Goal: Task Accomplishment & Management: Use online tool/utility

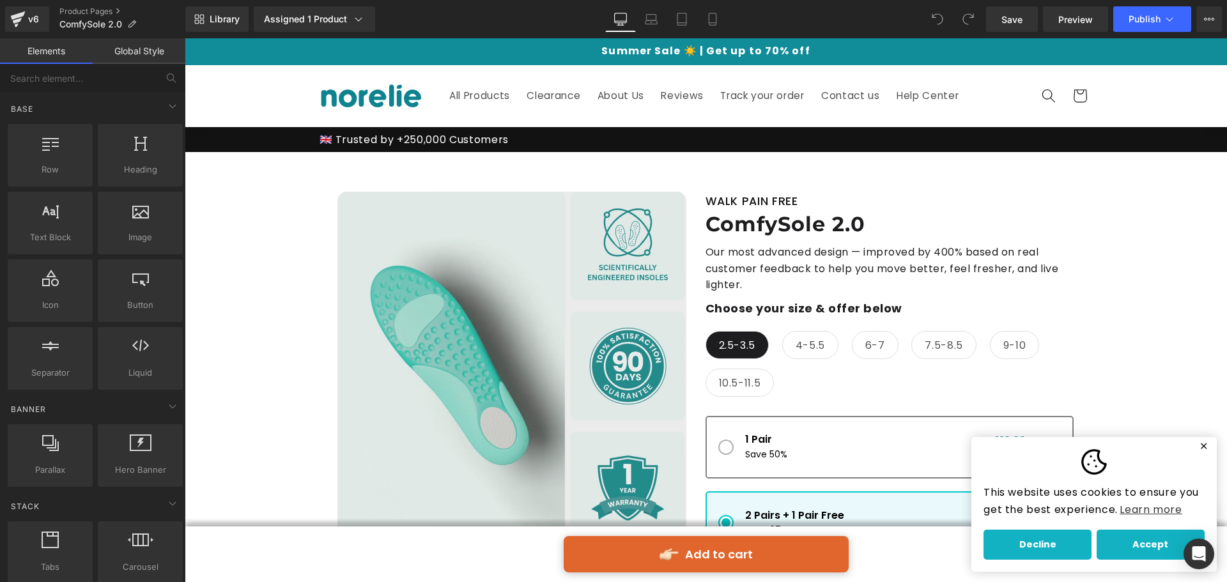
drag, startPoint x: 1226, startPoint y: 272, endPoint x: 1404, endPoint y: 66, distance: 272.3
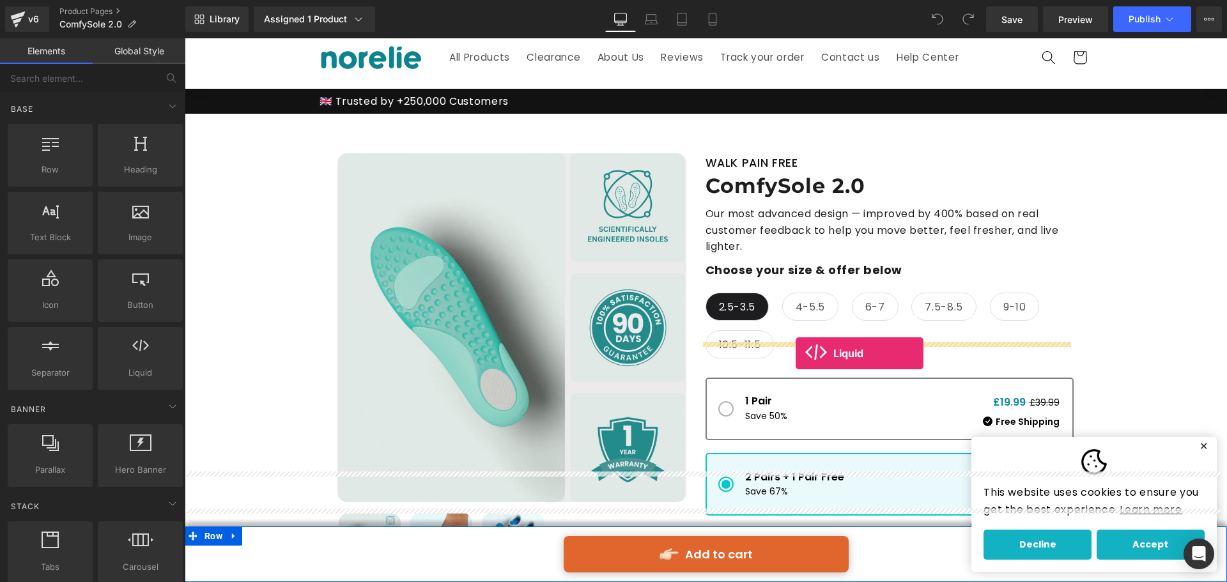
scroll to position [64, 0]
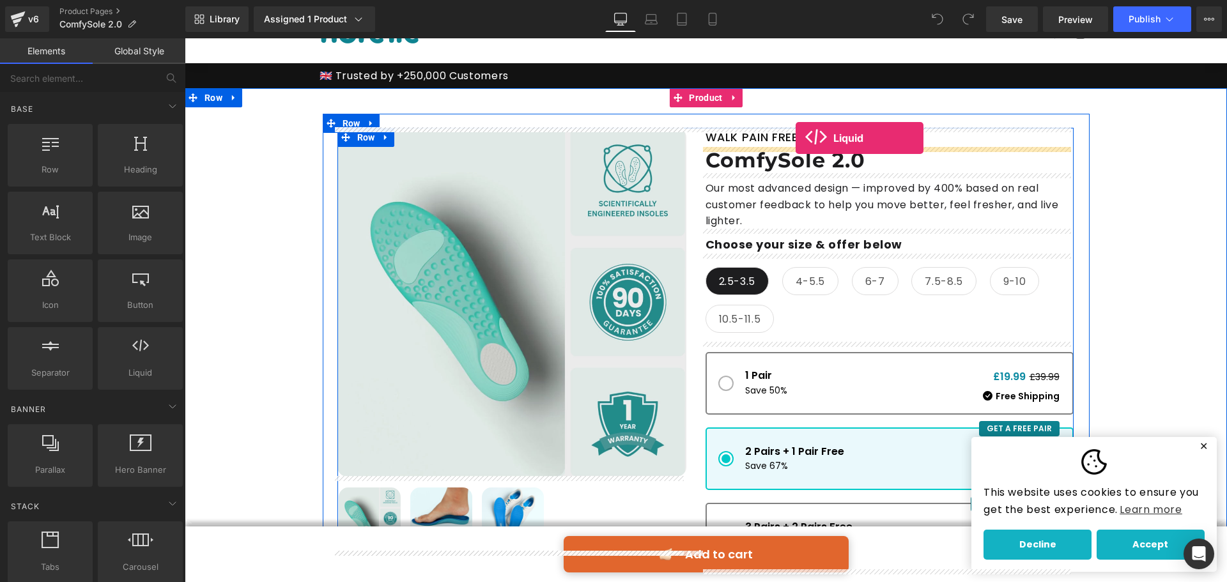
drag, startPoint x: 320, startPoint y: 405, endPoint x: 796, endPoint y: 137, distance: 546.2
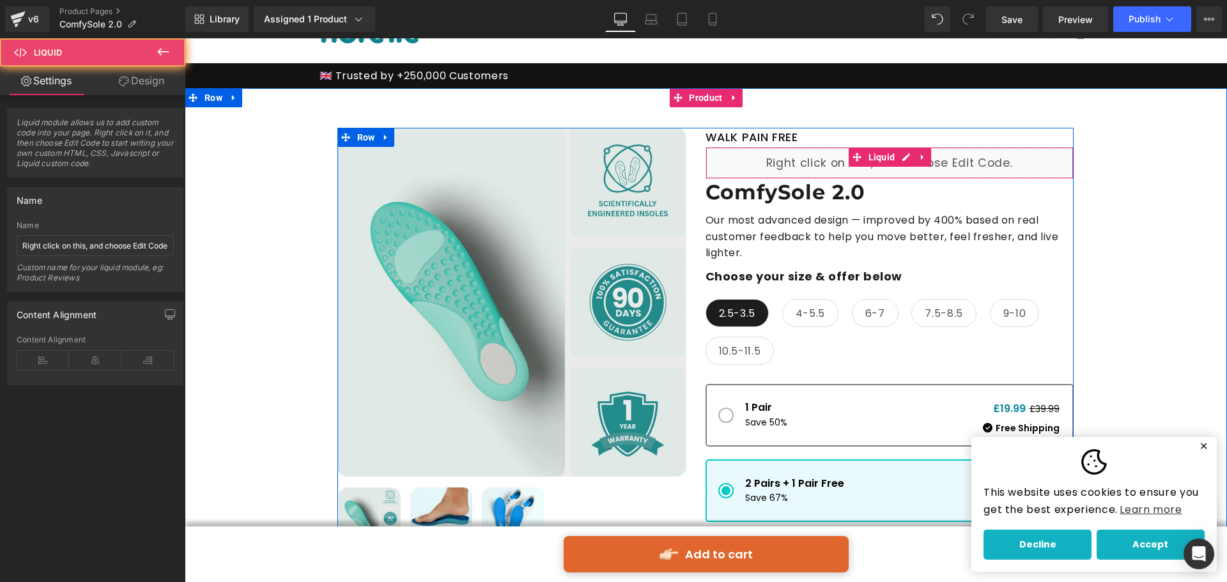
click at [826, 164] on div "Liquid" at bounding box center [889, 163] width 368 height 32
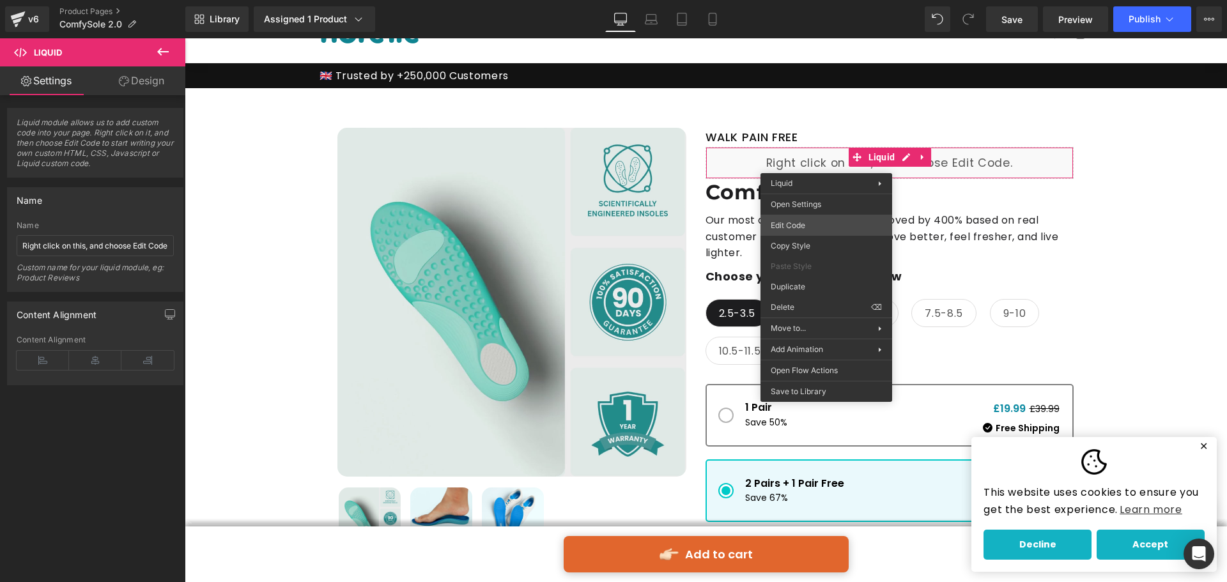
click at [810, 0] on div "Liquid You are previewing how the will restyle your page. You can not edit Elem…" at bounding box center [613, 0] width 1227 height 0
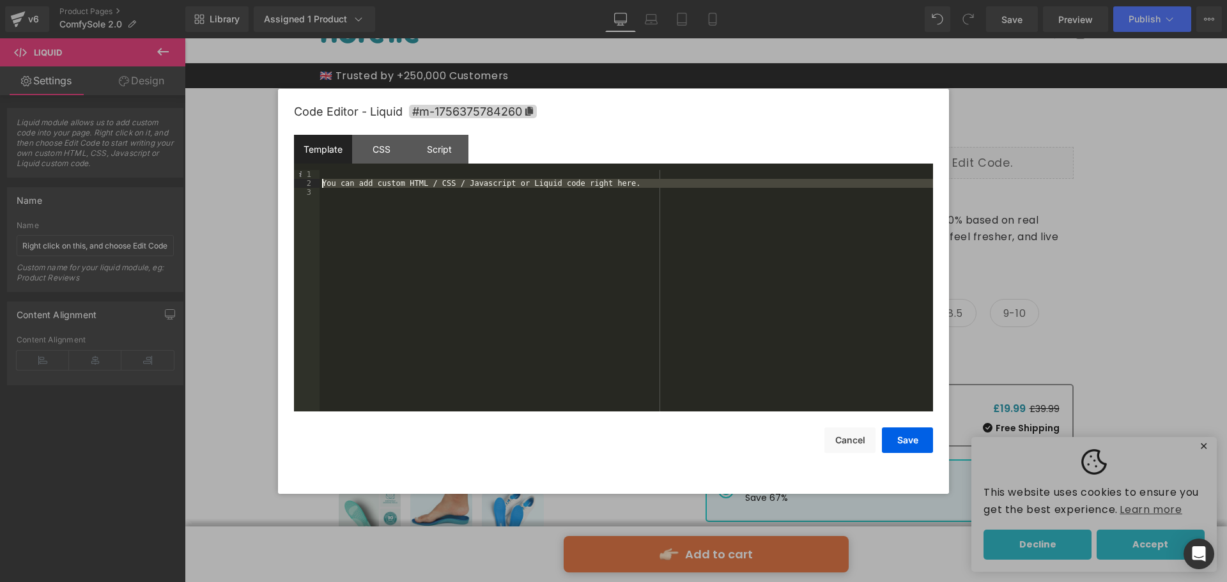
drag, startPoint x: 663, startPoint y: 187, endPoint x: 242, endPoint y: 181, distance: 421.8
click at [242, 181] on body "Liquid You are previewing how the will restyle your page. You can not edit Elem…" at bounding box center [613, 291] width 1227 height 582
click at [52, 67] on button "Save" at bounding box center [29, 59] width 46 height 15
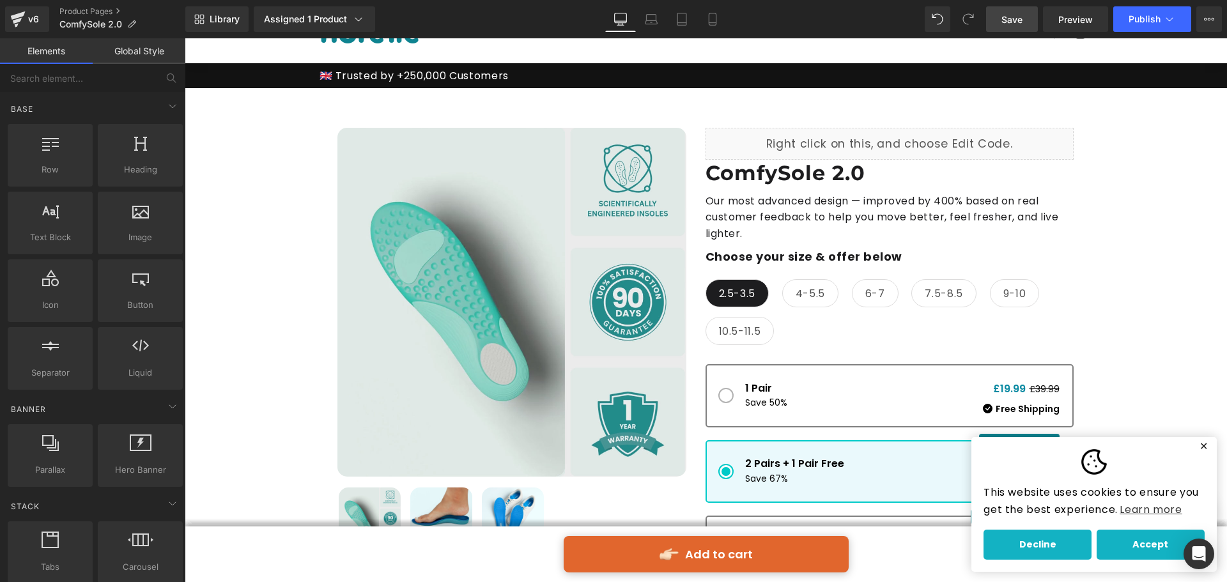
click at [1022, 17] on span "Save" at bounding box center [1011, 19] width 21 height 13
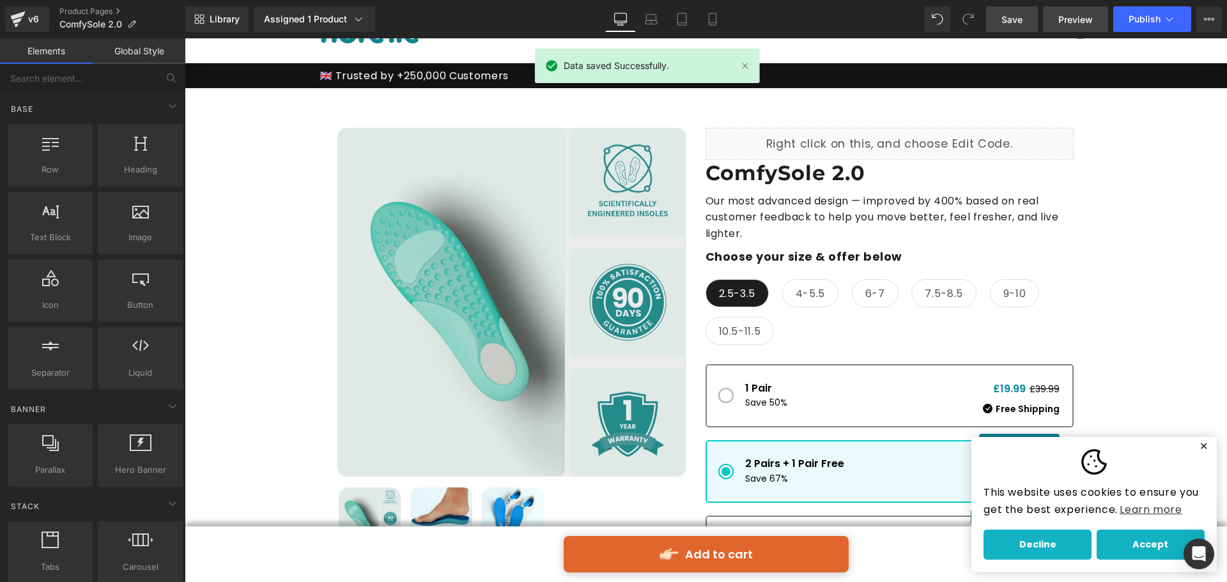
click at [1060, 22] on span "Preview" at bounding box center [1075, 19] width 35 height 13
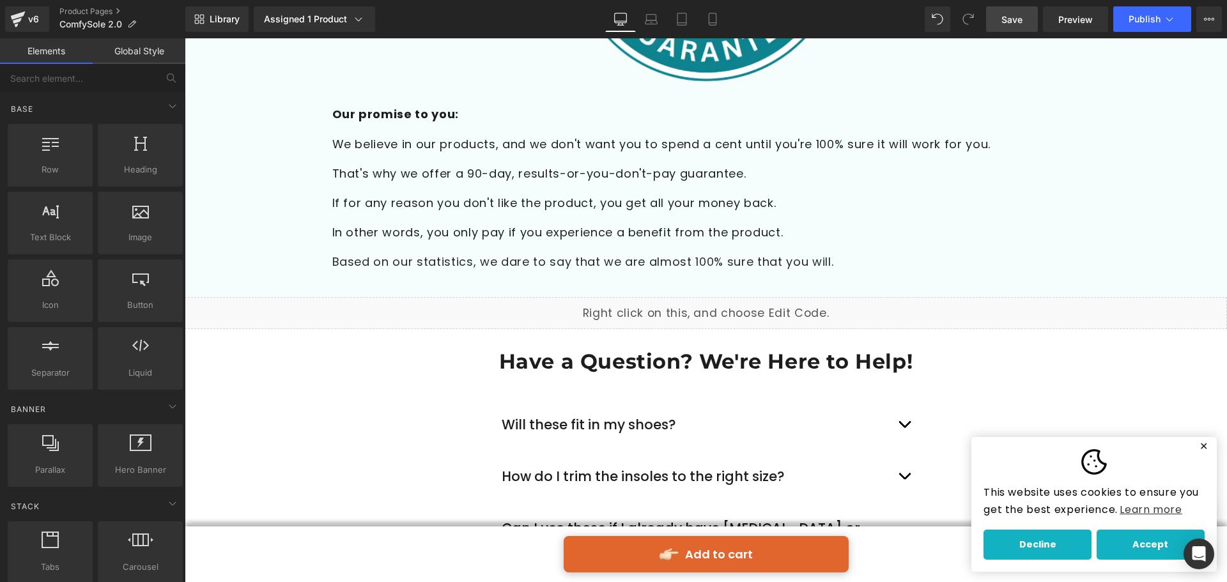
scroll to position [3834, 0]
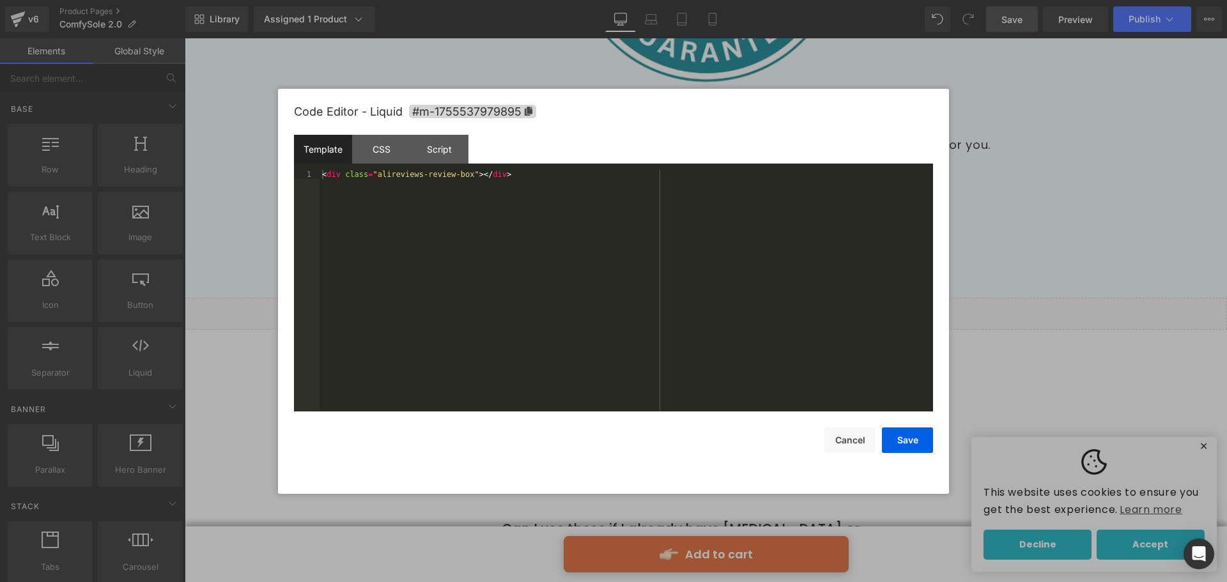
click at [675, 0] on div "Liquid You are previewing how the will restyle your page. You can not edit Elem…" at bounding box center [613, 0] width 1227 height 0
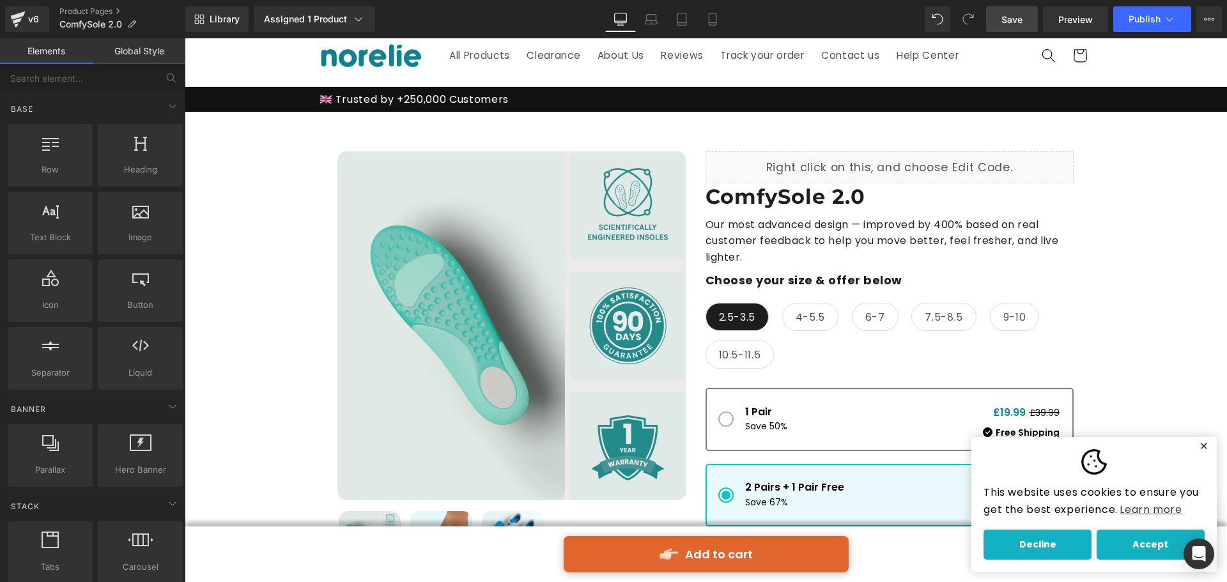
scroll to position [0, 0]
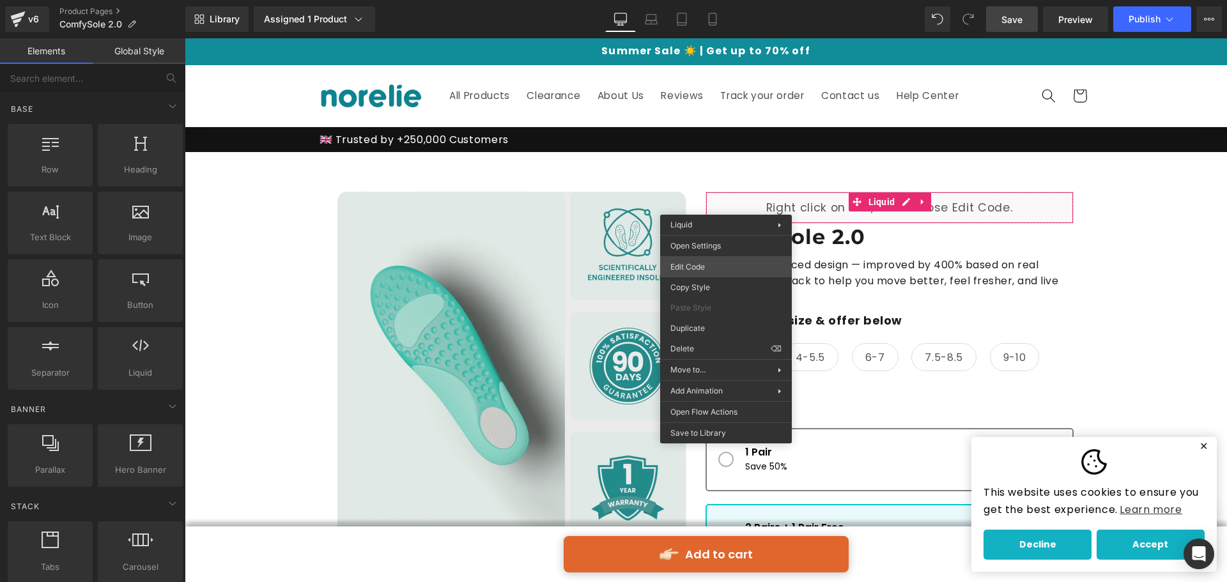
click at [692, 0] on div "Liquid You are previewing how the will restyle your page. You can not edit Elem…" at bounding box center [613, 0] width 1227 height 0
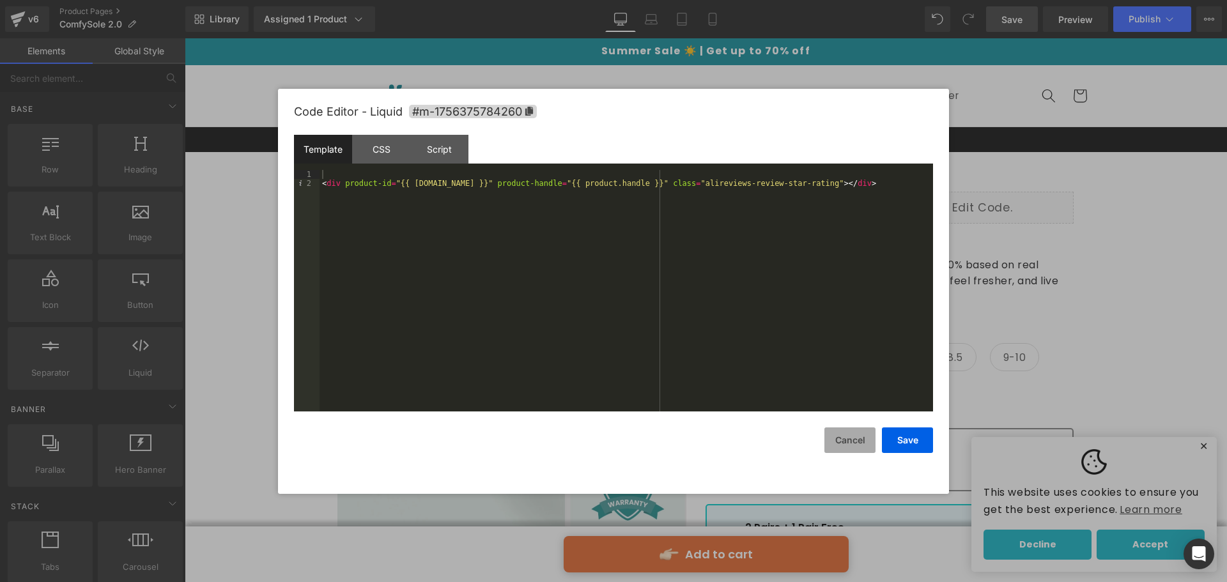
click at [0, 0] on button "Cancel" at bounding box center [0, 0] width 0 height 0
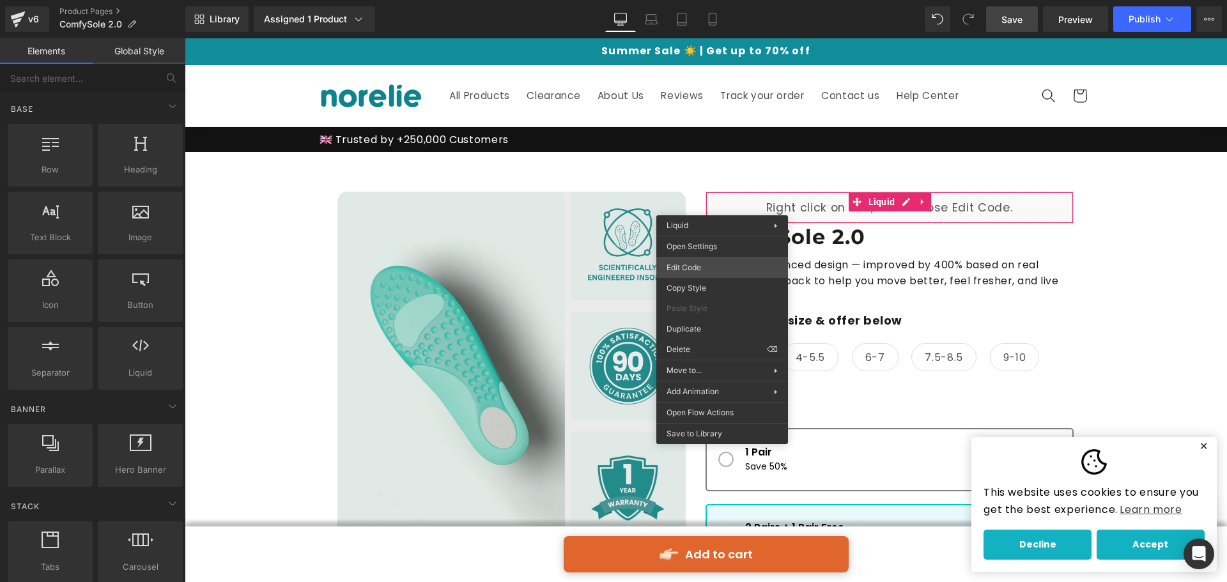
click at [708, 0] on div "Liquid You are previewing how the will restyle your page. You can not edit Elem…" at bounding box center [613, 0] width 1227 height 0
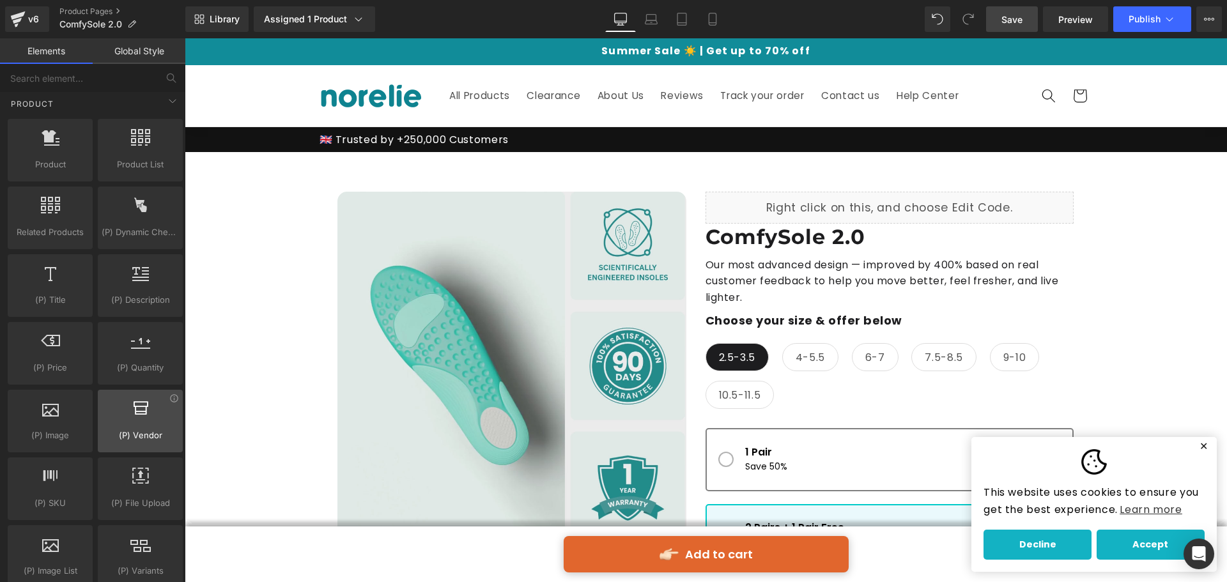
scroll to position [1214, 0]
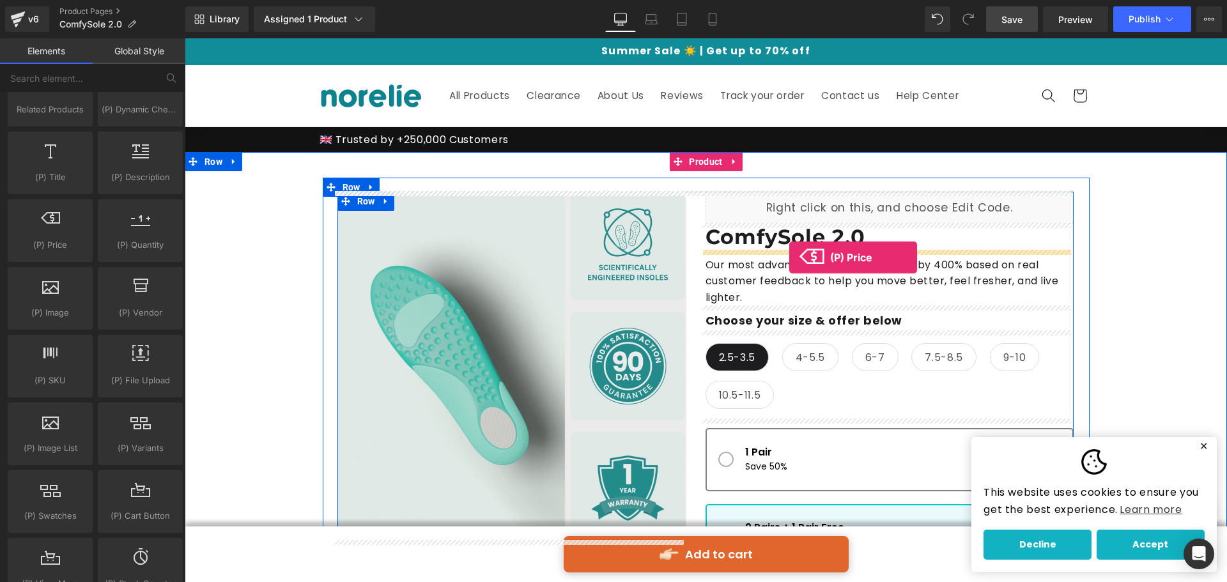
drag, startPoint x: 243, startPoint y: 282, endPoint x: 789, endPoint y: 258, distance: 546.9
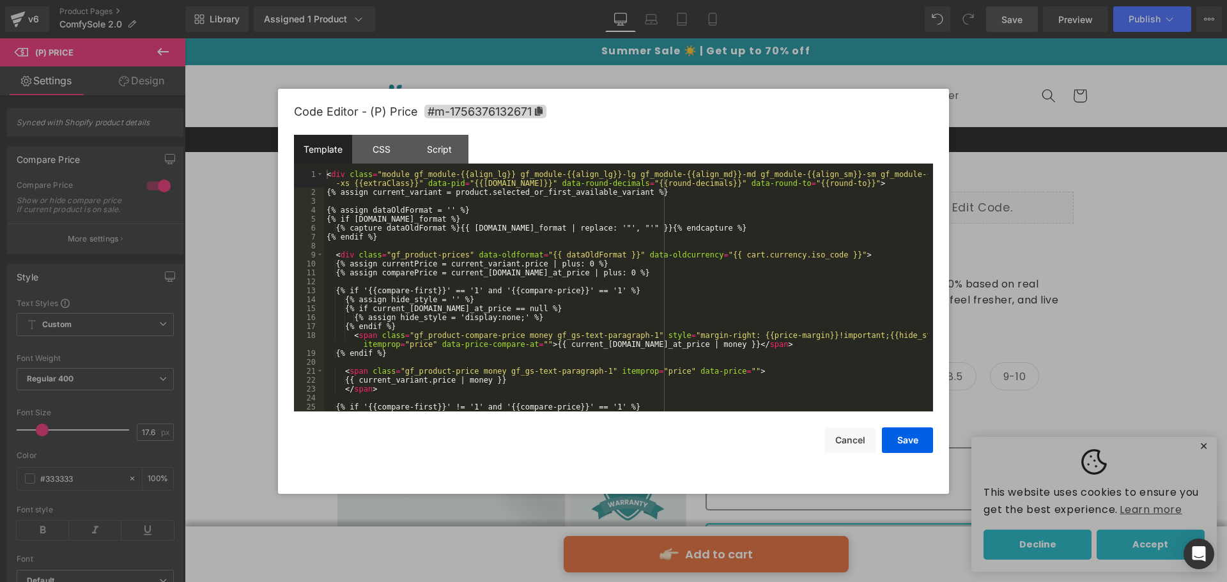
click at [849, 0] on div "(P) Price You are previewing how the will restyle your page. You can not edit E…" at bounding box center [613, 0] width 1227 height 0
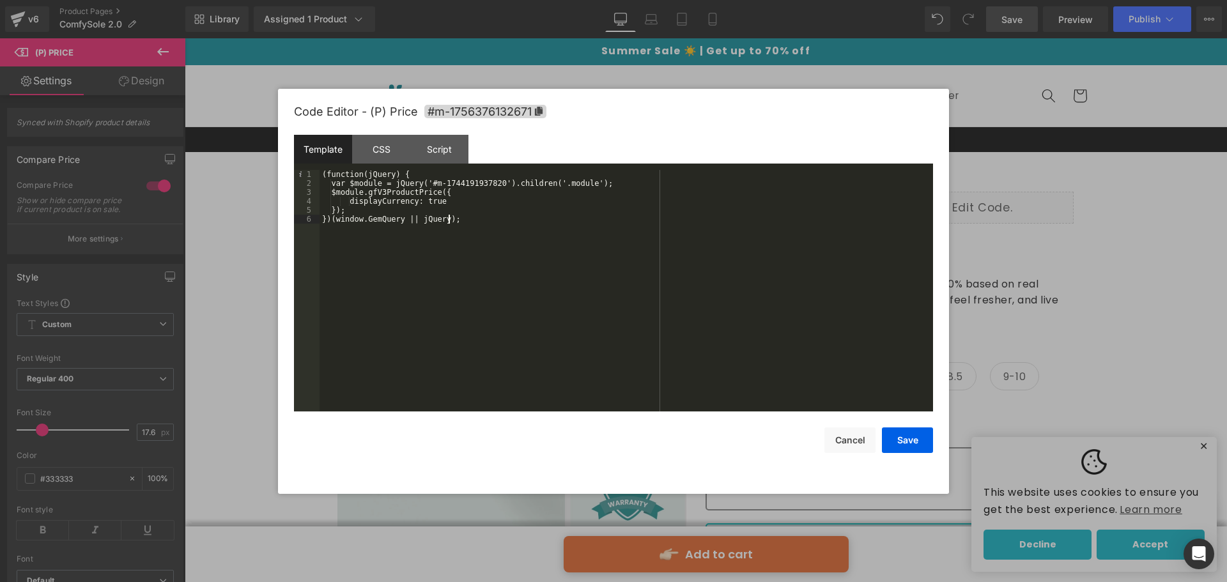
scroll to position [277, 0]
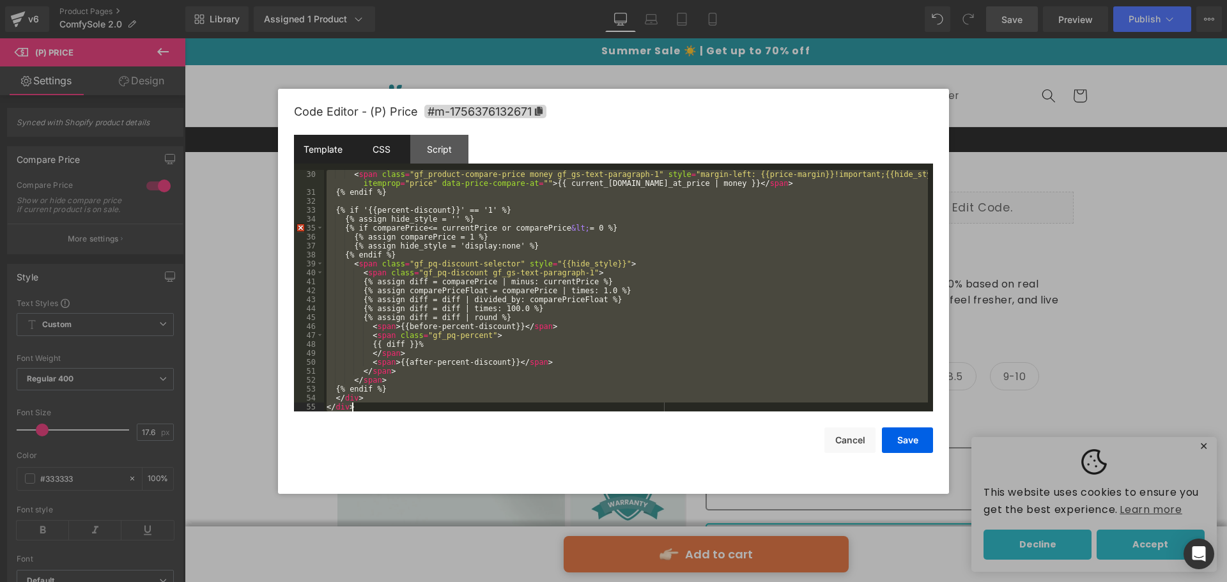
click at [0, 0] on div "CSS" at bounding box center [0, 0] width 0 height 0
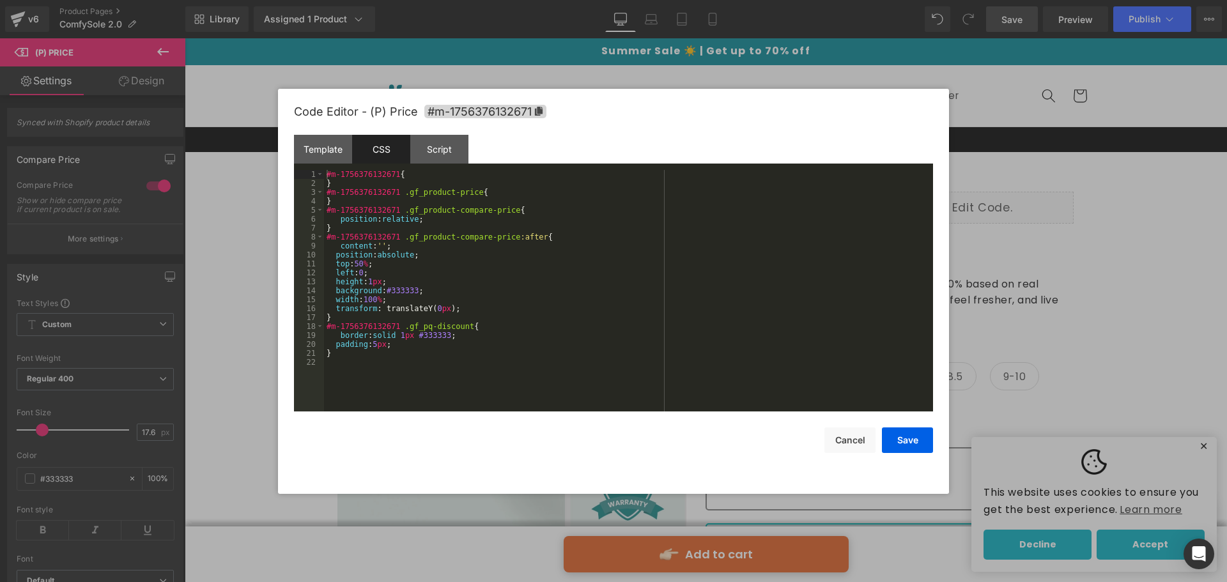
click at [0, 0] on div "#m-1756376132671 { } #m-1756376132671 .gf_product-price { } #m-1756376132671 .g…" at bounding box center [0, 0] width 0 height 0
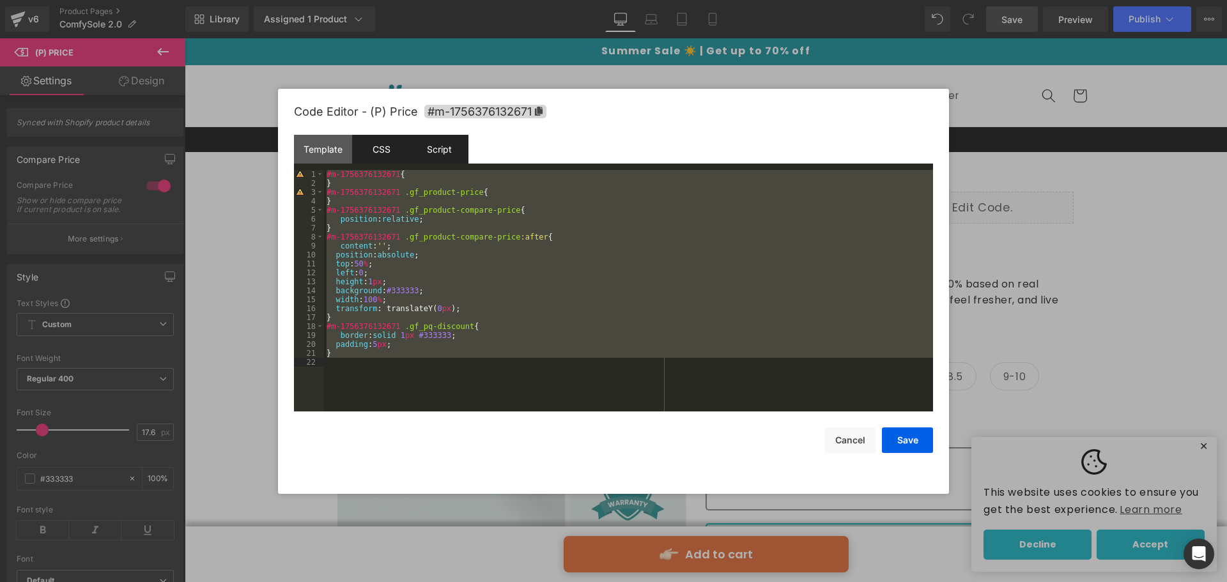
click at [0, 0] on div "Script" at bounding box center [0, 0] width 0 height 0
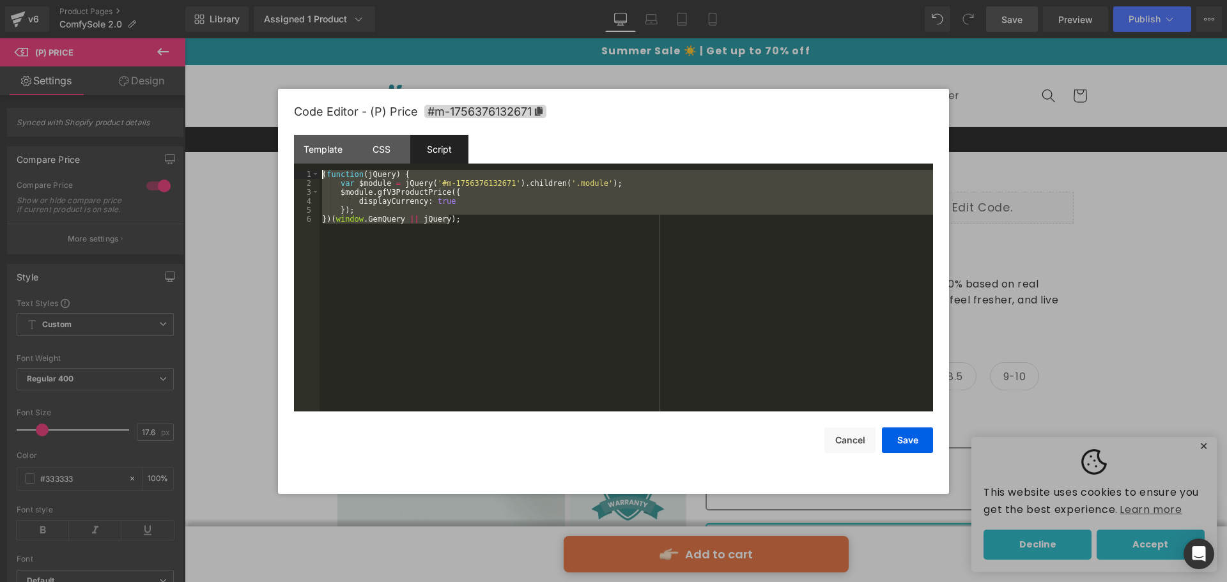
drag, startPoint x: 458, startPoint y: 223, endPoint x: 282, endPoint y: 171, distance: 183.4
click at [0, 0] on div "Code Editor - (P) Price #m-1756376132671 Template CSS Script Data 30 31 32 33 3…" at bounding box center [0, 0] width 0 height 0
click at [0, 0] on button "Cancel" at bounding box center [0, 0] width 0 height 0
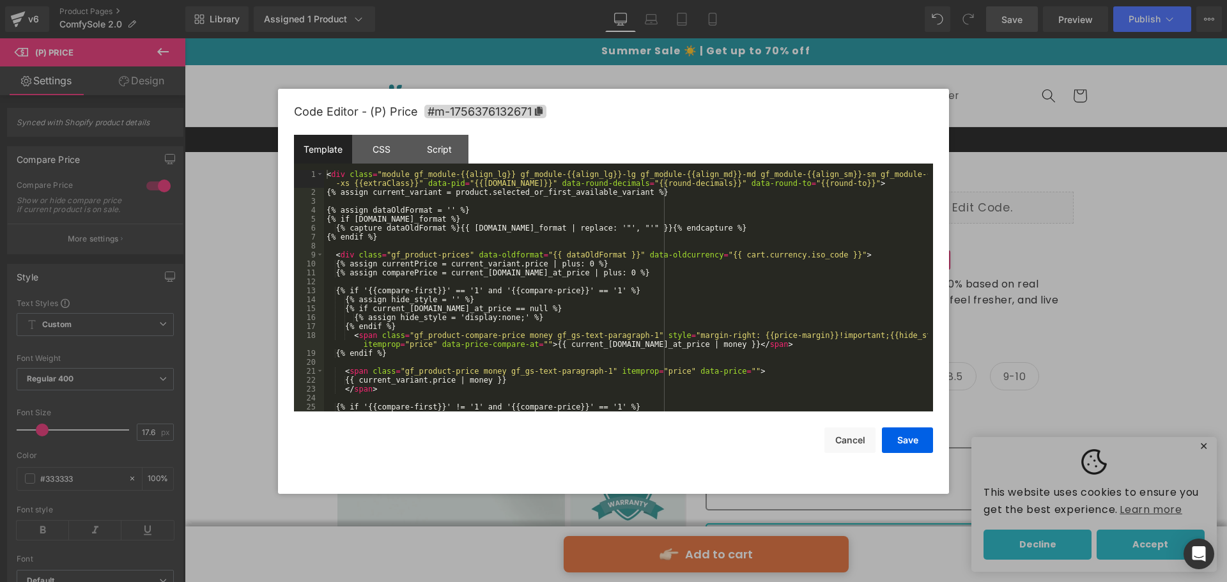
drag, startPoint x: 863, startPoint y: 322, endPoint x: 859, endPoint y: 315, distance: 8.0
click at [863, 0] on div "(P) Price You are previewing how the will restyle your page. You can not edit E…" at bounding box center [613, 0] width 1227 height 0
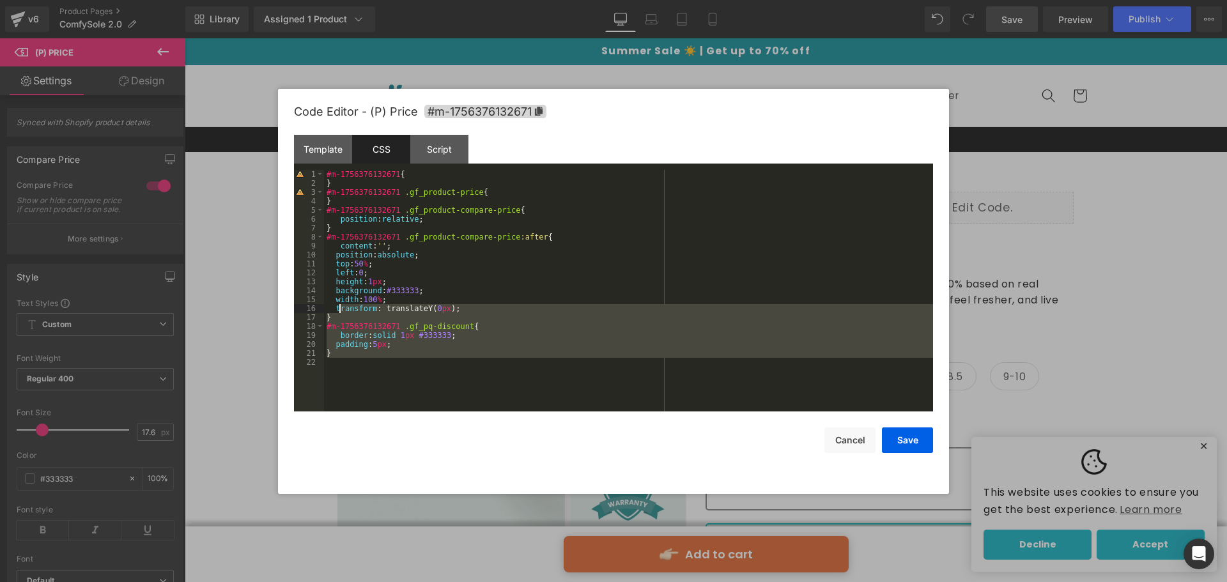
drag, startPoint x: 376, startPoint y: 370, endPoint x: 339, endPoint y: 312, distance: 68.6
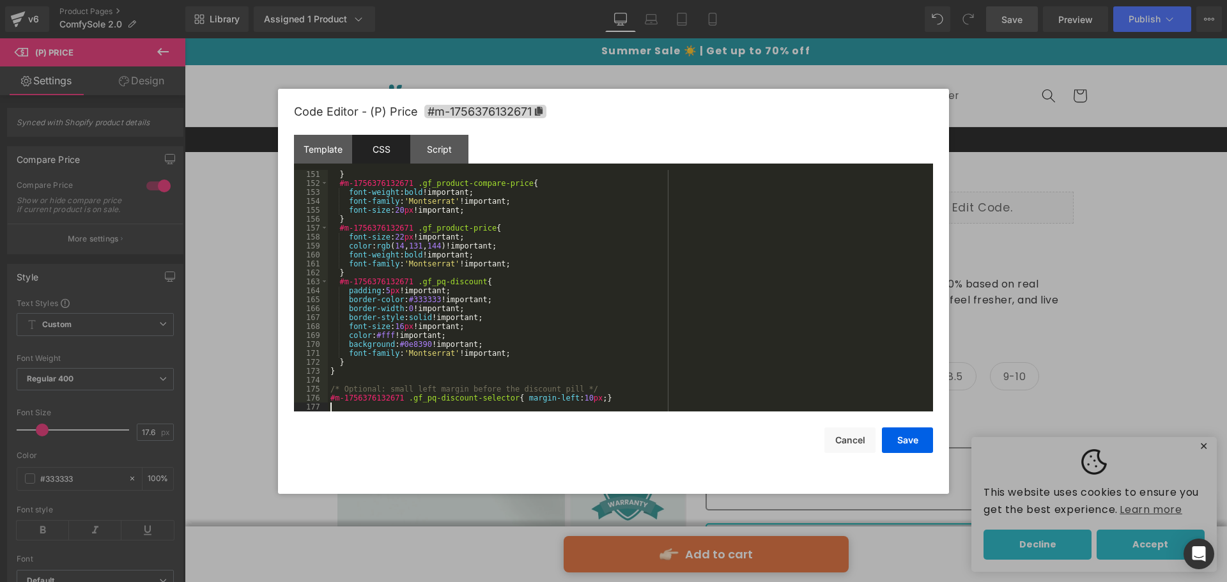
scroll to position [1342, 0]
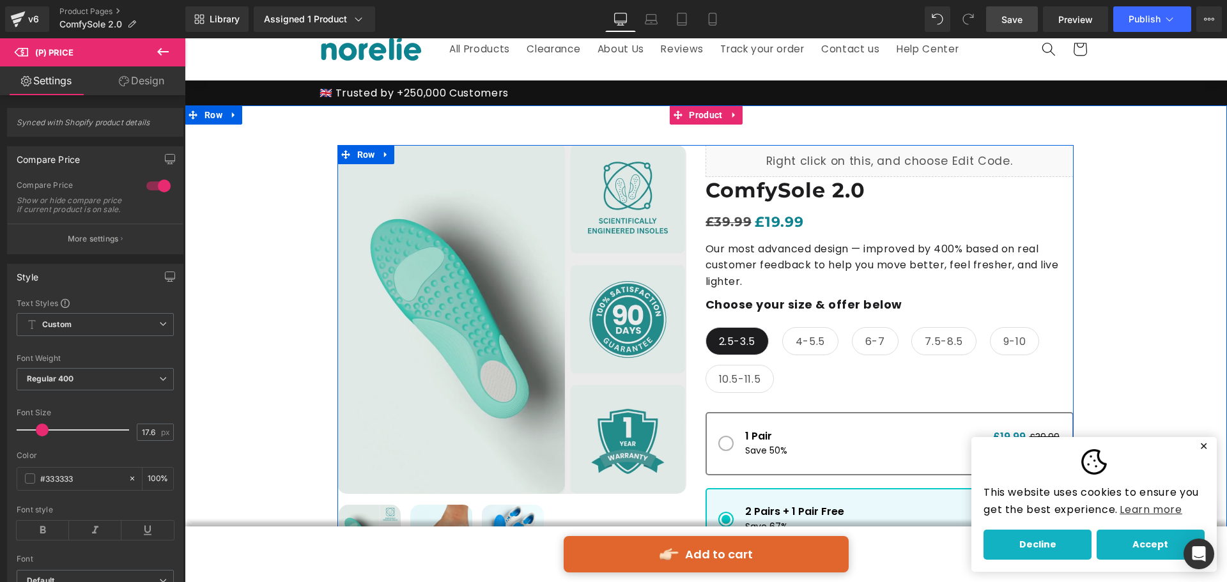
scroll to position [0, 0]
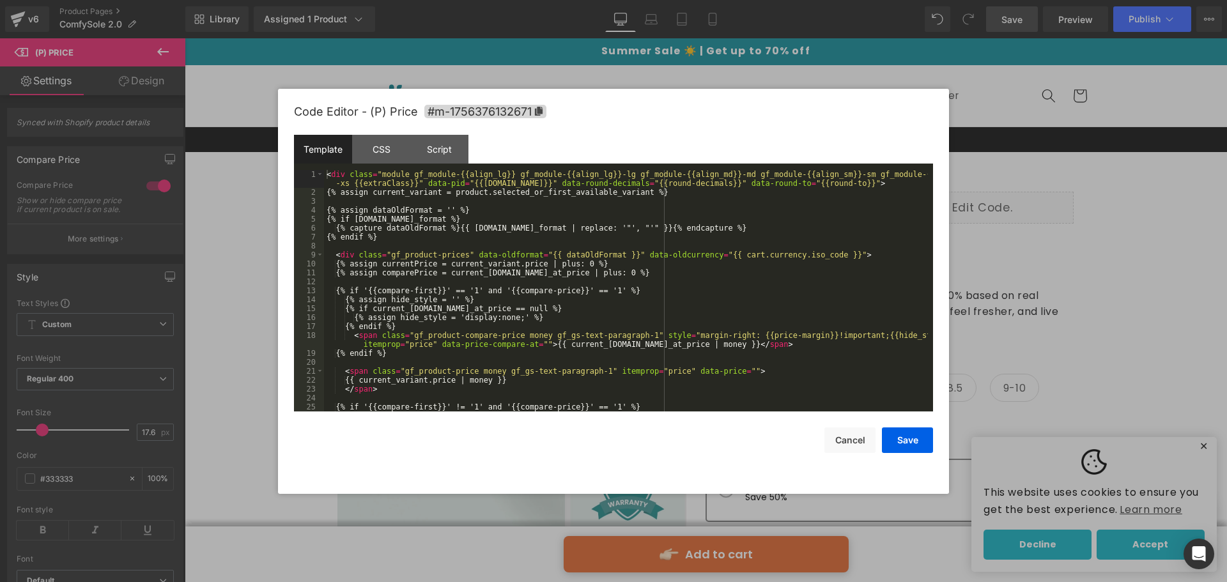
click at [746, 0] on div "(P) Price You are previewing how the will restyle your page. You can not edit E…" at bounding box center [613, 0] width 1227 height 0
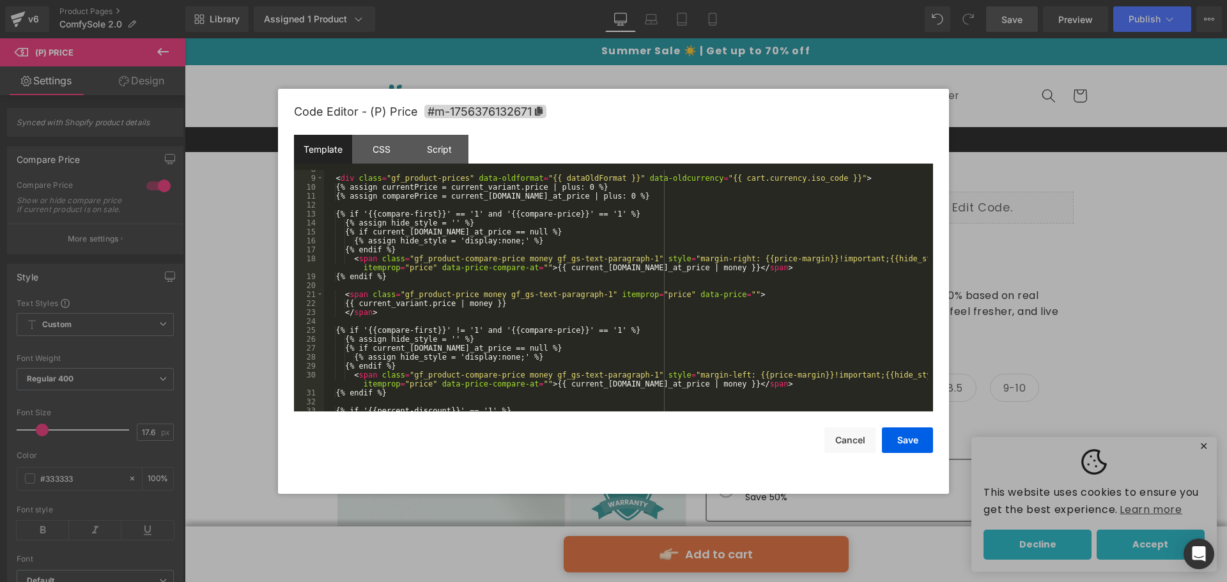
scroll to position [192, 0]
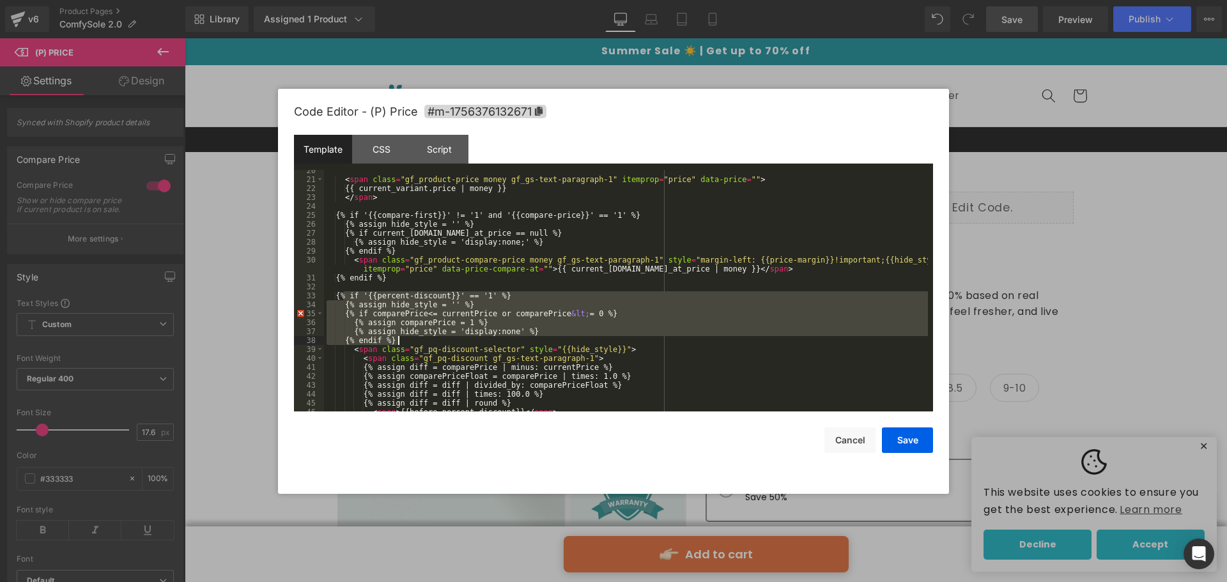
drag, startPoint x: 343, startPoint y: 294, endPoint x: 425, endPoint y: 337, distance: 92.6
click at [425, 337] on div "< span class = "gf_product-price money gf_gs-text-paragraph-1" itemprop = "pric…" at bounding box center [626, 295] width 604 height 259
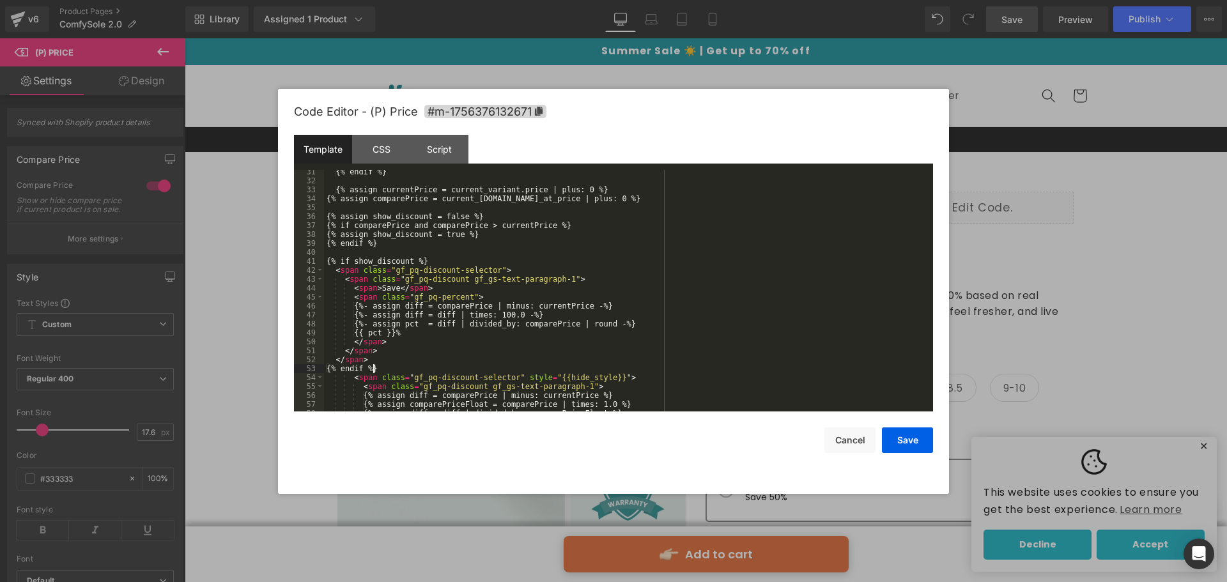
scroll to position [336, 0]
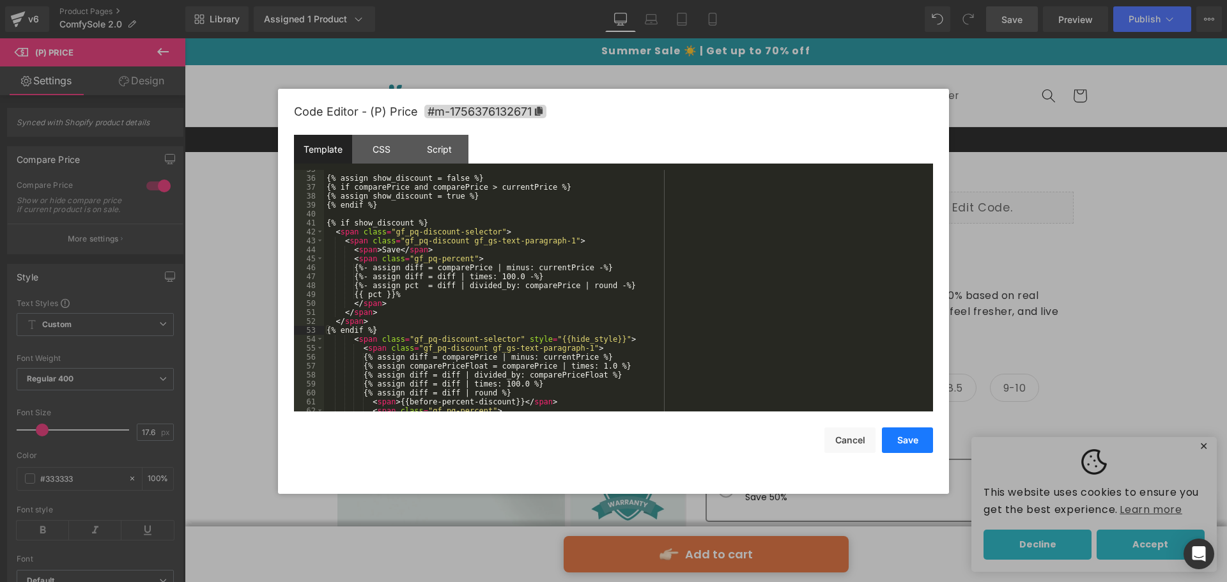
click at [900, 433] on button "Save" at bounding box center [907, 440] width 51 height 26
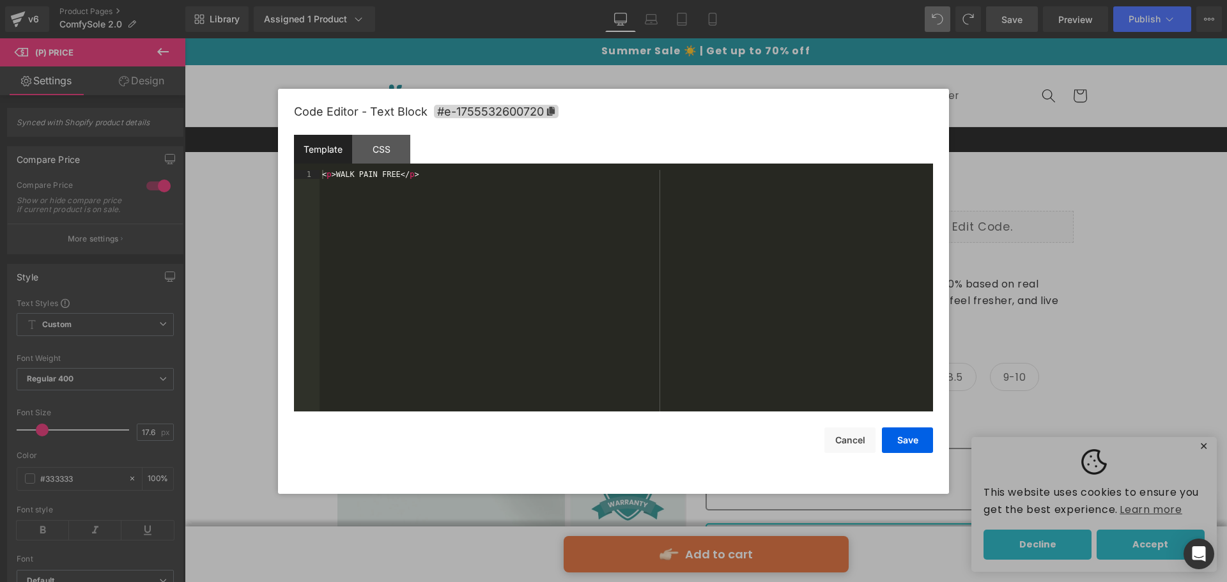
click at [770, 0] on div "(P) Price You are previewing how the will restyle your page. You can not edit E…" at bounding box center [613, 0] width 1227 height 0
click at [863, 443] on button "Cancel" at bounding box center [849, 440] width 51 height 26
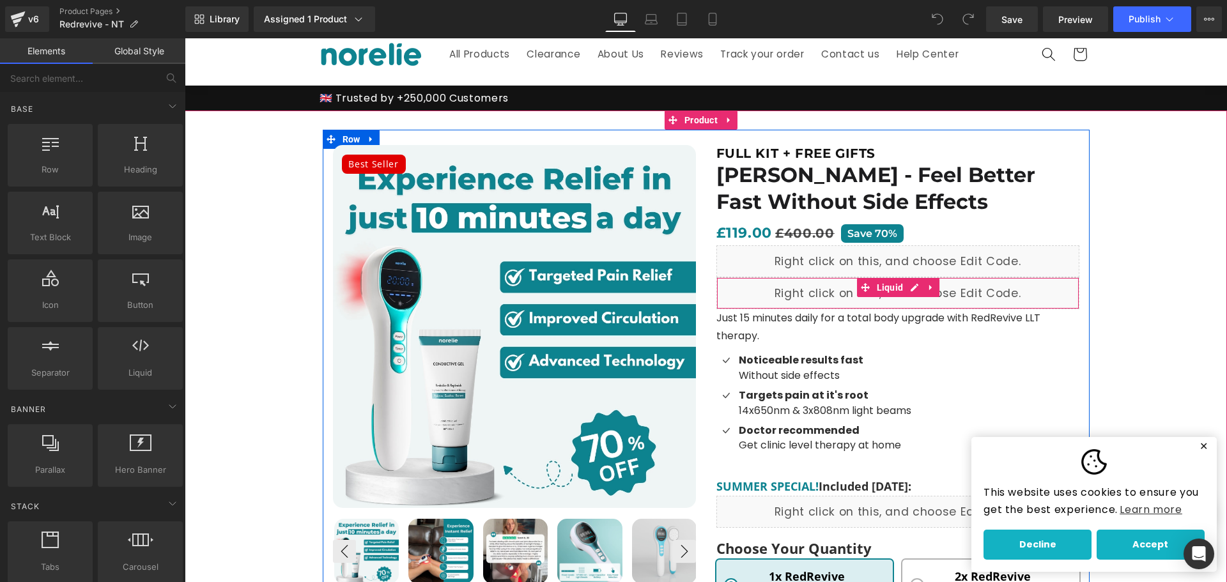
scroll to position [128, 0]
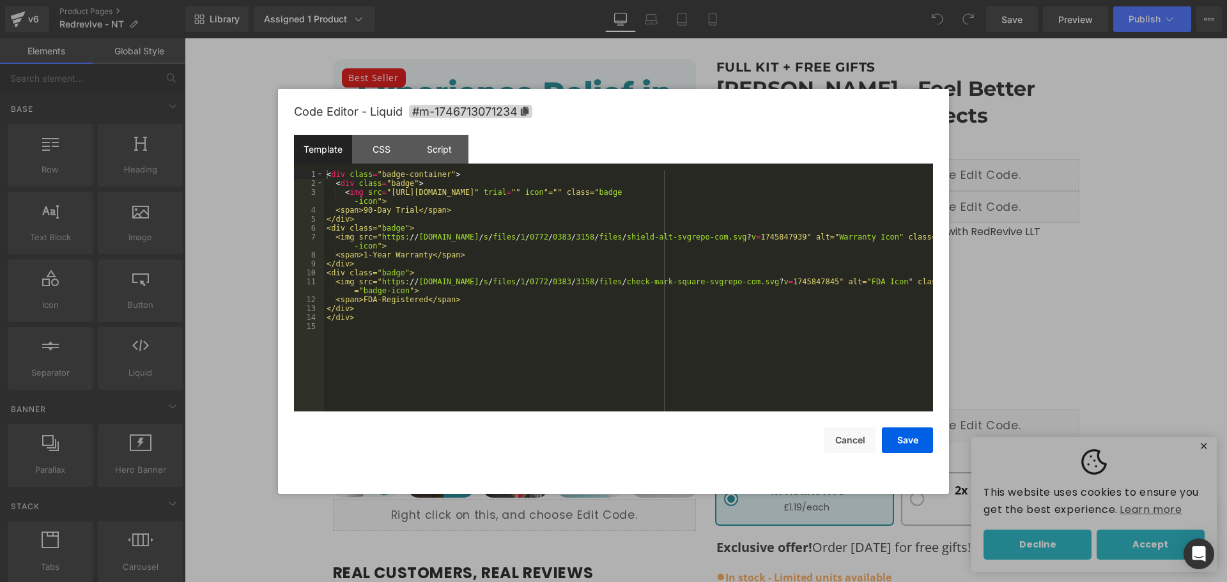
click at [987, 222] on body "You are previewing how the will restyle your page. You can not edit Elements in…" at bounding box center [613, 291] width 1227 height 582
click at [356, 435] on button "Cancel" at bounding box center [329, 426] width 53 height 15
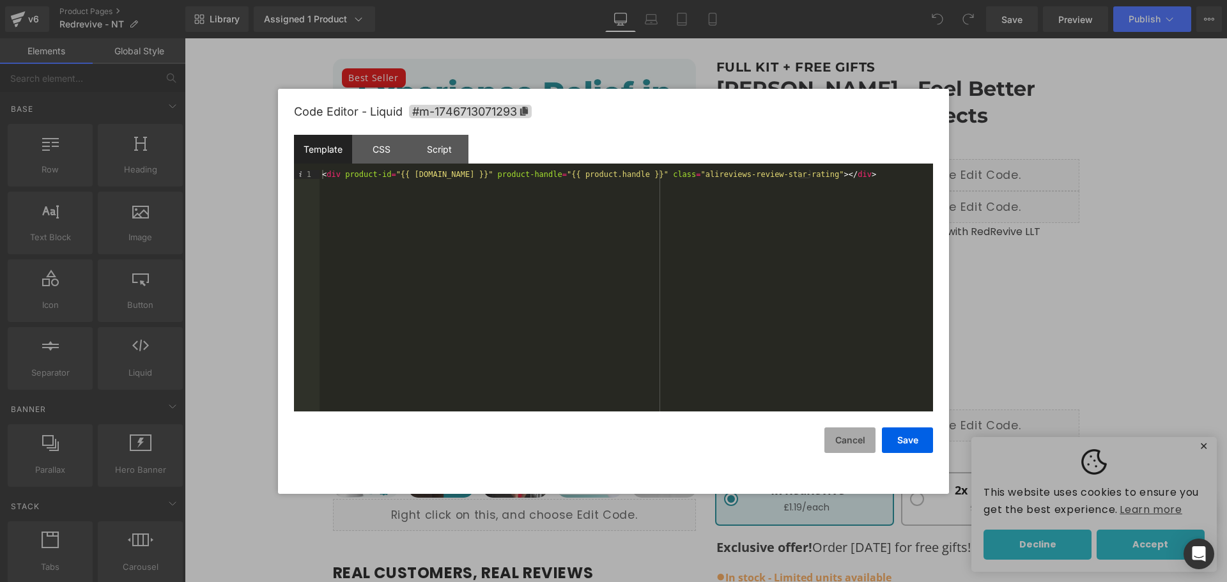
drag, startPoint x: 729, startPoint y: 172, endPoint x: 840, endPoint y: 437, distance: 287.3
click at [340, 511] on button "Cancel" at bounding box center [323, 518] width 34 height 15
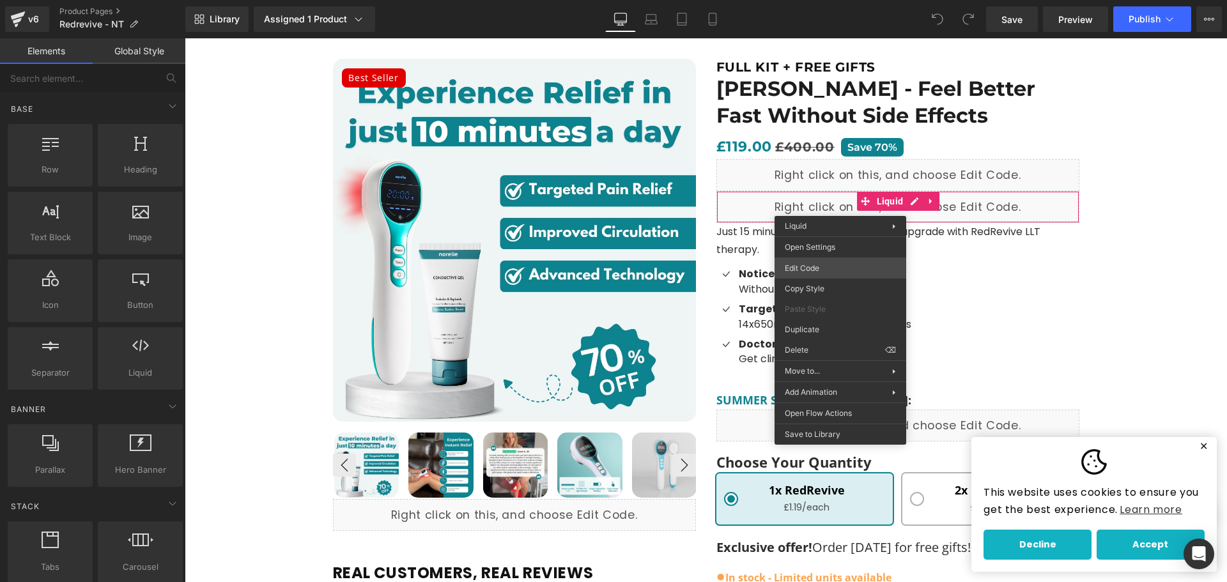
click at [829, 0] on div "You are previewing how the will restyle your page. You can not edit Elements in…" at bounding box center [613, 0] width 1227 height 0
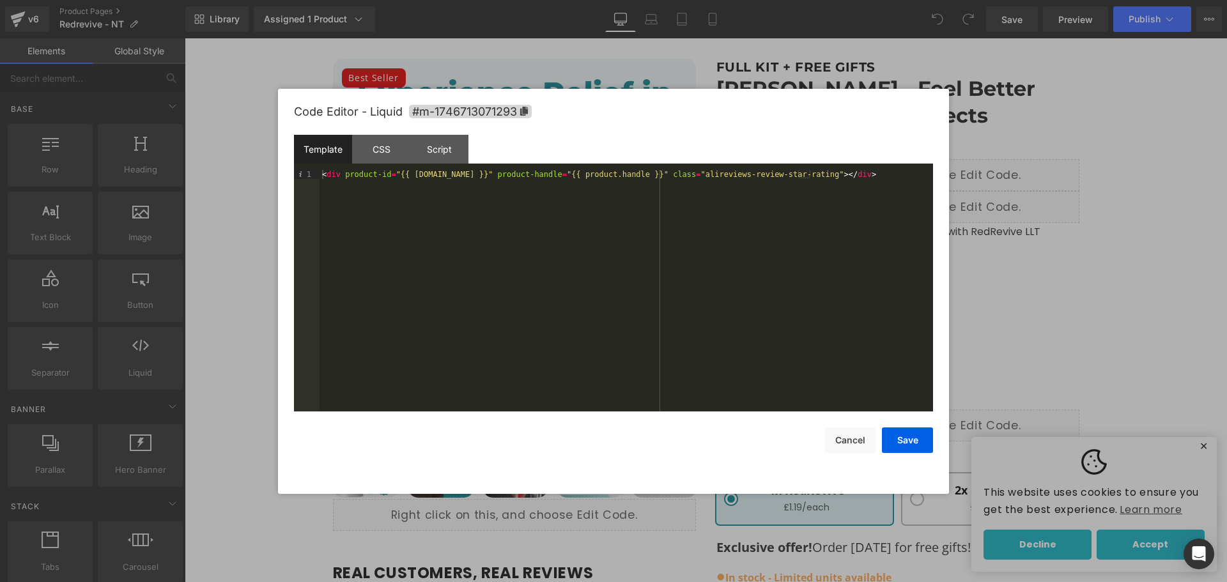
drag, startPoint x: 861, startPoint y: 168, endPoint x: 505, endPoint y: 164, distance: 355.9
click at [0, 0] on div "Template CSS Script Data" at bounding box center [0, 0] width 0 height 0
drag, startPoint x: 859, startPoint y: 183, endPoint x: 327, endPoint y: 142, distance: 533.9
click at [0, 0] on div "Template CSS Script Data 1 < div product-id = "{{ product.id }}" product-handle…" at bounding box center [0, 0] width 0 height 0
drag, startPoint x: 865, startPoint y: 442, endPoint x: 797, endPoint y: 222, distance: 230.0
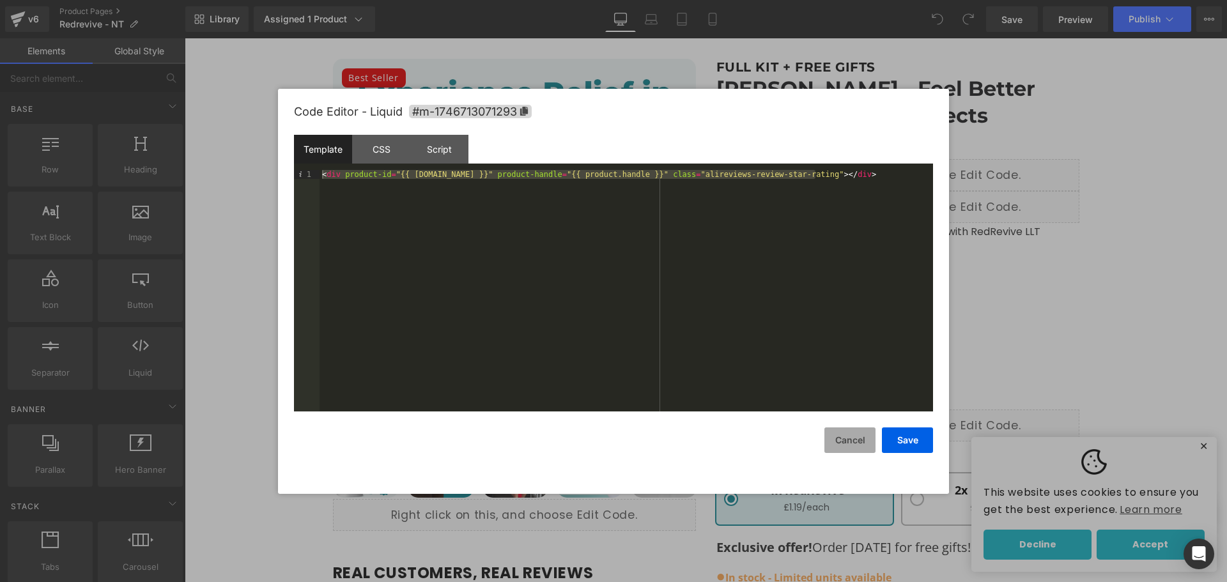
click at [0, 0] on button "Cancel" at bounding box center [0, 0] width 0 height 0
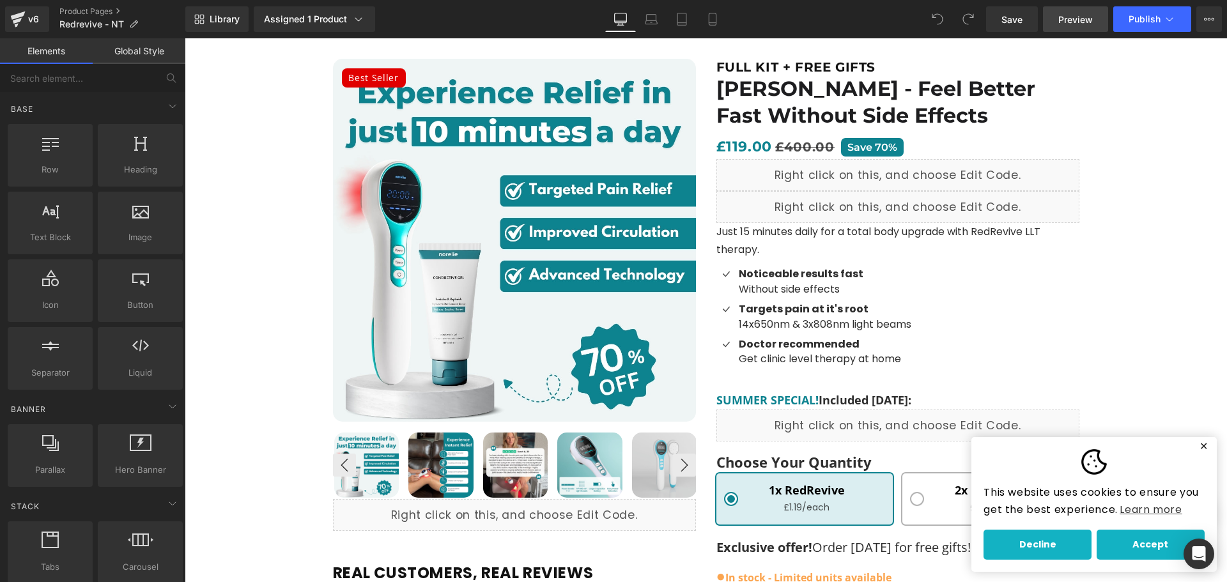
click at [1056, 15] on link "Preview" at bounding box center [1075, 19] width 65 height 26
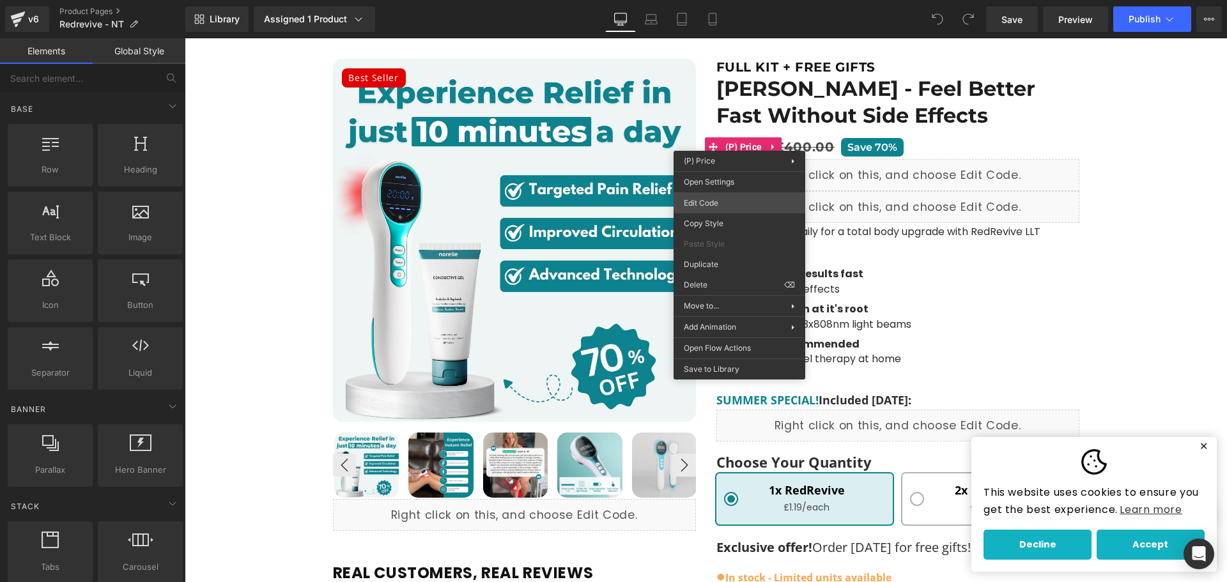
click at [728, 0] on div "You are previewing how the will restyle your page. You can not edit Elements in…" at bounding box center [613, 0] width 1227 height 0
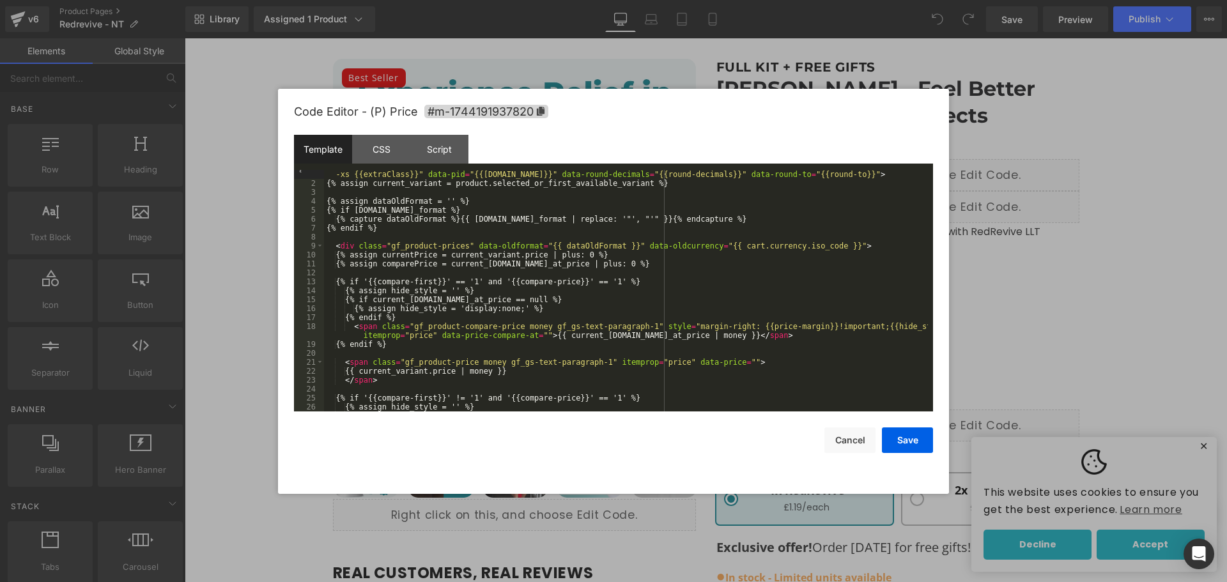
scroll to position [0, 0]
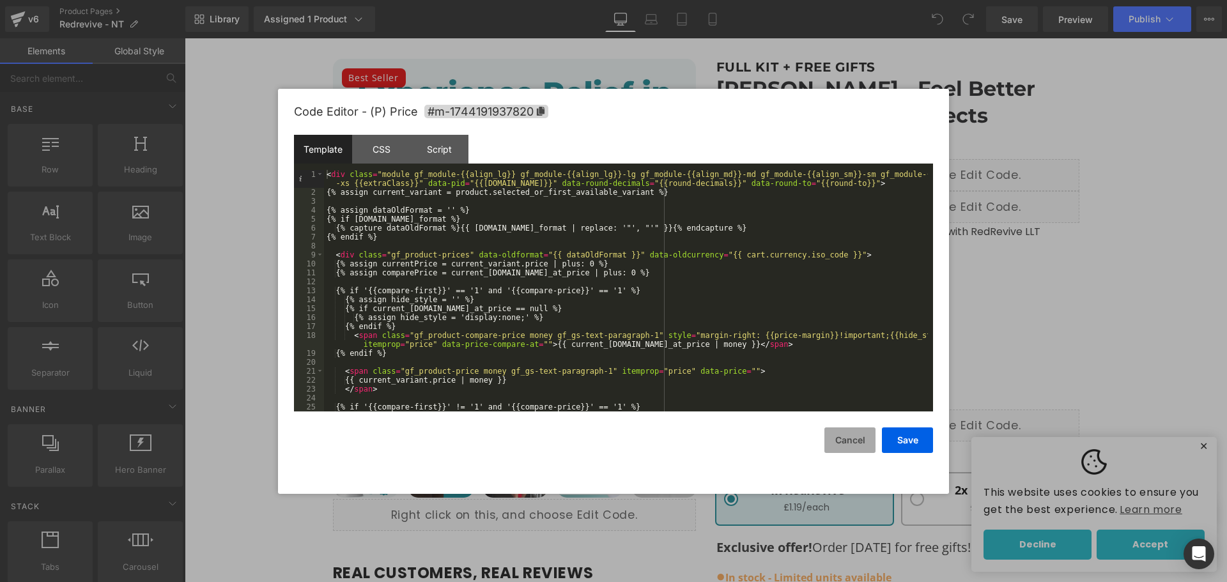
click at [730, 135] on button "Cancel" at bounding box center [726, 131] width 7 height 8
click at [739, 0] on div "You are previewing how the will restyle your page. You can not edit Elements in…" at bounding box center [613, 0] width 1227 height 0
click at [676, 506] on div "< div class = "module gf_module-{{align_lg}} gf_module-{{align_lg}}-lg gf_modul…" at bounding box center [679, 509] width 7 height 7
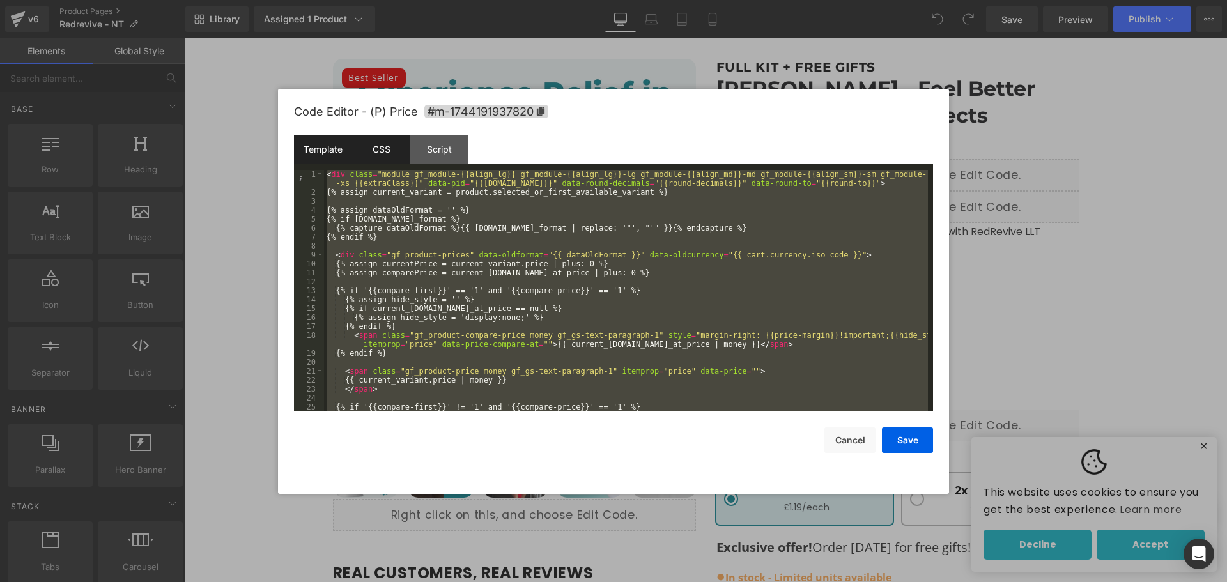
click at [396, 150] on div "CSS" at bounding box center [381, 149] width 58 height 29
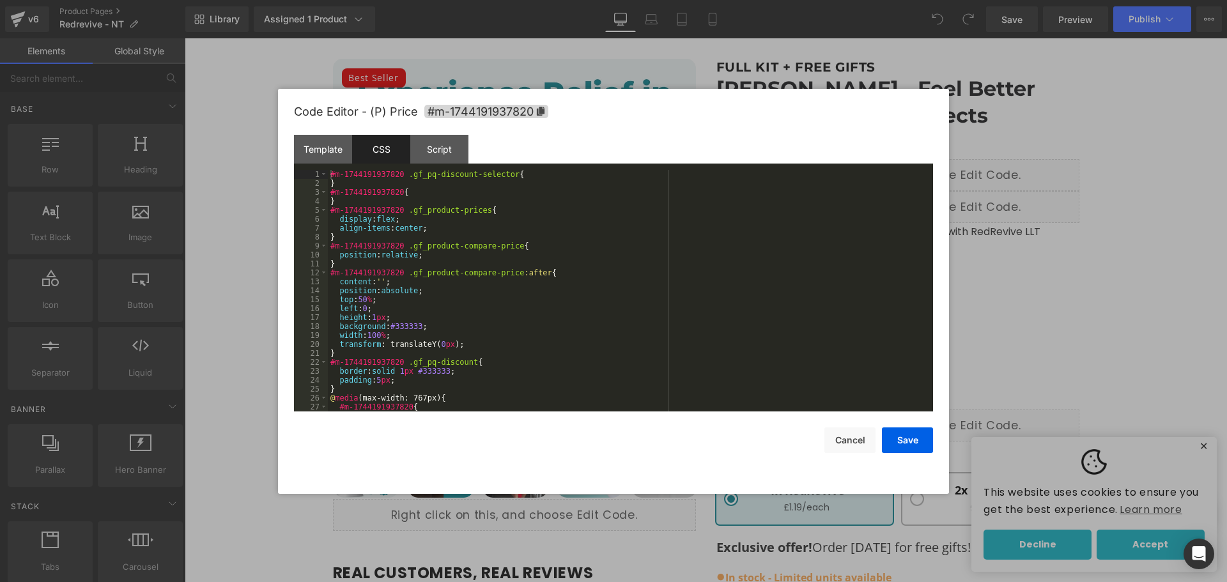
click at [438, 215] on div "#m-1744191937820 .gf_pq-discount-selector { } #m-1744191937820 { } #m-174419193…" at bounding box center [628, 299] width 600 height 259
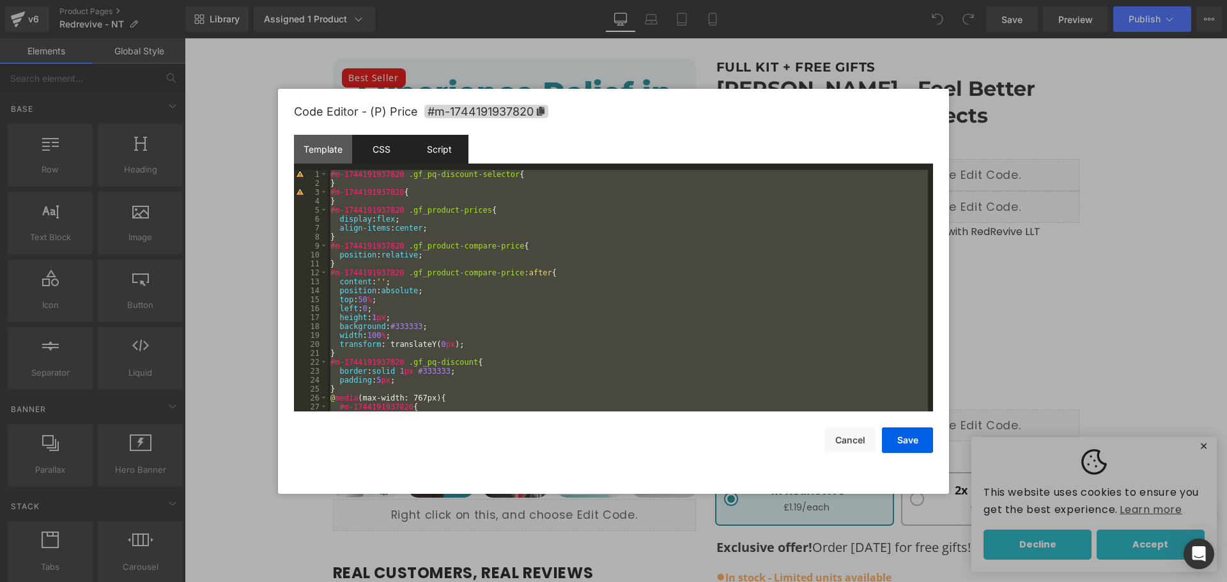
click at [456, 146] on div "Script" at bounding box center [439, 149] width 58 height 29
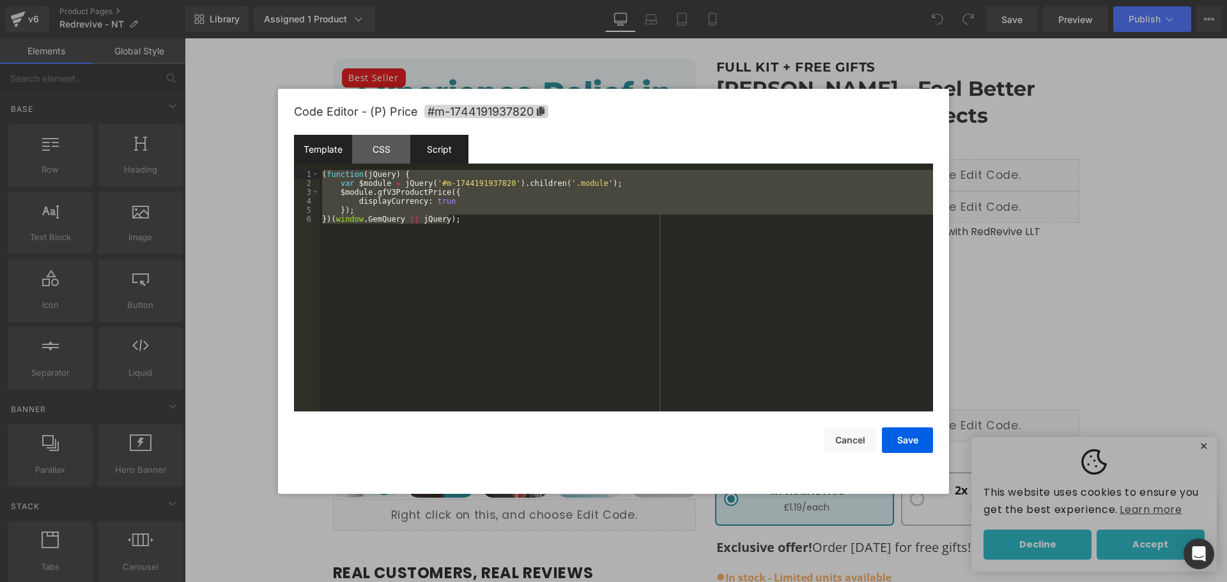
drag, startPoint x: 476, startPoint y: 227, endPoint x: 299, endPoint y: 162, distance: 188.6
click at [299, 162] on div "Template CSS Script Data 1 2 3 4 5 6 7 8 9 10 11 12 13 14 15 16 17 18 19 20 21 …" at bounding box center [613, 273] width 639 height 277
click at [0, 0] on button "Cancel" at bounding box center [0, 0] width 0 height 0
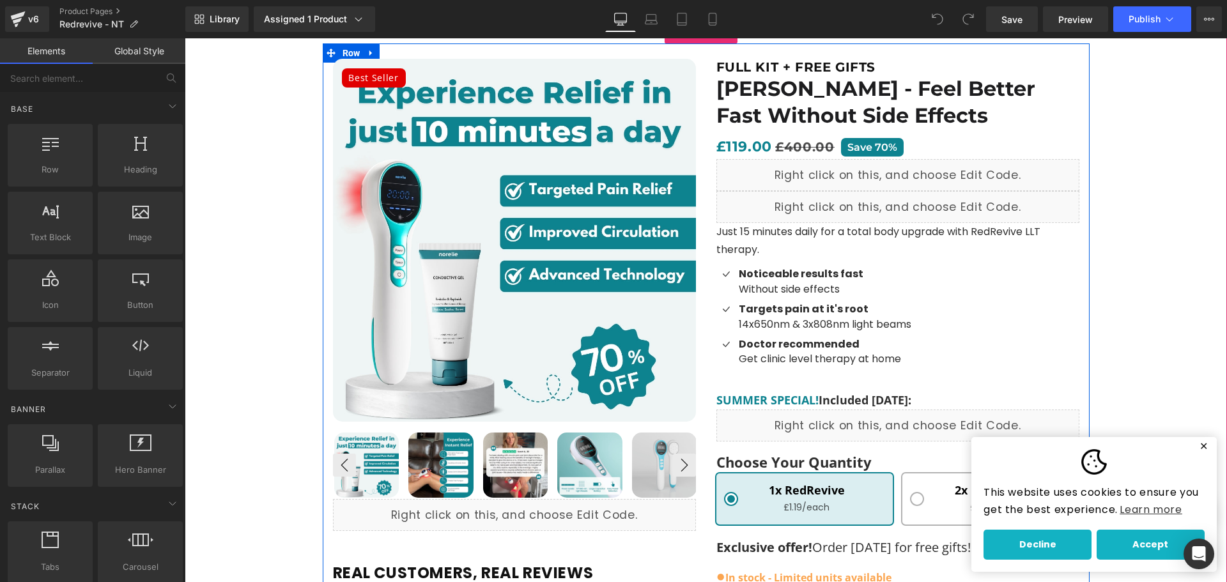
click at [838, 132] on div "FULL KIT + FREE GIFTS Heading Norelie RedRevive - Feel Better Fast Without Side…" at bounding box center [897, 565] width 383 height 1012
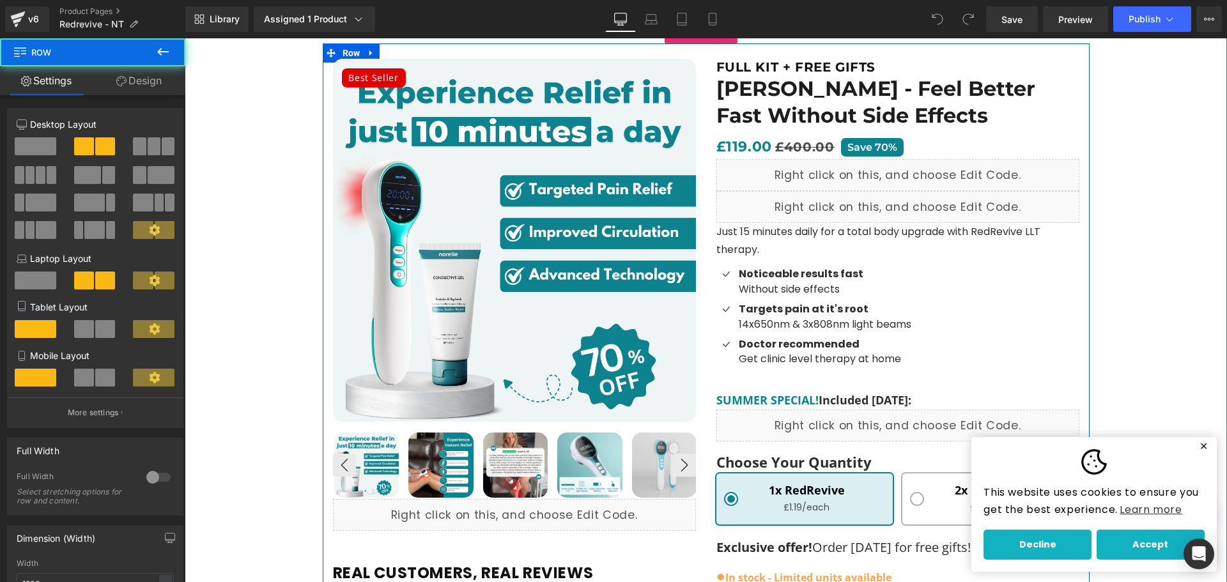
click at [903, 151] on div "£119.00 £400.00 Save 70%" at bounding box center [897, 147] width 363 height 24
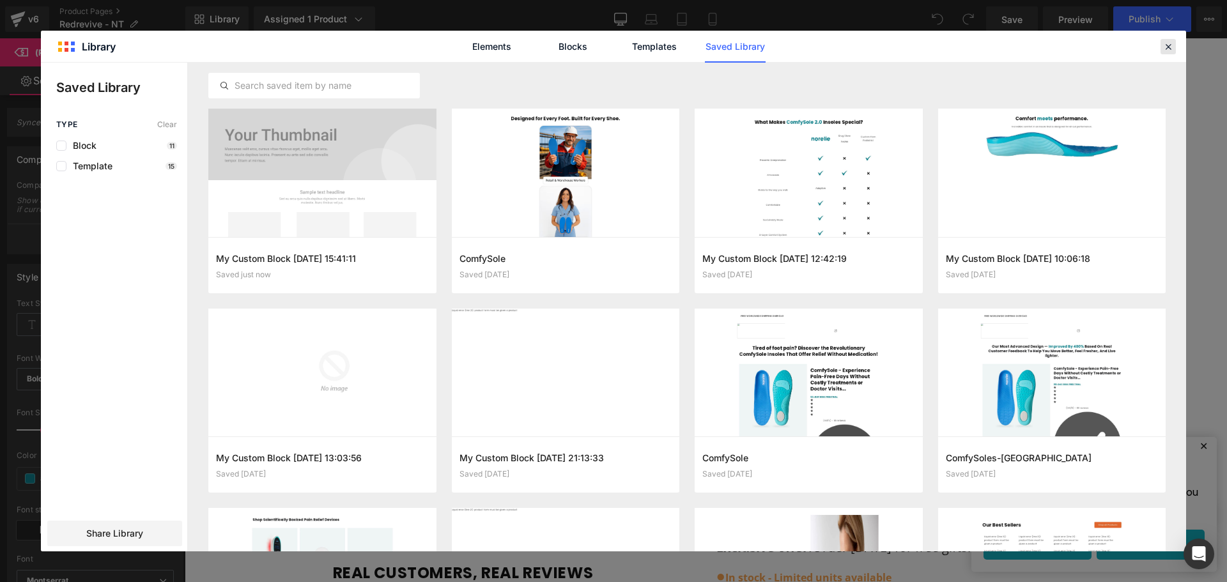
drag, startPoint x: 1169, startPoint y: 50, endPoint x: 955, endPoint y: 19, distance: 217.1
click at [0, 0] on icon at bounding box center [0, 0] width 0 height 0
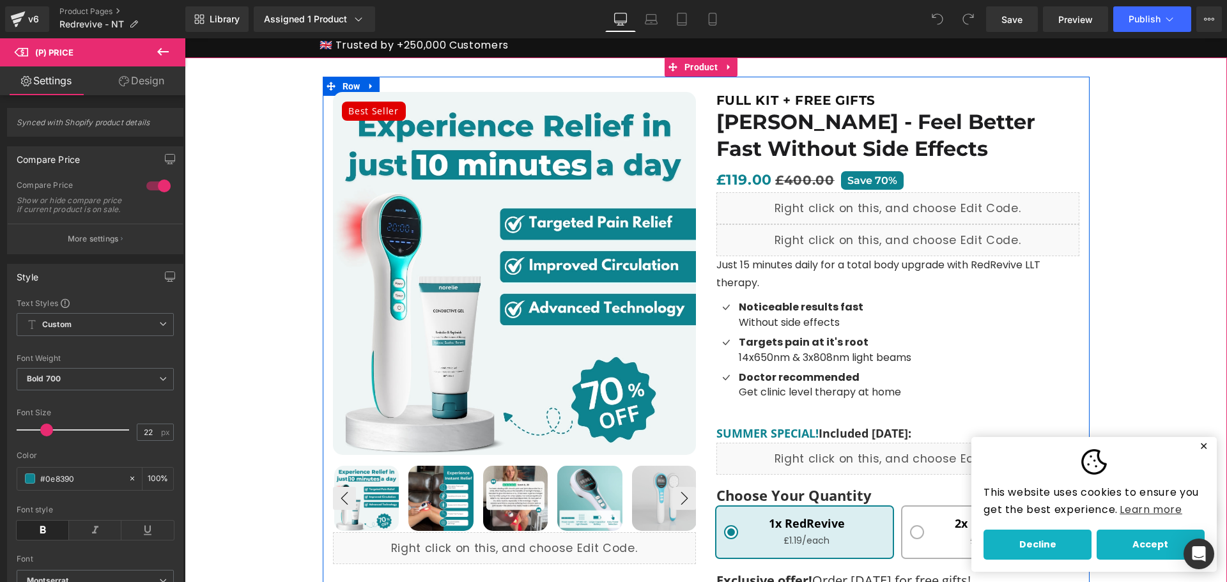
scroll to position [64, 0]
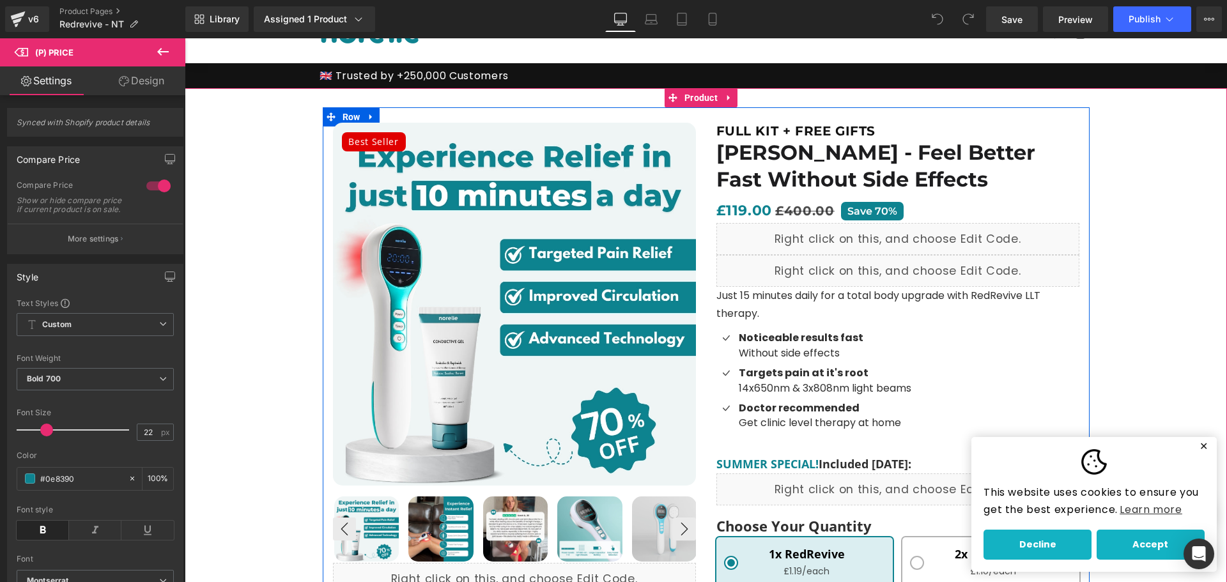
click at [700, 111] on div at bounding box center [706, 114] width 767 height 15
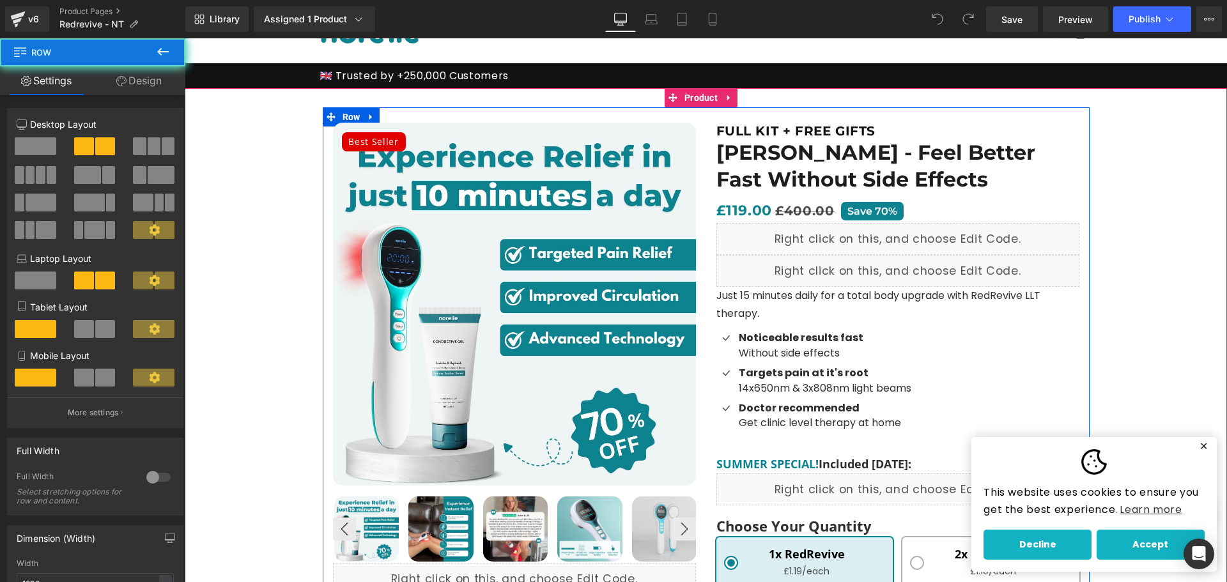
click at [699, 124] on div "Best Seller (P) Image ‹" at bounding box center [514, 467] width 383 height 688
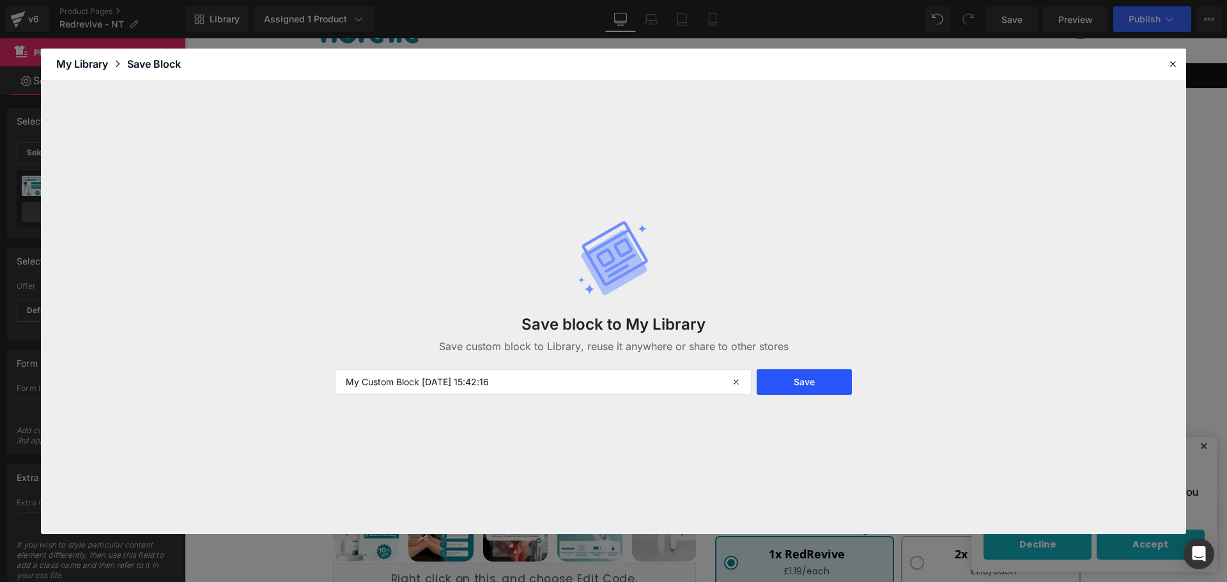
click at [0, 0] on button "Save" at bounding box center [0, 0] width 0 height 0
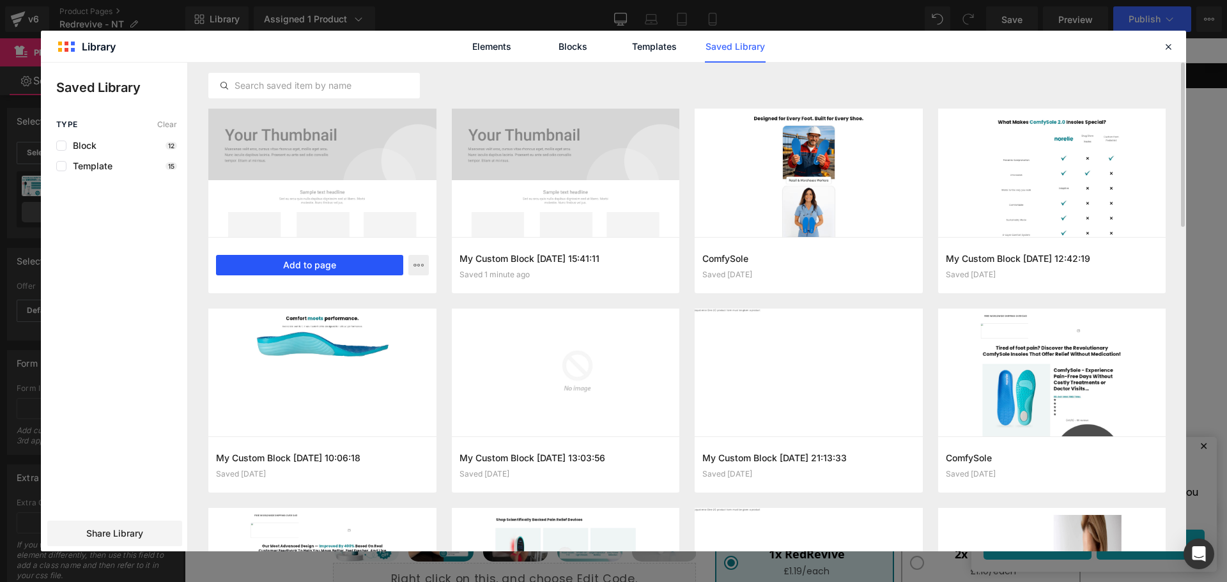
click at [0, 0] on button "Add to page" at bounding box center [0, 0] width 0 height 0
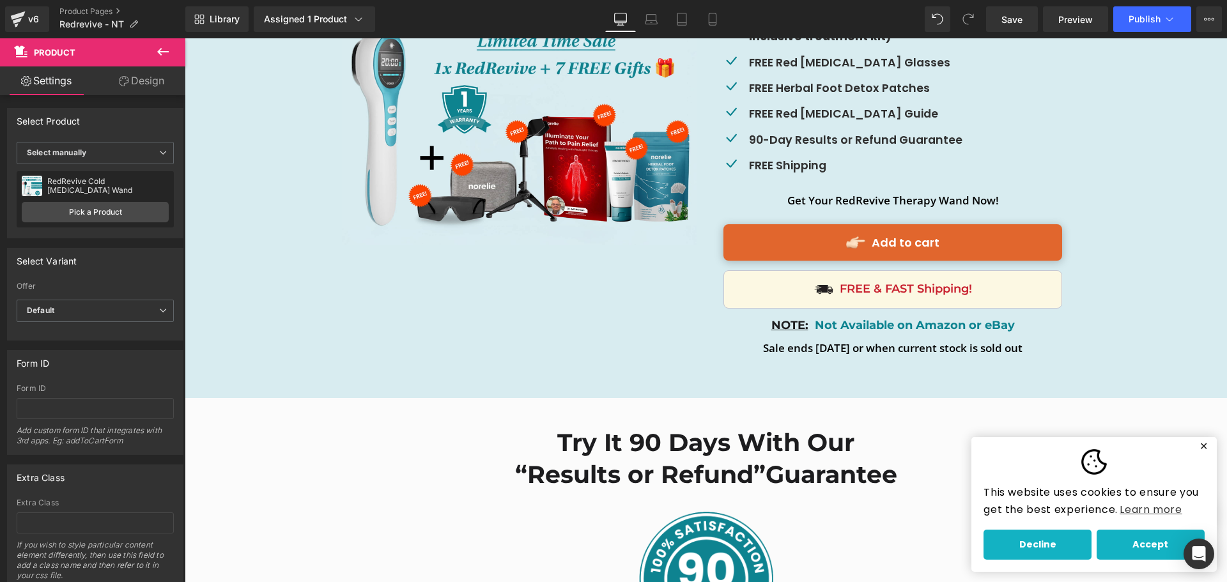
scroll to position [7794, 0]
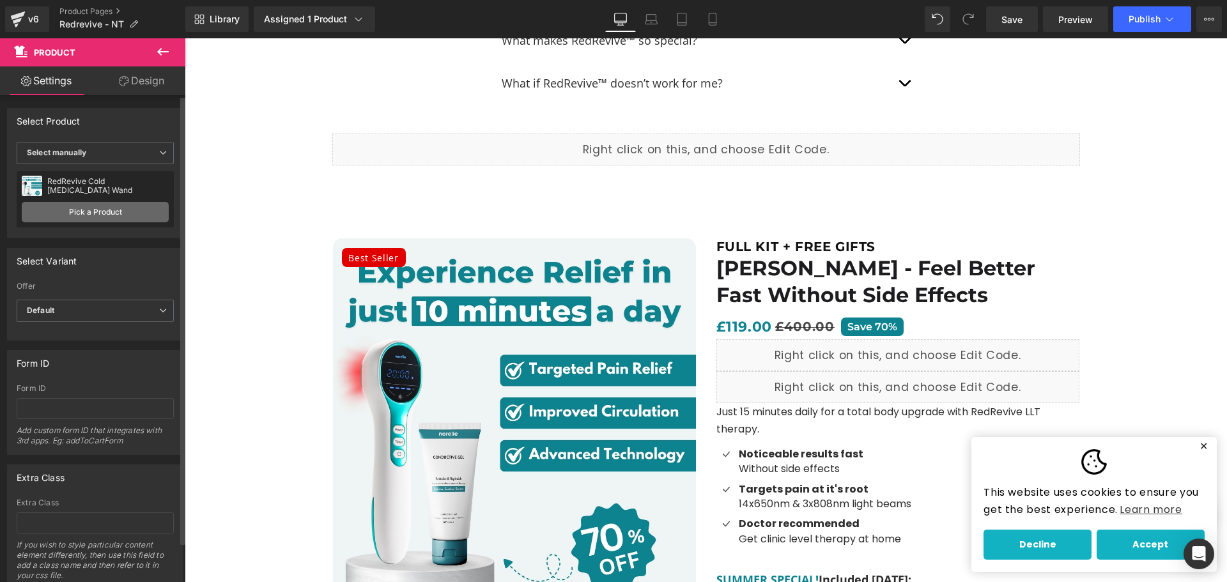
click at [89, 217] on link "Pick a Product" at bounding box center [95, 212] width 147 height 20
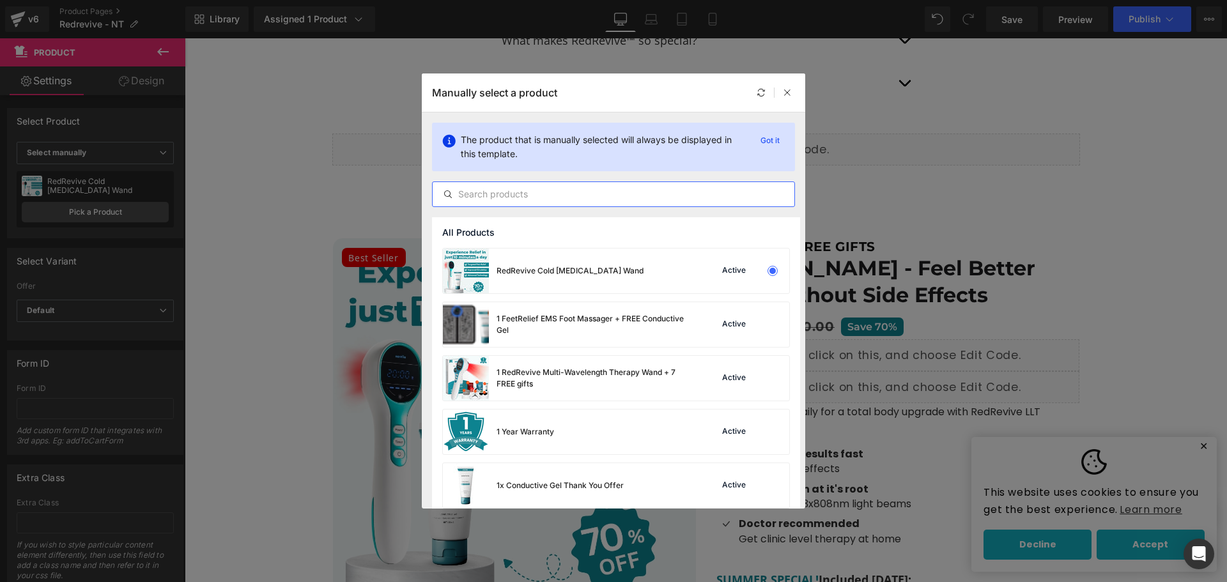
click at [0, 0] on input "text" at bounding box center [0, 0] width 0 height 0
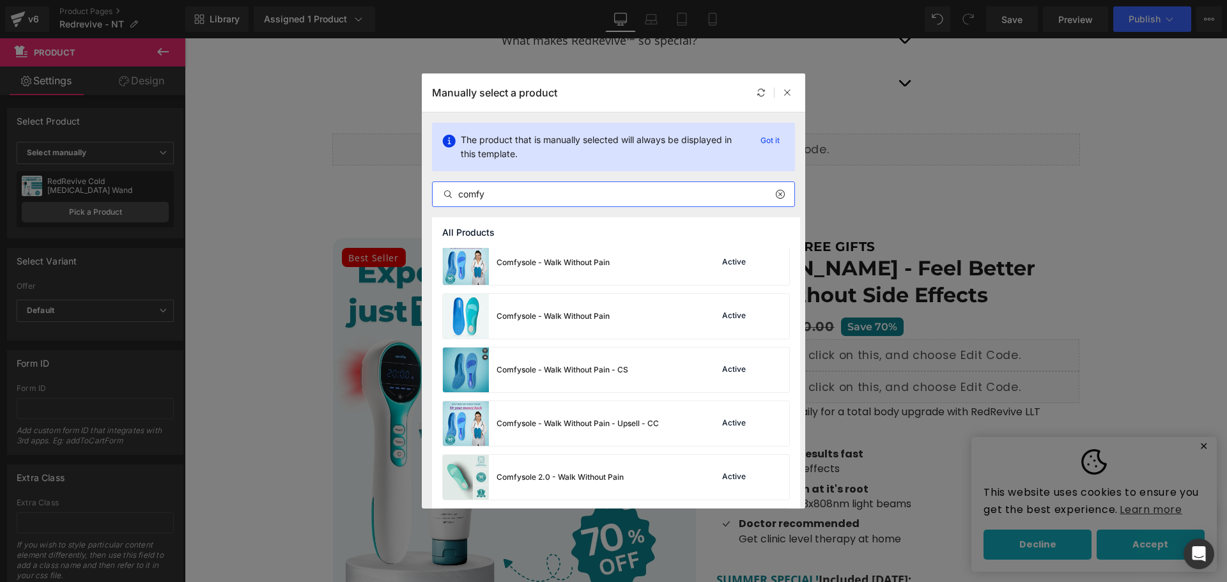
scroll to position [118, 0]
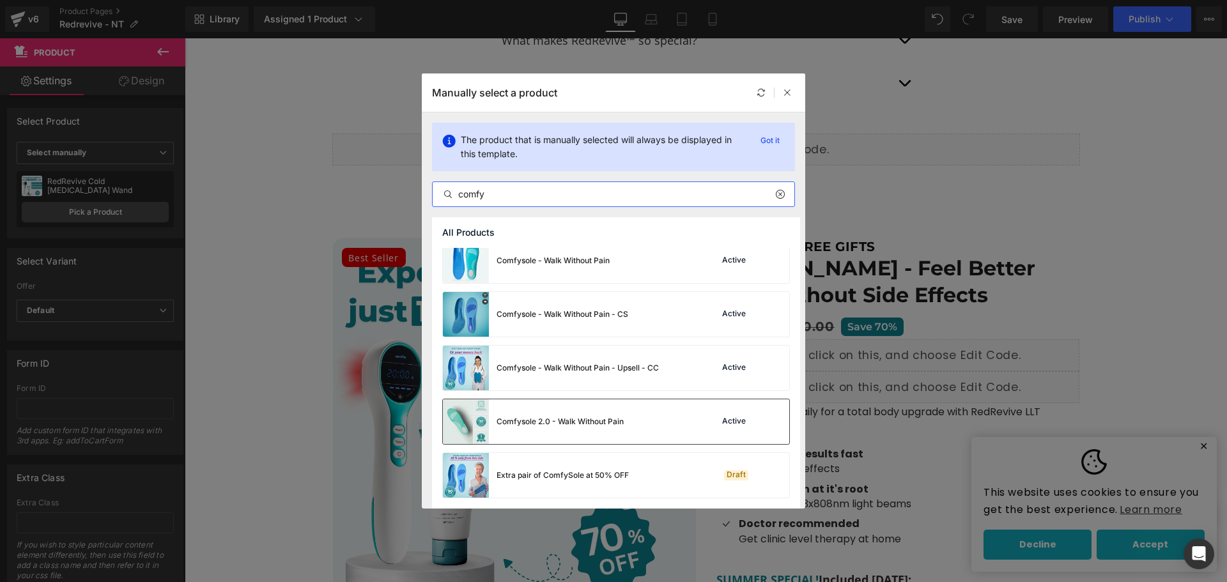
type input "comfy"
drag, startPoint x: 617, startPoint y: 422, endPoint x: 512, endPoint y: 187, distance: 257.1
click at [0, 0] on div "Comfysole 2.0 - Walk Without Pain" at bounding box center [0, 0] width 0 height 0
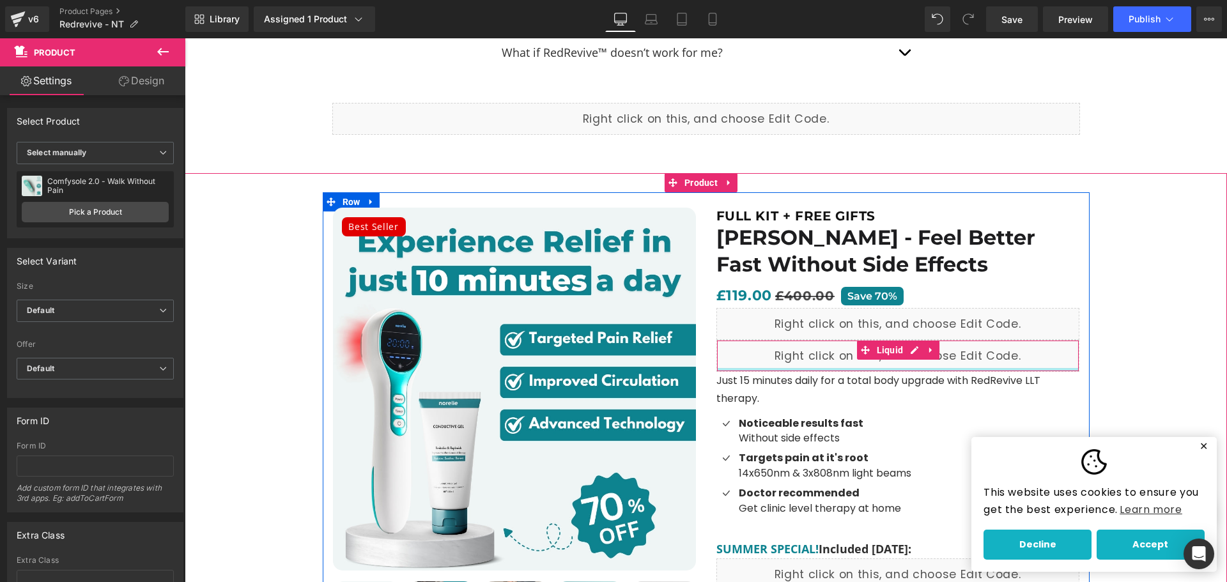
scroll to position [8027, 0]
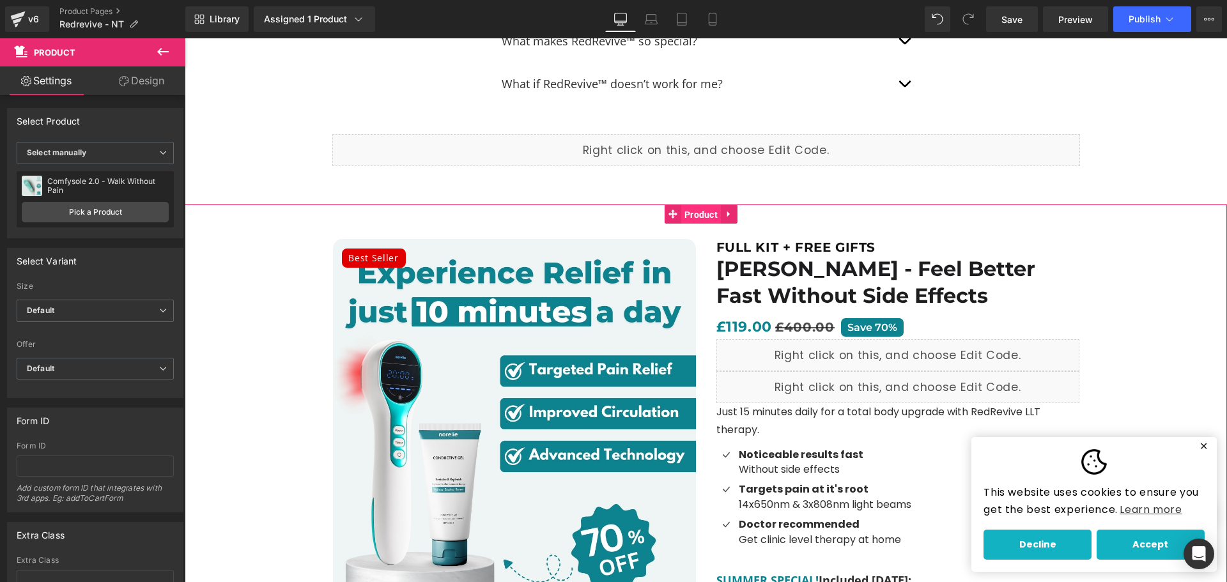
click at [684, 205] on span "Product" at bounding box center [701, 214] width 40 height 19
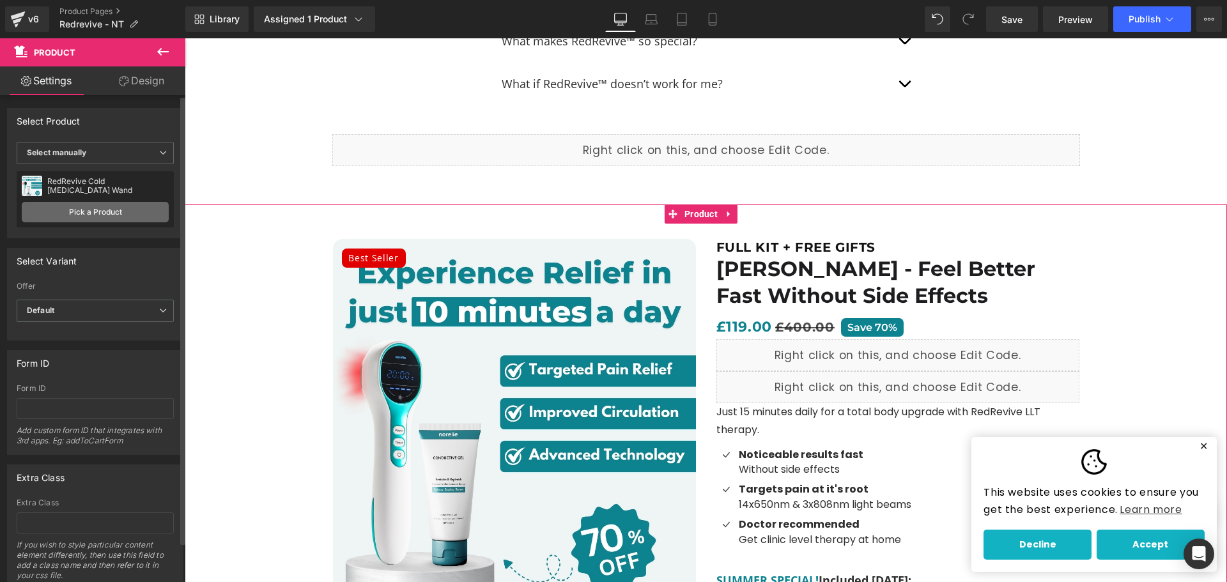
click at [130, 217] on link "Pick a Product" at bounding box center [95, 212] width 147 height 20
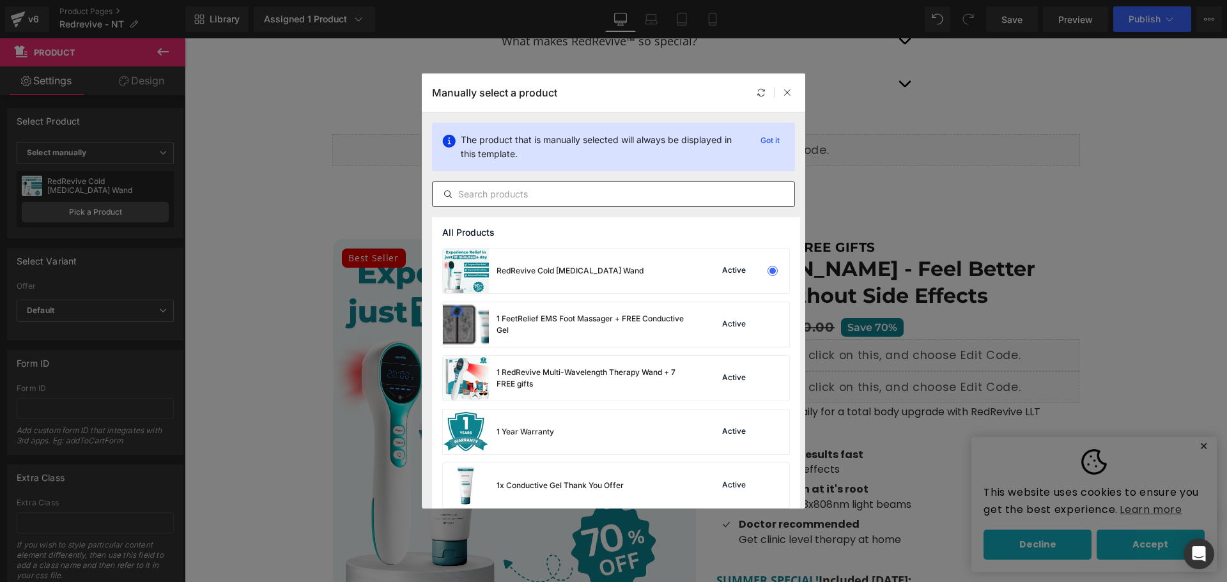
click at [0, 0] on input "text" at bounding box center [0, 0] width 0 height 0
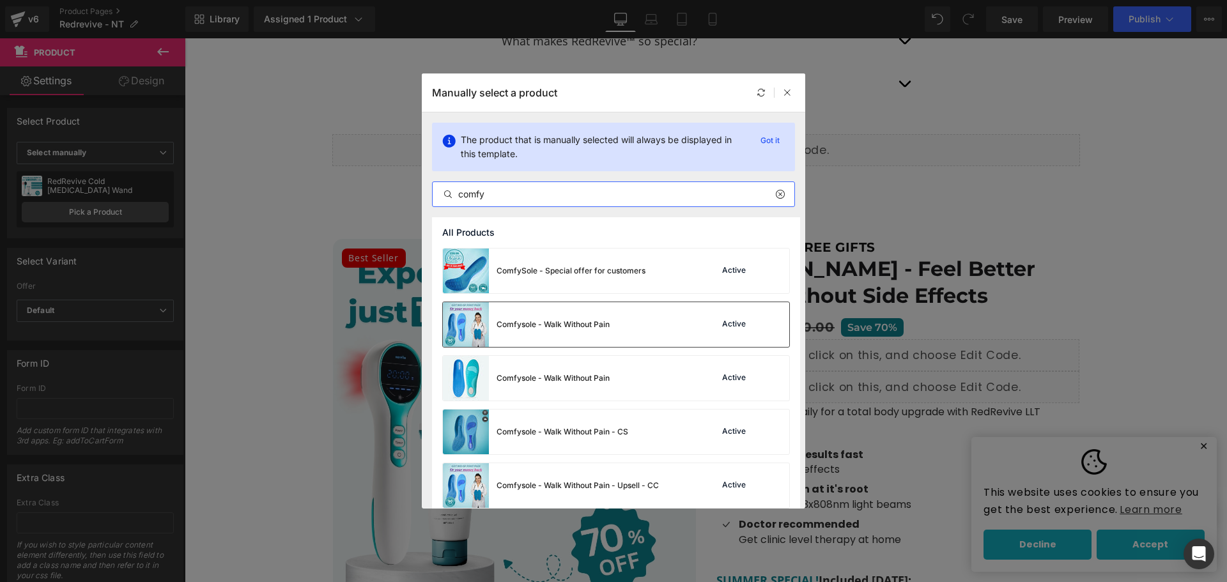
scroll to position [173, 0]
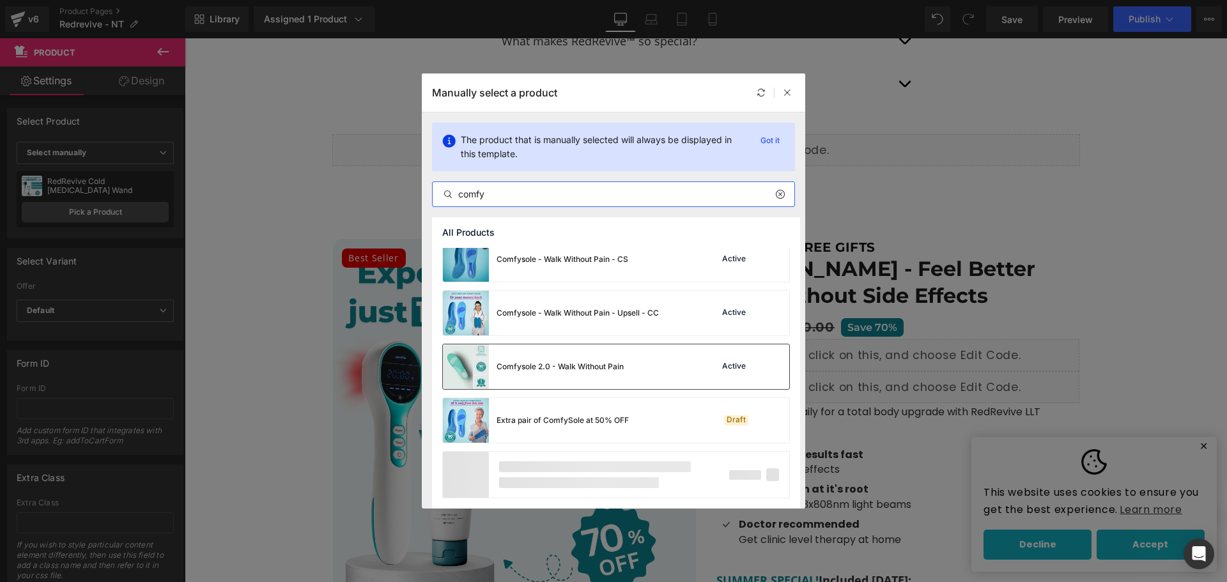
type input "comfy"
click at [0, 0] on div "Comfysole 2.0 - Walk Without Pain" at bounding box center [0, 0] width 0 height 0
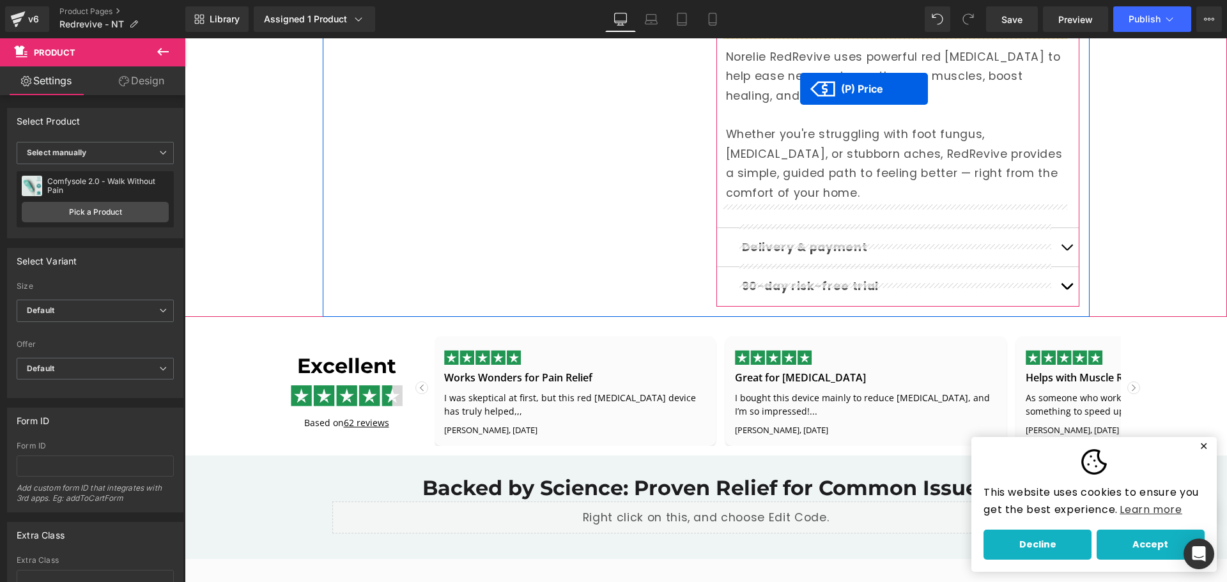
scroll to position [1036, 0]
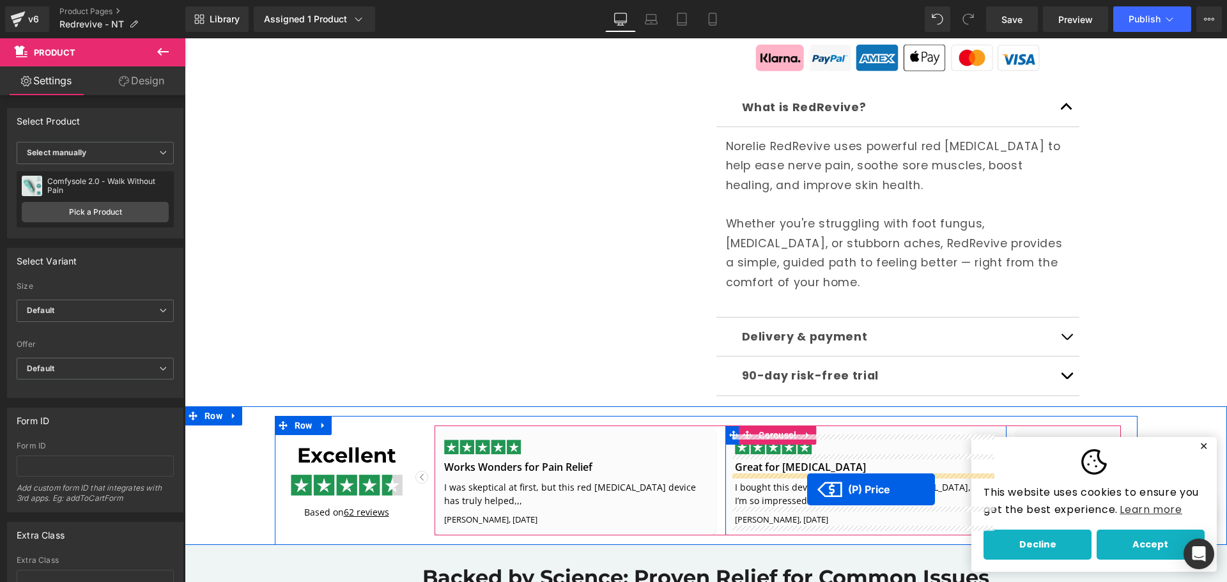
drag, startPoint x: 744, startPoint y: 225, endPoint x: 807, endPoint y: 489, distance: 271.9
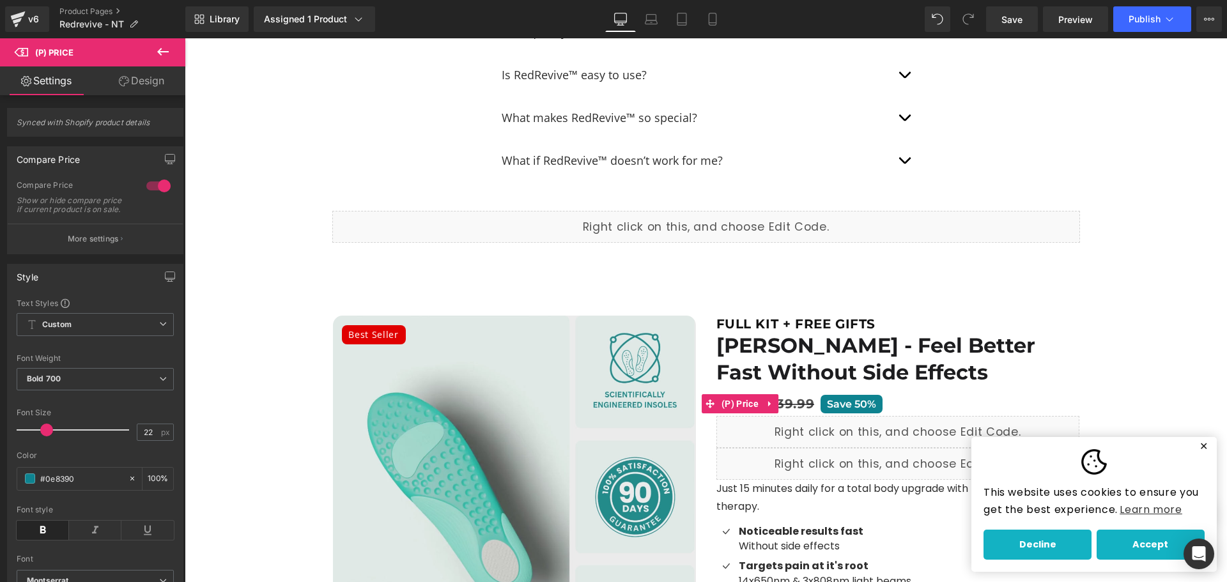
scroll to position [8036, 0]
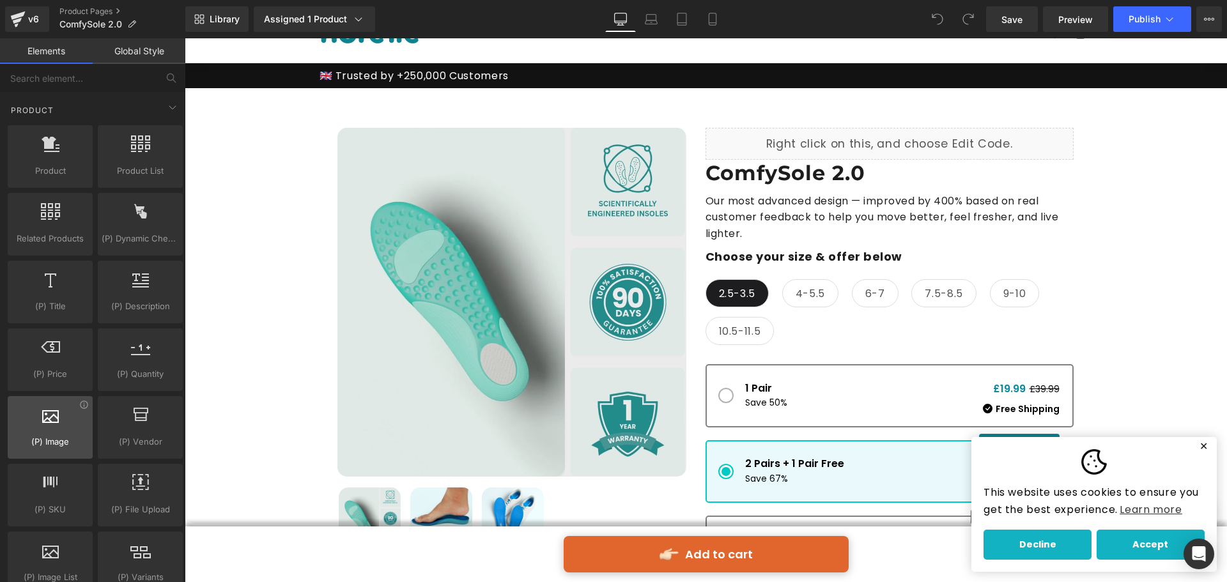
scroll to position [1086, 0]
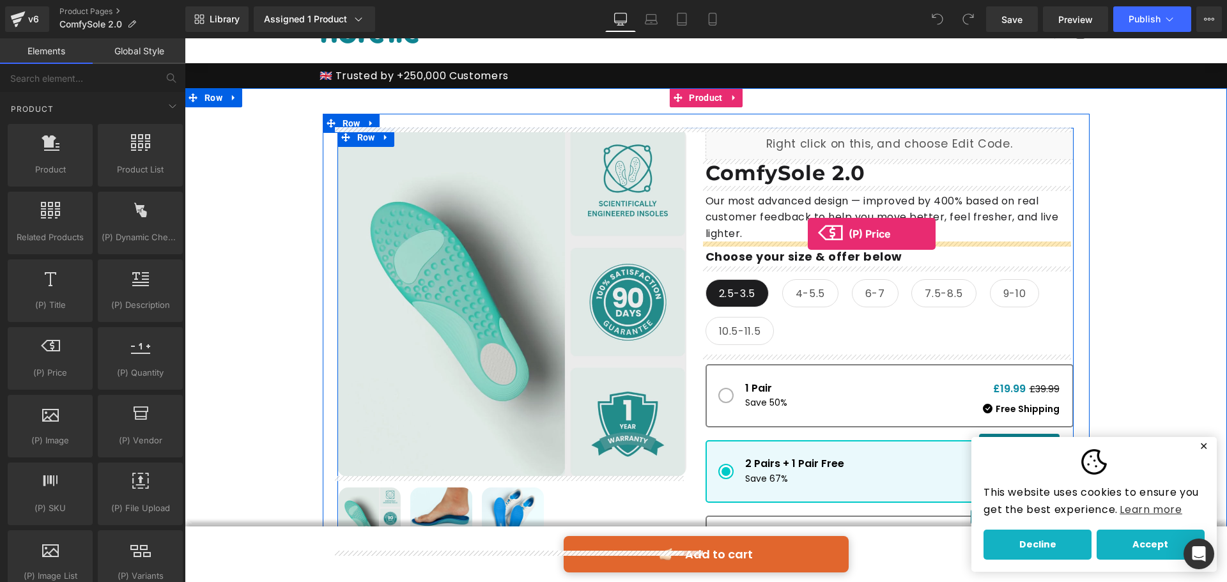
drag, startPoint x: 227, startPoint y: 418, endPoint x: 808, endPoint y: 234, distance: 608.7
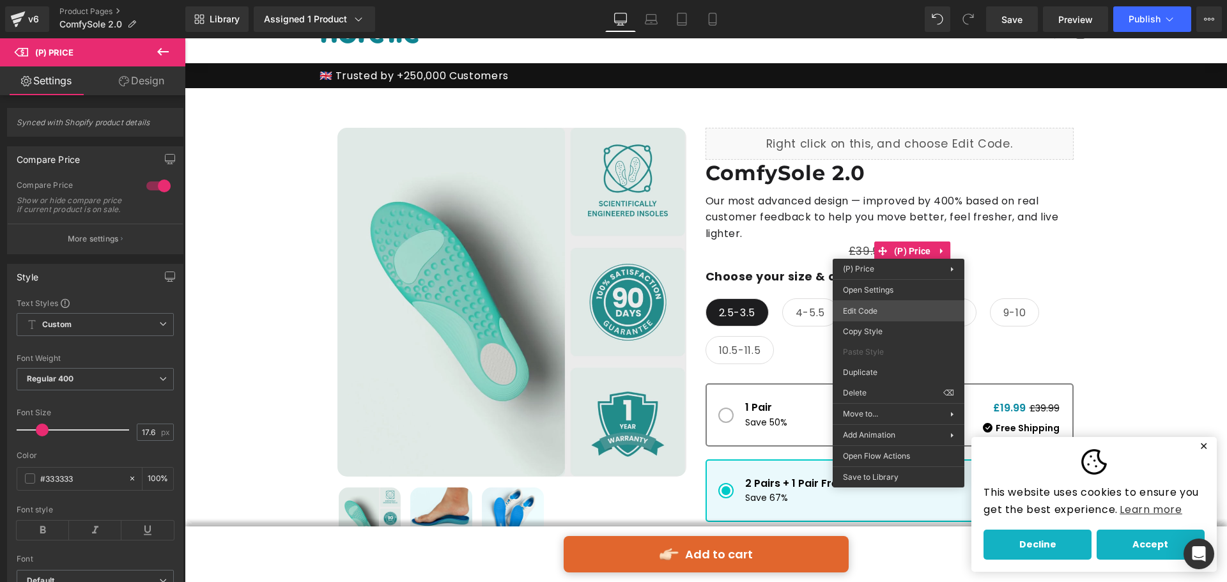
click at [874, 0] on div "(P) Price You are previewing how the will restyle your page. You can not edit E…" at bounding box center [613, 0] width 1227 height 0
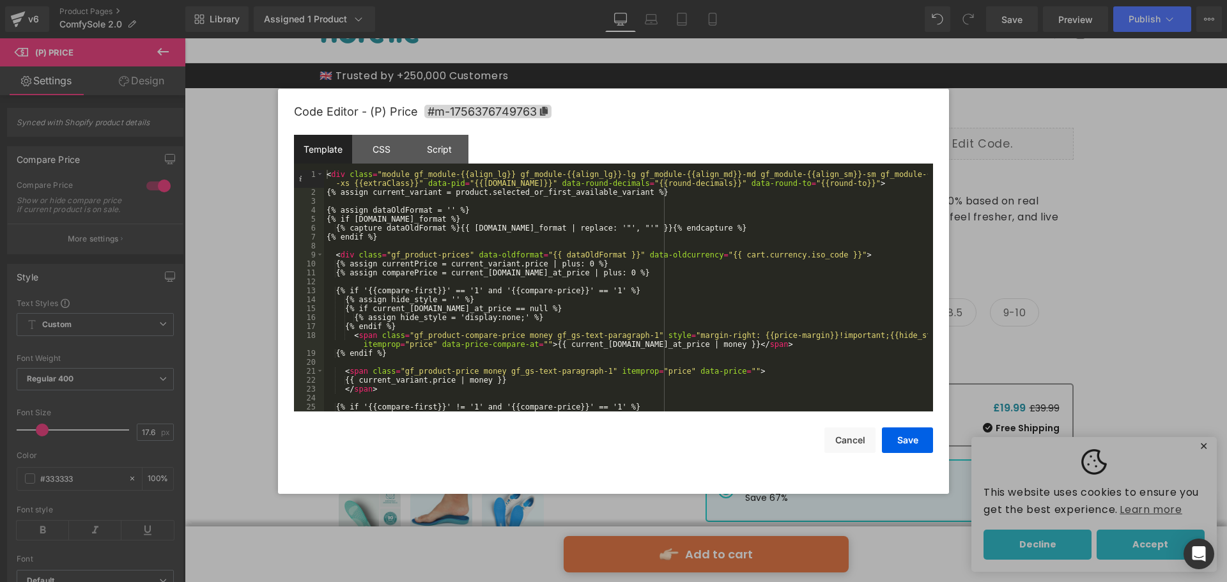
click at [594, 256] on div "< div class = "module gf_module-{{align_lg}} gf_module-{{align_lg}}-lg gf_modul…" at bounding box center [626, 304] width 604 height 268
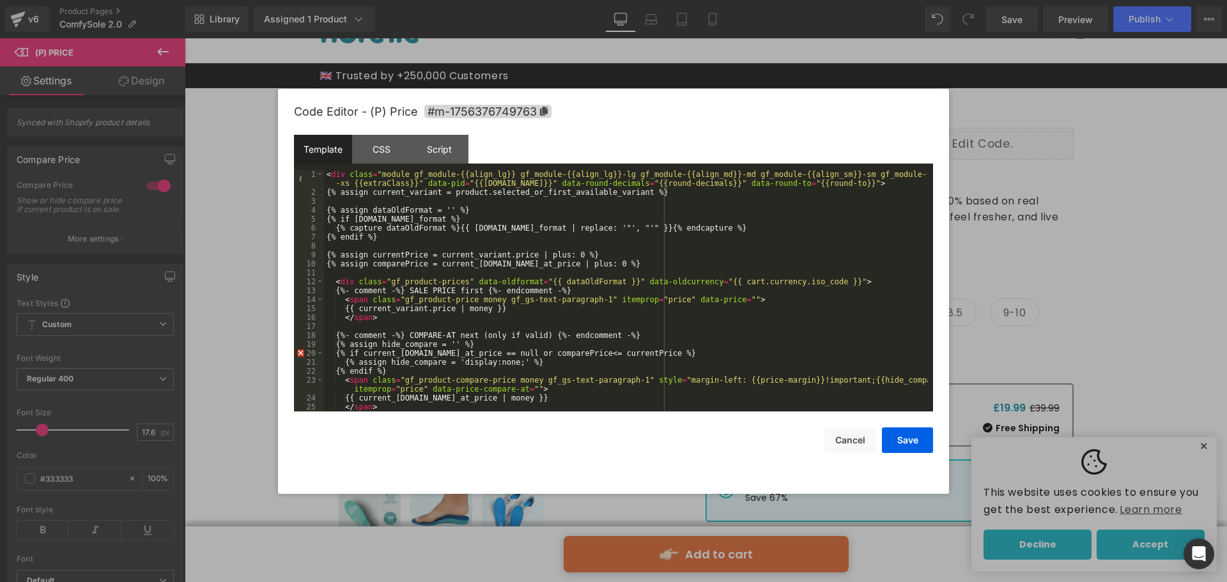
scroll to position [0, 0]
click at [389, 151] on div "CSS" at bounding box center [381, 149] width 58 height 29
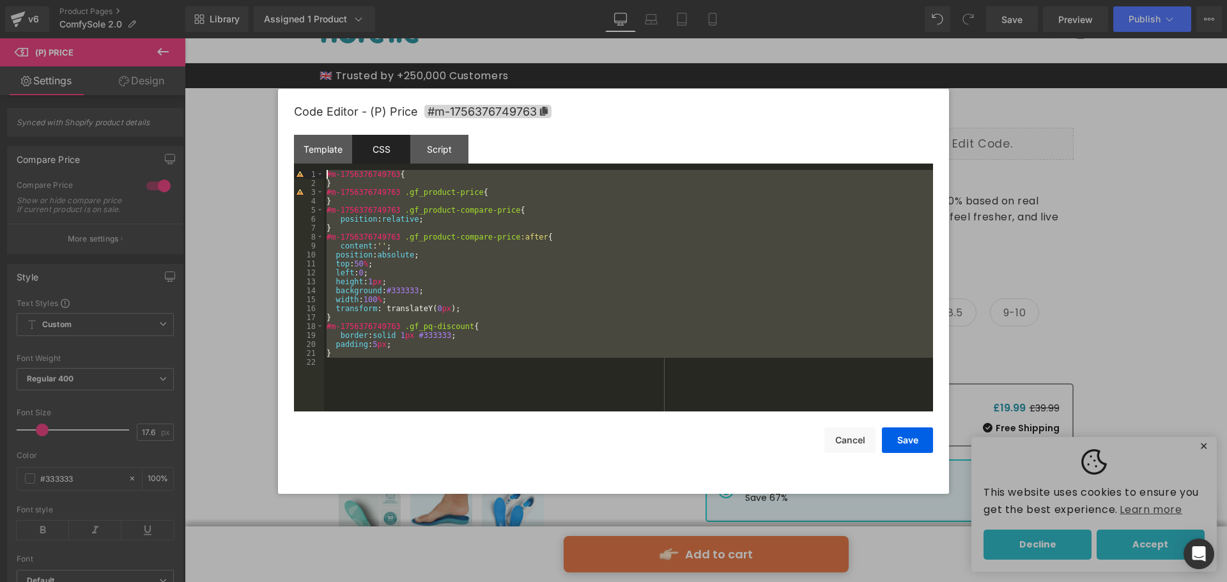
drag, startPoint x: 403, startPoint y: 381, endPoint x: 290, endPoint y: 165, distance: 243.5
click at [290, 165] on div "Code Editor - (P) Price #m-1756376749763 Template CSS Script Data 1 2 3 4 5 6 7…" at bounding box center [613, 291] width 671 height 405
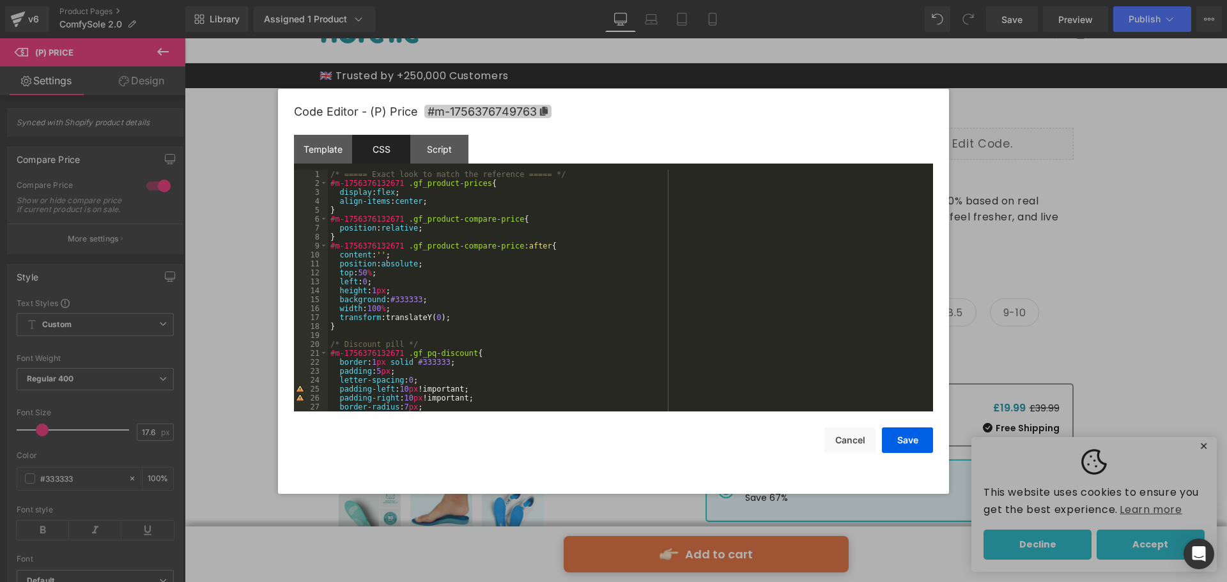
drag, startPoint x: 525, startPoint y: 110, endPoint x: 509, endPoint y: 109, distance: 16.0
click at [509, 109] on span "#m-1756376749763" at bounding box center [487, 111] width 127 height 13
click at [319, 156] on div "Template" at bounding box center [323, 149] width 58 height 29
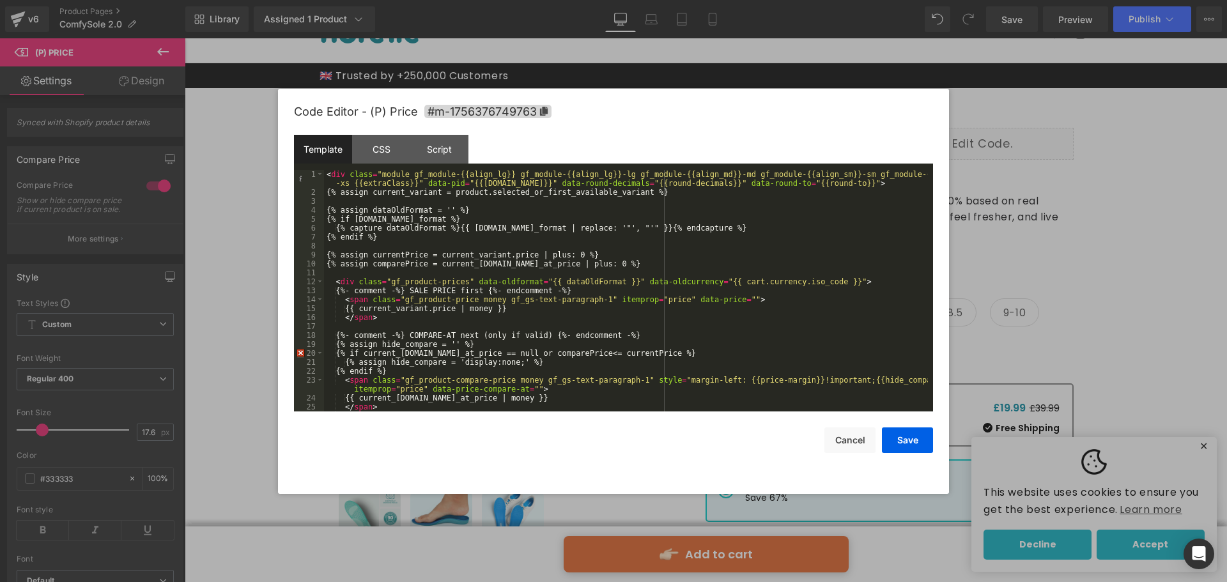
click at [435, 279] on div "< div class = "module gf_module-{{align_lg}} gf_module-{{align_lg}}-lg gf_modul…" at bounding box center [626, 304] width 604 height 268
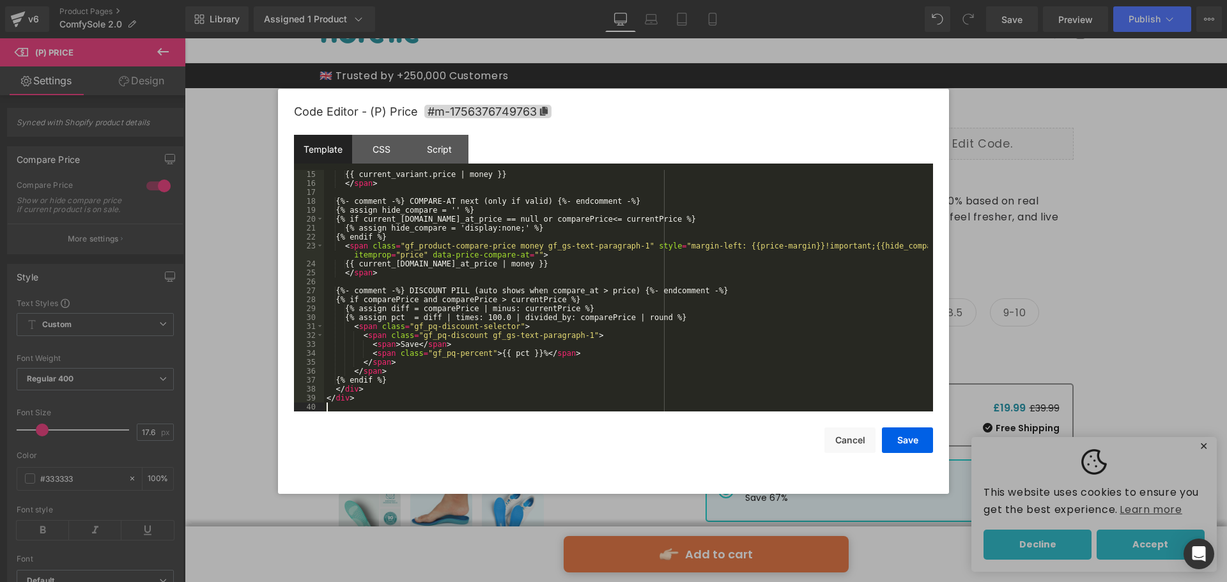
scroll to position [134, 0]
click at [373, 146] on div "CSS" at bounding box center [381, 149] width 58 height 29
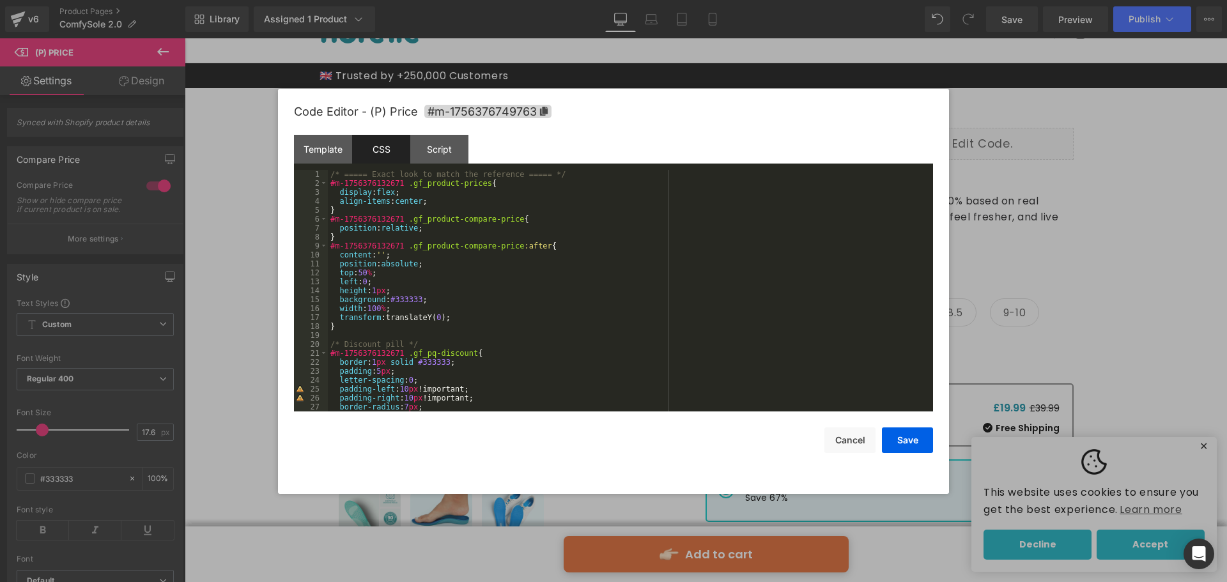
click at [384, 155] on div "CSS" at bounding box center [381, 149] width 58 height 29
click at [421, 234] on div "/* ===== Exact look to match the reference ===== */ #m-1756376132671 .gf_produc…" at bounding box center [628, 299] width 600 height 259
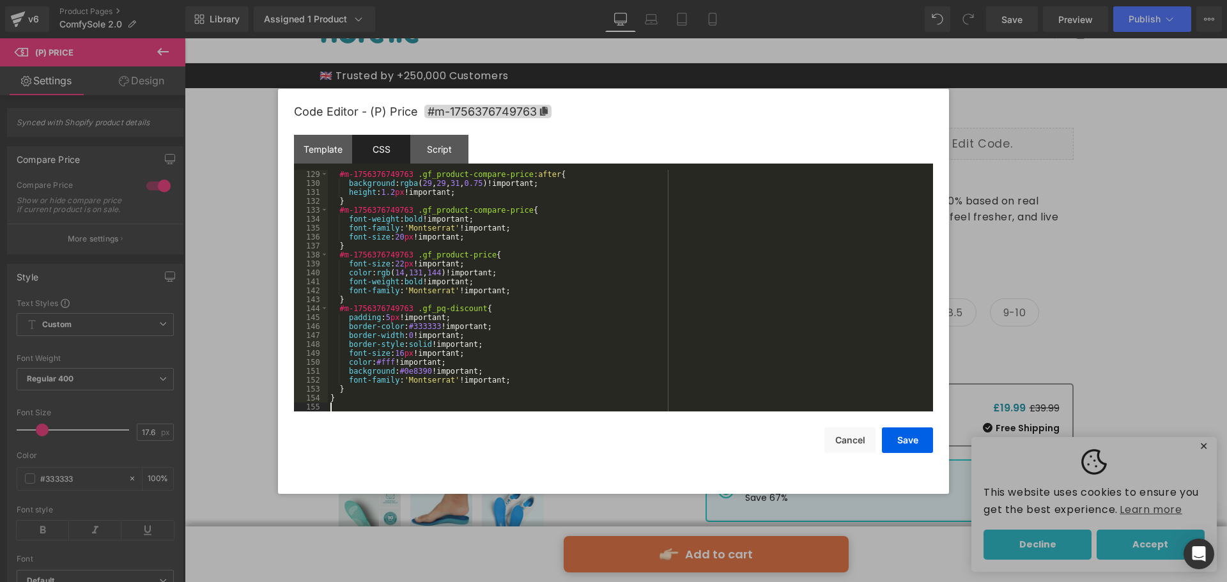
scroll to position [1145, 0]
click at [443, 157] on div "Script" at bounding box center [439, 149] width 58 height 29
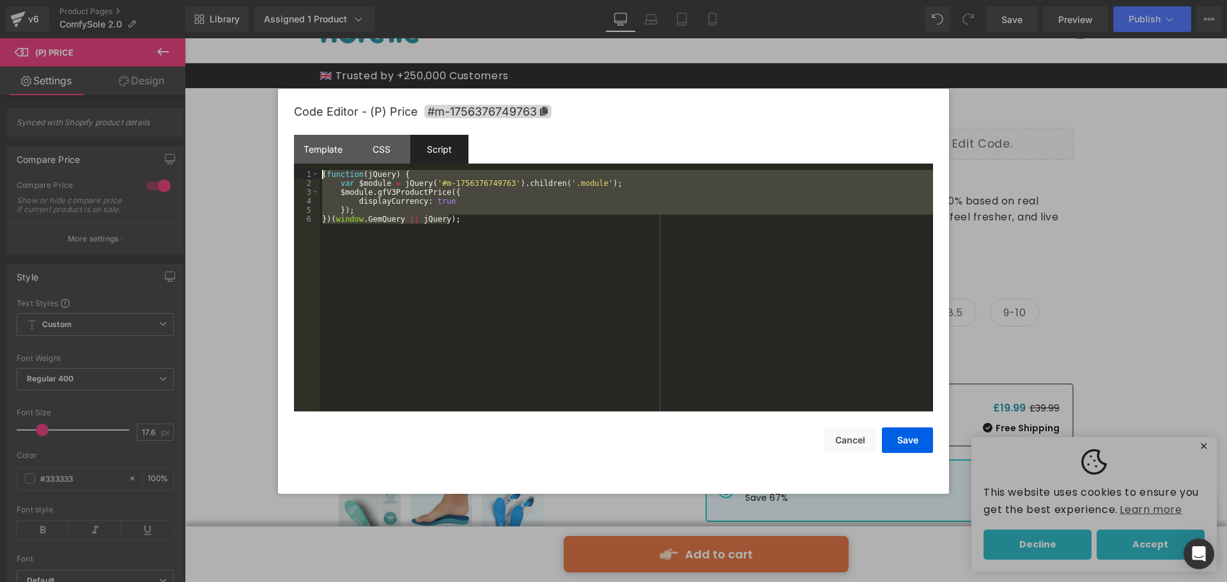
drag, startPoint x: 363, startPoint y: 200, endPoint x: 305, endPoint y: 169, distance: 66.0
click at [305, 169] on div "Template CSS Script Data 15 16 17 18 19 20 21 22 23 24 25 26 27 28 29 30 31 32 …" at bounding box center [613, 273] width 639 height 277
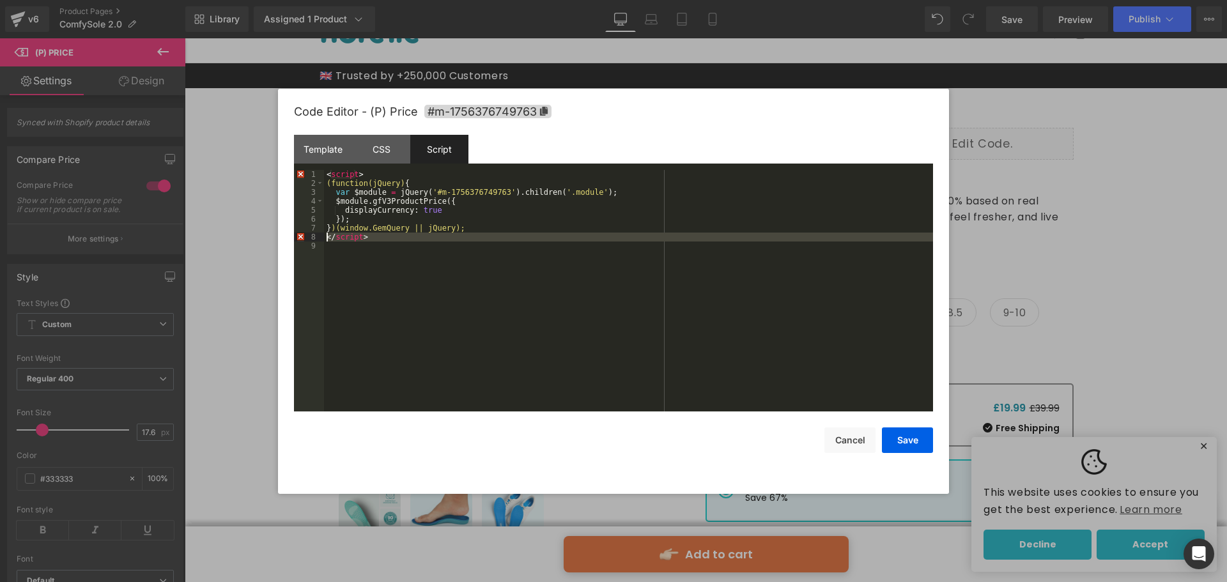
drag, startPoint x: 371, startPoint y: 242, endPoint x: 303, endPoint y: 234, distance: 68.2
drag, startPoint x: 352, startPoint y: 174, endPoint x: 279, endPoint y: 177, distance: 72.9
click at [279, 177] on div "Code Editor - (P) Price #m-1756376749763 Template CSS Script Data 15 16 17 18 1…" at bounding box center [613, 291] width 671 height 405
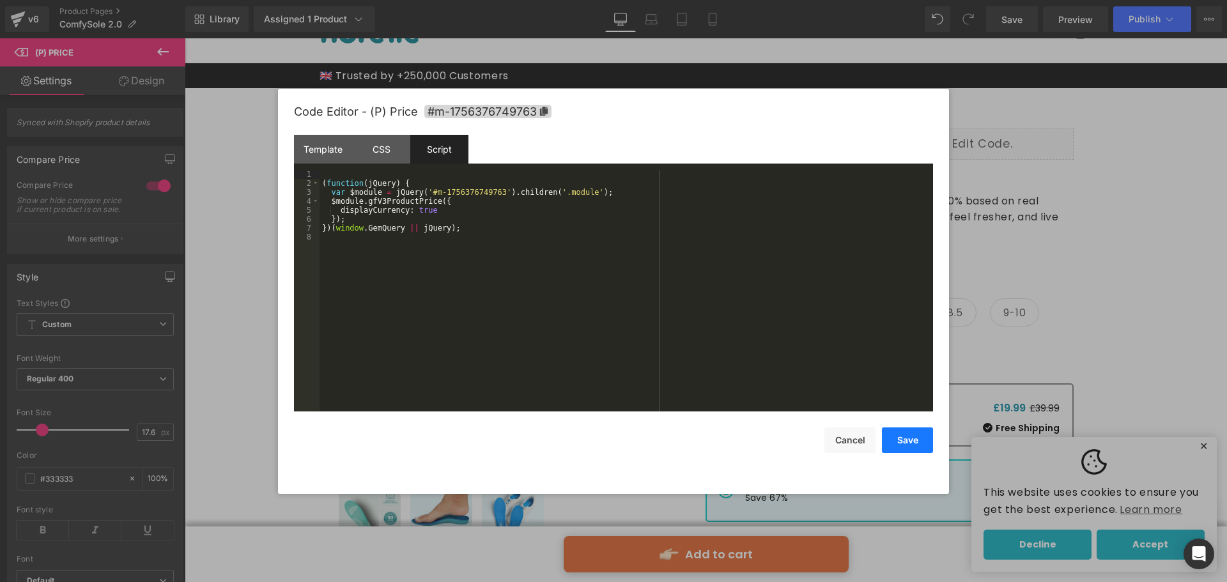
click at [905, 435] on button "Save" at bounding box center [907, 440] width 51 height 26
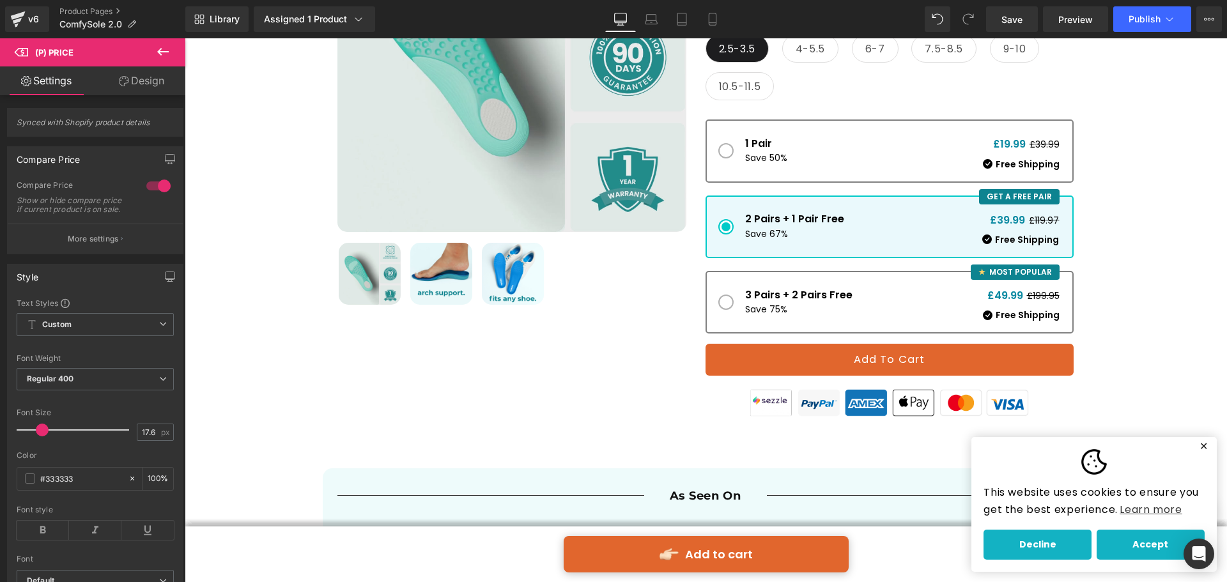
scroll to position [0, 0]
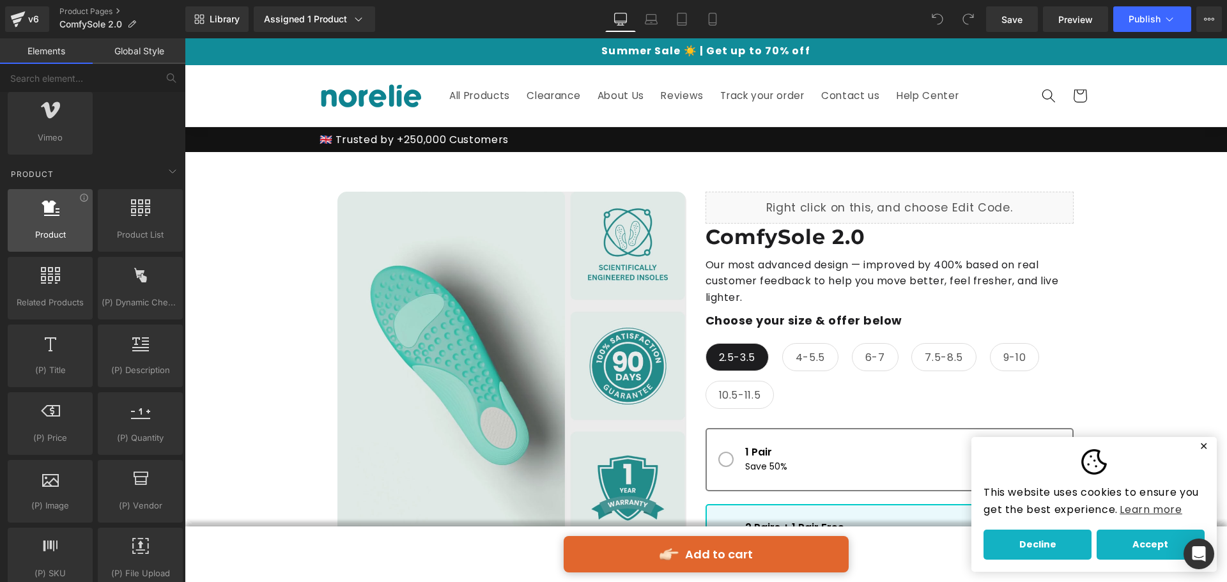
scroll to position [1022, 0]
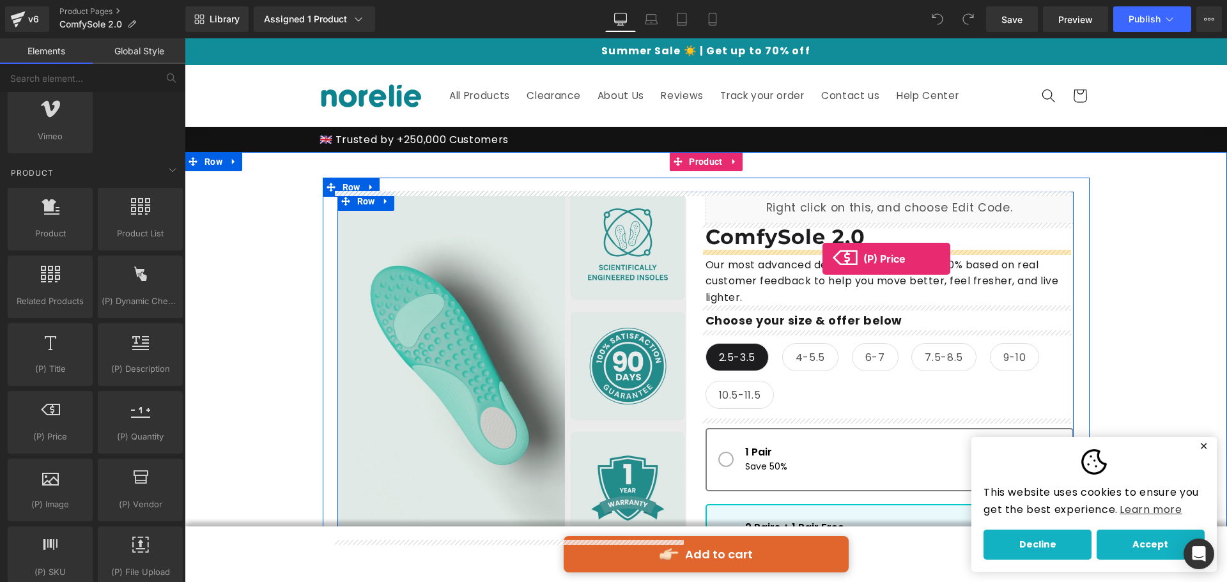
drag, startPoint x: 227, startPoint y: 465, endPoint x: 822, endPoint y: 259, distance: 630.1
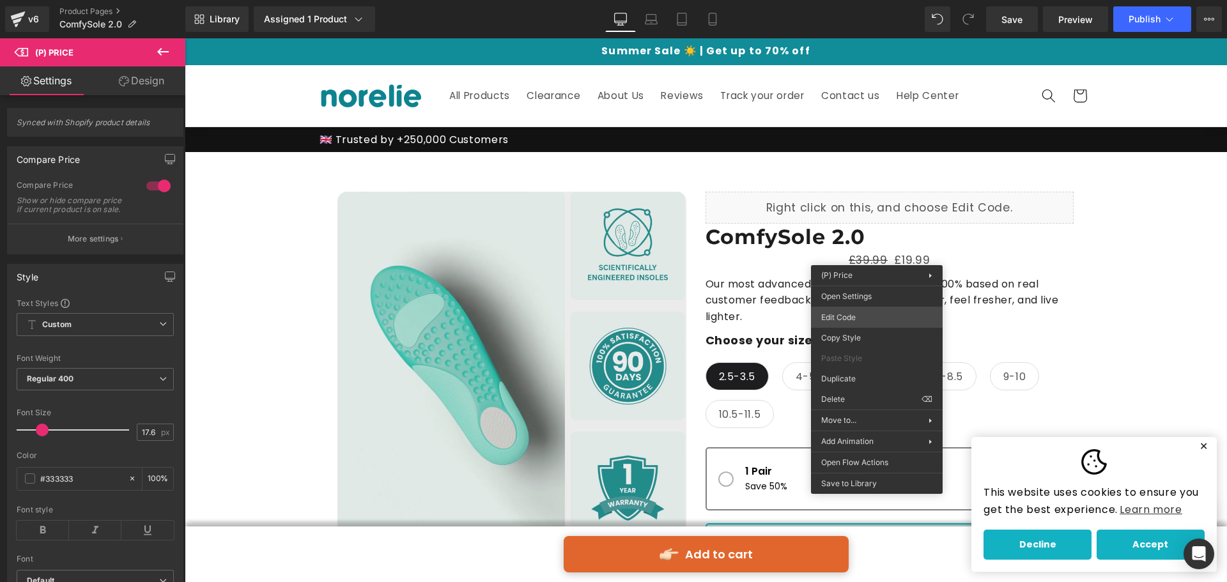
click at [841, 0] on div "(P) Price You are previewing how the will restyle your page. You can not edit E…" at bounding box center [613, 0] width 1227 height 0
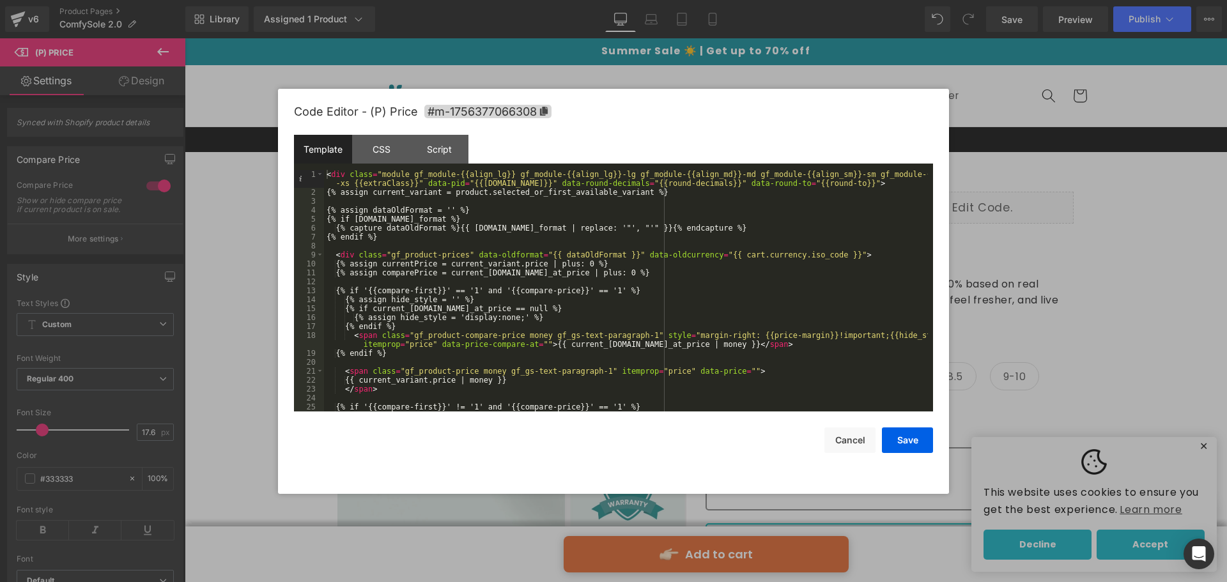
click at [700, 371] on div "< div class = "module gf_module-{{align_lg}} gf_module-{{align_lg}}-lg gf_modul…" at bounding box center [626, 304] width 604 height 268
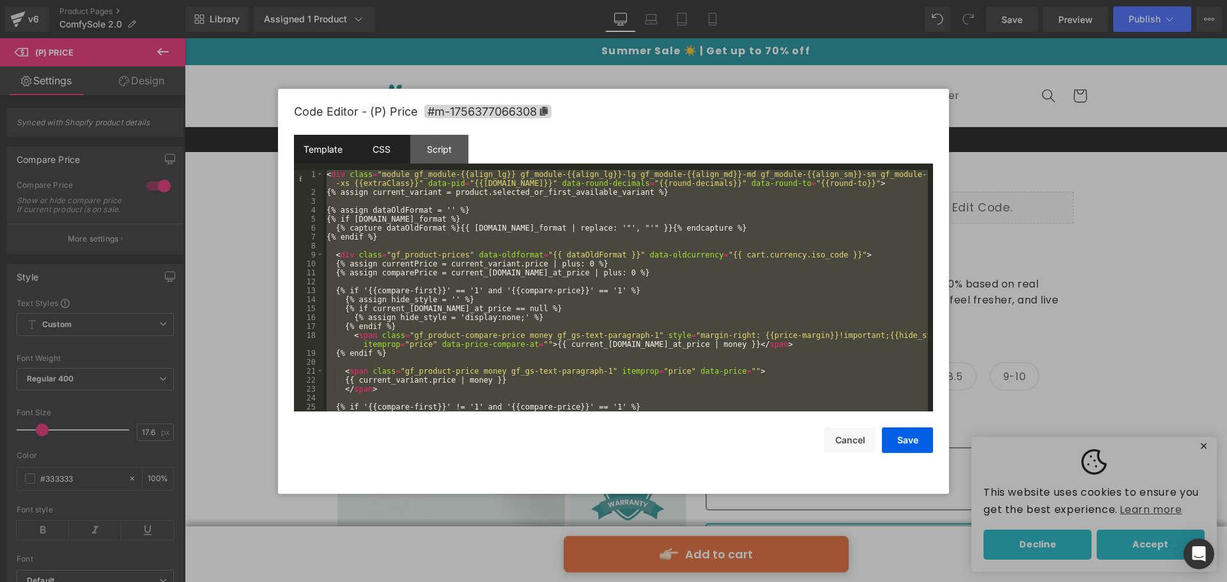
click at [387, 148] on div "CSS" at bounding box center [381, 149] width 58 height 29
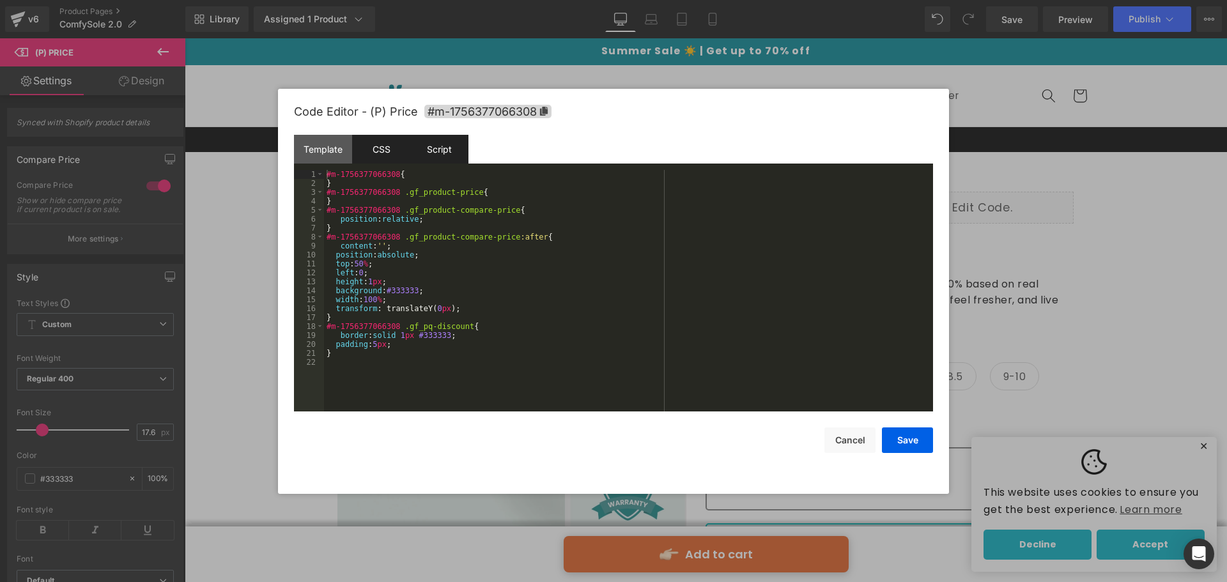
click at [434, 151] on div "Script" at bounding box center [439, 149] width 58 height 29
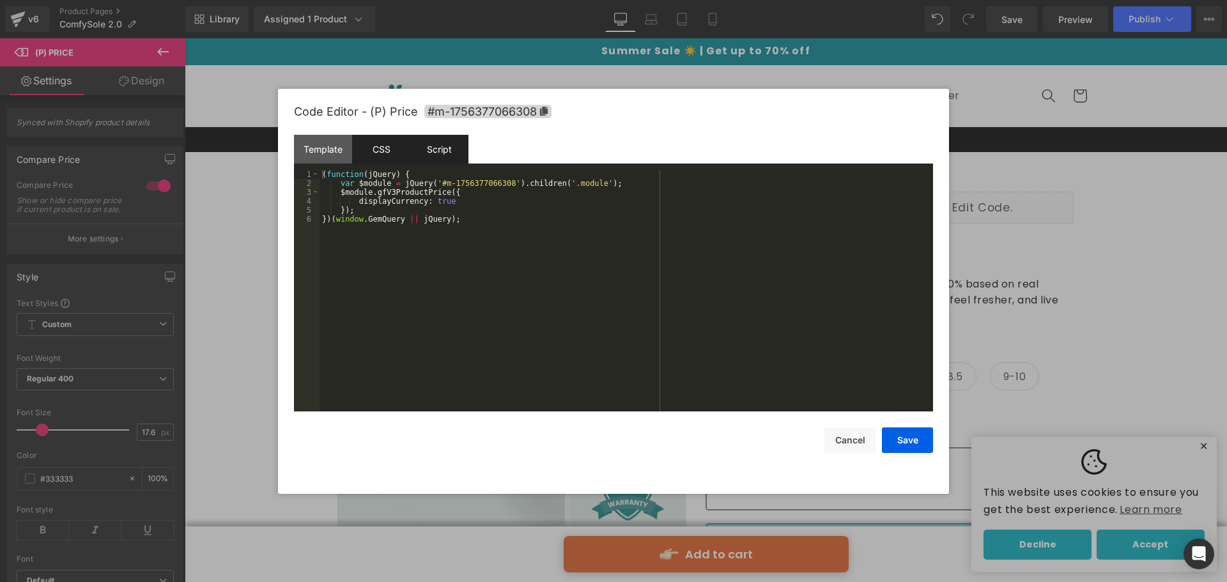
click at [392, 148] on div "CSS" at bounding box center [381, 149] width 58 height 29
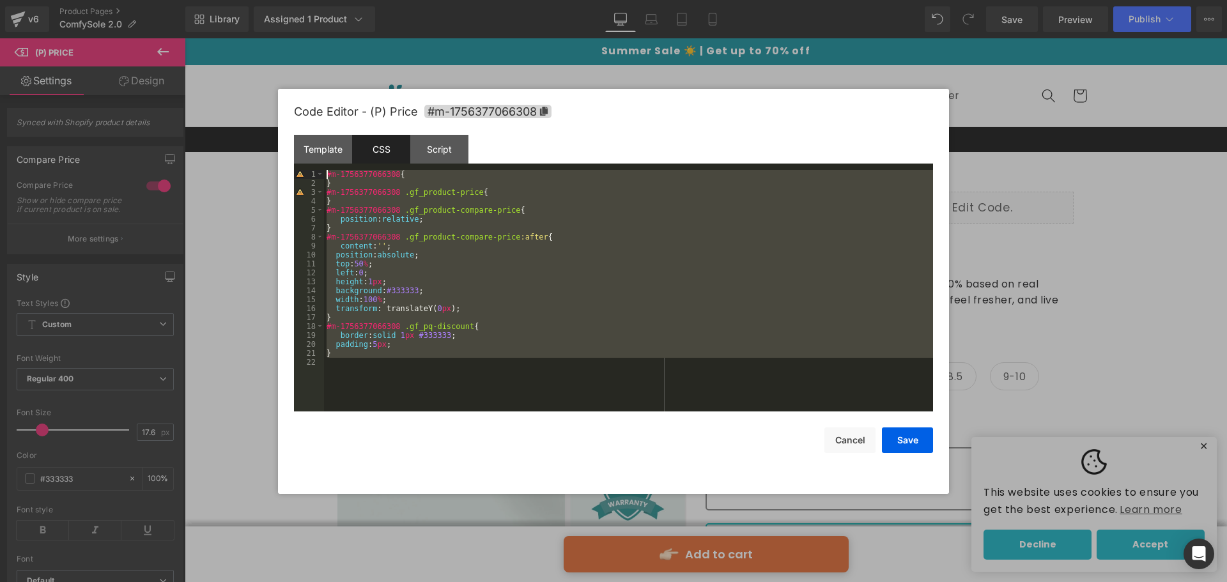
drag, startPoint x: 360, startPoint y: 387, endPoint x: 270, endPoint y: 130, distance: 272.4
click at [270, 130] on body "(P) Price You are previewing how the will restyle your page. You can not edit E…" at bounding box center [613, 291] width 1227 height 582
click at [319, 147] on div "Template" at bounding box center [323, 149] width 58 height 29
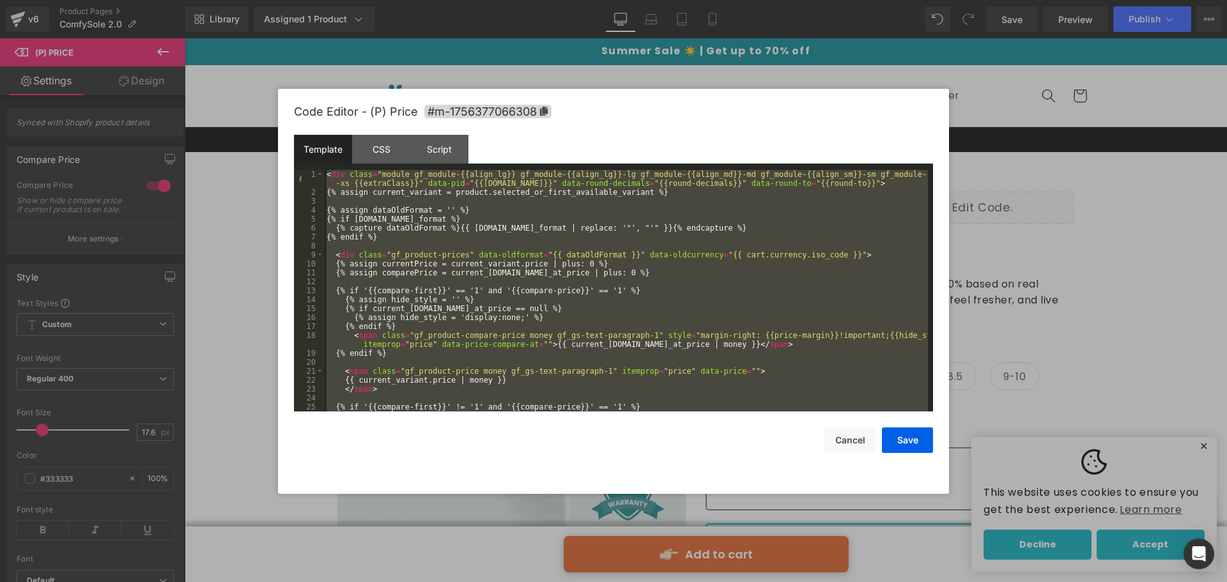
click at [505, 311] on div "< div class = "module gf_module-{{align_lg}} gf_module-{{align_lg}}-lg gf_modul…" at bounding box center [626, 291] width 604 height 242
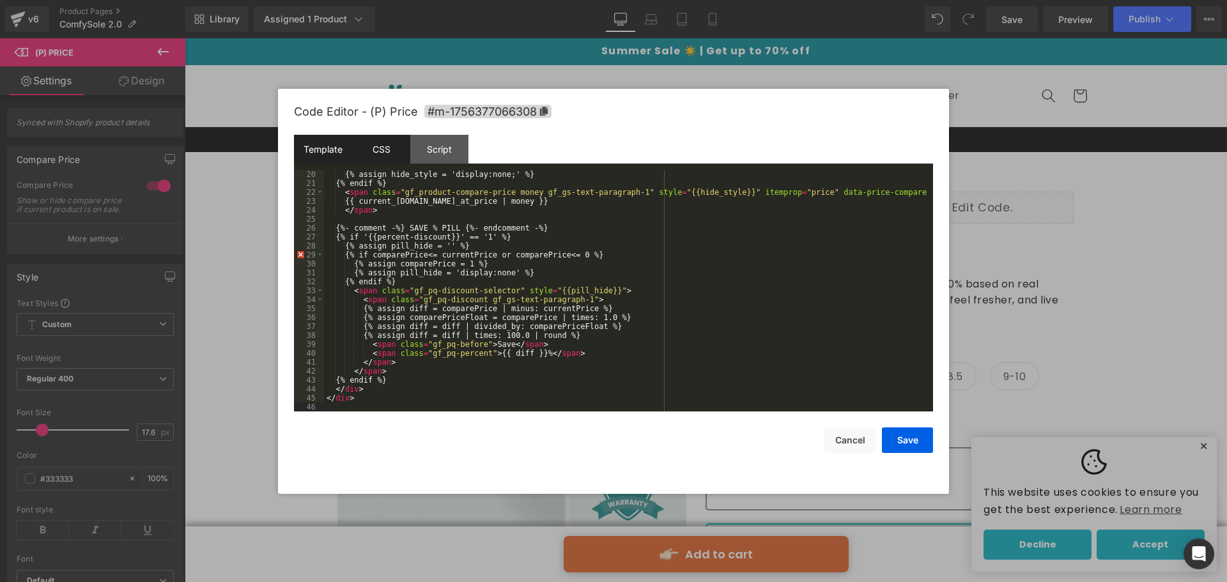
click at [397, 144] on div "CSS" at bounding box center [381, 149] width 58 height 29
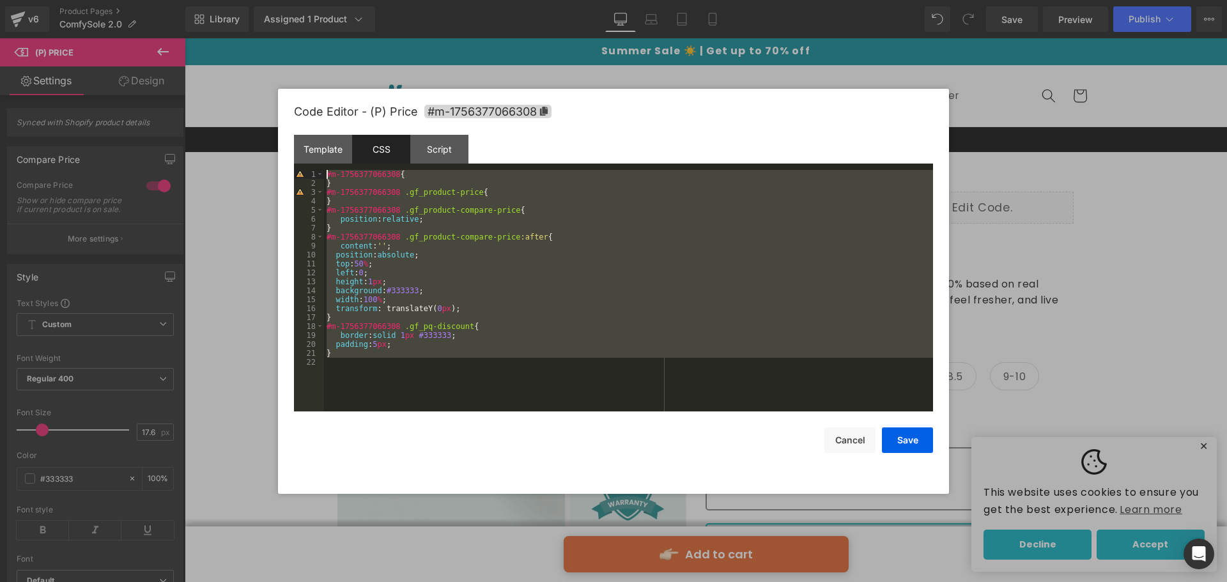
click at [488, 318] on div "#m-1756377066308 { } #m-1756377066308 .gf_product-price { } #m-1756377066308 .g…" at bounding box center [628, 291] width 609 height 242
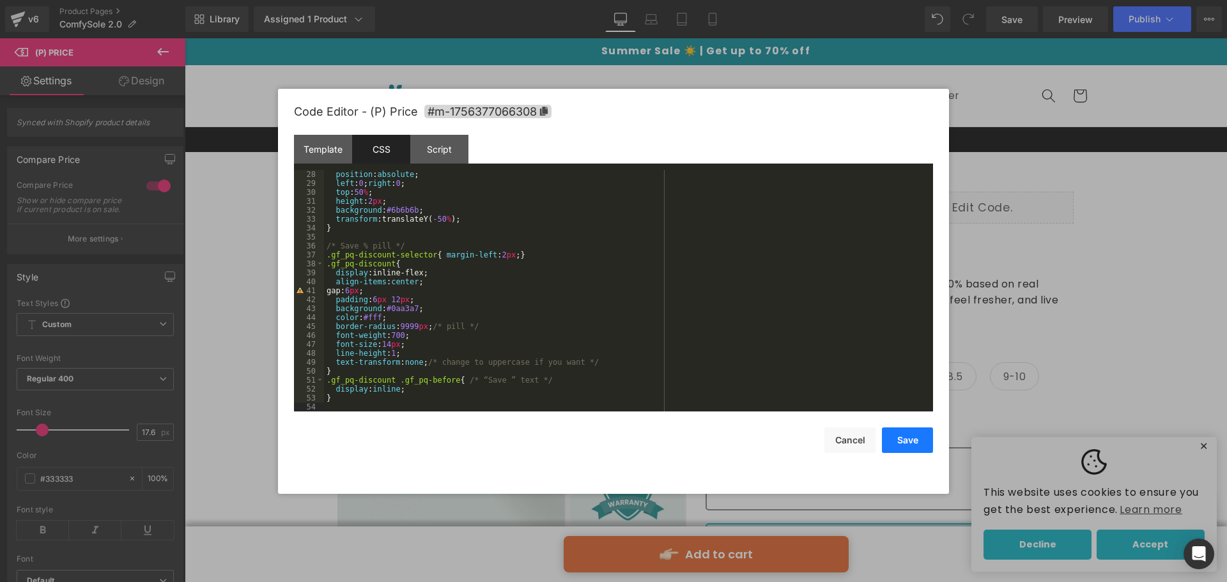
click at [889, 445] on button "Save" at bounding box center [907, 440] width 51 height 26
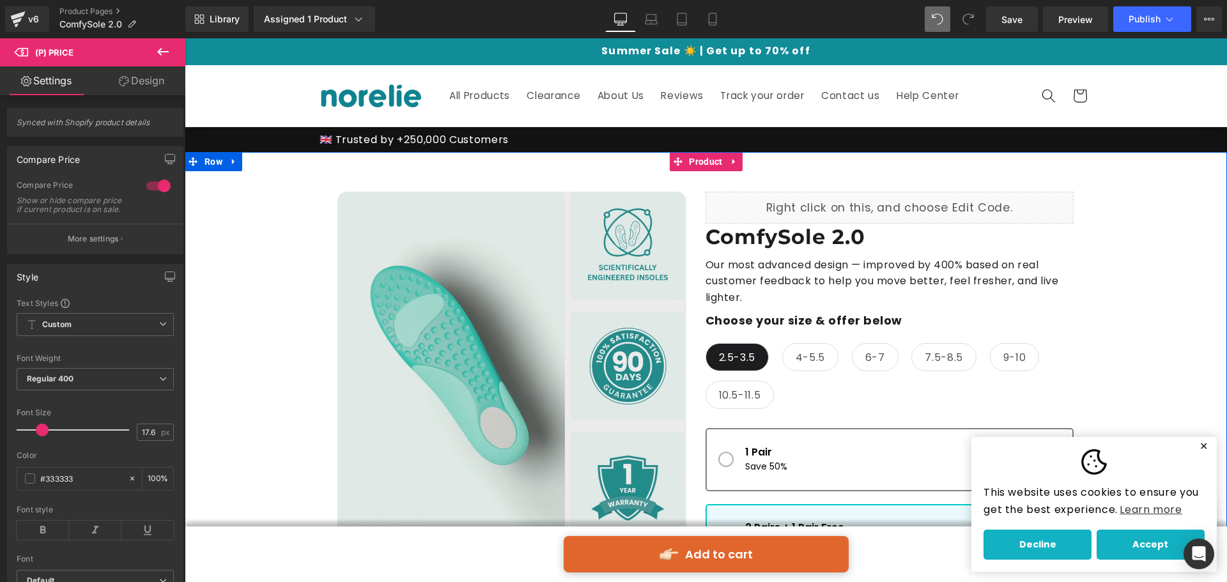
scroll to position [128, 0]
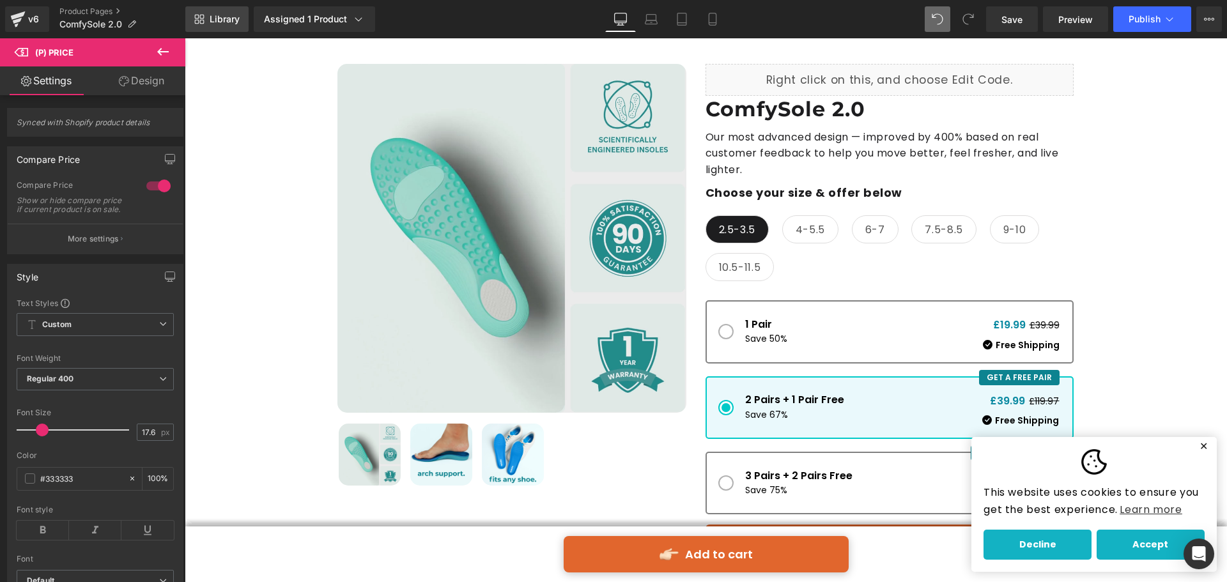
click at [219, 16] on span "Library" at bounding box center [225, 19] width 30 height 12
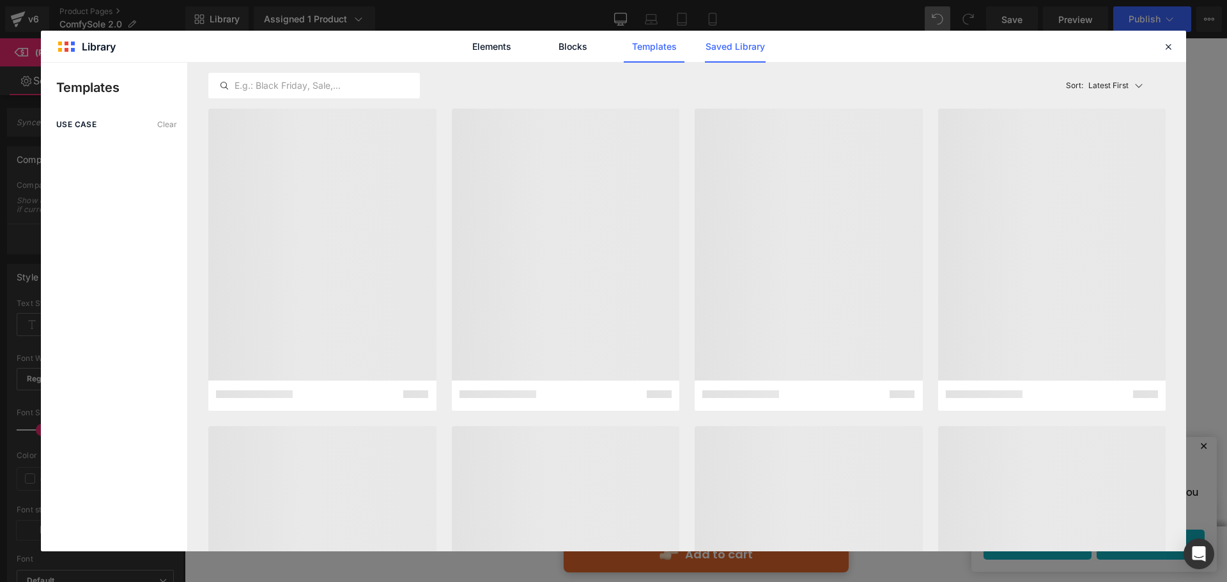
click at [741, 45] on link "Saved Library" at bounding box center [735, 47] width 61 height 32
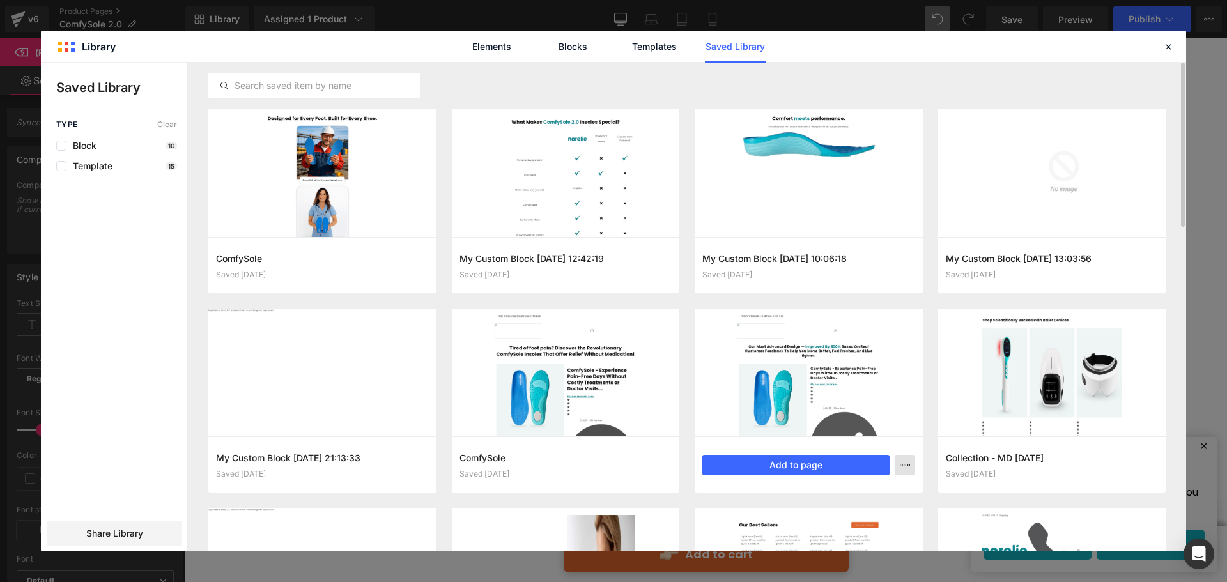
click at [907, 463] on icon "button" at bounding box center [905, 465] width 10 height 10
click at [930, 356] on div at bounding box center [613, 307] width 1145 height 489
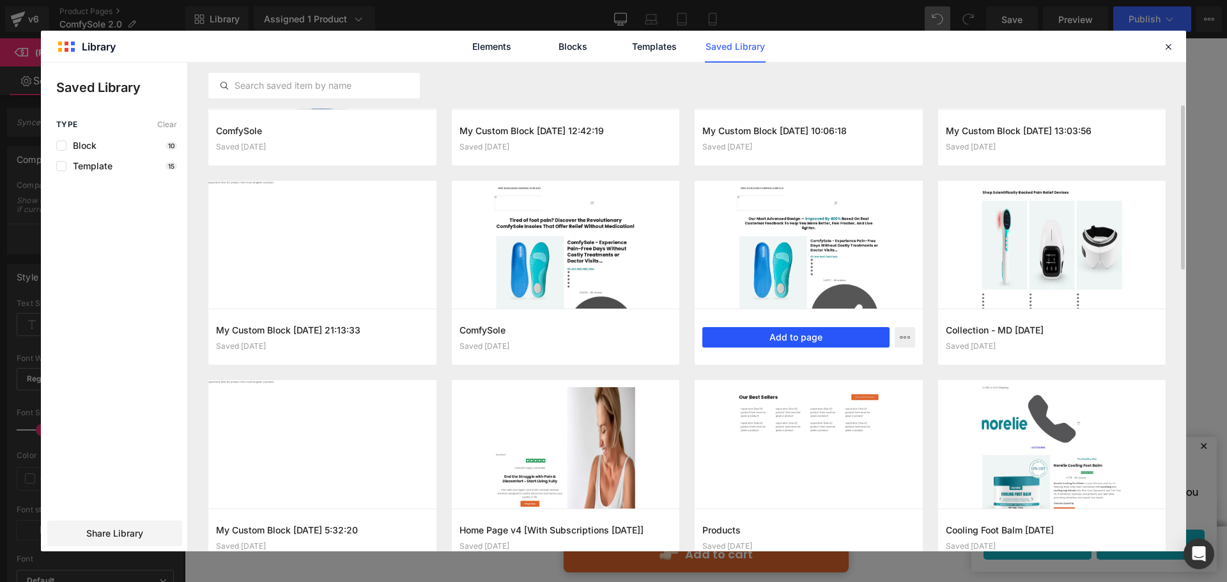
click at [816, 332] on button "Add to page" at bounding box center [795, 337] width 187 height 20
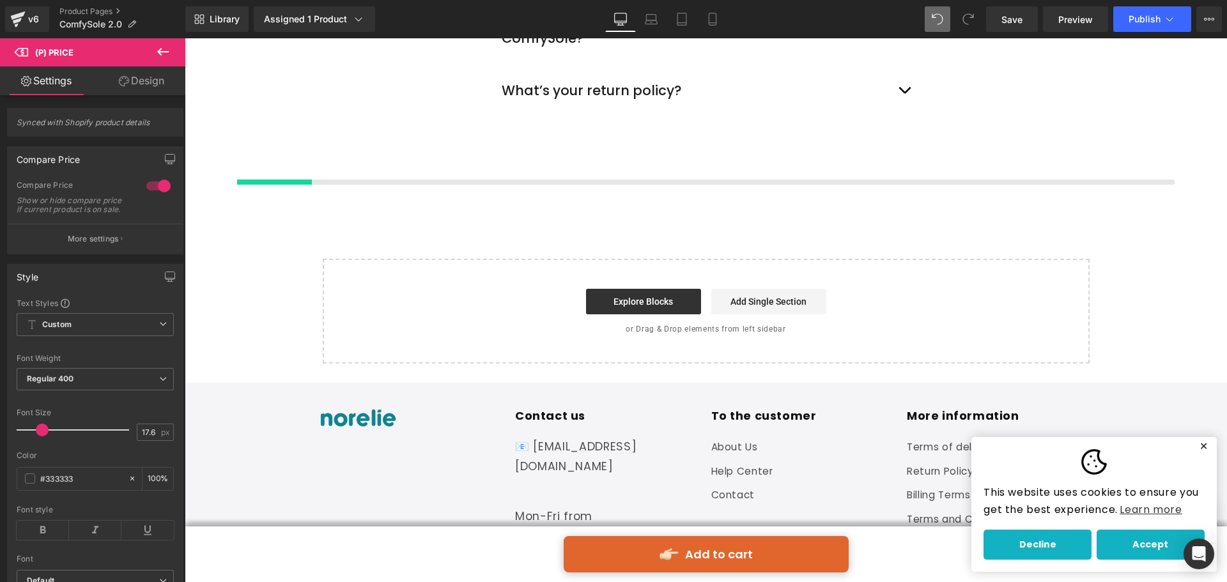
scroll to position [4593, 0]
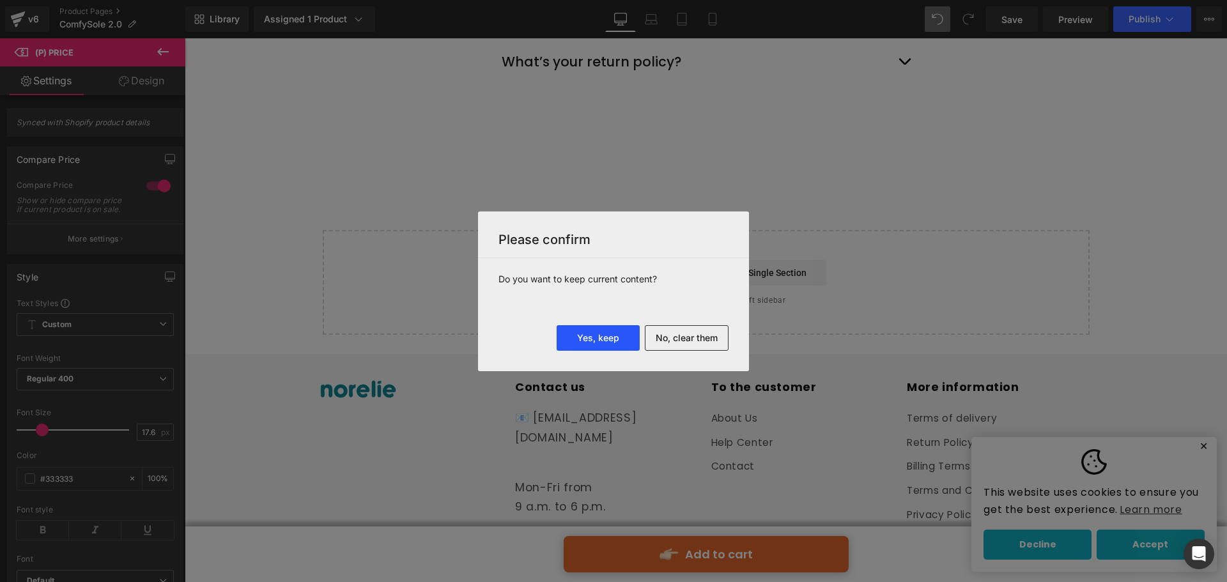
click at [615, 330] on button "Yes, keep" at bounding box center [598, 338] width 83 height 26
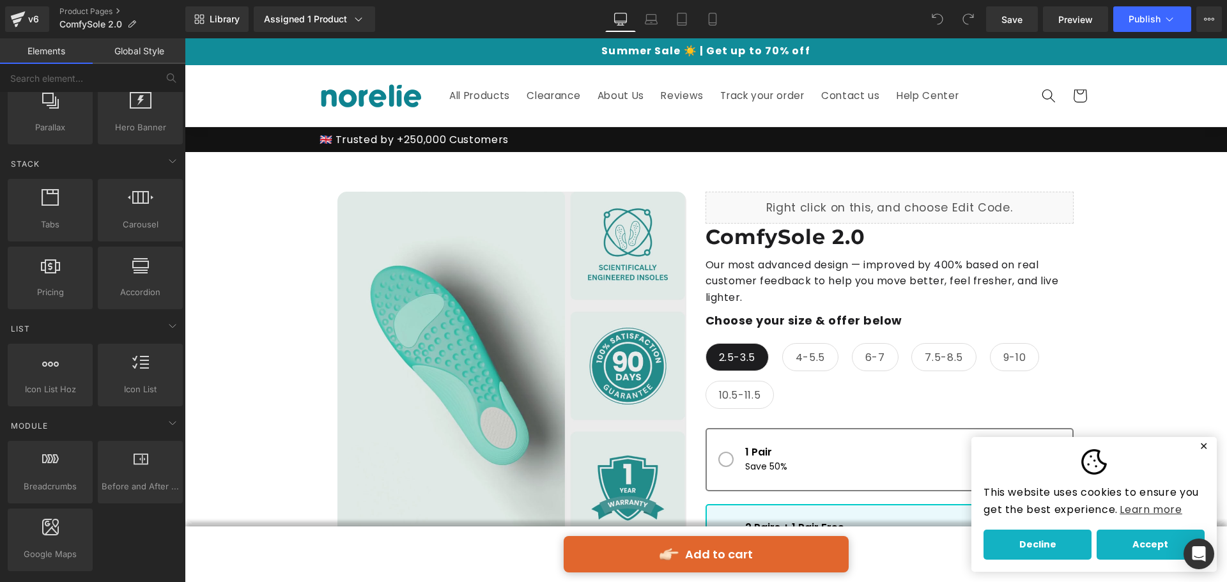
scroll to position [383, 0]
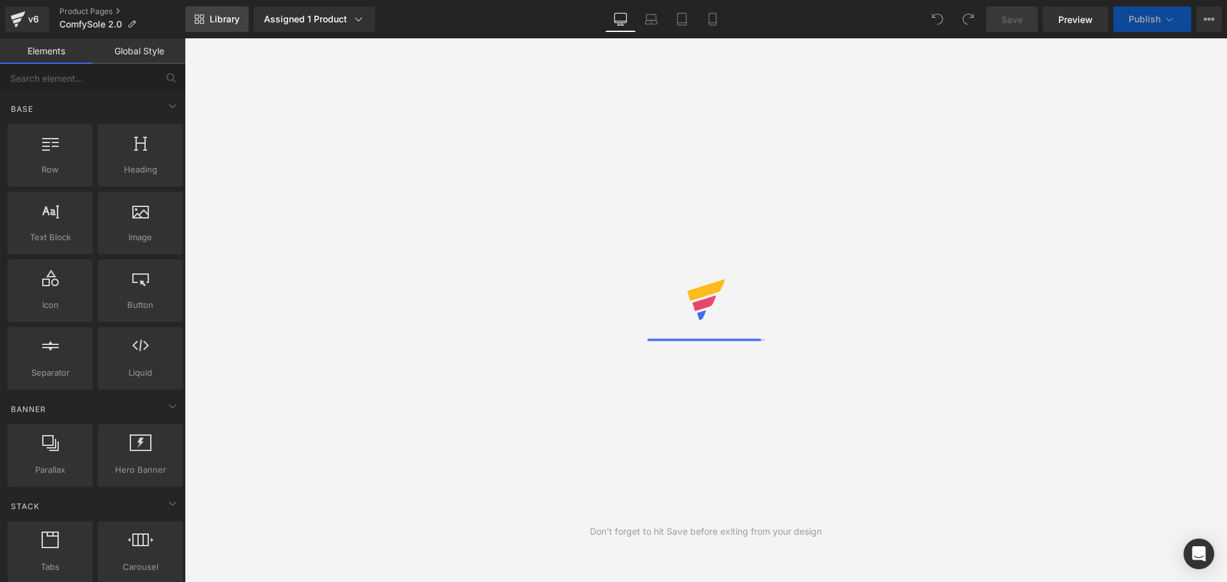
click at [219, 15] on span "Library" at bounding box center [225, 19] width 30 height 12
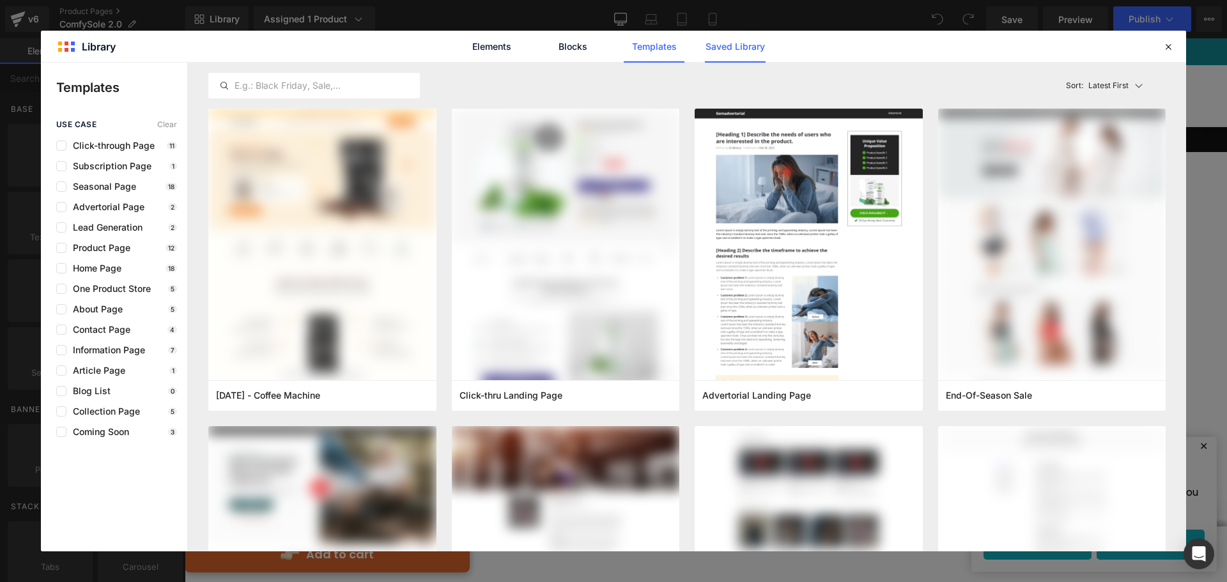
click at [712, 44] on link "Saved Library" at bounding box center [735, 47] width 61 height 32
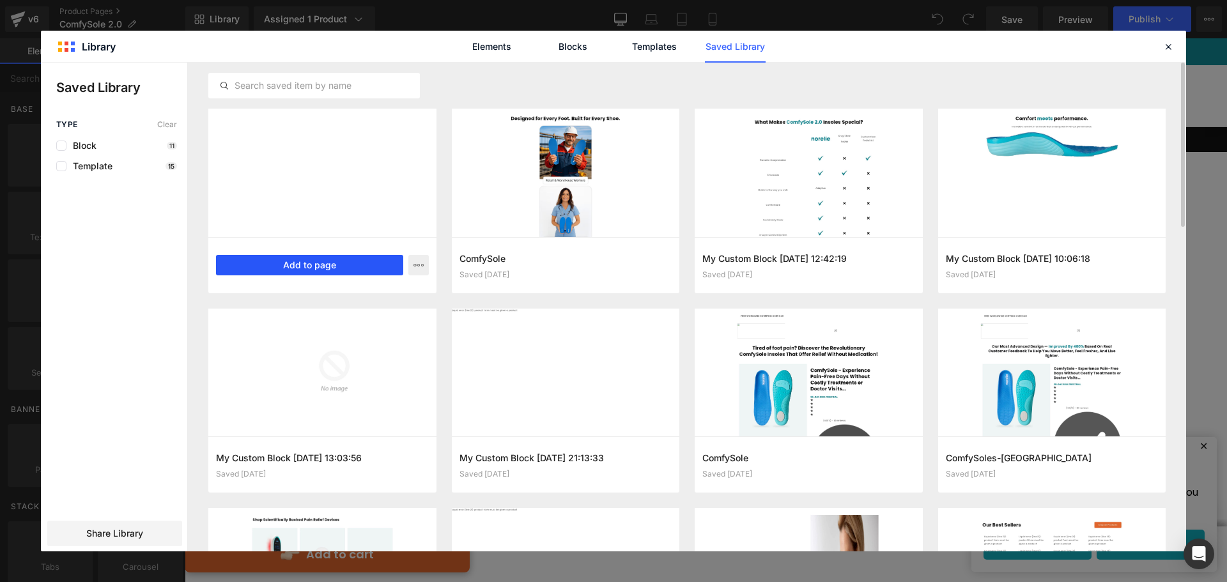
click at [353, 259] on button "Add to page" at bounding box center [309, 265] width 187 height 20
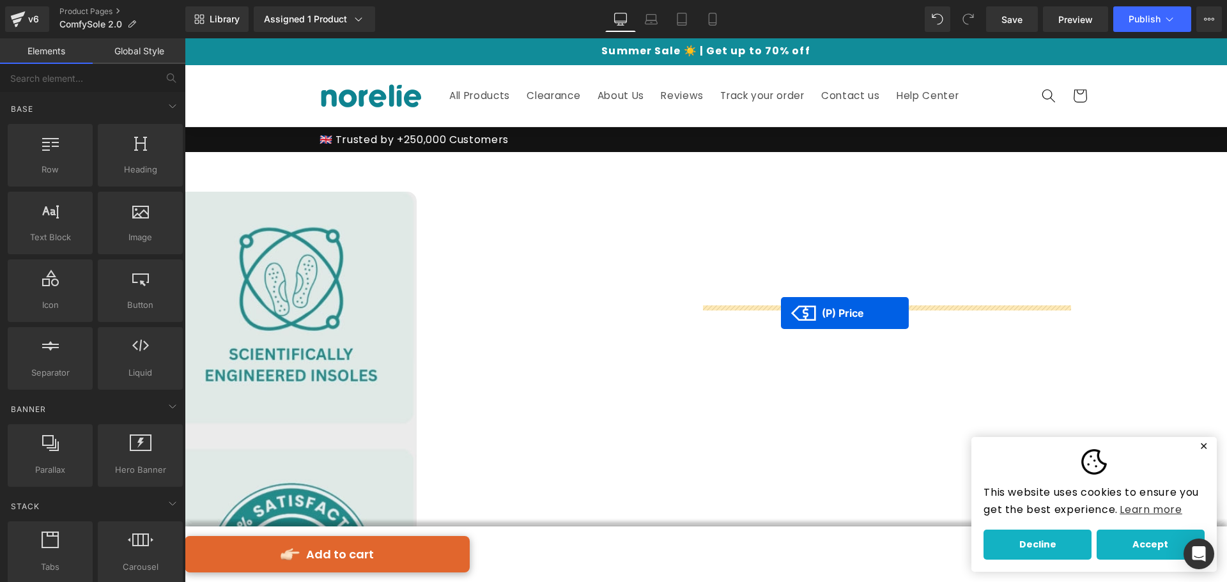
drag, startPoint x: 751, startPoint y: 300, endPoint x: 781, endPoint y: 313, distance: 32.6
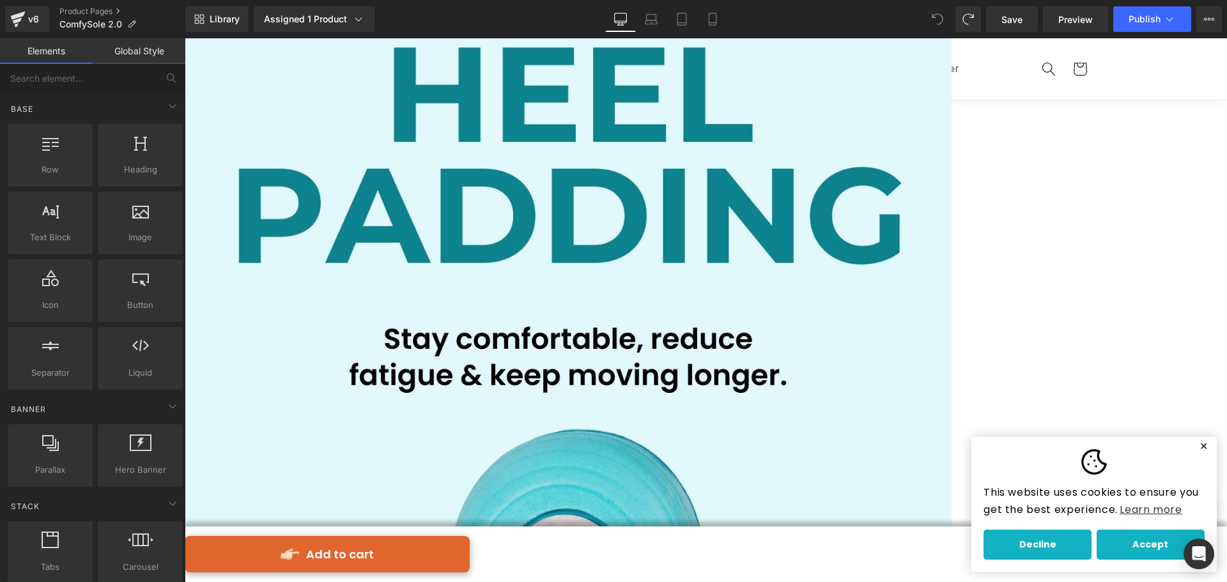
scroll to position [4479, 0]
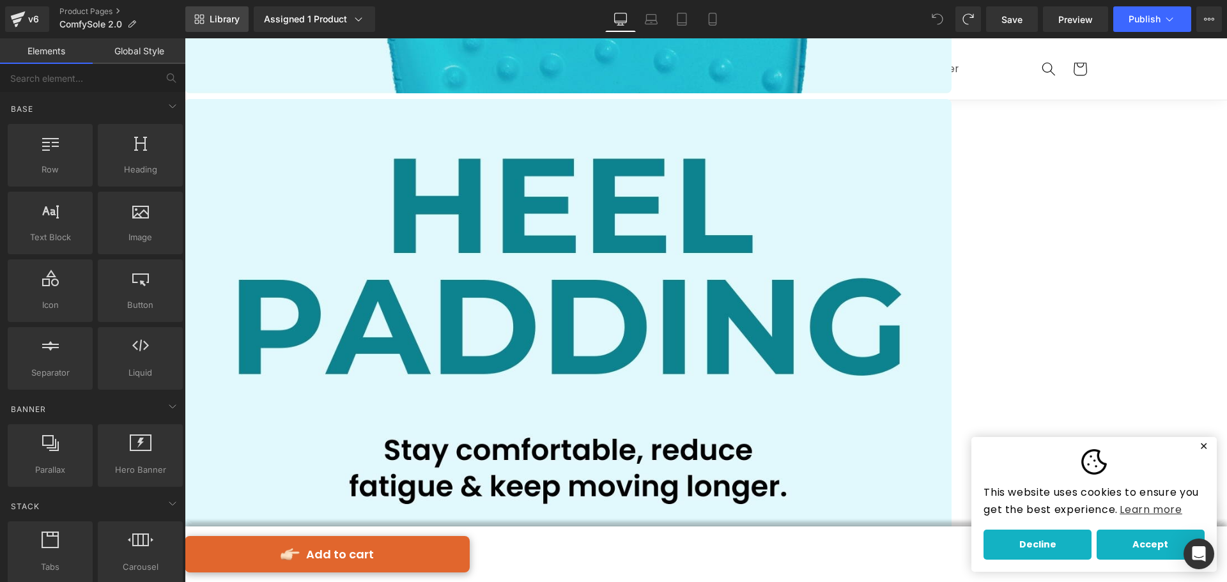
click at [235, 18] on span "Library" at bounding box center [225, 19] width 30 height 12
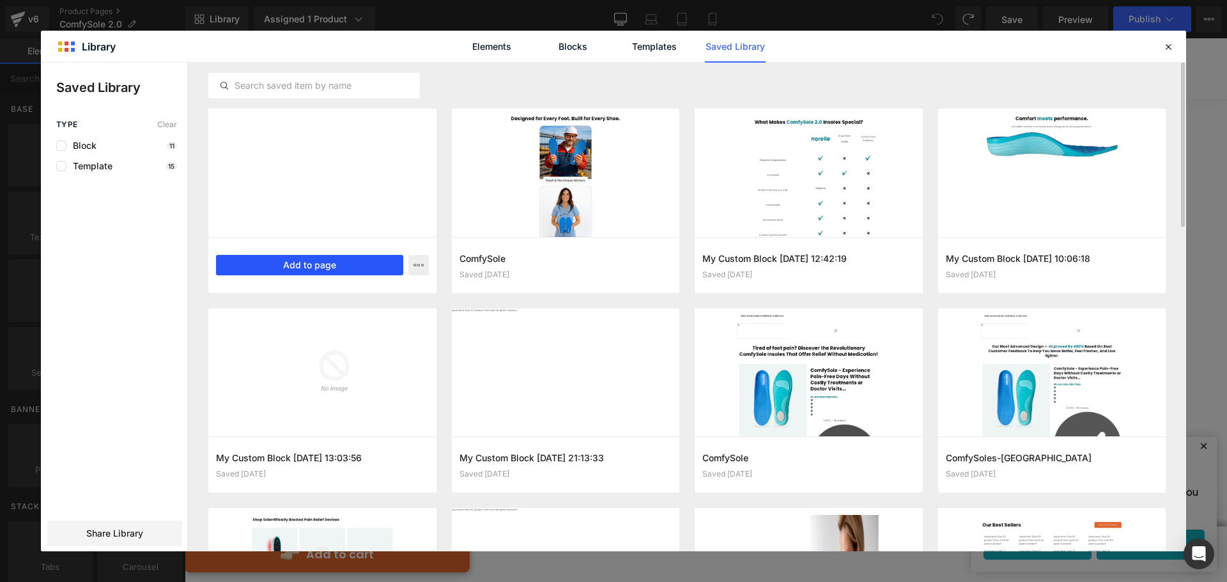
click at [322, 265] on button "Add to page" at bounding box center [309, 265] width 187 height 20
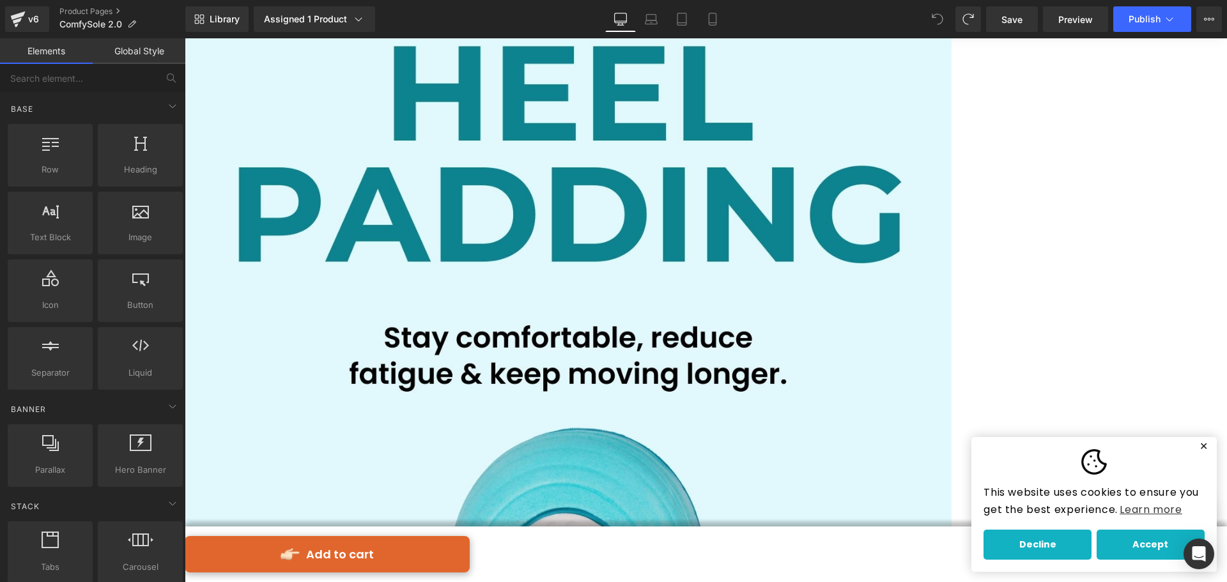
scroll to position [4593, 0]
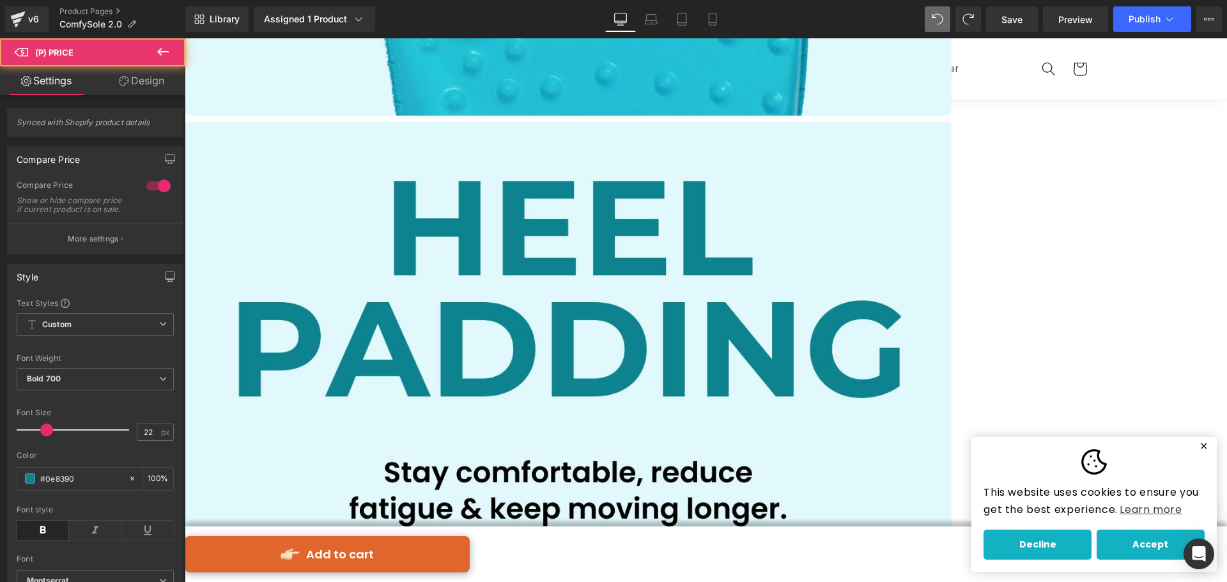
scroll to position [4401, 0]
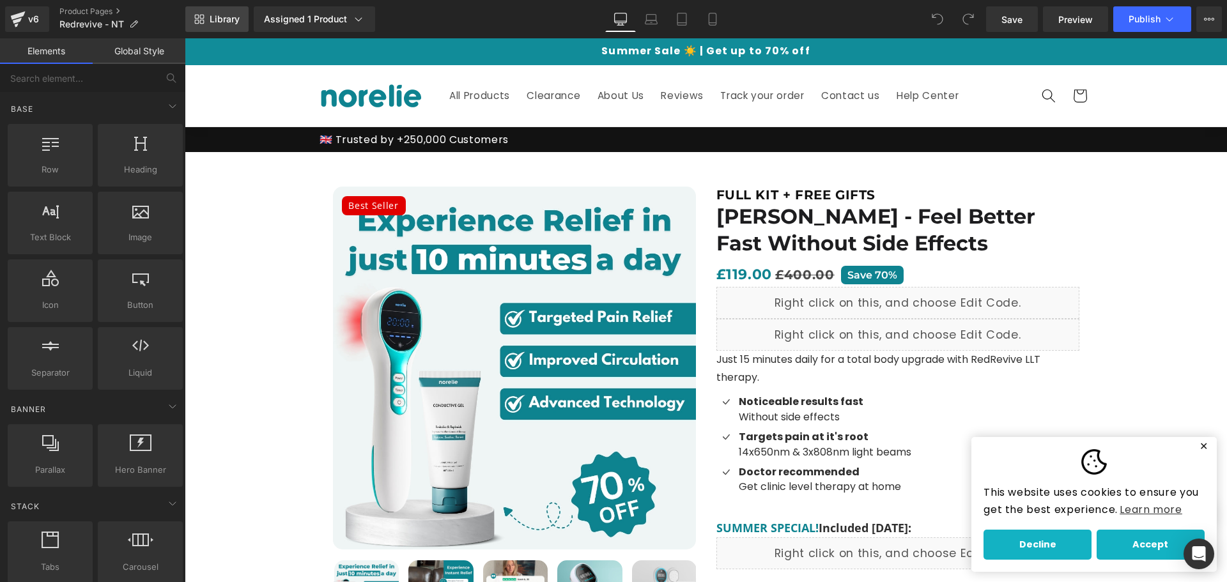
click at [231, 17] on span "Library" at bounding box center [225, 19] width 30 height 12
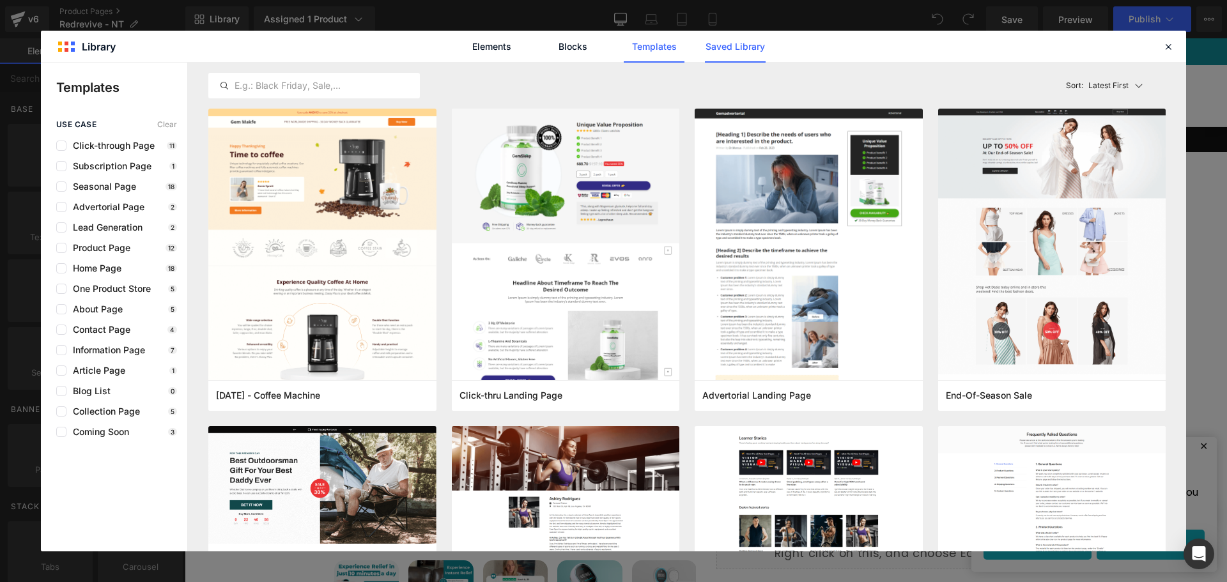
click at [0, 0] on link "Saved Library" at bounding box center [0, 0] width 0 height 0
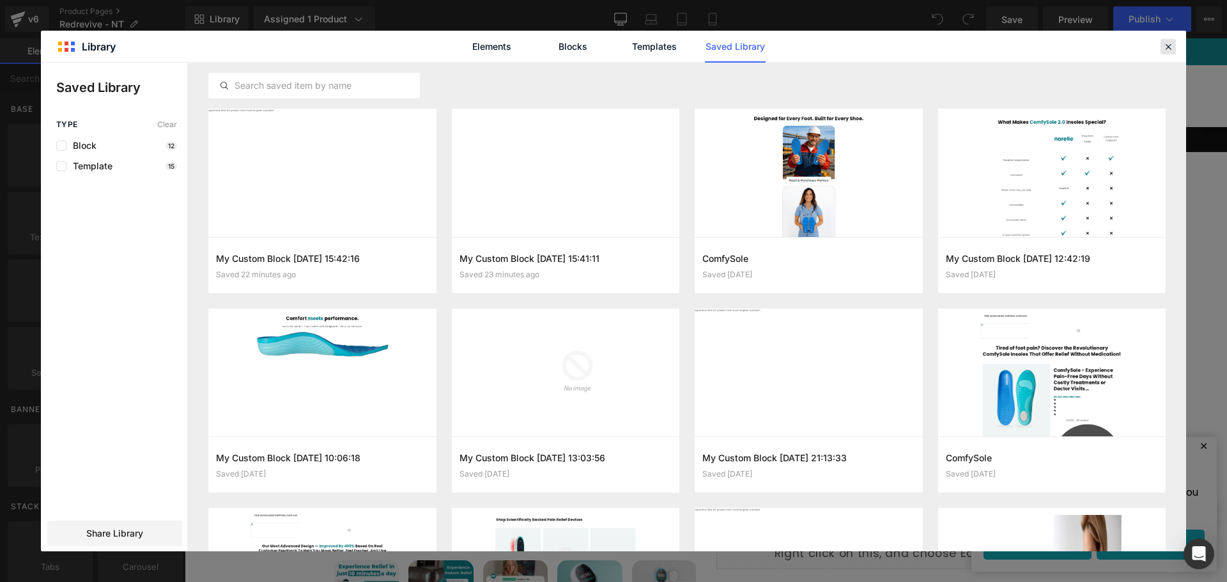
click at [0, 0] on icon at bounding box center [0, 0] width 0 height 0
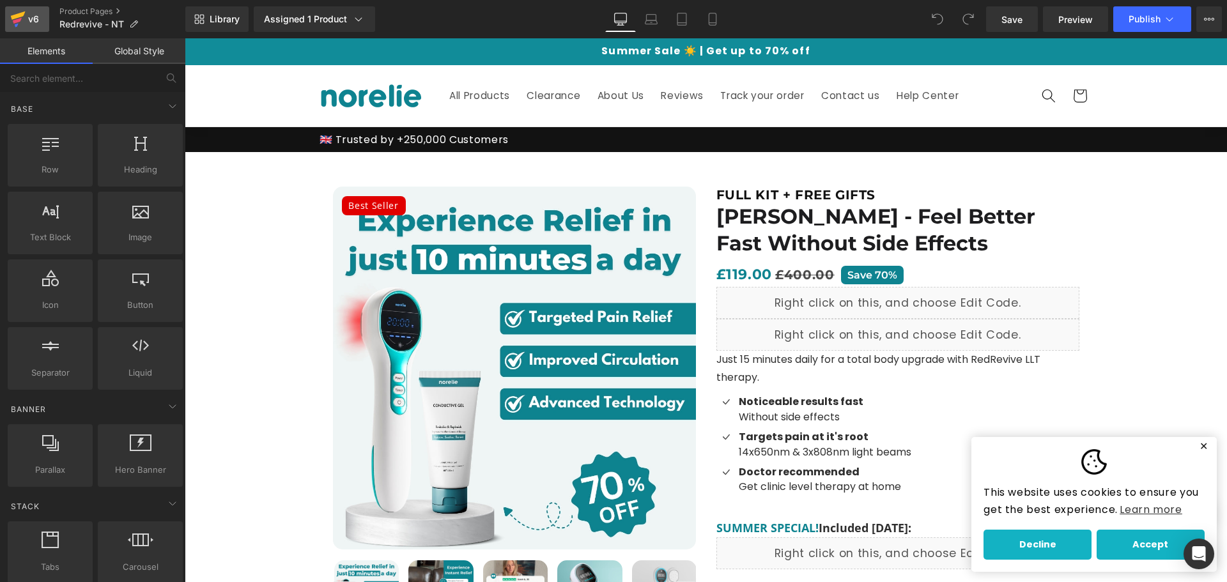
click at [24, 20] on icon at bounding box center [17, 19] width 15 height 32
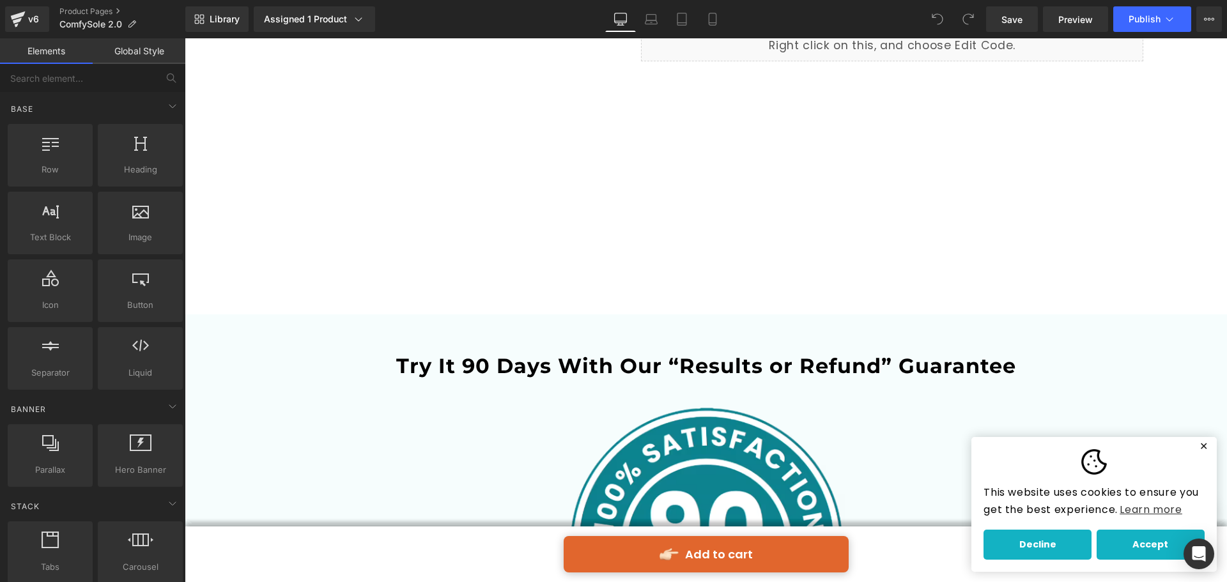
scroll to position [4789, 0]
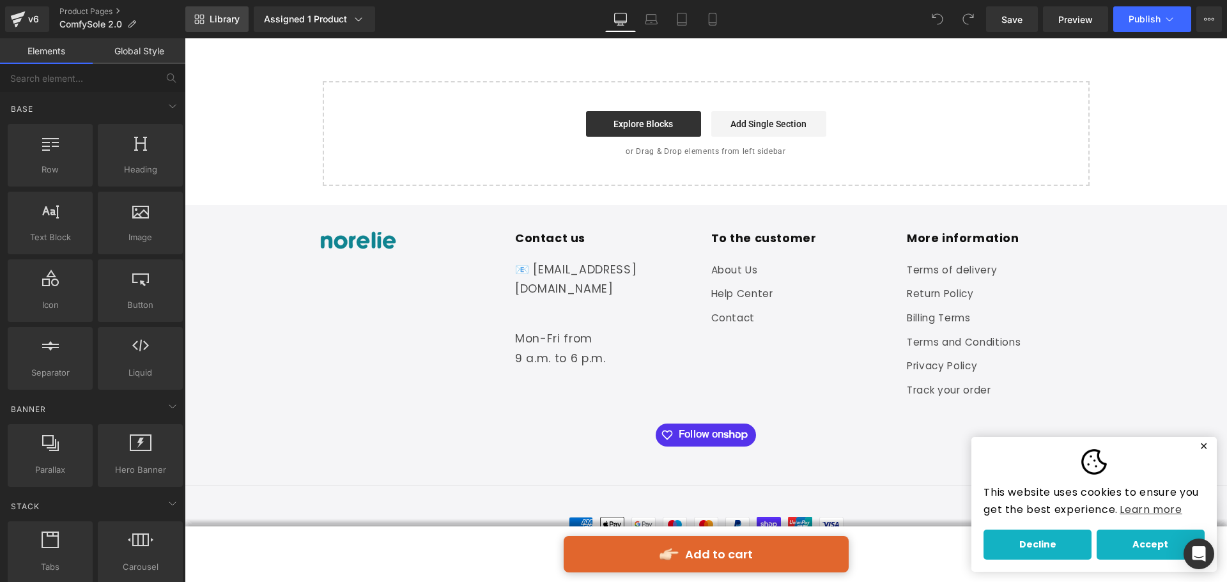
click at [220, 16] on span "Library" at bounding box center [225, 19] width 30 height 12
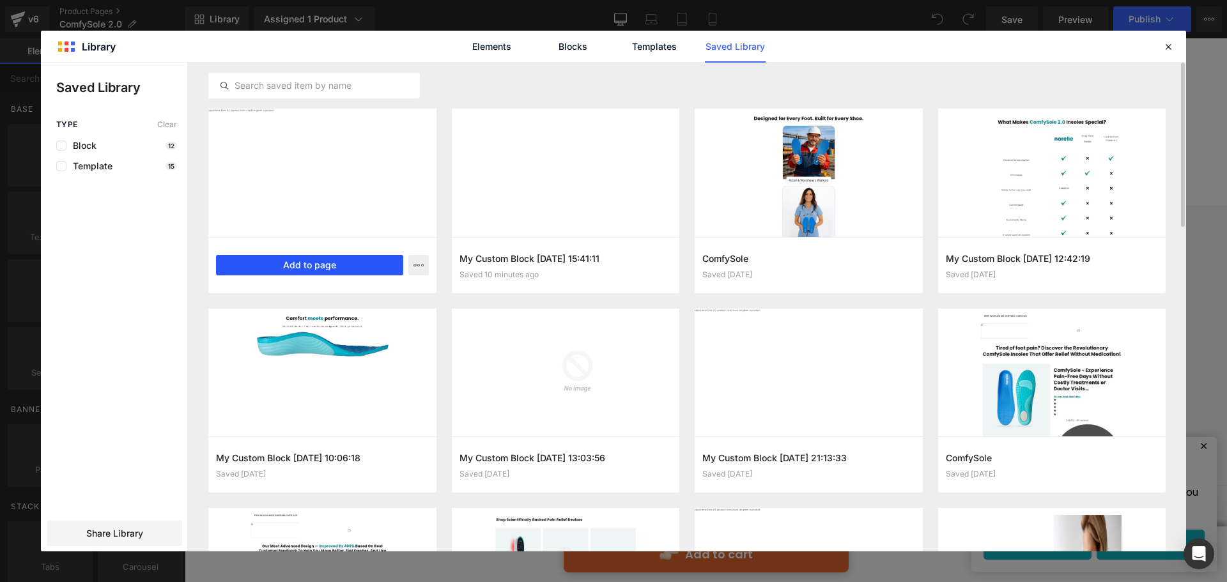
click at [312, 255] on button "Add to page" at bounding box center [309, 265] width 187 height 20
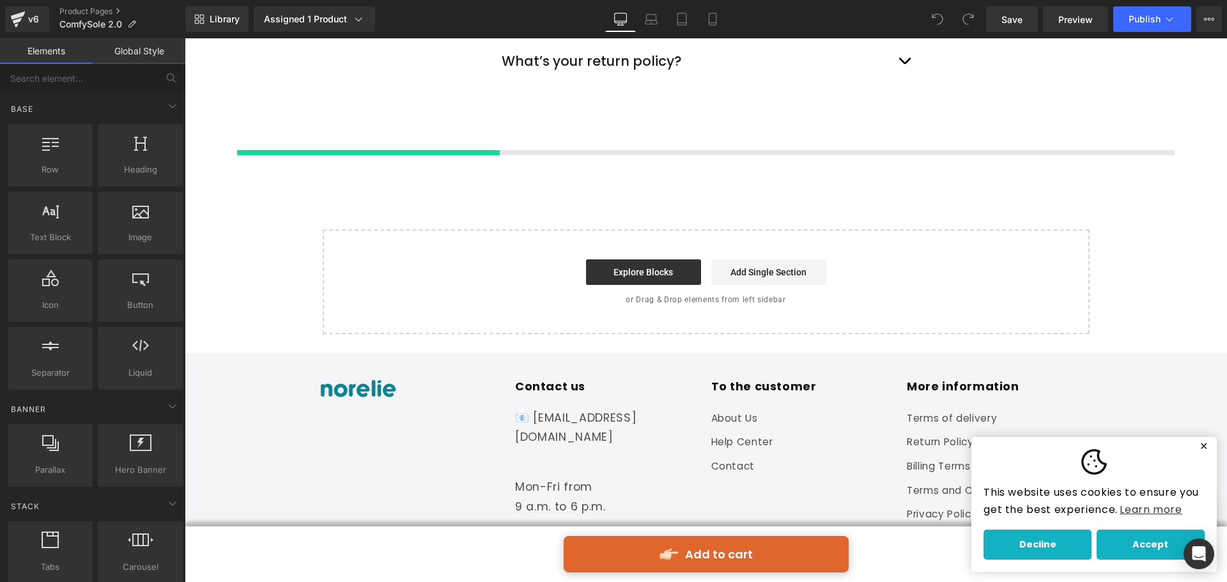
scroll to position [4704, 0]
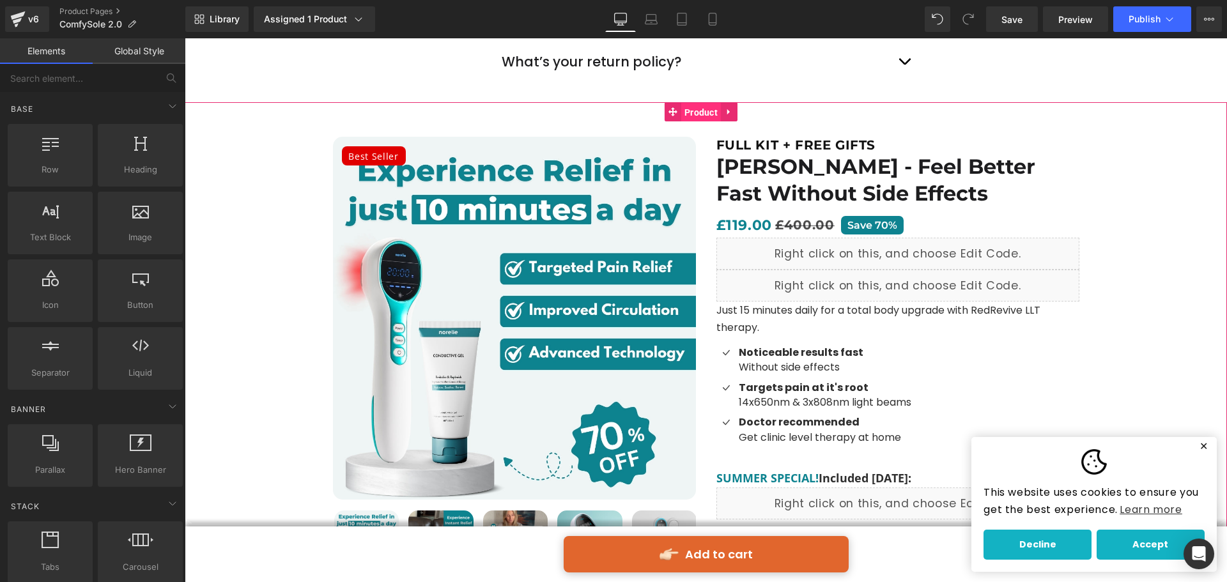
click at [695, 111] on span "Product" at bounding box center [701, 112] width 40 height 19
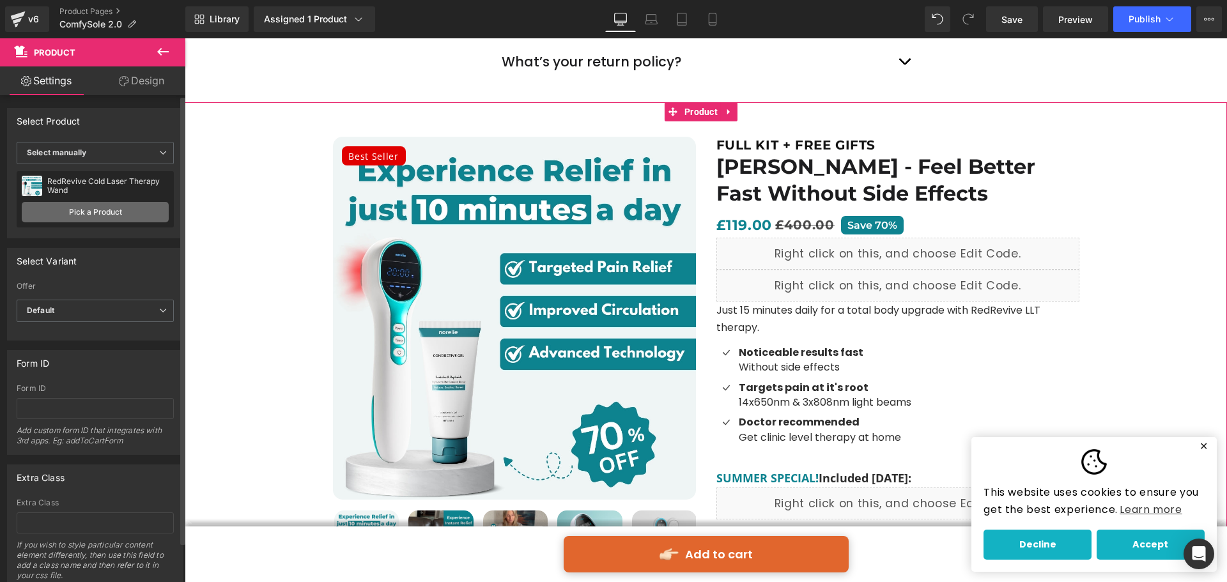
click at [108, 208] on link "Pick a Product" at bounding box center [95, 212] width 147 height 20
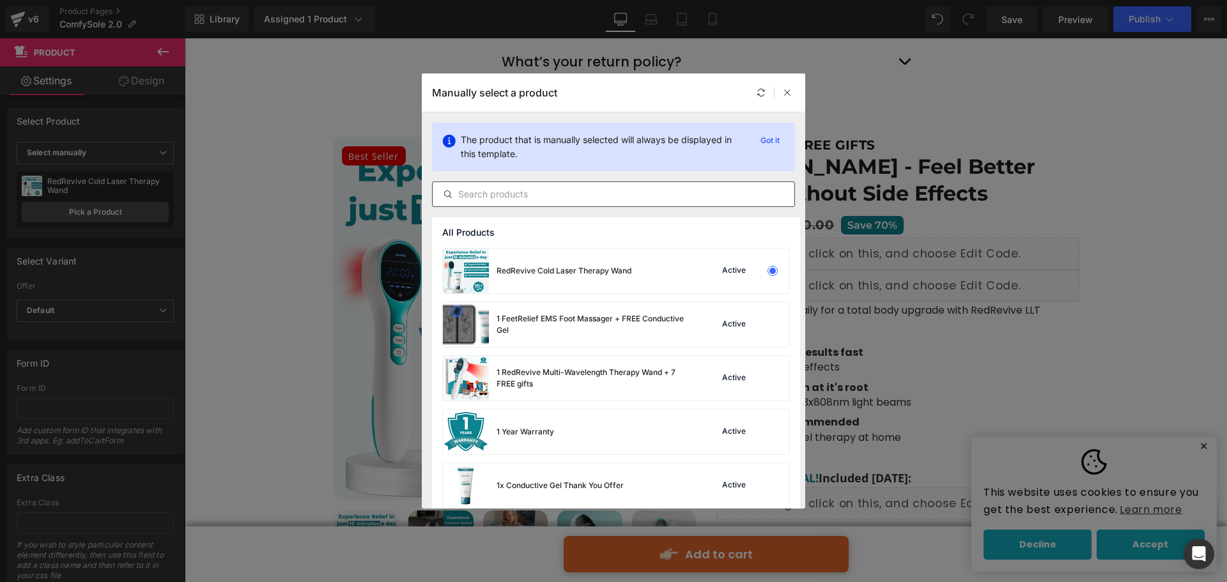
click at [584, 194] on input "text" at bounding box center [614, 194] width 362 height 15
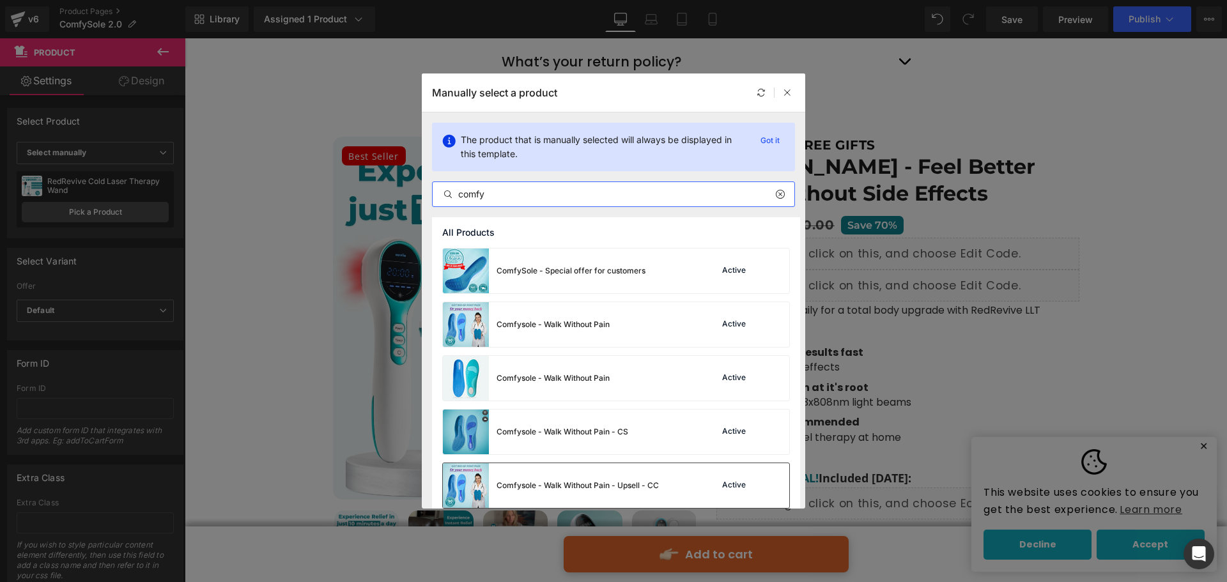
scroll to position [118, 0]
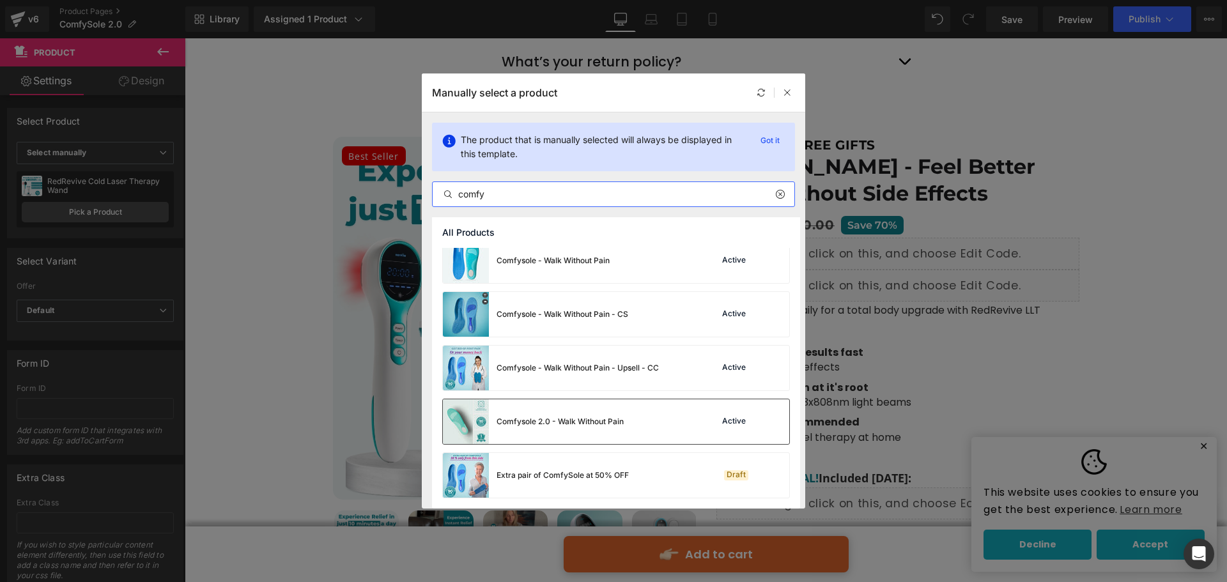
type input "comfy"
click at [561, 422] on div "Comfysole 2.0 - Walk Without Pain" at bounding box center [560, 422] width 127 height 12
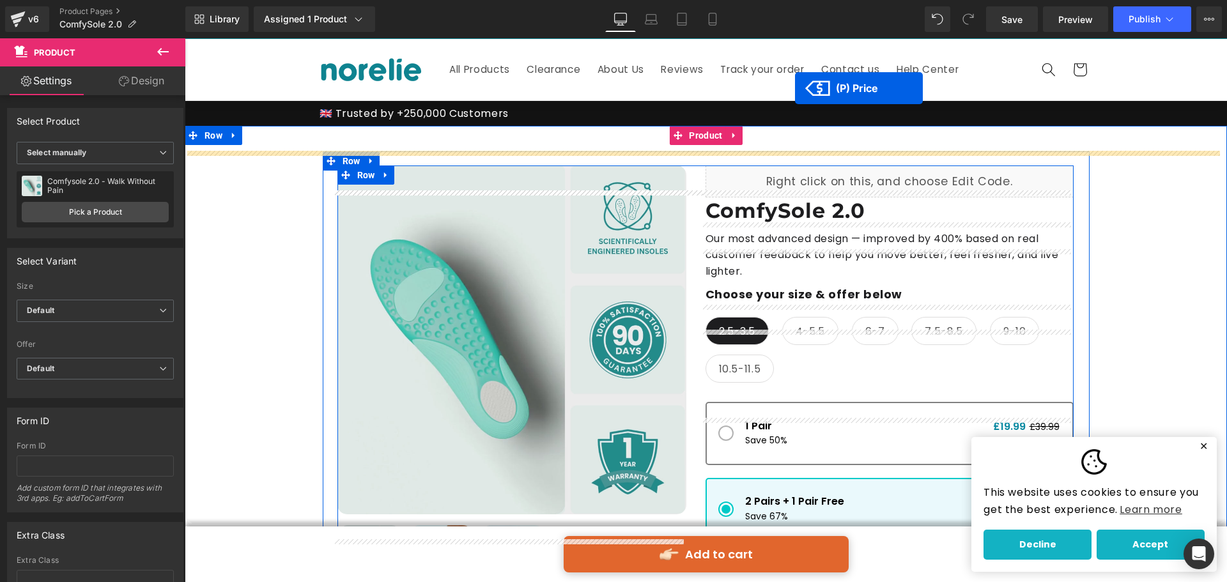
scroll to position [0, 0]
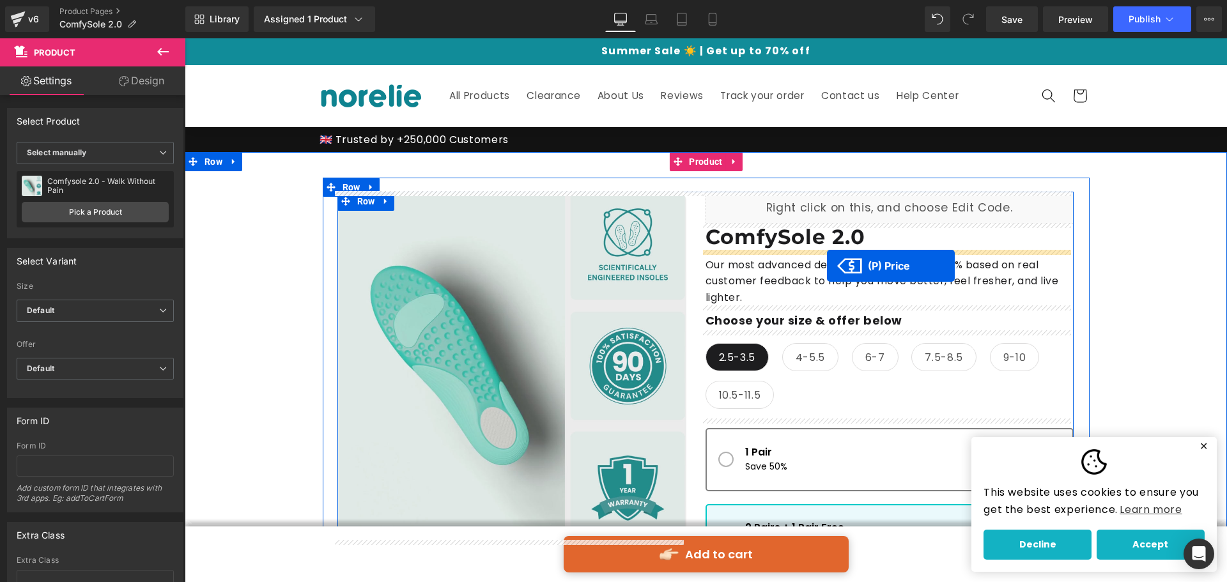
drag, startPoint x: 737, startPoint y: 220, endPoint x: 827, endPoint y: 266, distance: 100.9
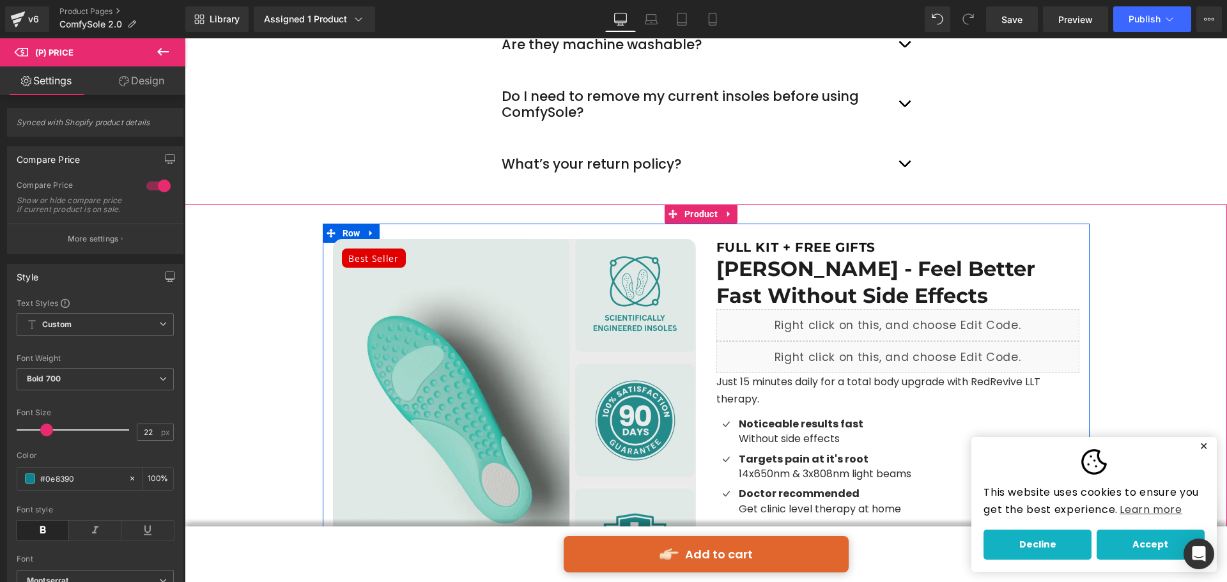
scroll to position [4616, 0]
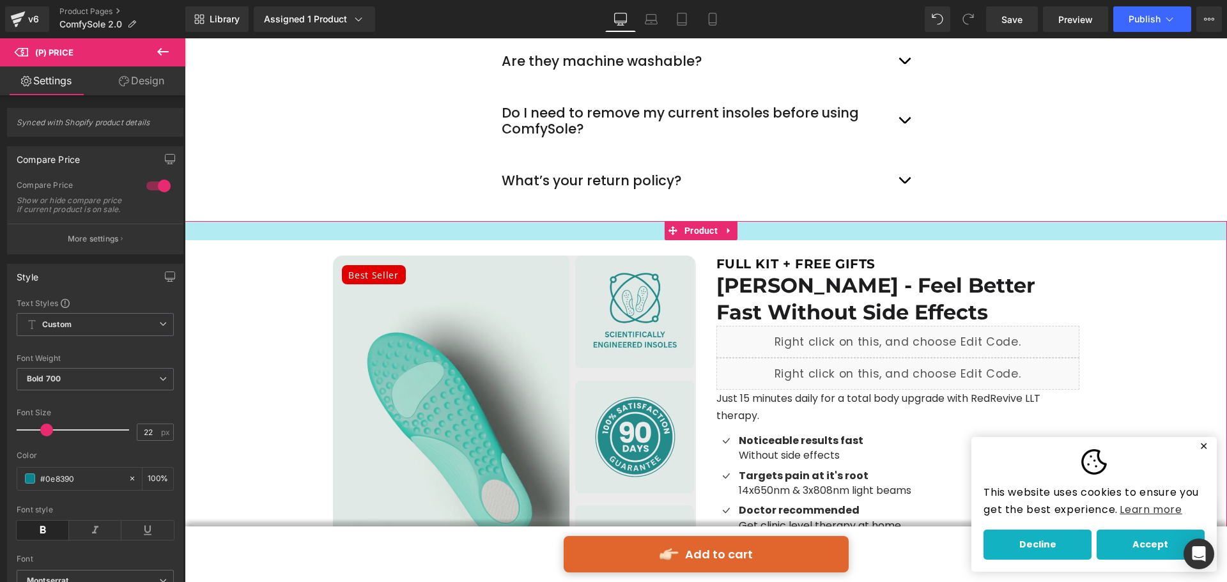
click at [609, 231] on div at bounding box center [706, 230] width 1042 height 19
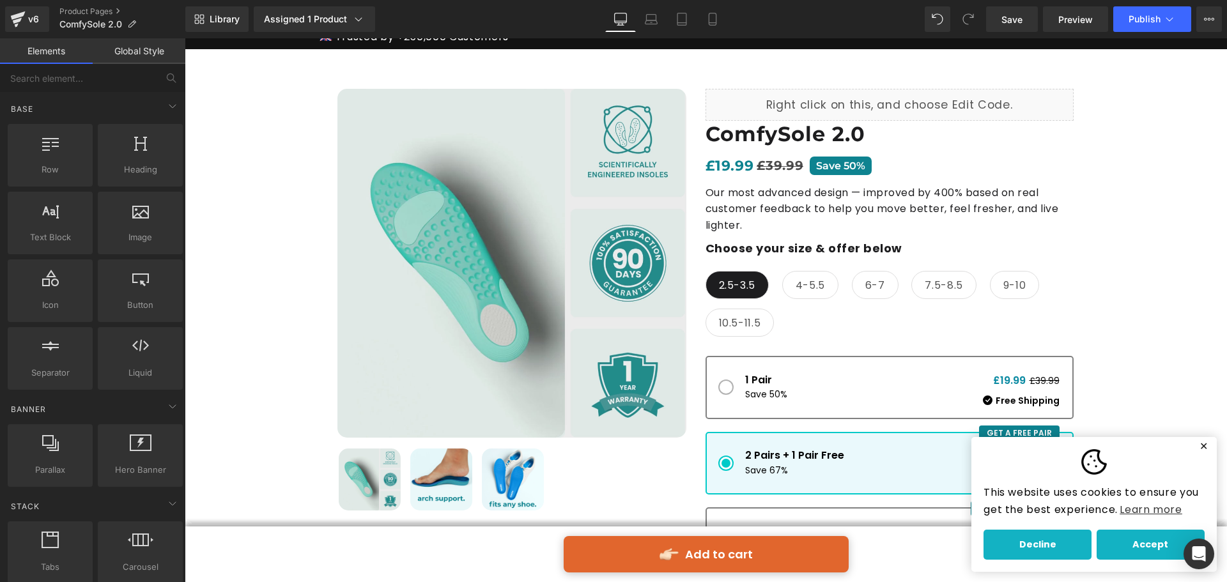
scroll to position [0, 0]
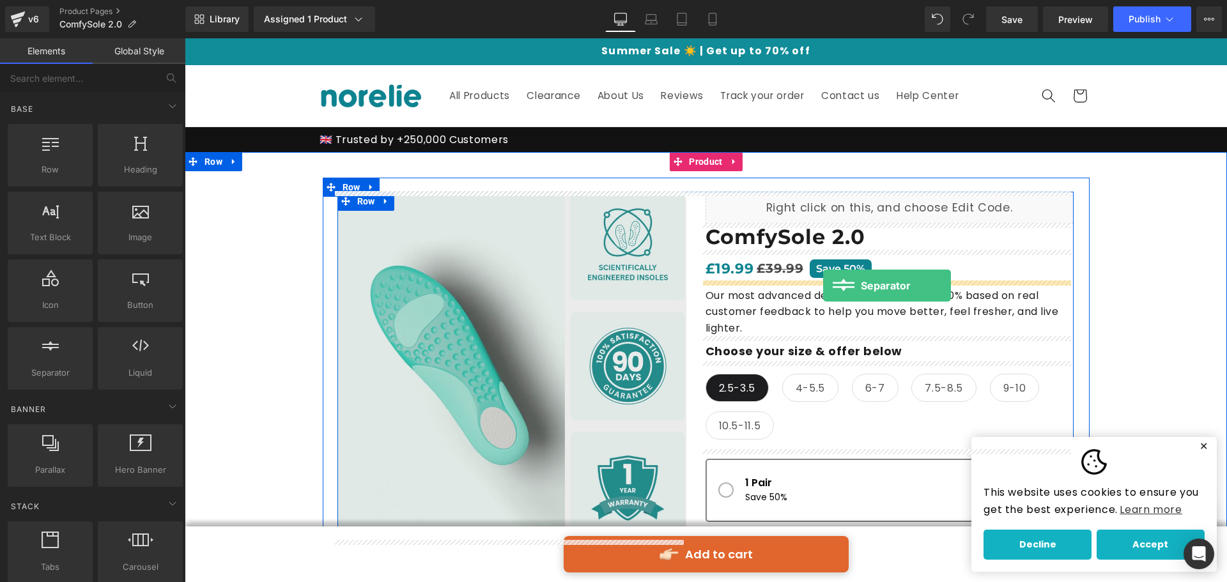
drag, startPoint x: 252, startPoint y: 397, endPoint x: 823, endPoint y: 286, distance: 582.1
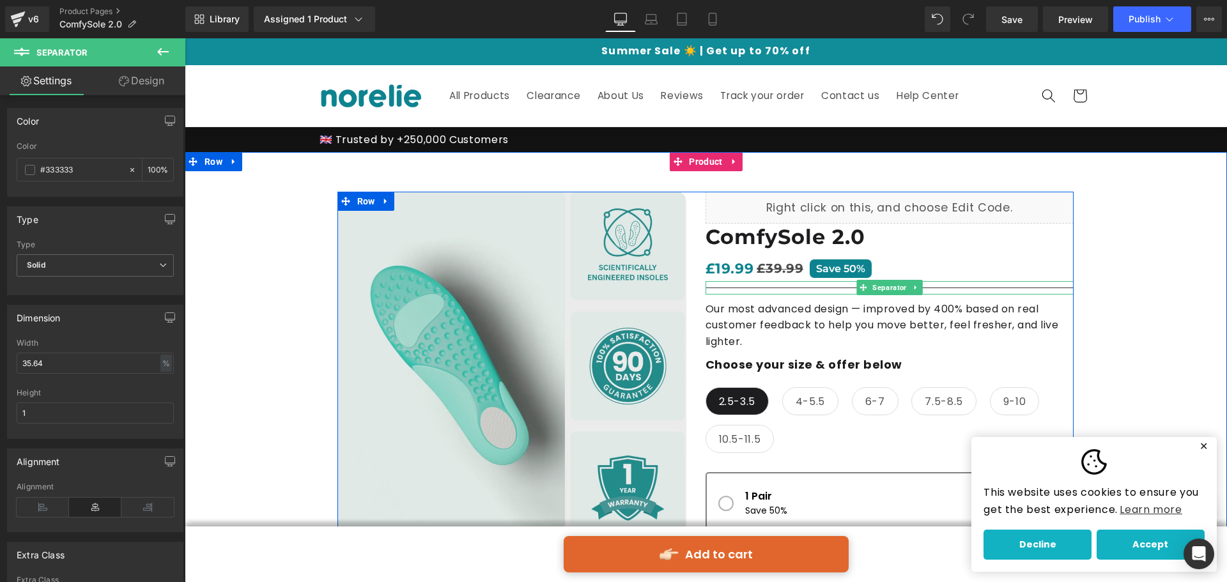
click at [918, 285] on div at bounding box center [889, 287] width 368 height 13
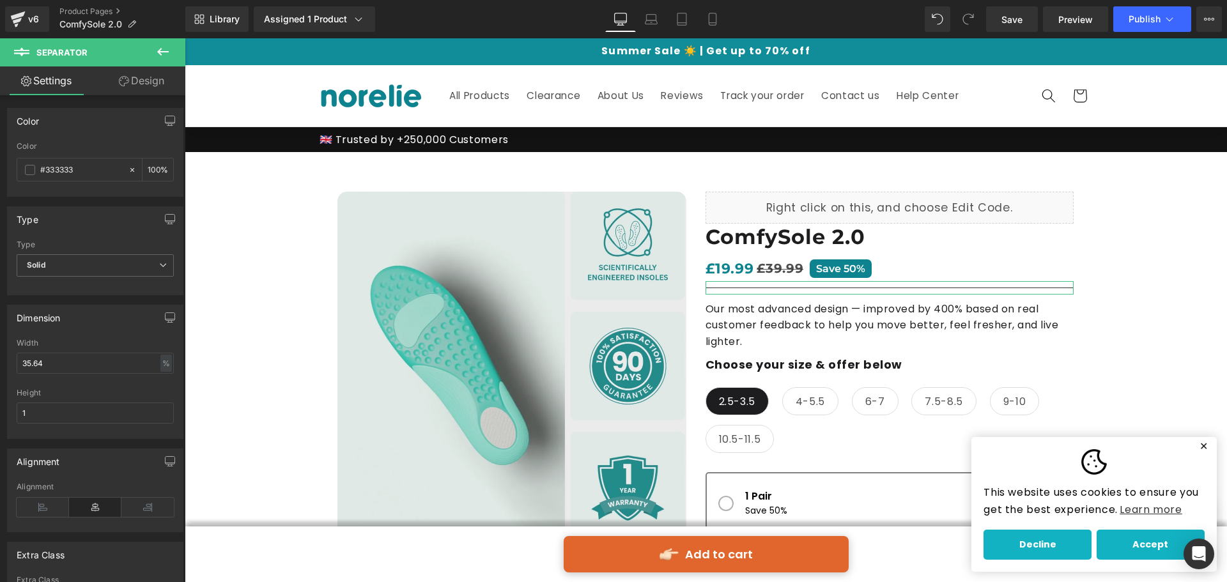
click at [151, 85] on link "Design" at bounding box center [141, 80] width 93 height 29
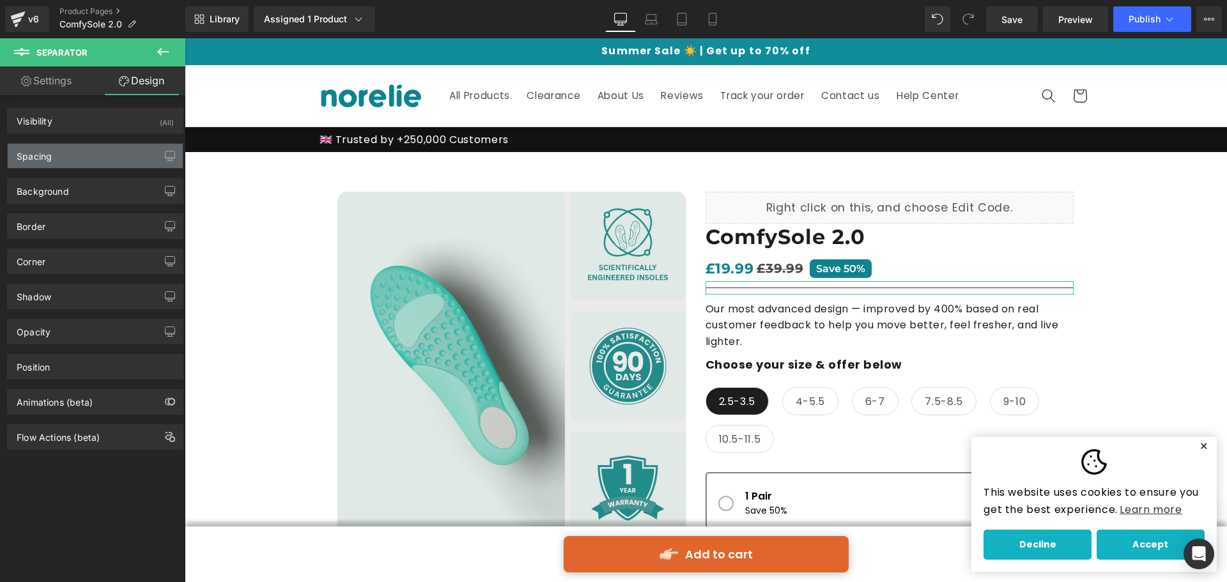
click at [87, 153] on div "Spacing" at bounding box center [95, 156] width 175 height 24
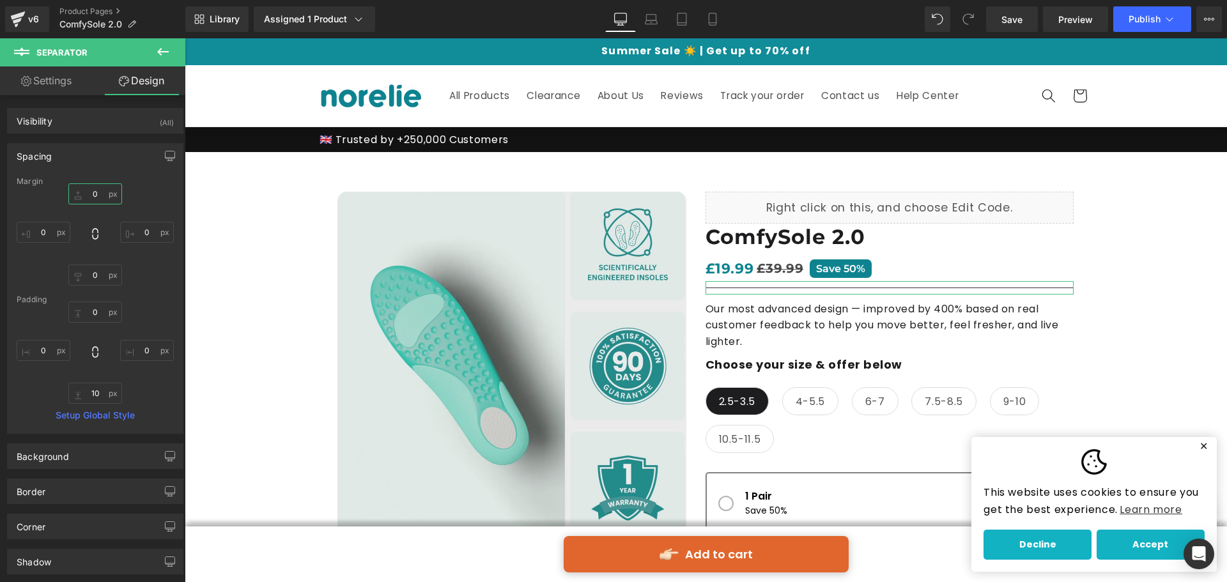
click at [96, 192] on input "0" at bounding box center [95, 193] width 54 height 21
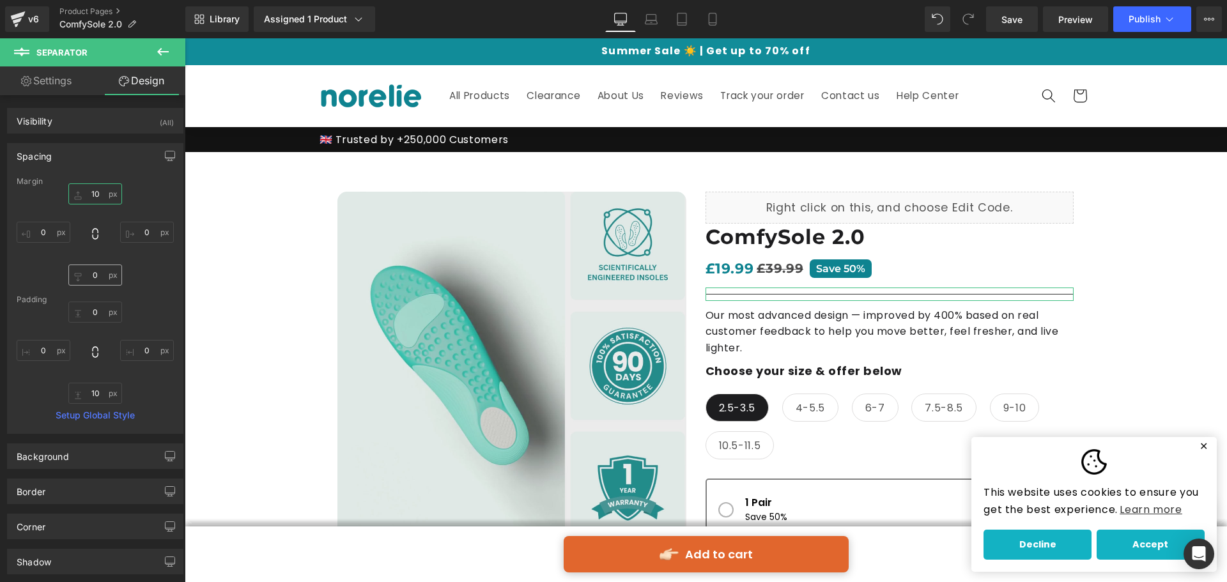
type input "10"
click at [99, 278] on input "0" at bounding box center [95, 275] width 54 height 21
type input "10"
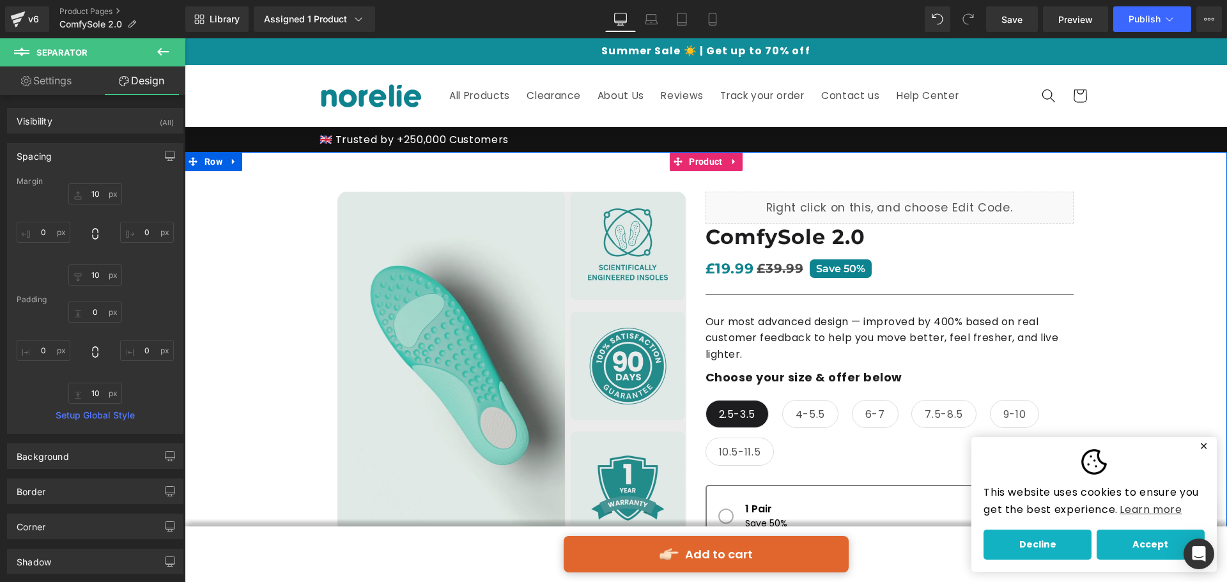
click at [1205, 295] on div "Best Seller (P) Image" at bounding box center [706, 552] width 1042 height 800
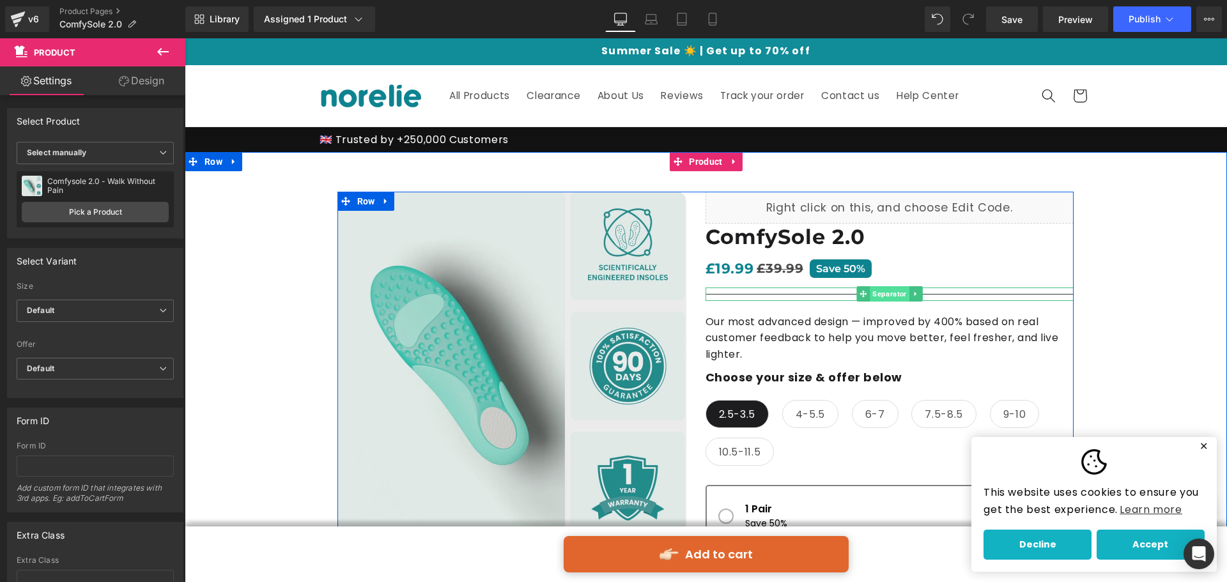
click at [887, 295] on span "Separator" at bounding box center [889, 293] width 39 height 15
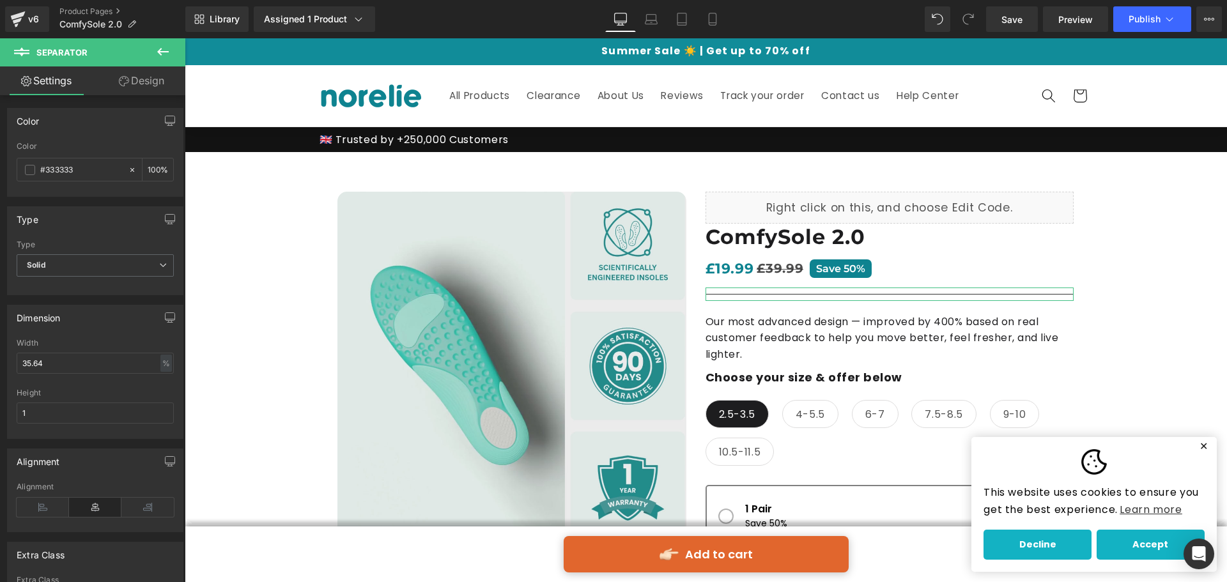
click at [151, 85] on link "Design" at bounding box center [141, 80] width 93 height 29
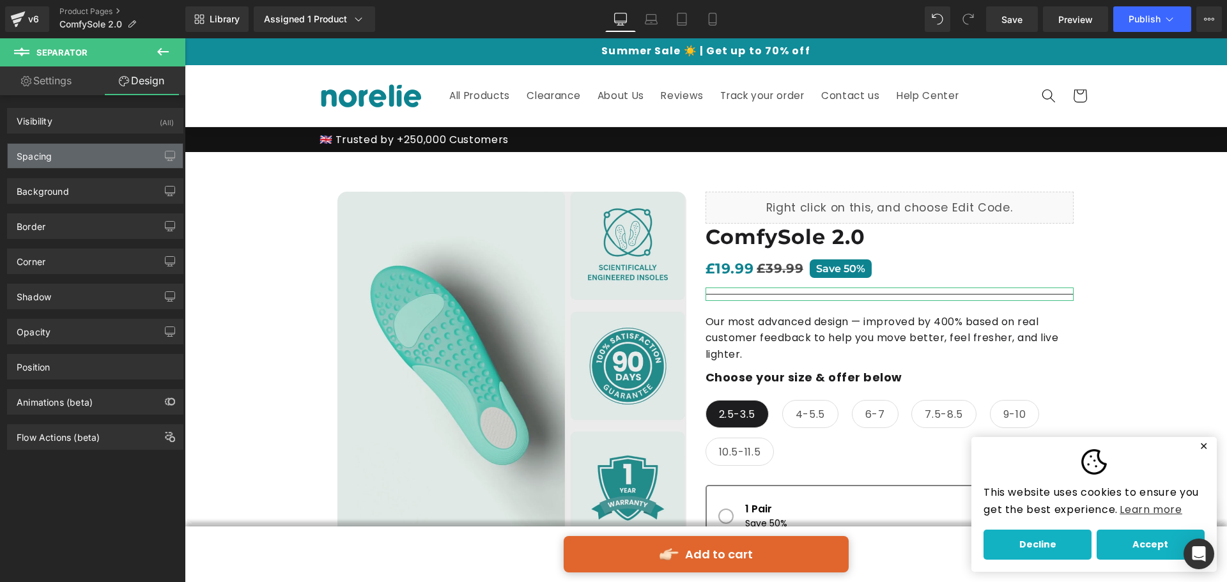
click at [91, 163] on div "Spacing" at bounding box center [95, 156] width 175 height 24
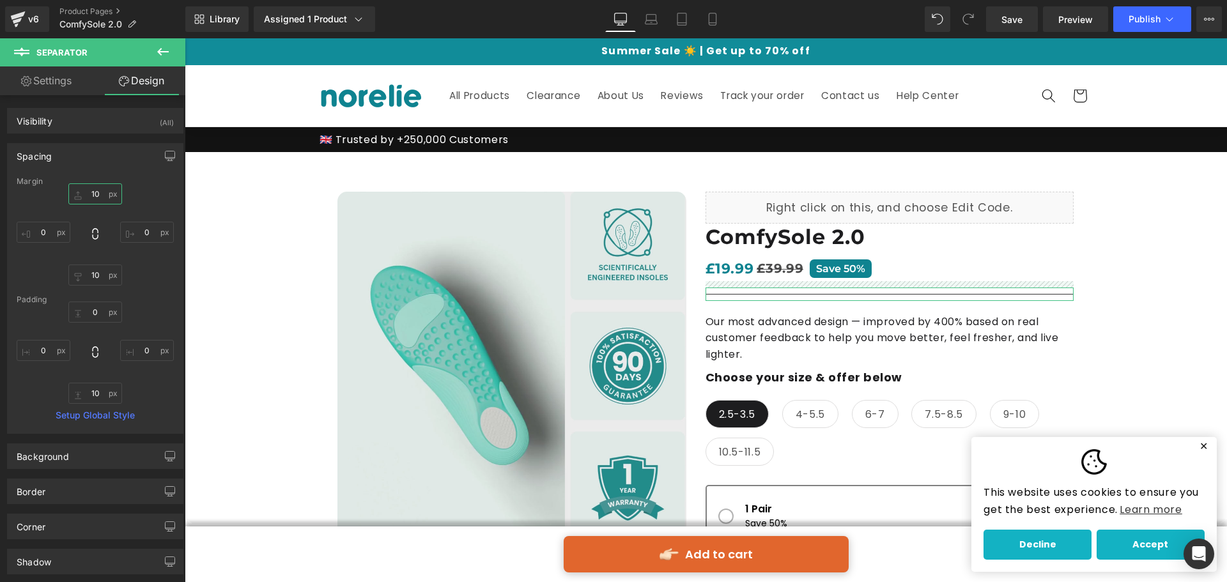
click at [100, 199] on input "10" at bounding box center [95, 193] width 54 height 21
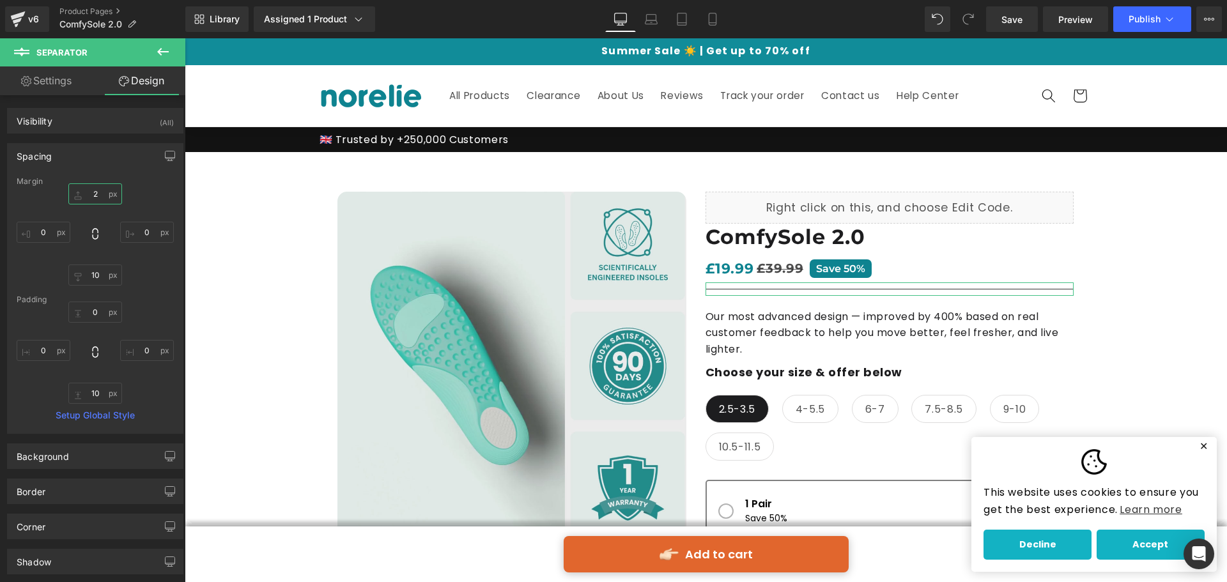
type input "20"
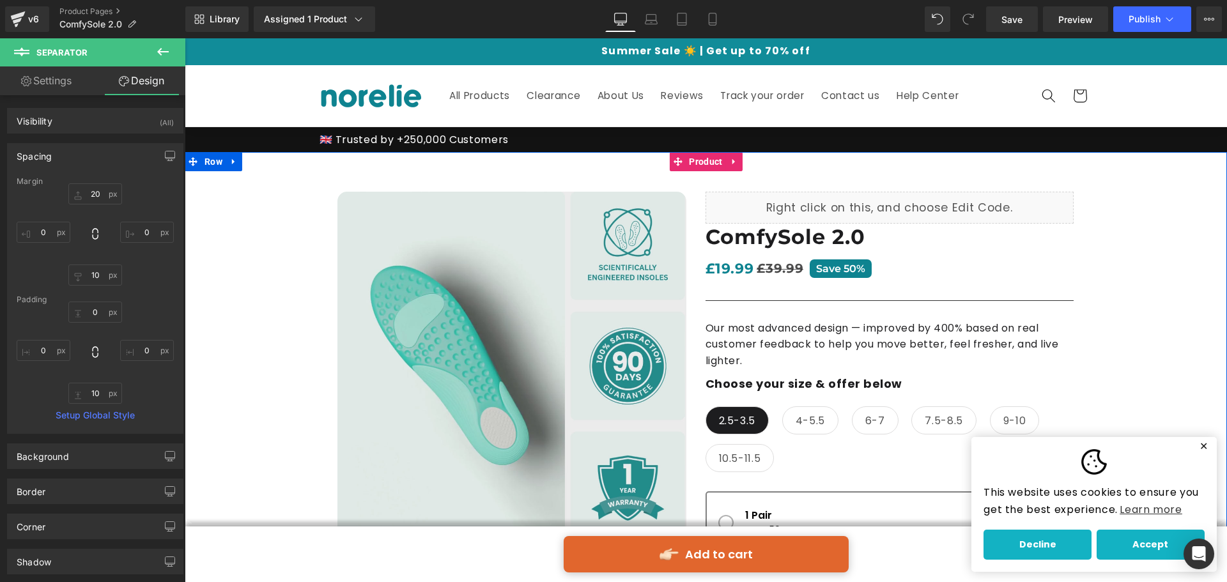
click at [1178, 301] on div "Best Seller" at bounding box center [706, 555] width 1042 height 806
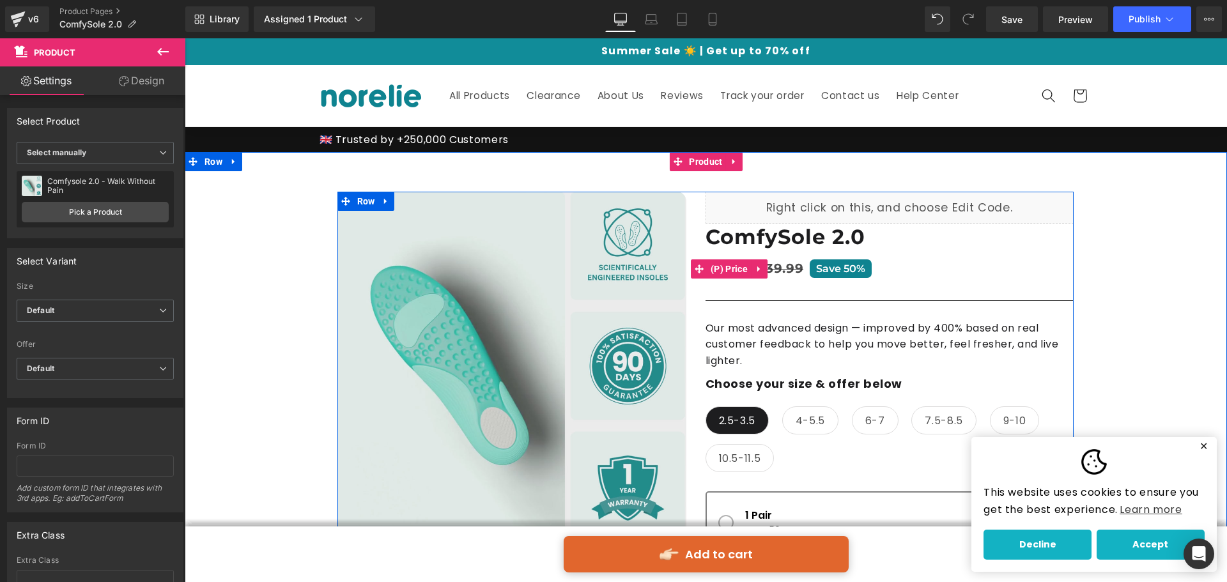
click at [791, 267] on span "£39.99" at bounding box center [780, 269] width 47 height 22
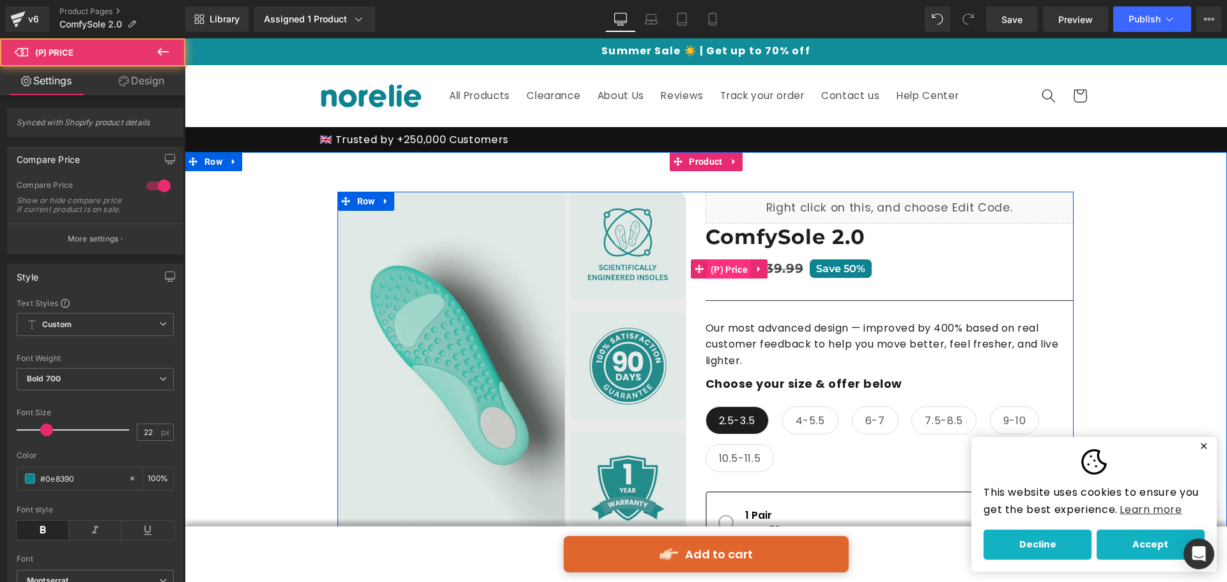
click at [737, 268] on span "(P) Price" at bounding box center [728, 269] width 43 height 19
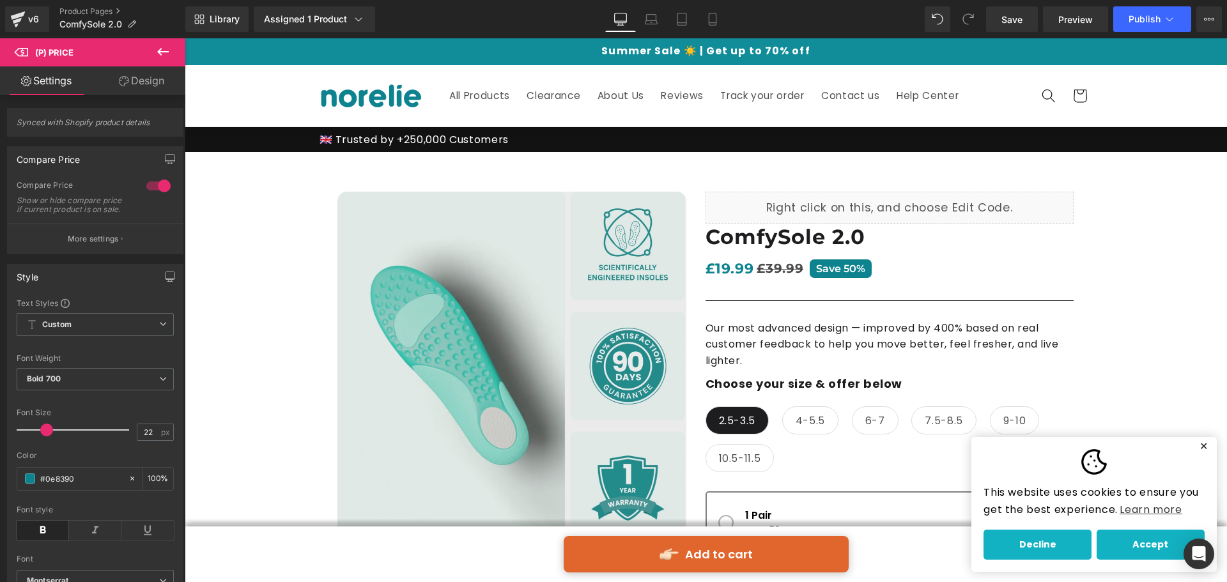
click at [145, 77] on link "Design" at bounding box center [141, 80] width 93 height 29
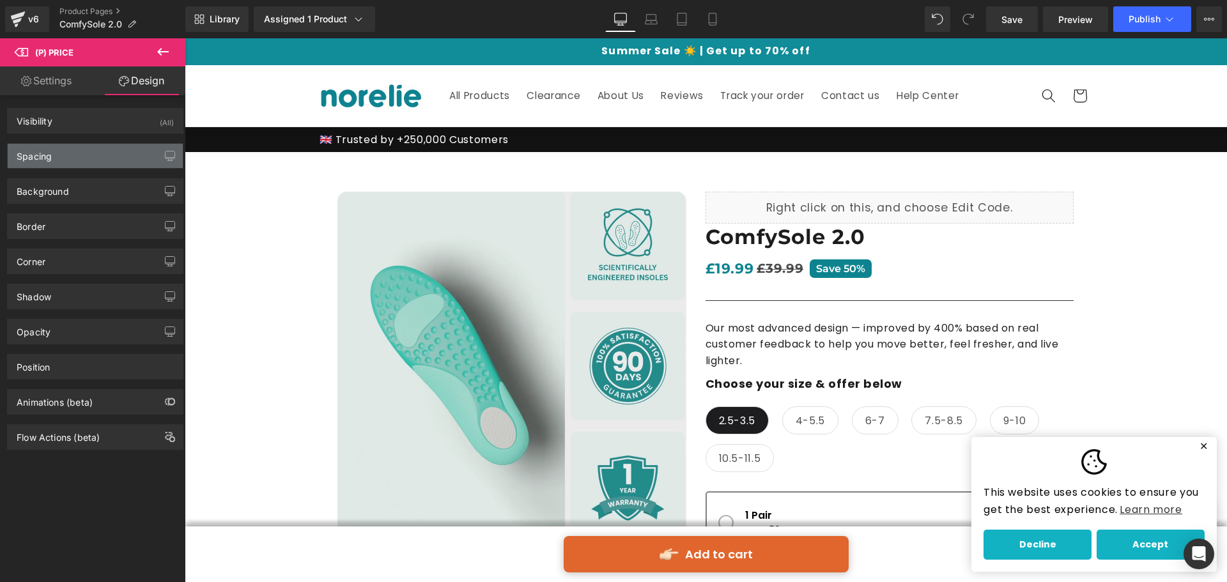
click at [85, 150] on div "Spacing" at bounding box center [95, 156] width 175 height 24
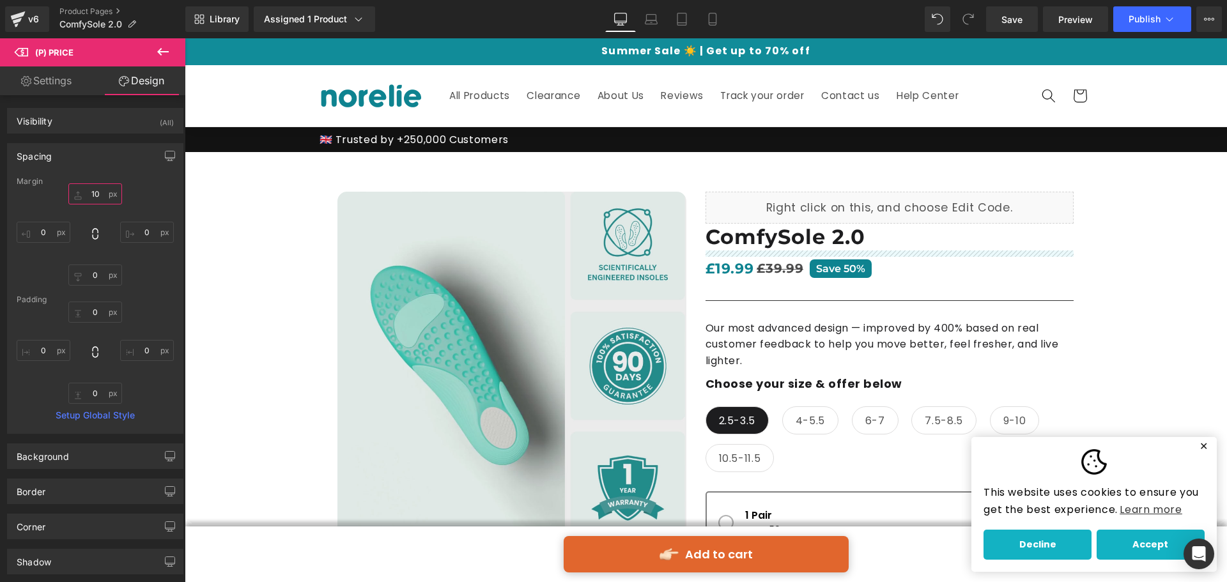
click at [94, 190] on input "text" at bounding box center [95, 193] width 54 height 21
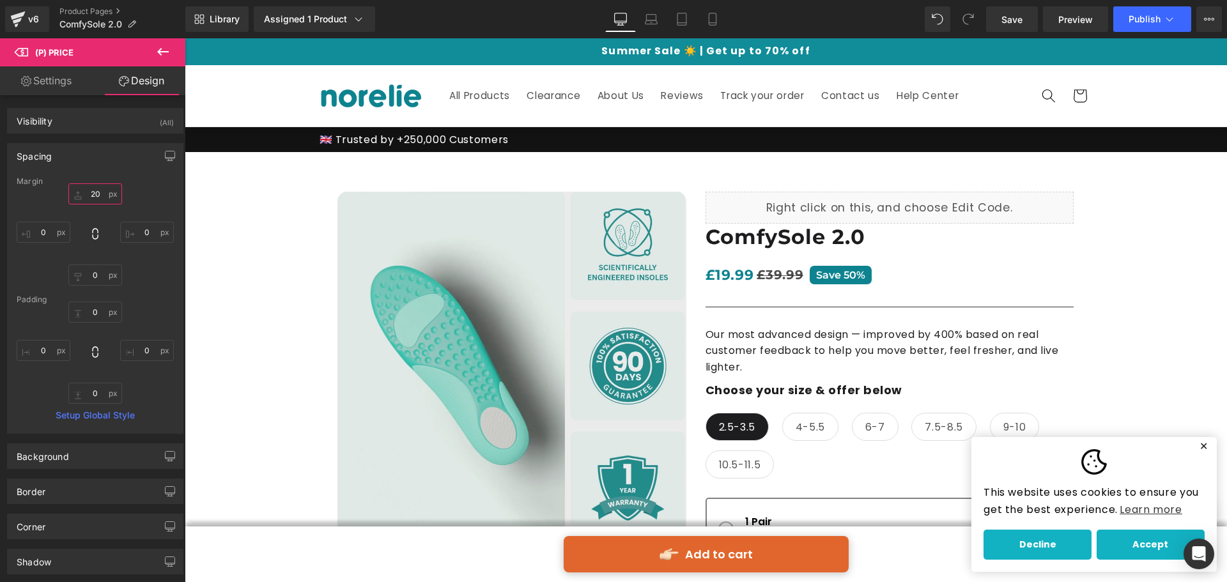
type input "20"
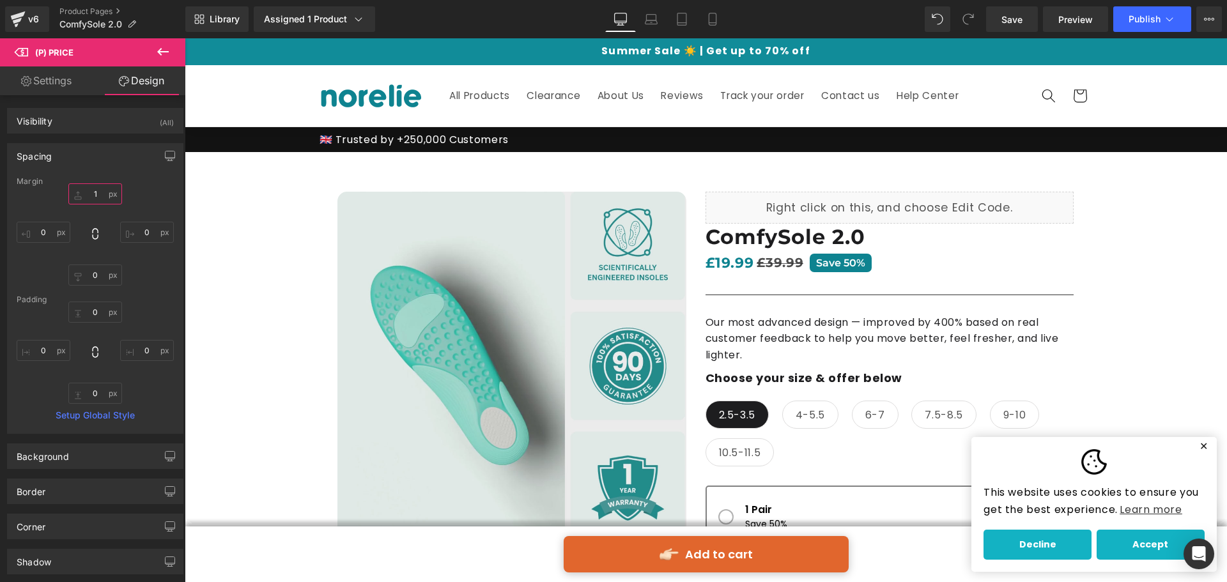
type input "15"
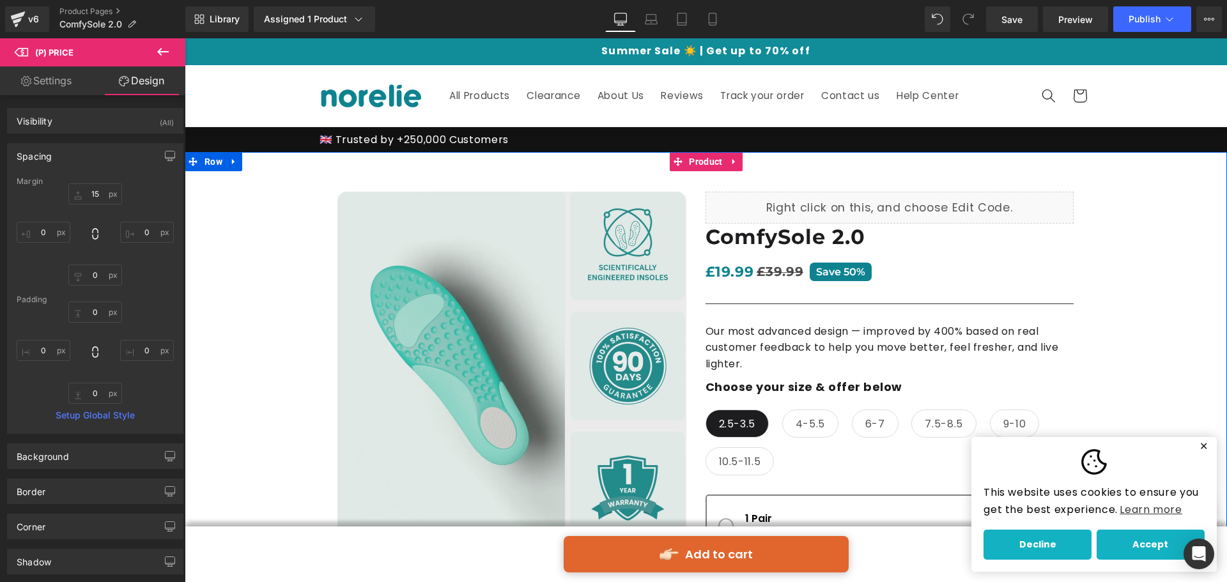
click at [1158, 263] on div "Best Seller" at bounding box center [706, 557] width 1042 height 810
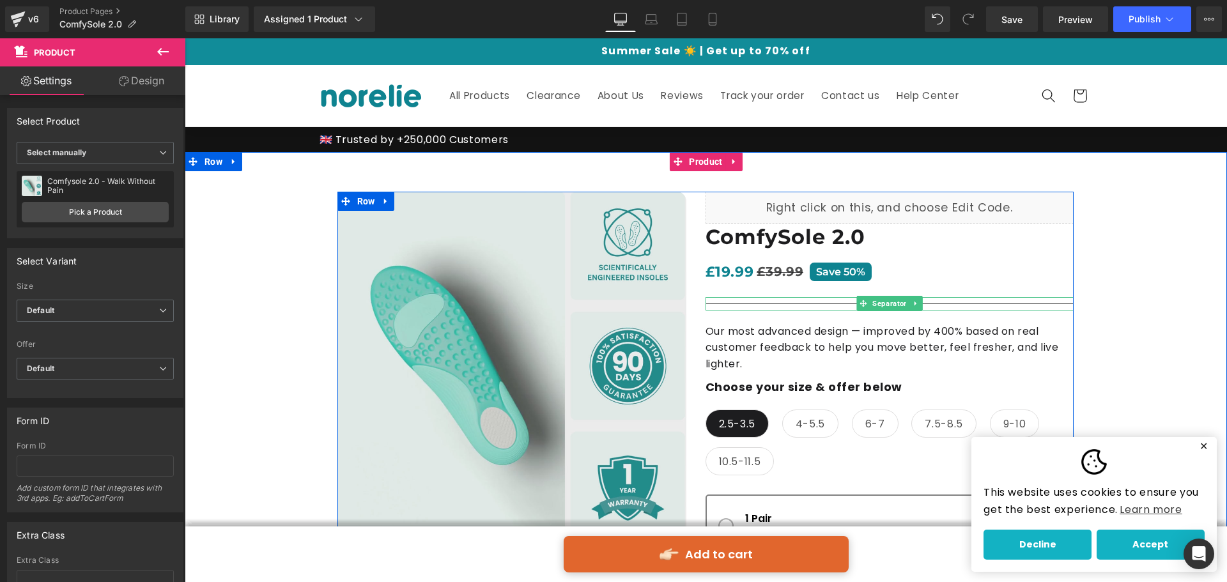
click at [856, 309] on span at bounding box center [862, 303] width 13 height 15
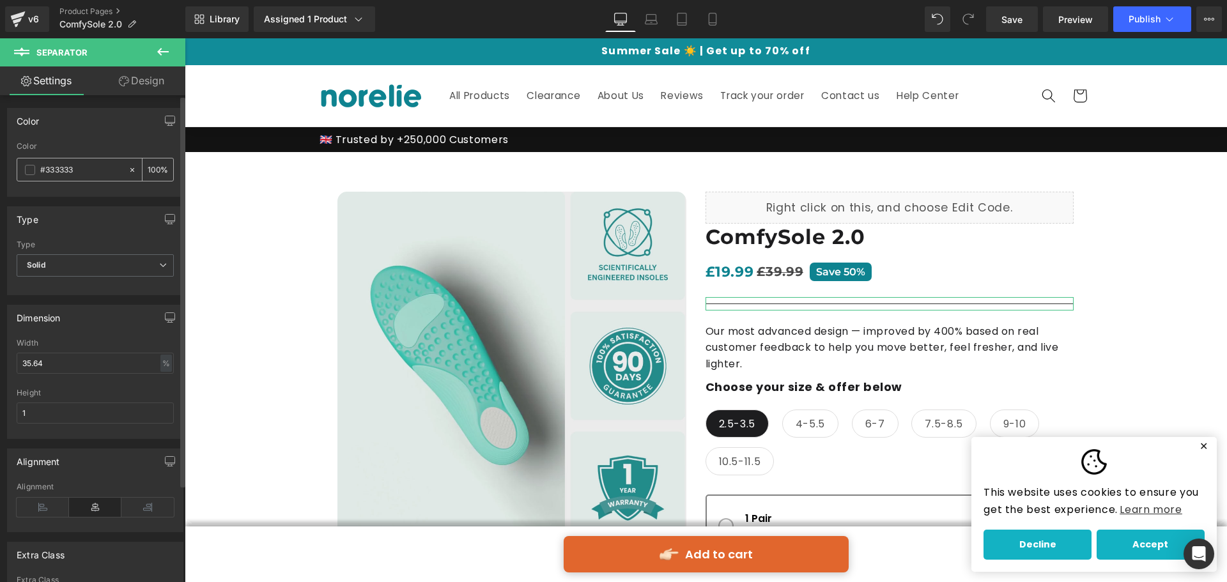
click at [27, 166] on span at bounding box center [30, 170] width 10 height 10
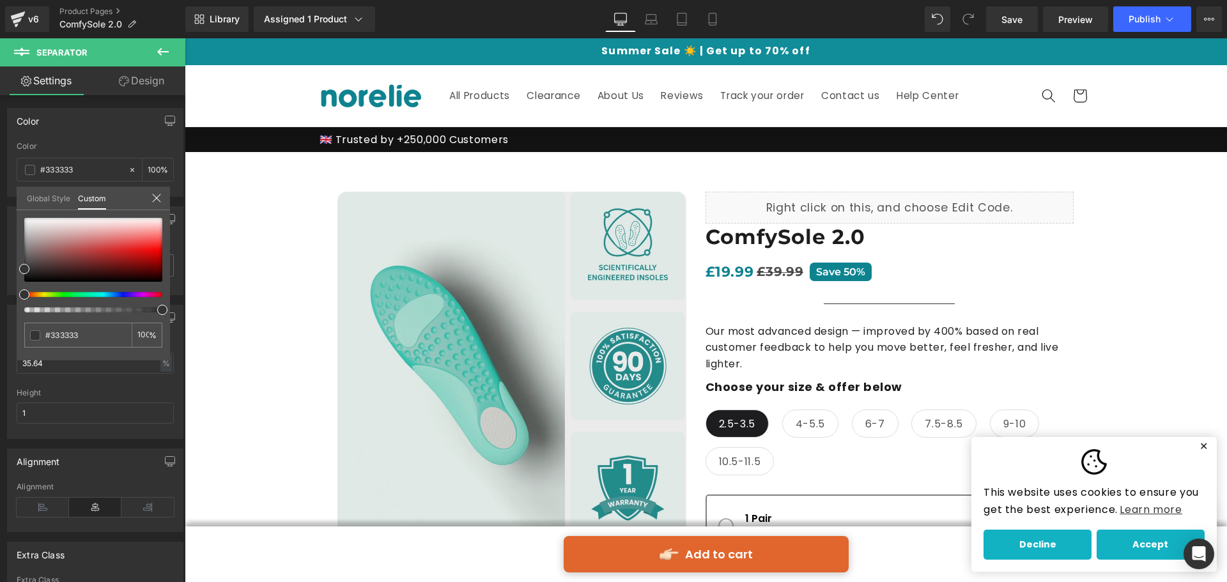
drag, startPoint x: 341, startPoint y: 348, endPoint x: 192, endPoint y: 309, distance: 154.4
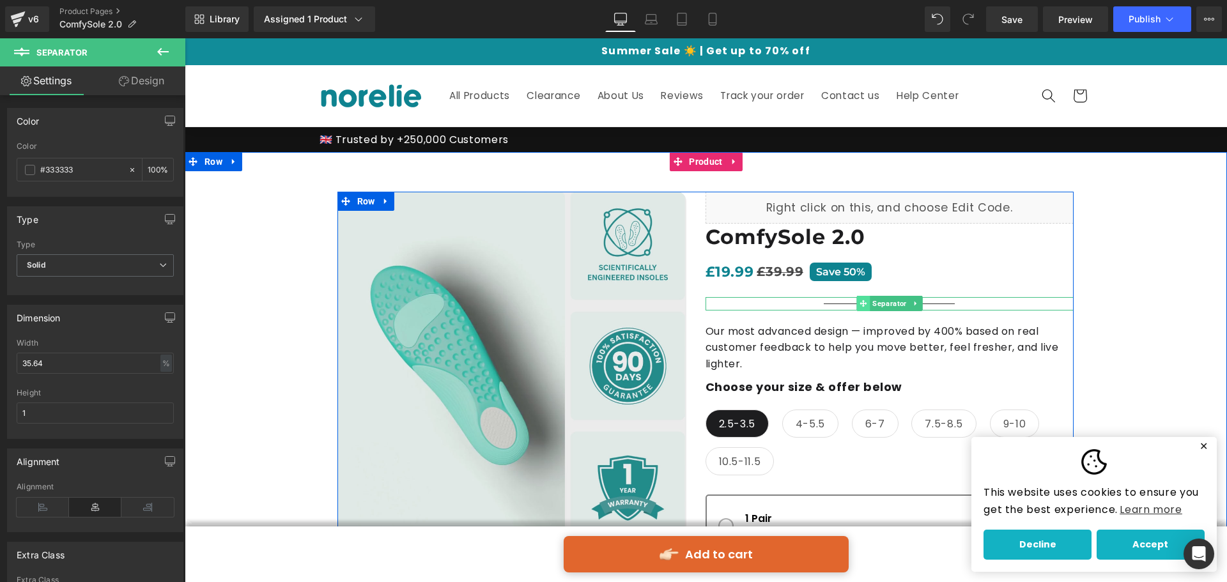
click at [859, 301] on icon at bounding box center [862, 304] width 7 height 8
click at [834, 304] on hr at bounding box center [889, 307] width 131 height 7
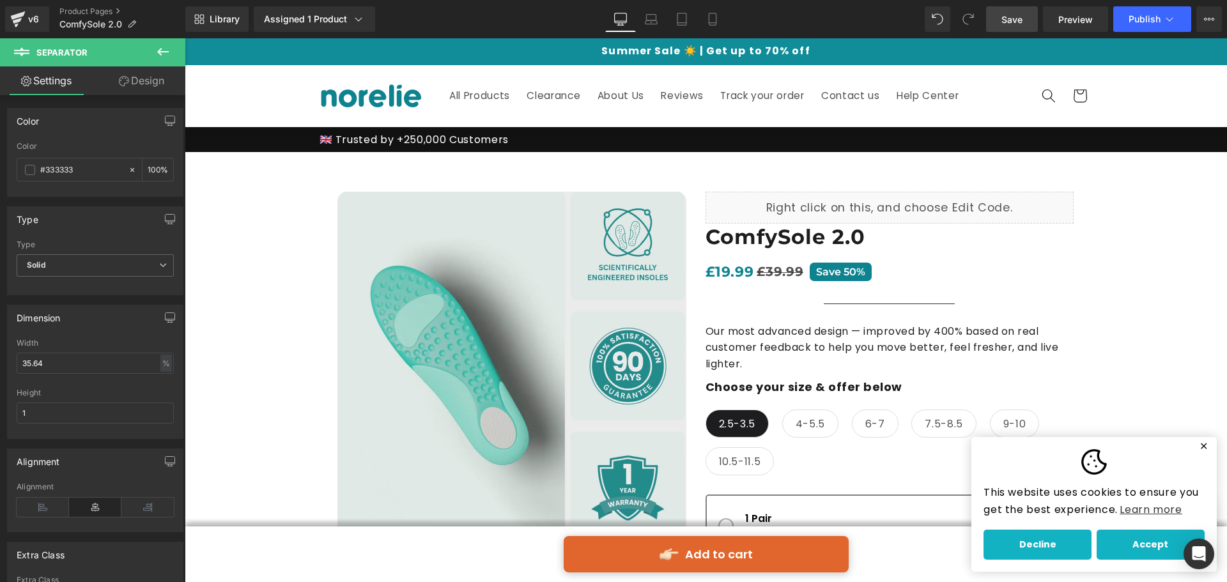
click at [1006, 17] on span "Save" at bounding box center [1011, 19] width 21 height 13
click at [1072, 17] on span "Preview" at bounding box center [1075, 19] width 35 height 13
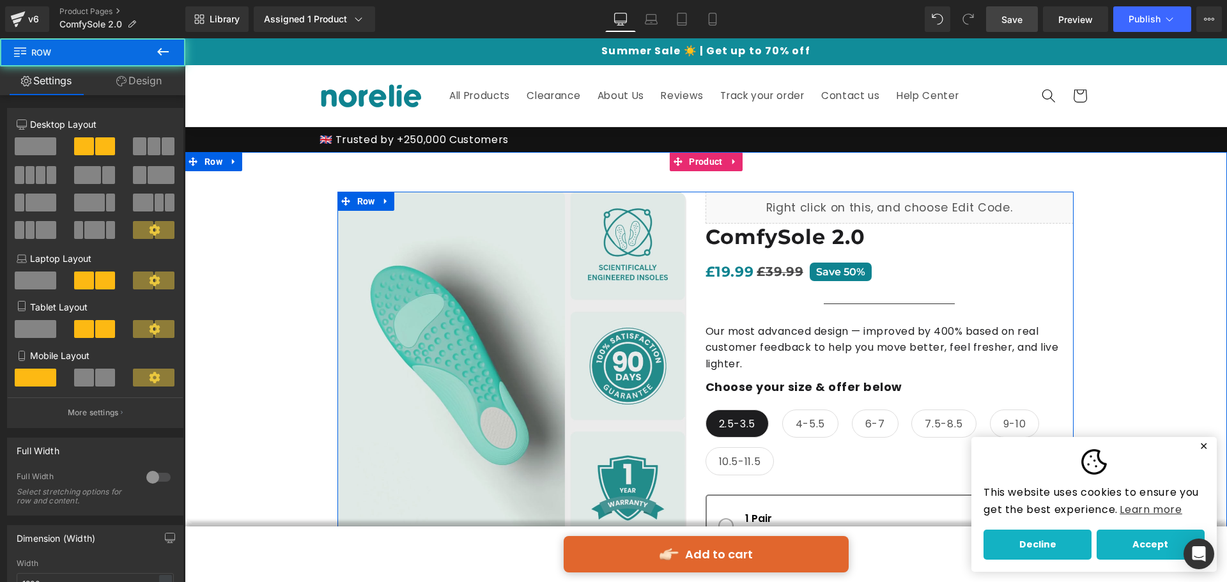
click at [853, 295] on div "Liquid ComfySole 2.0 Heading £19.99 £39.99 Save 50% (P) Price Separator Our mos…" at bounding box center [889, 498] width 368 height 613
click at [856, 299] on span at bounding box center [862, 303] width 13 height 15
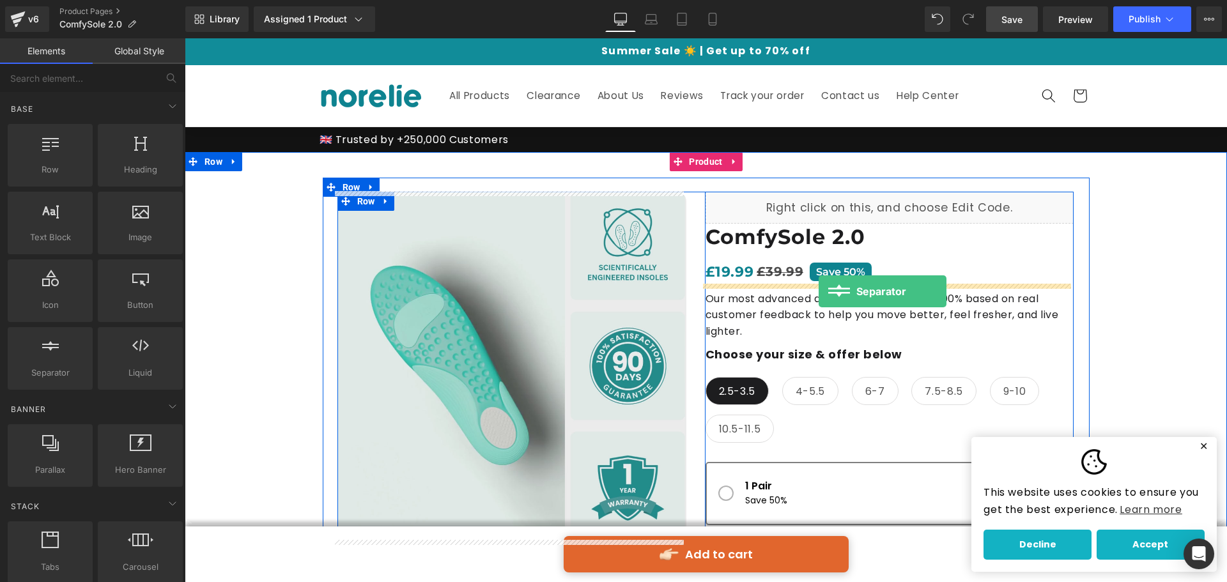
drag, startPoint x: 235, startPoint y: 397, endPoint x: 820, endPoint y: 290, distance: 595.0
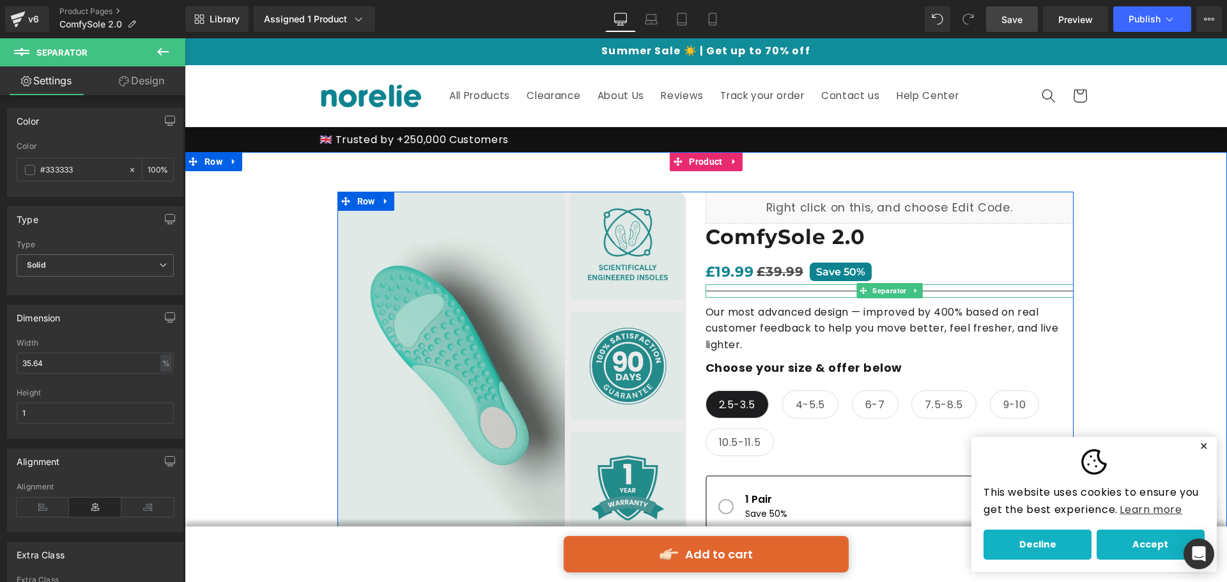
click at [771, 288] on div at bounding box center [889, 290] width 368 height 13
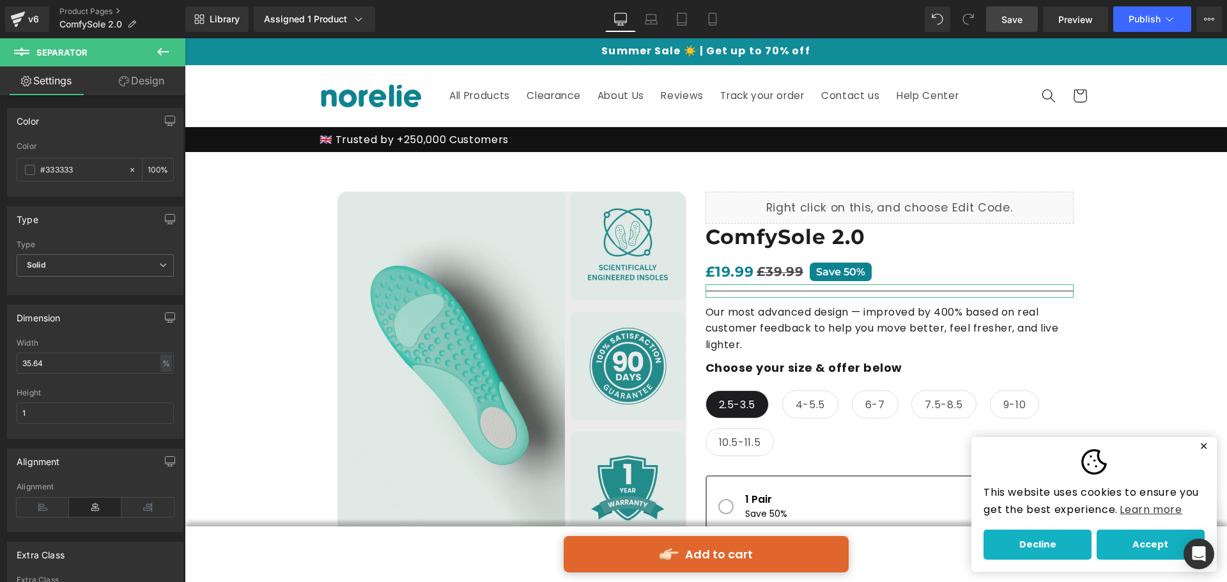
click at [140, 86] on link "Design" at bounding box center [141, 80] width 93 height 29
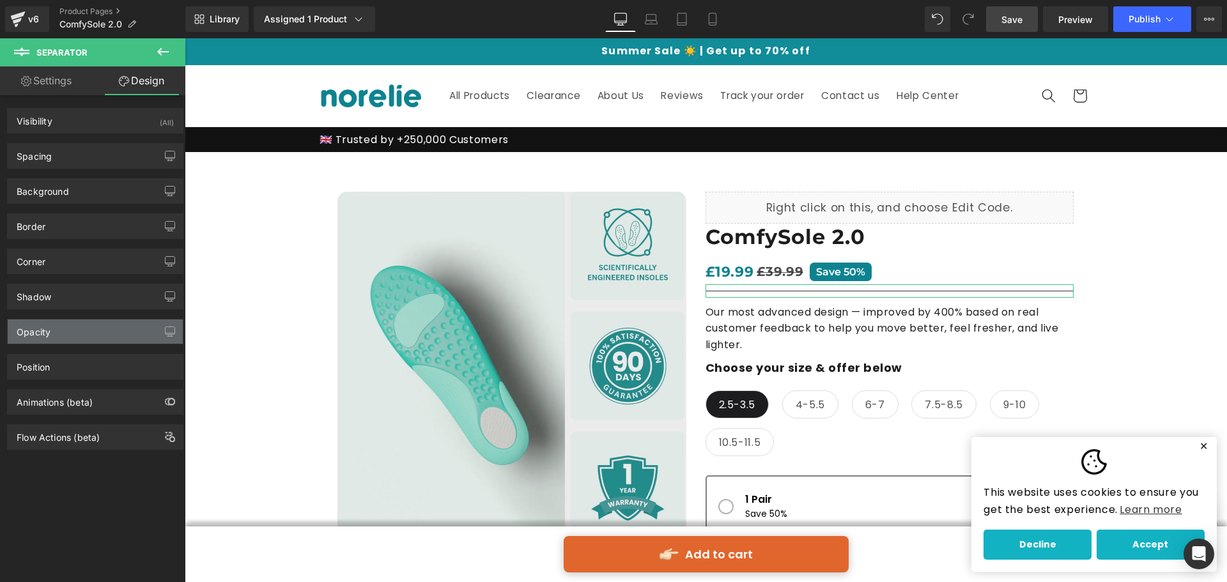
click at [91, 332] on div "Opacity" at bounding box center [95, 332] width 175 height 24
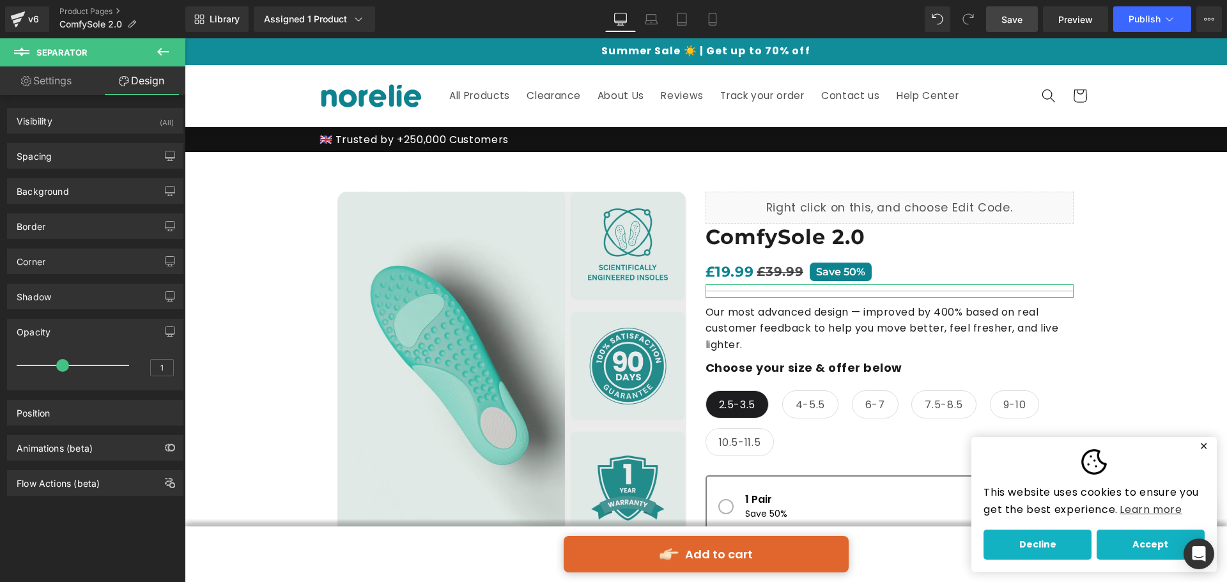
drag, startPoint x: 118, startPoint y: 369, endPoint x: 54, endPoint y: 367, distance: 63.9
click at [56, 367] on span at bounding box center [62, 365] width 13 height 13
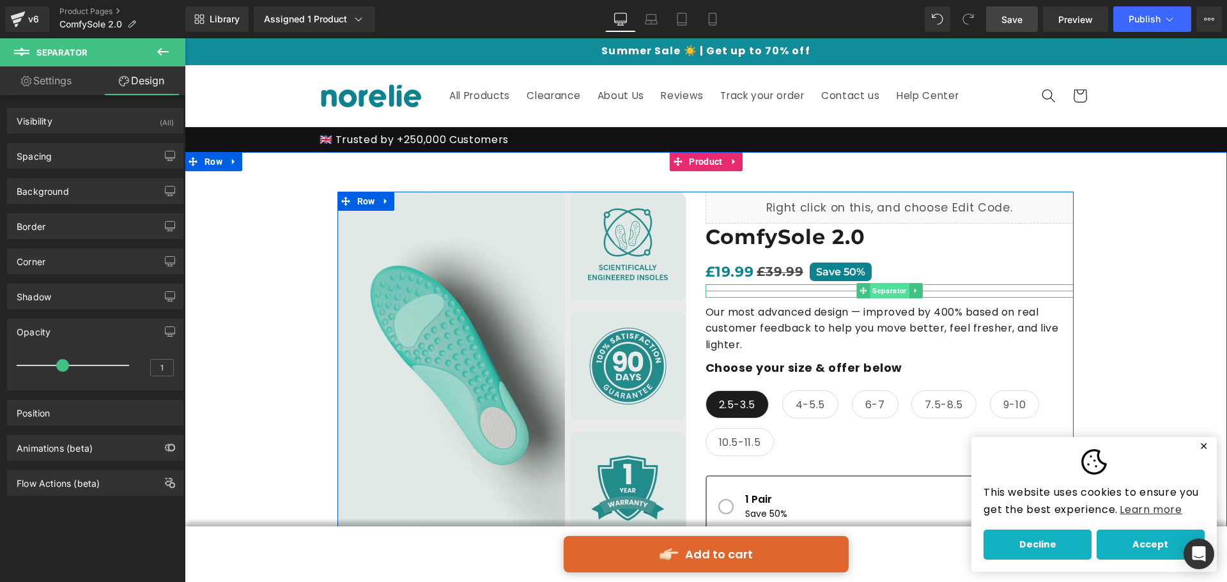
click at [897, 292] on span "Separator" at bounding box center [889, 290] width 39 height 15
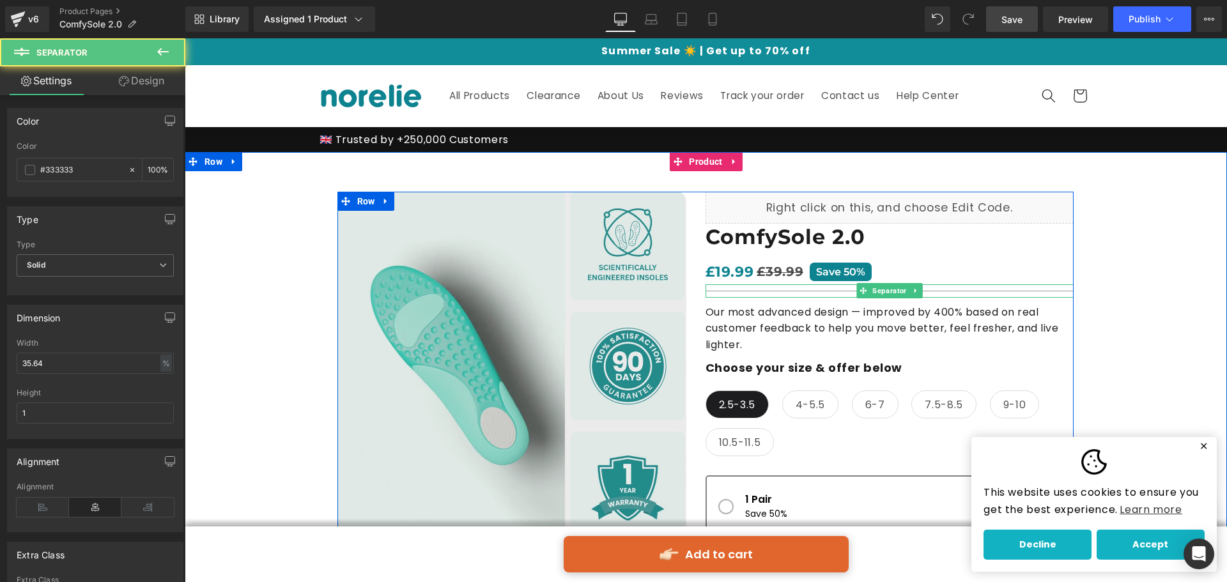
click at [934, 291] on hr at bounding box center [889, 294] width 368 height 7
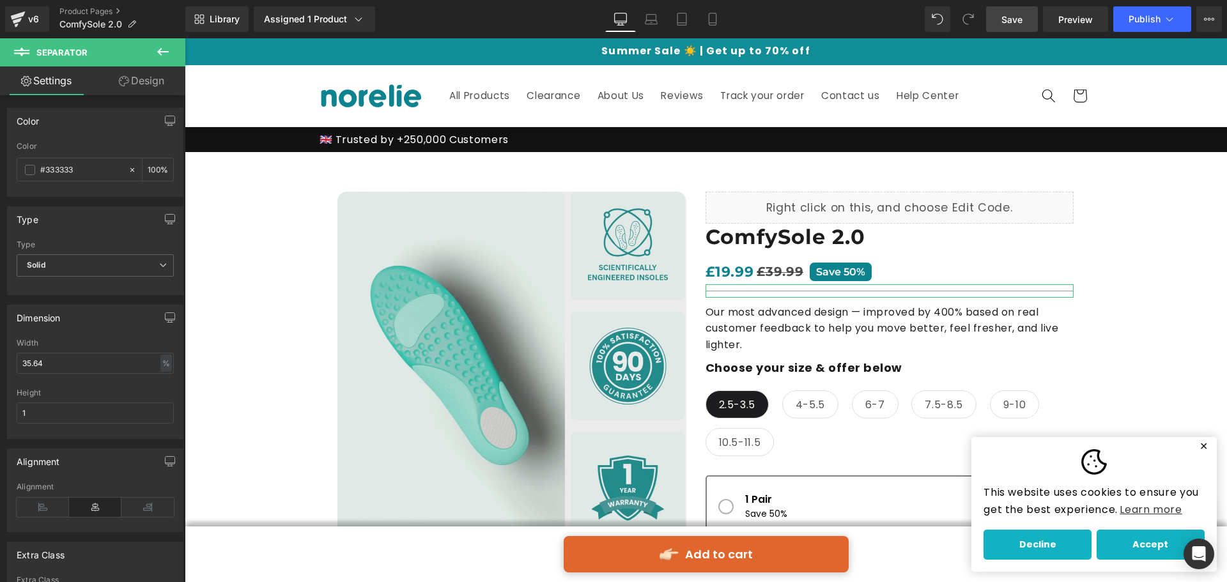
click at [141, 68] on link "Design" at bounding box center [141, 80] width 93 height 29
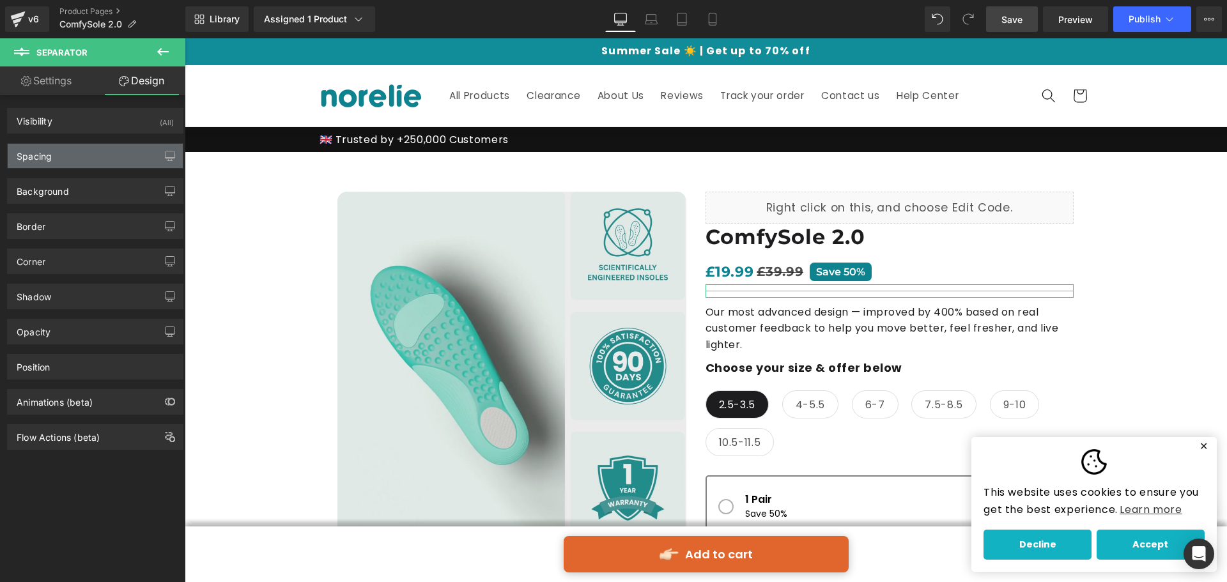
click at [119, 153] on div "Spacing" at bounding box center [95, 156] width 175 height 24
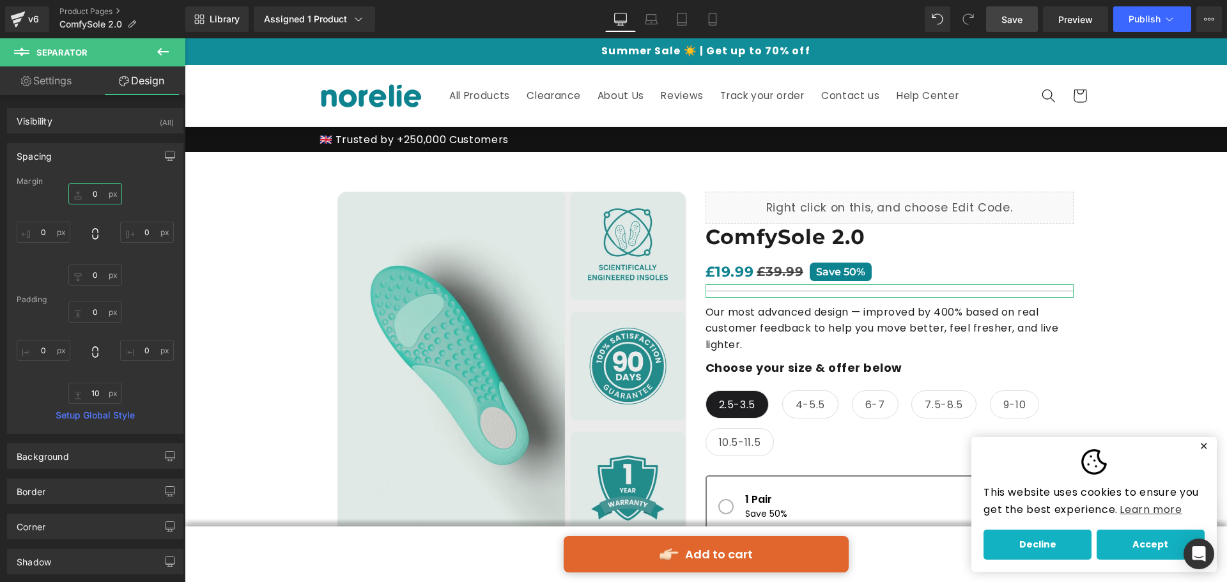
click at [100, 194] on input "0" at bounding box center [95, 193] width 54 height 21
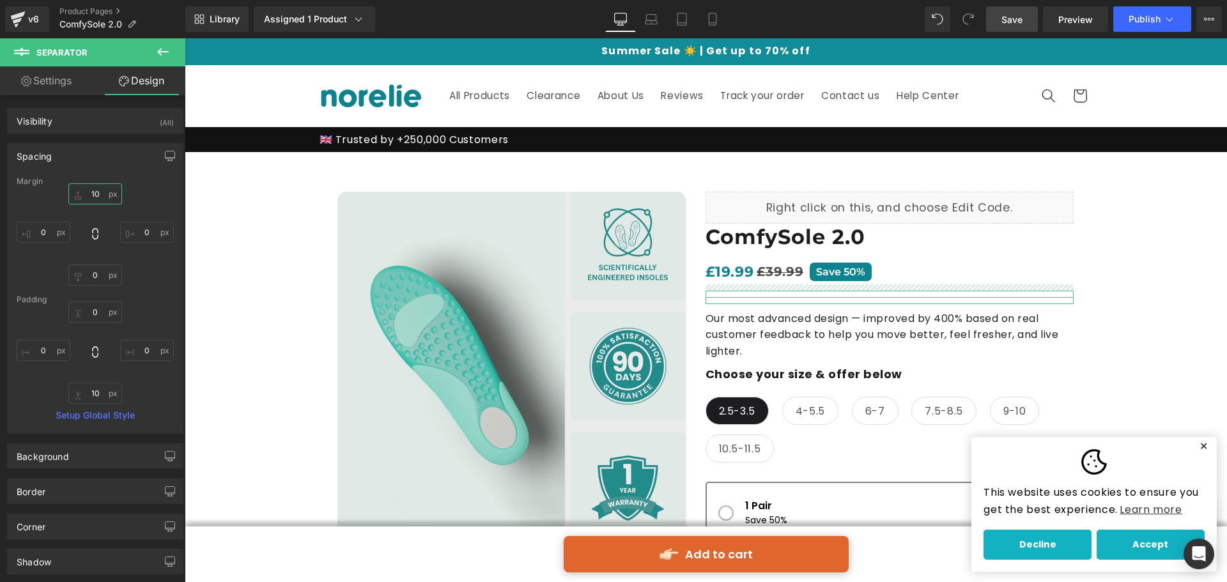
type input "1"
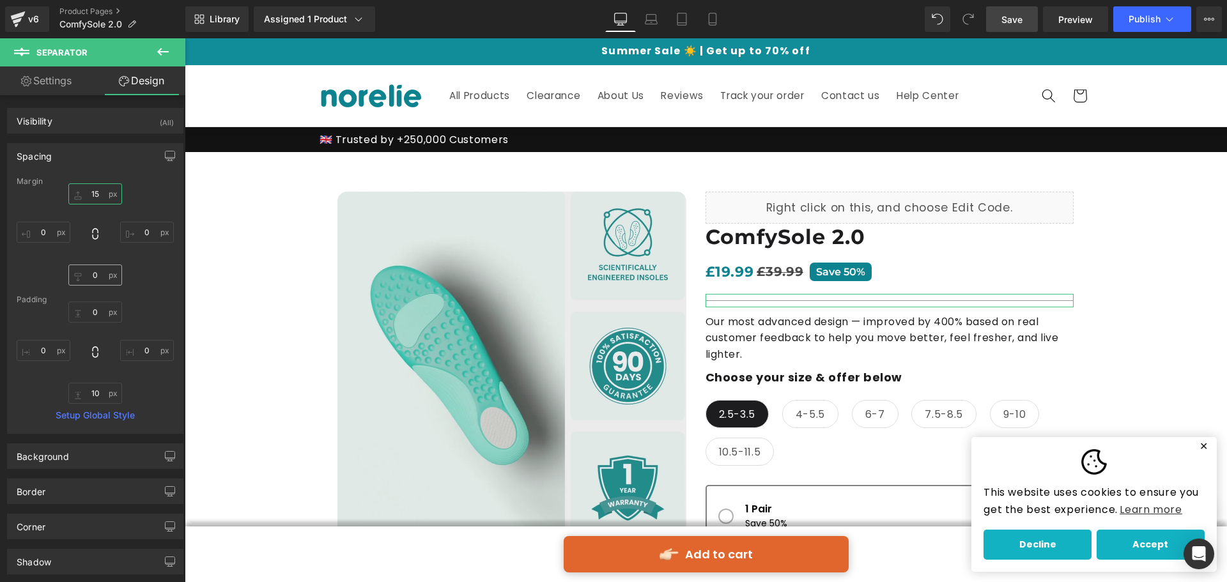
type input "15"
click at [98, 274] on input "0" at bounding box center [95, 275] width 54 height 21
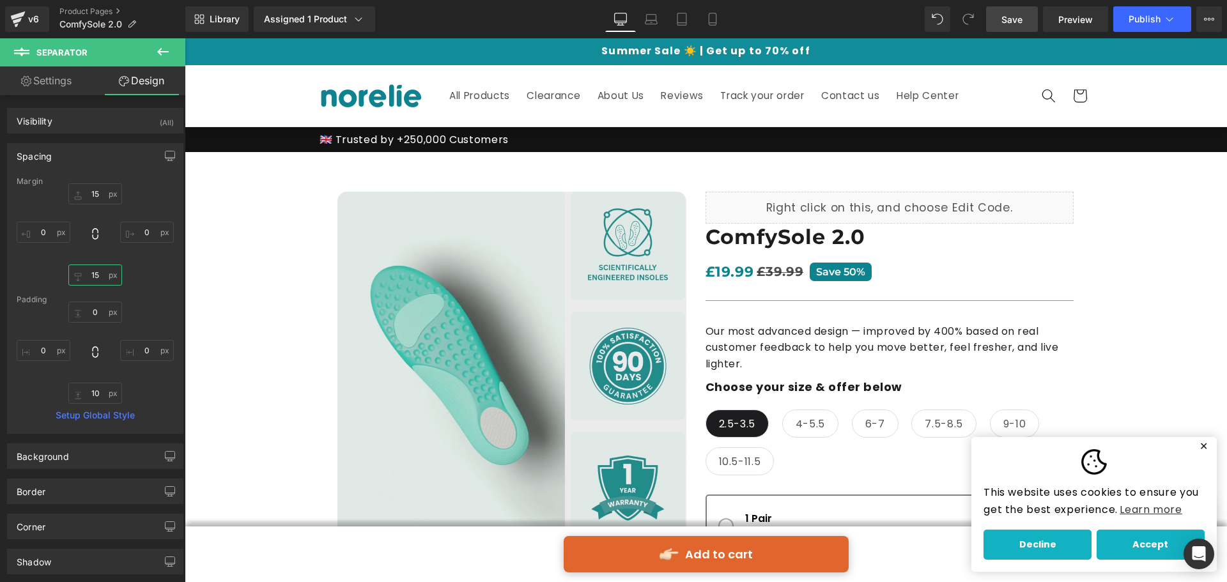
type input "15"
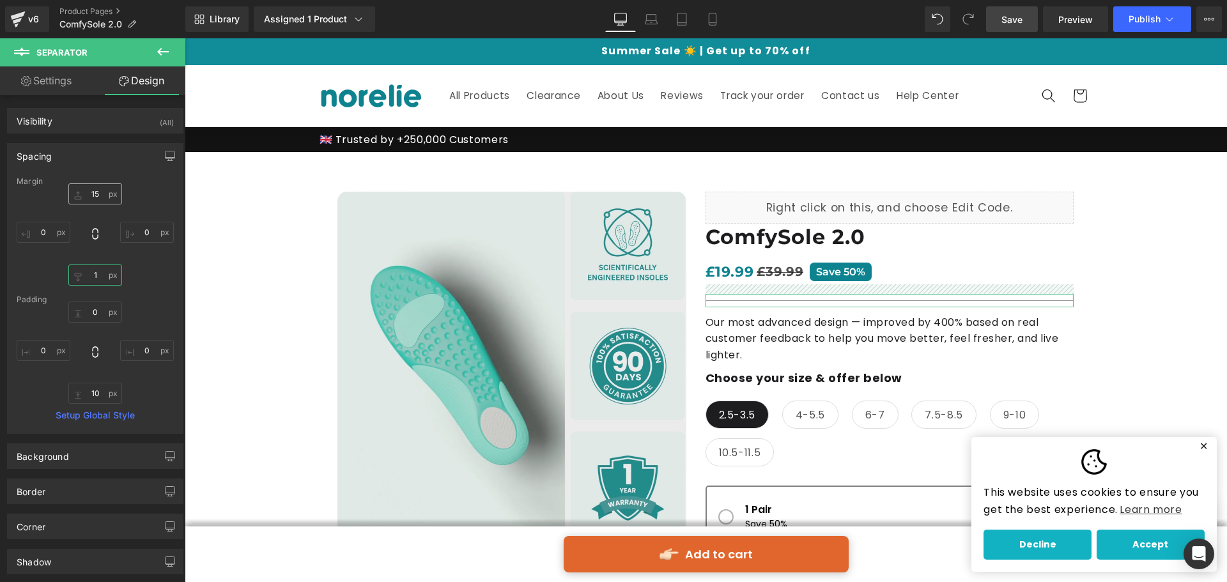
type input "10"
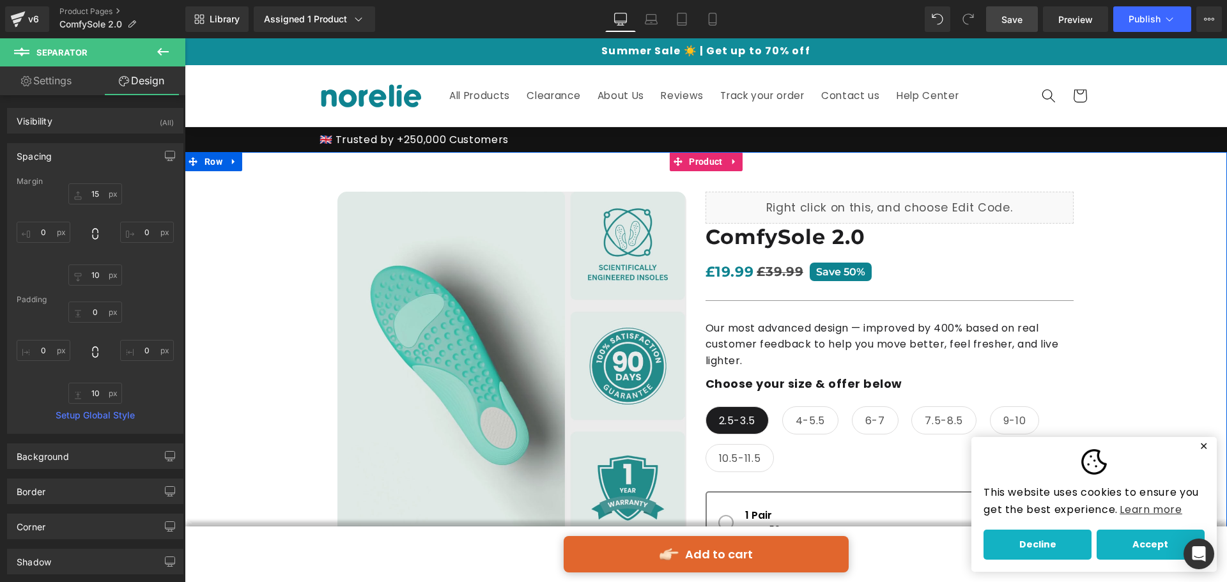
click at [1117, 316] on div "Best Seller" at bounding box center [706, 555] width 1042 height 806
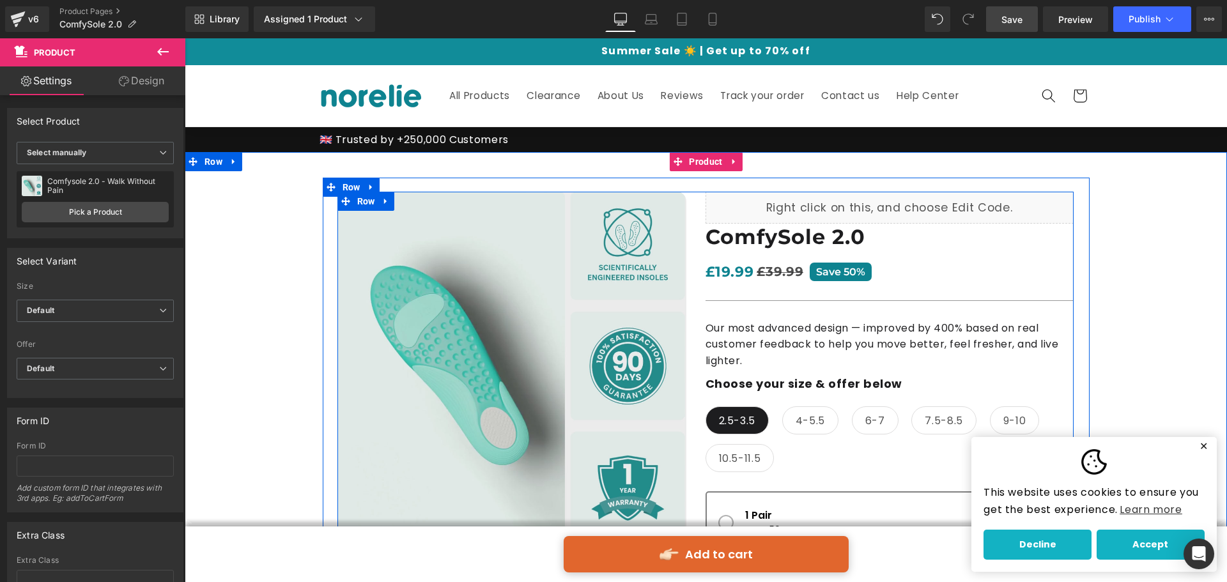
click at [803, 308] on div "Liquid ComfySole 2.0 Heading £19.99 £39.99 Save 50% (P) Price Separator Our mos…" at bounding box center [889, 497] width 368 height 610
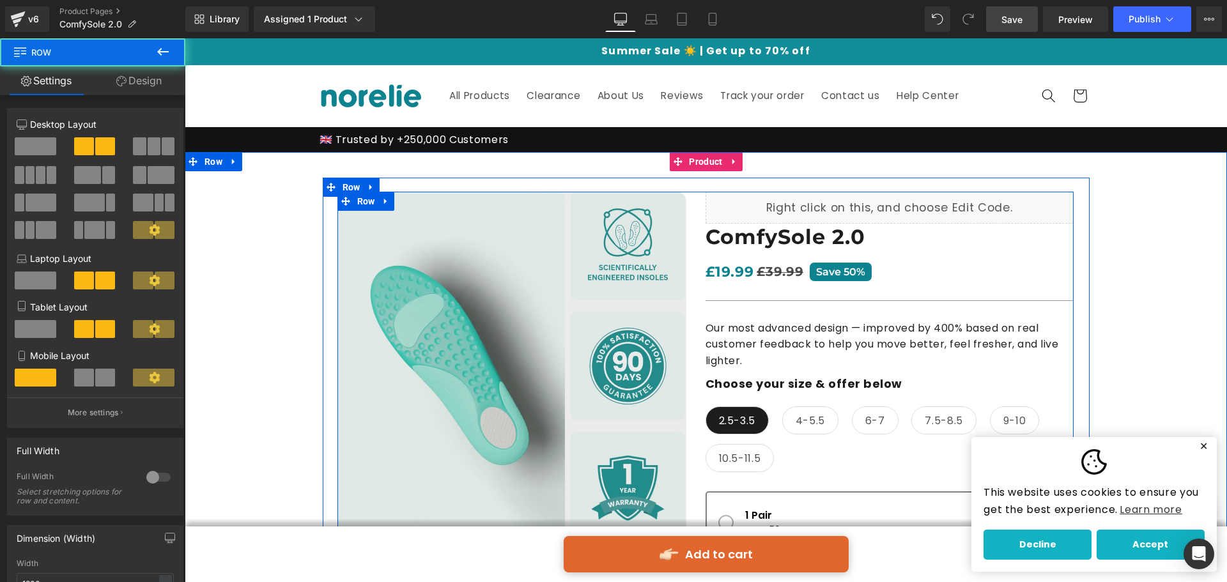
click at [803, 298] on div at bounding box center [889, 300] width 368 height 13
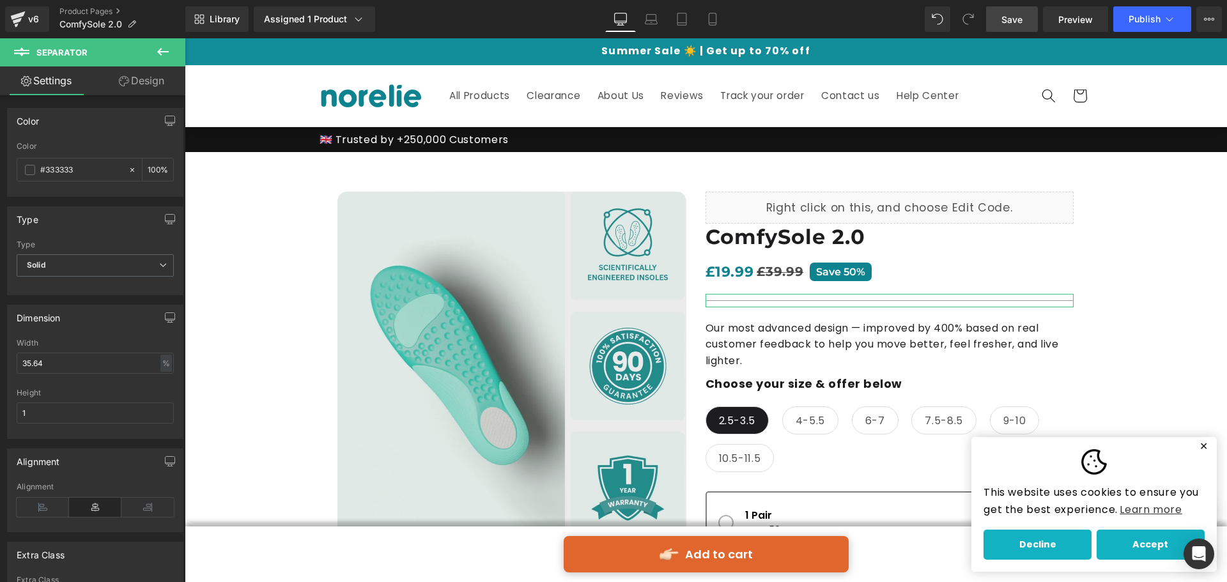
click at [145, 84] on link "Design" at bounding box center [141, 80] width 93 height 29
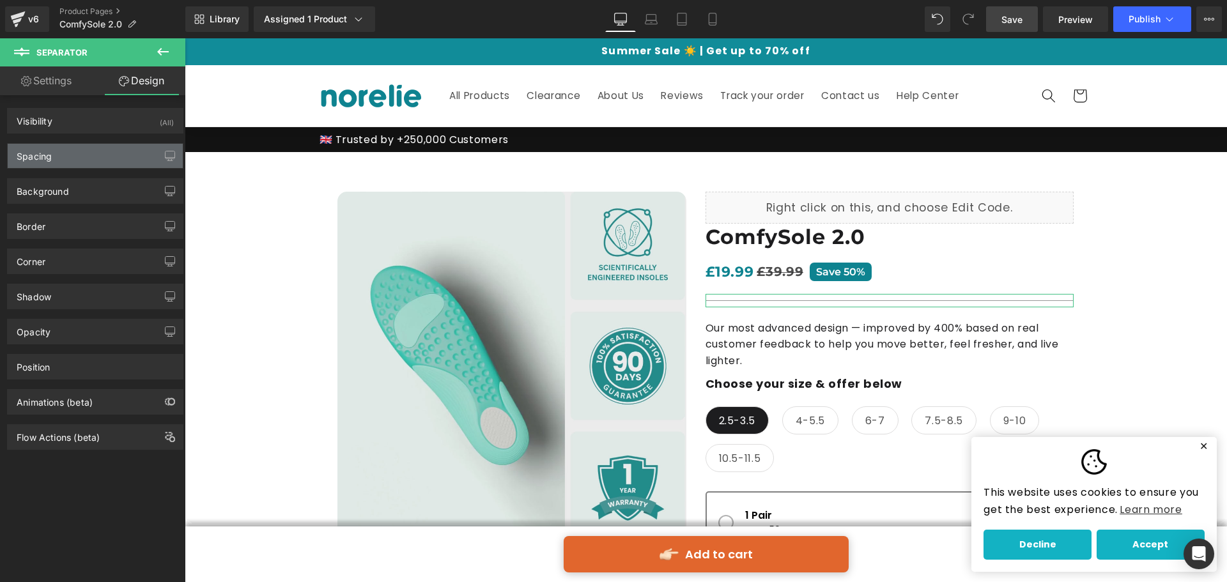
click at [86, 150] on div "Spacing" at bounding box center [95, 156] width 175 height 24
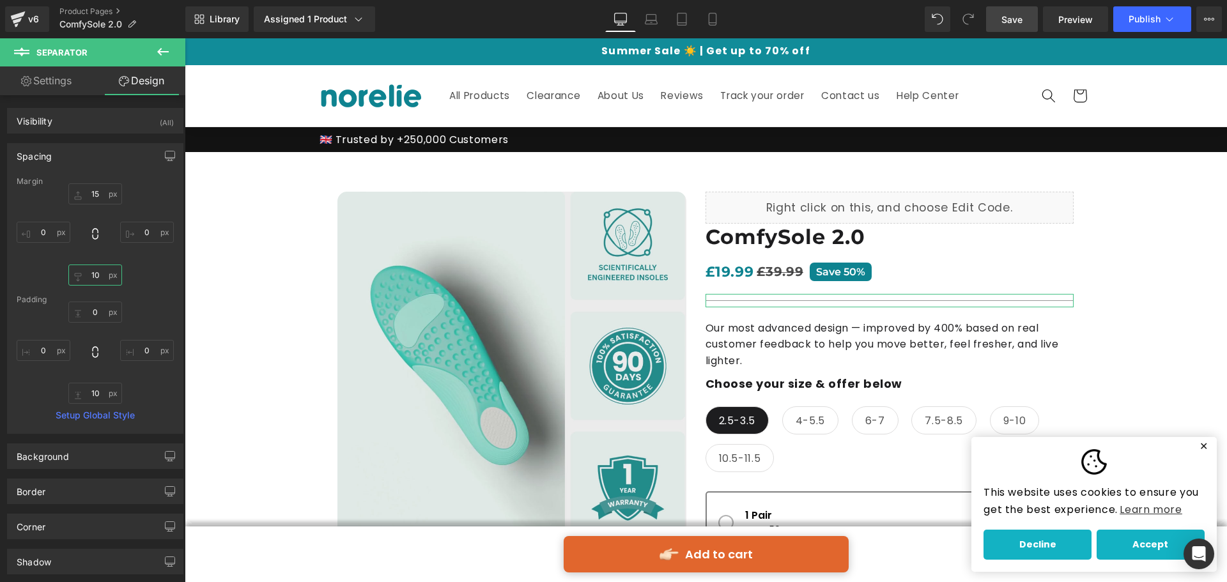
click at [89, 279] on input "10" at bounding box center [95, 275] width 54 height 21
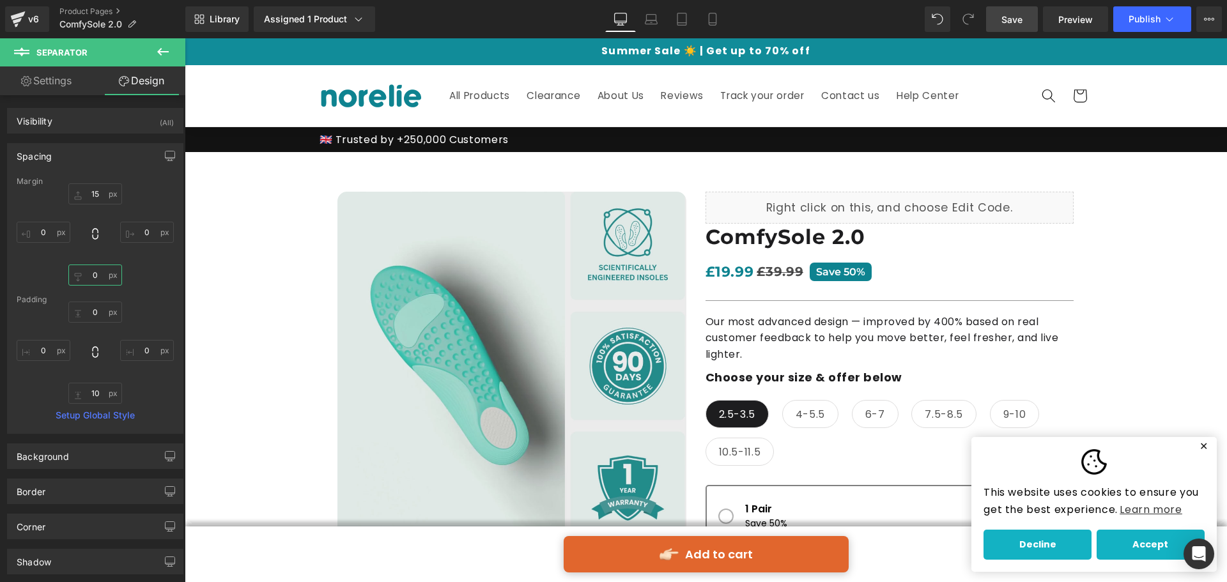
type input "0"
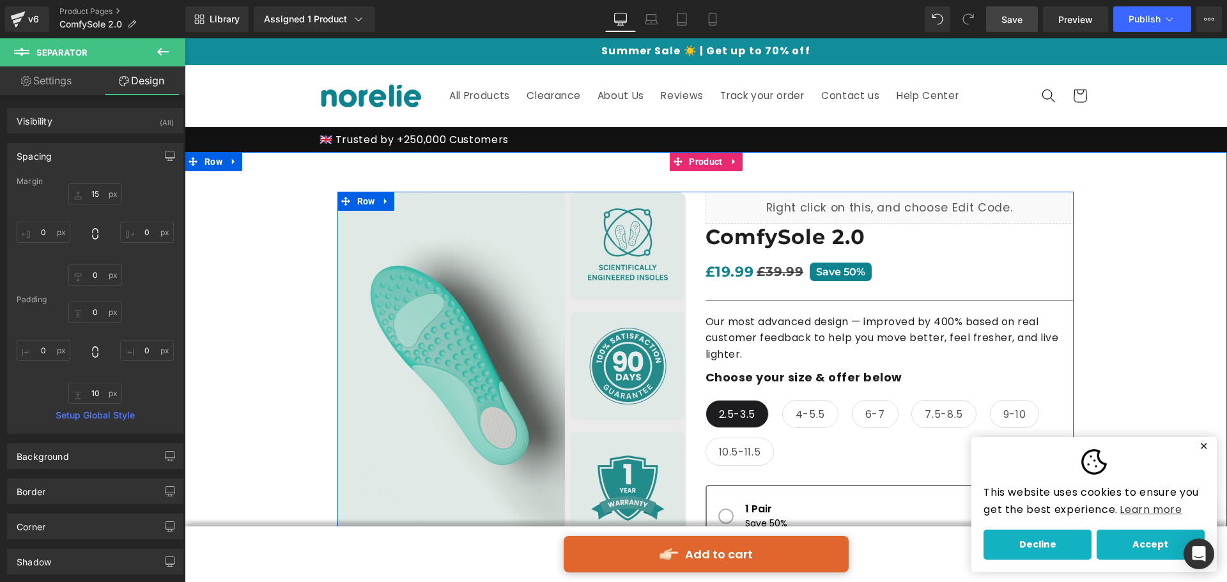
click at [748, 243] on h1 "ComfySole 2.0" at bounding box center [889, 237] width 368 height 27
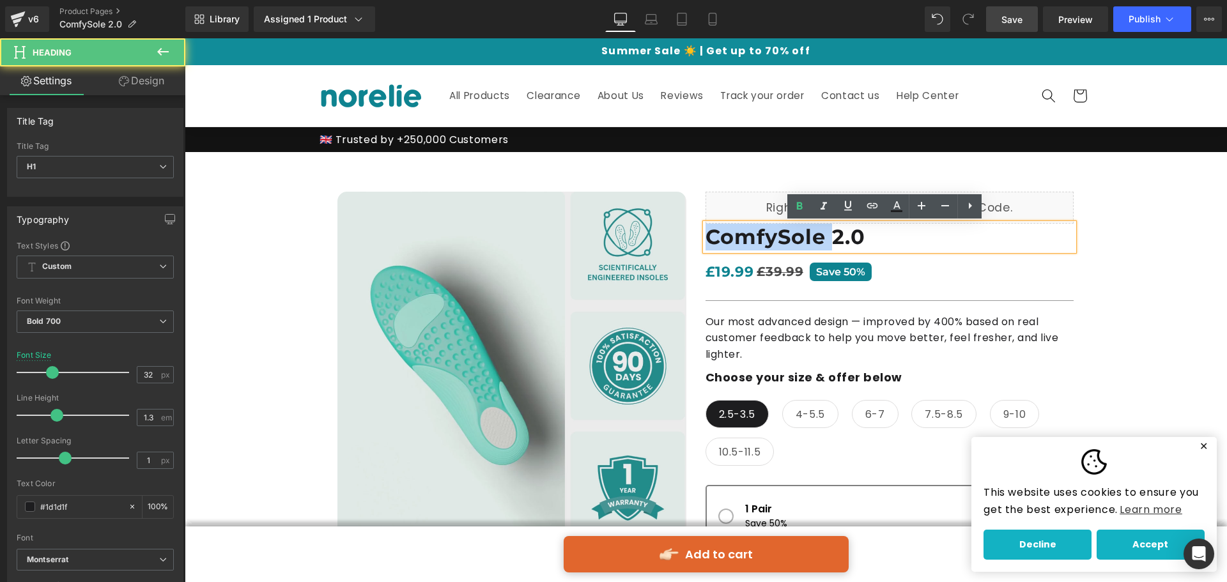
click at [748, 243] on h1 "ComfySole 2.0" at bounding box center [889, 237] width 368 height 27
click at [750, 242] on h1 "ComfySole 2.0" at bounding box center [889, 237] width 368 height 27
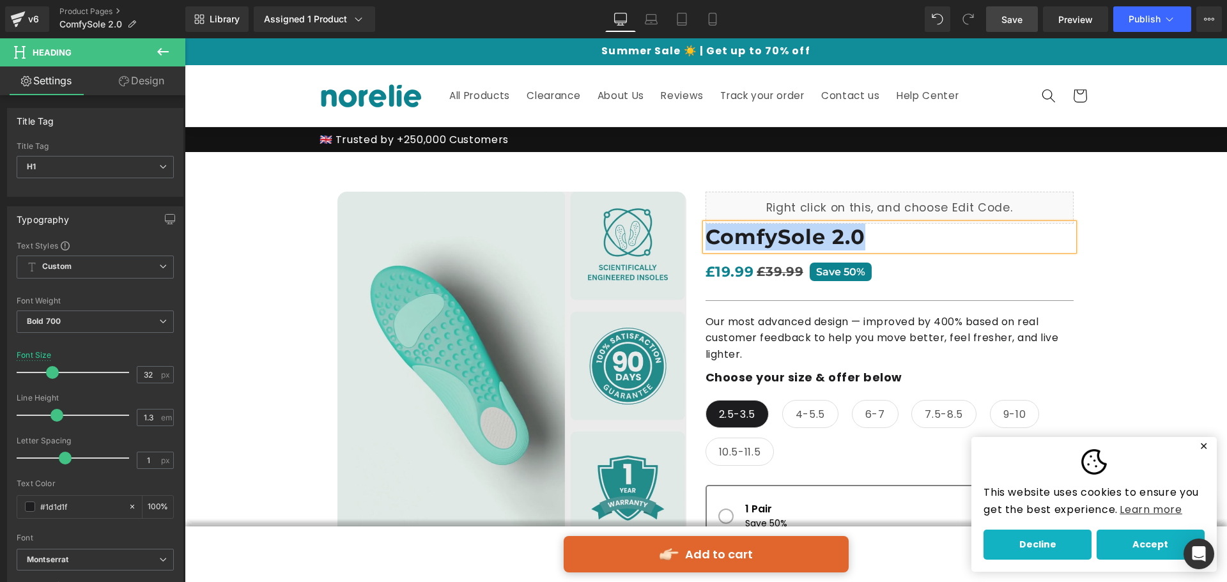
paste div
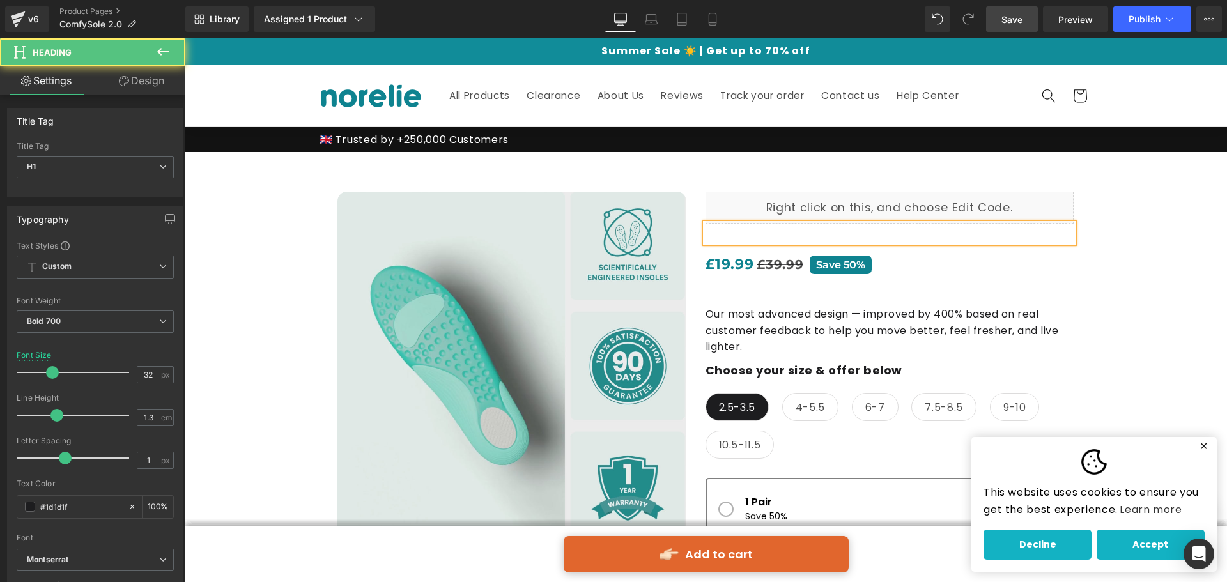
click at [767, 242] on div at bounding box center [889, 233] width 368 height 19
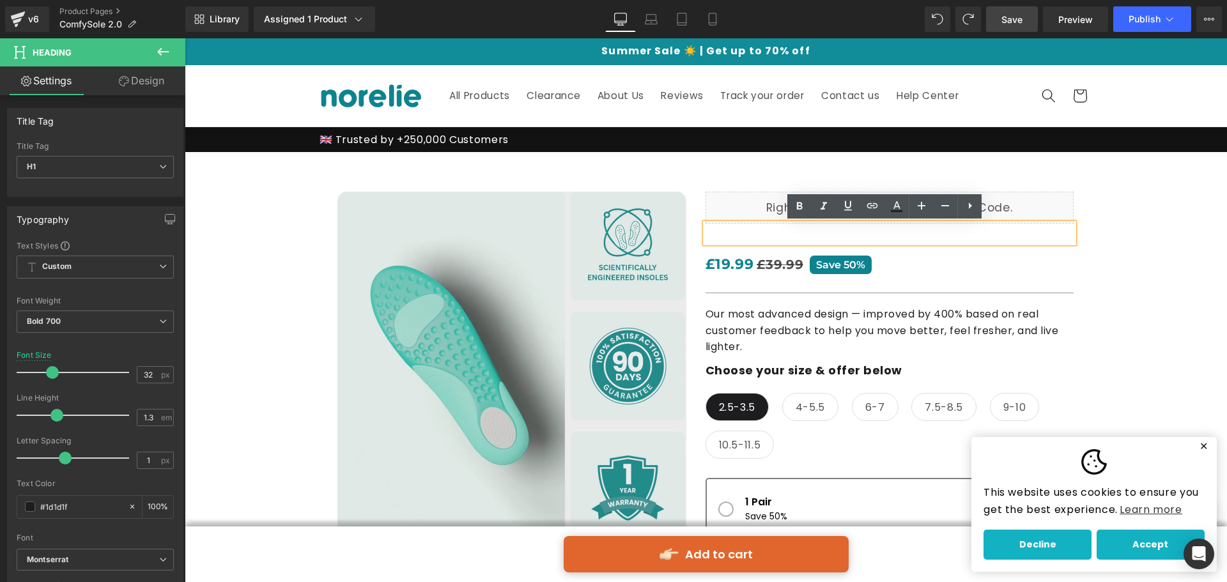
click at [1019, 261] on div "£19.99 £39.99 Save 50%" at bounding box center [889, 264] width 368 height 24
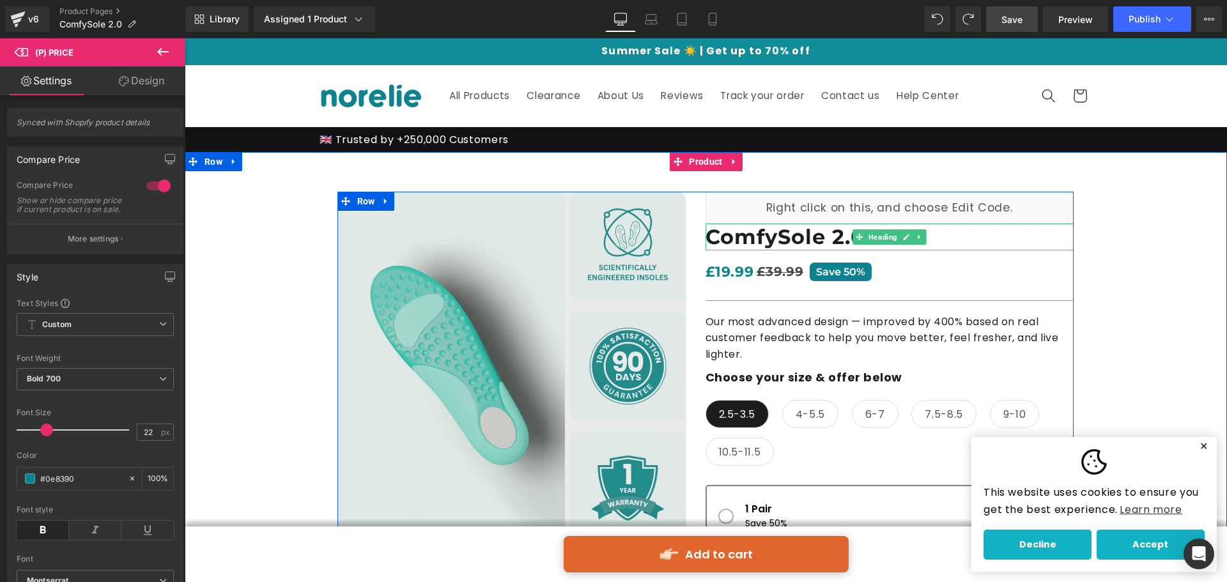
click at [831, 242] on h1 "ComfySole 2.0" at bounding box center [889, 237] width 368 height 27
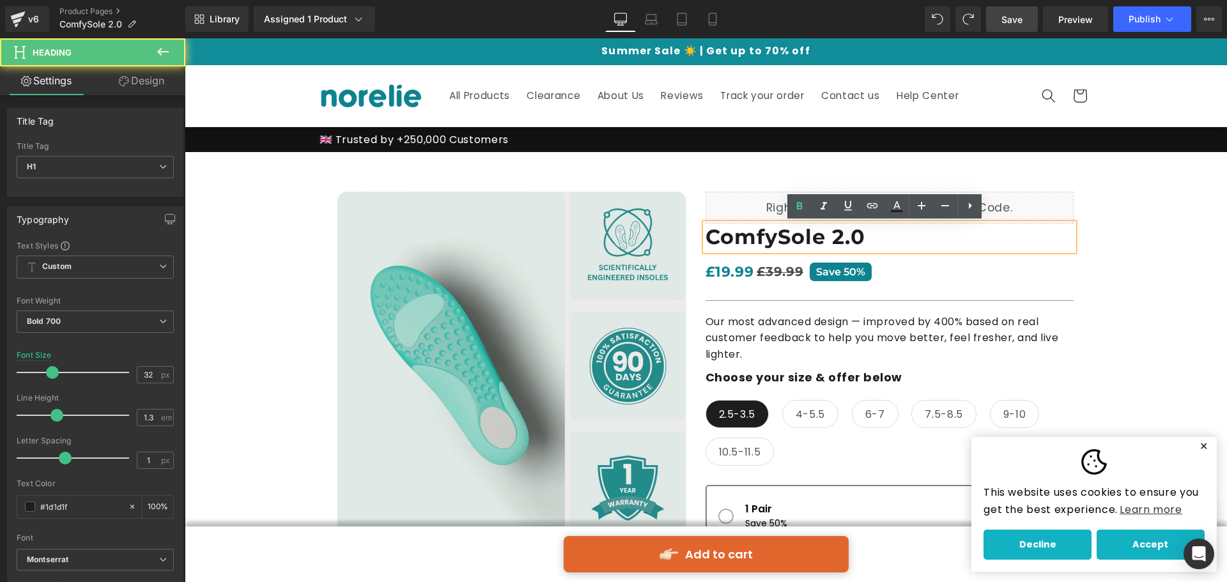
click at [813, 236] on h1 "ComfySole 2.0" at bounding box center [889, 237] width 368 height 27
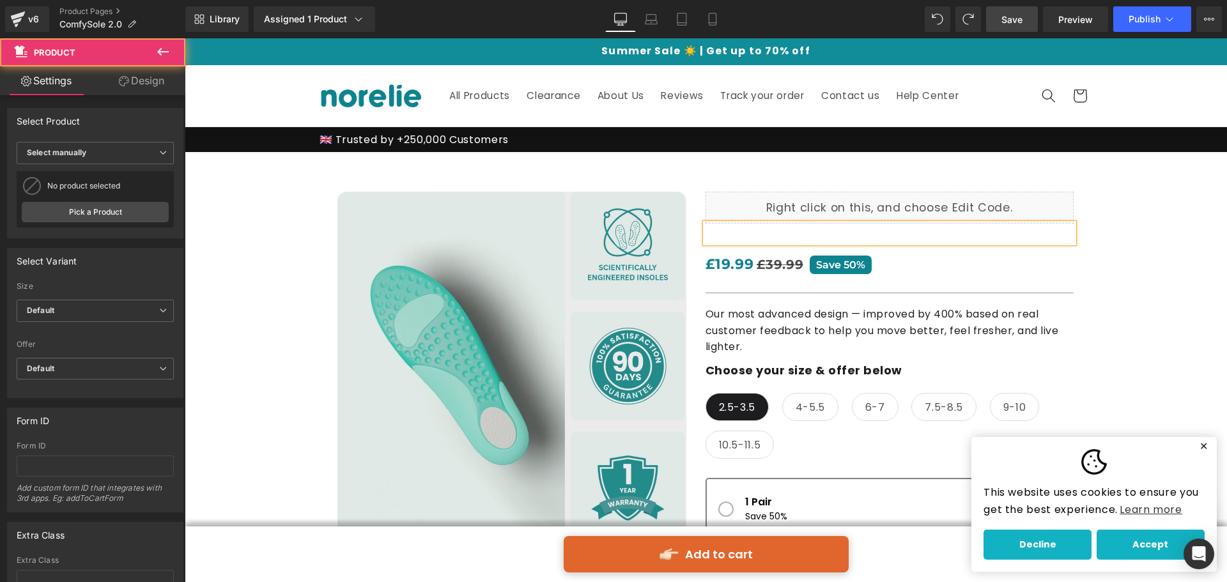
click at [1116, 250] on div "Best Seller" at bounding box center [706, 548] width 1042 height 793
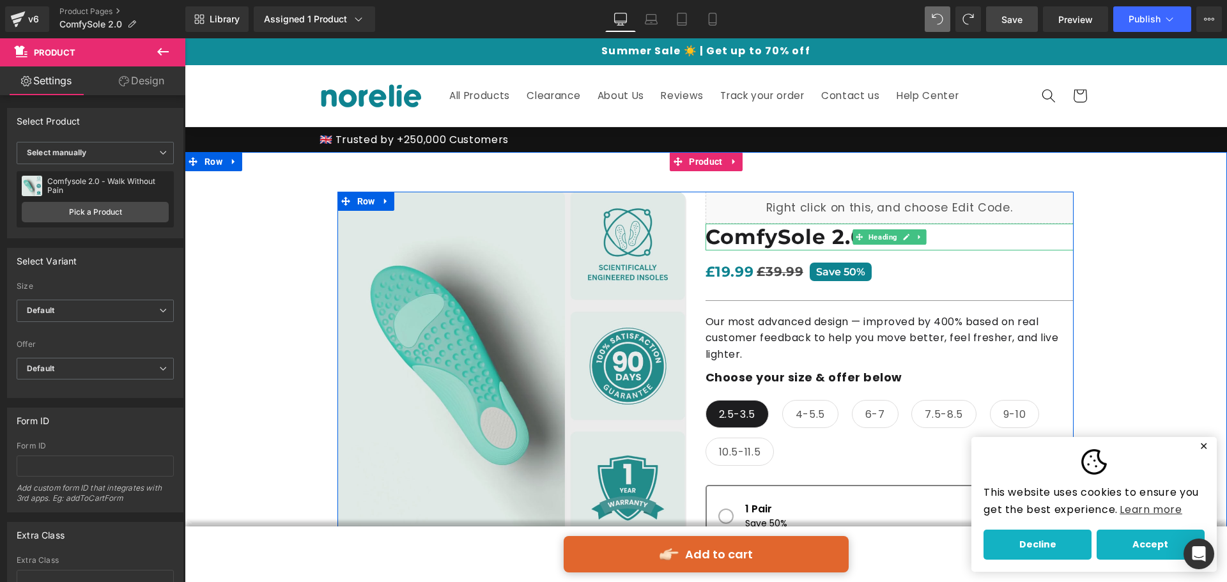
click at [819, 241] on h1 "ComfySole 2.0" at bounding box center [889, 237] width 368 height 27
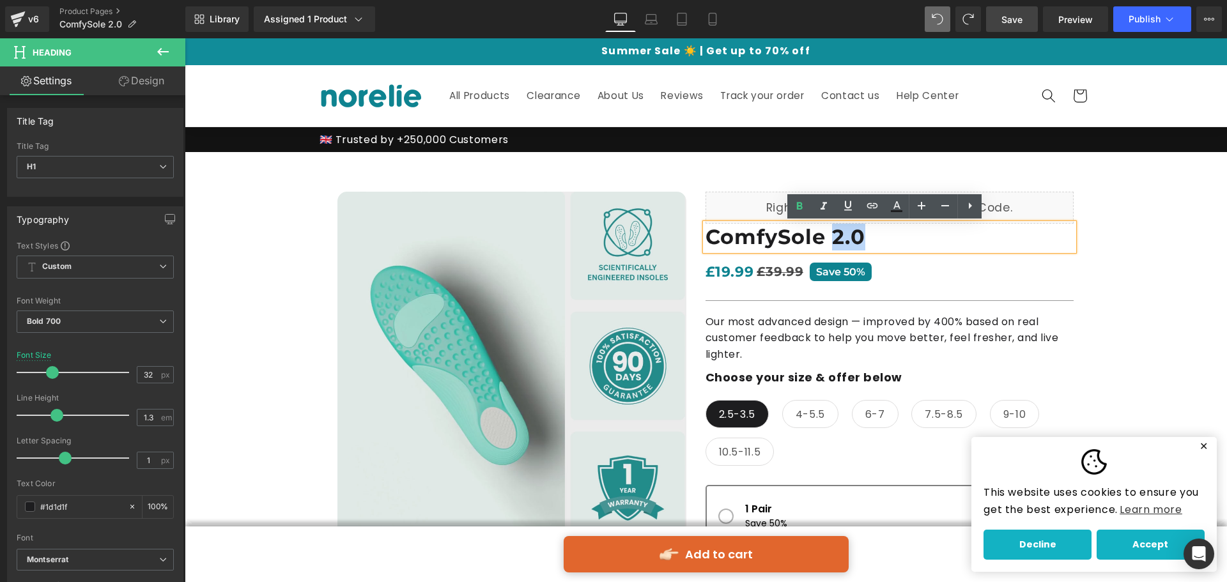
drag, startPoint x: 863, startPoint y: 234, endPoint x: 826, endPoint y: 239, distance: 37.4
click at [826, 239] on h1 "ComfySole 2.0" at bounding box center [889, 237] width 368 height 27
paste div
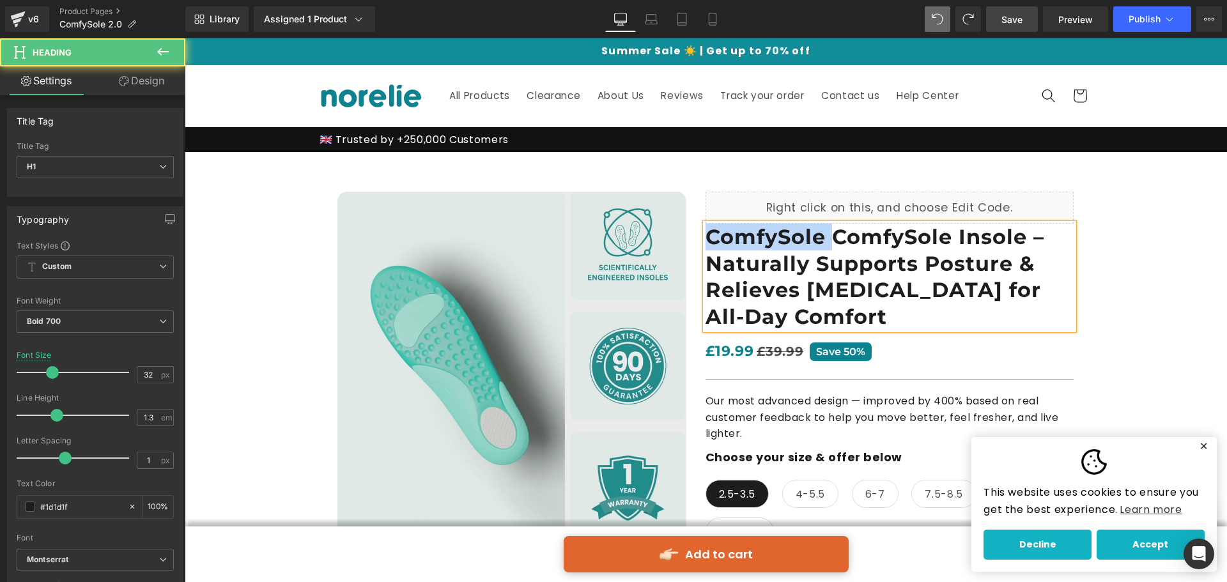
drag, startPoint x: 829, startPoint y: 236, endPoint x: 679, endPoint y: 237, distance: 150.2
click at [679, 237] on div "Best Seller (P) Image" at bounding box center [705, 537] width 736 height 690
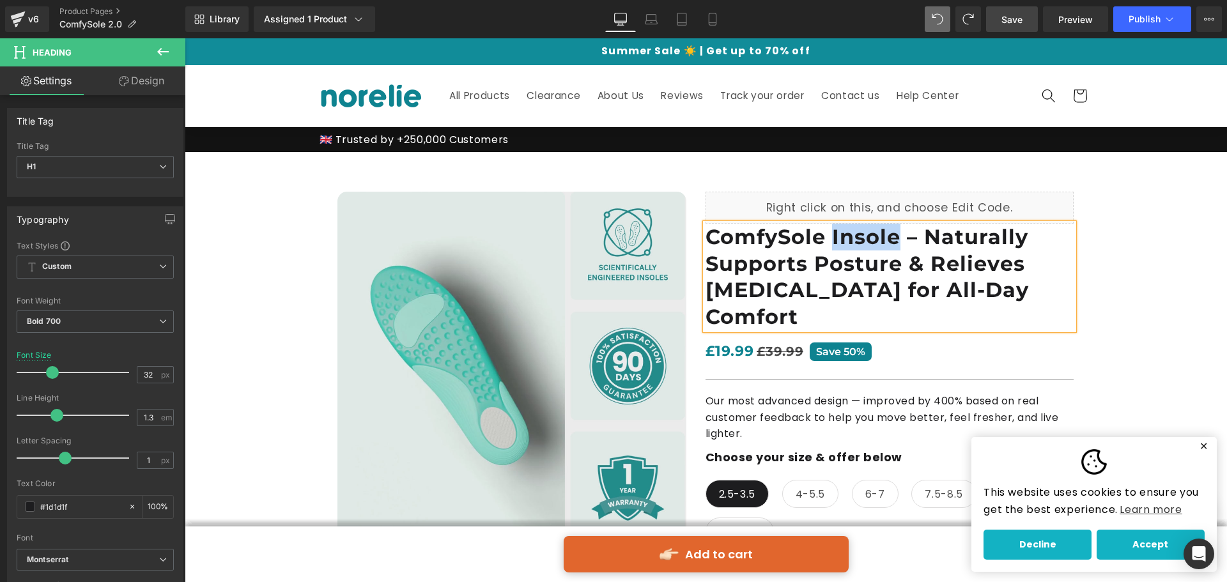
drag, startPoint x: 890, startPoint y: 240, endPoint x: 827, endPoint y: 236, distance: 63.4
click at [827, 236] on h1 "ComfySole Insole – Naturally Supports Posture & Relieves Foot Pain for All-Day …" at bounding box center [889, 277] width 368 height 106
click at [1112, 277] on div "Best Seller" at bounding box center [706, 592] width 1042 height 880
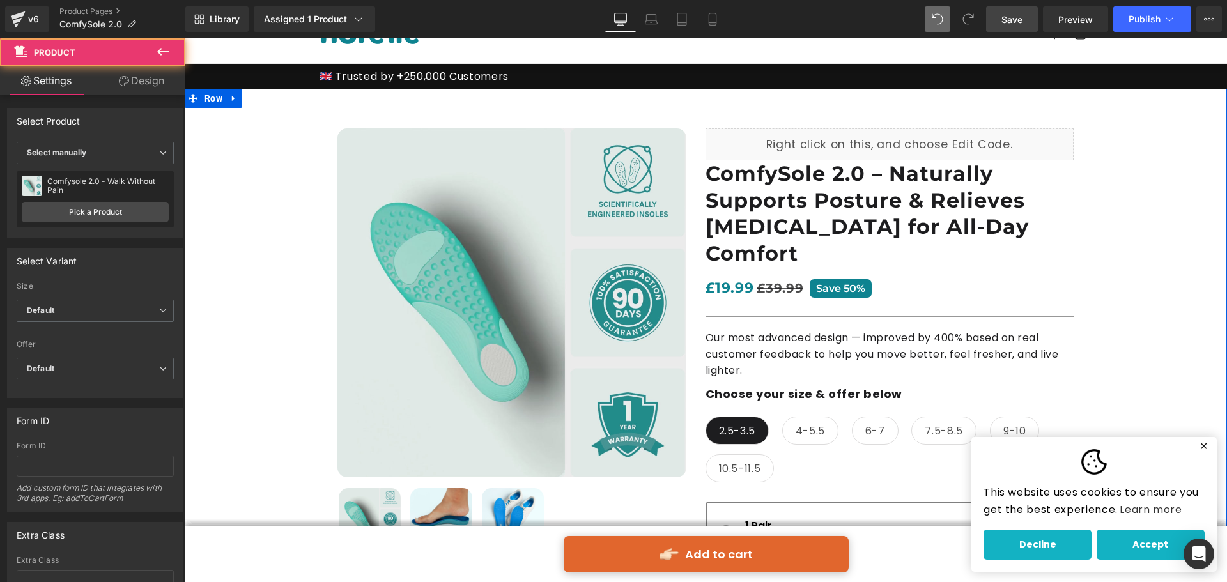
scroll to position [64, 0]
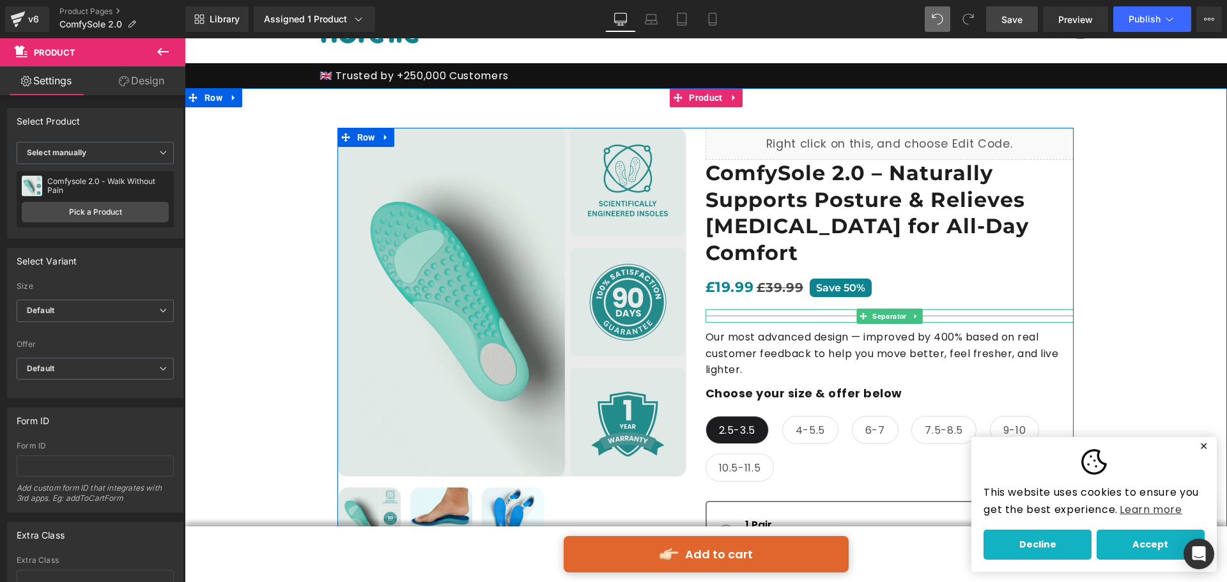
click at [917, 309] on div at bounding box center [889, 315] width 368 height 13
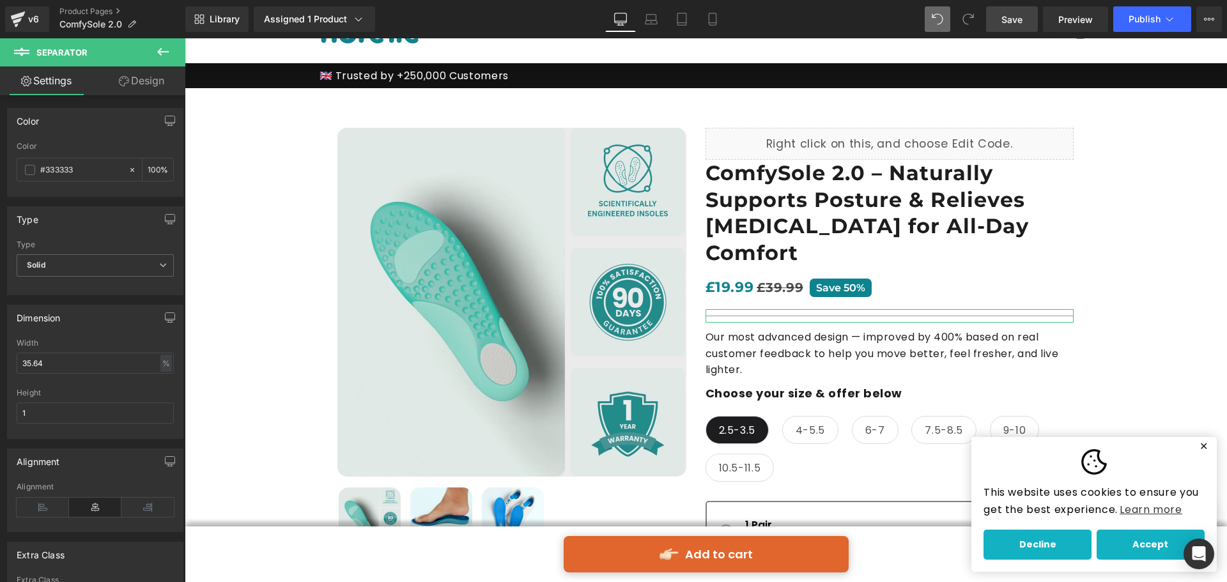
click at [130, 72] on link "Design" at bounding box center [141, 80] width 93 height 29
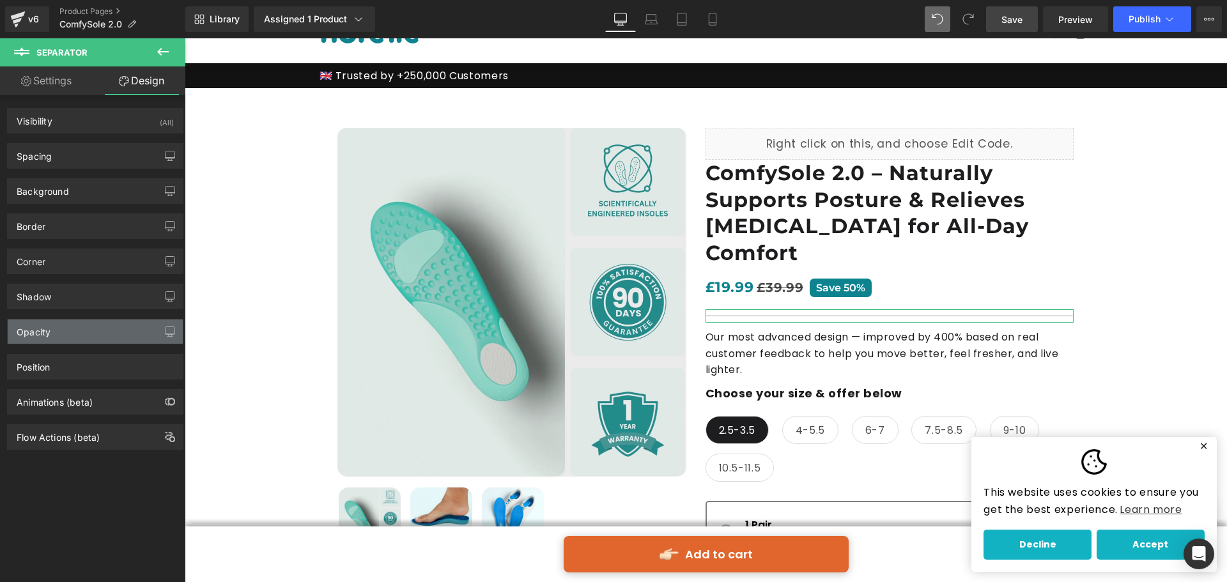
click at [88, 337] on div "Opacity" at bounding box center [95, 332] width 175 height 24
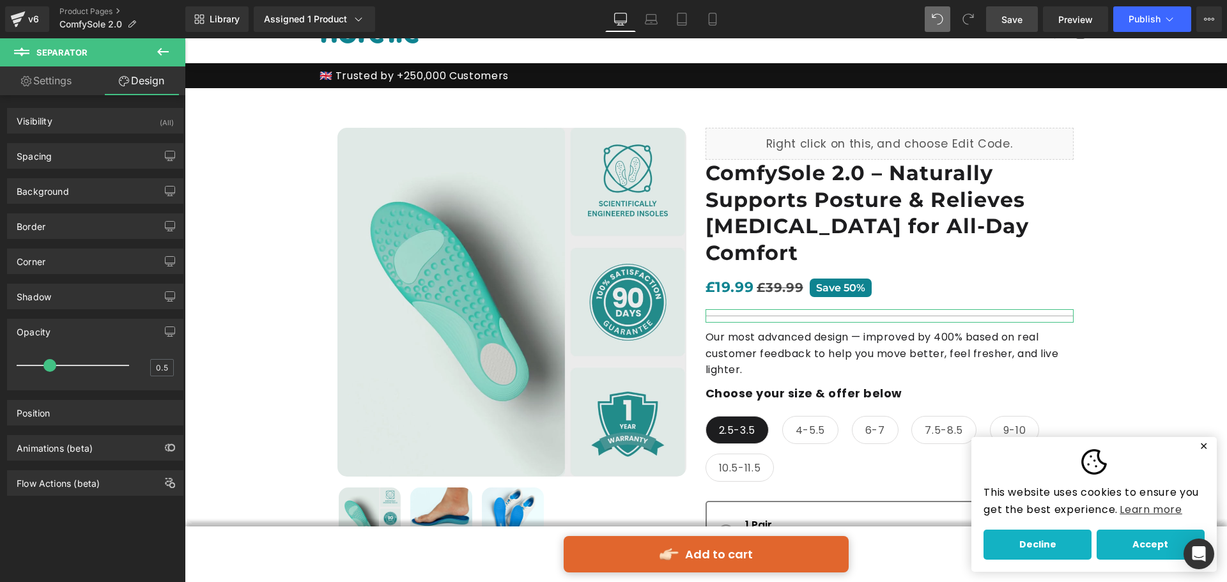
drag, startPoint x: 59, startPoint y: 364, endPoint x: 47, endPoint y: 363, distance: 12.8
click at [47, 363] on span at bounding box center [49, 365] width 13 height 13
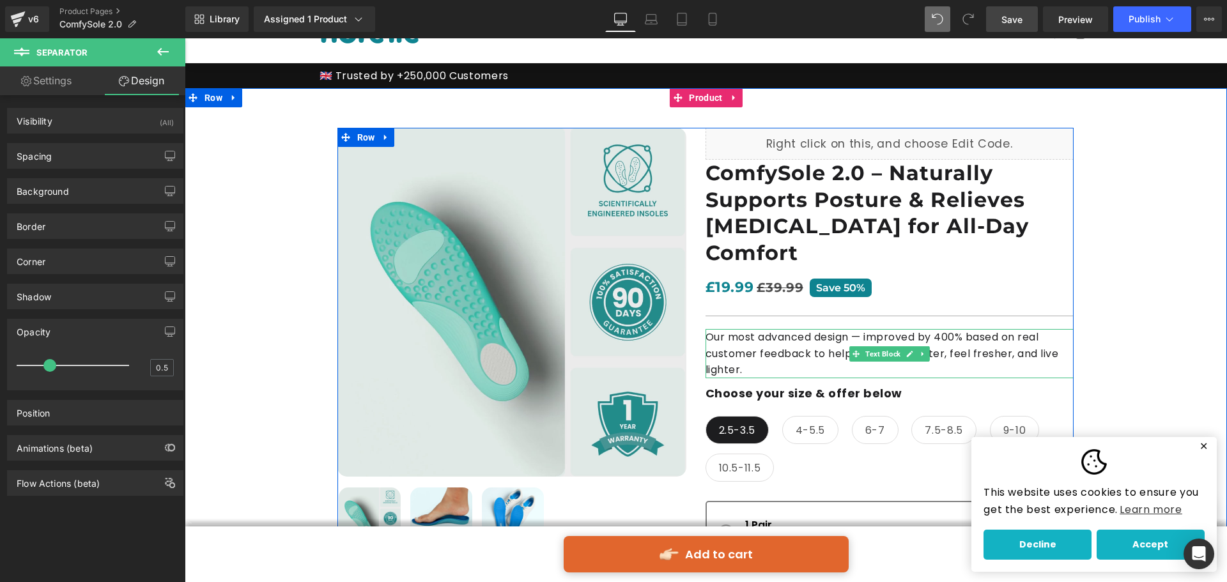
click at [1127, 333] on div at bounding box center [706, 528] width 1042 height 880
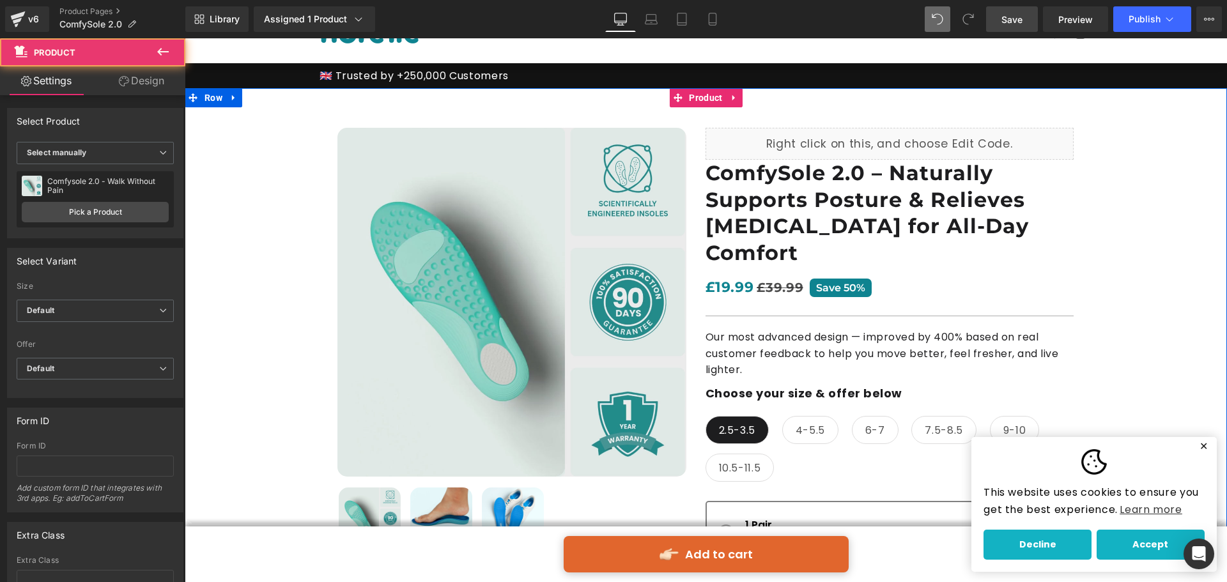
scroll to position [128, 0]
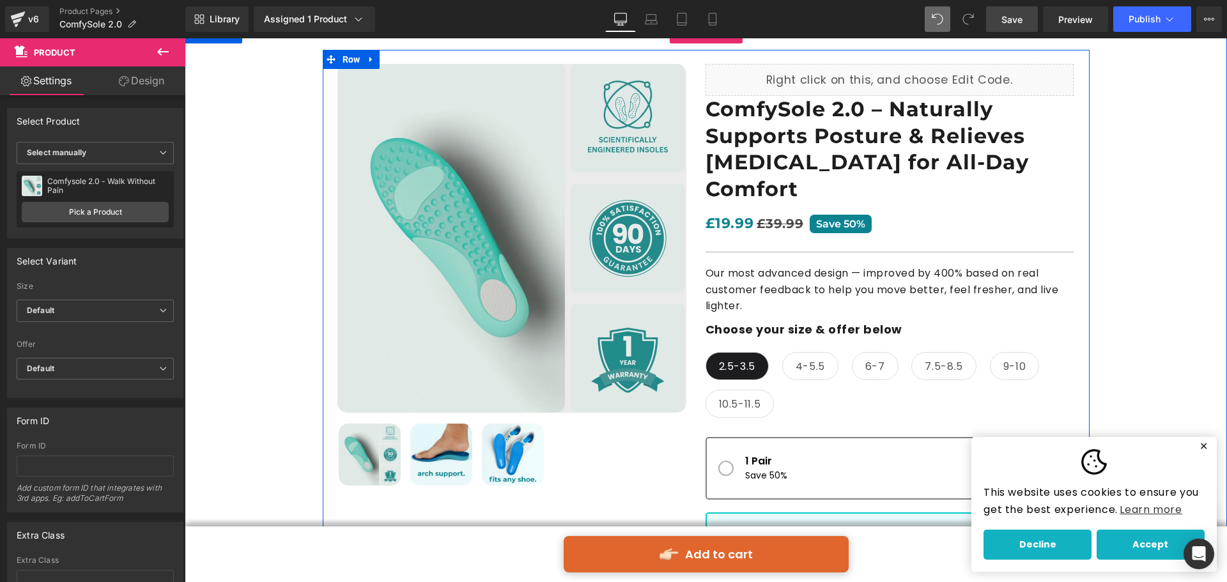
click at [185, 38] on div at bounding box center [185, 38] width 0 height 0
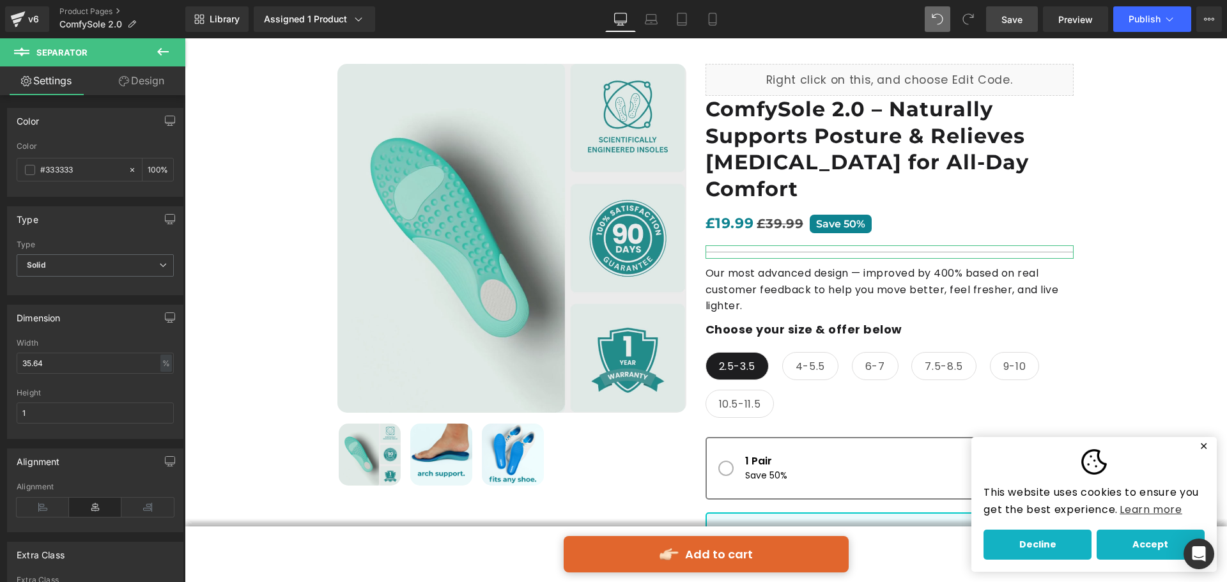
click at [130, 81] on link "Design" at bounding box center [141, 80] width 93 height 29
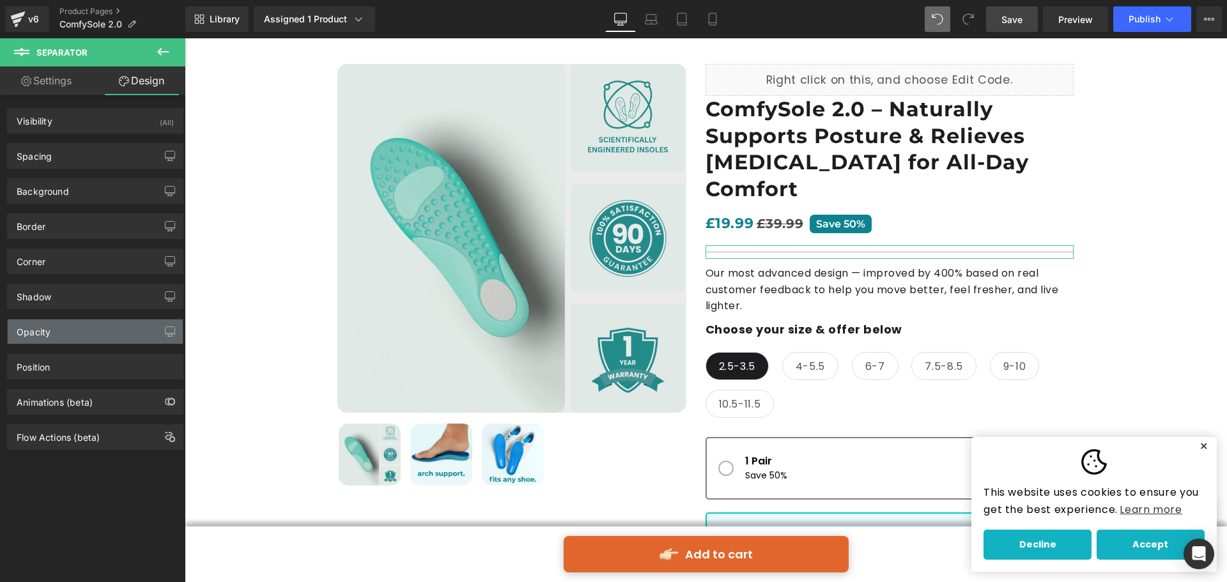
click at [49, 330] on div "Opacity" at bounding box center [34, 329] width 34 height 18
click at [71, 335] on div "Opacity" at bounding box center [95, 332] width 175 height 24
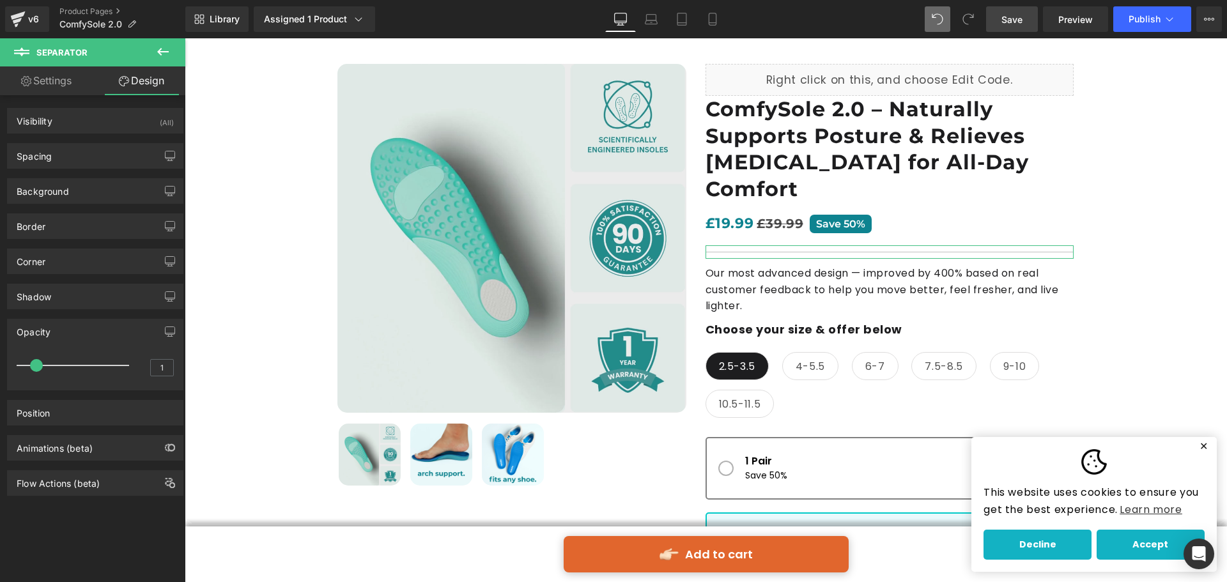
drag, startPoint x: 50, startPoint y: 361, endPoint x: 34, endPoint y: 364, distance: 16.8
click at [34, 364] on span at bounding box center [36, 365] width 13 height 13
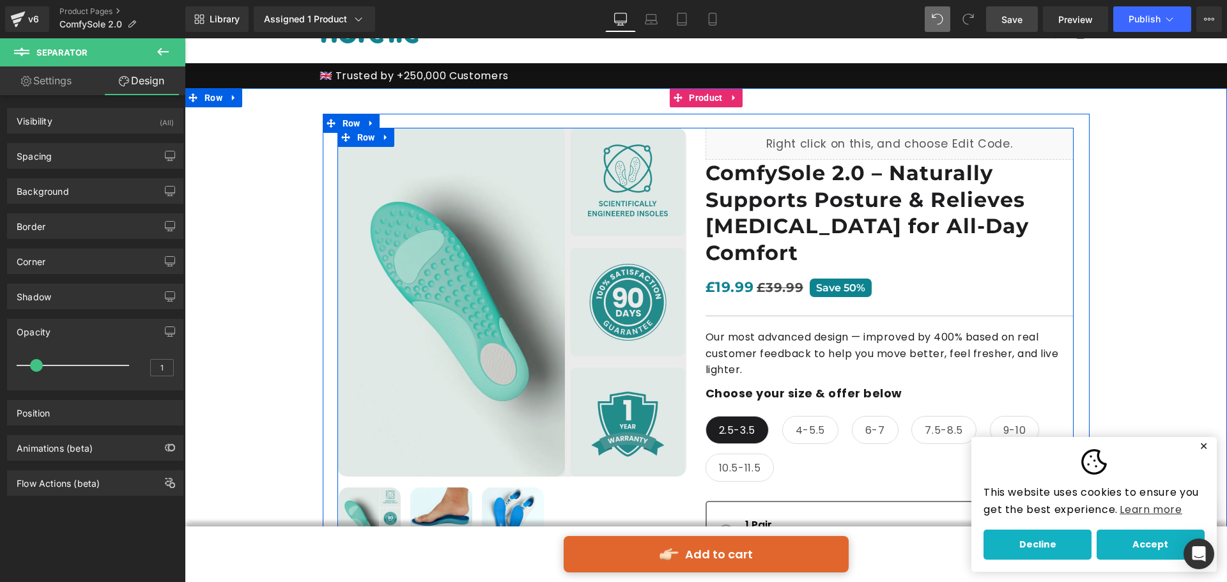
scroll to position [192, 0]
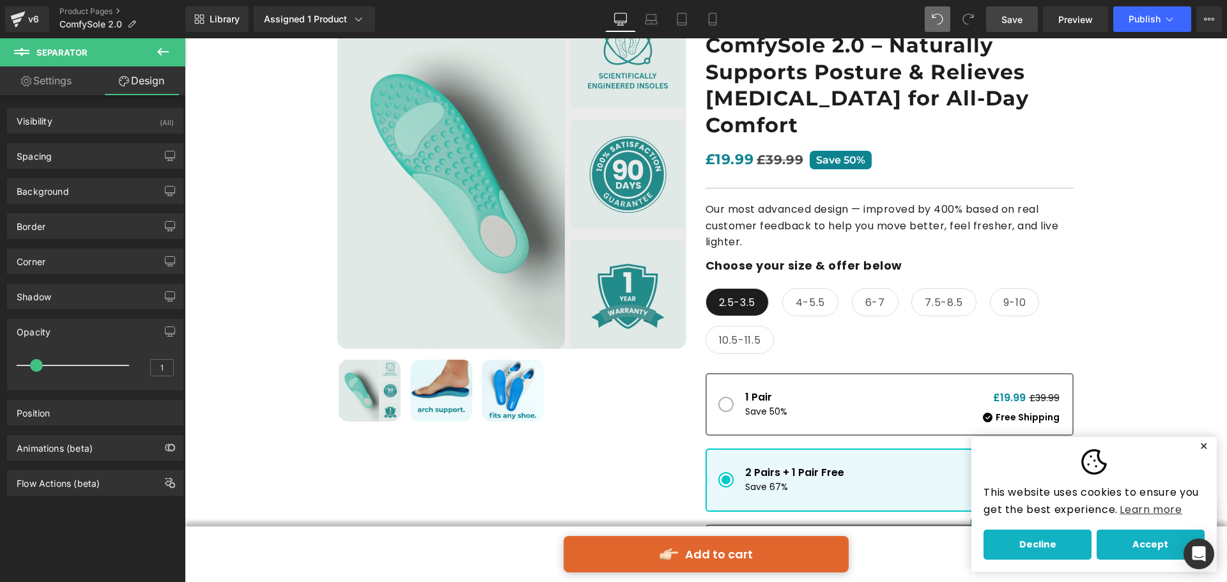
click at [185, 38] on div at bounding box center [185, 38] width 0 height 0
click at [830, 201] on p "Our most advanced design — improved by 400% based on real customer feedback to …" at bounding box center [889, 225] width 368 height 49
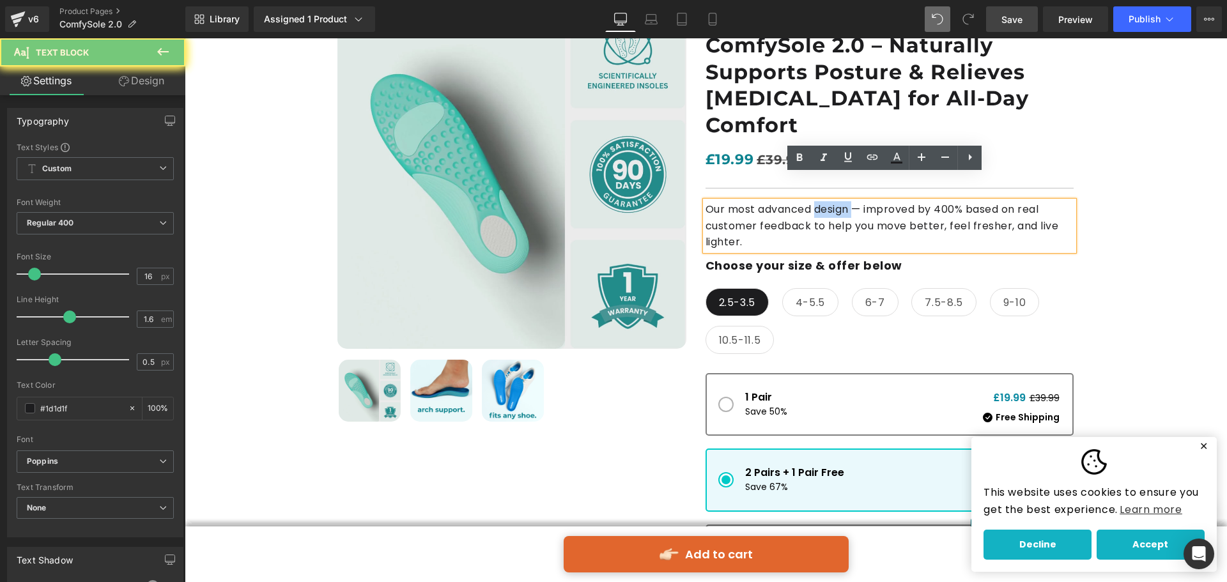
click at [830, 201] on p "Our most advanced design — improved by 400% based on real customer feedback to …" at bounding box center [889, 225] width 368 height 49
click at [811, 201] on p "Our most advanced design — improved by 400% based on real customer feedback to …" at bounding box center [889, 225] width 368 height 49
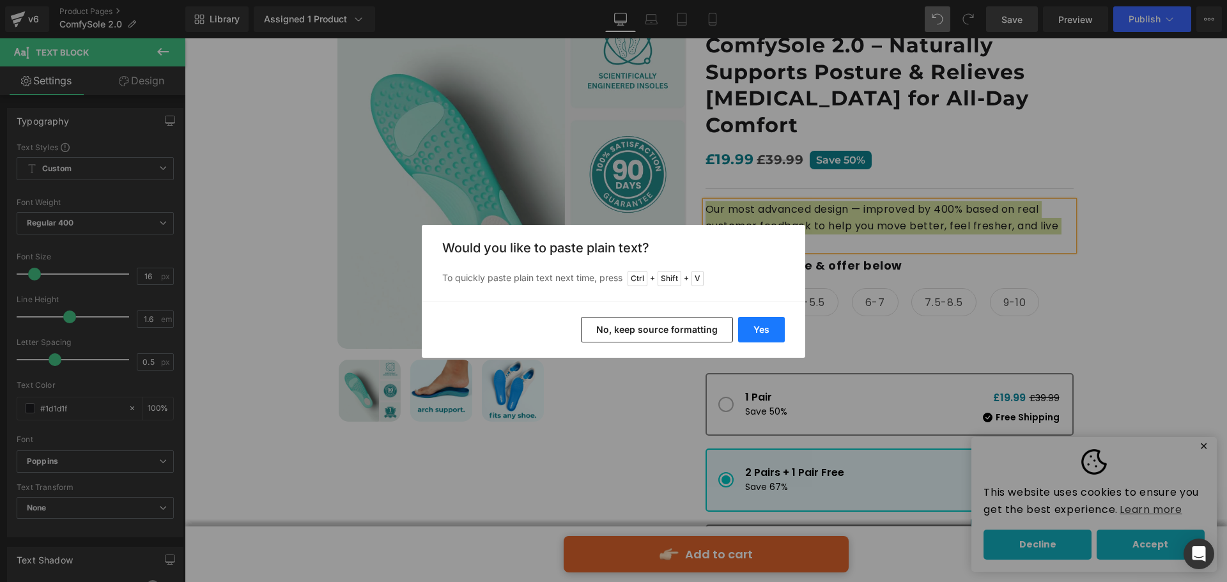
click at [761, 330] on button "Yes" at bounding box center [761, 330] width 47 height 26
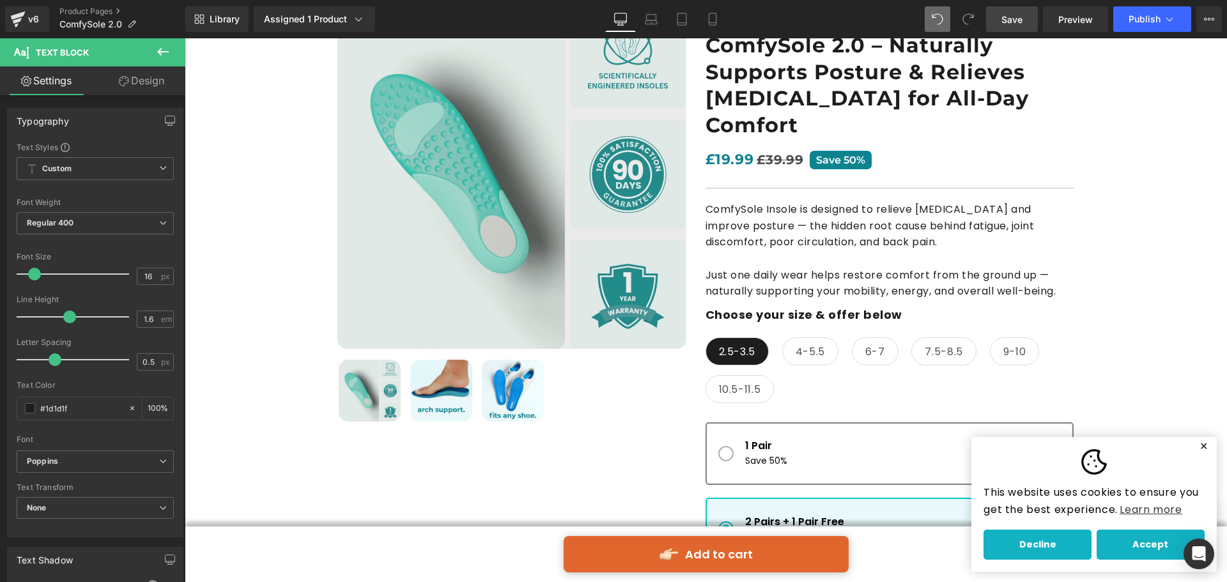
click at [157, 52] on icon at bounding box center [162, 51] width 15 height 15
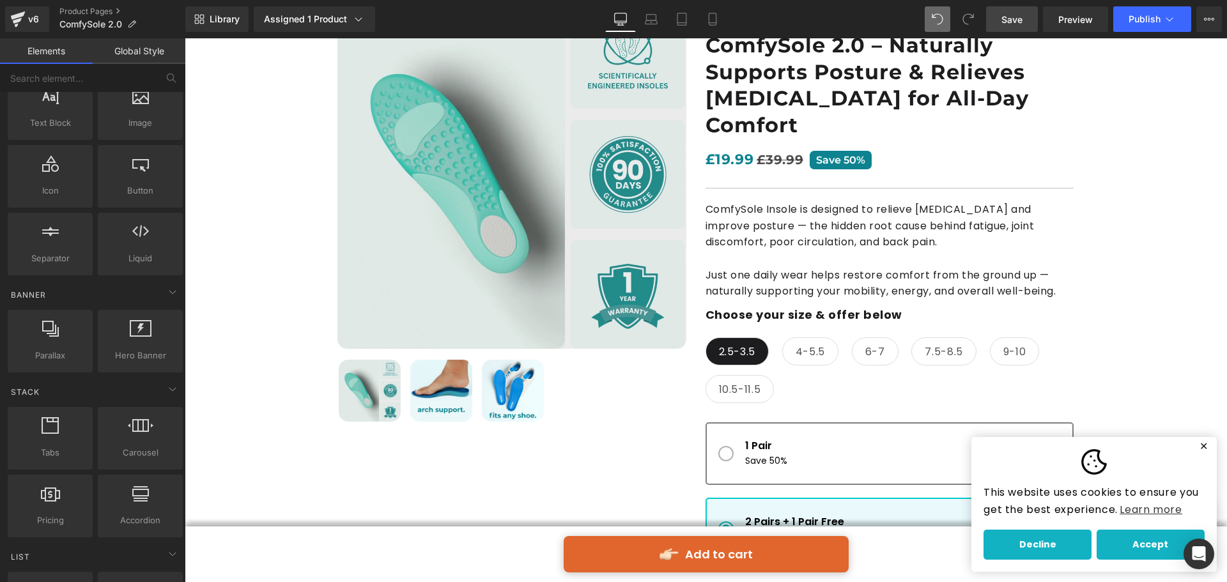
scroll to position [0, 0]
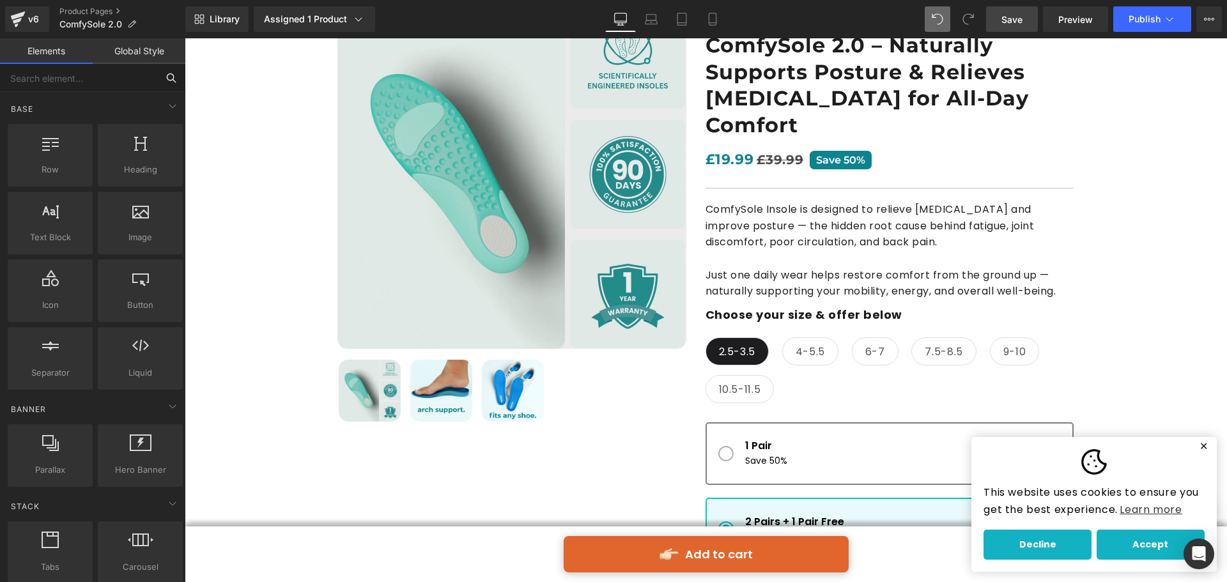
click at [128, 79] on input "text" at bounding box center [78, 78] width 157 height 28
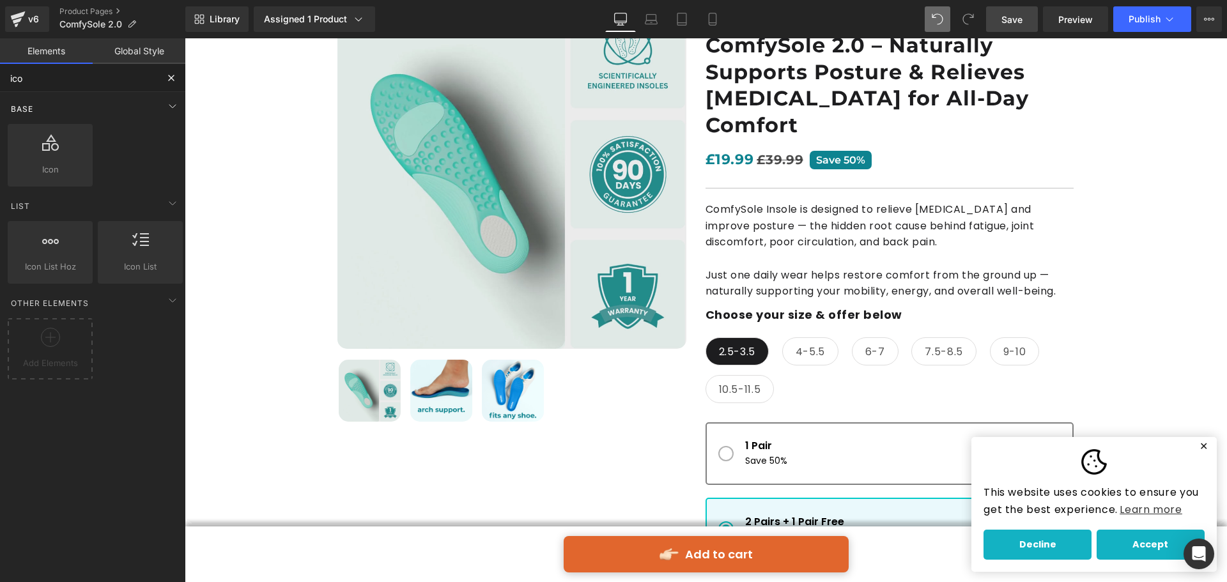
type input "icon"
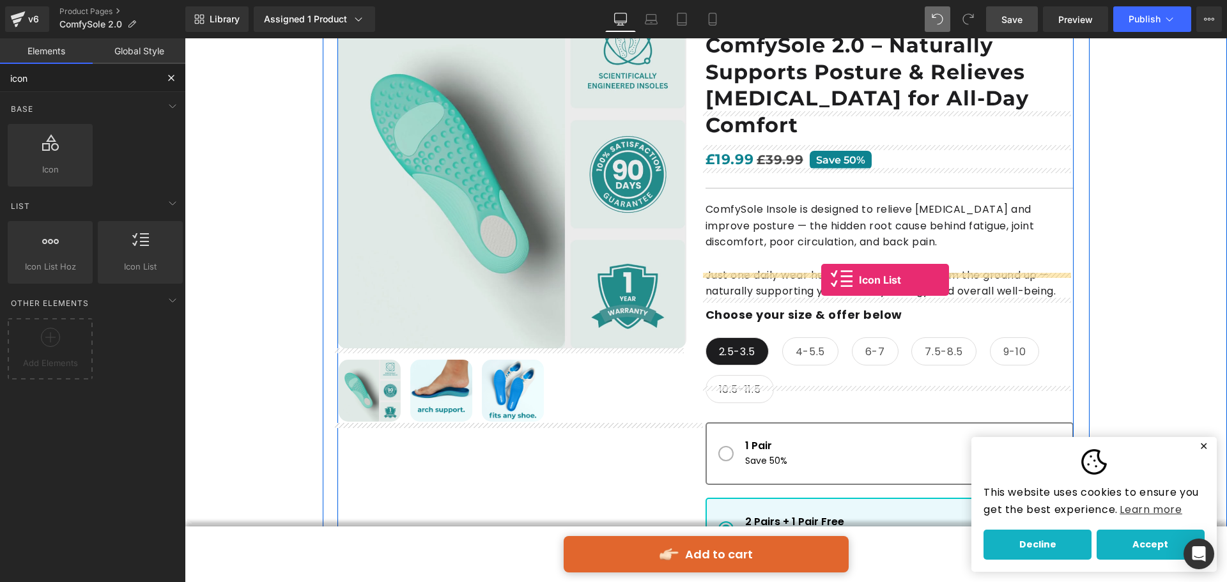
drag, startPoint x: 336, startPoint y: 289, endPoint x: 821, endPoint y: 280, distance: 485.1
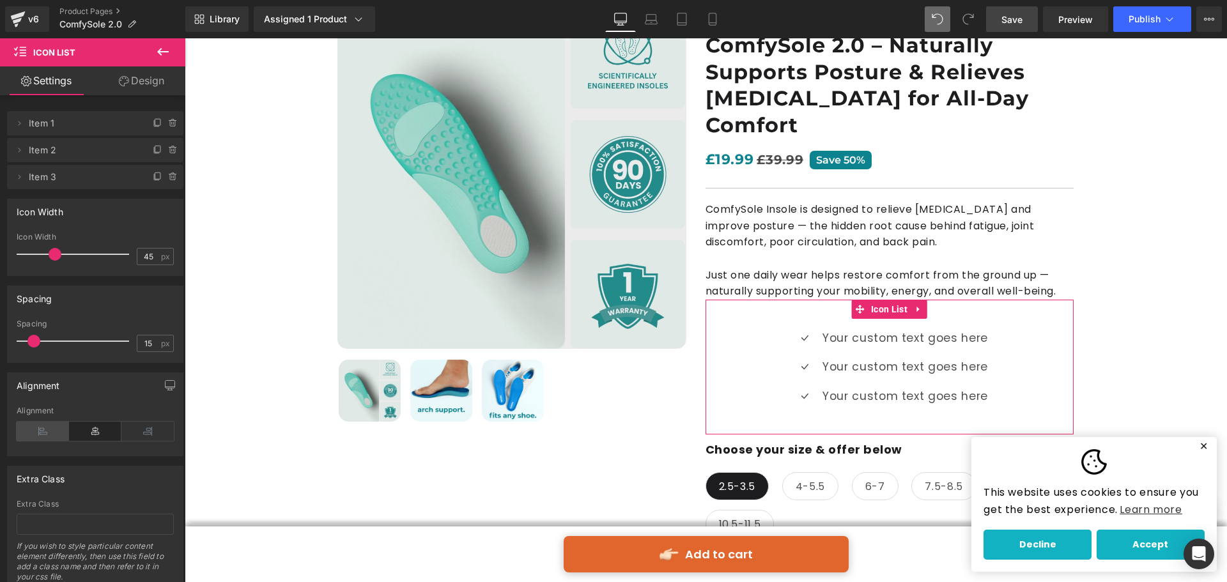
drag, startPoint x: 39, startPoint y: 429, endPoint x: 45, endPoint y: 427, distance: 6.7
click at [40, 428] on icon at bounding box center [43, 431] width 52 height 19
click at [158, 81] on link "Design" at bounding box center [141, 80] width 93 height 29
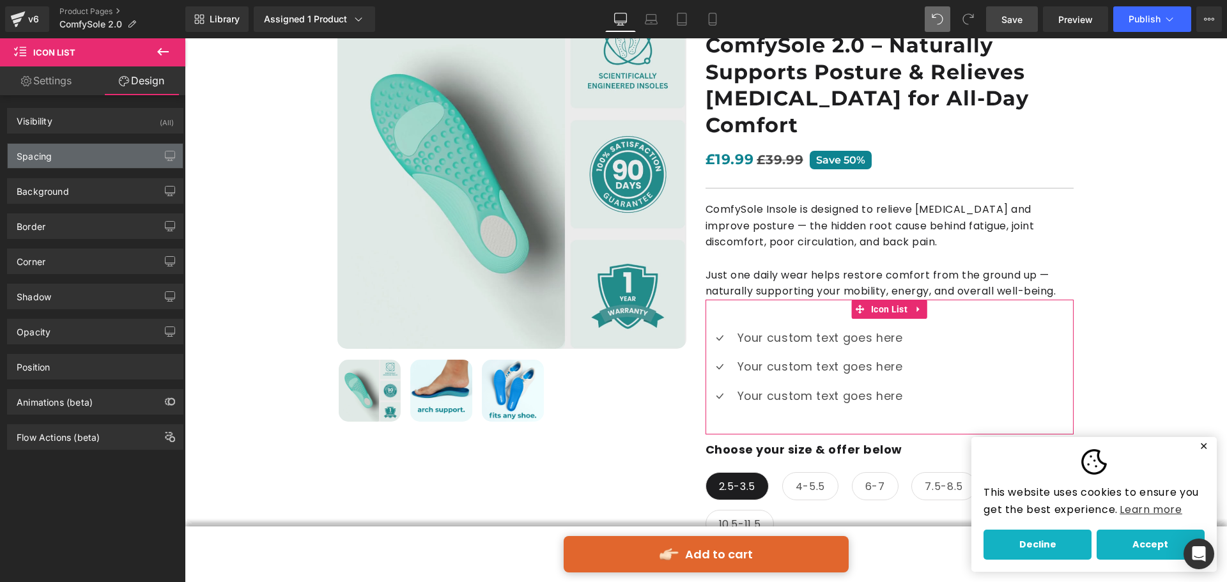
click at [84, 155] on div "Spacing" at bounding box center [95, 156] width 175 height 24
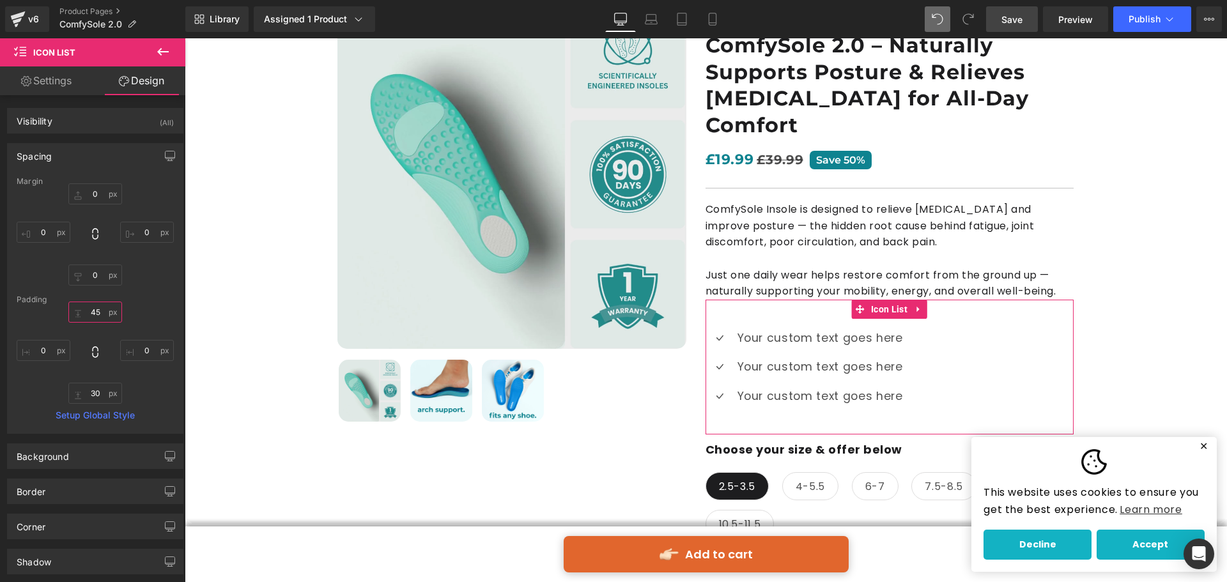
click at [100, 312] on input "text" at bounding box center [95, 312] width 54 height 21
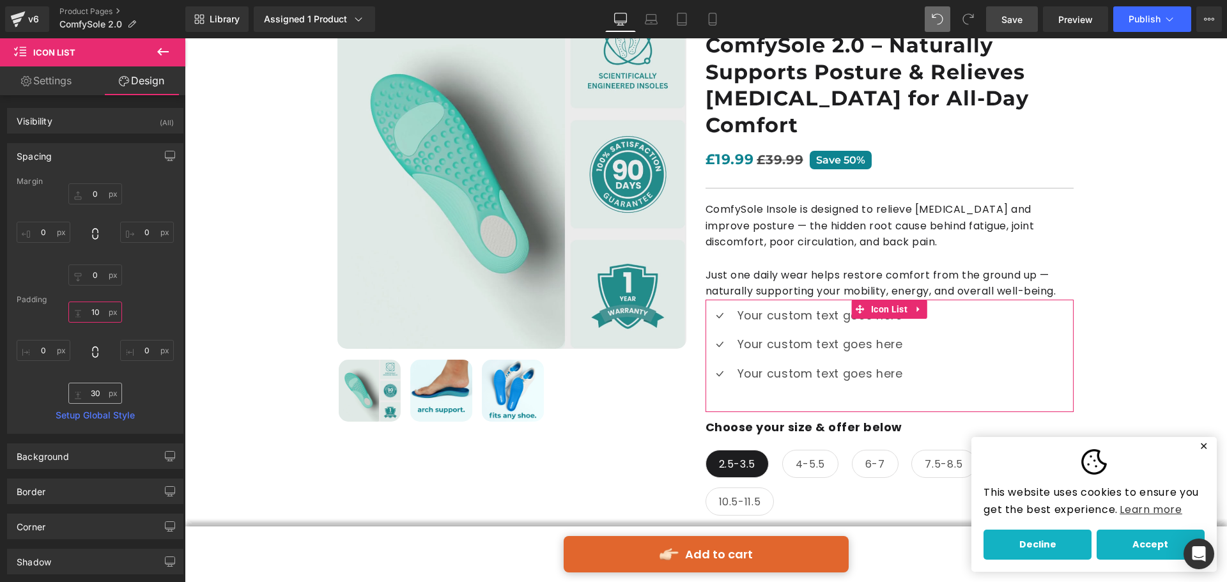
type input "10"
drag, startPoint x: 91, startPoint y: 390, endPoint x: 121, endPoint y: 401, distance: 31.3
click at [93, 390] on input "text" at bounding box center [95, 393] width 54 height 21
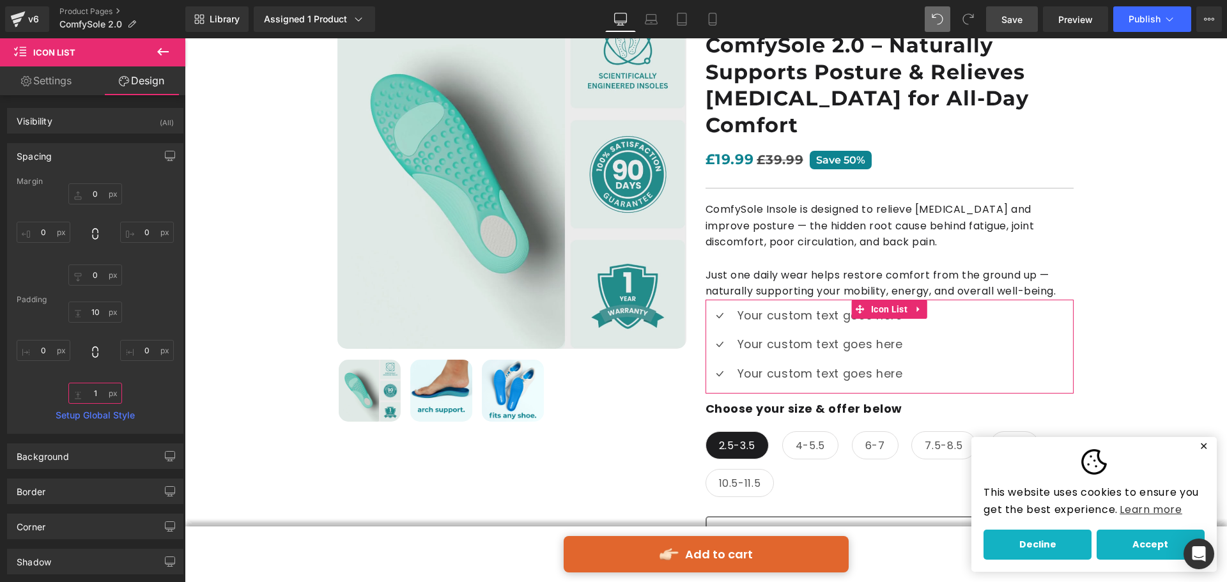
type input "10"
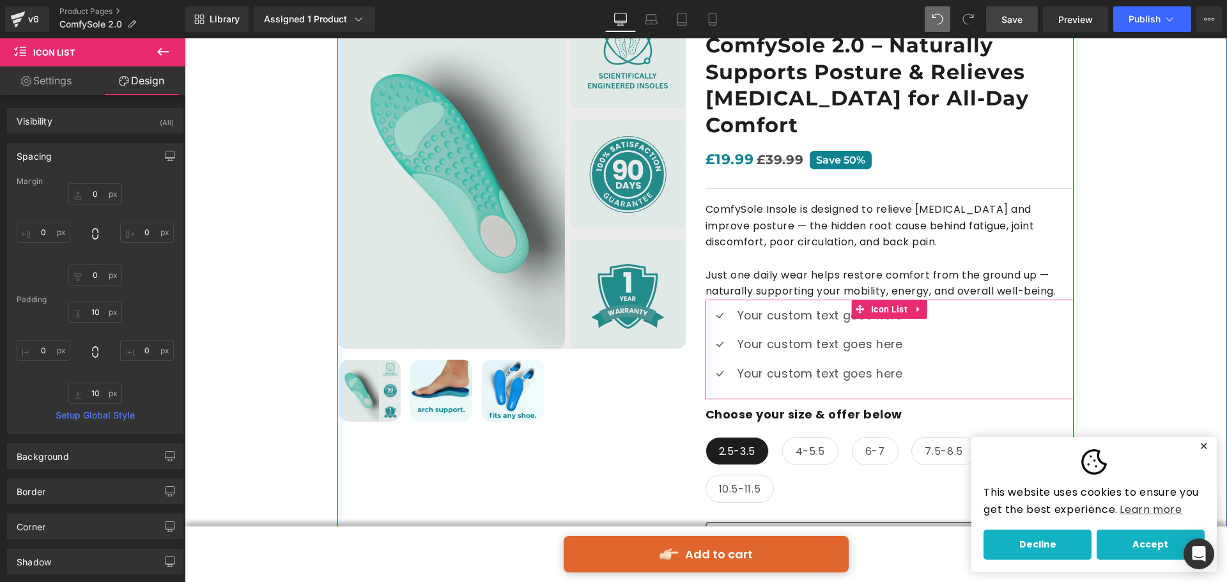
click at [949, 332] on div "Icon Your custom text goes here Text Block Icon Your custom text goes here Text…" at bounding box center [889, 349] width 368 height 87
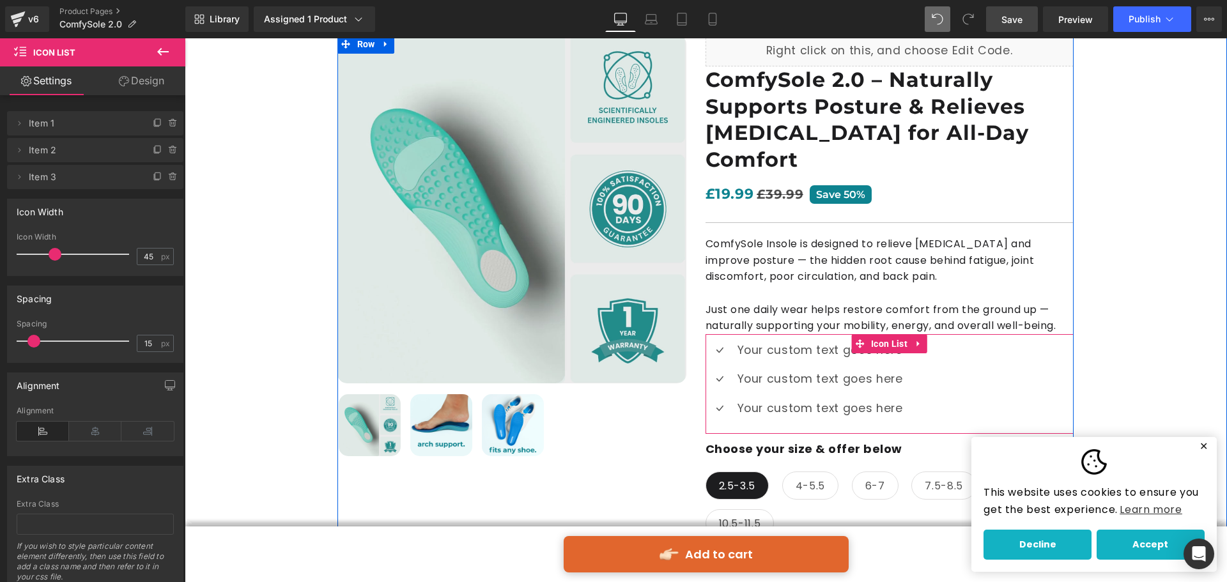
scroll to position [128, 0]
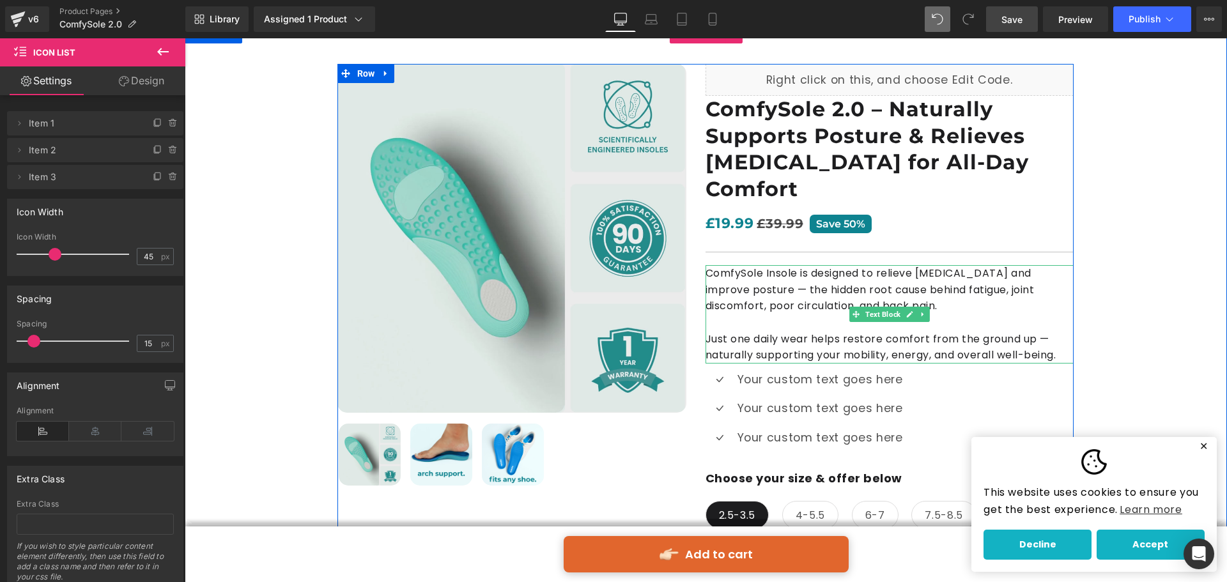
click at [912, 331] on p "Just one daily wear helps restore comfort from the ground up — naturally suppor…" at bounding box center [889, 347] width 368 height 33
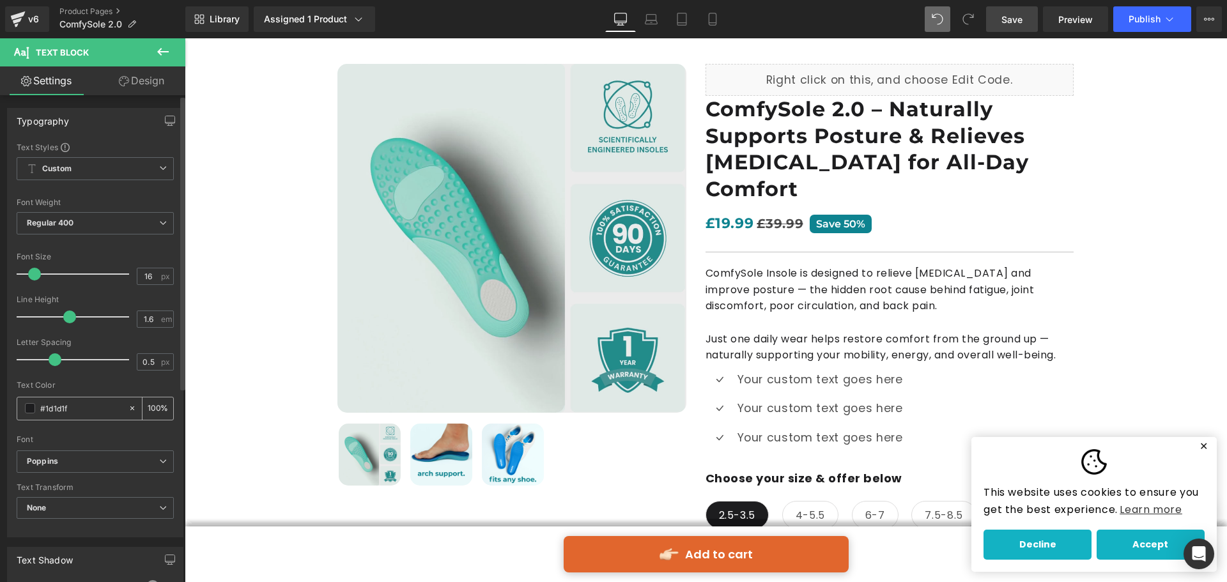
drag, startPoint x: 54, startPoint y: 415, endPoint x: 23, endPoint y: 417, distance: 31.4
click at [23, 417] on div "#1d1d1f" at bounding box center [72, 408] width 111 height 22
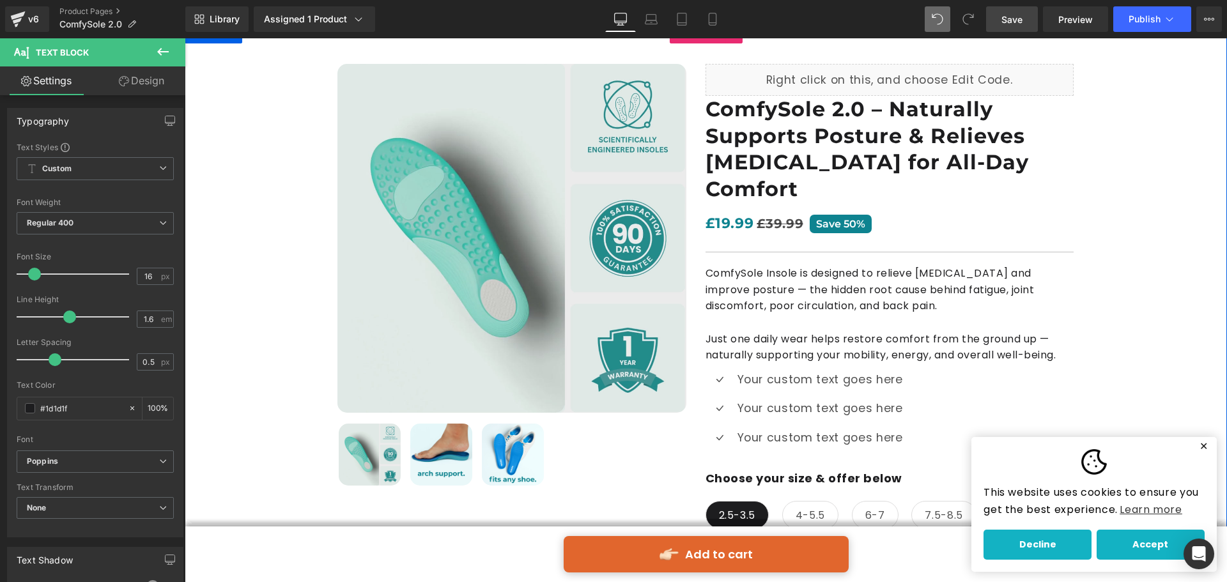
click at [797, 401] on span "Text Block" at bounding box center [811, 408] width 40 height 15
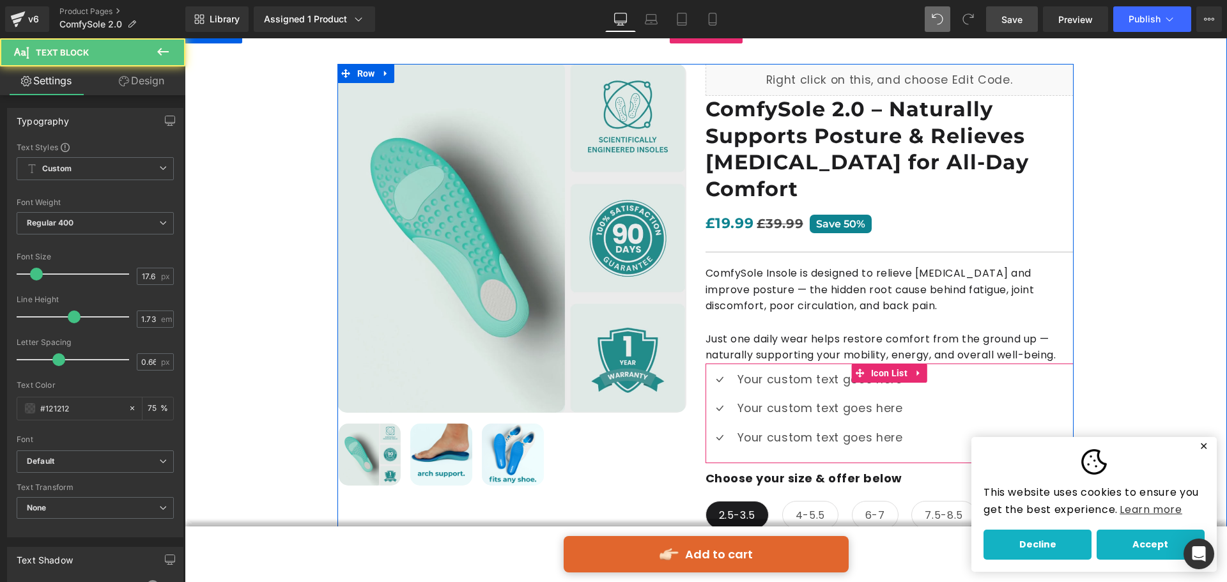
click at [946, 383] on div "Icon Your custom text goes here Text Block Icon Your custom text goes here Text…" at bounding box center [889, 413] width 368 height 87
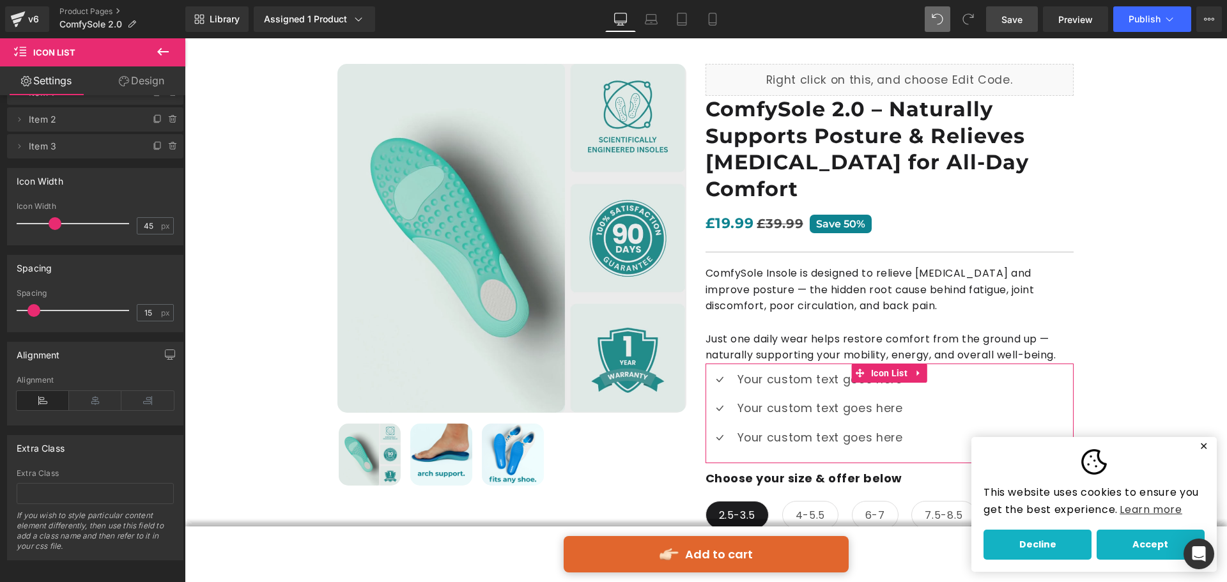
scroll to position [45, 0]
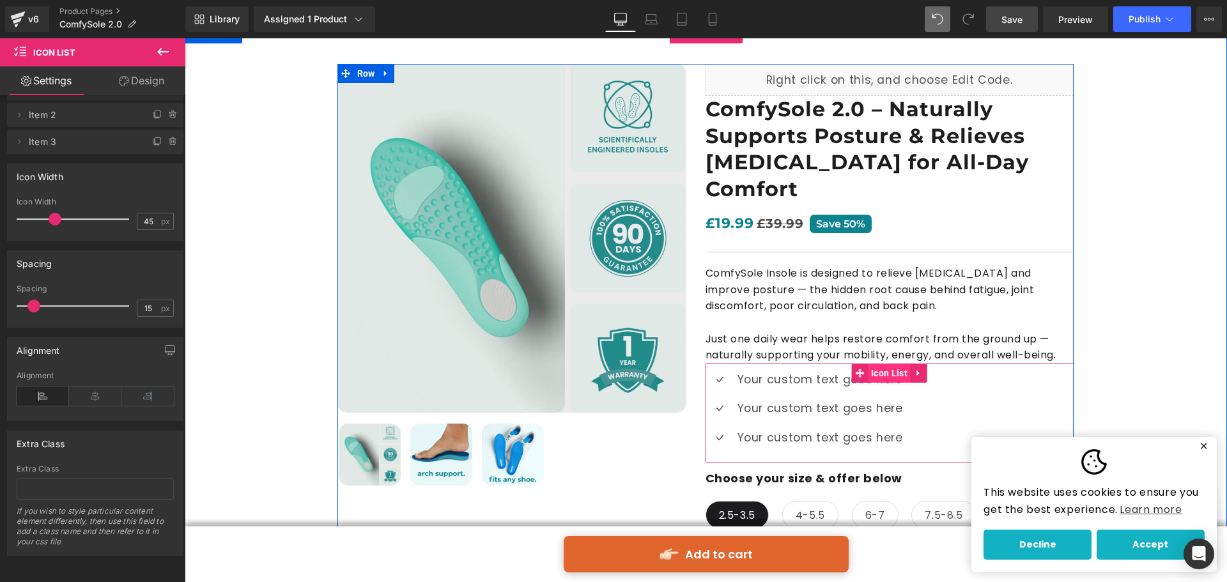
click at [868, 364] on span "Icon List" at bounding box center [889, 373] width 43 height 19
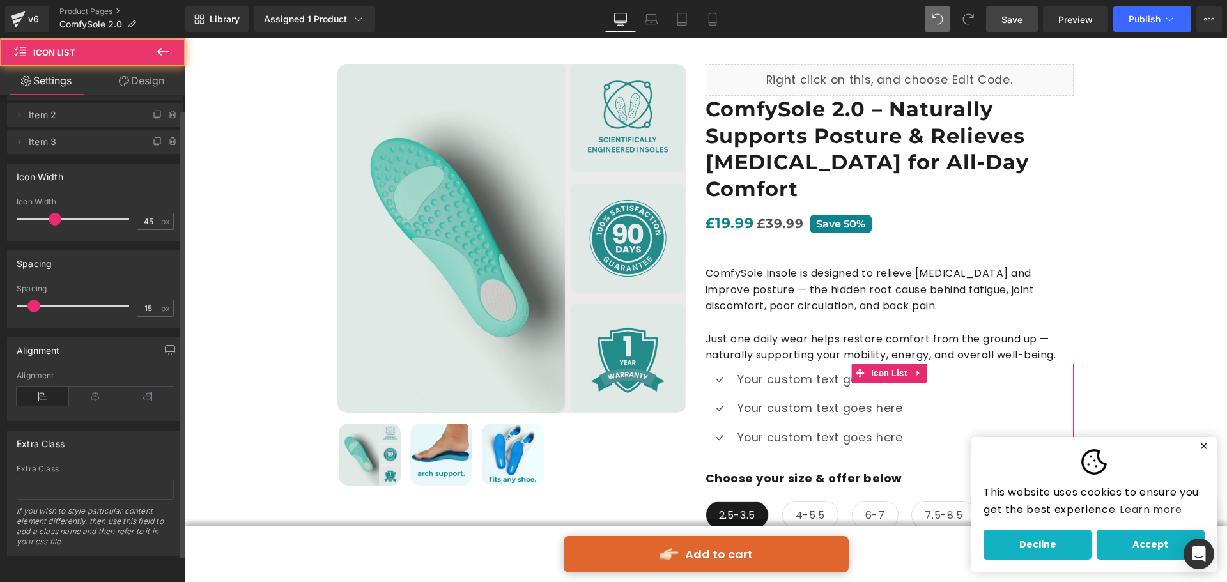
scroll to position [0, 0]
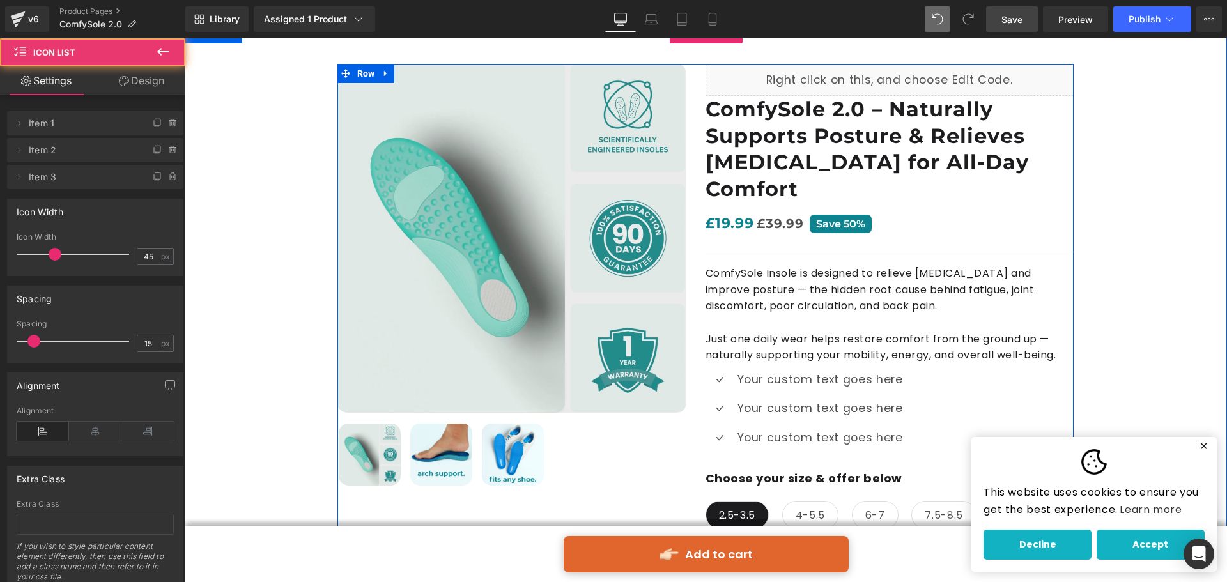
click at [766, 370] on ul "Icon Your custom text goes here Text Block Icon Your custom text goes here Text…" at bounding box center [803, 413] width 197 height 87
click at [762, 370] on p "Your custom text goes here" at bounding box center [820, 379] width 166 height 19
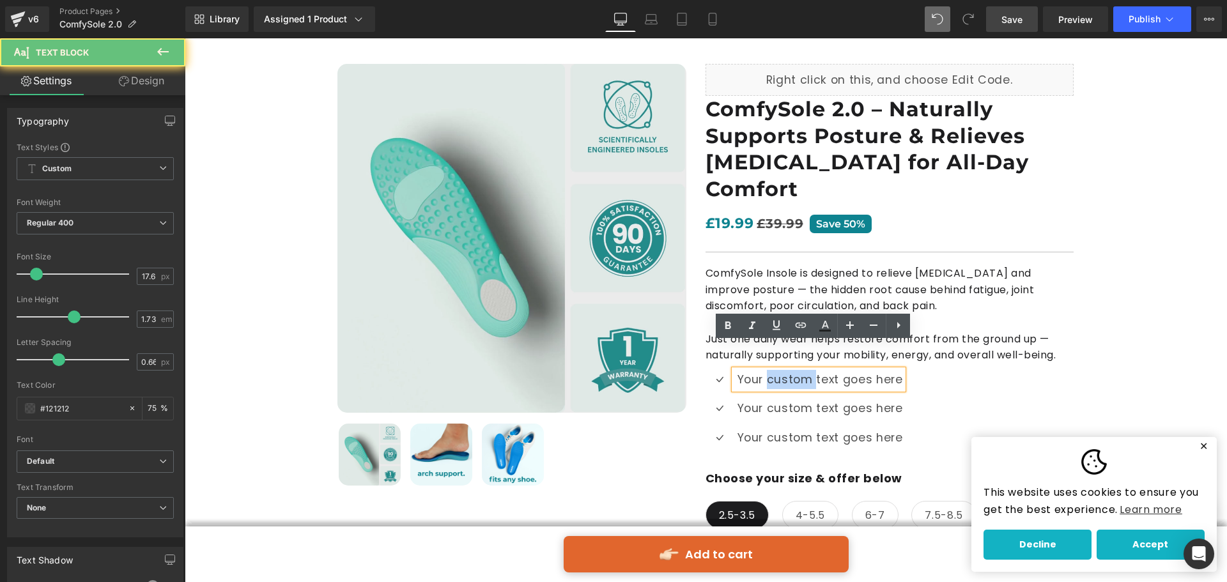
click at [762, 370] on p "Your custom text goes here" at bounding box center [820, 379] width 166 height 19
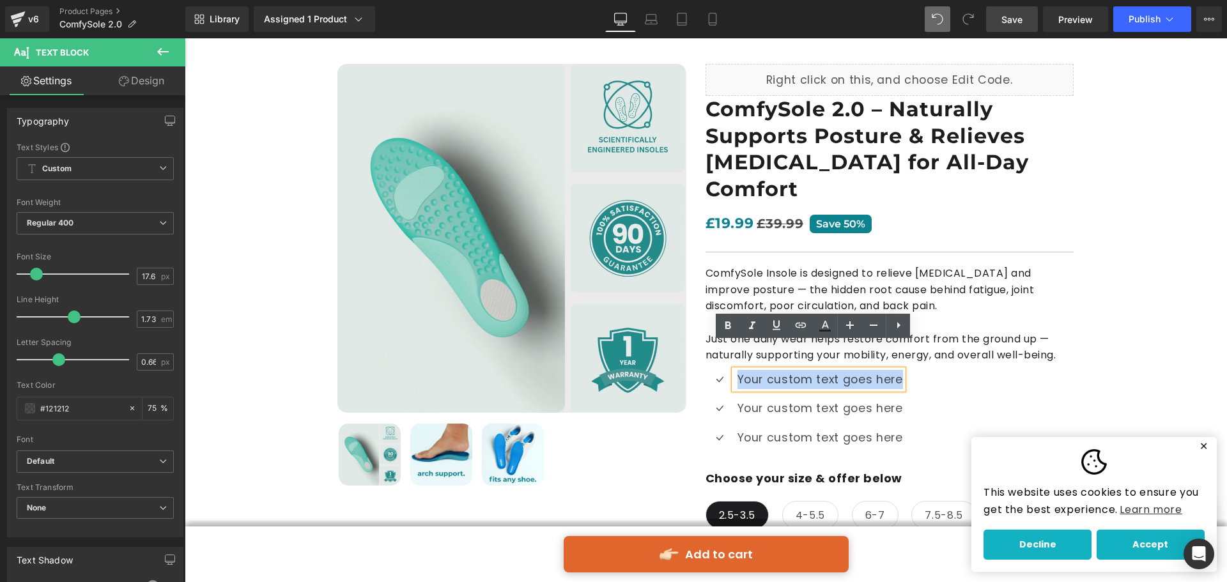
drag, startPoint x: 731, startPoint y: 353, endPoint x: 951, endPoint y: 369, distance: 220.4
click at [951, 370] on div "Icon Your custom text goes here Text Block Icon Your custom text goes here Text…" at bounding box center [889, 413] width 368 height 87
click at [829, 326] on icon at bounding box center [824, 325] width 15 height 15
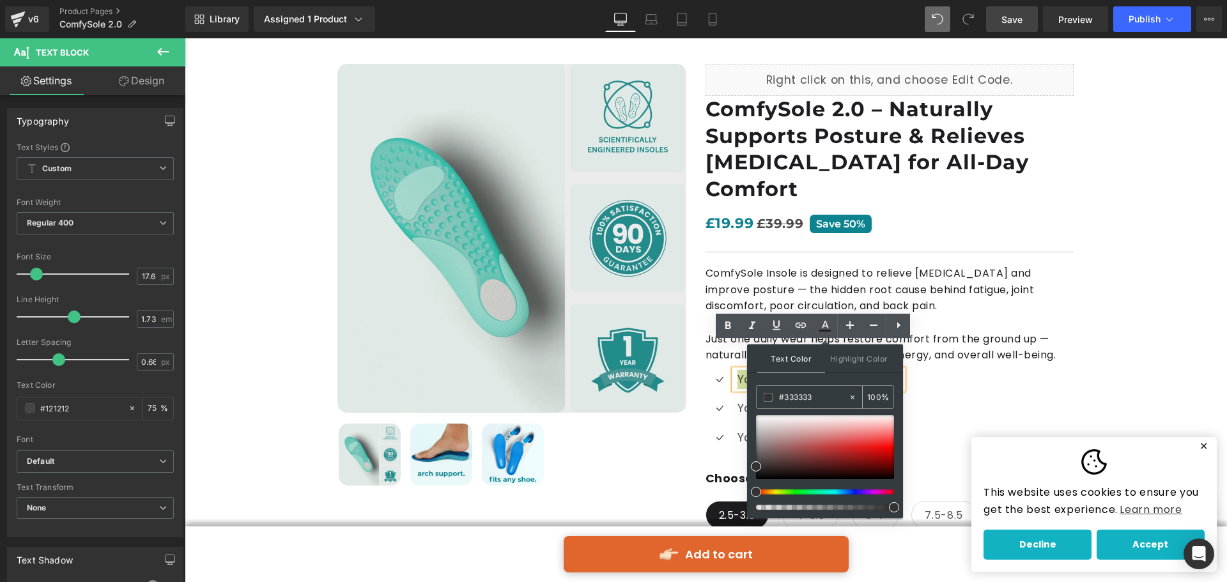
drag, startPoint x: 813, startPoint y: 394, endPoint x: 763, endPoint y: 399, distance: 50.2
click at [763, 399] on div "#333333" at bounding box center [802, 397] width 91 height 22
paste input "1d1d1f"
type input "#1d1d1f"
click at [957, 370] on div "Icon Your custom text goes here Text Block Icon Your custom text goes here Text…" at bounding box center [889, 413] width 368 height 87
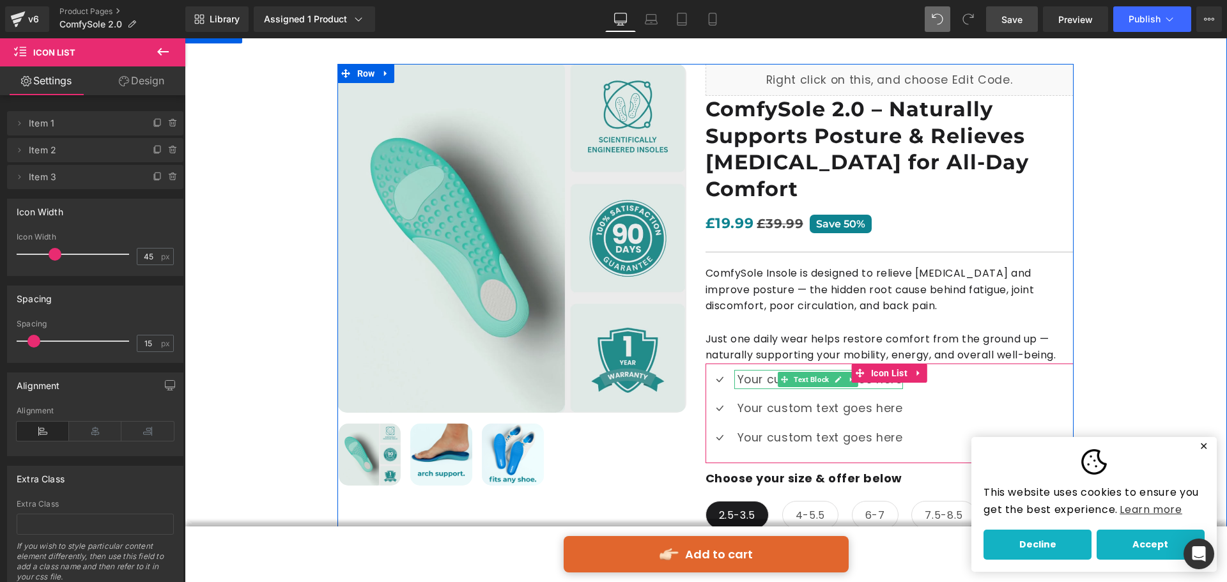
click at [845, 372] on link at bounding box center [851, 379] width 13 height 15
click at [741, 370] on p "Your custom text goes here" at bounding box center [820, 379] width 166 height 19
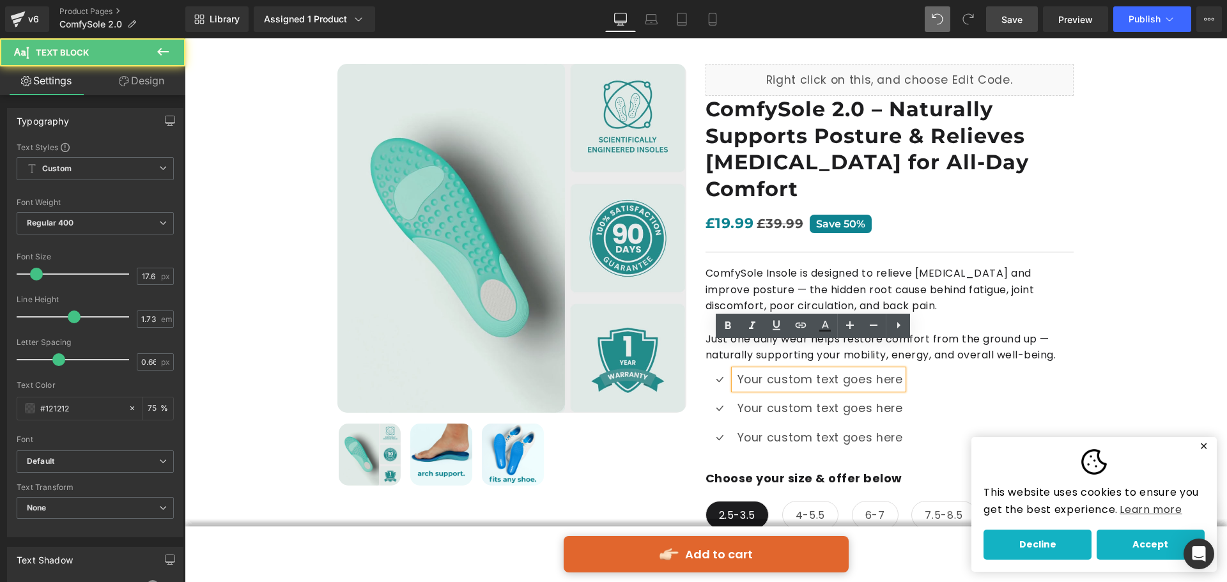
click at [741, 370] on p "Your custom text goes here" at bounding box center [820, 379] width 166 height 19
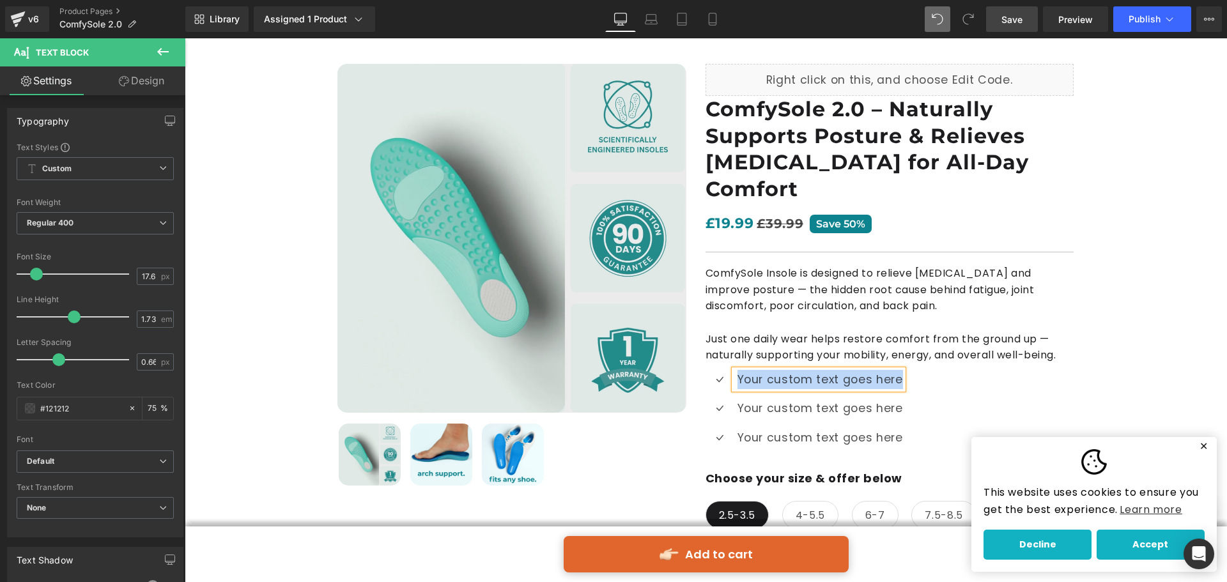
click at [803, 370] on p "Your custom text goes here" at bounding box center [820, 379] width 166 height 19
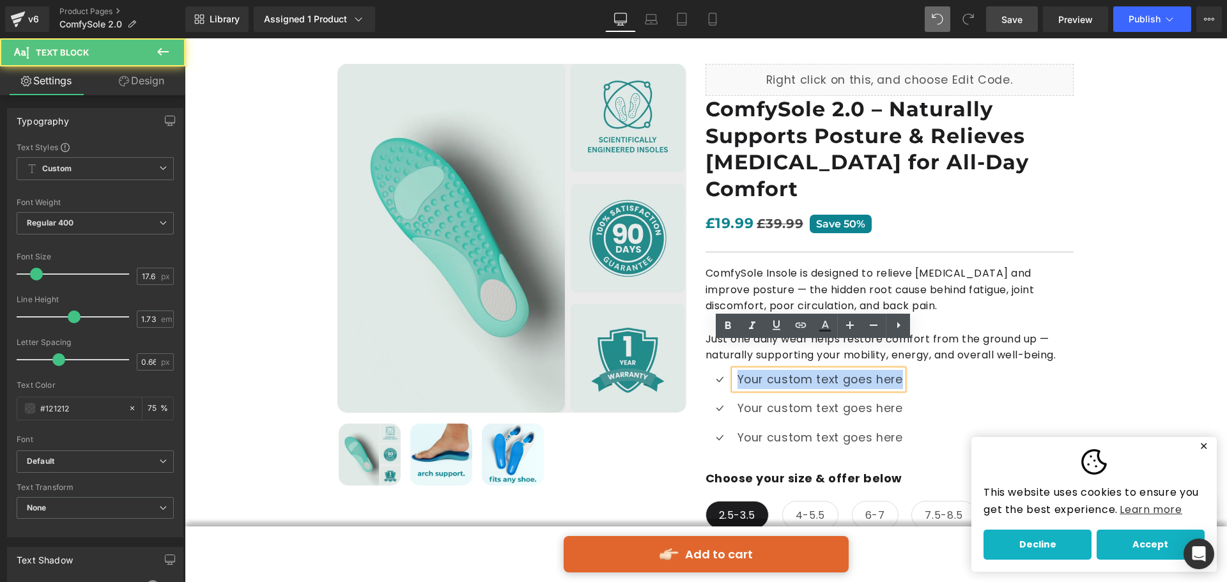
drag, startPoint x: 892, startPoint y: 356, endPoint x: 731, endPoint y: 360, distance: 161.1
click at [734, 370] on div "Your custom text goes here" at bounding box center [818, 379] width 169 height 19
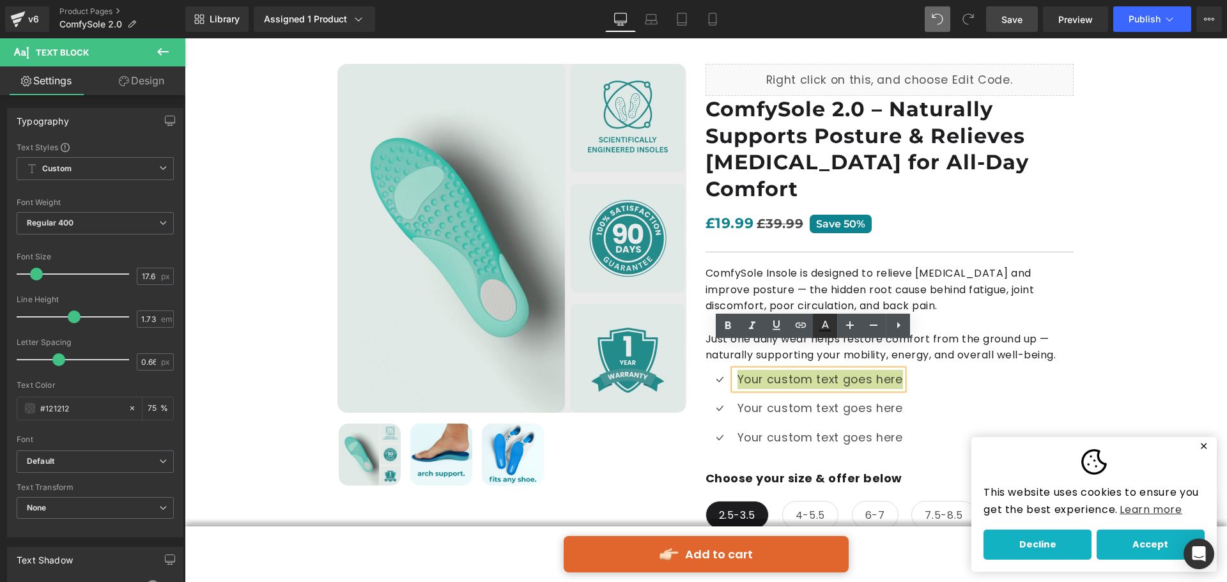
click at [822, 324] on icon at bounding box center [824, 325] width 15 height 15
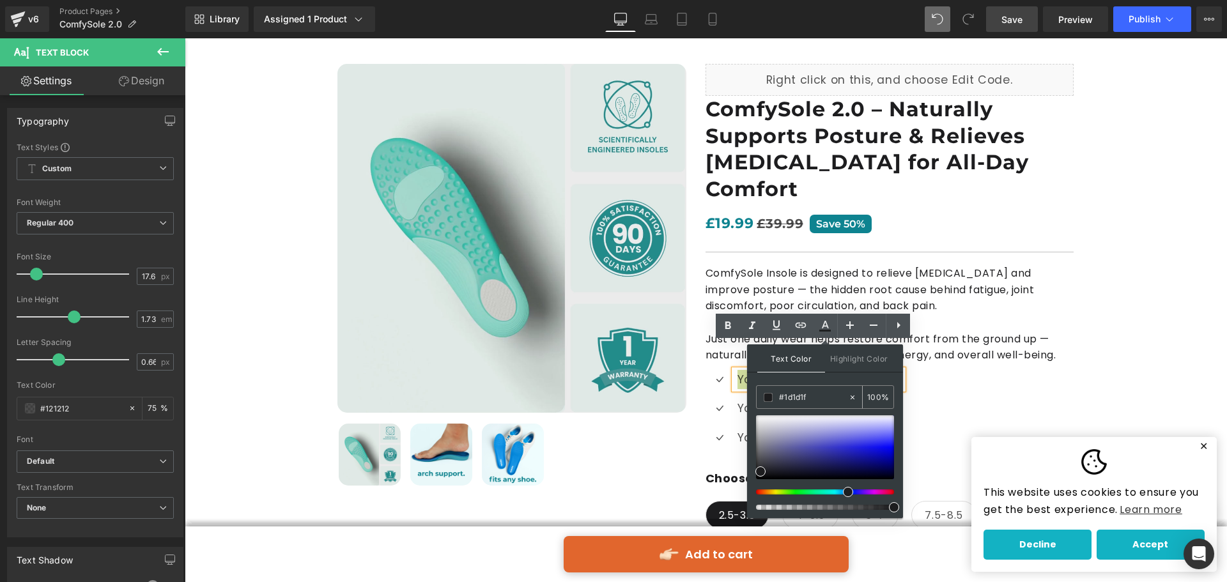
click at [817, 394] on input "#1d1d1f" at bounding box center [813, 397] width 69 height 14
drag, startPoint x: 819, startPoint y: 396, endPoint x: 770, endPoint y: 398, distance: 48.6
click at [770, 398] on div "#1d1d1f" at bounding box center [802, 397] width 91 height 22
click at [893, 507] on span at bounding box center [894, 507] width 10 height 10
click at [974, 371] on div "Icon Your custom text goes here Text Block Icon Your custom text goes here Text…" at bounding box center [889, 413] width 368 height 87
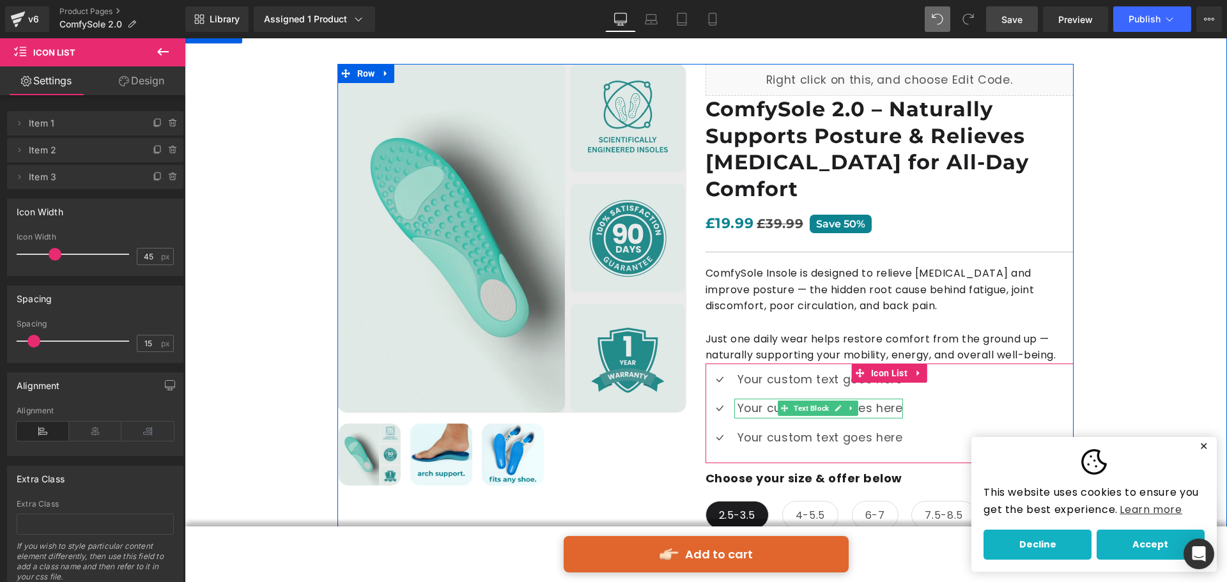
click at [757, 399] on p "Your custom text goes here" at bounding box center [820, 408] width 166 height 19
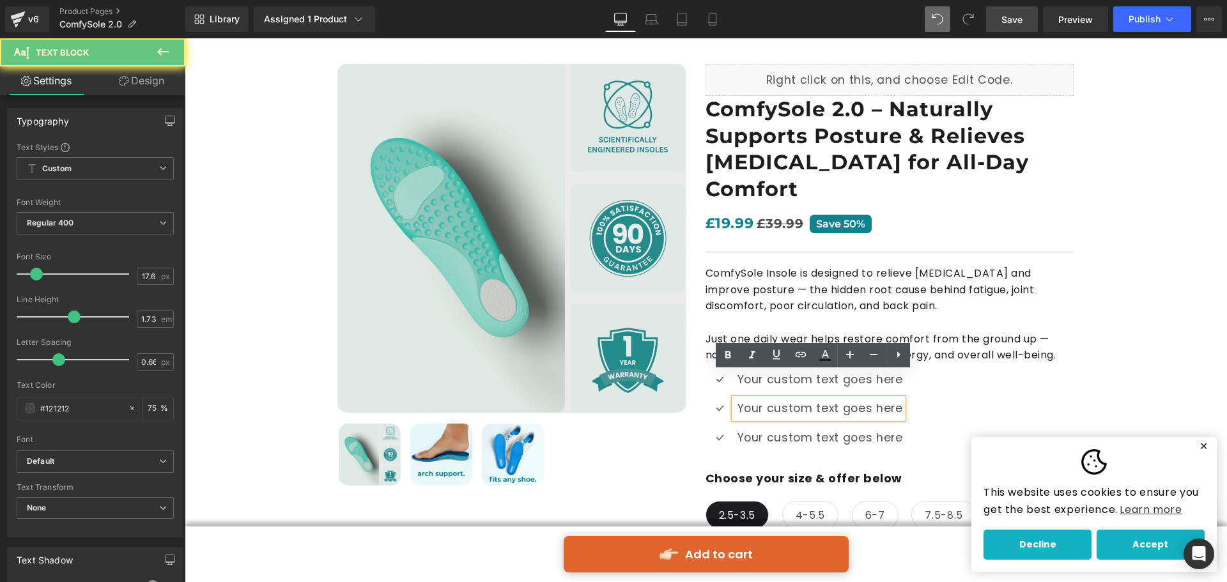
click at [753, 399] on p "Your custom text goes here" at bounding box center [820, 408] width 166 height 19
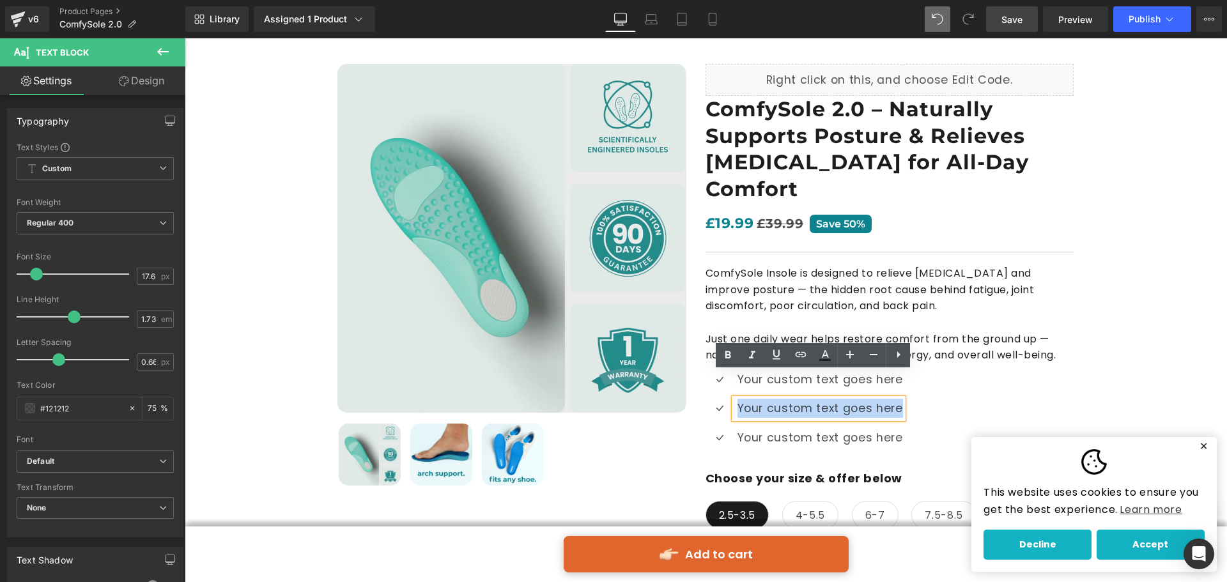
drag, startPoint x: 734, startPoint y: 384, endPoint x: 900, endPoint y: 390, distance: 165.6
click at [900, 399] on div "Your custom text goes here" at bounding box center [818, 408] width 169 height 19
click at [824, 355] on icon at bounding box center [825, 354] width 7 height 8
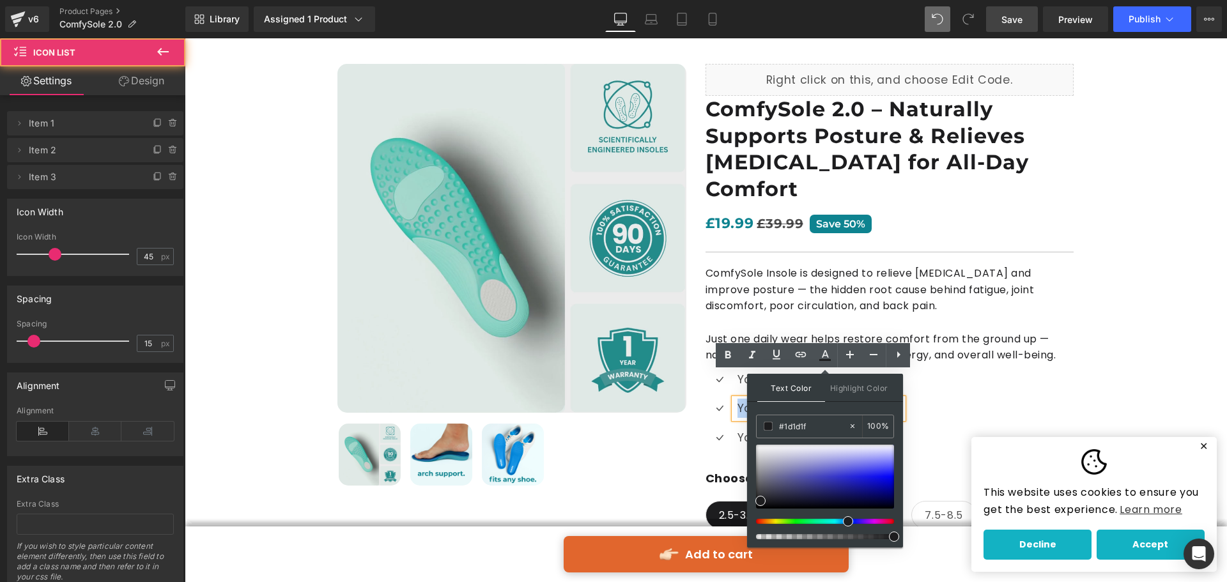
click at [985, 398] on div "Icon Your custom text goes here Text Block Icon Your custom text goes here Text…" at bounding box center [889, 413] width 368 height 87
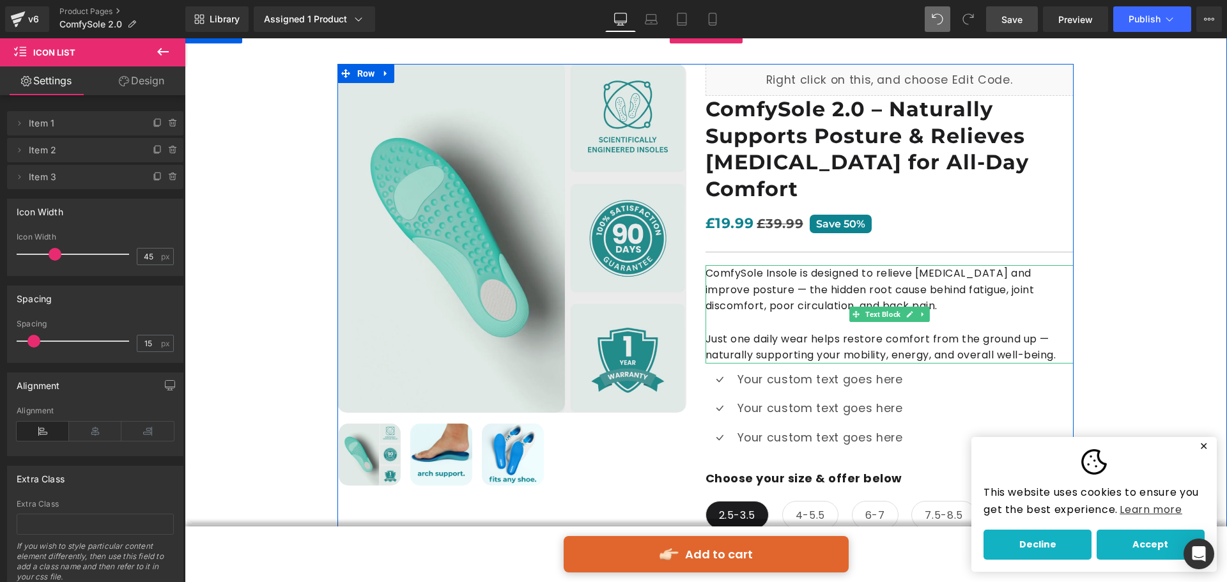
click at [828, 314] on p at bounding box center [889, 322] width 368 height 17
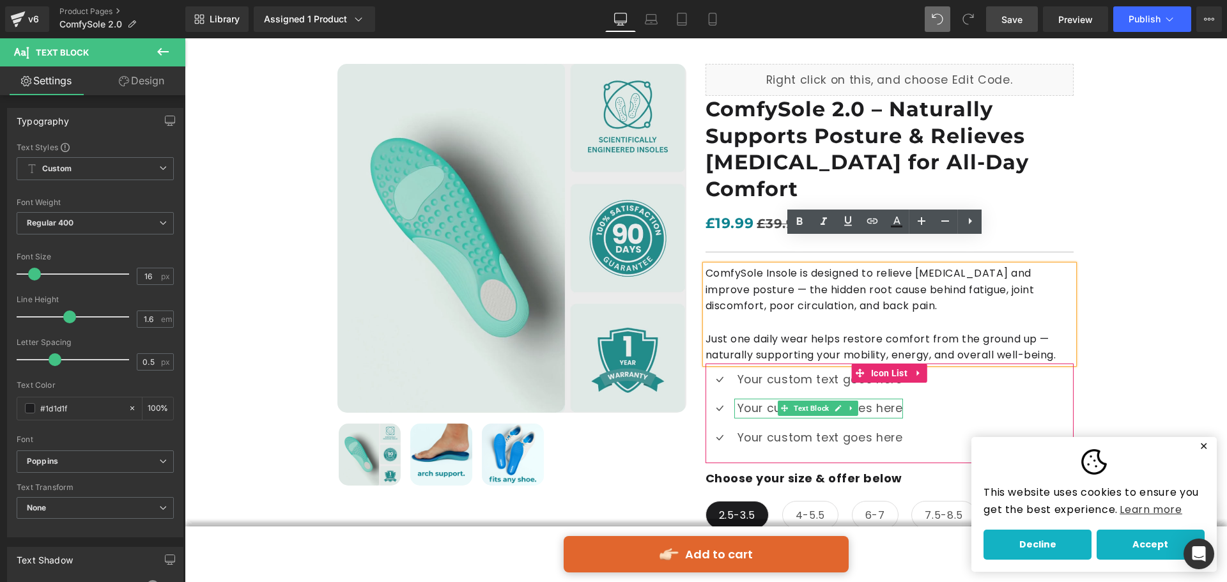
click at [847, 404] on icon at bounding box center [850, 408] width 7 height 8
click at [741, 415] on div at bounding box center [818, 416] width 169 height 3
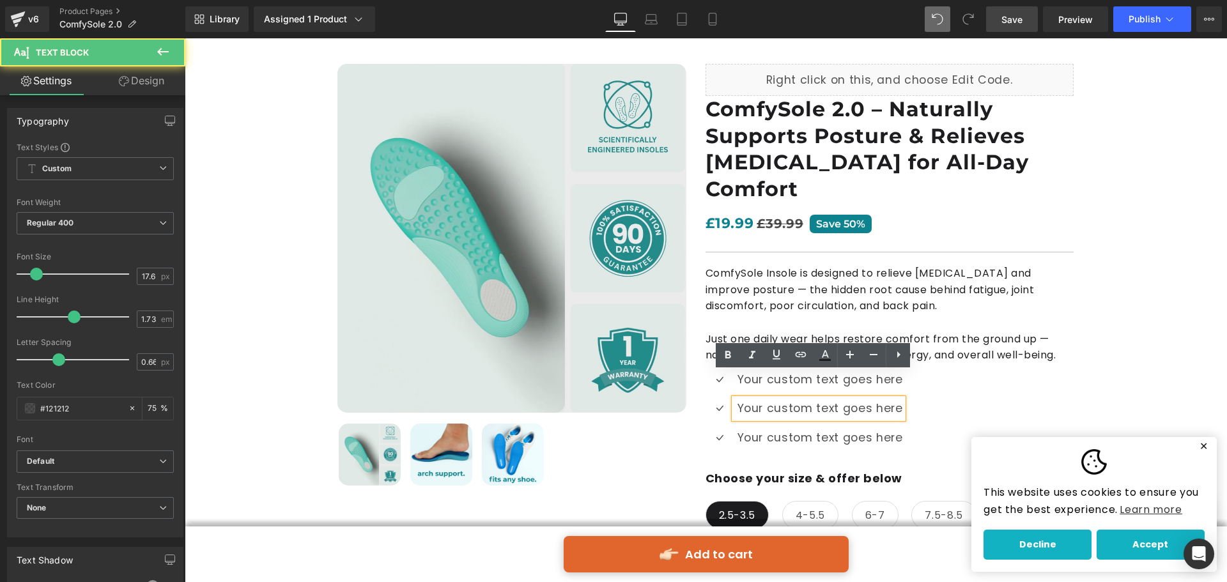
click at [741, 399] on p "Your custom text goes here" at bounding box center [820, 408] width 166 height 19
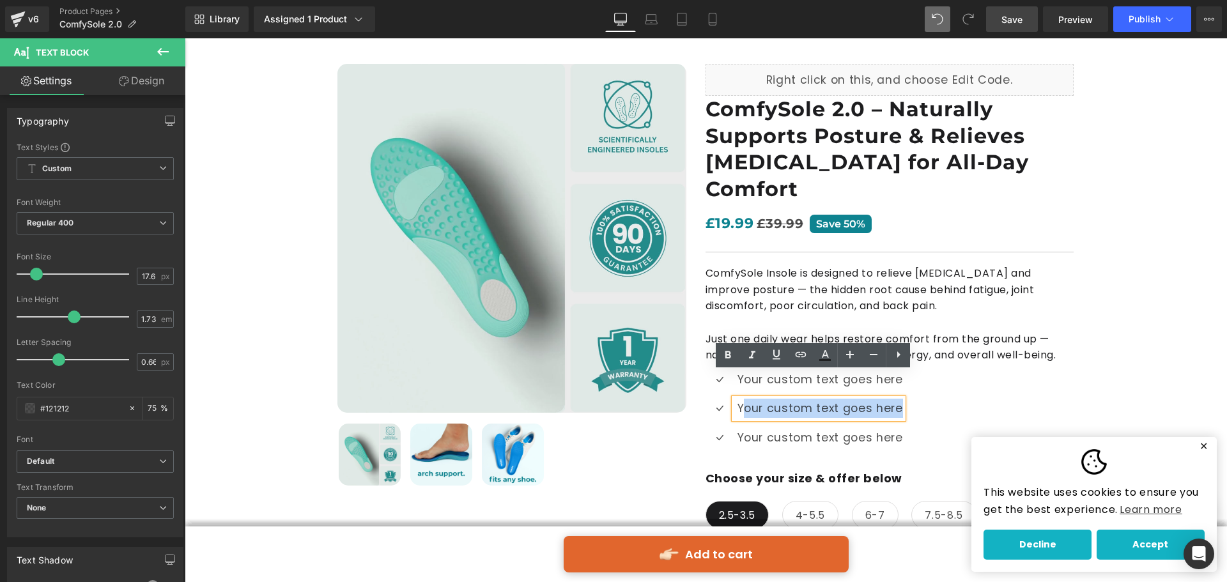
drag, startPoint x: 736, startPoint y: 383, endPoint x: 923, endPoint y: 383, distance: 187.2
click at [923, 383] on div "Icon Your custom text goes here Text Block Icon Your custom text goes here Text…" at bounding box center [889, 413] width 368 height 87
click at [927, 373] on div "Icon Your custom text goes here Text Block Icon Your custom text goes here Text…" at bounding box center [889, 413] width 368 height 87
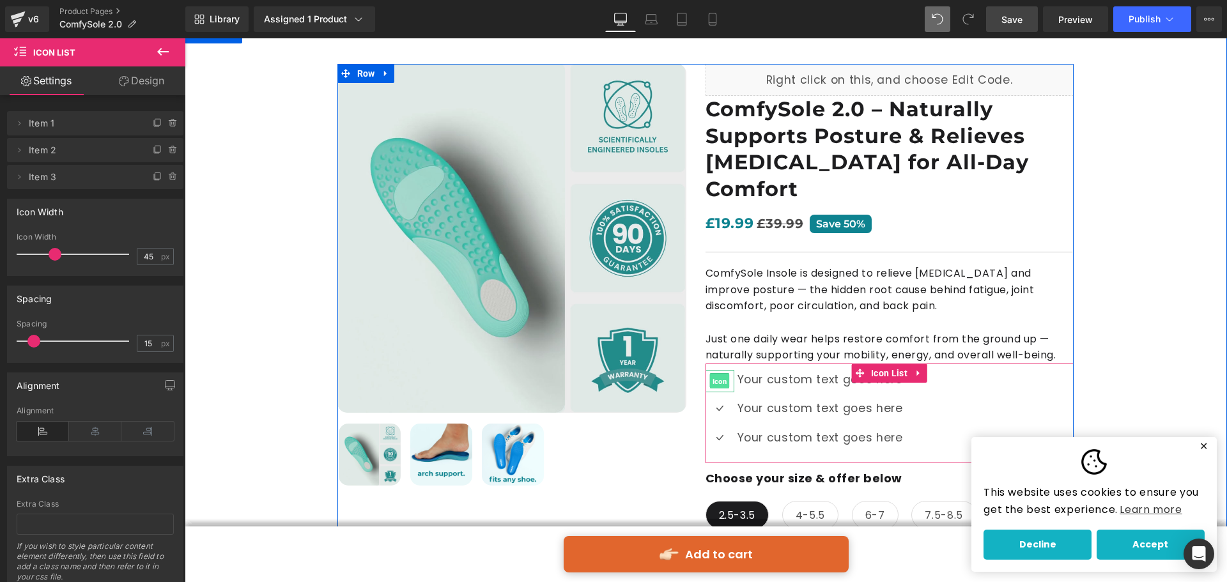
click at [718, 374] on span "Icon" at bounding box center [720, 381] width 20 height 15
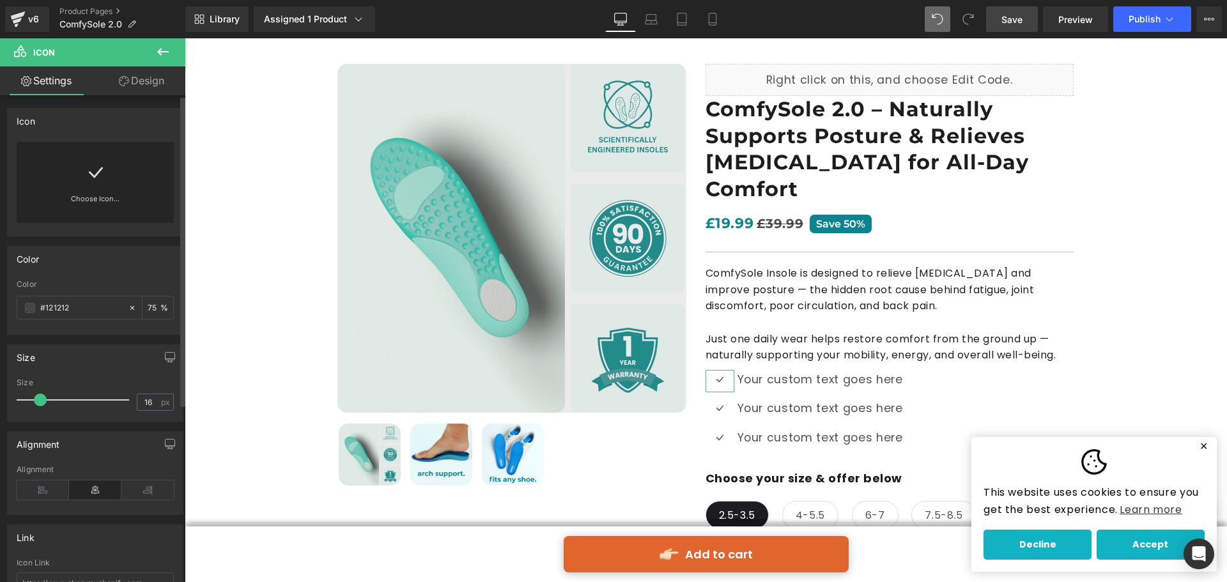
click at [90, 169] on icon at bounding box center [95, 172] width 20 height 20
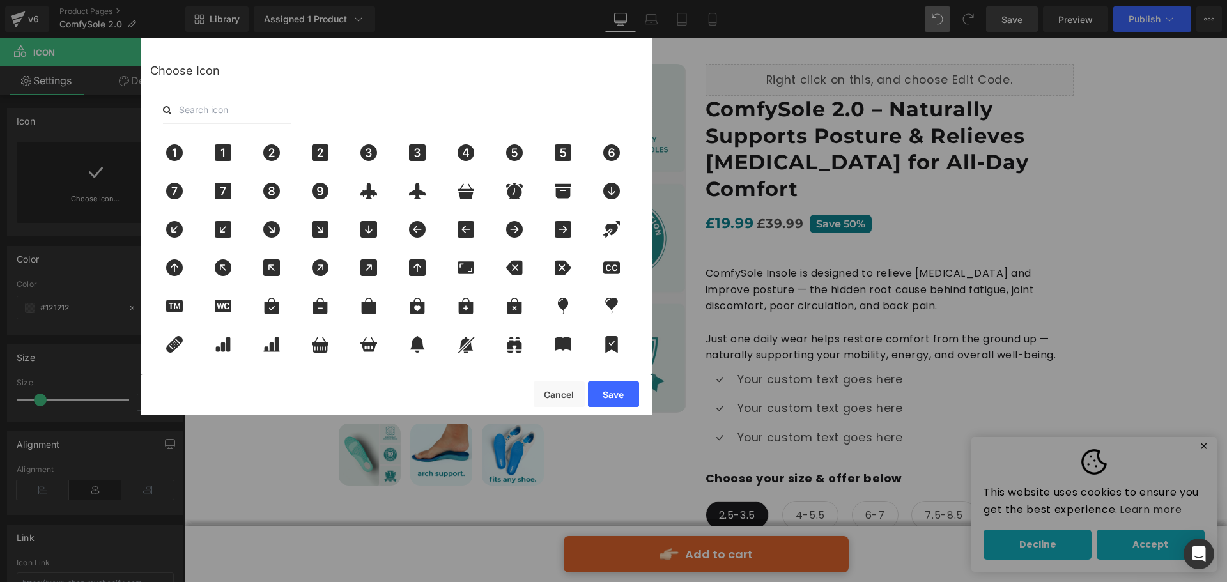
click at [245, 114] on input "text" at bounding box center [227, 110] width 128 height 28
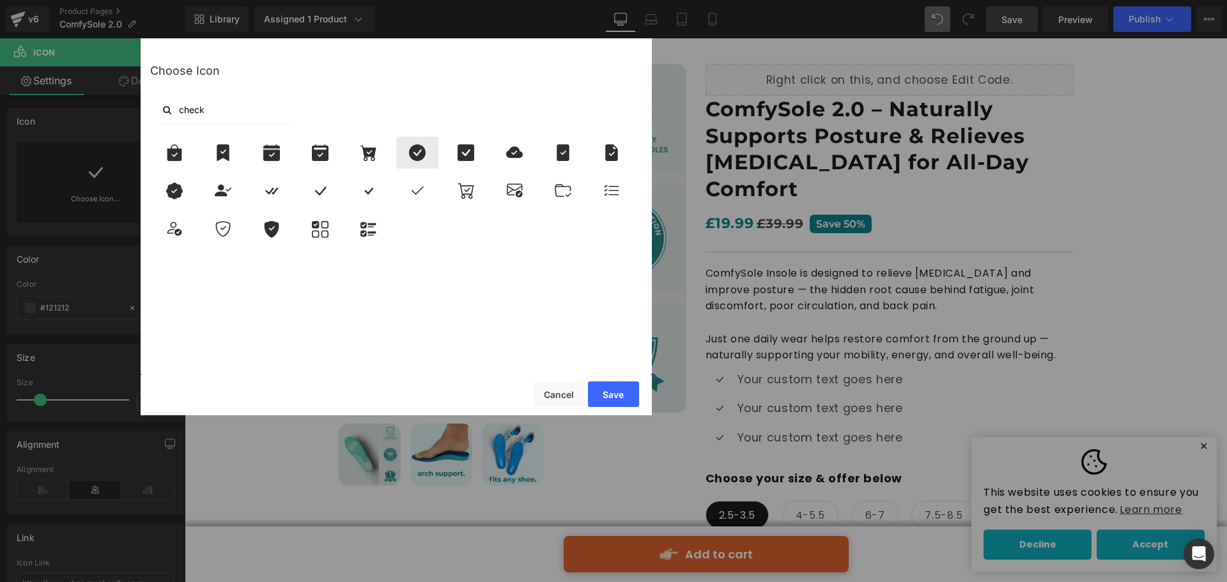
type input "check"
click at [421, 155] on icon at bounding box center [417, 152] width 17 height 17
click at [610, 391] on button "Save" at bounding box center [613, 394] width 51 height 26
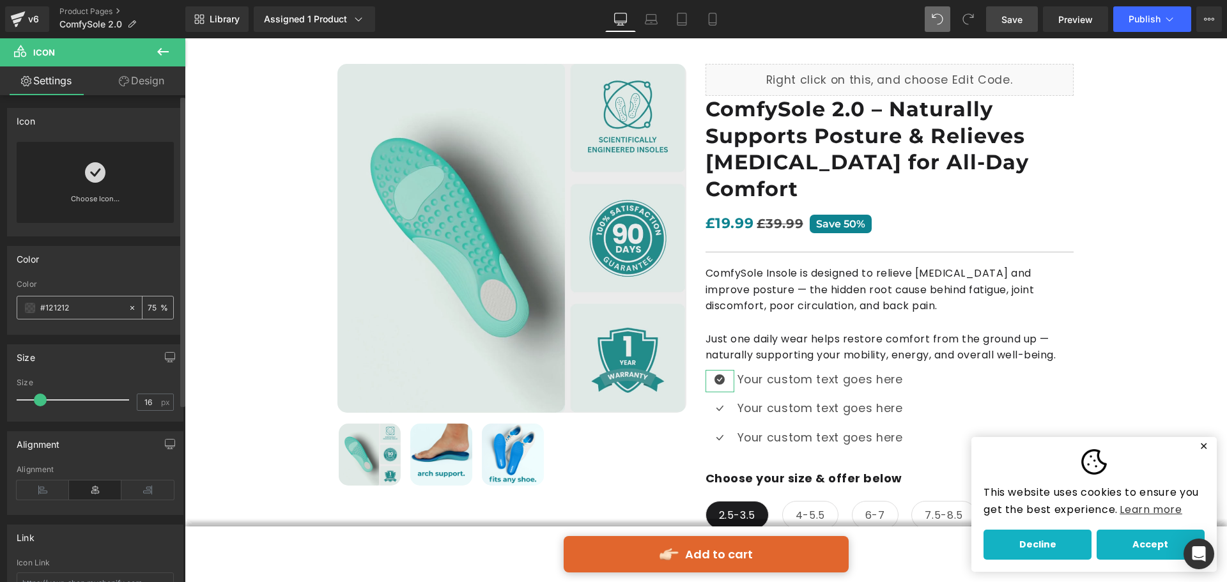
click at [26, 309] on span at bounding box center [30, 308] width 10 height 10
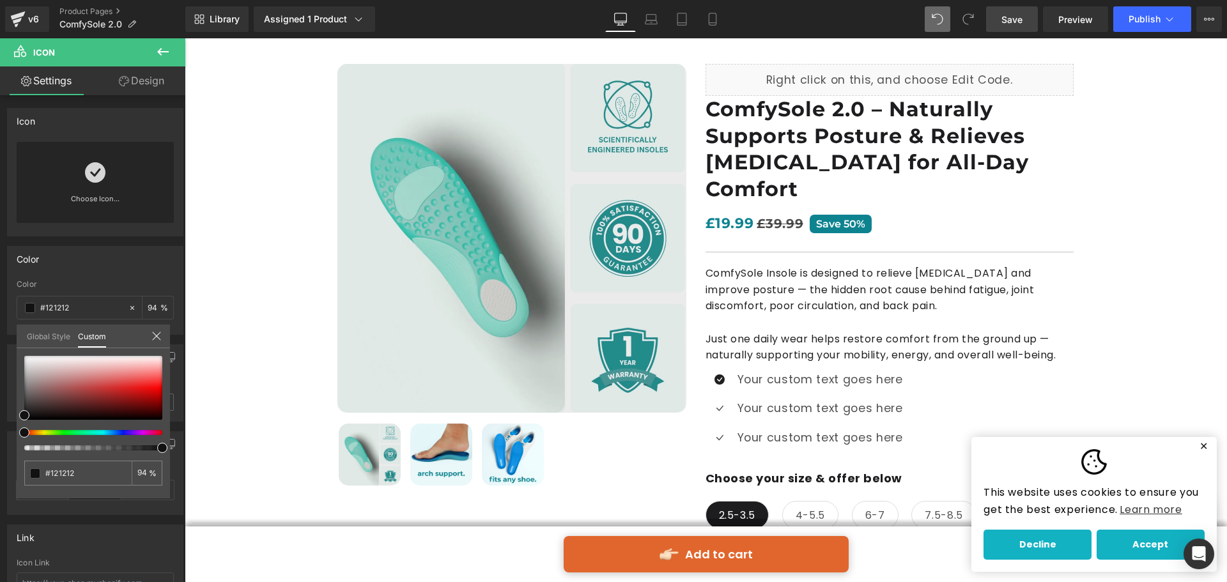
drag, startPoint x: 311, startPoint y: 489, endPoint x: 187, endPoint y: 447, distance: 130.9
drag, startPoint x: 79, startPoint y: 474, endPoint x: 15, endPoint y: 474, distance: 64.5
click at [15, 335] on div "Color rgba(18, 18, 18, 0.75) Color #121212 75 % Global Style Custom Setup Globa…" at bounding box center [95, 285] width 191 height 98
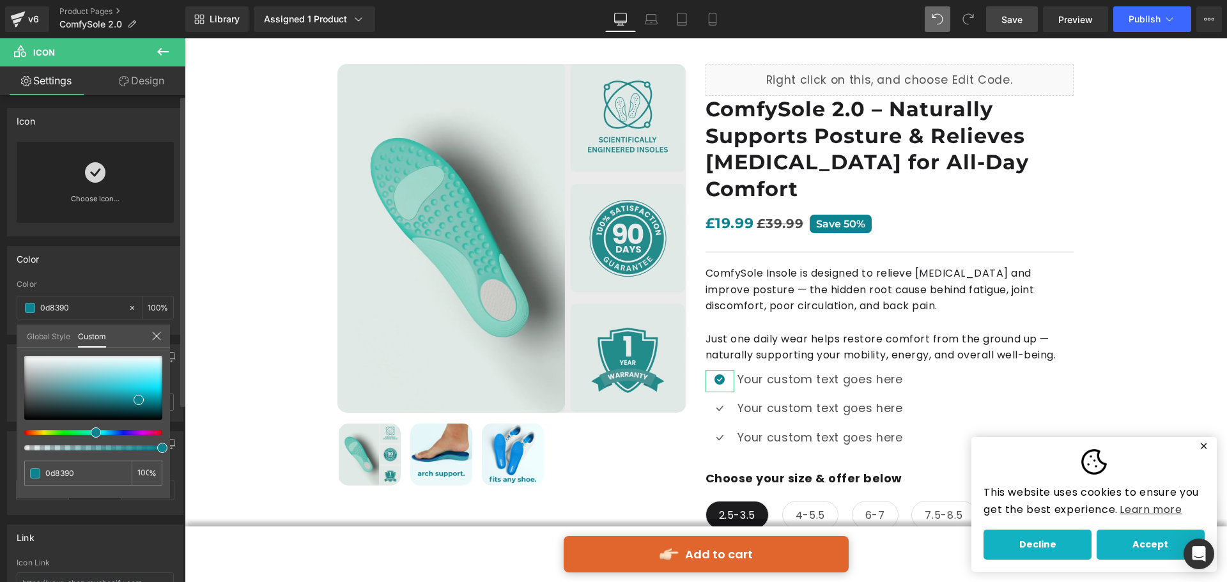
type input "0d8390"
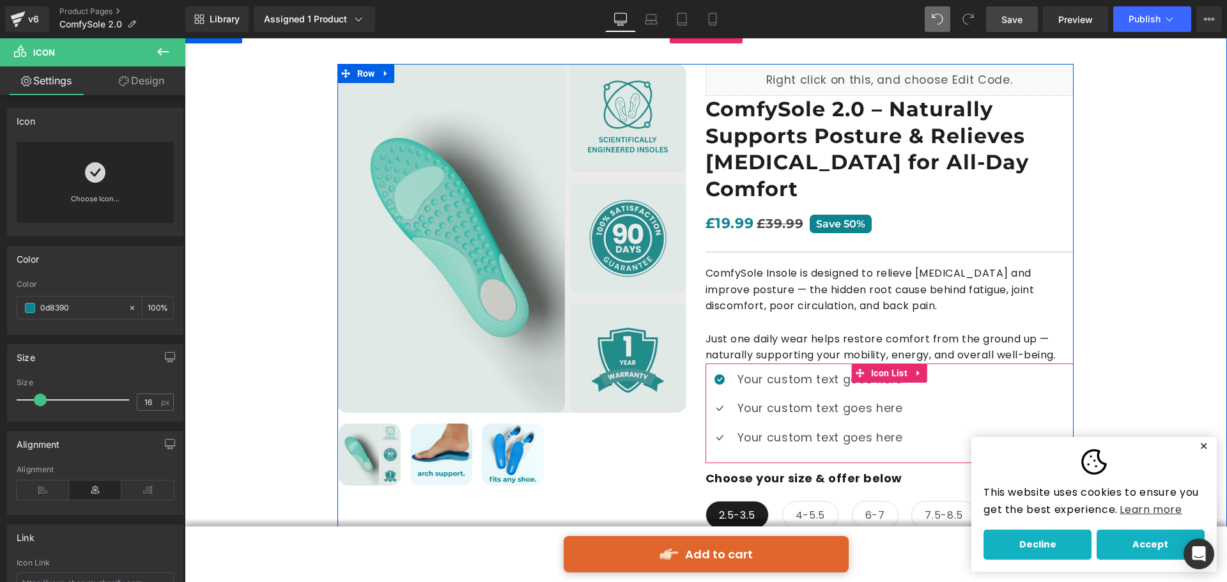
click at [724, 373] on span "Icon" at bounding box center [720, 380] width 20 height 15
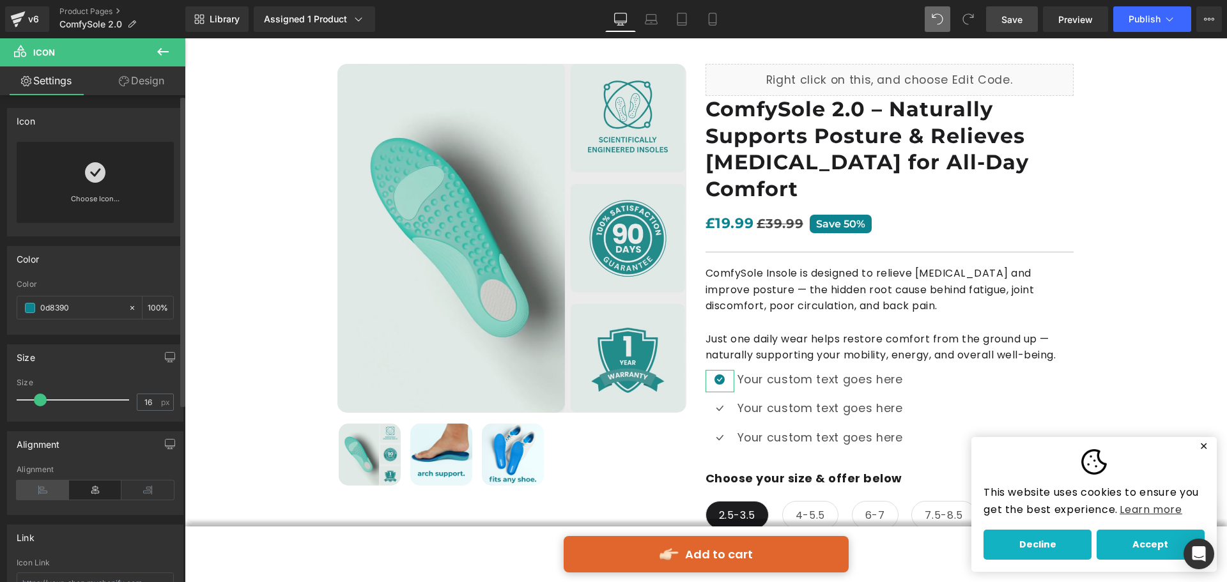
click at [57, 488] on icon at bounding box center [43, 490] width 52 height 19
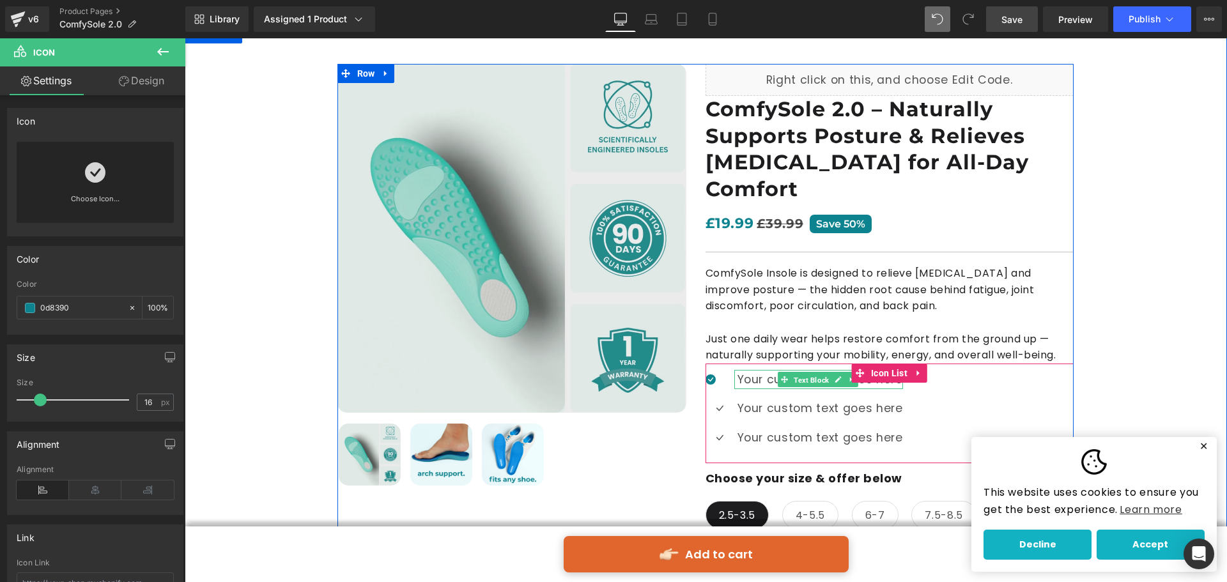
click at [771, 370] on div "Your custom text goes here Text Block" at bounding box center [818, 379] width 169 height 19
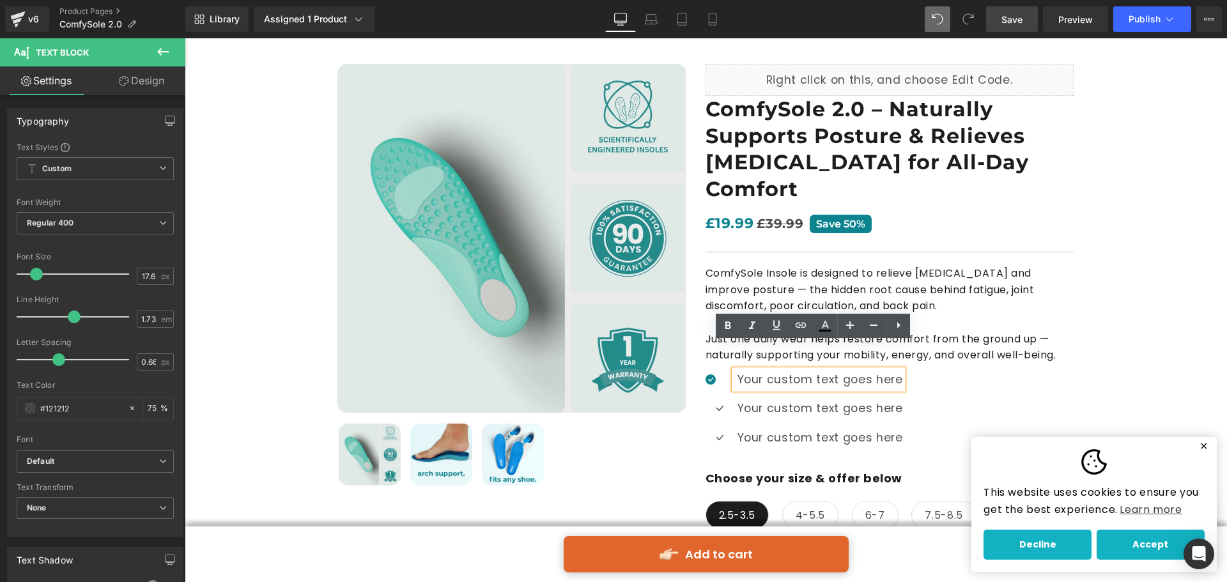
click at [974, 370] on div "Icon Your custom text goes here Text Block Icon Your custom text goes here Text…" at bounding box center [889, 413] width 368 height 87
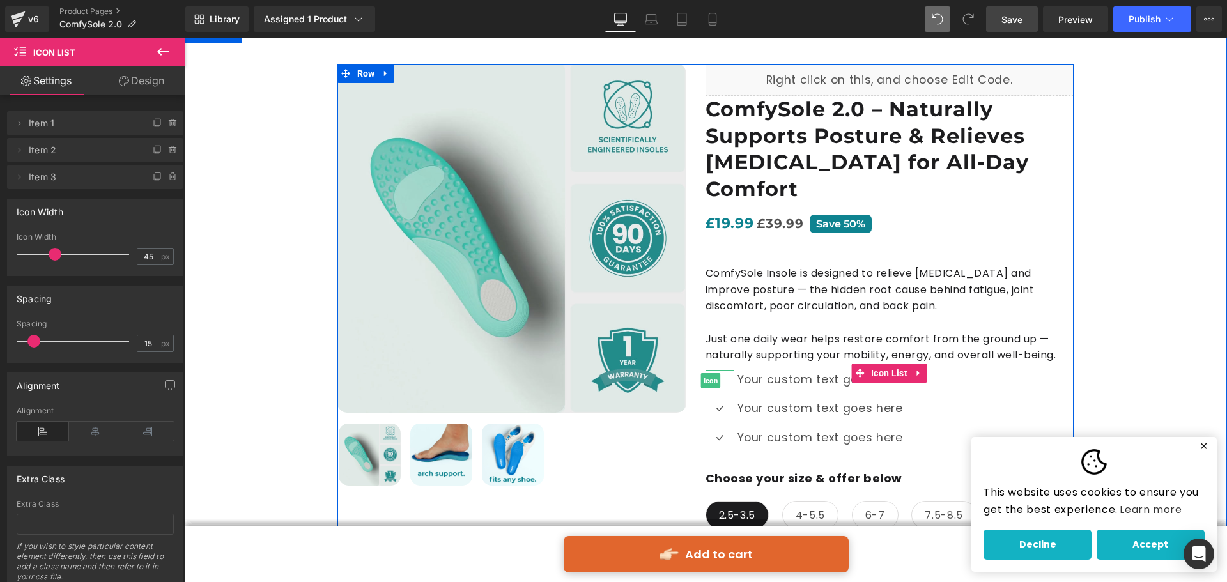
click at [720, 370] on div at bounding box center [719, 381] width 29 height 22
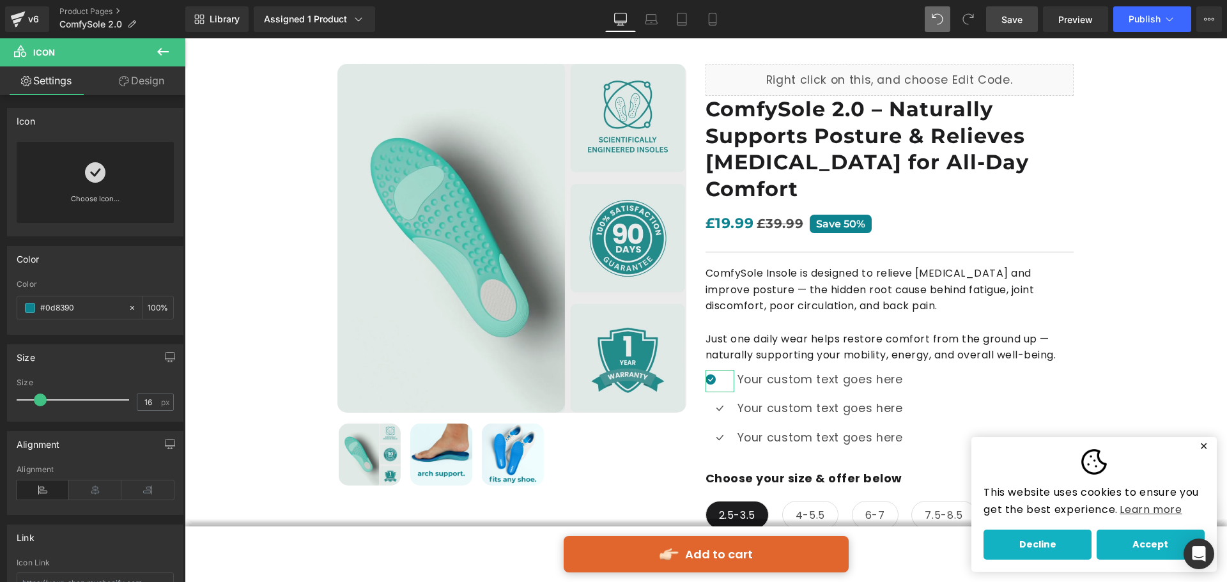
click at [137, 79] on link "Design" at bounding box center [141, 80] width 93 height 29
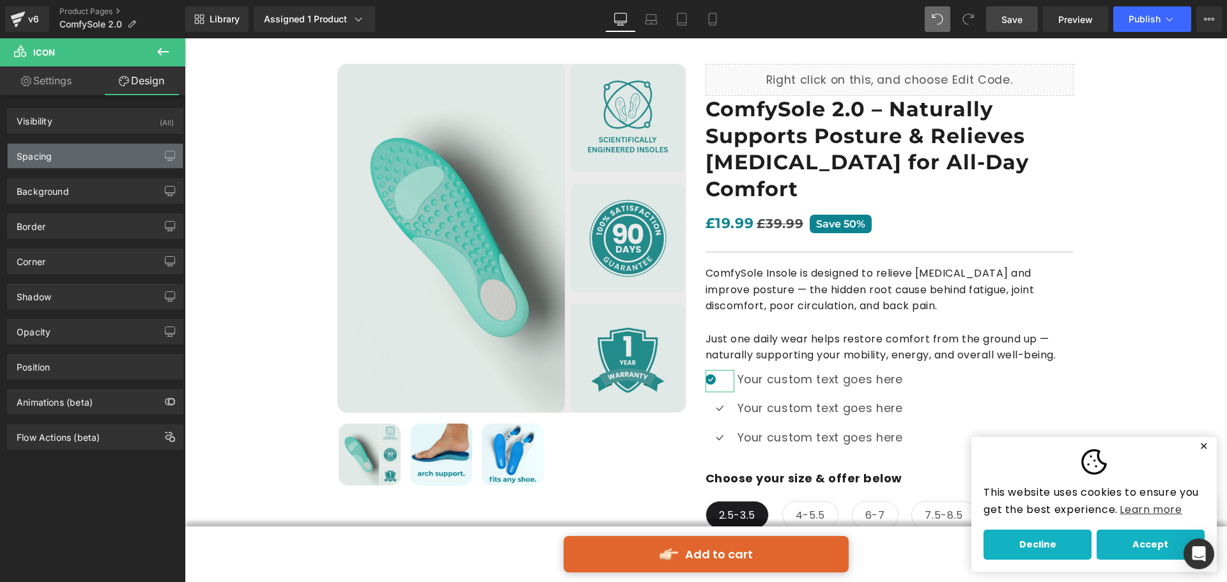
click at [109, 158] on div "Spacing" at bounding box center [95, 156] width 175 height 24
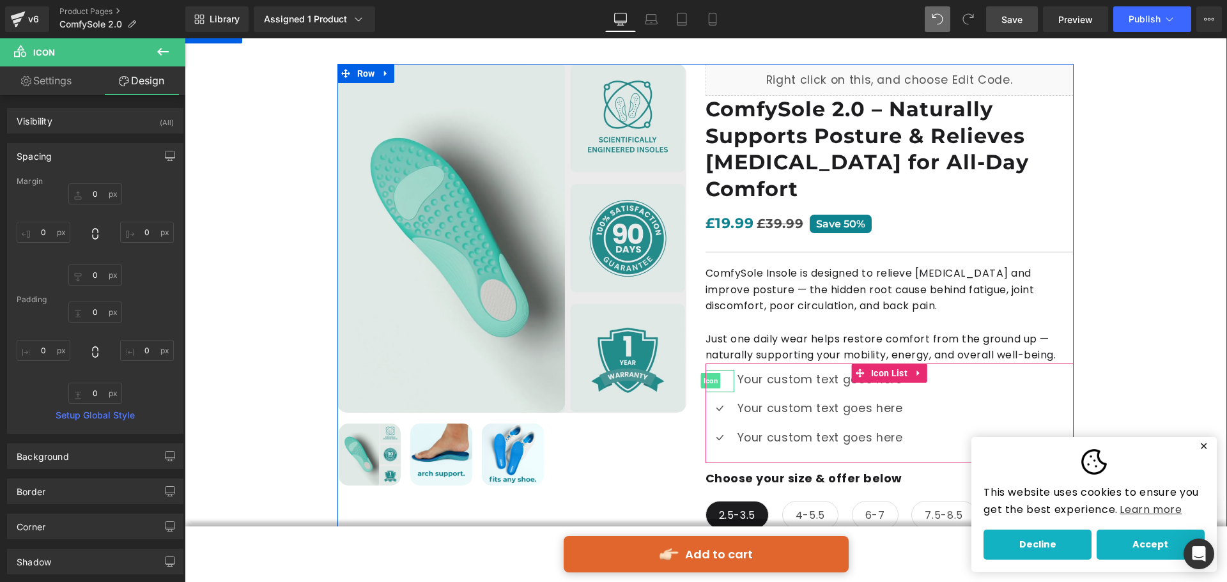
click at [711, 373] on span "Icon" at bounding box center [710, 380] width 20 height 15
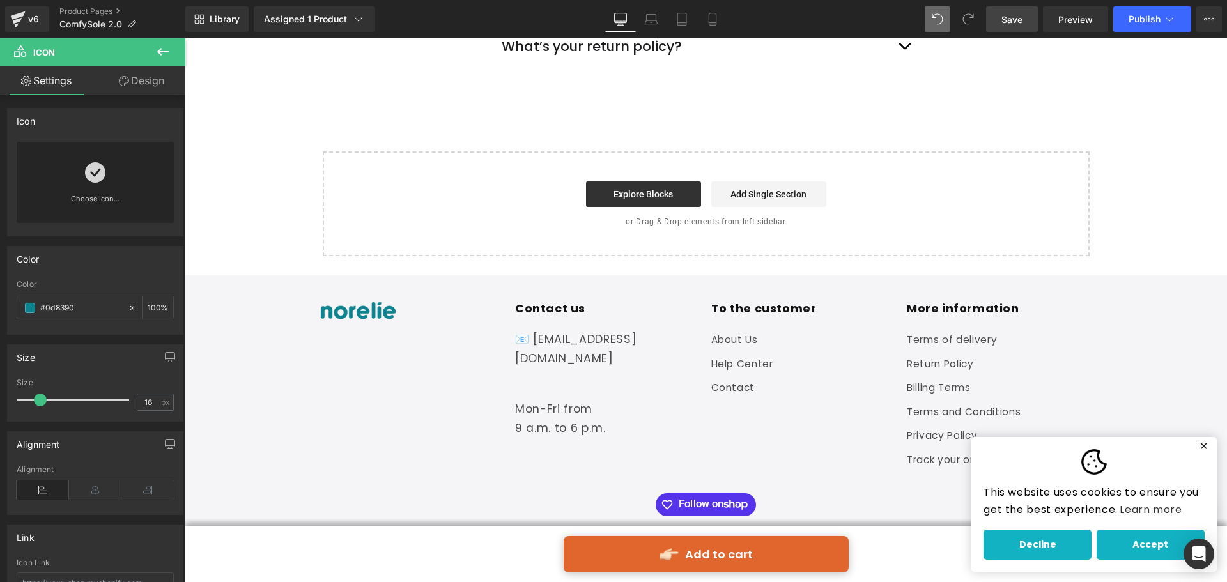
scroll to position [4937, 0]
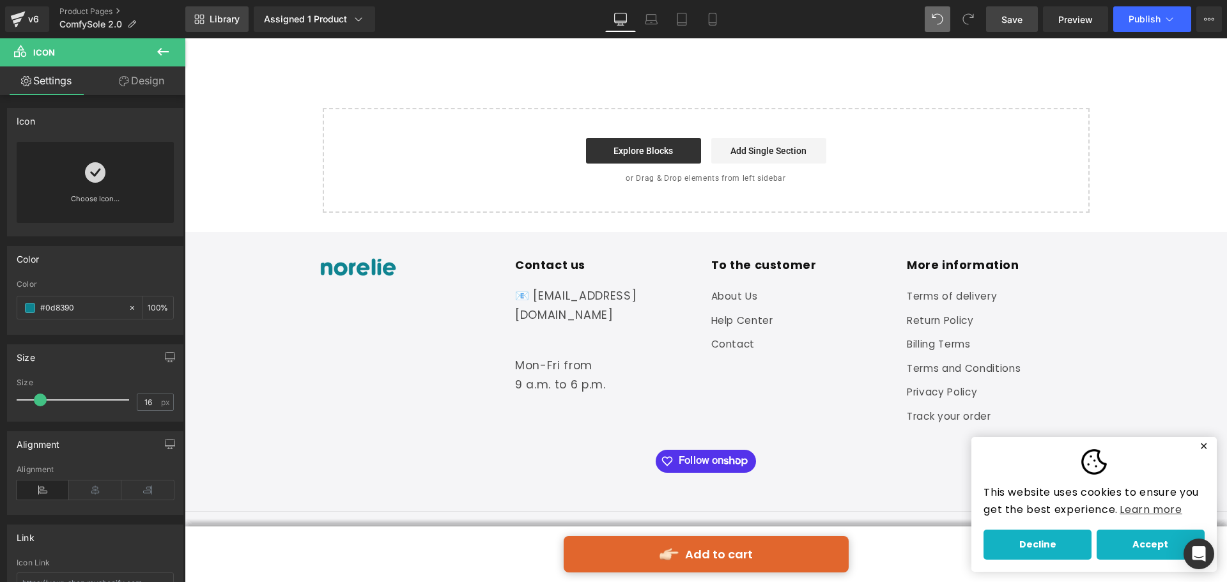
click at [215, 17] on span "Library" at bounding box center [225, 19] width 30 height 12
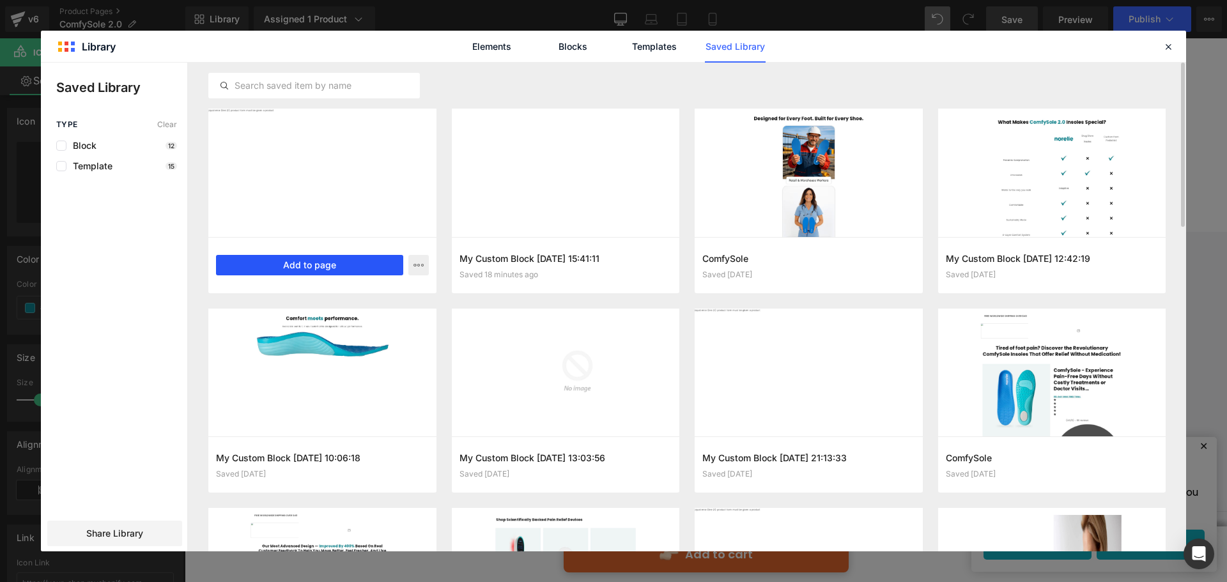
click at [311, 263] on button "Add to page" at bounding box center [309, 265] width 187 height 20
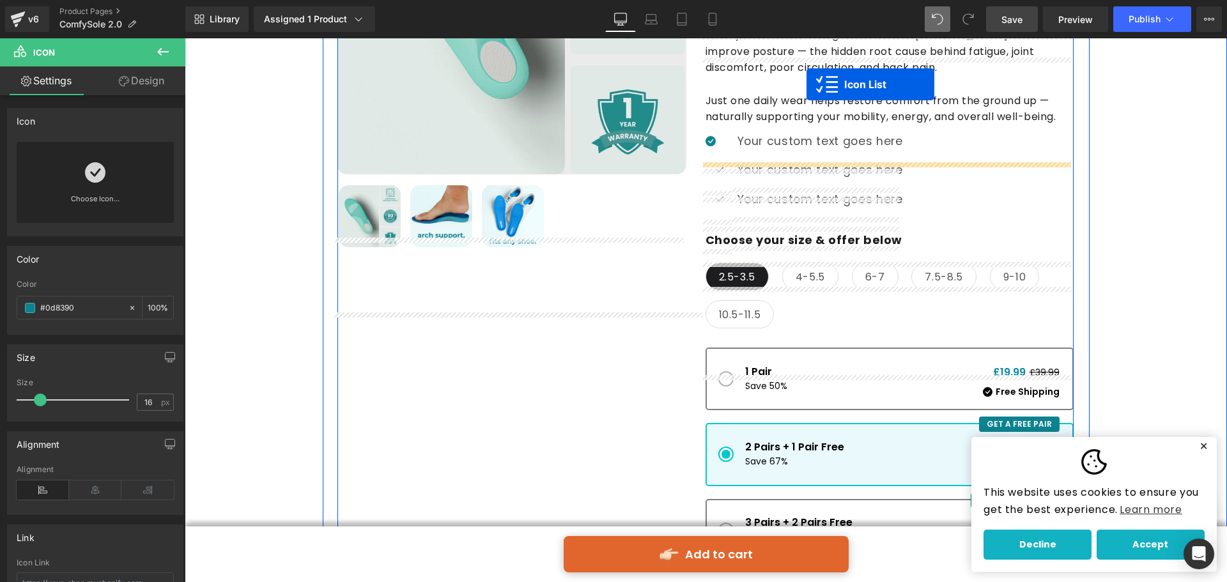
scroll to position [264, 0]
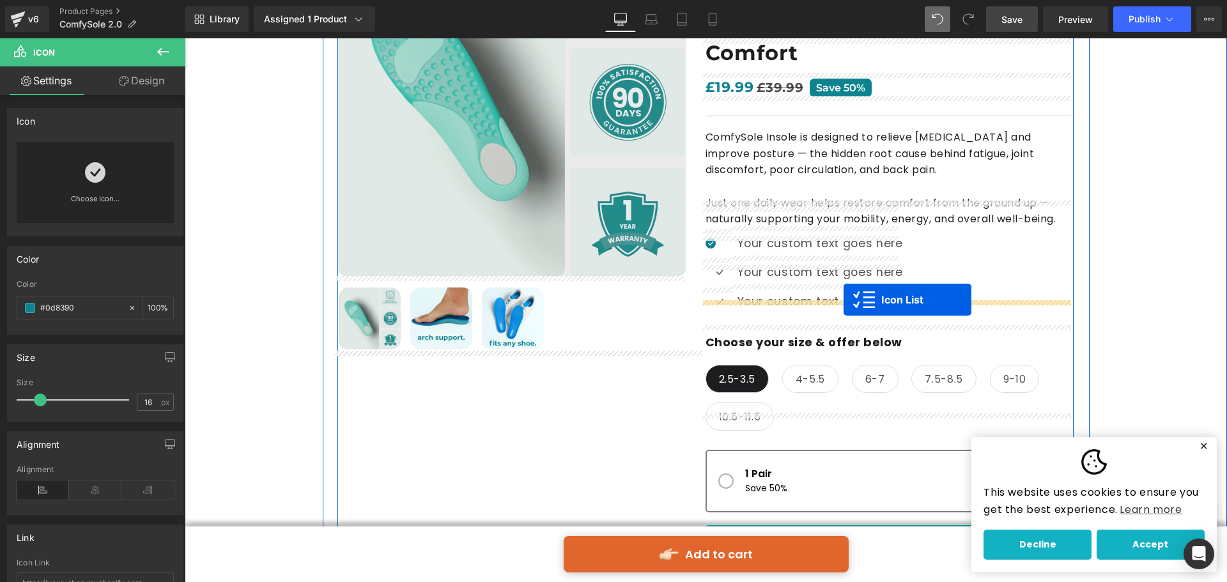
drag, startPoint x: 877, startPoint y: 160, endPoint x: 843, endPoint y: 300, distance: 143.4
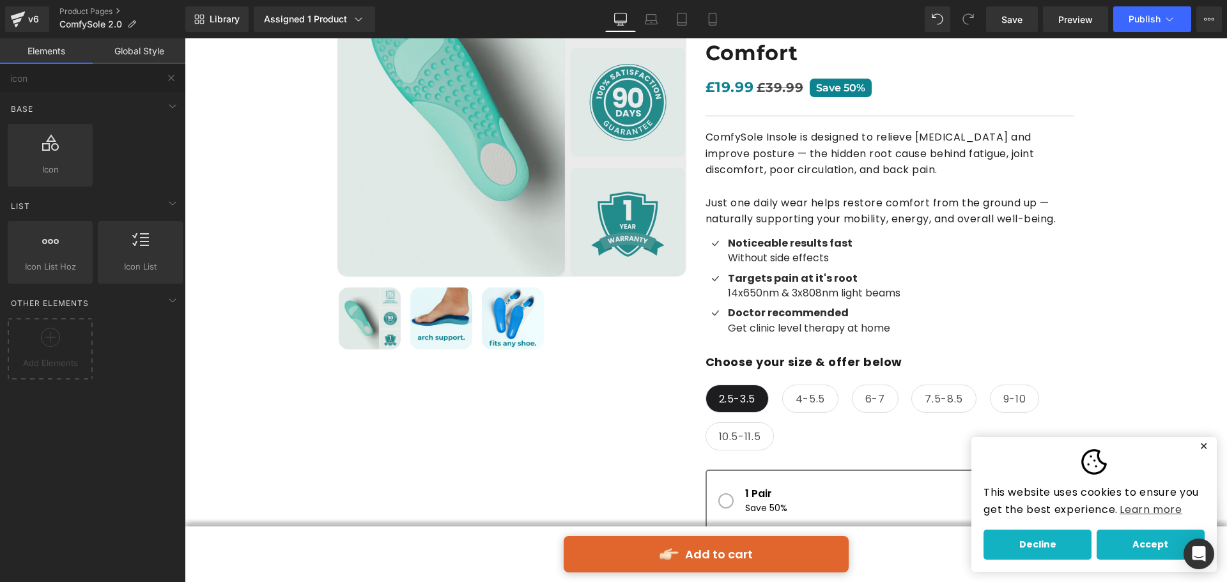
scroll to position [264, 0]
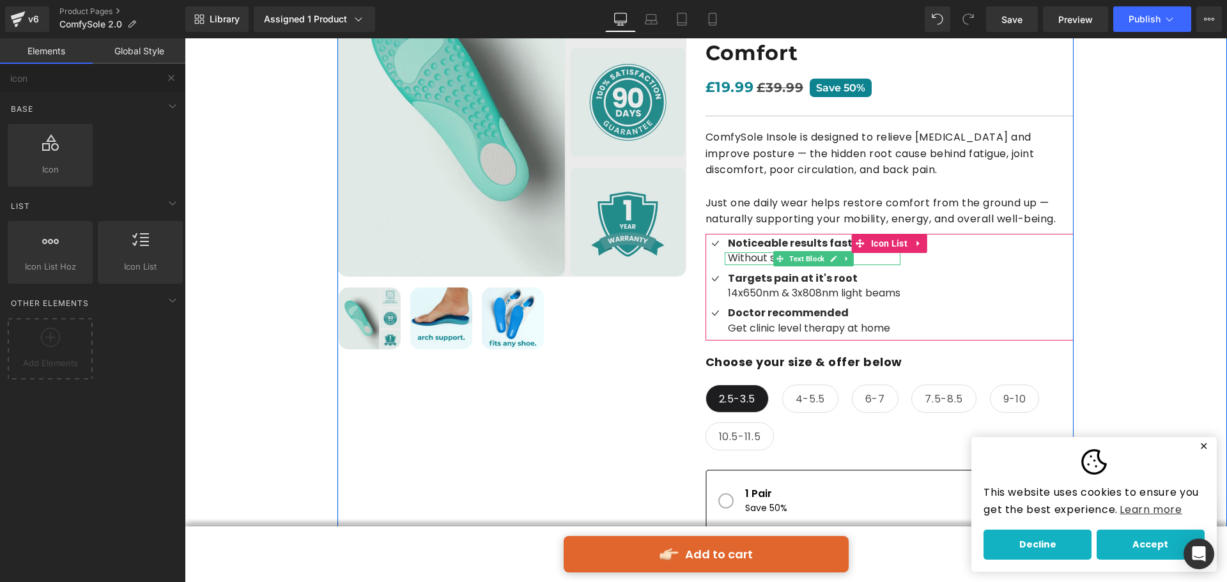
click at [809, 234] on div "Noticeable results fast Text Block" at bounding box center [813, 243] width 176 height 19
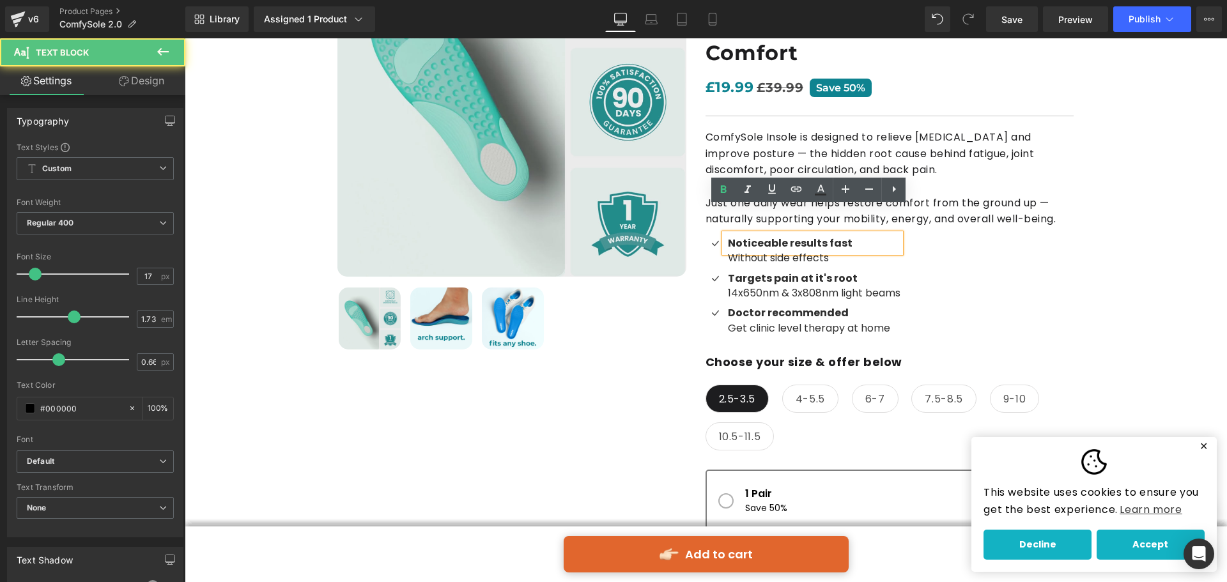
drag, startPoint x: 854, startPoint y: 214, endPoint x: 719, endPoint y: 227, distance: 136.1
click at [725, 234] on div "Noticeable results fast" at bounding box center [813, 243] width 176 height 19
click at [966, 234] on div "Icon Noticeable results fast Text Block Without side effects Text Block Icon Ta…" at bounding box center [889, 287] width 368 height 107
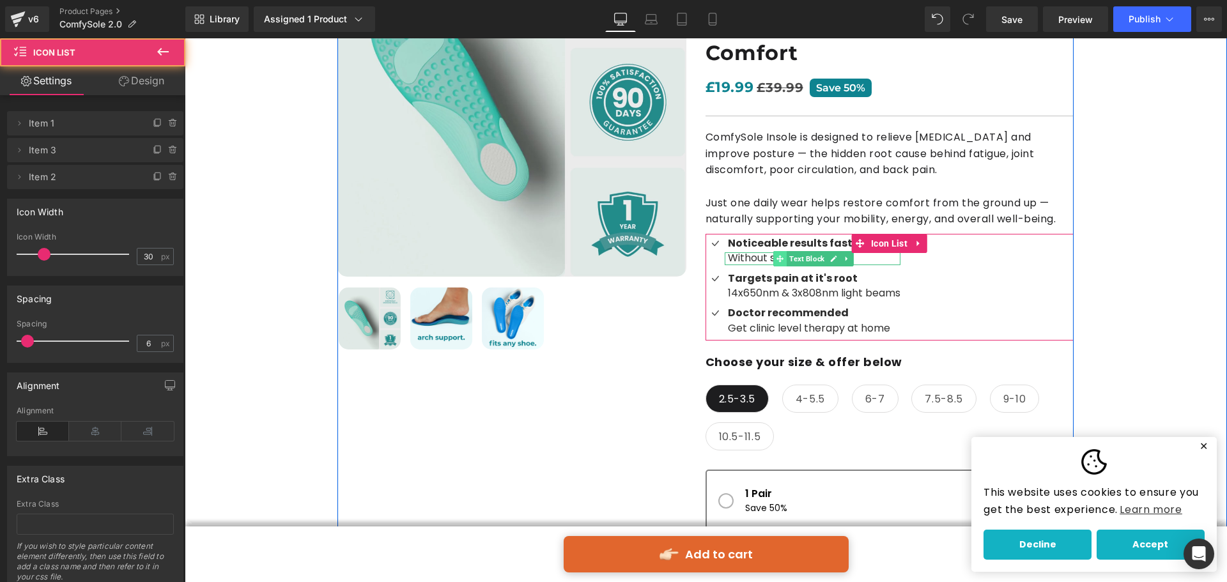
click at [773, 251] on span at bounding box center [779, 258] width 13 height 15
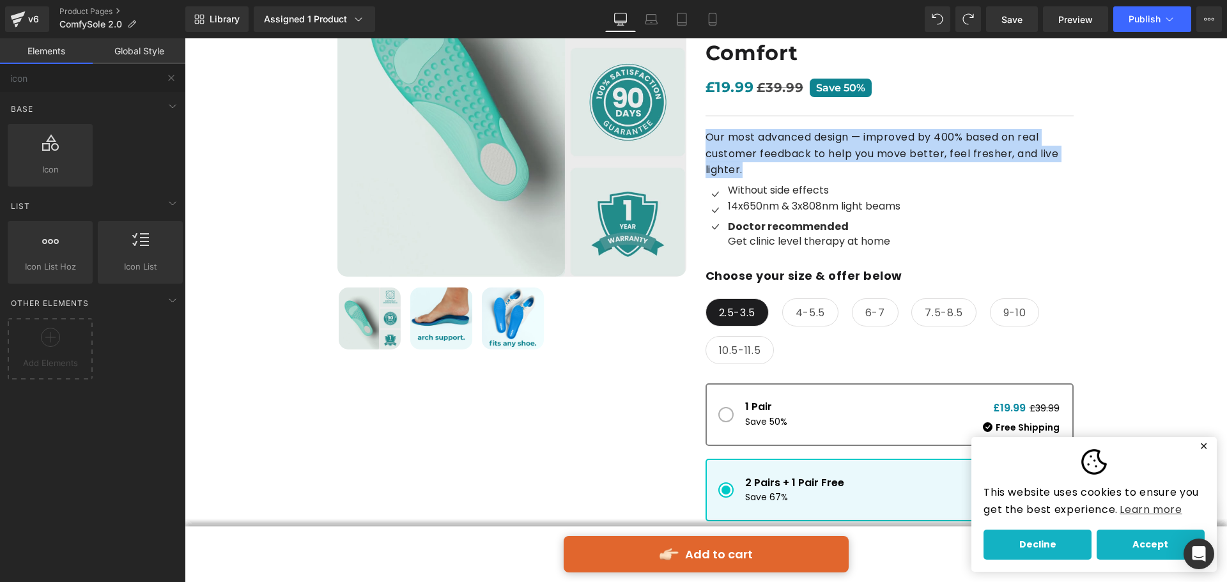
scroll to position [72, 0]
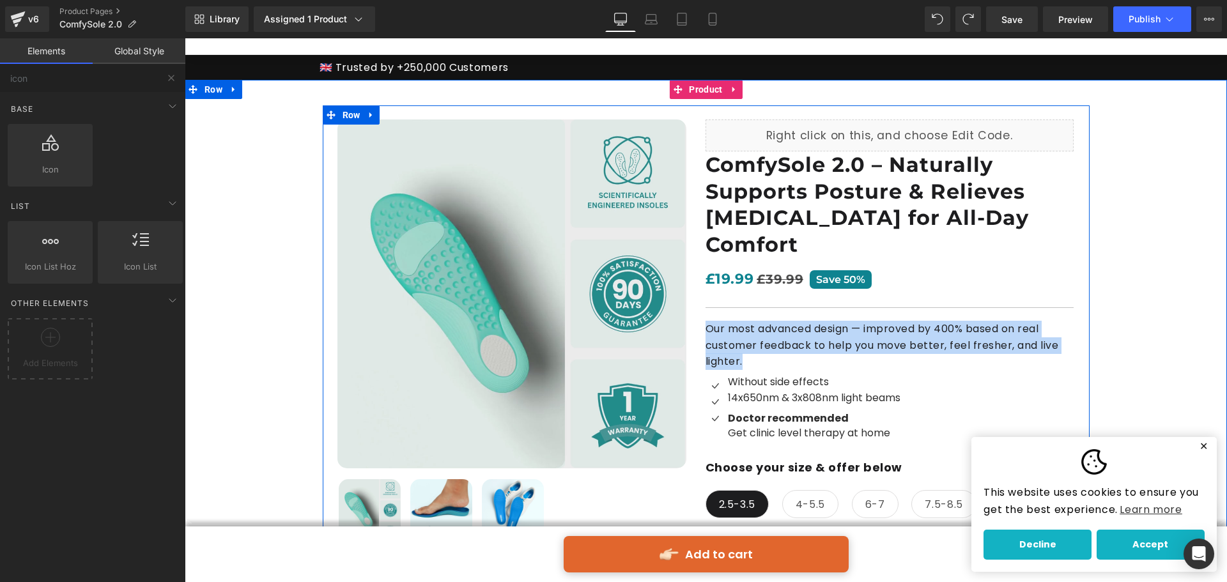
click at [185, 38] on div at bounding box center [185, 38] width 0 height 0
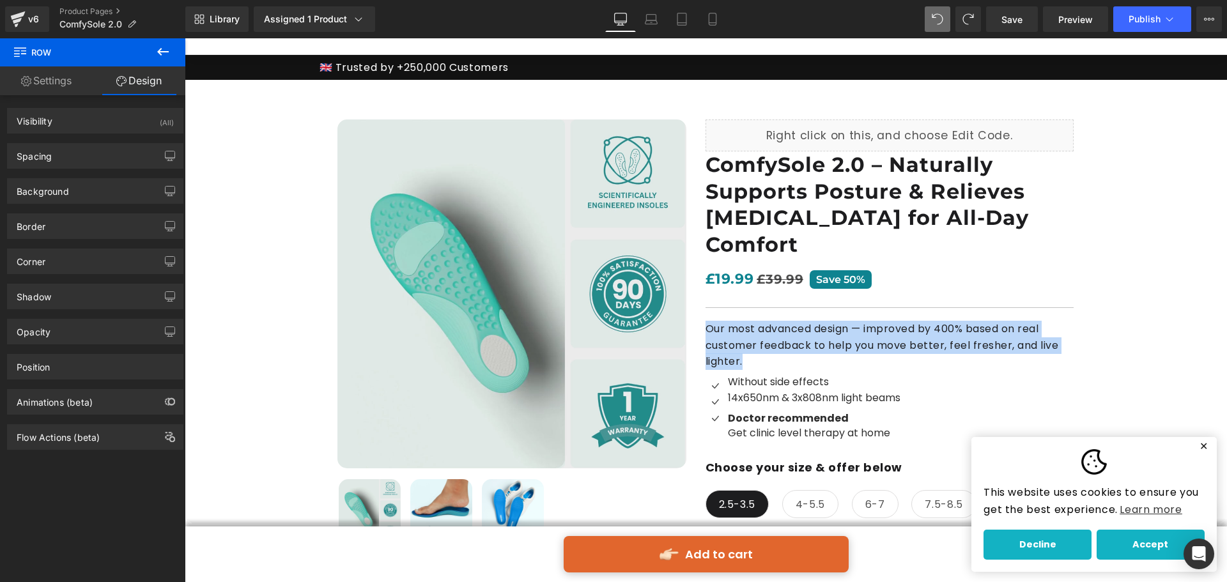
click at [941, 376] on div "Icon Without side effects Text Block Icon 14x650nm & 3x808nm light beams Text B…" at bounding box center [889, 411] width 368 height 70
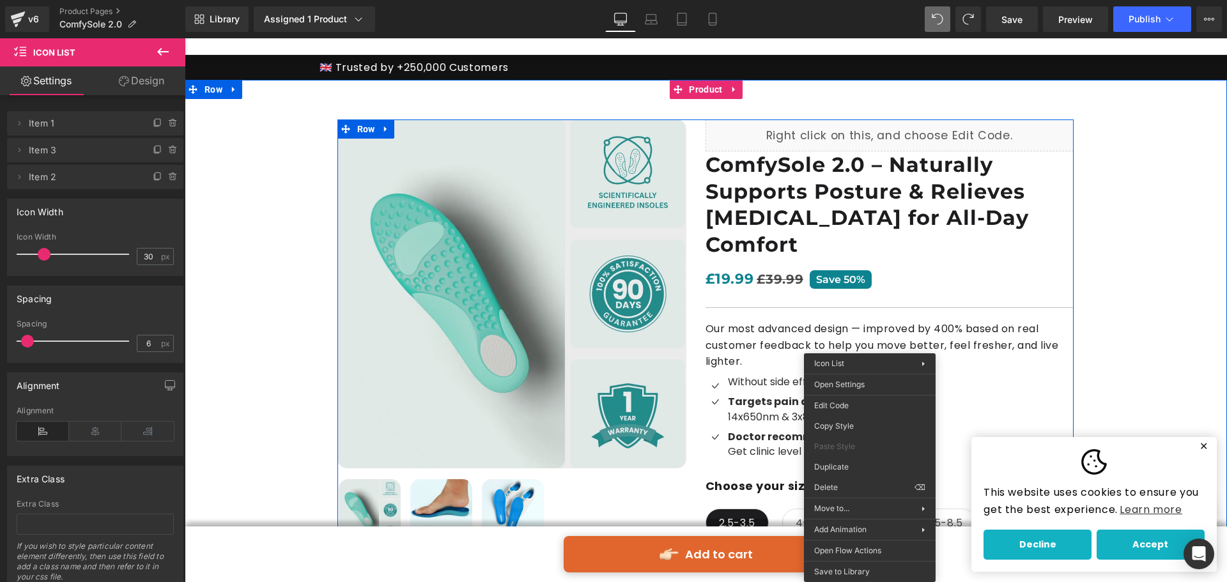
click at [983, 376] on div "Icon Without side effects Text Block Icon Targets pain at it's root Text Block …" at bounding box center [889, 420] width 368 height 88
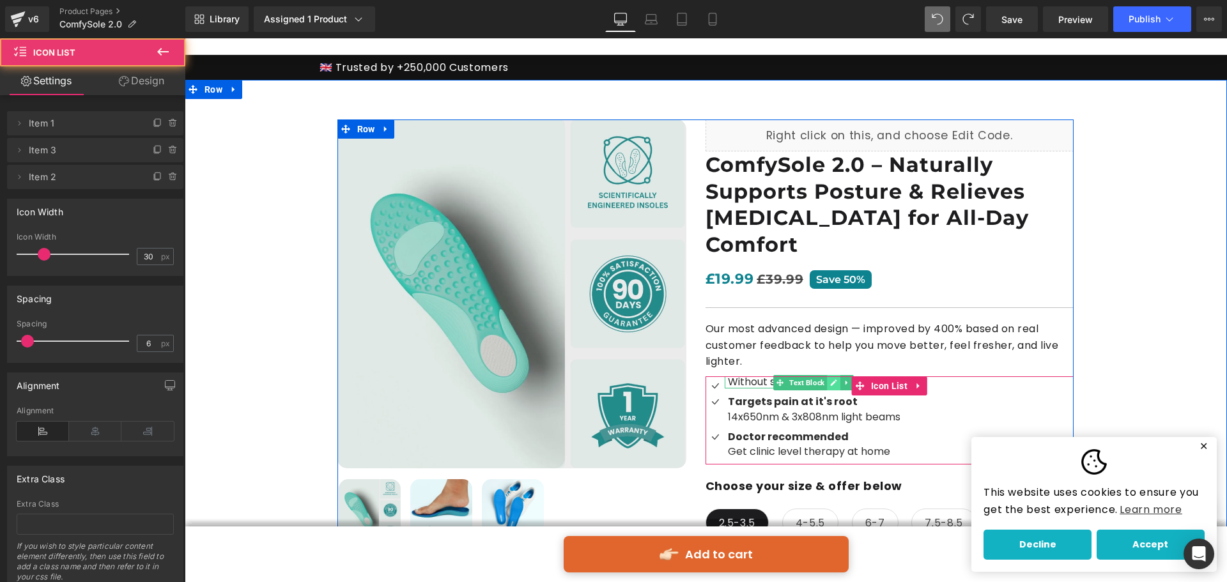
click at [830, 379] on icon at bounding box center [833, 383] width 7 height 8
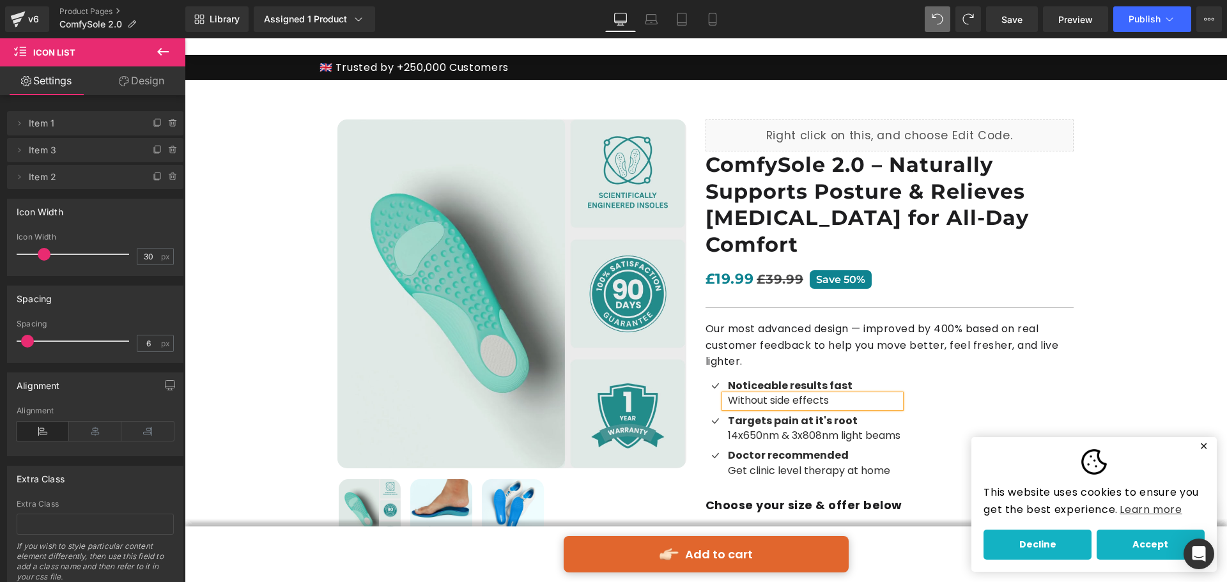
drag, startPoint x: 799, startPoint y: 364, endPoint x: 822, endPoint y: 356, distance: 24.5
click at [801, 376] on div "Noticeable results fast Text Block" at bounding box center [813, 385] width 176 height 19
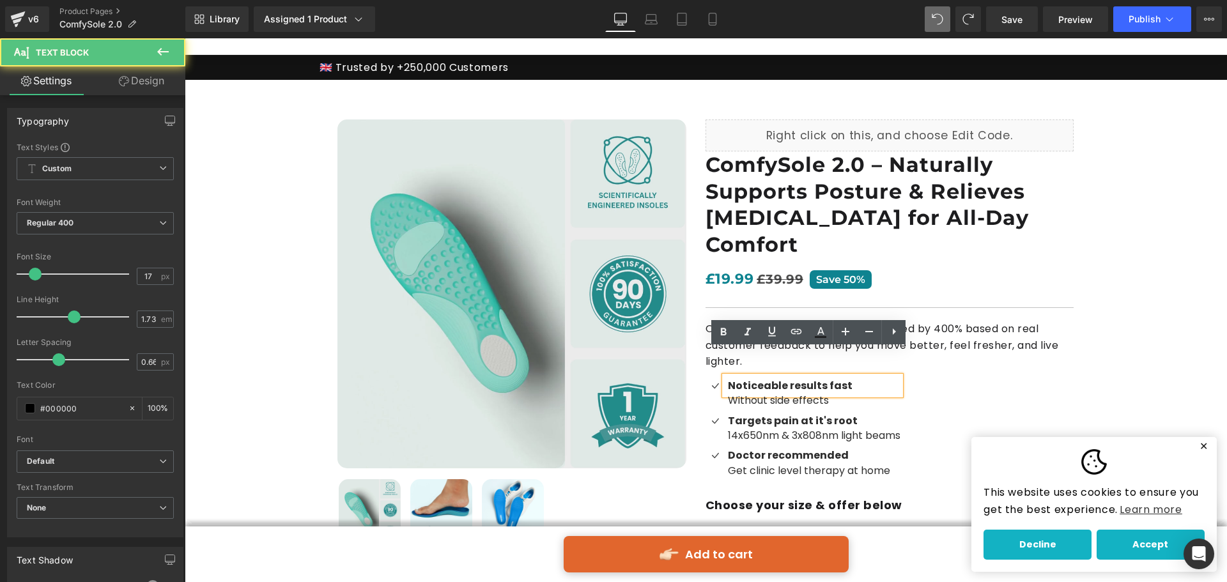
click at [832, 378] on b "Noticeable results fast" at bounding box center [790, 385] width 125 height 15
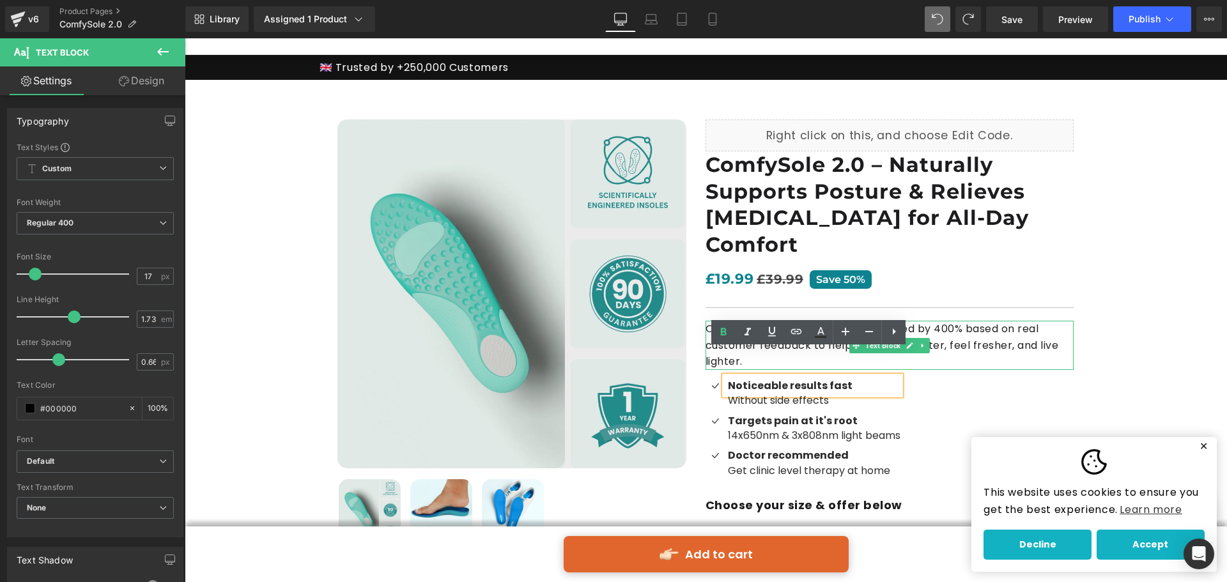
click at [766, 321] on p "Our most advanced design — improved by 400% based on real customer feedback to …" at bounding box center [889, 345] width 368 height 49
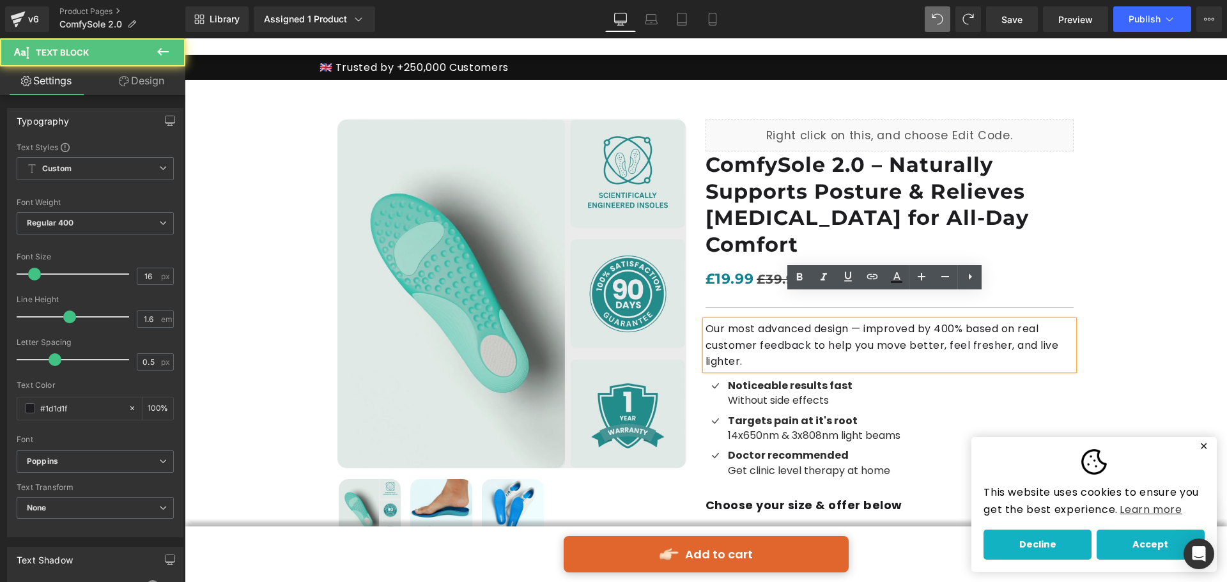
click at [766, 321] on p "Our most advanced design — improved by 400% based on real customer feedback to …" at bounding box center [889, 345] width 368 height 49
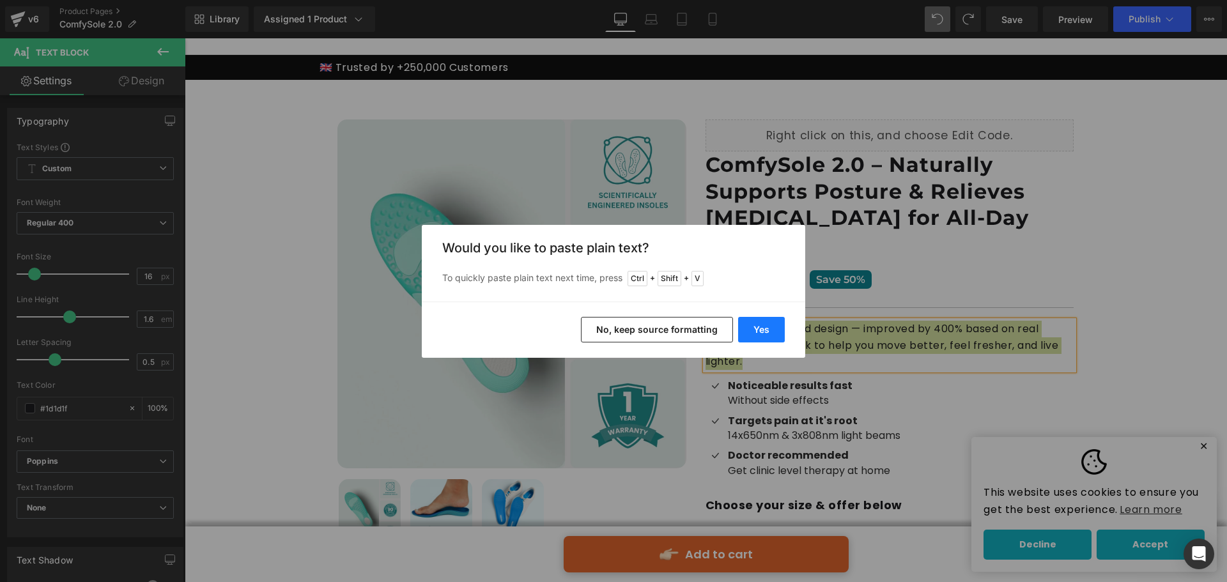
click at [0, 0] on button "Yes" at bounding box center [0, 0] width 0 height 0
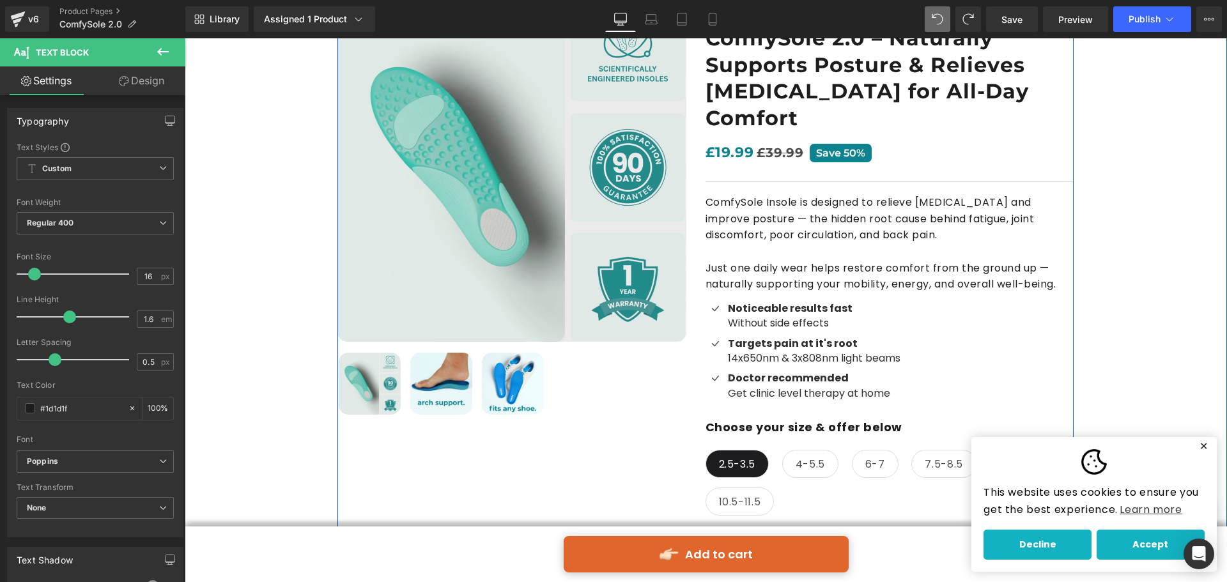
scroll to position [200, 0]
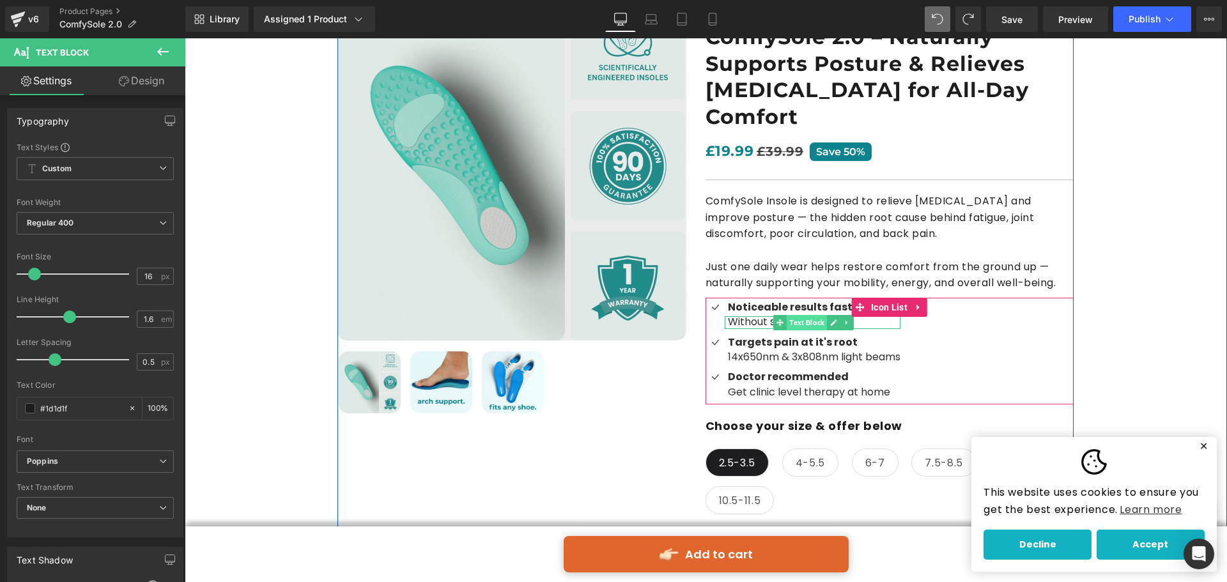
click at [787, 315] on span "Text Block" at bounding box center [807, 322] width 40 height 15
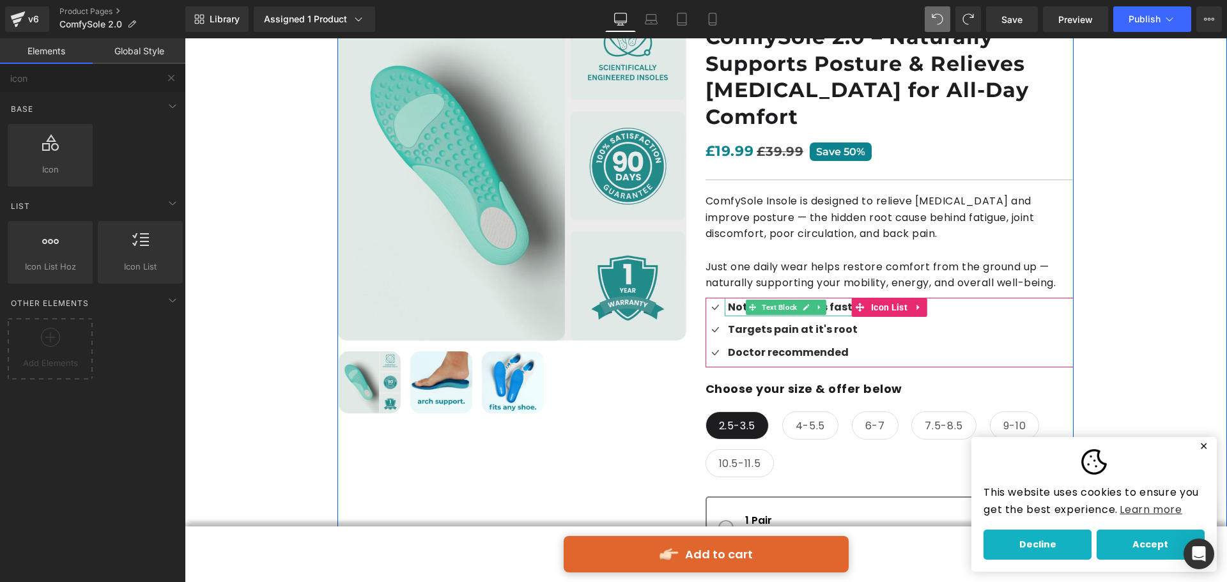
click at [800, 300] on link at bounding box center [806, 307] width 13 height 15
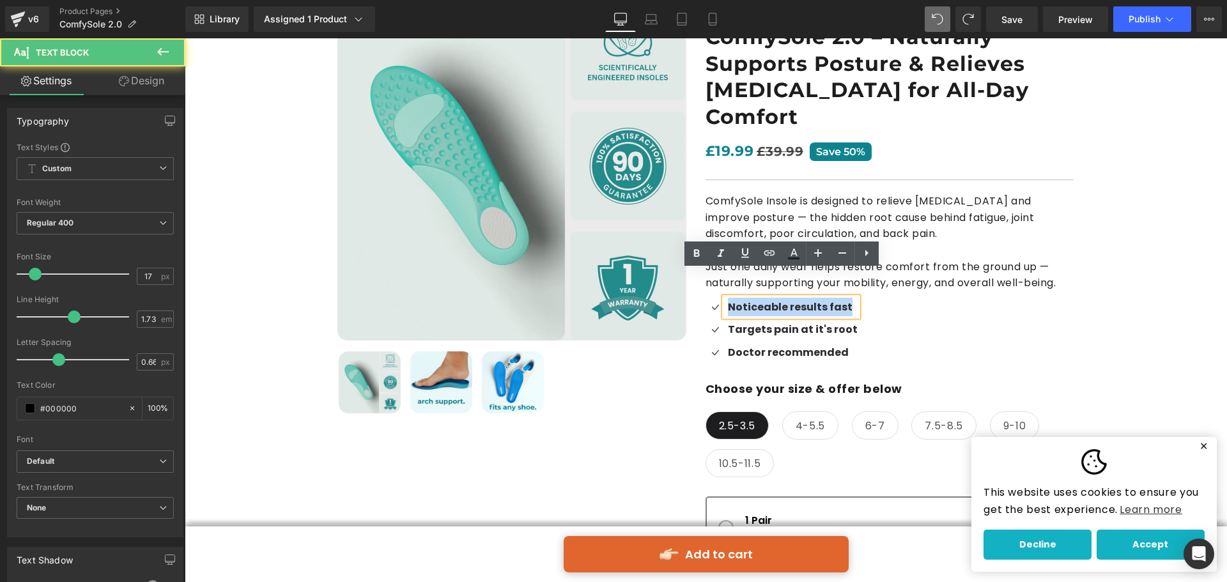
drag, startPoint x: 840, startPoint y: 282, endPoint x: 691, endPoint y: 288, distance: 149.6
click at [691, 288] on div "Best Seller (P) Image" at bounding box center [705, 403] width 736 height 822
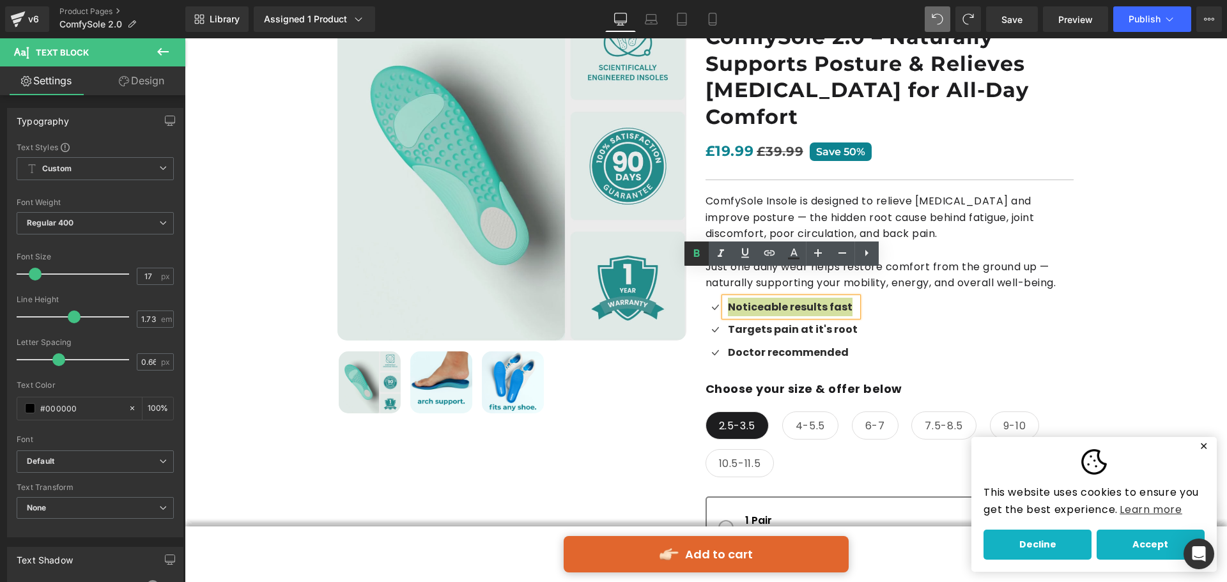
click at [0, 0] on icon at bounding box center [0, 0] width 0 height 0
click at [838, 322] on strong "Targets pain at it's root" at bounding box center [793, 329] width 130 height 15
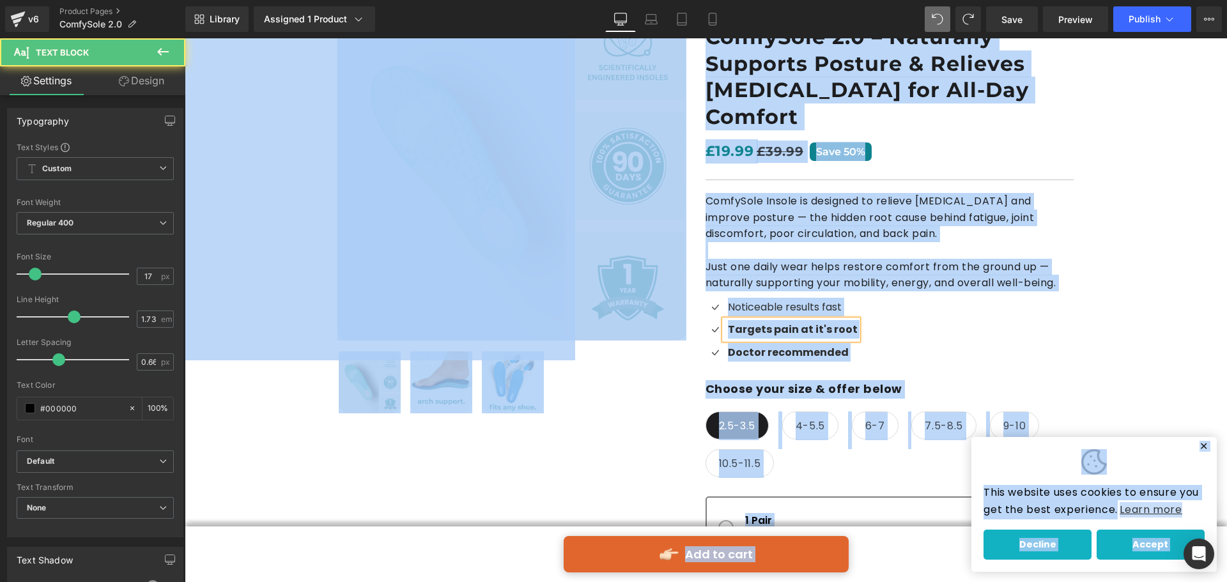
click at [767, 322] on strong "Targets pain at it's root" at bounding box center [793, 329] width 130 height 15
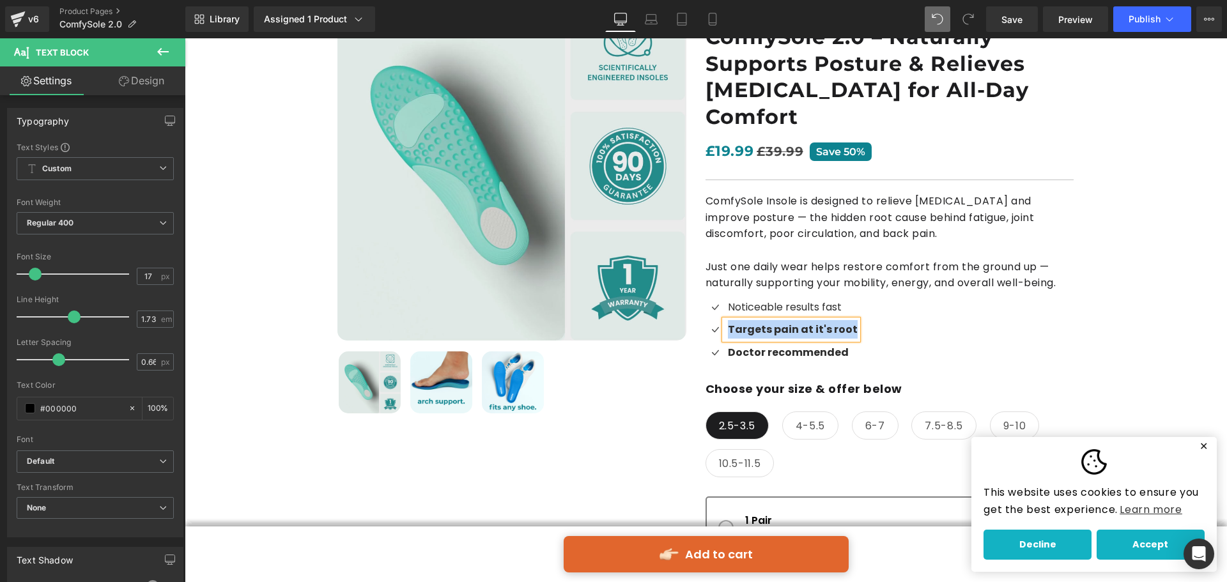
click at [751, 322] on strong "Targets pain at it's root" at bounding box center [793, 329] width 130 height 15
drag, startPoint x: 723, startPoint y: 300, endPoint x: 865, endPoint y: 305, distance: 141.3
click at [865, 305] on div "Icon Noticeable results fast Text Block Icon Targets pain at it's root Text Blo…" at bounding box center [889, 333] width 368 height 70
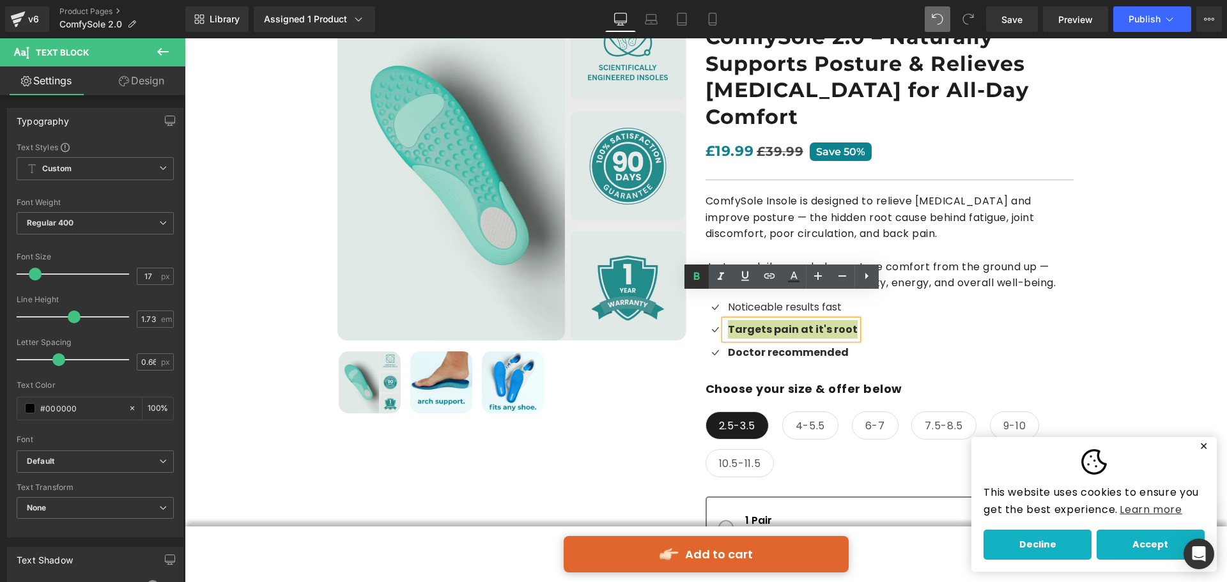
click at [0, 0] on icon at bounding box center [0, 0] width 0 height 0
click at [730, 345] on strong "Doctor recommended" at bounding box center [788, 352] width 121 height 15
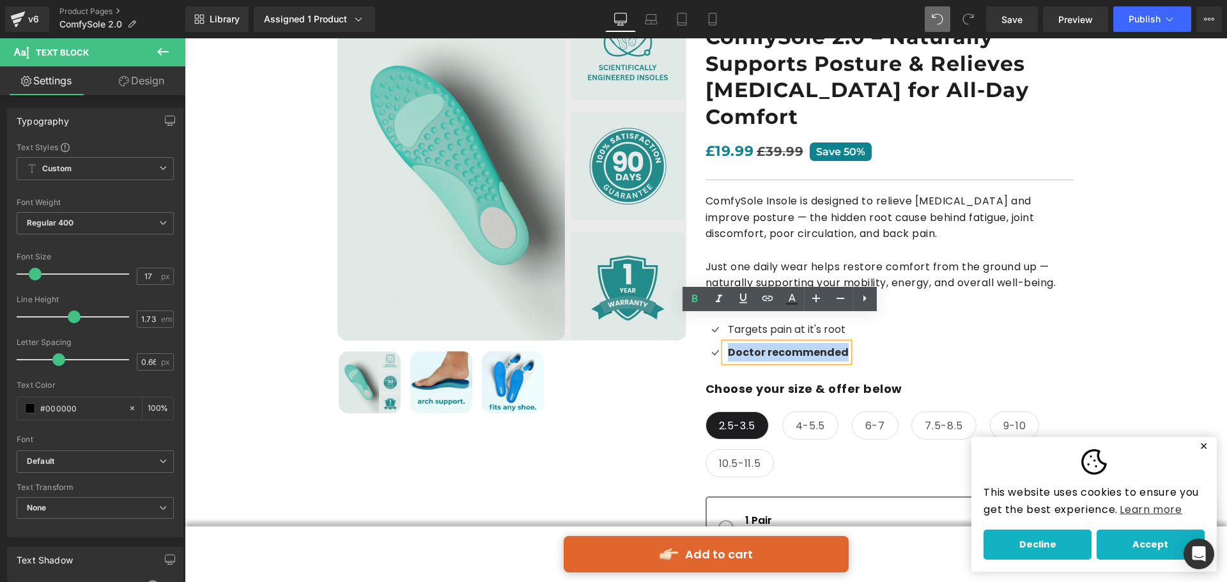
drag, startPoint x: 723, startPoint y: 325, endPoint x: 897, endPoint y: 329, distance: 173.9
click at [897, 329] on div "Icon Noticeable results fast Text Block Icon Targets pain at it's root Text Blo…" at bounding box center [889, 333] width 368 height 70
click at [0, 0] on icon at bounding box center [0, 0] width 0 height 0
click at [873, 330] on div "Icon Noticeable results fast Text Block Icon Targets pain at it's root Text Blo…" at bounding box center [889, 333] width 368 height 70
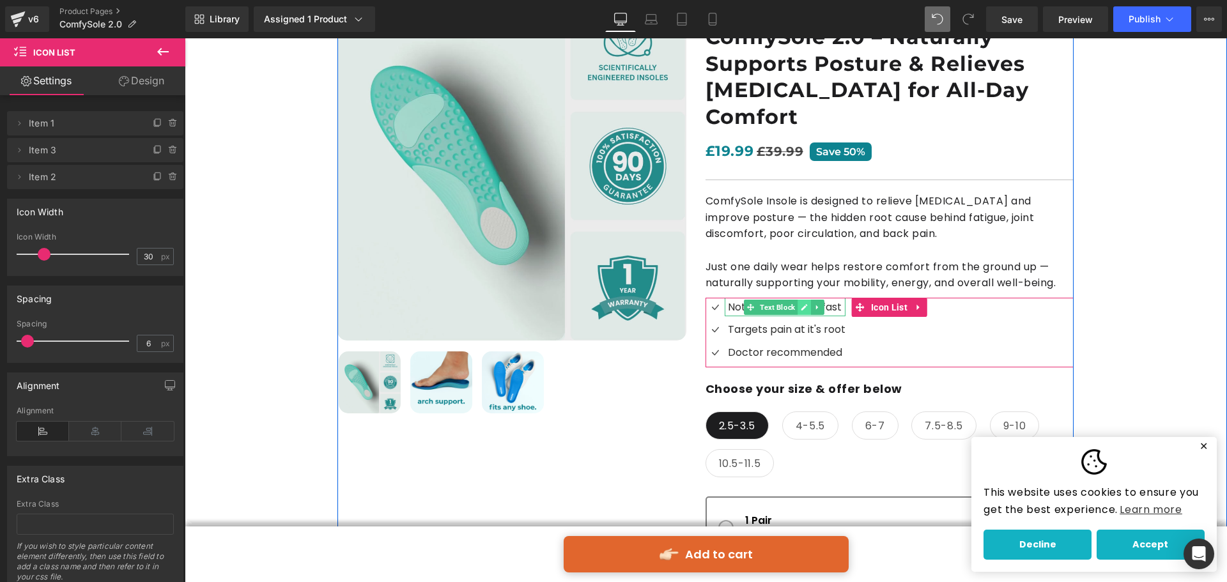
click at [801, 304] on icon at bounding box center [804, 307] width 6 height 6
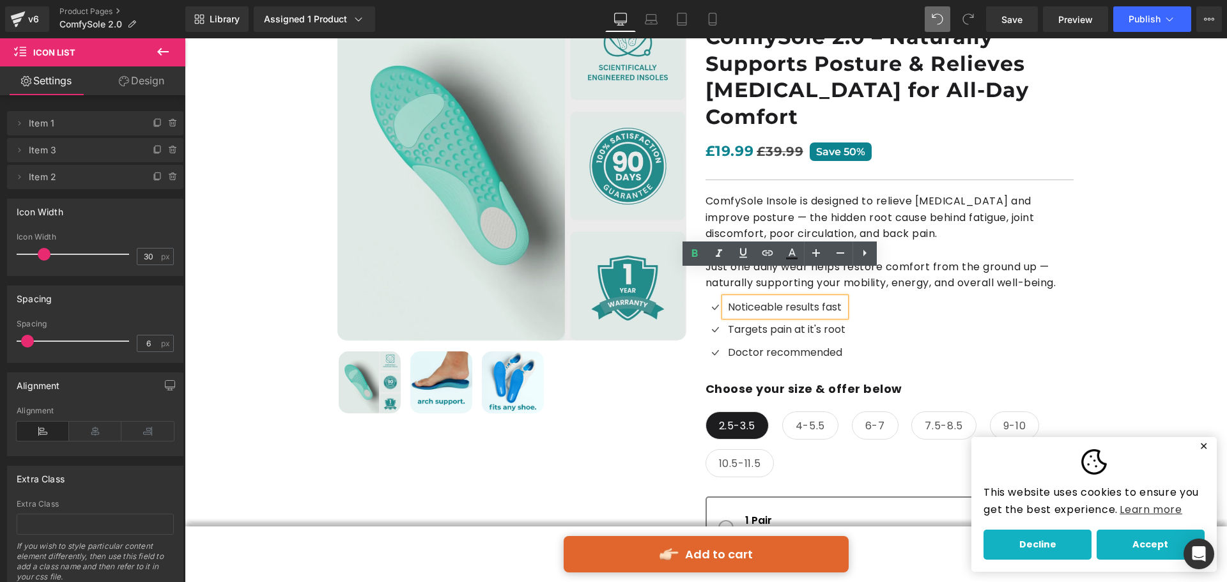
click at [759, 300] on span "Noticeable results fast" at bounding box center [785, 307] width 114 height 15
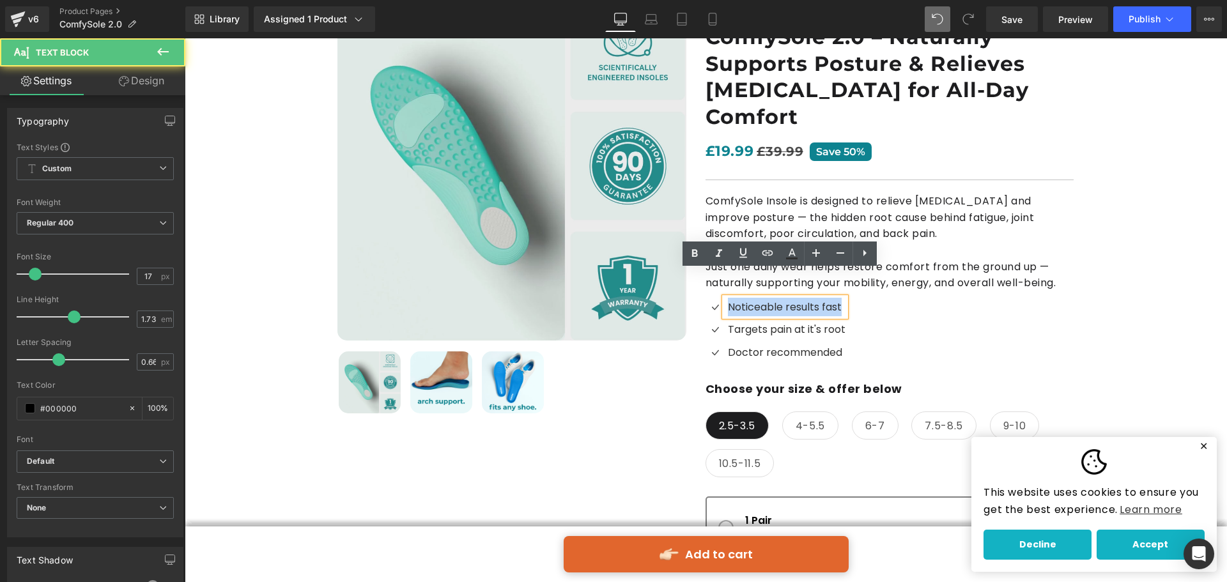
drag, startPoint x: 723, startPoint y: 279, endPoint x: 879, endPoint y: 283, distance: 156.0
click at [879, 298] on div "Icon Noticeable results fast Text Block Icon Targets pain at it's root Text Blo…" at bounding box center [889, 333] width 368 height 70
click at [810, 300] on span "Noticeable results fast" at bounding box center [785, 307] width 114 height 15
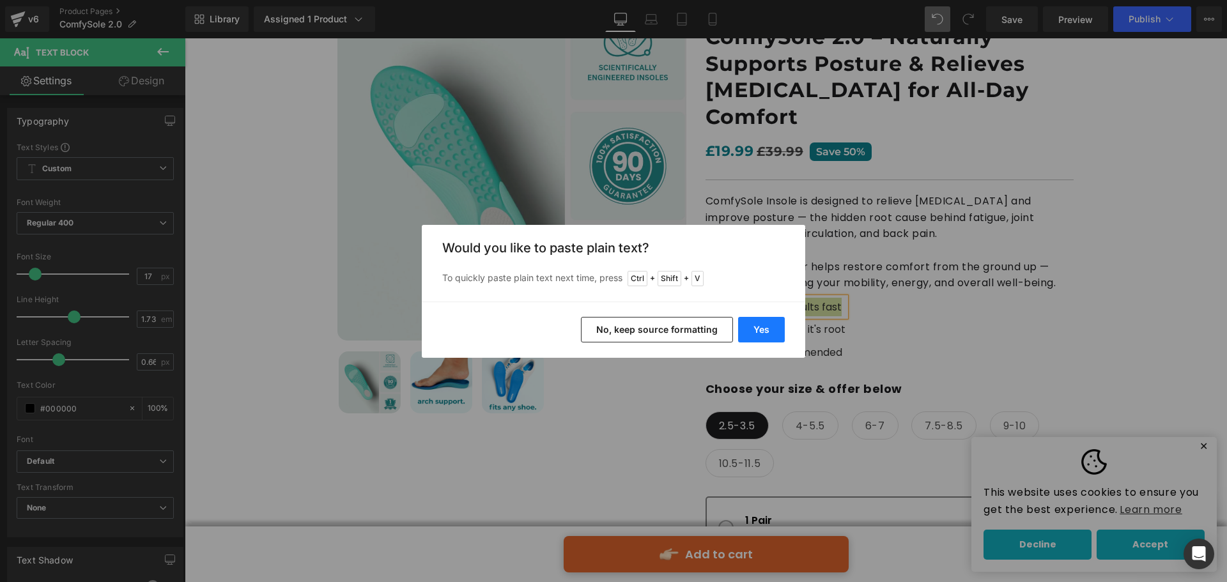
click at [778, 320] on button "Yes" at bounding box center [761, 330] width 47 height 26
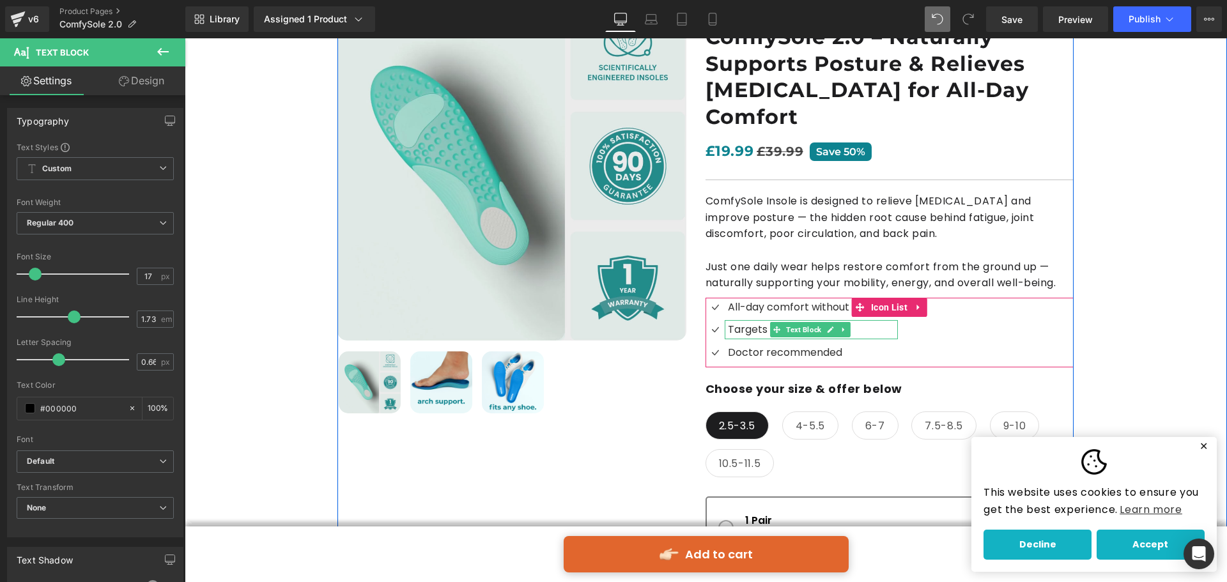
click at [760, 322] on span "Targets pain at it's root" at bounding box center [787, 329] width 118 height 15
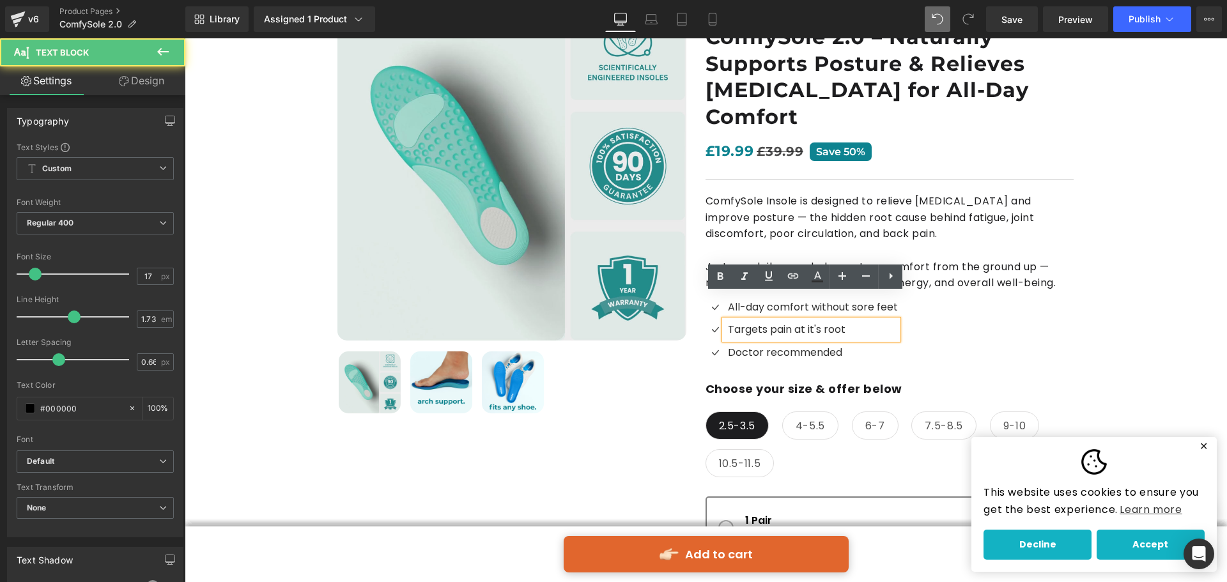
click at [752, 322] on span "Targets pain at it's root" at bounding box center [787, 329] width 118 height 15
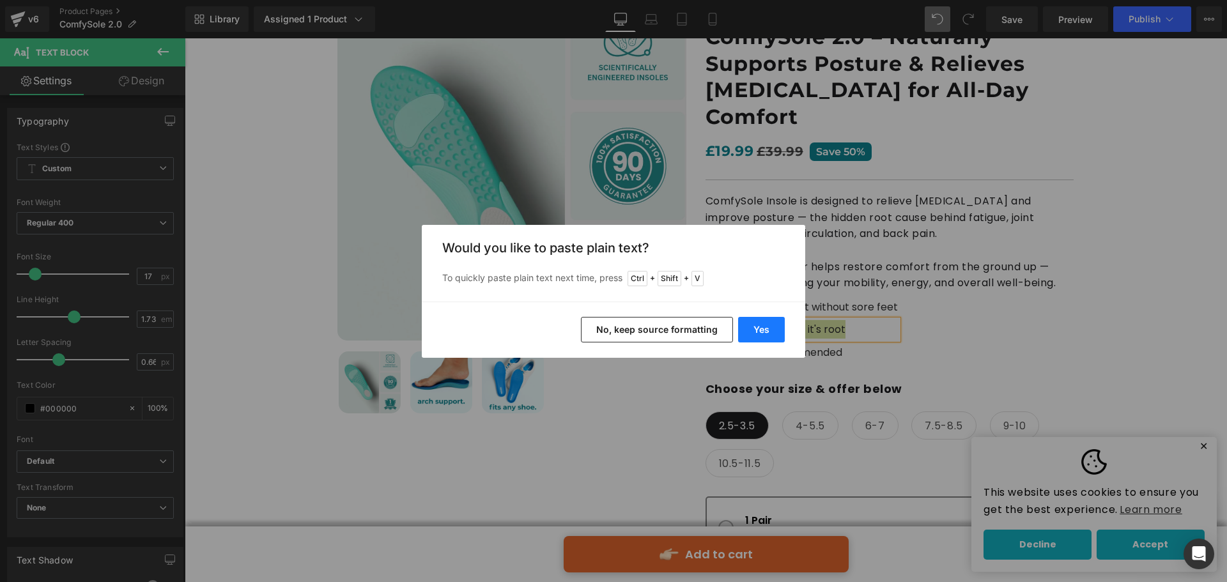
click at [774, 328] on button "Yes" at bounding box center [761, 330] width 47 height 26
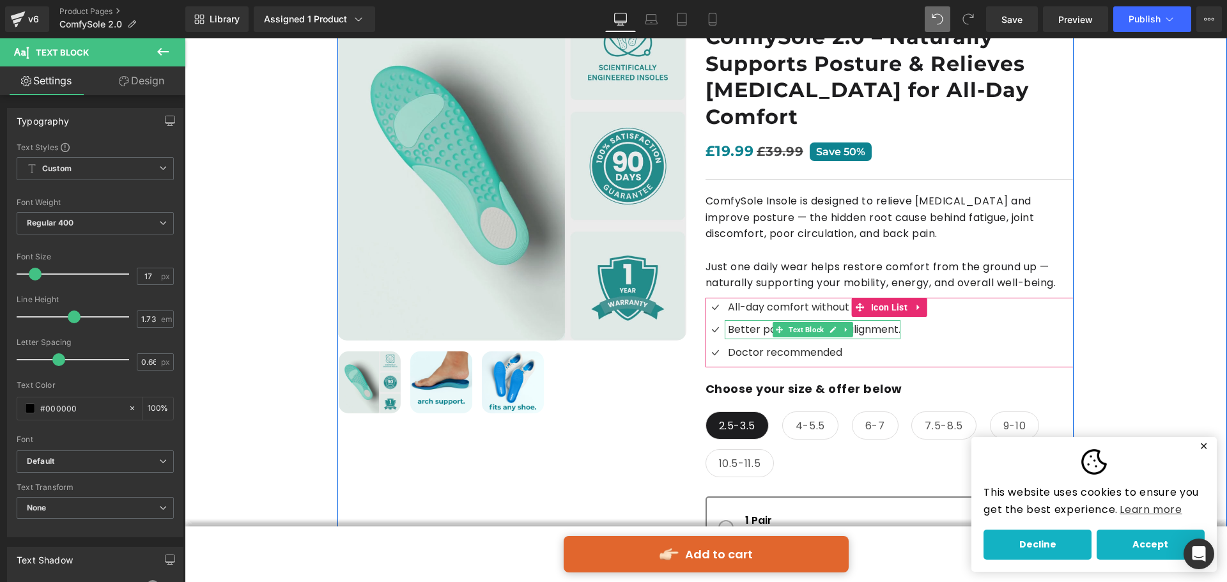
click at [891, 322] on span "Better posture & spinal alignment." at bounding box center [814, 329] width 173 height 15
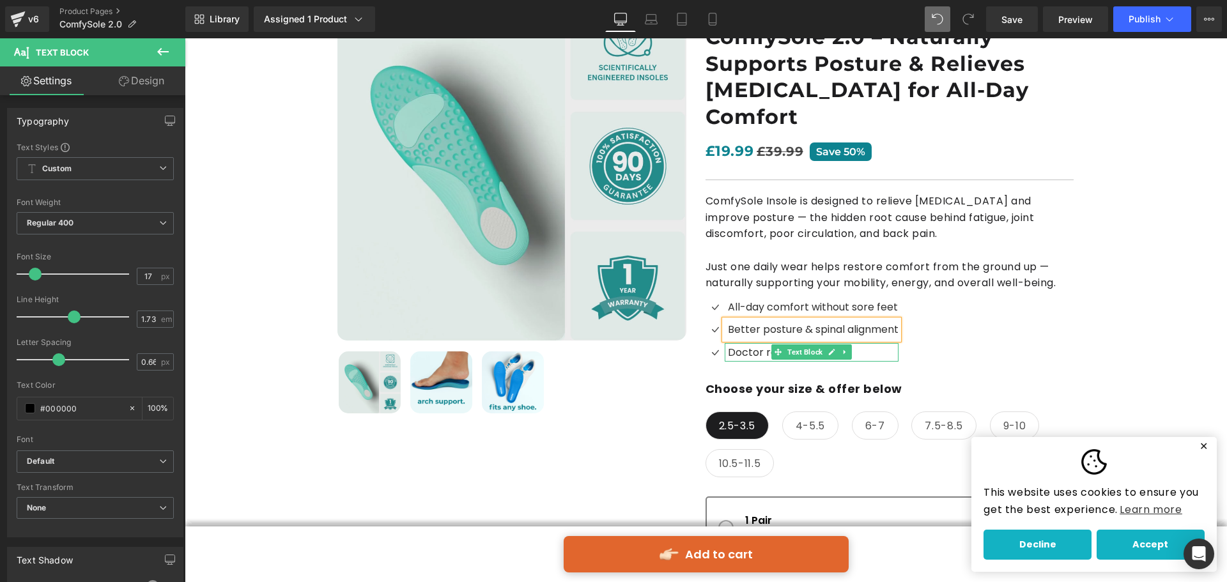
click at [762, 345] on span "Doctor recommended" at bounding box center [785, 352] width 114 height 15
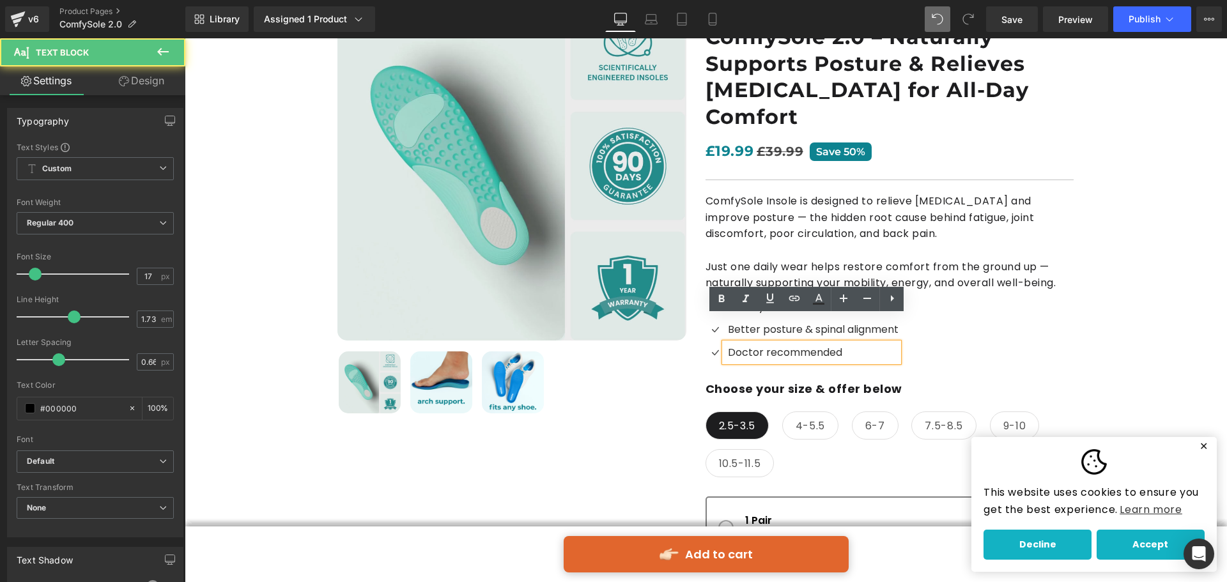
click at [746, 345] on span "Doctor recommended" at bounding box center [785, 352] width 114 height 15
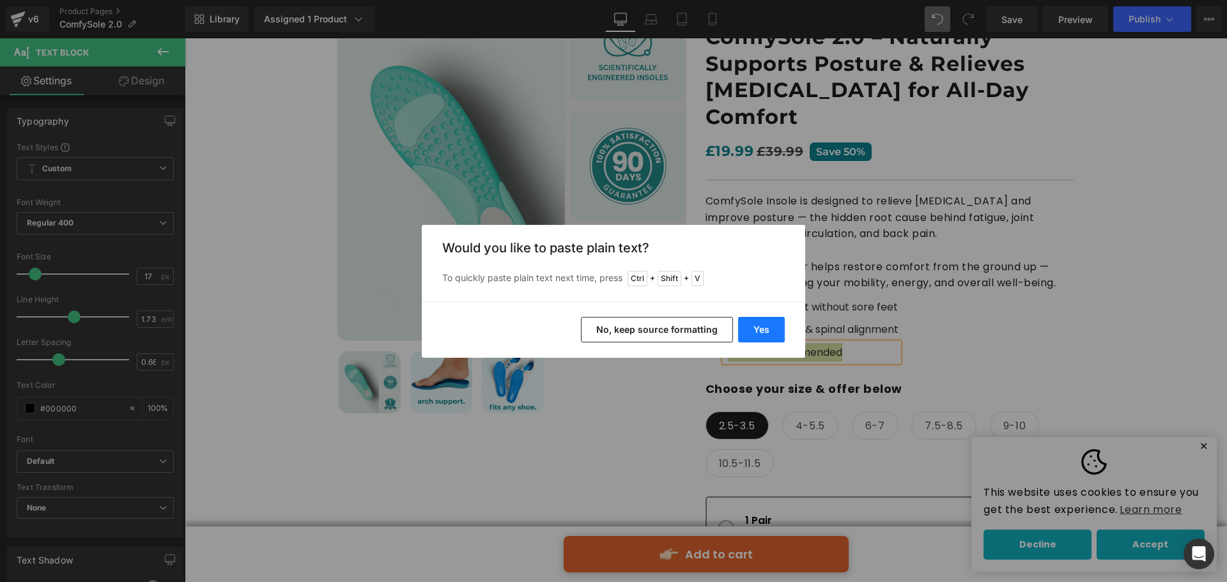
click at [774, 334] on button "Yes" at bounding box center [761, 330] width 47 height 26
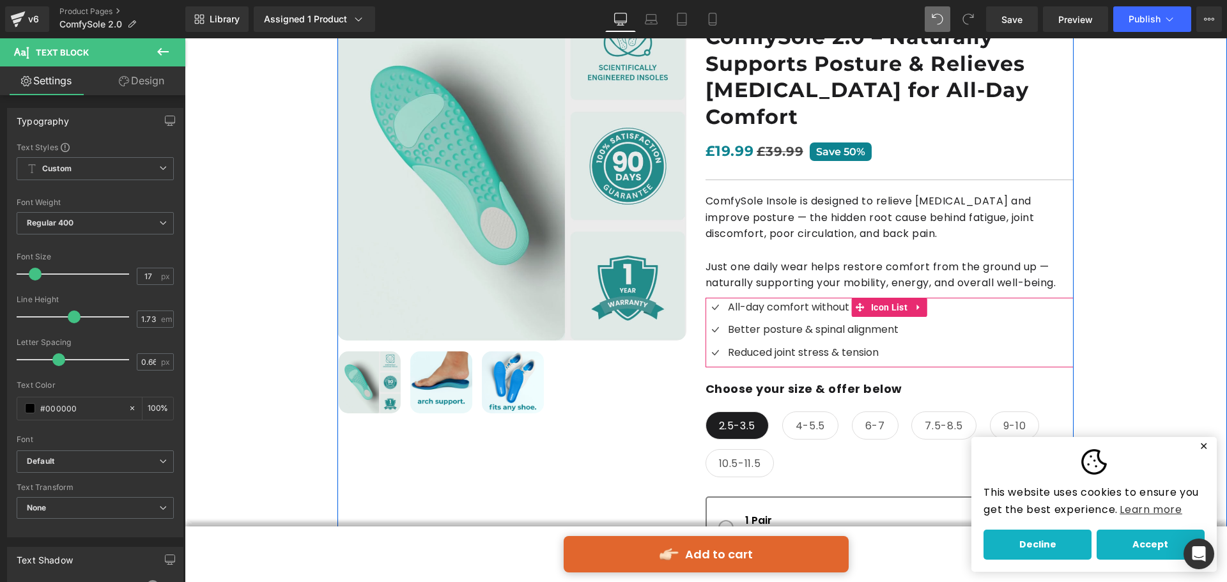
click at [1010, 314] on div "Icon All-day comfort without sore feet Text Block Icon Better posture & spinal …" at bounding box center [889, 333] width 368 height 70
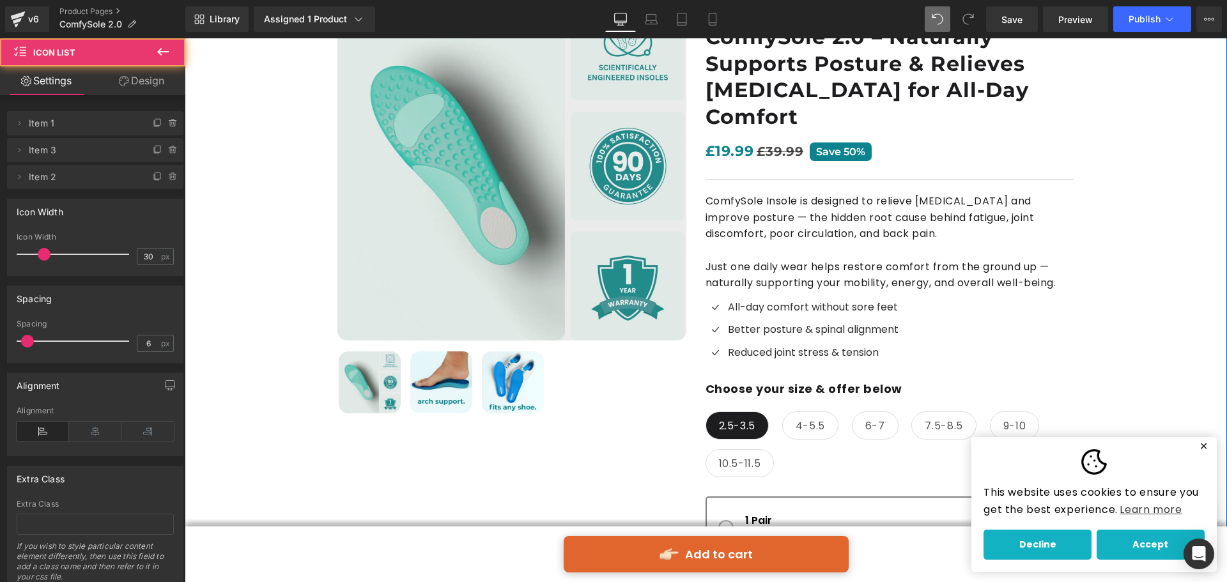
click at [1129, 287] on div at bounding box center [706, 458] width 1042 height 1012
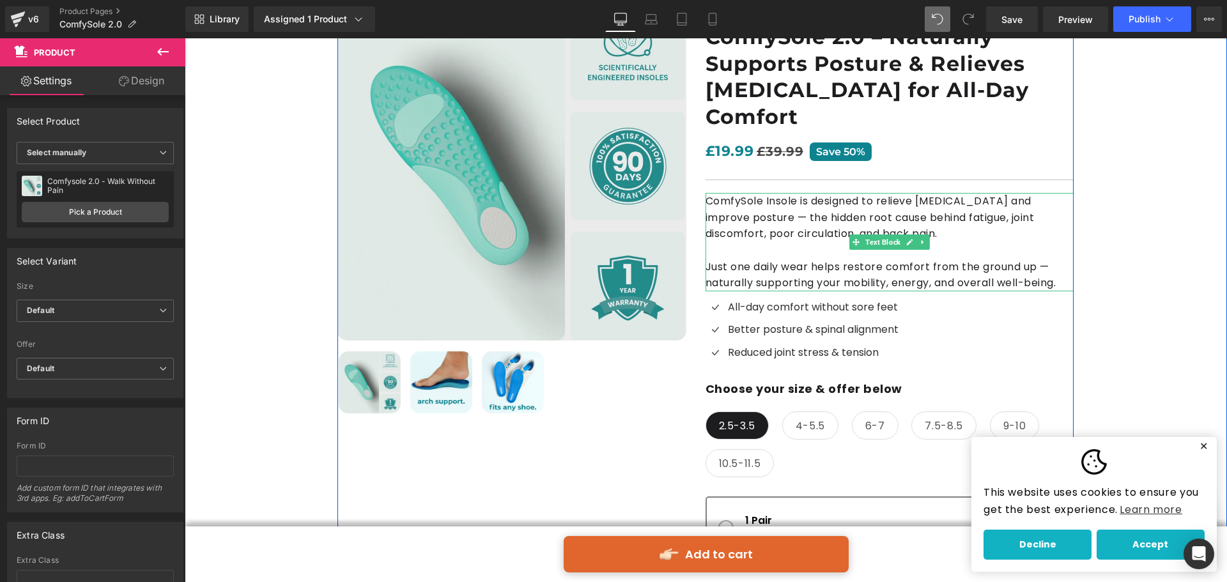
click at [833, 259] on p "Just one daily wear helps restore comfort from the ground up — naturally suppor…" at bounding box center [889, 275] width 368 height 33
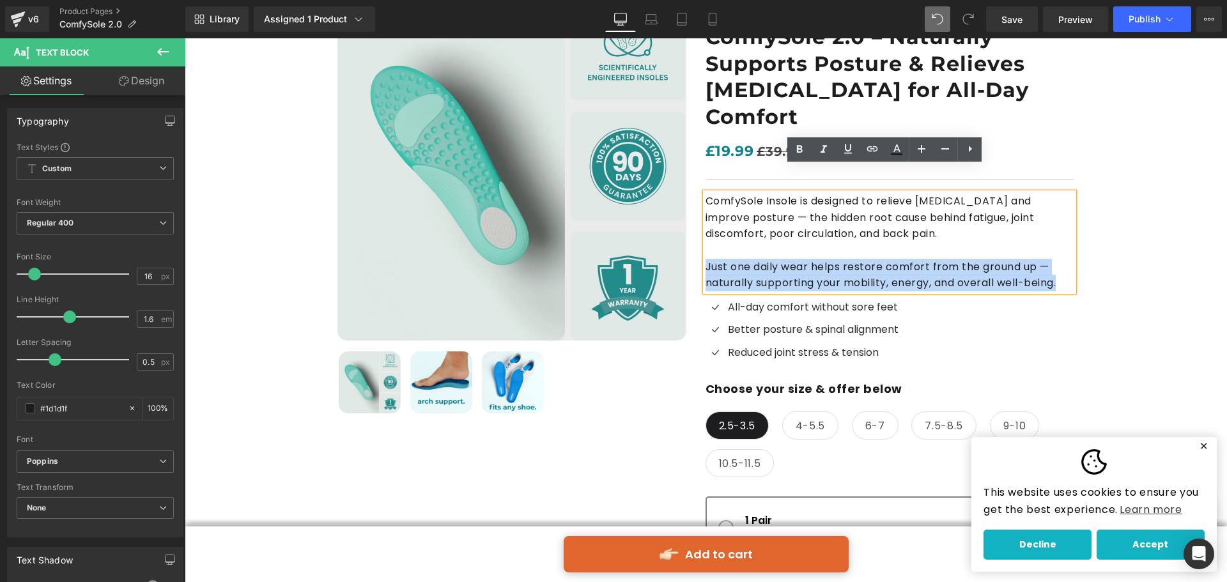
drag, startPoint x: 701, startPoint y: 242, endPoint x: 1069, endPoint y: 253, distance: 368.2
click at [1069, 253] on div "ComfySole Insole is designed to relieve [MEDICAL_DATA] and improve posture — th…" at bounding box center [889, 242] width 368 height 98
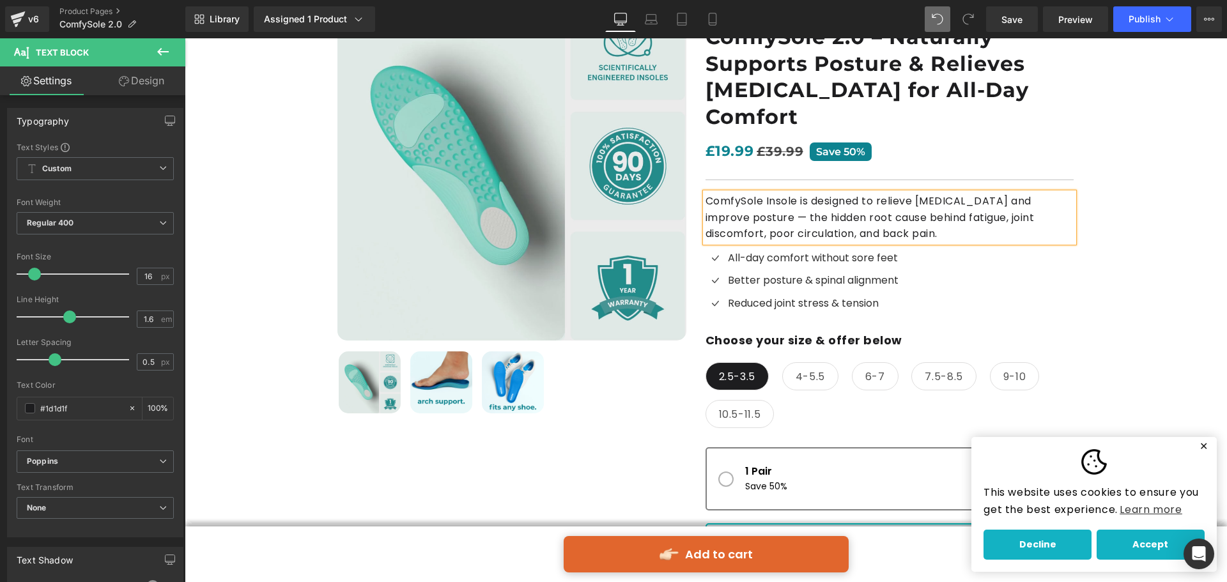
click at [1072, 253] on div "Best Seller (P) Image" at bounding box center [705, 378] width 755 height 773
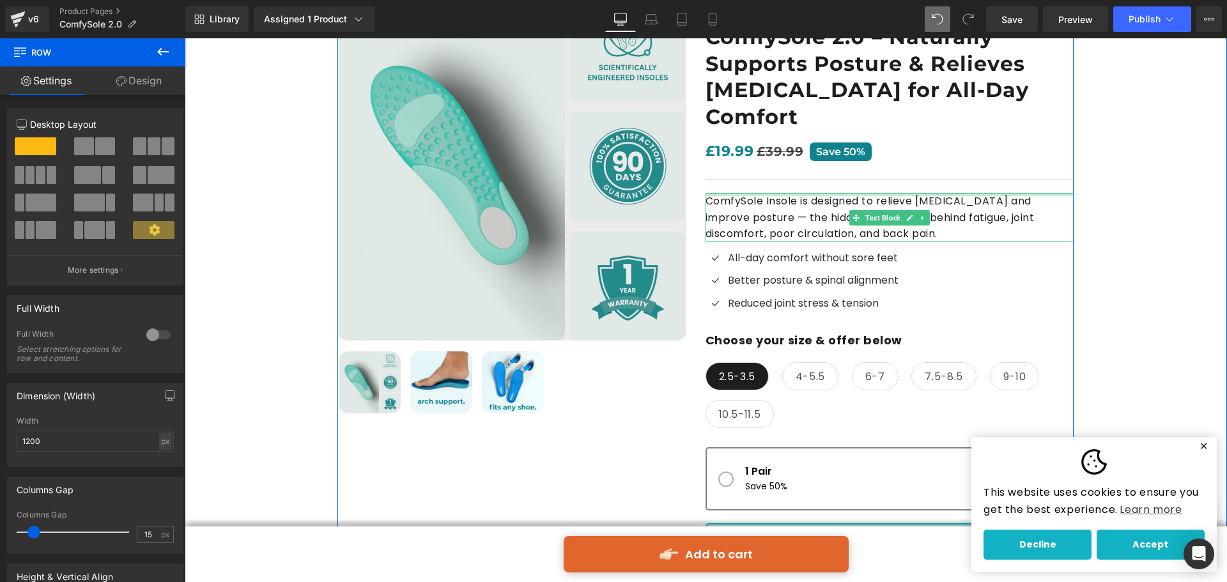
click at [185, 38] on div at bounding box center [185, 38] width 0 height 0
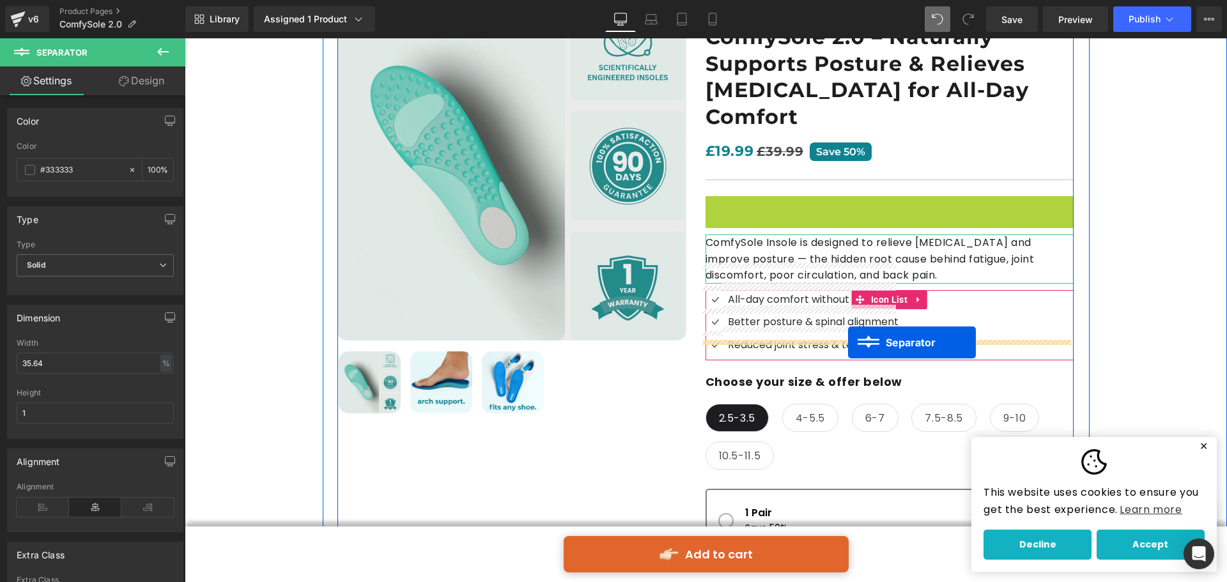
drag, startPoint x: 873, startPoint y: 177, endPoint x: 848, endPoint y: 343, distance: 167.4
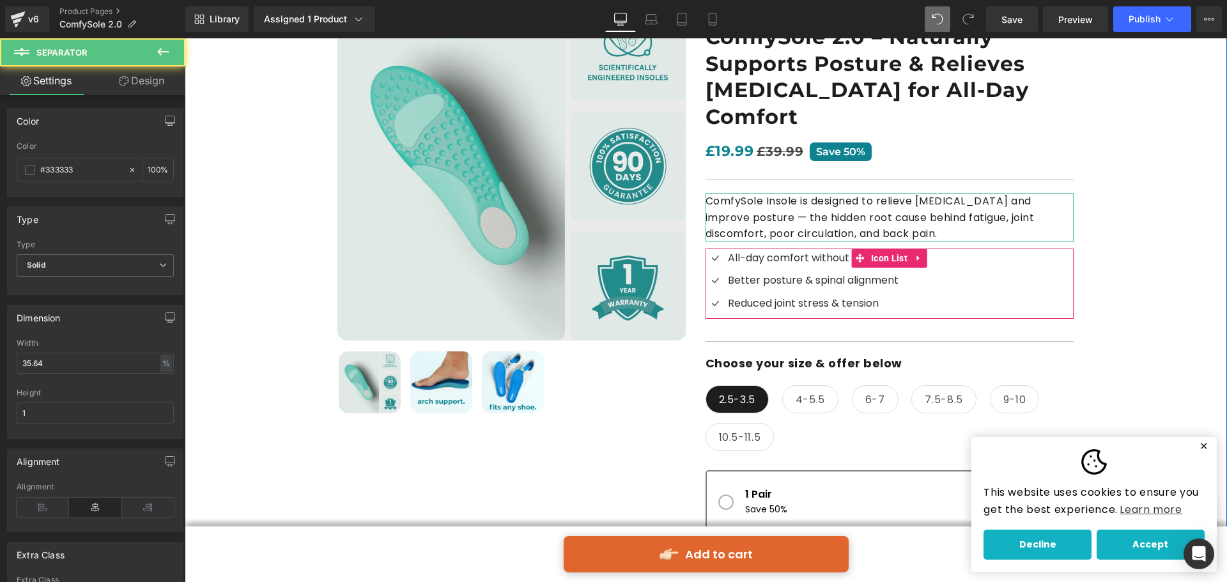
click at [1134, 282] on div at bounding box center [706, 445] width 1042 height 986
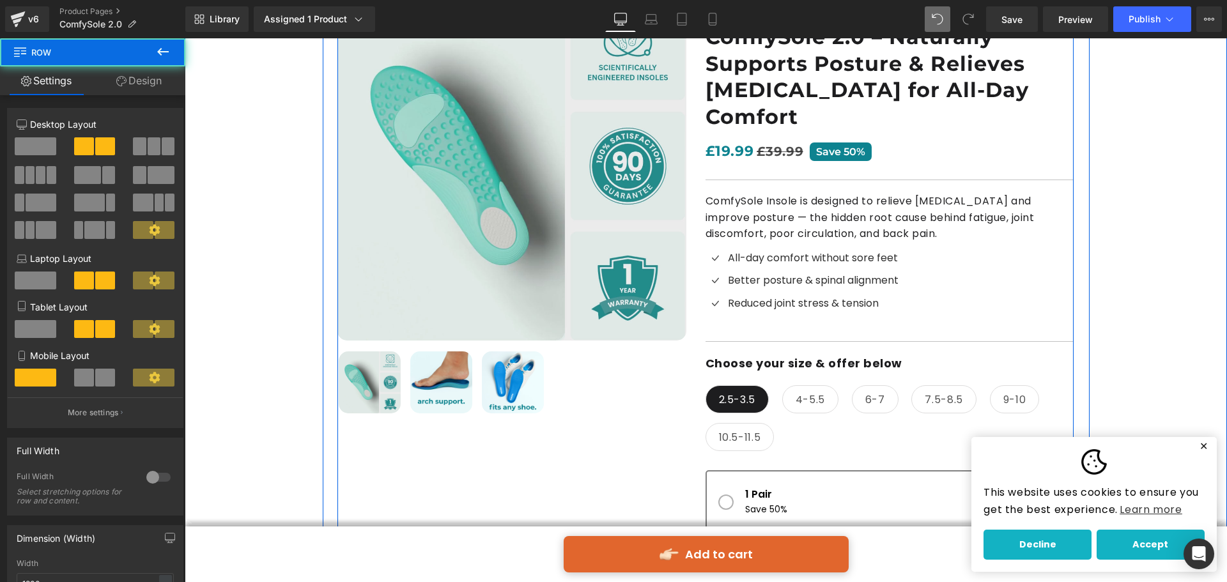
click at [870, 302] on div "Liquid ComfySole 2.0 – Naturally Supports Posture & Relieves [MEDICAL_DATA] for…" at bounding box center [889, 386] width 368 height 789
click at [841, 296] on link at bounding box center [844, 303] width 13 height 15
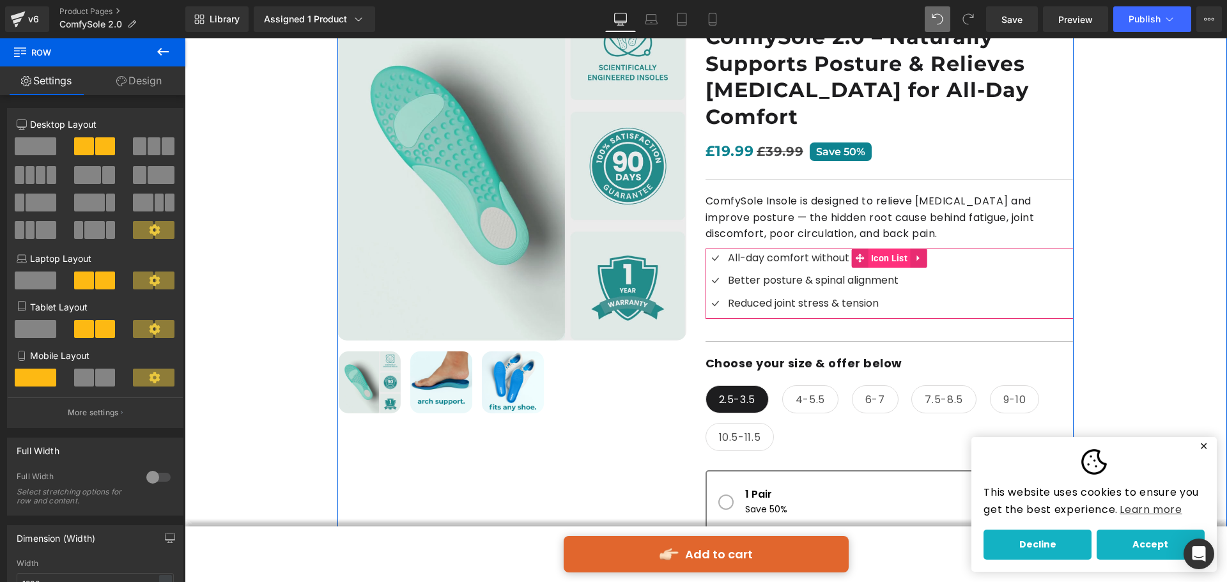
click at [875, 249] on span "Icon List" at bounding box center [889, 258] width 43 height 19
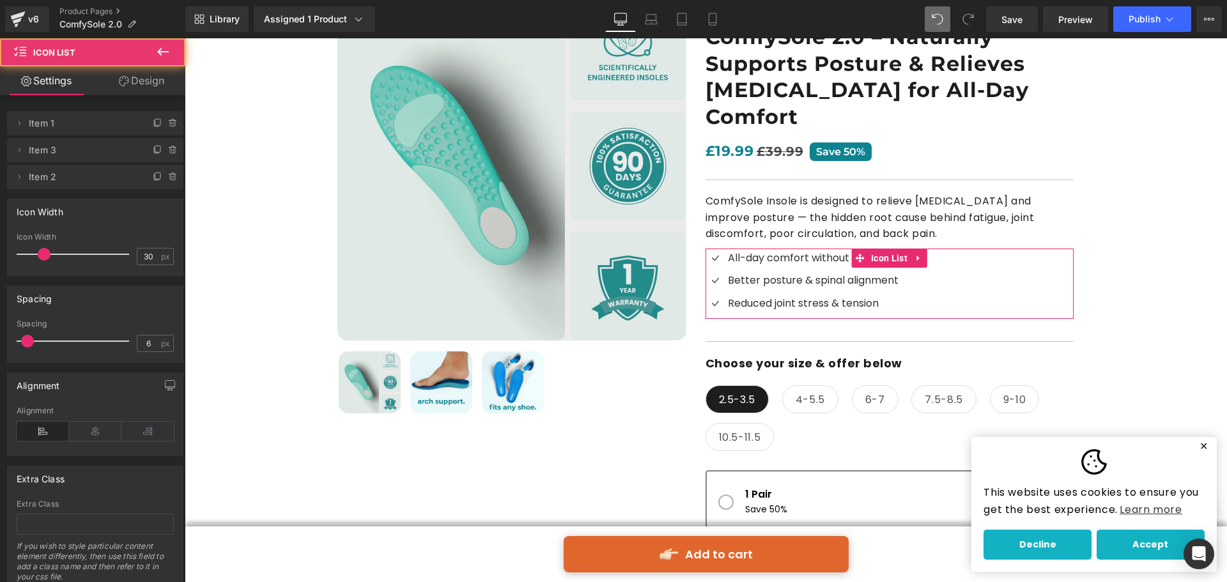
click at [141, 82] on link "Design" at bounding box center [141, 80] width 93 height 29
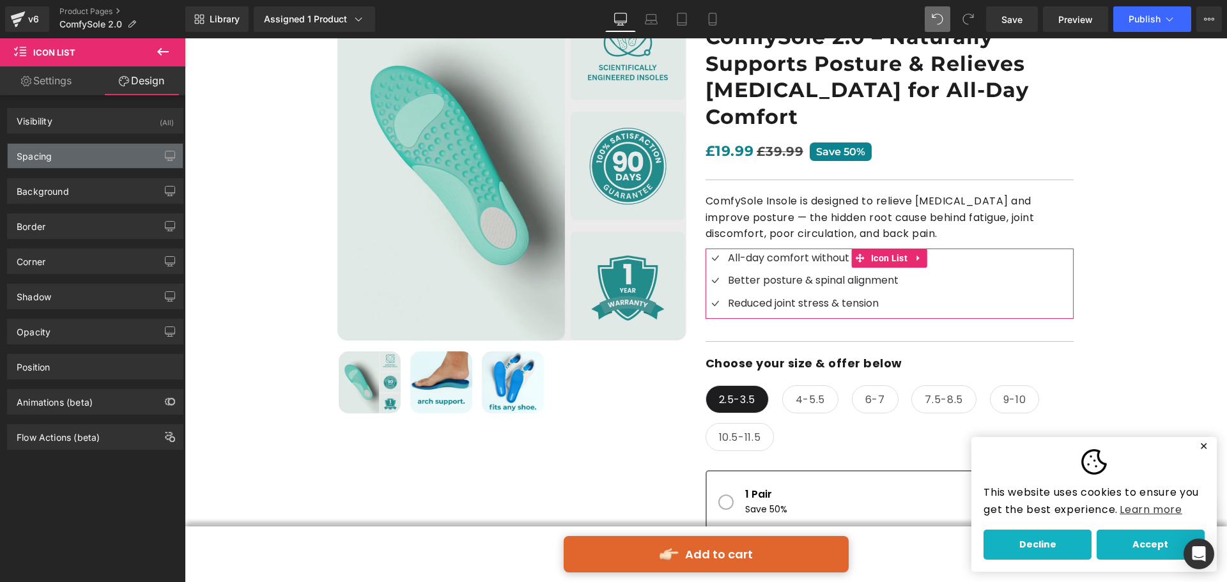
click at [63, 157] on div "Spacing" at bounding box center [95, 156] width 175 height 24
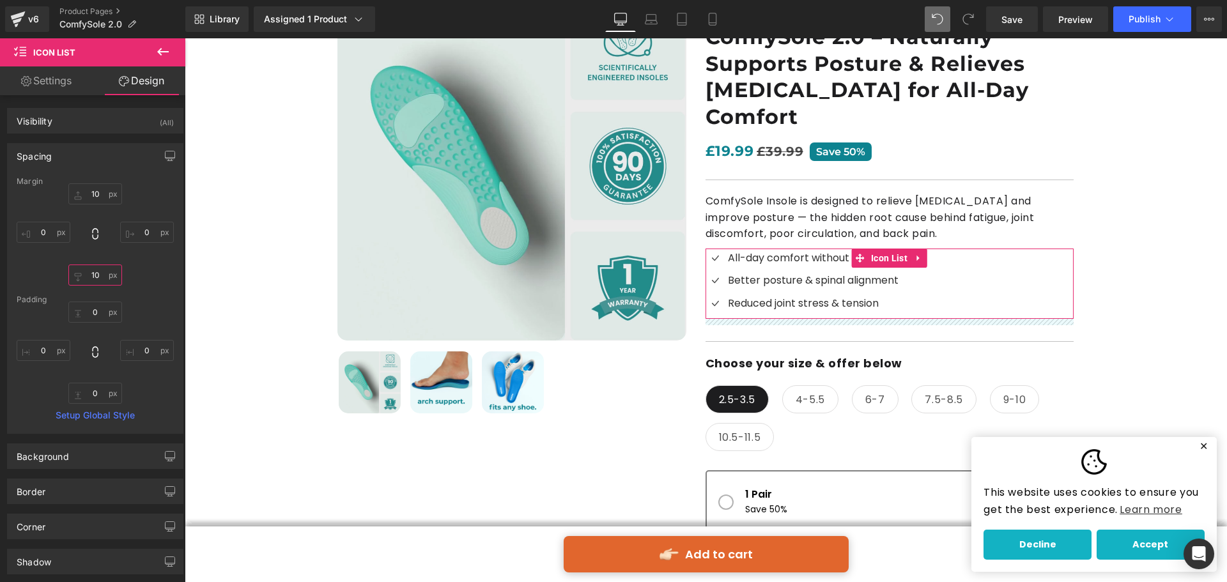
click at [99, 274] on input "10" at bounding box center [95, 275] width 54 height 21
type input "0"
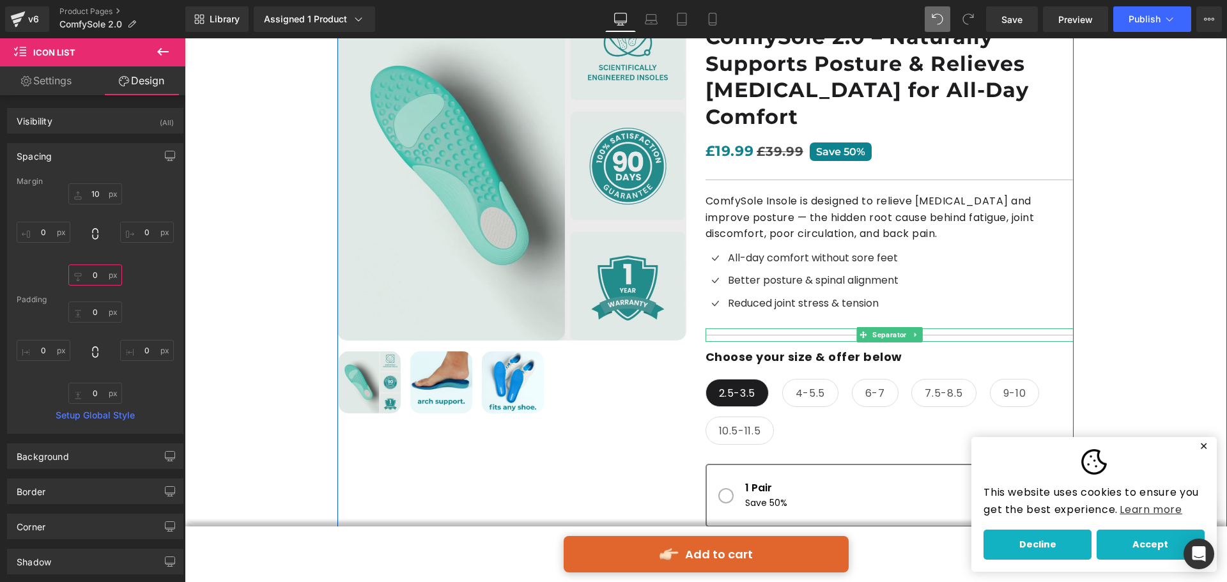
drag, startPoint x: 885, startPoint y: 311, endPoint x: 983, endPoint y: 308, distance: 97.8
click at [885, 327] on span "Separator" at bounding box center [889, 334] width 39 height 15
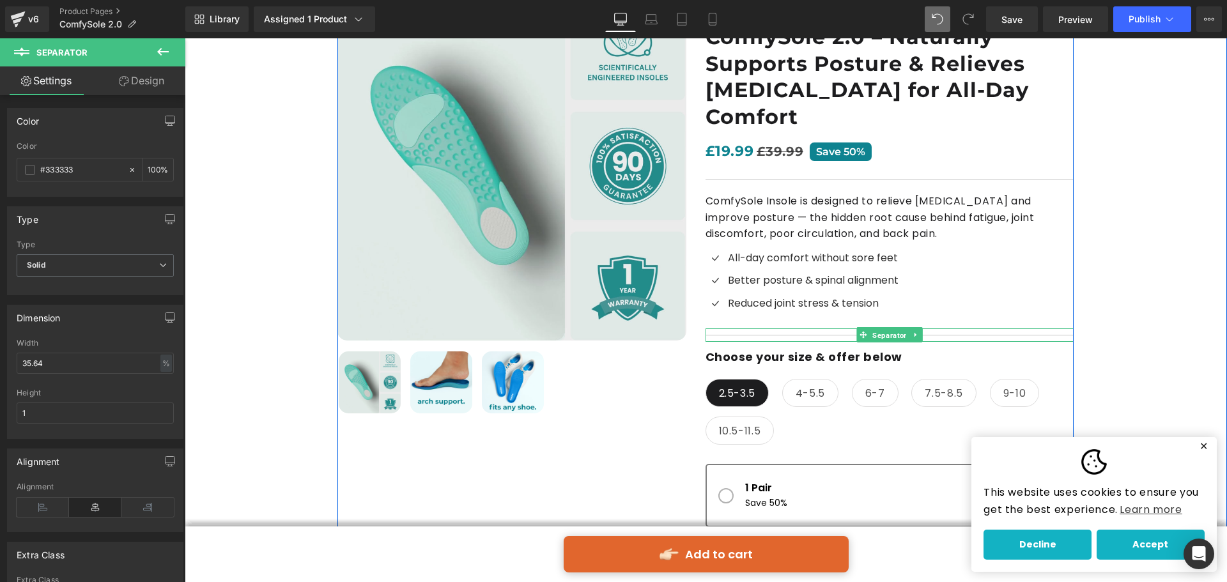
click at [900, 328] on span "Separator" at bounding box center [889, 335] width 39 height 15
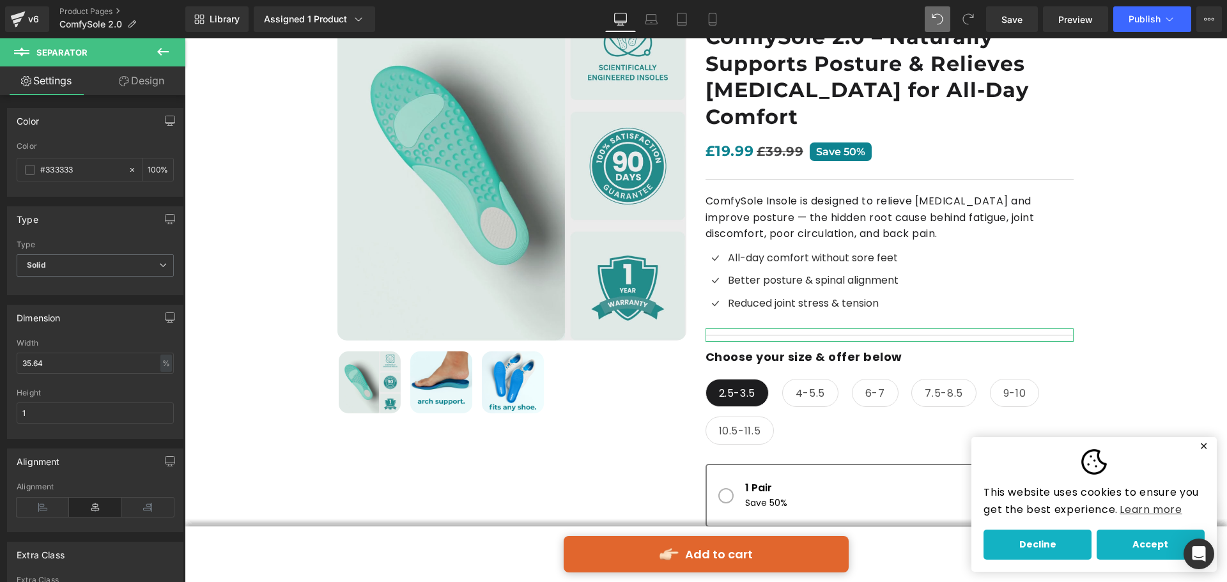
click at [115, 75] on link "Design" at bounding box center [141, 80] width 93 height 29
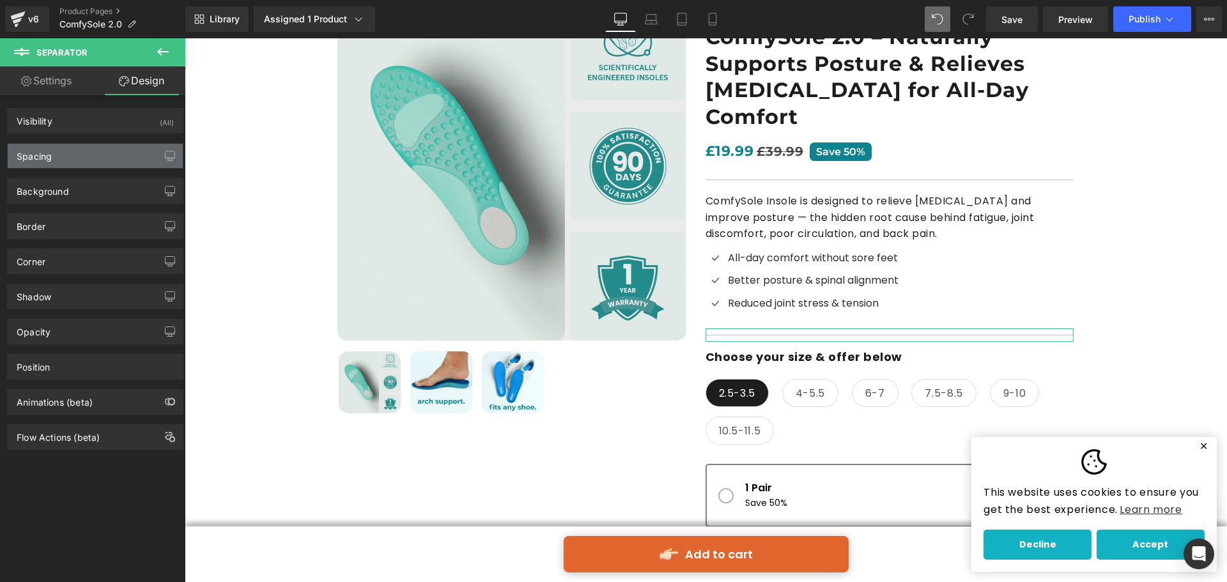
click at [92, 164] on div "Spacing" at bounding box center [95, 156] width 175 height 24
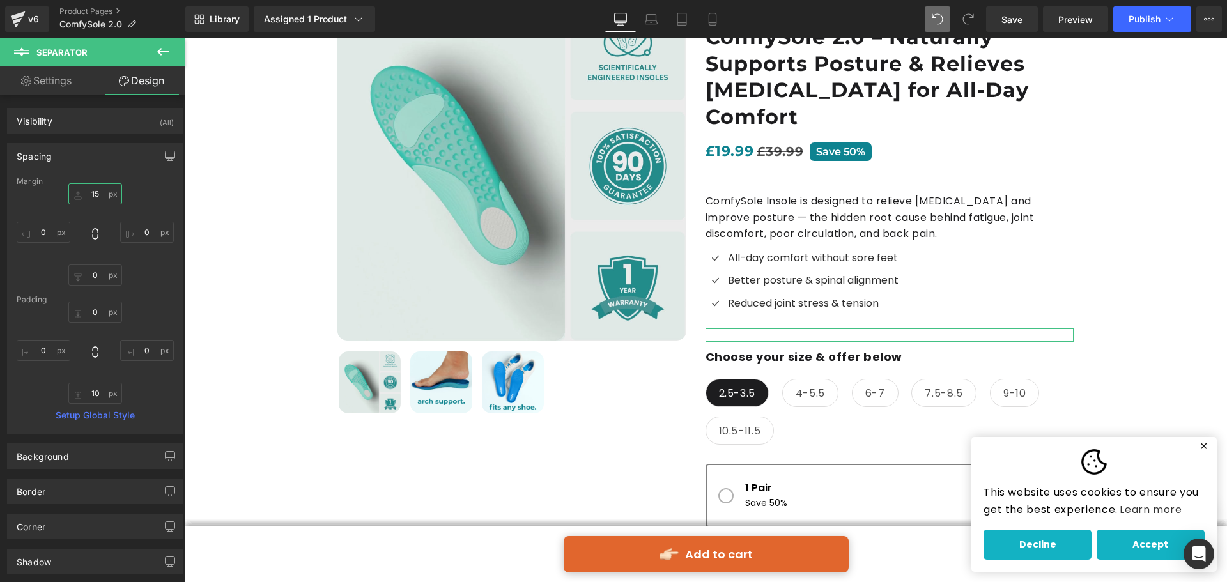
click at [94, 189] on input "15" at bounding box center [95, 193] width 54 height 21
type input "0"
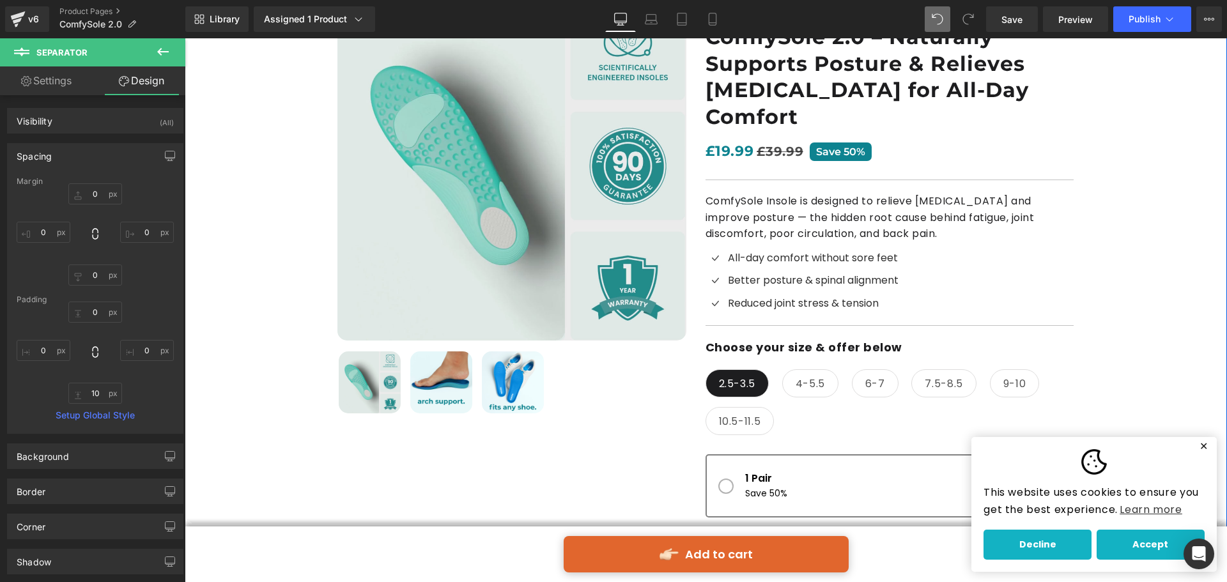
click at [1180, 286] on div at bounding box center [706, 437] width 1042 height 970
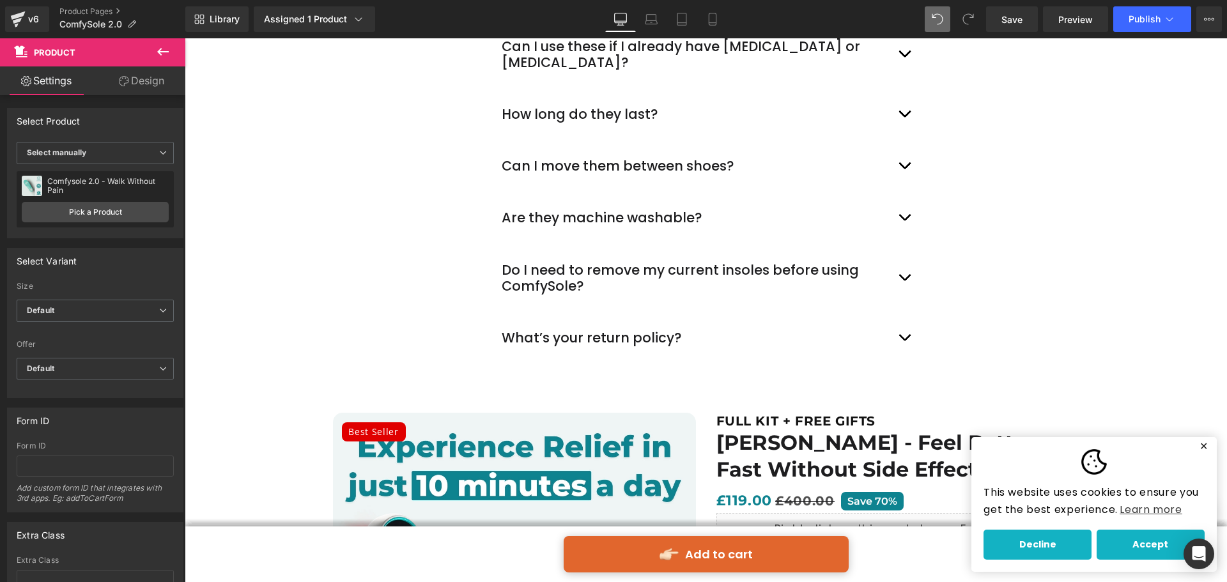
scroll to position [4683, 0]
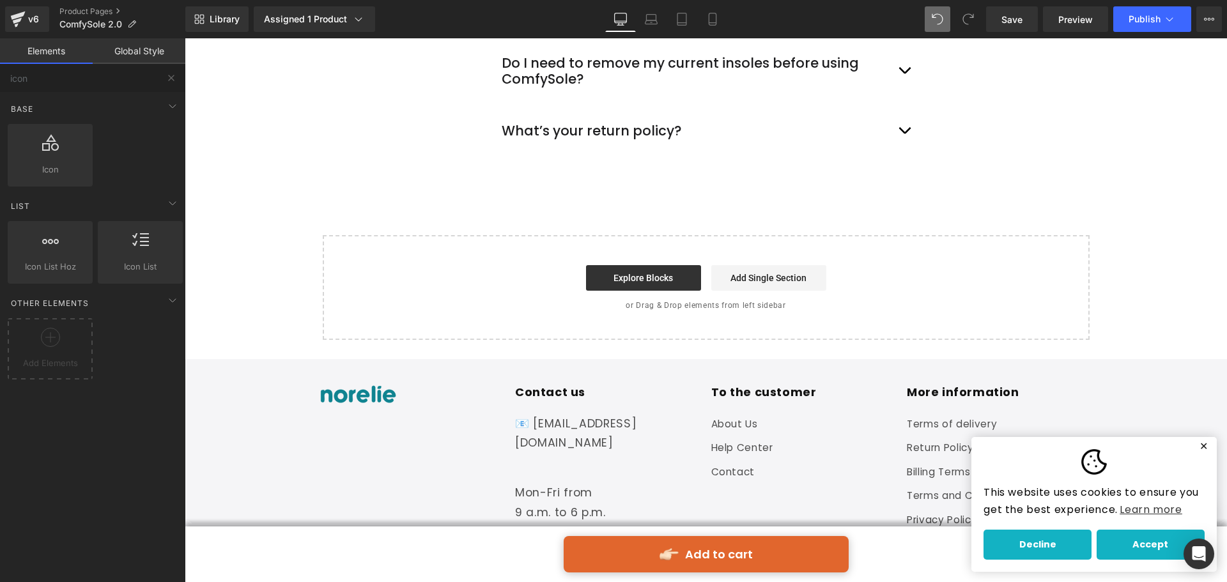
scroll to position [4686, 0]
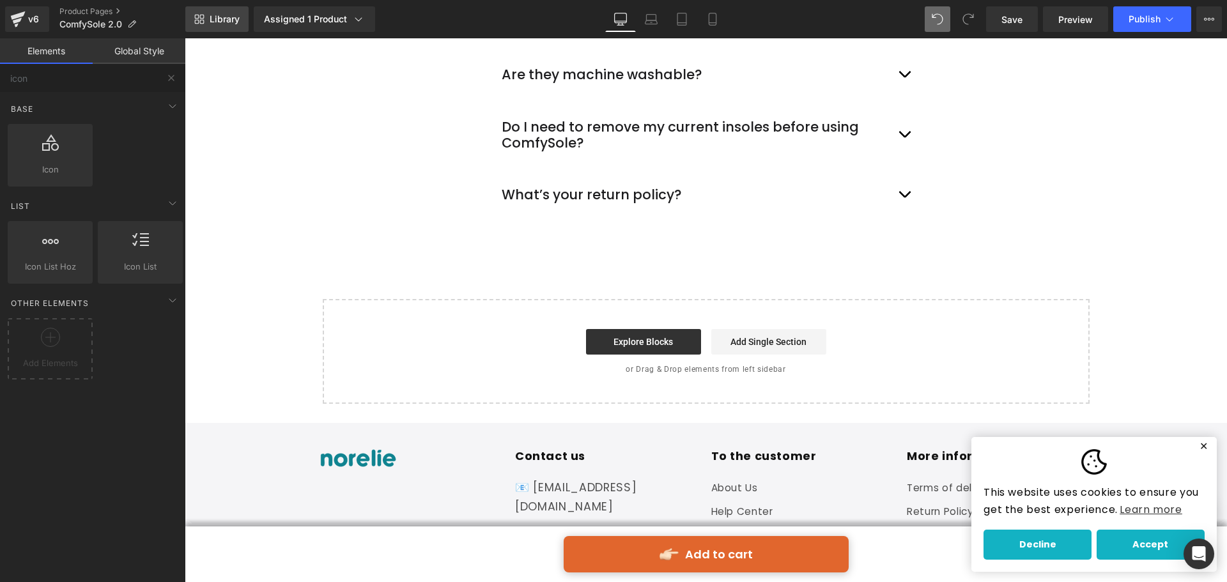
click at [224, 20] on span "Library" at bounding box center [225, 19] width 30 height 12
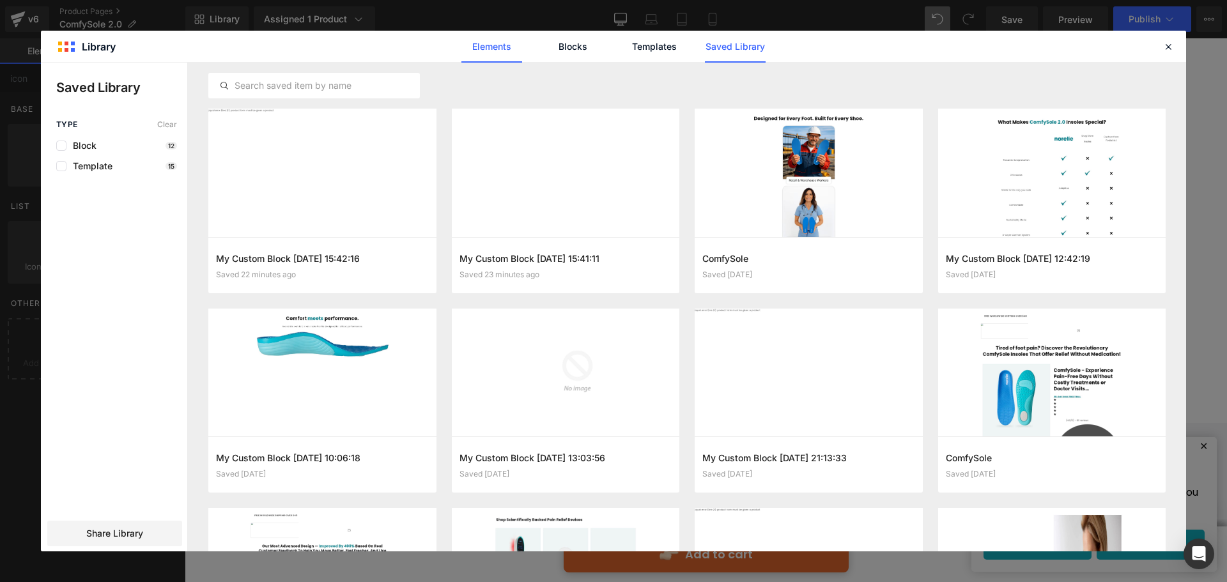
click at [486, 43] on link "Elements" at bounding box center [491, 47] width 61 height 32
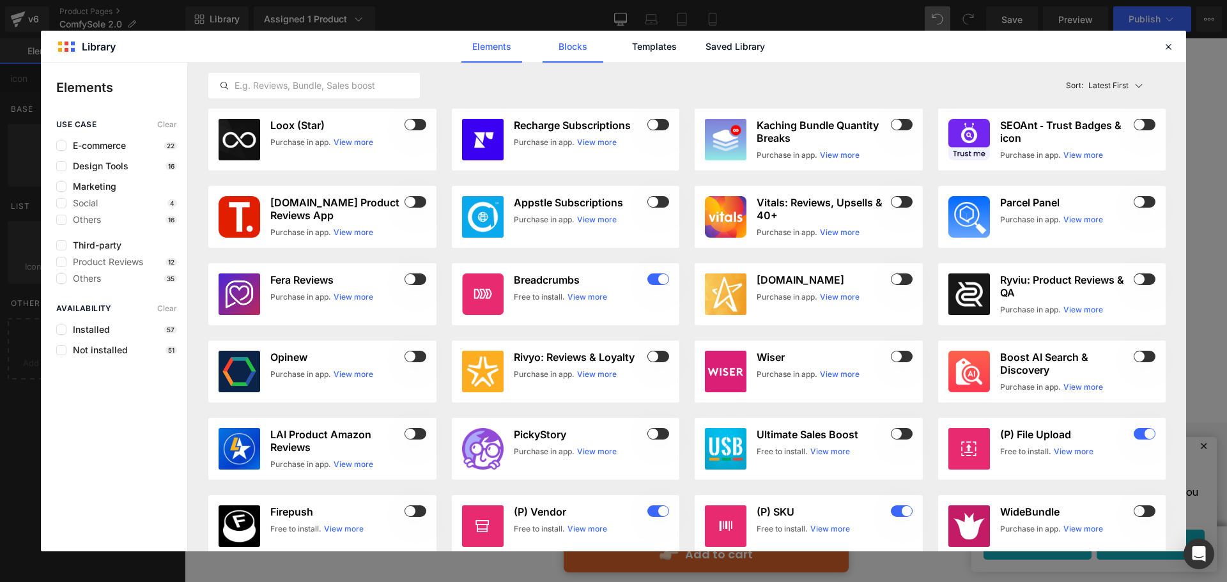
click at [569, 49] on link "Blocks" at bounding box center [573, 47] width 61 height 32
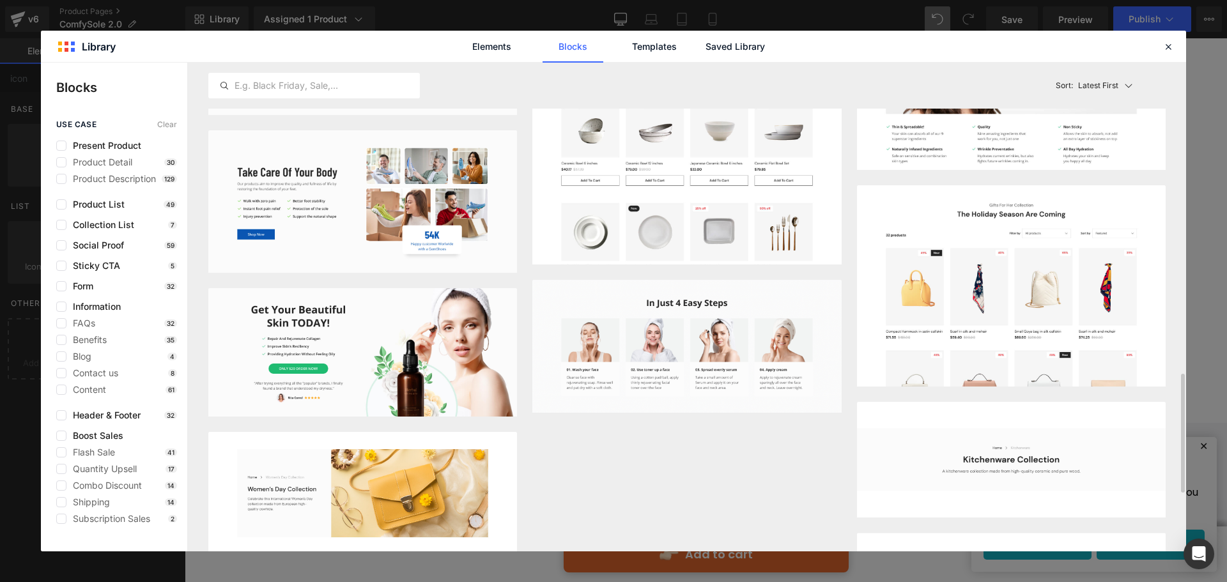
scroll to position [1406, 0]
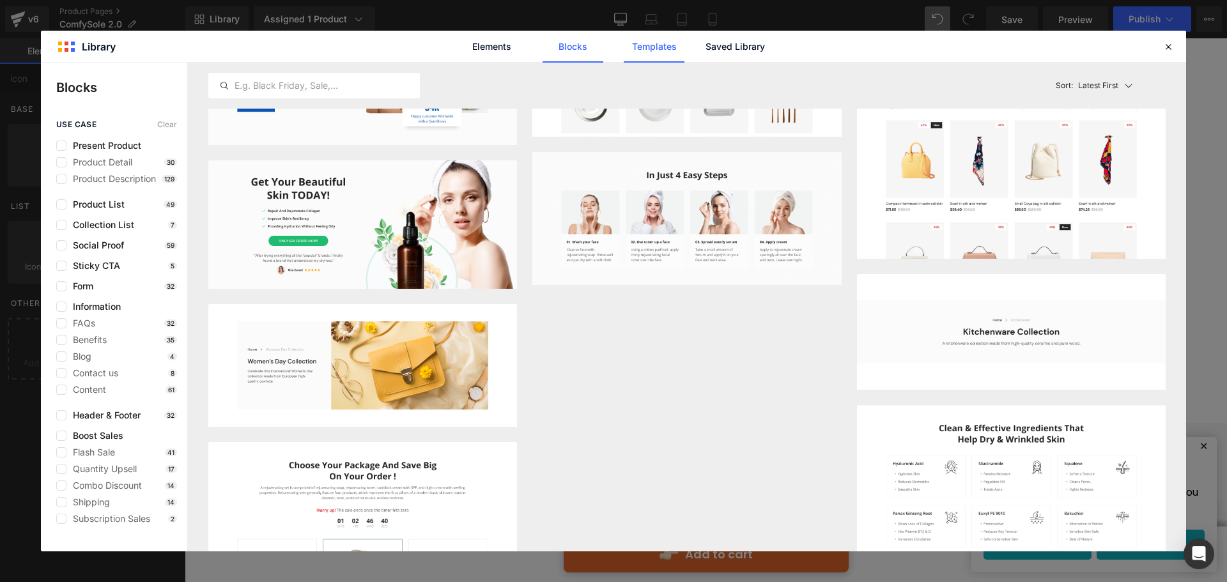
click at [675, 46] on link "Templates" at bounding box center [654, 47] width 61 height 32
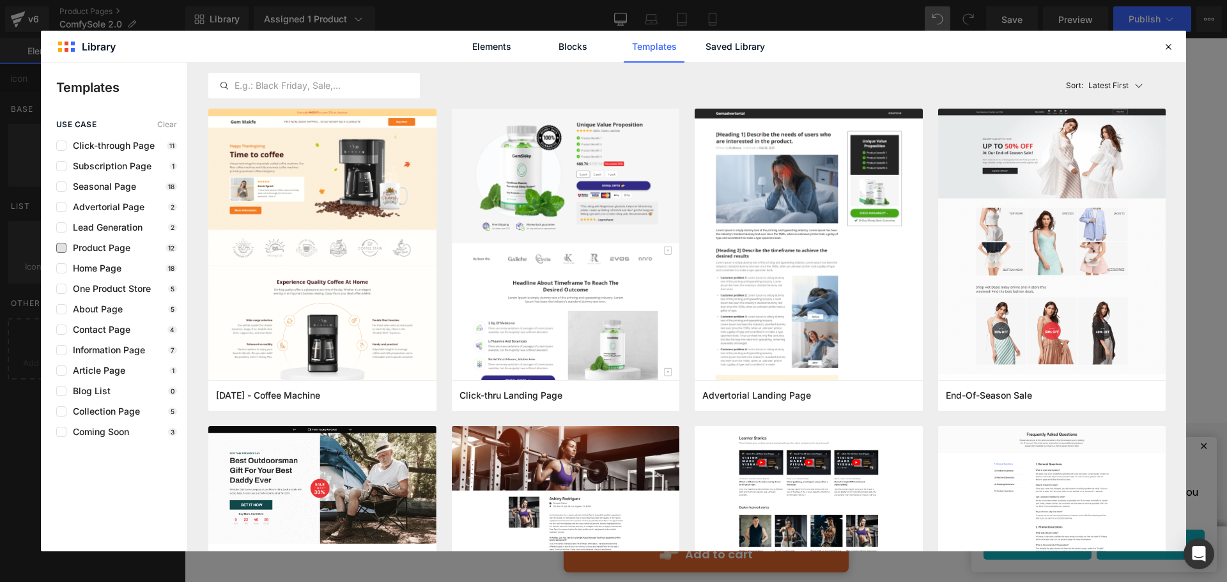
click at [89, 249] on span "Product Page" at bounding box center [98, 248] width 64 height 10
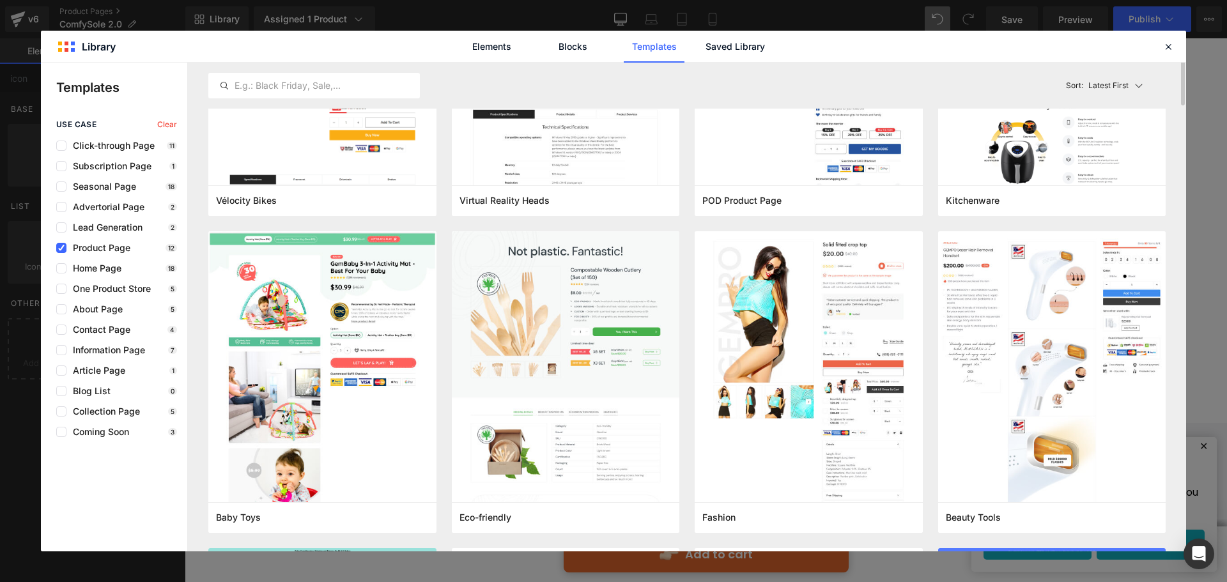
scroll to position [0, 0]
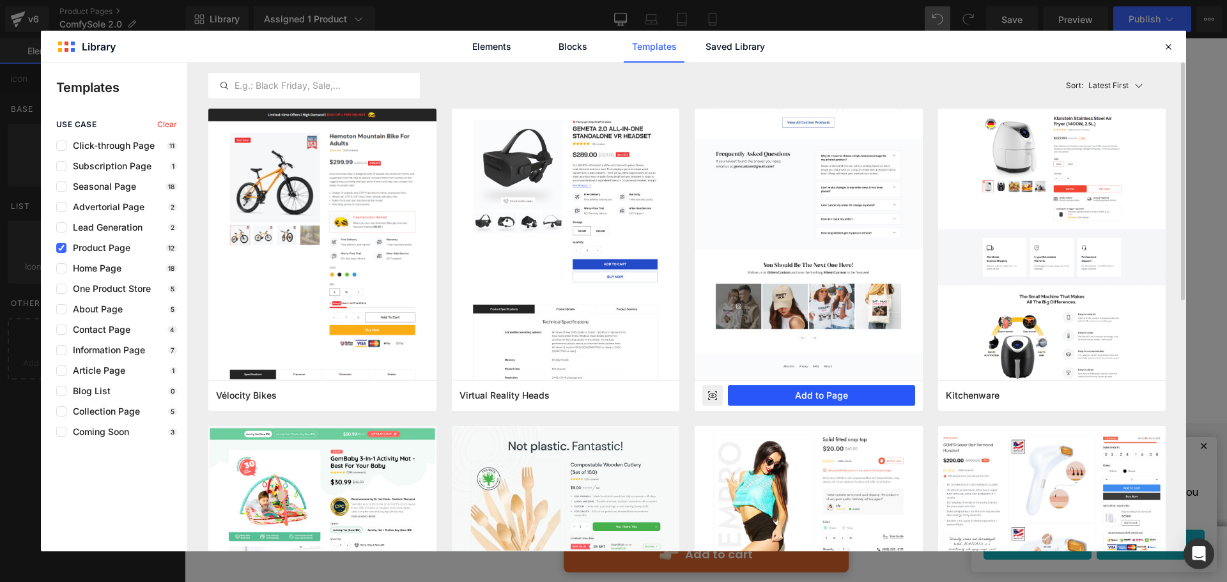
click at [814, 394] on button "Add to Page" at bounding box center [821, 395] width 187 height 20
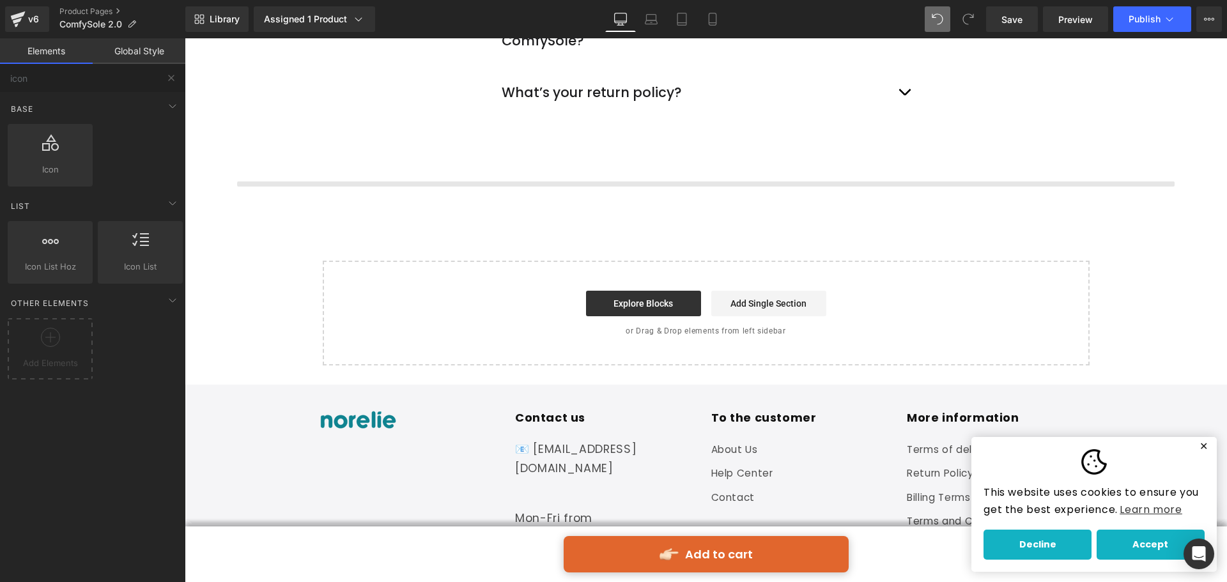
scroll to position [4793, 0]
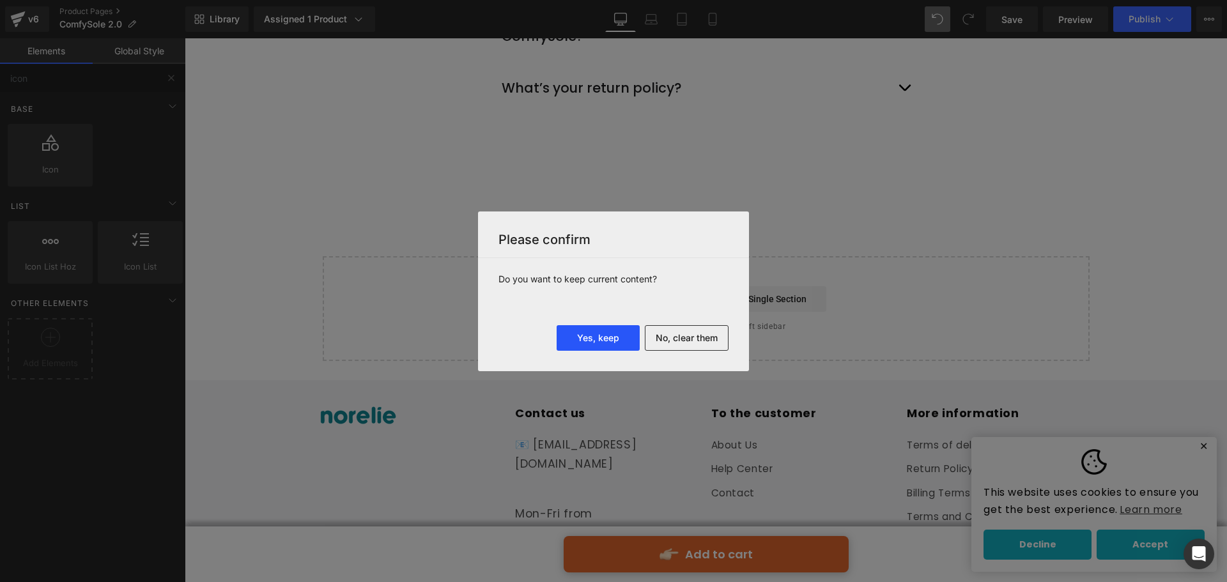
click at [588, 344] on button "Yes, keep" at bounding box center [598, 338] width 83 height 26
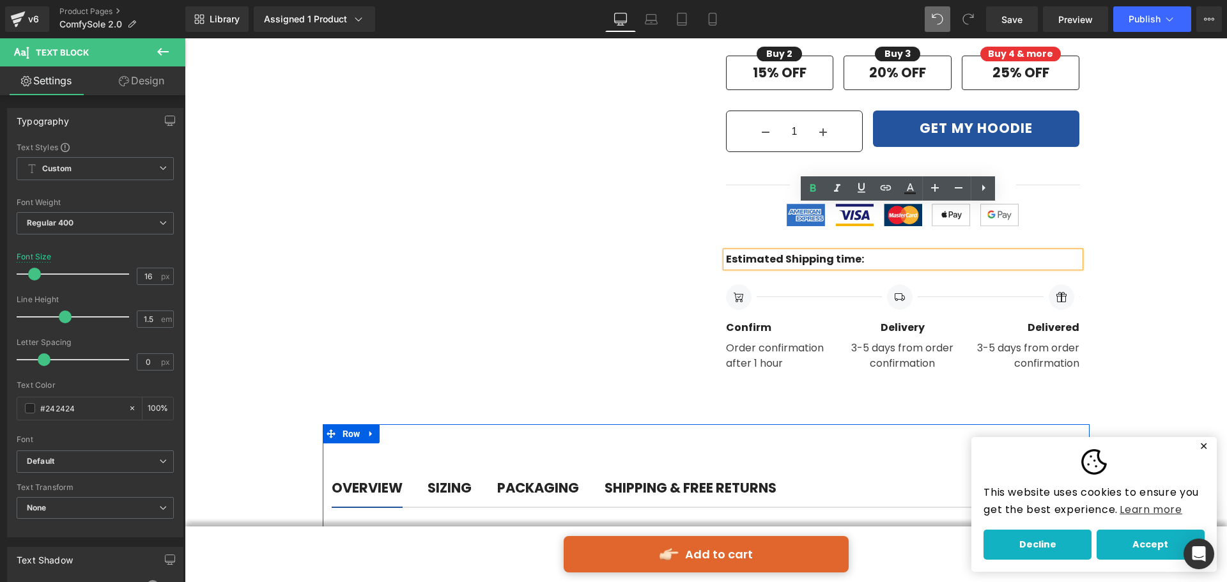
scroll to position [5752, 0]
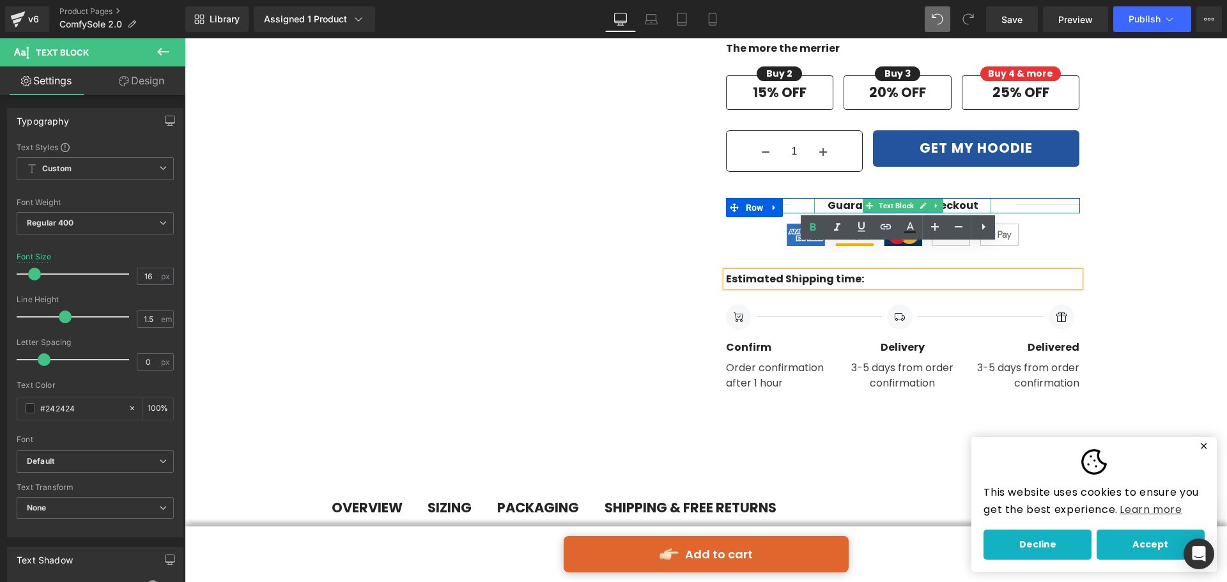
drag, startPoint x: 881, startPoint y: 181, endPoint x: 829, endPoint y: 190, distance: 53.2
click at [881, 198] on span "Text Block" at bounding box center [896, 205] width 40 height 15
click at [1036, 194] on span "Separator" at bounding box center [1035, 201] width 39 height 15
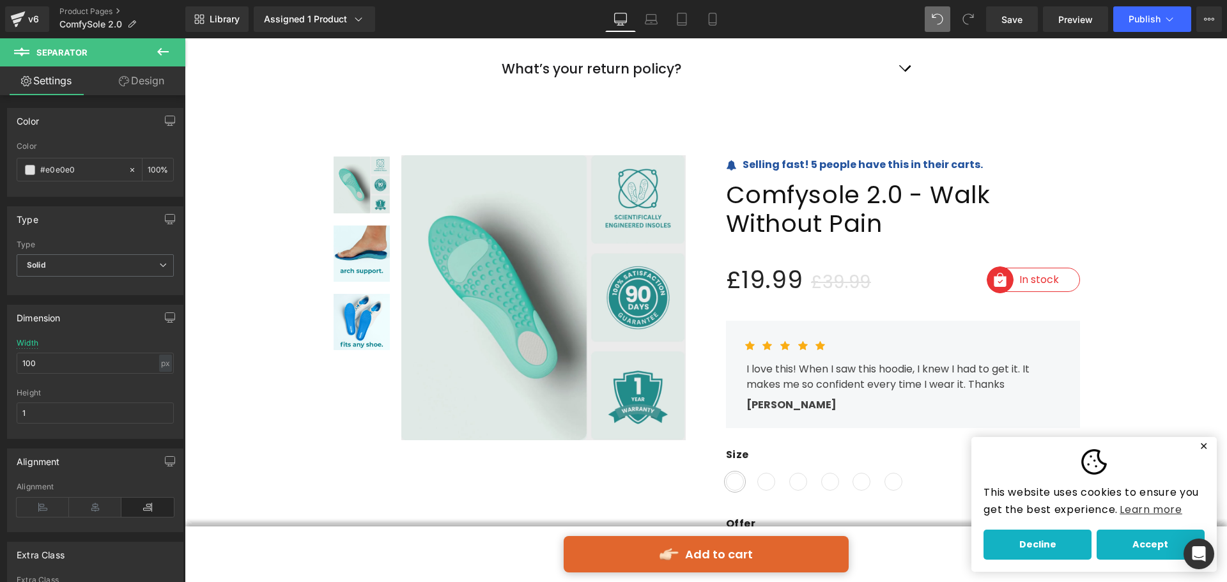
scroll to position [4793, 0]
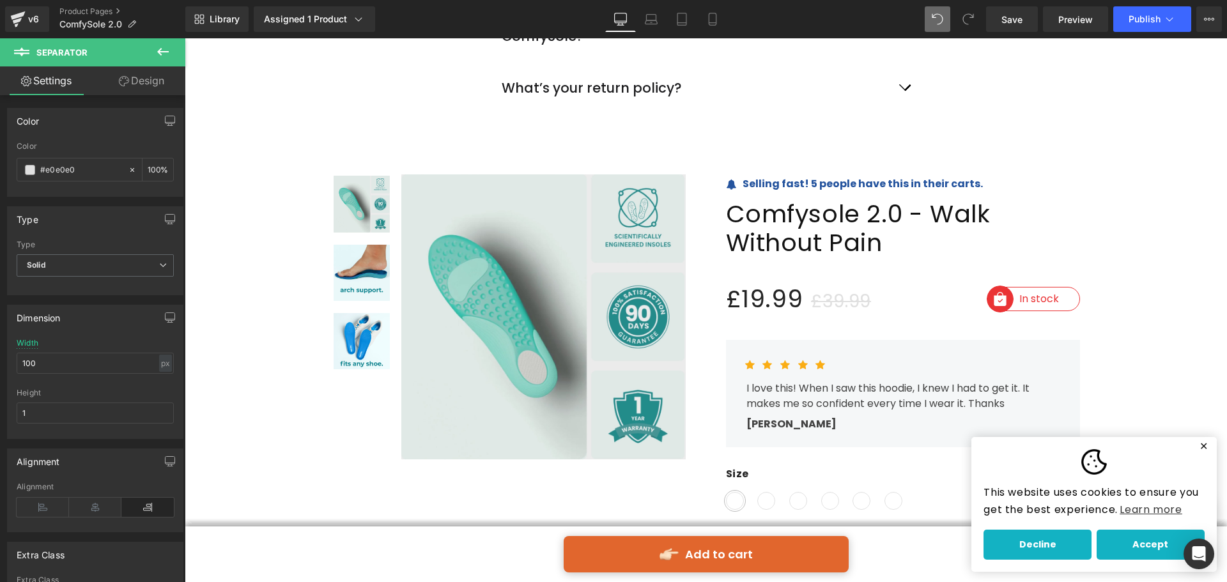
click at [943, 34] on div "Library Assigned 1 Product Product Preview Comfysole - Walk Without Pain Manage…" at bounding box center [706, 19] width 1042 height 38
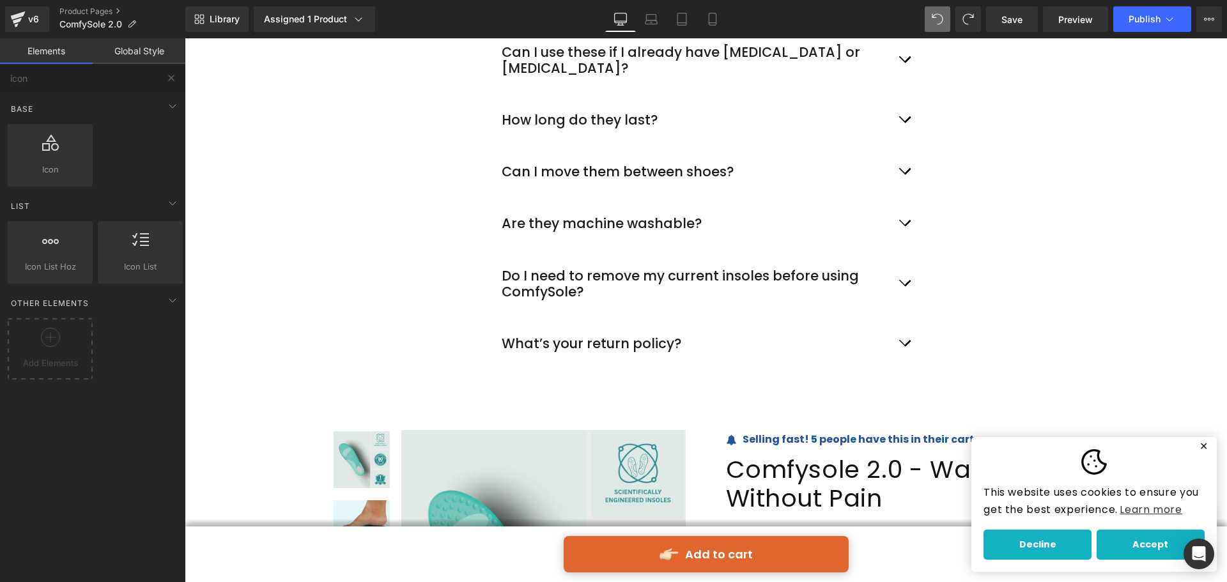
scroll to position [0, 0]
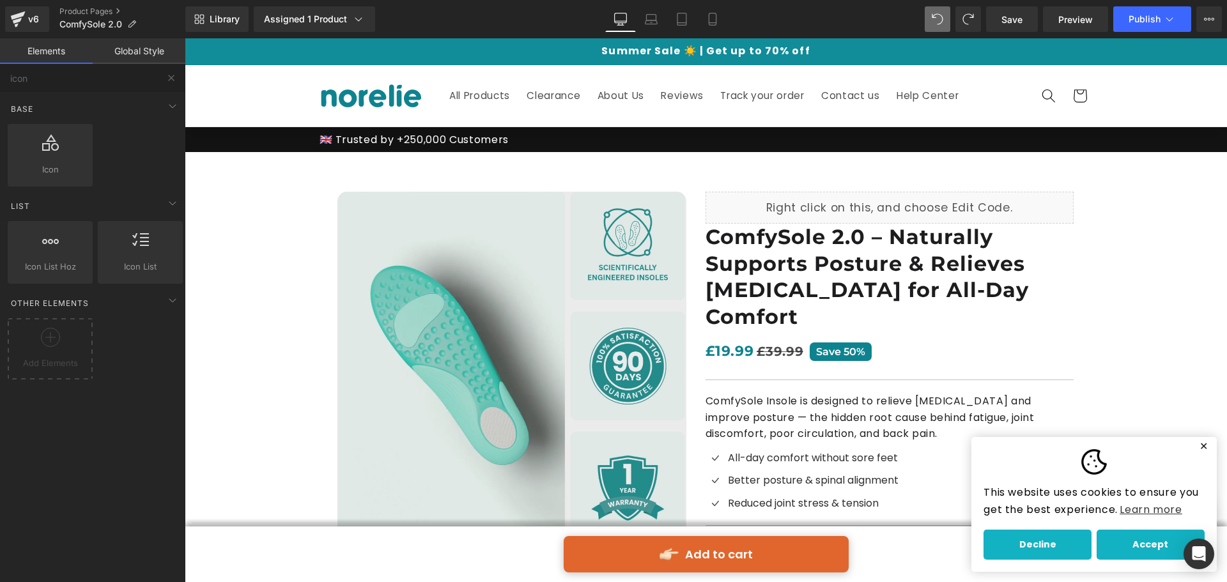
drag, startPoint x: 1223, startPoint y: 325, endPoint x: 1409, endPoint y: 69, distance: 316.6
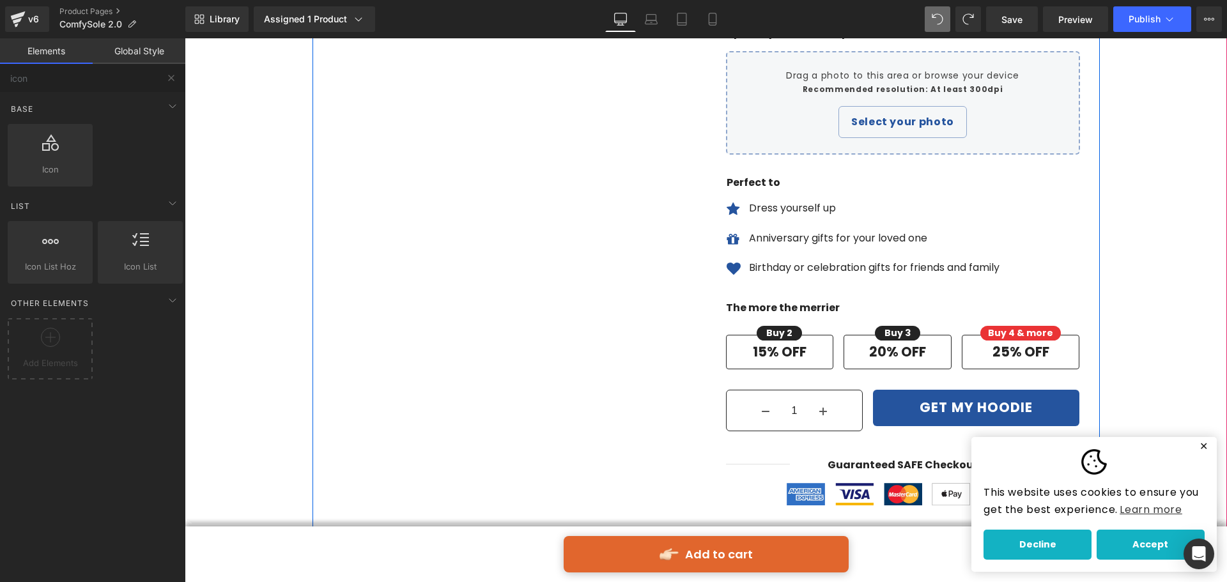
scroll to position [5687, 0]
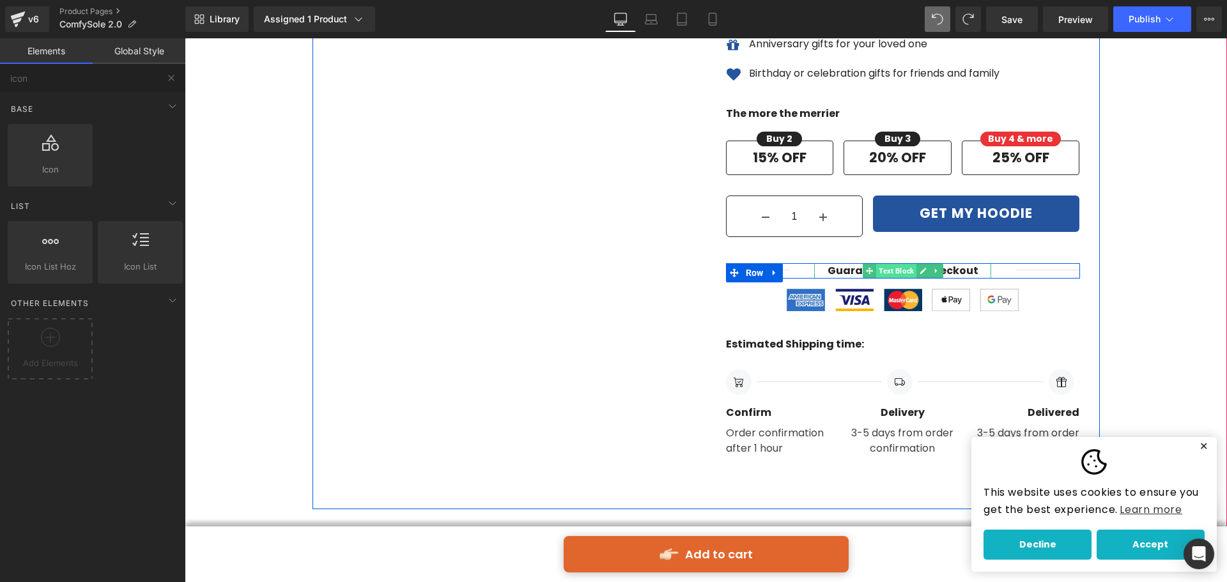
click at [895, 263] on span "Text Block" at bounding box center [896, 270] width 40 height 15
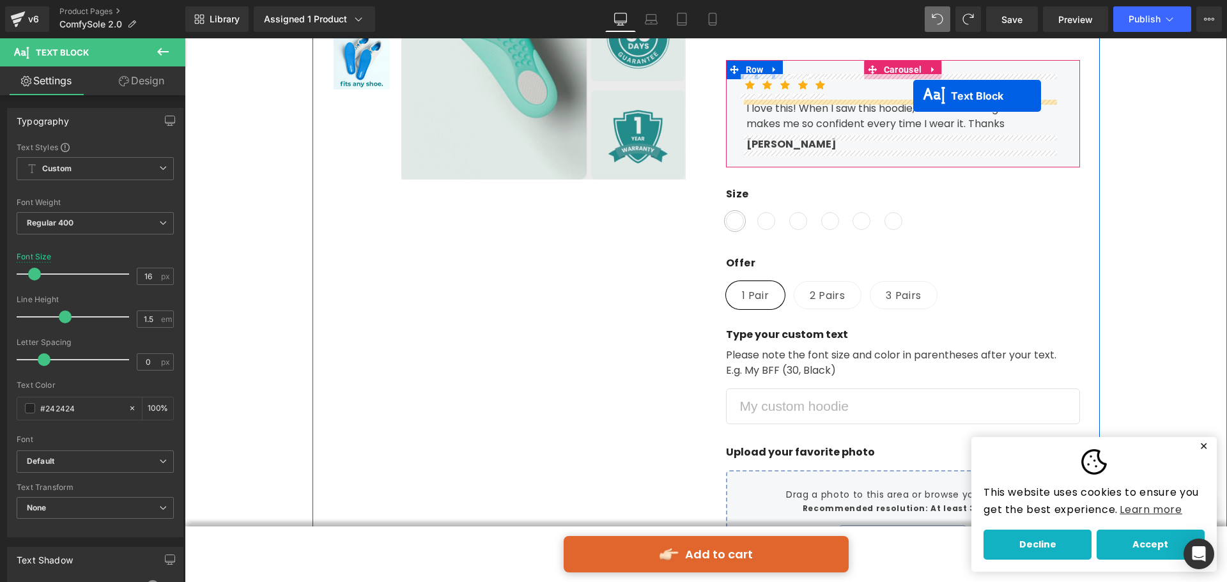
scroll to position [5048, 0]
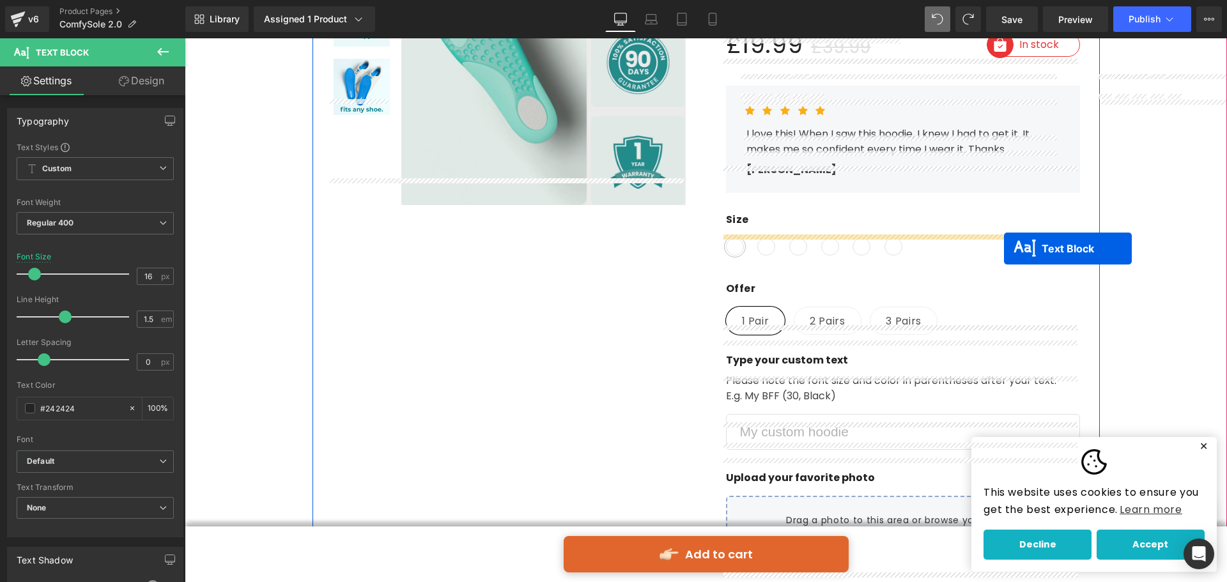
drag, startPoint x: 886, startPoint y: 241, endPoint x: 1004, endPoint y: 249, distance: 118.5
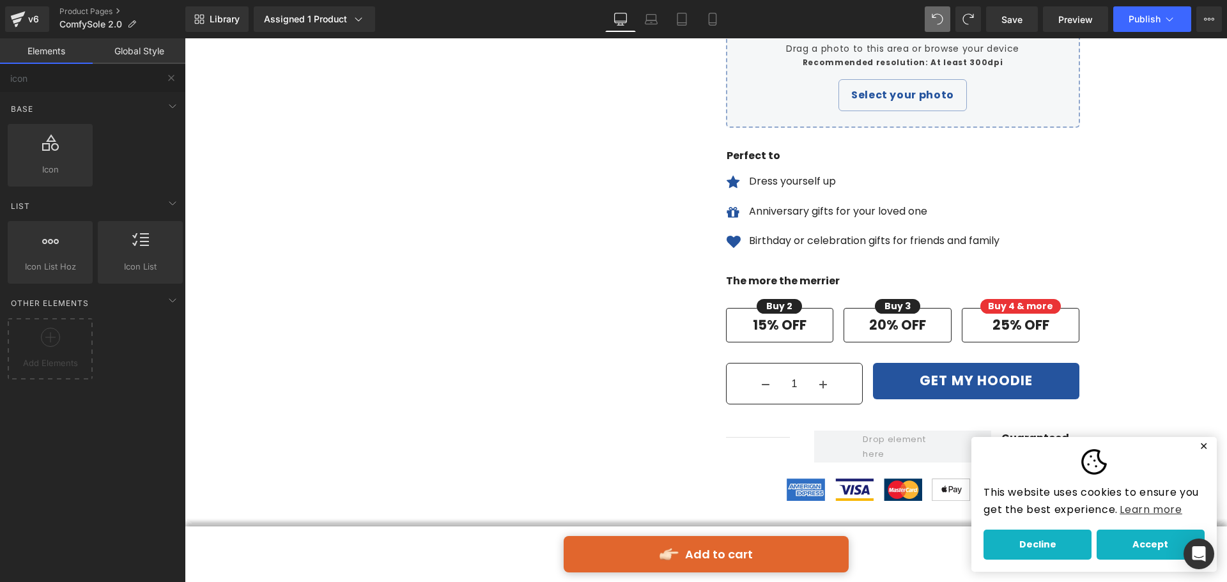
scroll to position [5554, 0]
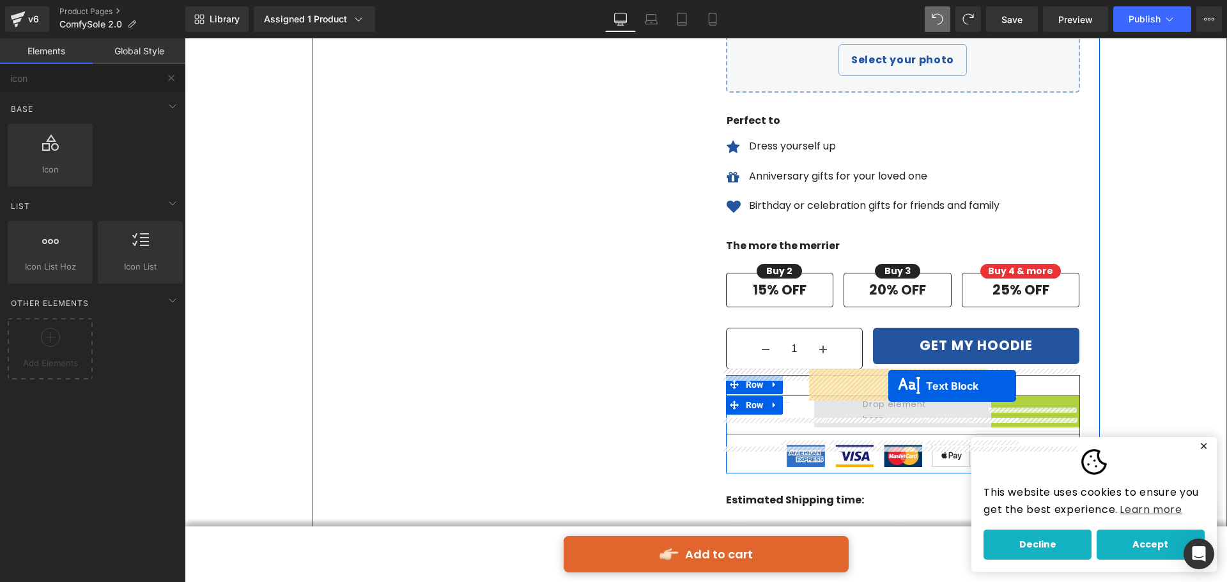
drag, startPoint x: 1019, startPoint y: 385, endPoint x: 888, endPoint y: 386, distance: 131.0
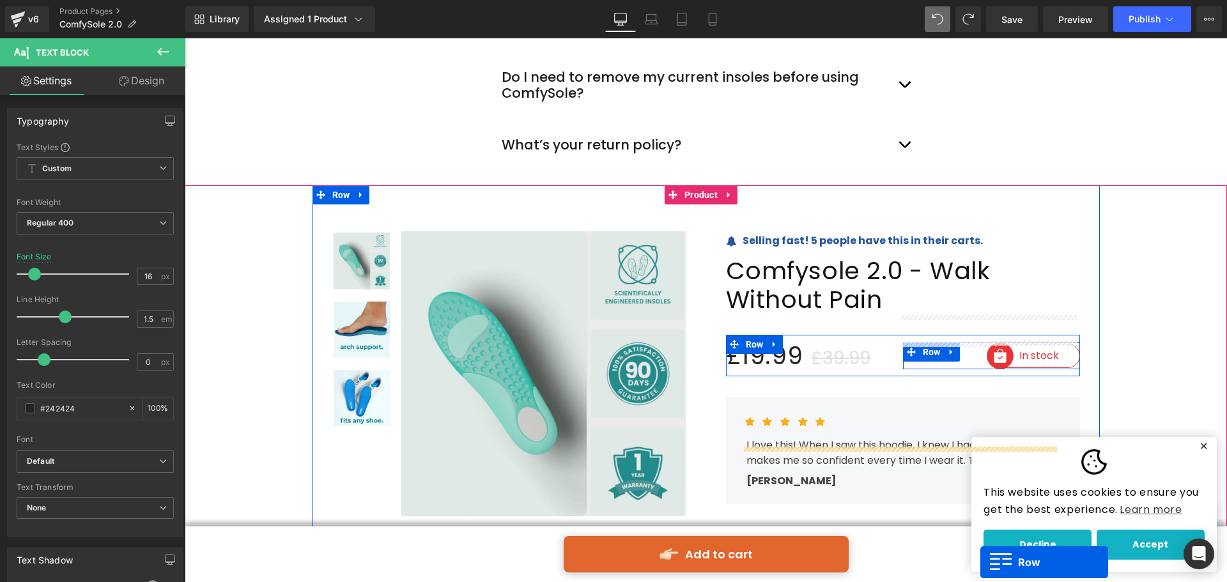
drag, startPoint x: 752, startPoint y: 378, endPoint x: 1020, endPoint y: 612, distance: 356.4
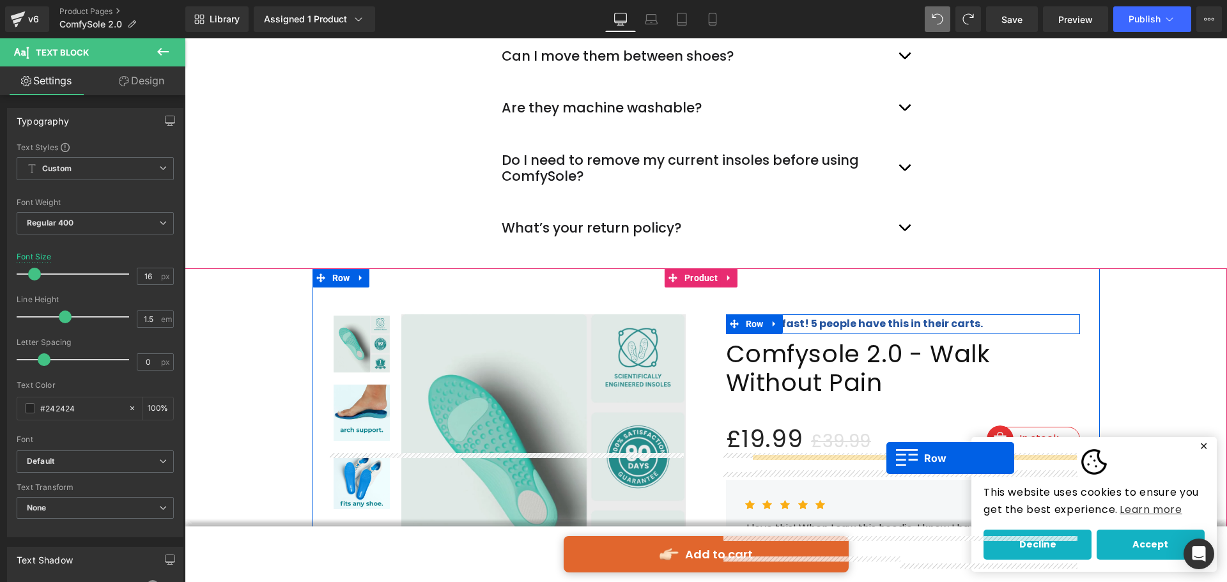
scroll to position [4442, 0]
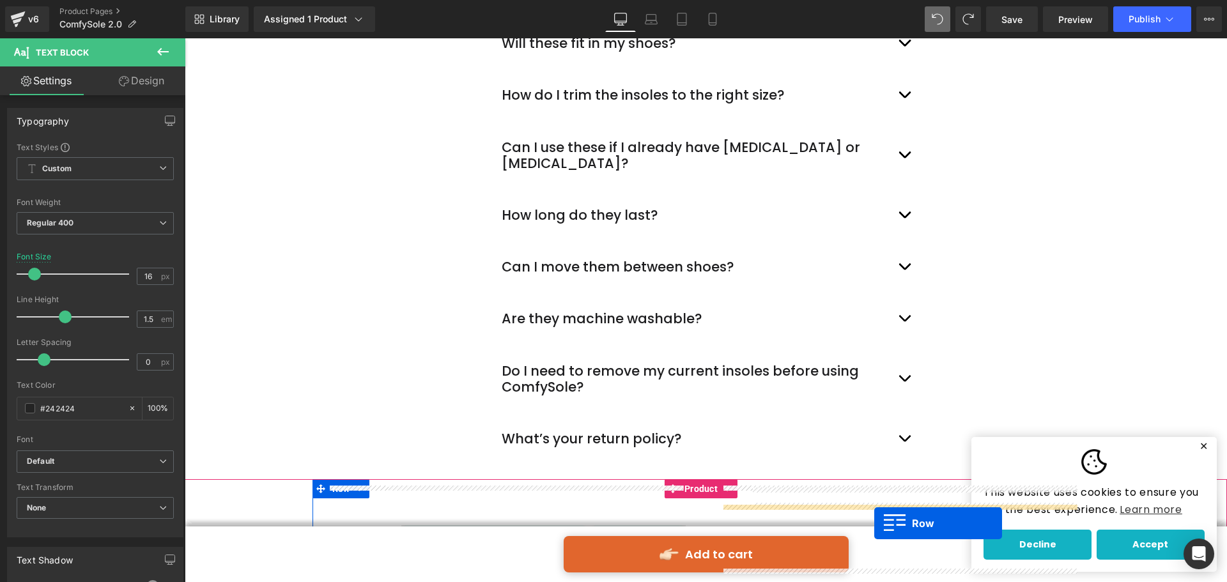
click at [874, 536] on div "Add to cart Button" at bounding box center [706, 554] width 1042 height 36
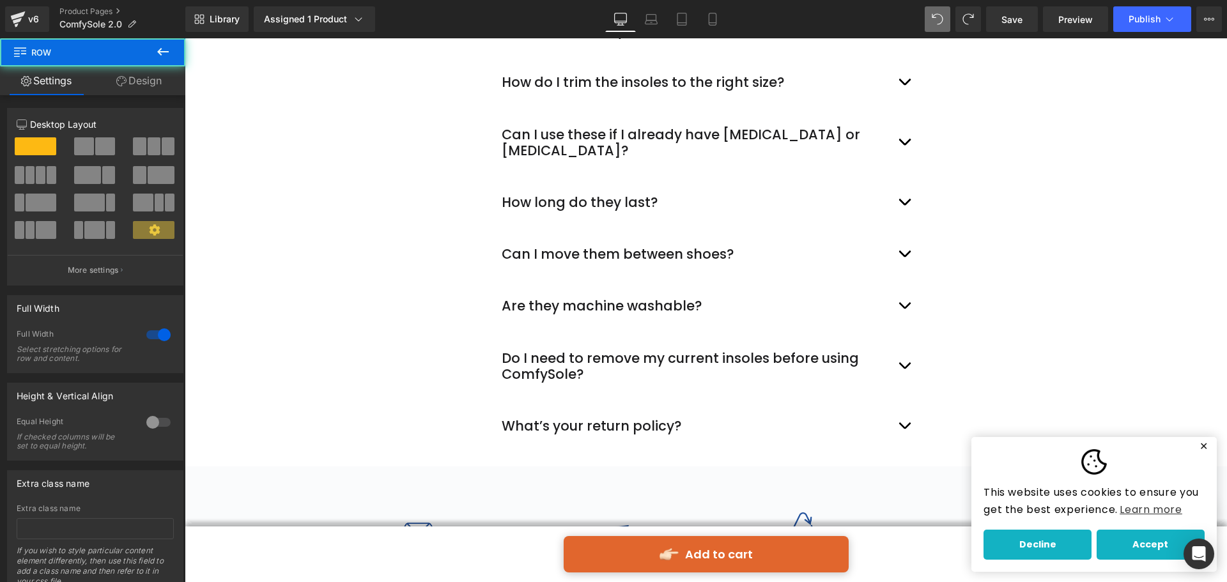
click at [269, 512] on div "Image Premium Quality Text Block Prints that last a long time. At GemCustom, we…" at bounding box center [706, 577] width 1042 height 130
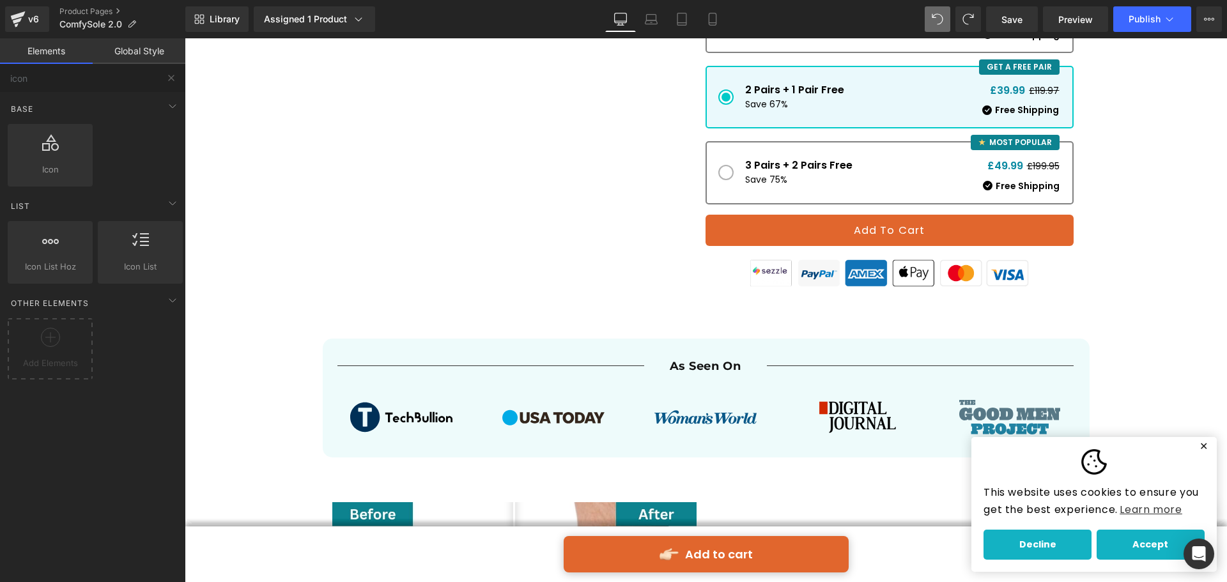
scroll to position [0, 0]
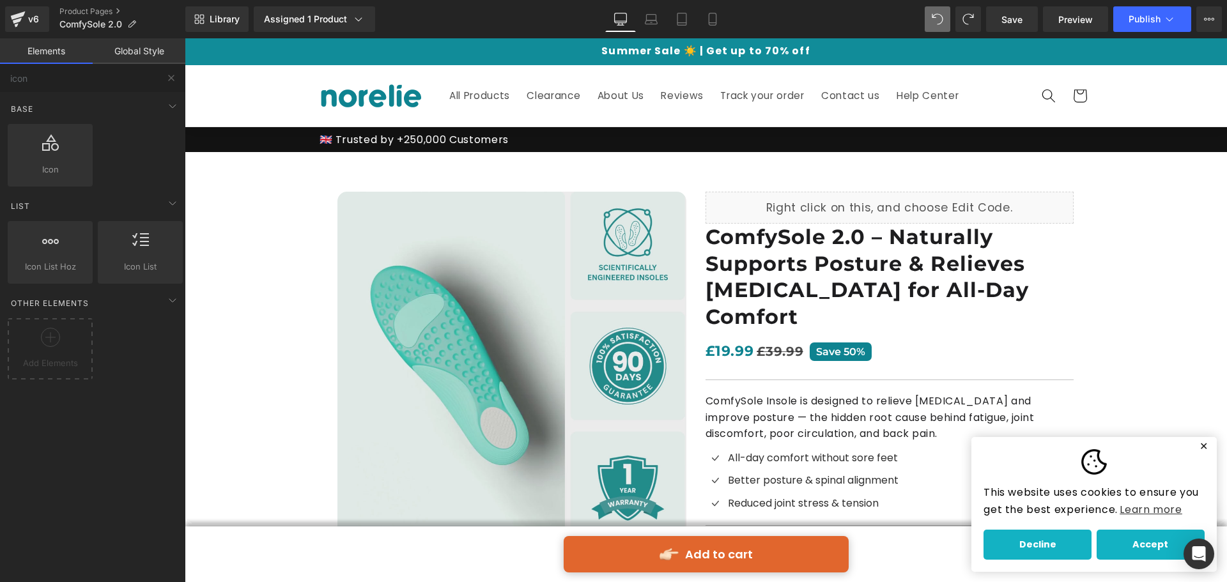
drag, startPoint x: 1221, startPoint y: 455, endPoint x: 1382, endPoint y: 67, distance: 419.7
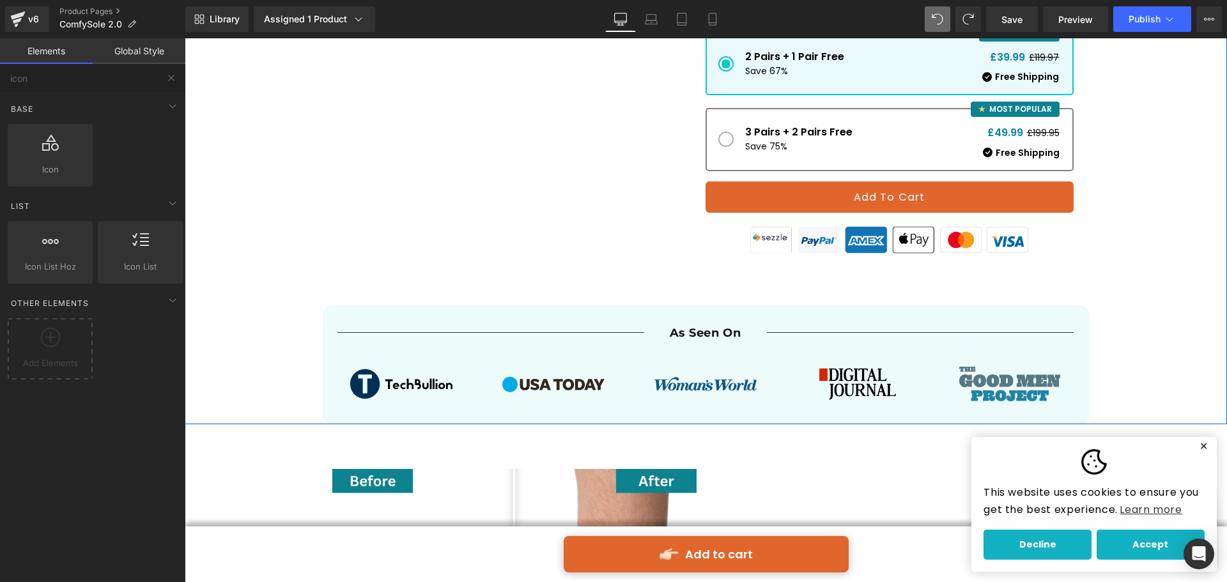
scroll to position [703, 0]
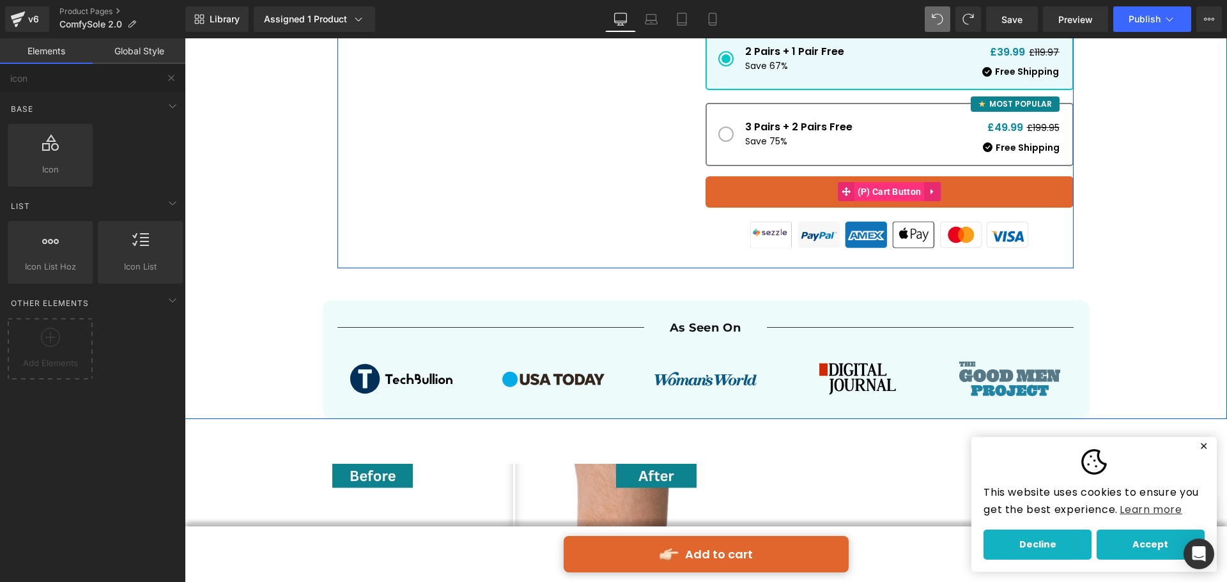
click at [913, 182] on span "(P) Cart Button" at bounding box center [889, 191] width 70 height 19
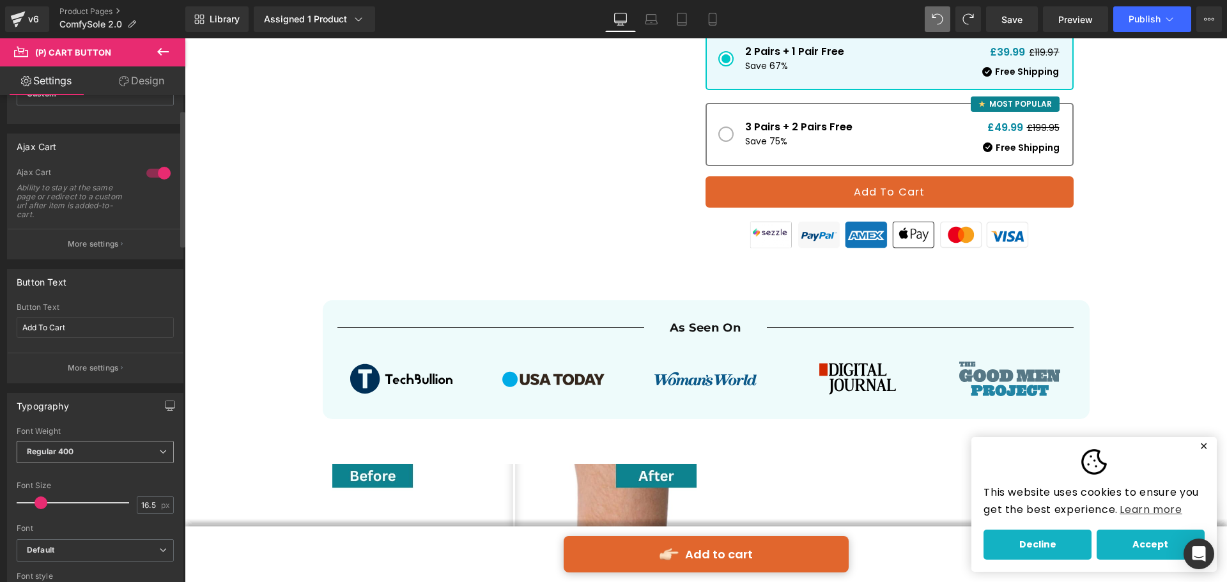
scroll to position [192, 0]
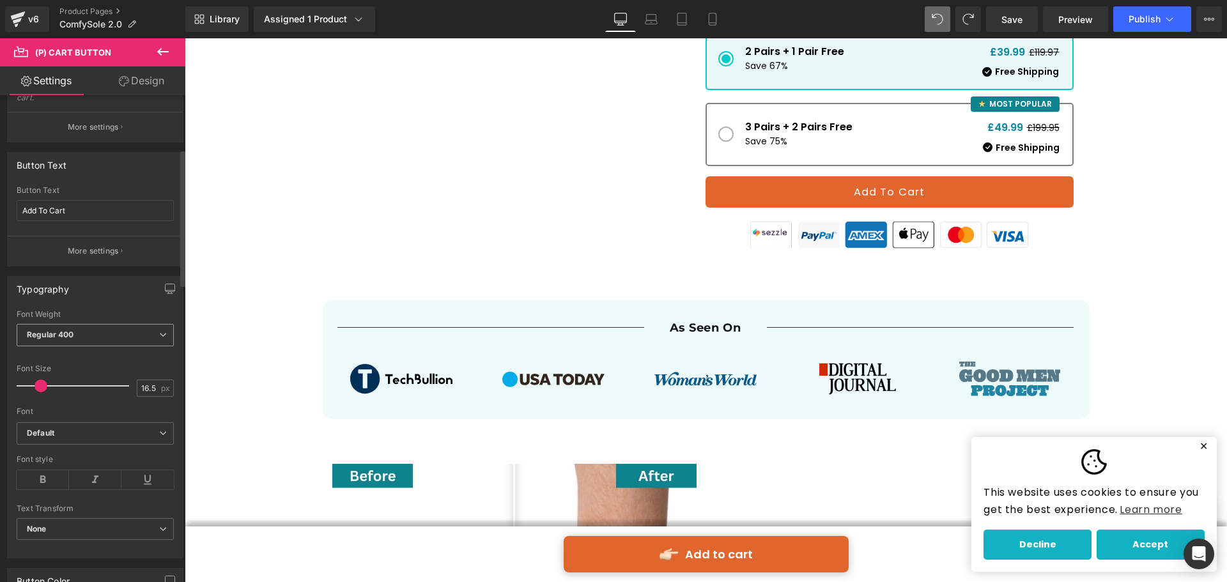
click at [101, 334] on span "Regular 400" at bounding box center [95, 335] width 157 height 22
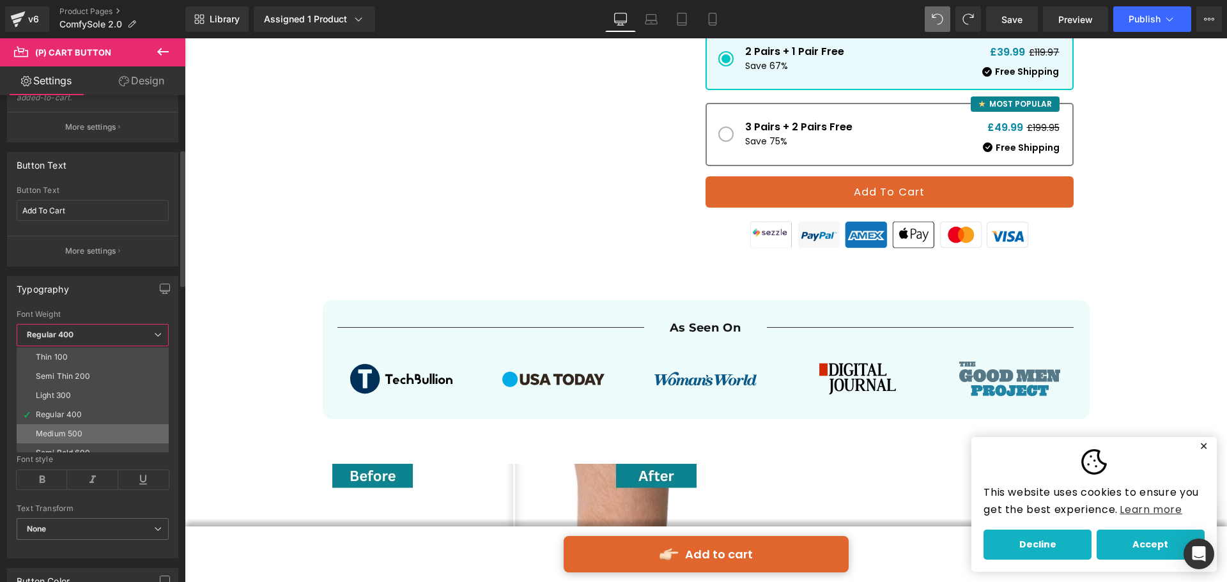
scroll to position [64, 0]
click at [83, 387] on div "Semi Bold 600" at bounding box center [63, 389] width 54 height 9
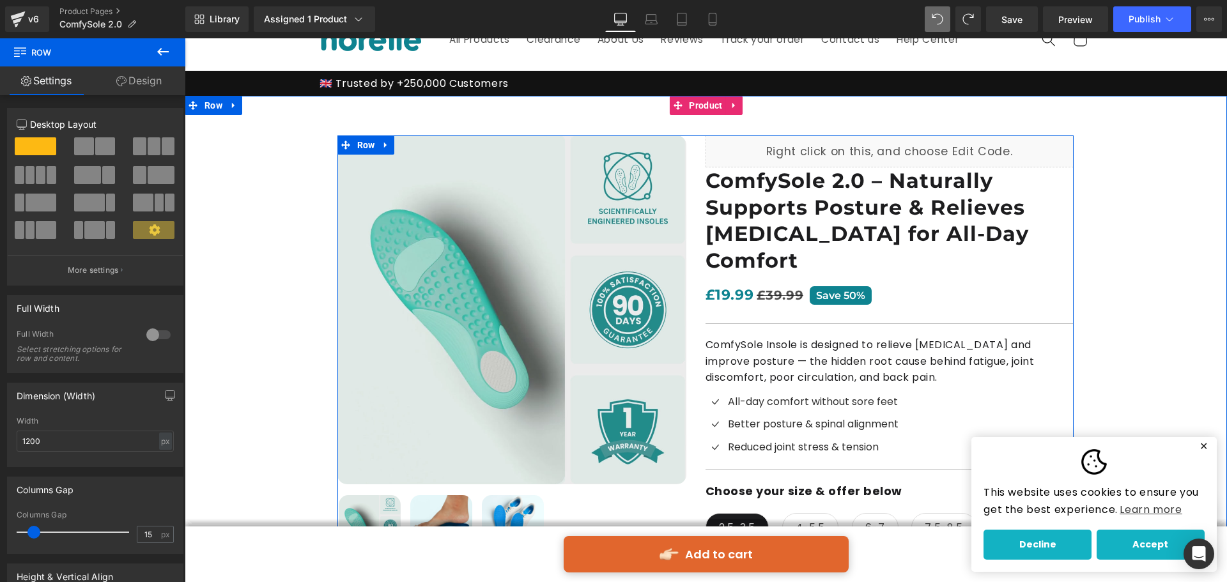
scroll to position [0, 0]
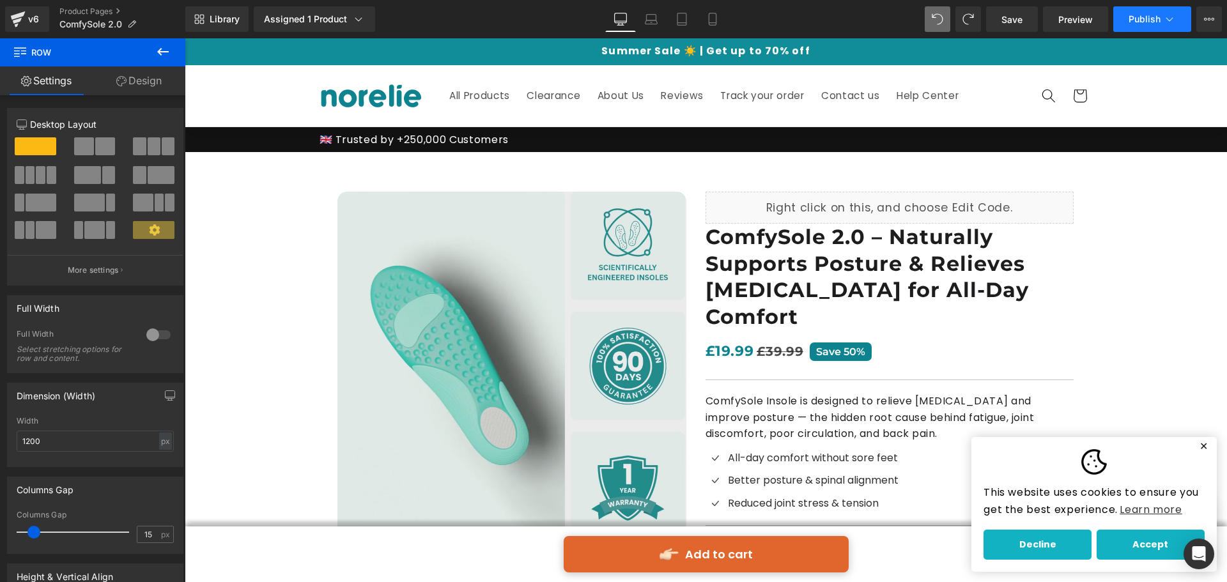
click at [1144, 17] on span "Publish" at bounding box center [1144, 19] width 32 height 10
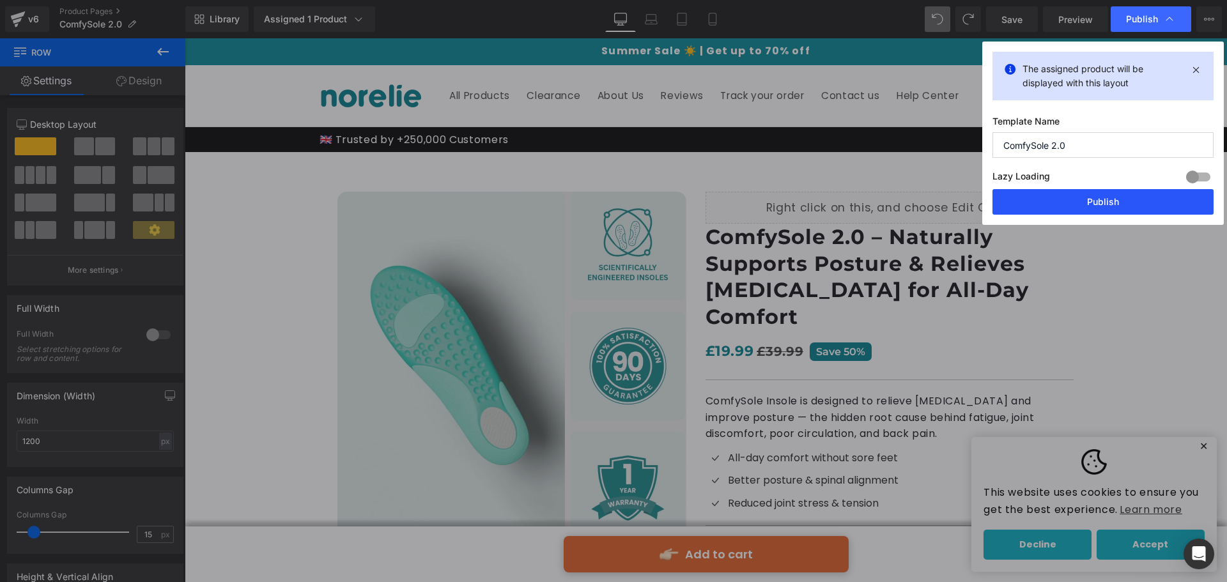
click at [1084, 202] on button "Publish" at bounding box center [1102, 202] width 221 height 26
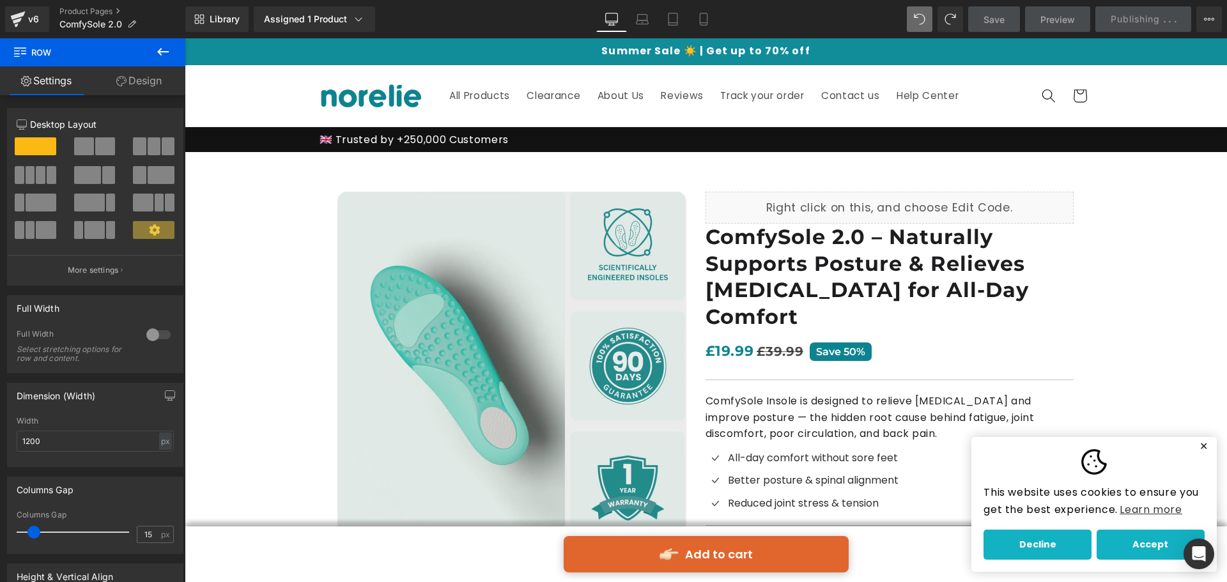
scroll to position [128, 0]
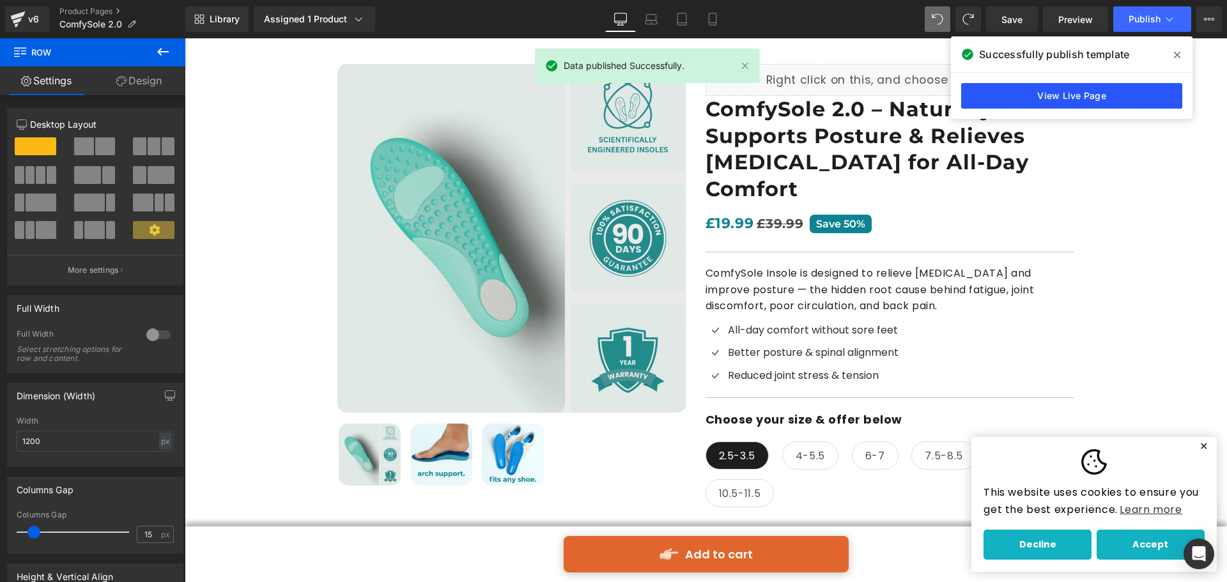
click at [989, 88] on link "View Live Page" at bounding box center [1071, 96] width 221 height 26
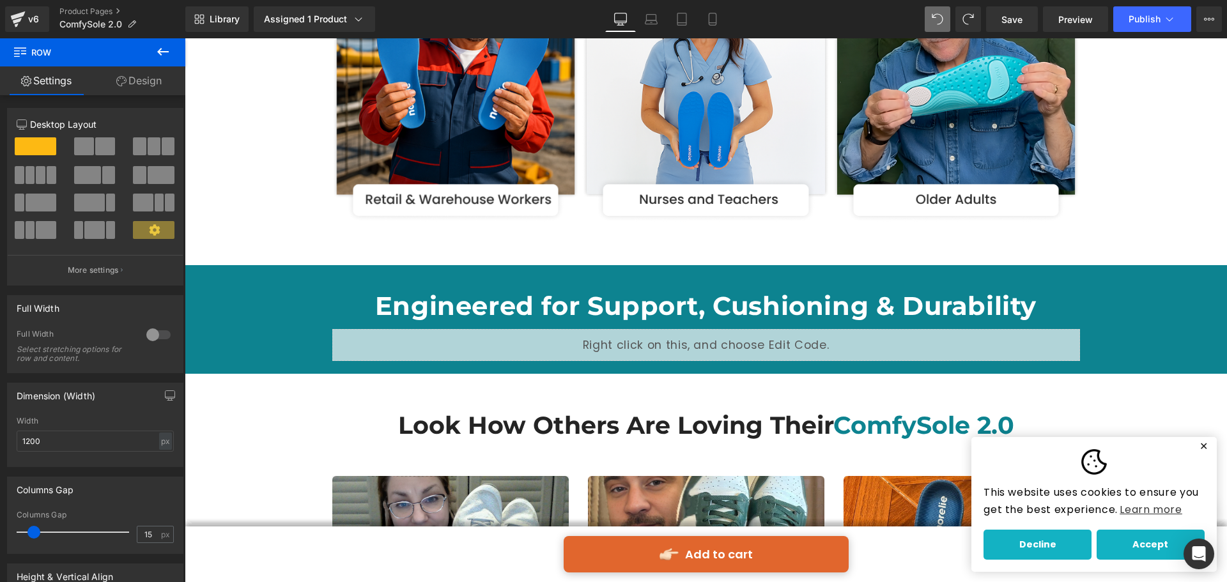
scroll to position [2492, 0]
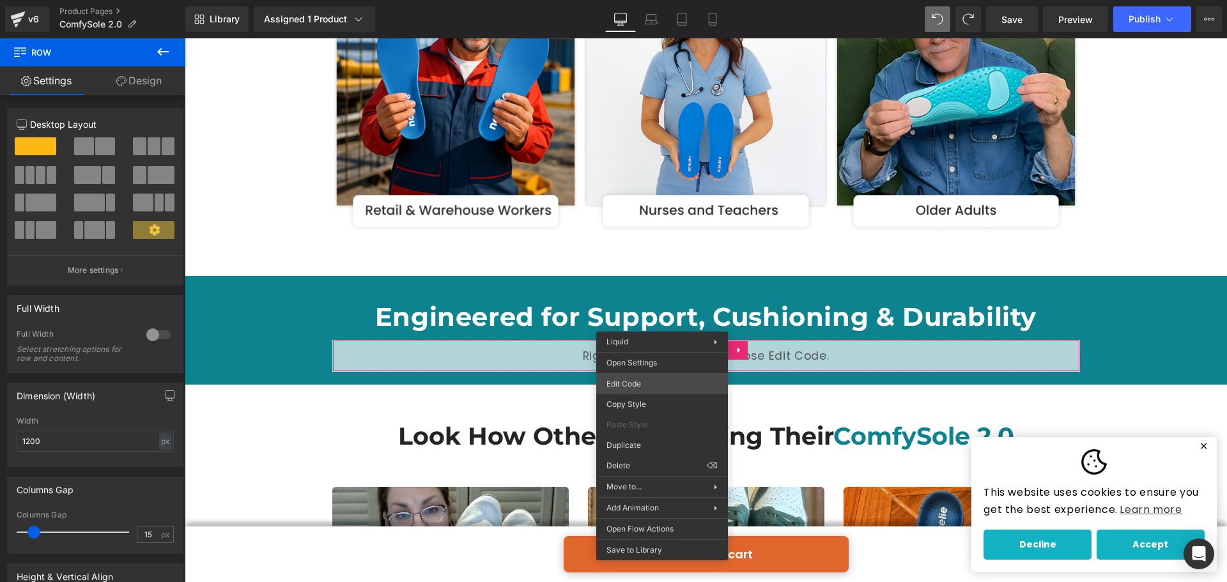
click at [636, 0] on div "(P) Cart Button You are previewing how the will restyle your page. You can not …" at bounding box center [613, 0] width 1227 height 0
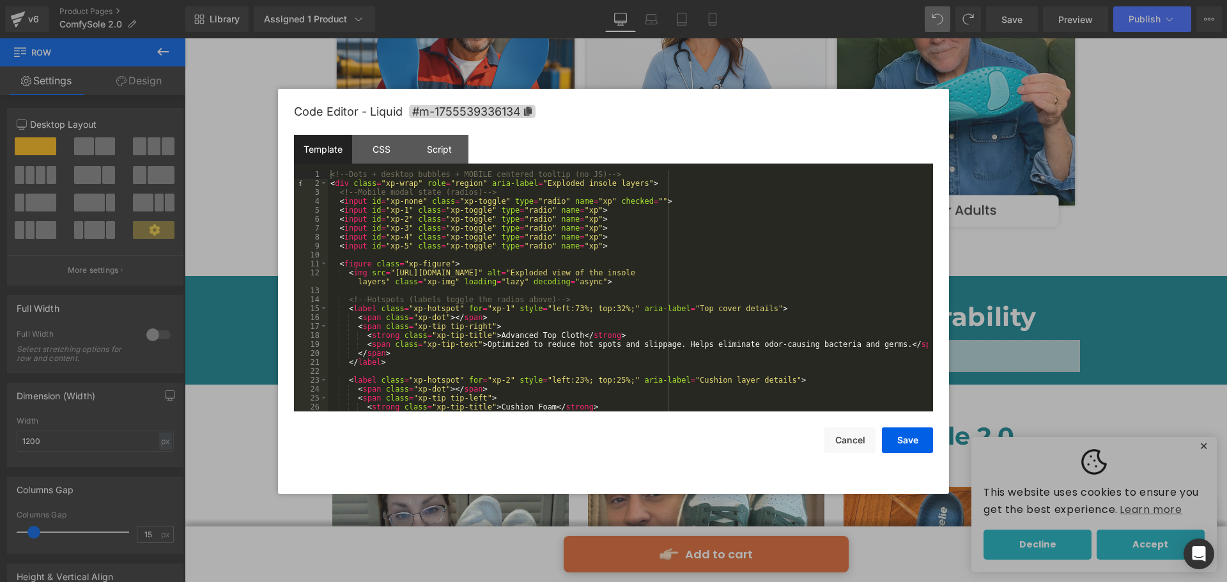
click at [536, 236] on div "<!-- Dots + desktop bubbles + MOBILE centered tooltip (no JS) --> < div class =…" at bounding box center [628, 299] width 600 height 259
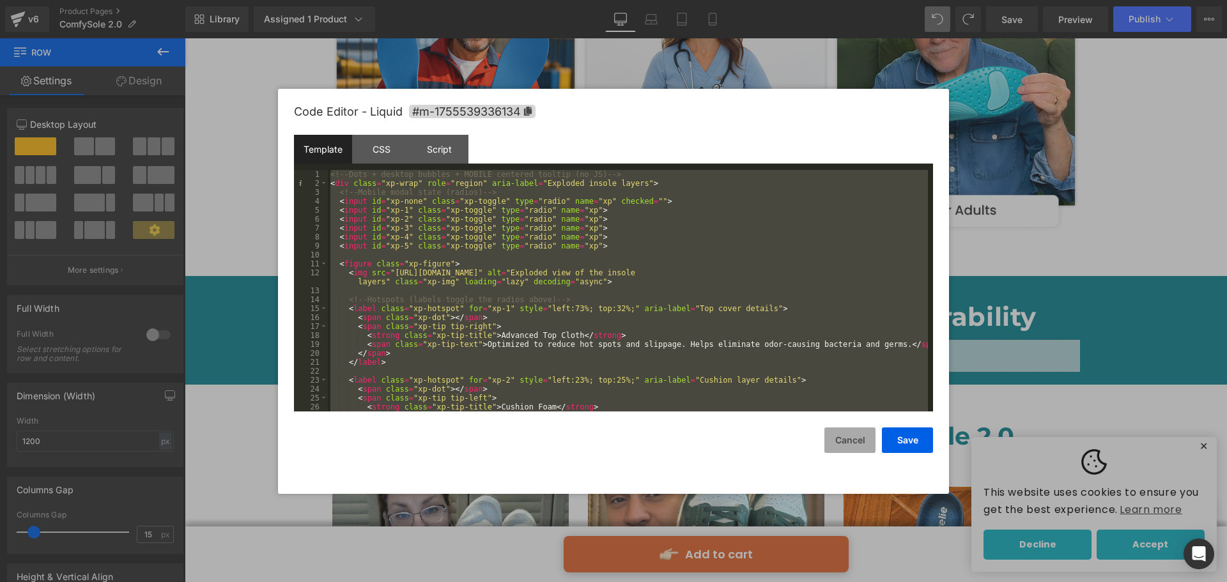
click at [852, 446] on button "Cancel" at bounding box center [849, 440] width 51 height 26
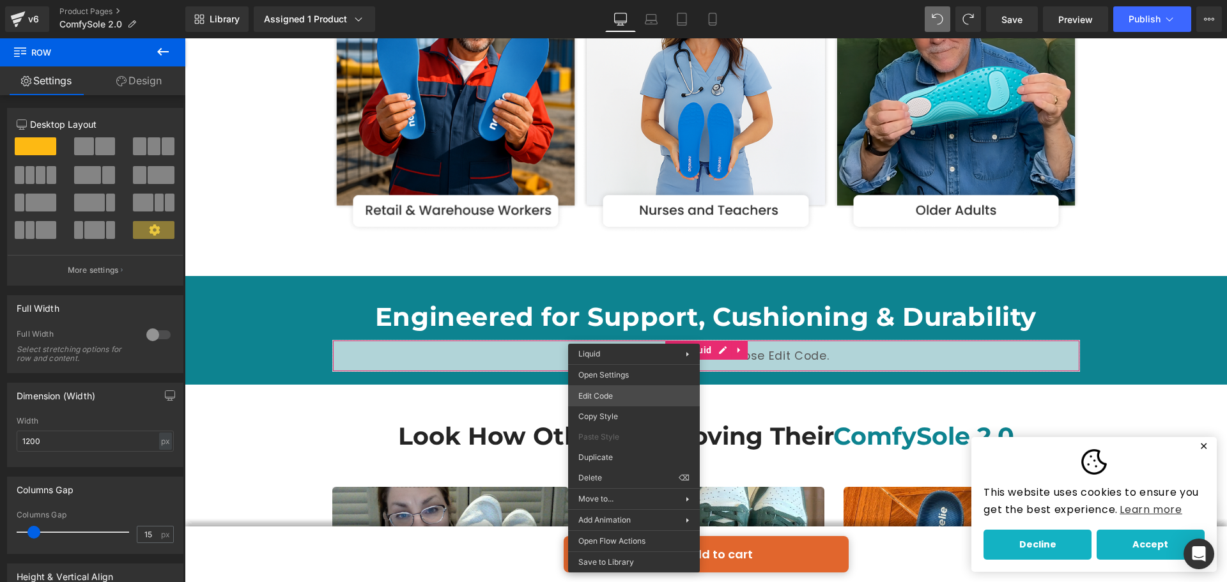
click at [628, 0] on div "(P) Cart Button You are previewing how the will restyle your page. You can not …" at bounding box center [613, 0] width 1227 height 0
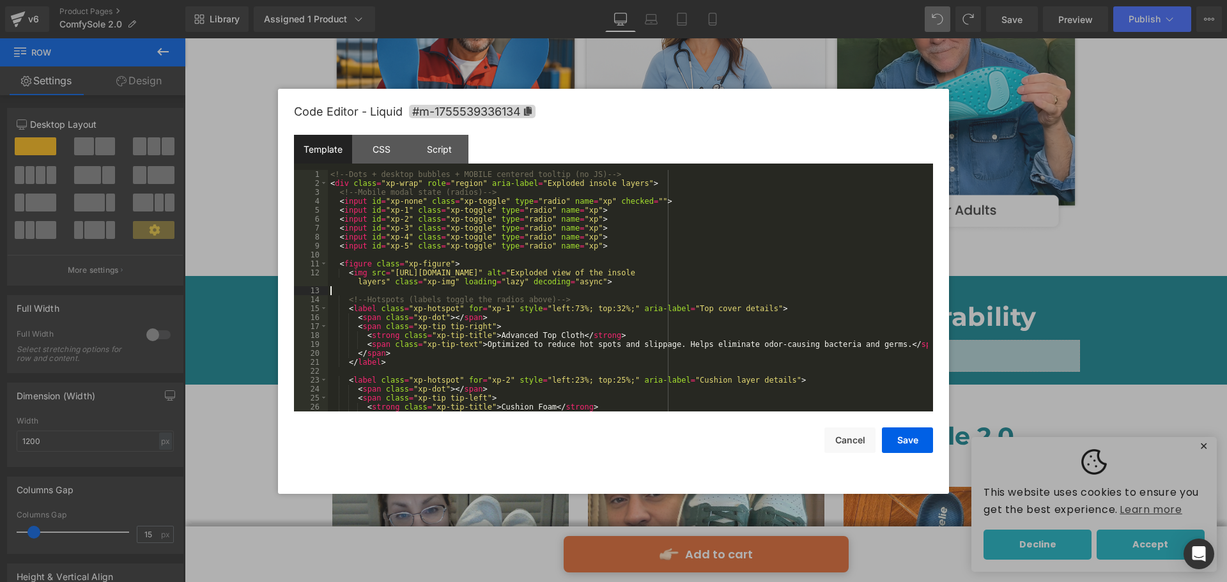
click at [513, 293] on div "<!-- Dots + desktop bubbles + MOBILE centered tooltip (no JS) --> < div class =…" at bounding box center [628, 299] width 600 height 259
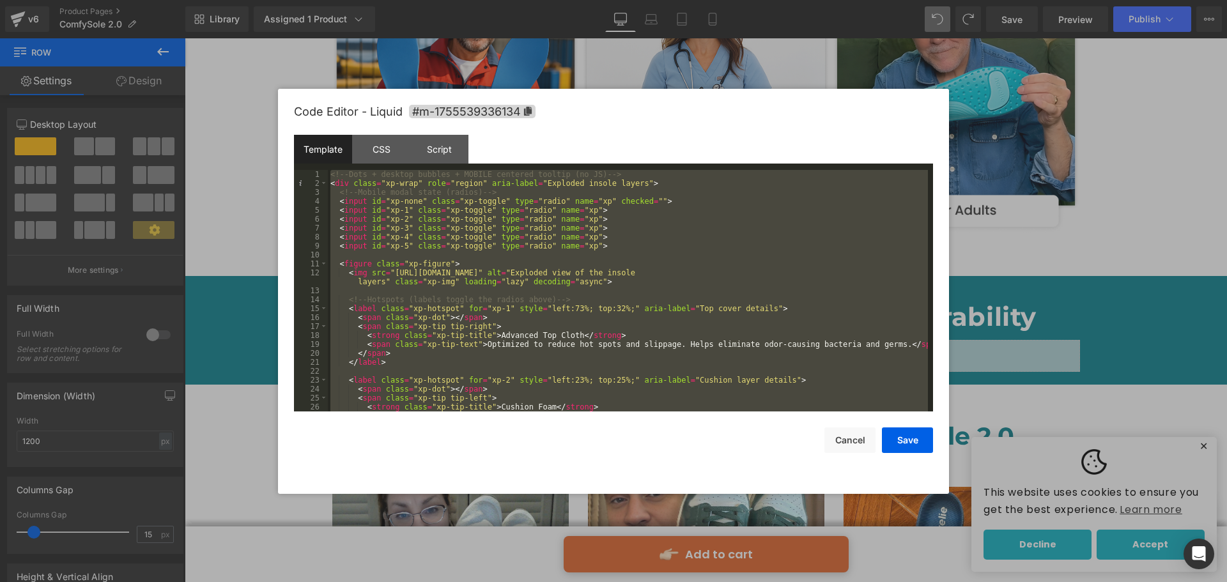
scroll to position [0, 0]
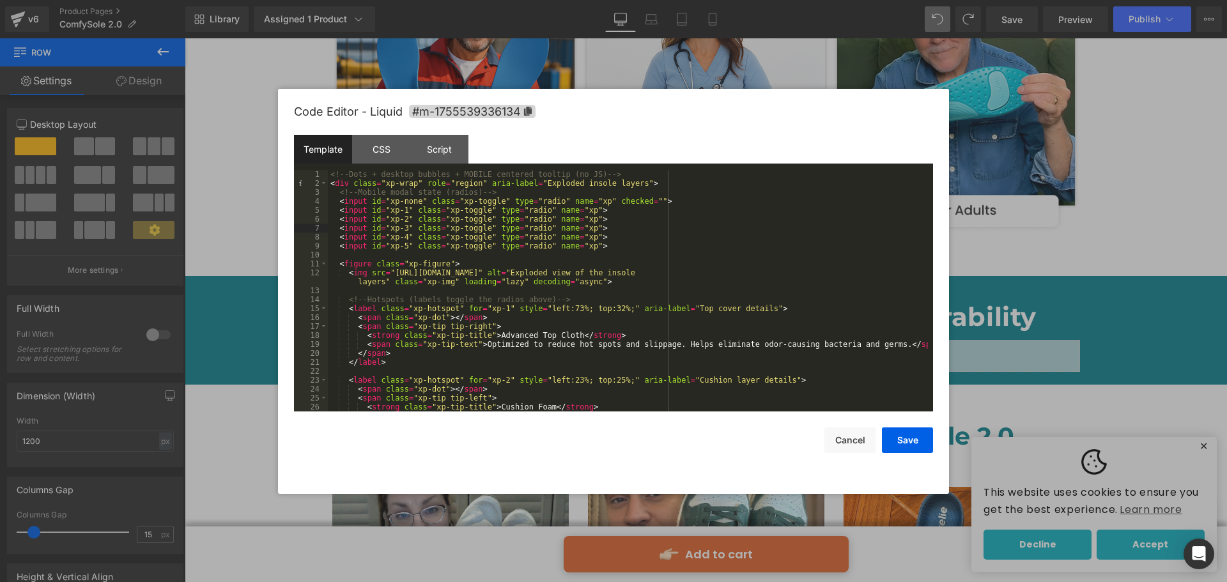
click at [377, 210] on div "<!-- Dots + desktop bubbles + MOBILE centered tooltip (no JS) --> < div class =…" at bounding box center [628, 299] width 600 height 259
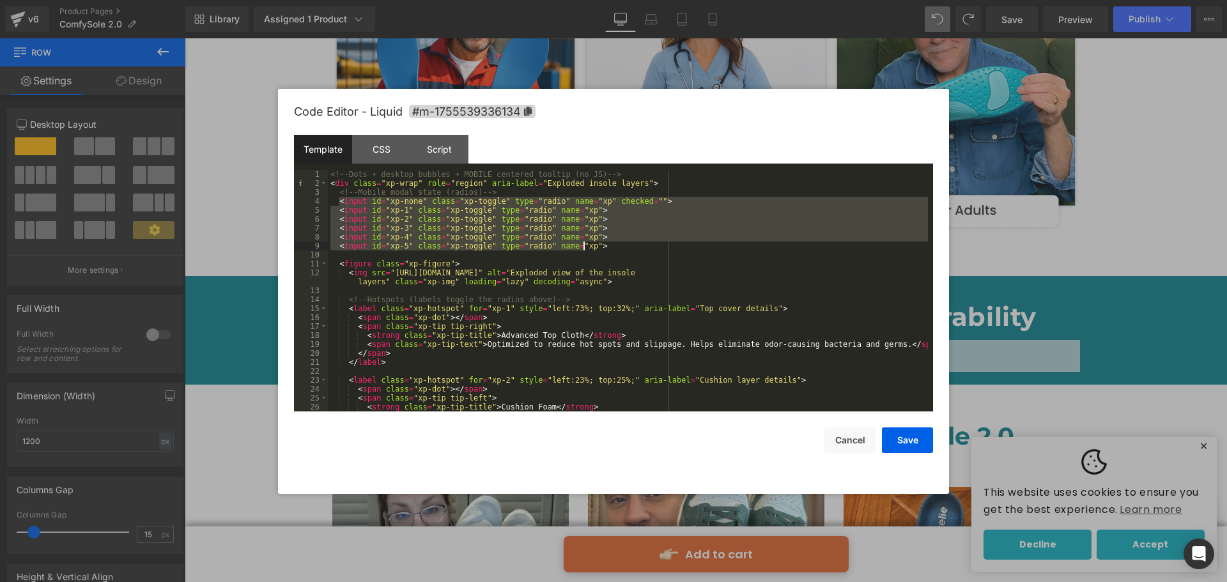
drag, startPoint x: 338, startPoint y: 203, endPoint x: 627, endPoint y: 245, distance: 291.9
click at [627, 245] on div "<!-- Dots + desktop bubbles + MOBILE centered tooltip (no JS) --> < div class =…" at bounding box center [628, 299] width 600 height 259
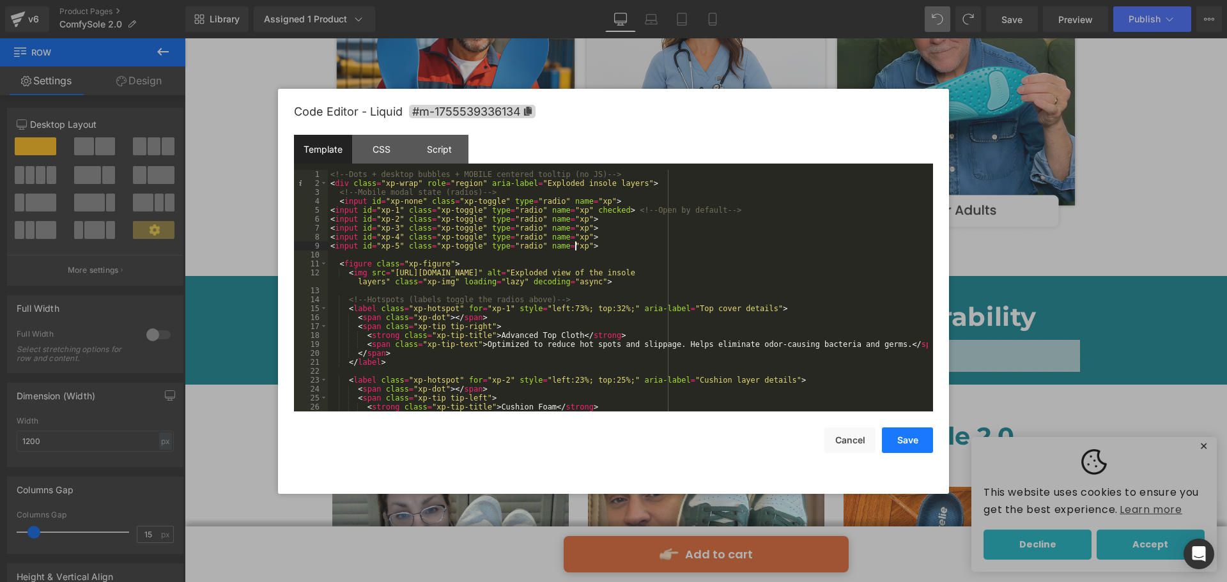
click at [913, 446] on button "Save" at bounding box center [907, 440] width 51 height 26
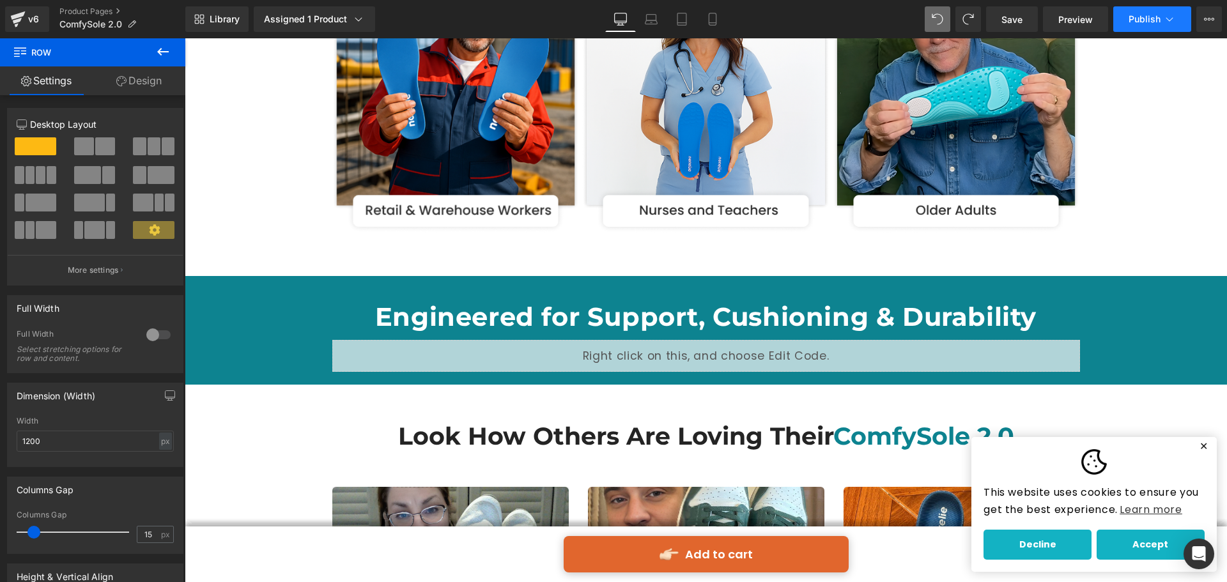
click at [1130, 13] on button "Publish" at bounding box center [1152, 19] width 78 height 26
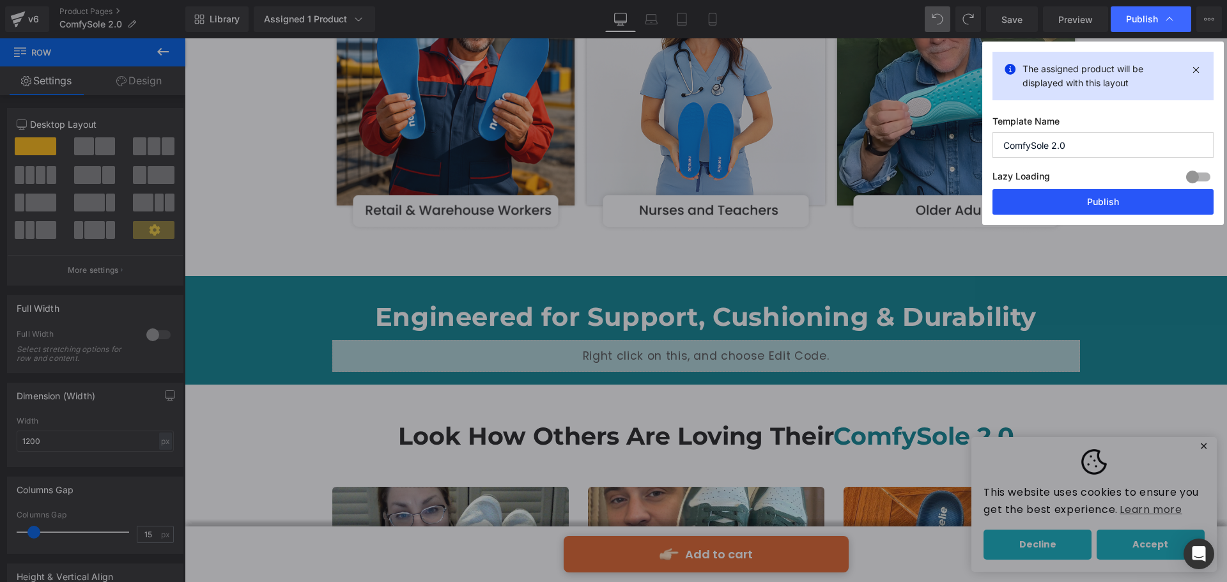
drag, startPoint x: 1096, startPoint y: 196, endPoint x: 894, endPoint y: 142, distance: 208.8
click at [1096, 196] on button "Publish" at bounding box center [1102, 202] width 221 height 26
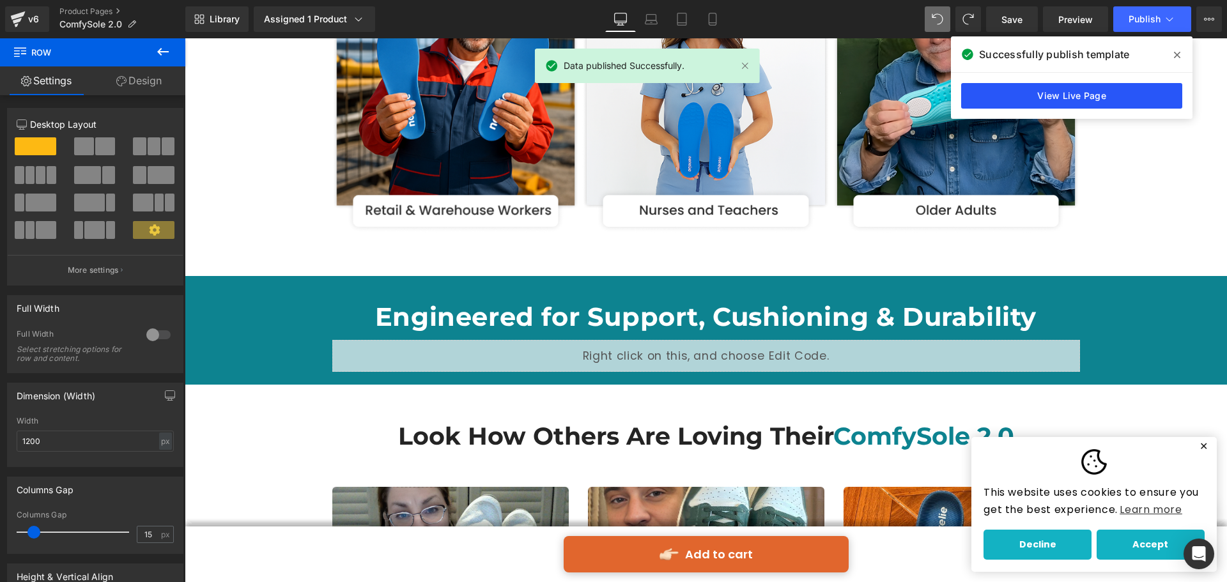
click at [1055, 102] on link "View Live Page" at bounding box center [1071, 96] width 221 height 26
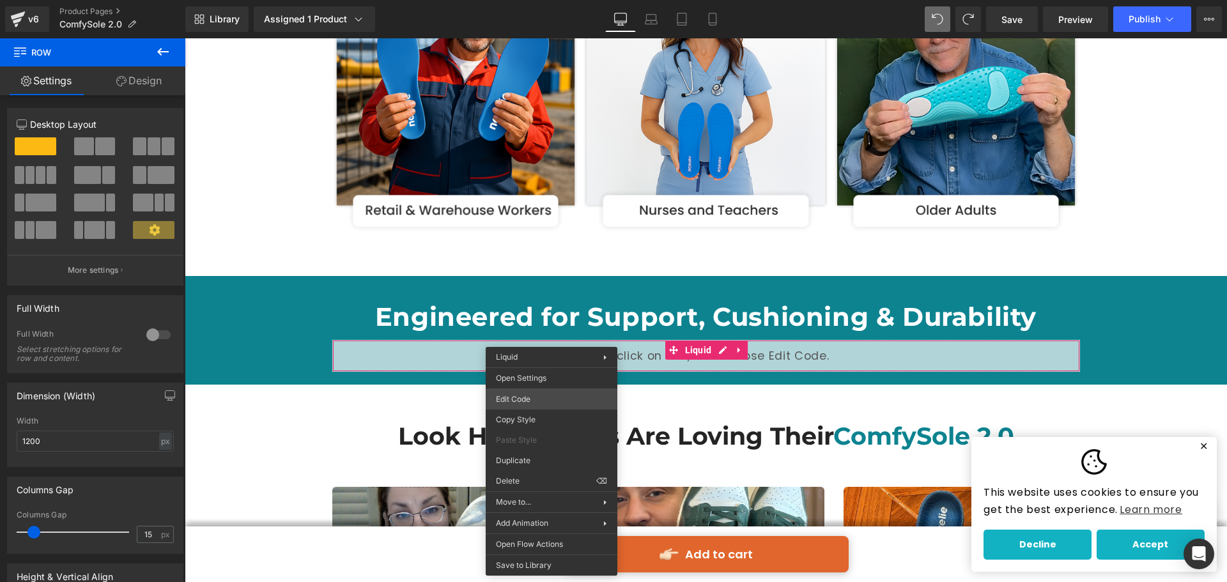
click at [523, 0] on div "(P) Cart Button You are previewing how the will restyle your page. You can not …" at bounding box center [613, 0] width 1227 height 0
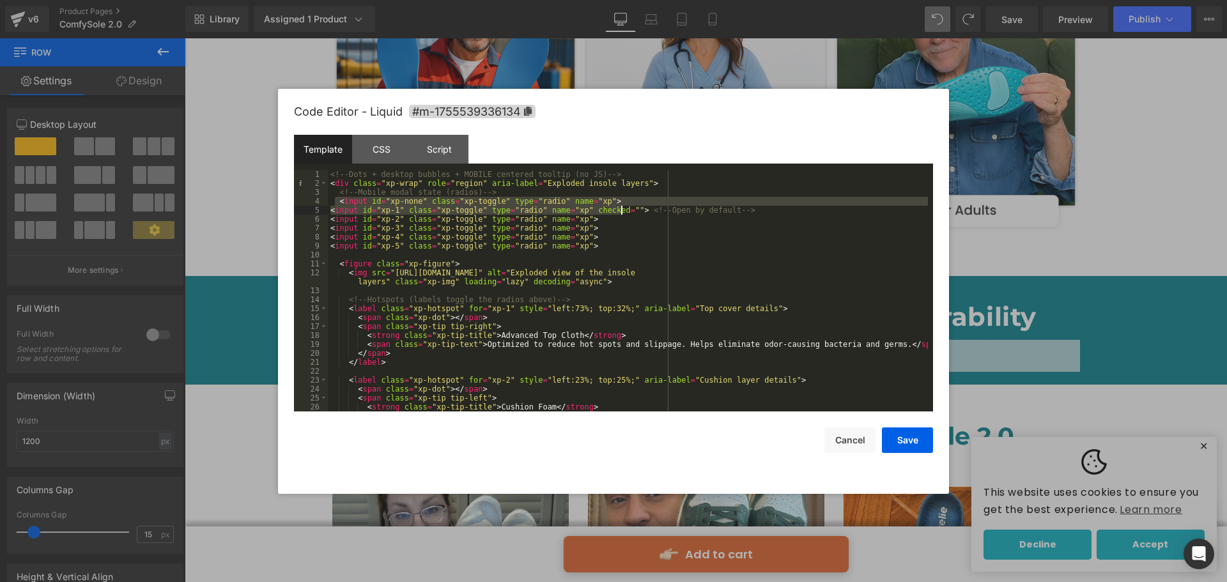
drag, startPoint x: 345, startPoint y: 206, endPoint x: 621, endPoint y: 208, distance: 276.1
click at [621, 208] on div "<!-- Dots + desktop bubbles + MOBILE centered tooltip (no JS) --> < div class =…" at bounding box center [628, 299] width 600 height 259
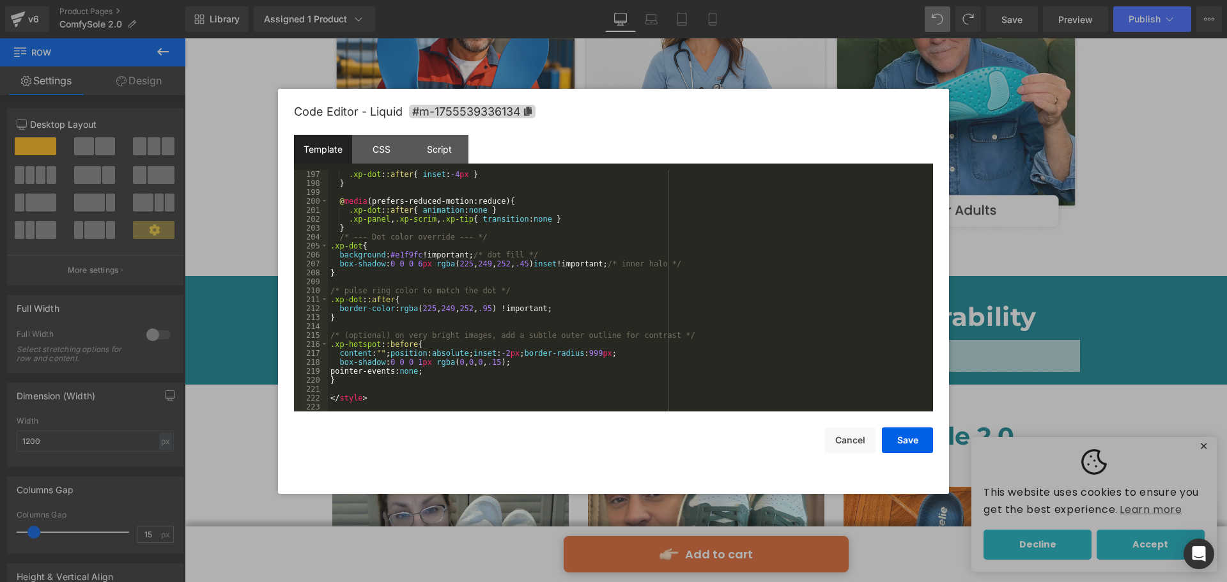
scroll to position [1762, 0]
click at [367, 380] on div ".xp-dot : :after { inset : -4 px } } @ media (prefers-reduced-motion:reduce) { …" at bounding box center [628, 299] width 600 height 259
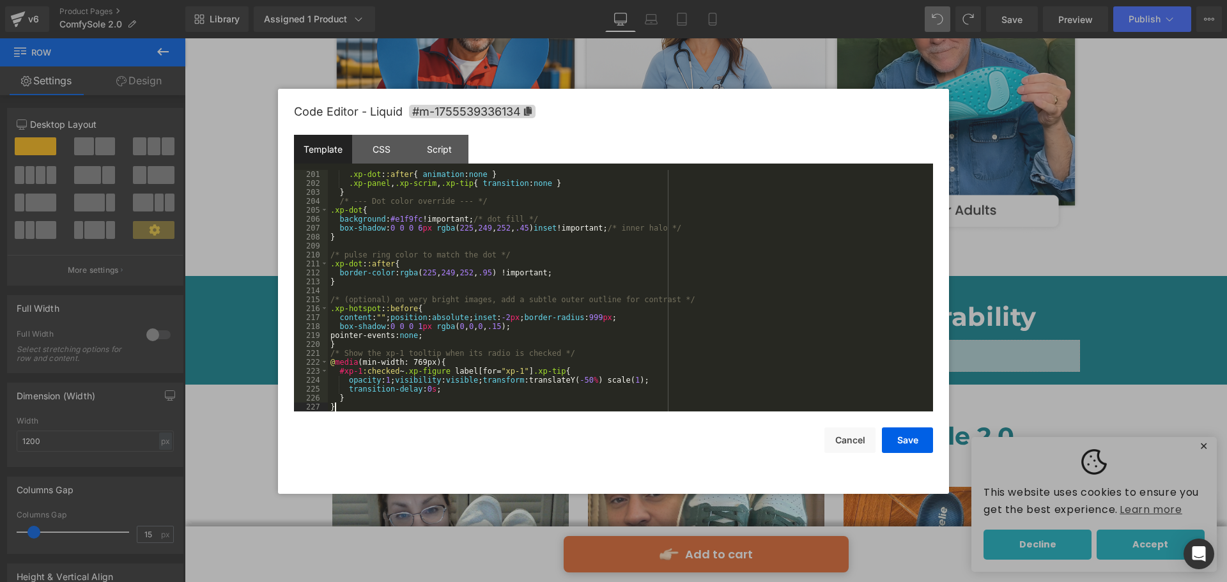
scroll to position [1798, 0]
click at [905, 441] on button "Save" at bounding box center [907, 440] width 51 height 26
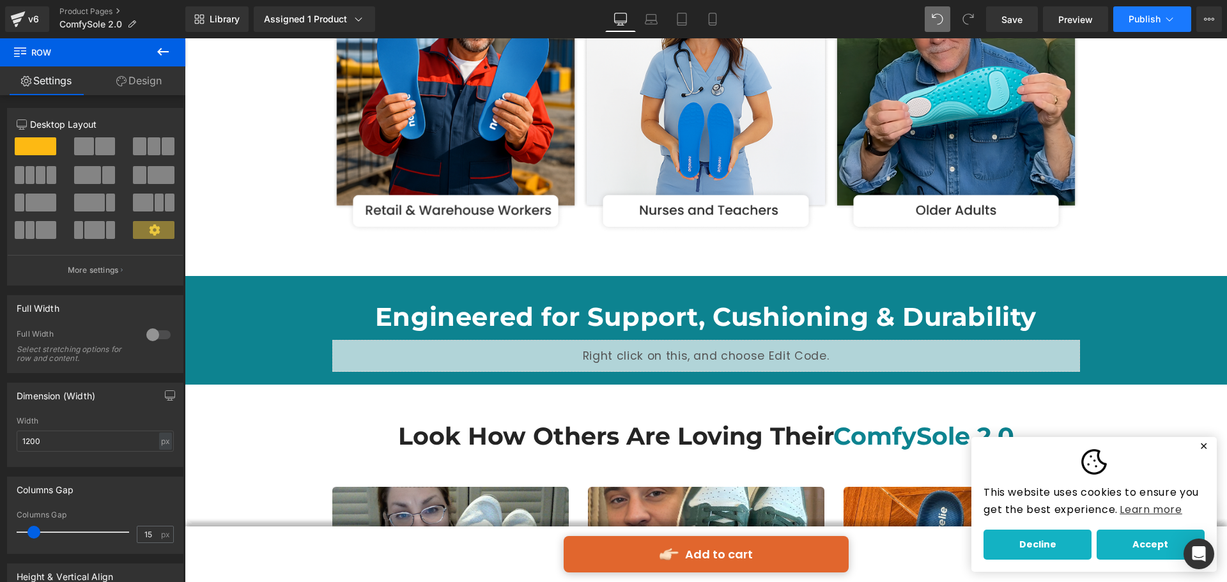
click at [1143, 20] on span "Publish" at bounding box center [1144, 19] width 32 height 10
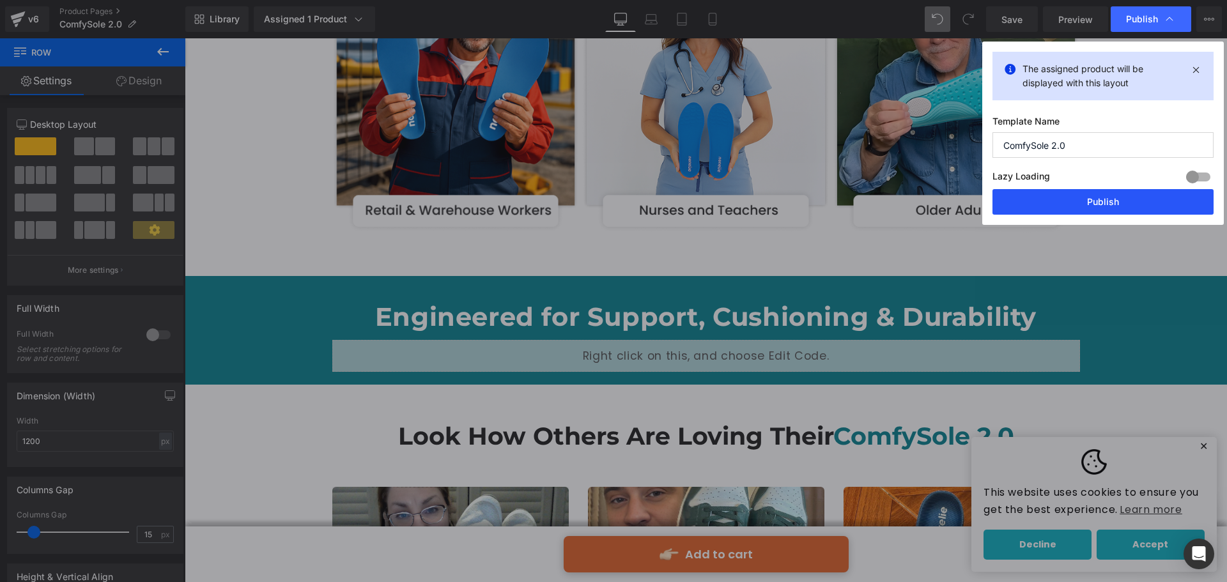
click at [1090, 201] on button "Publish" at bounding box center [1102, 202] width 221 height 26
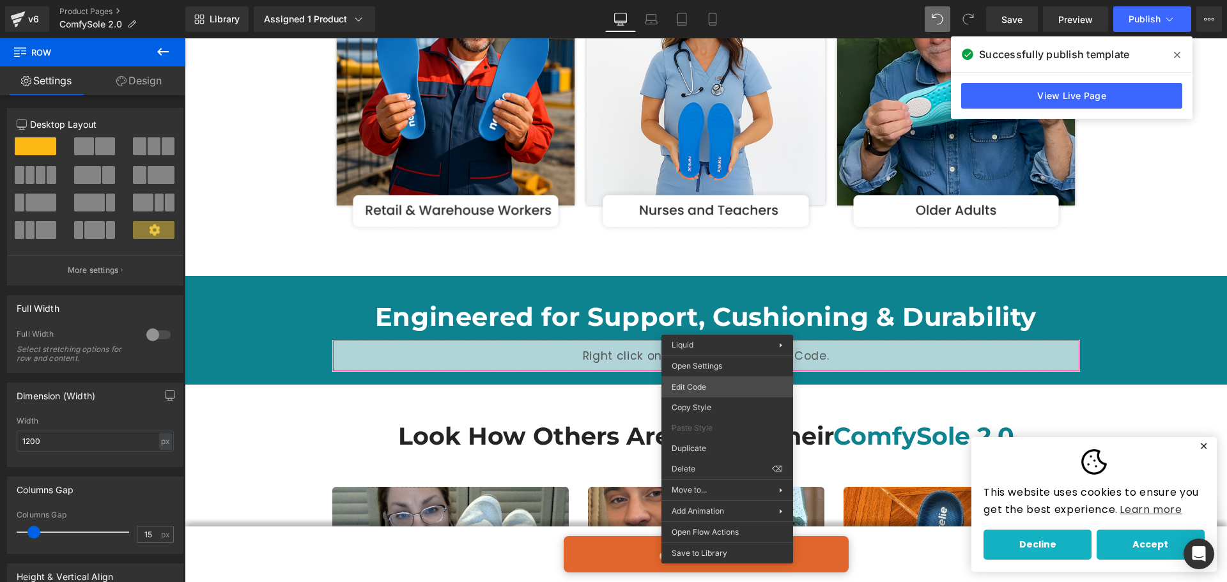
click at [688, 0] on div "(P) Cart Button You are previewing how the will restyle your page. You can not …" at bounding box center [613, 0] width 1227 height 0
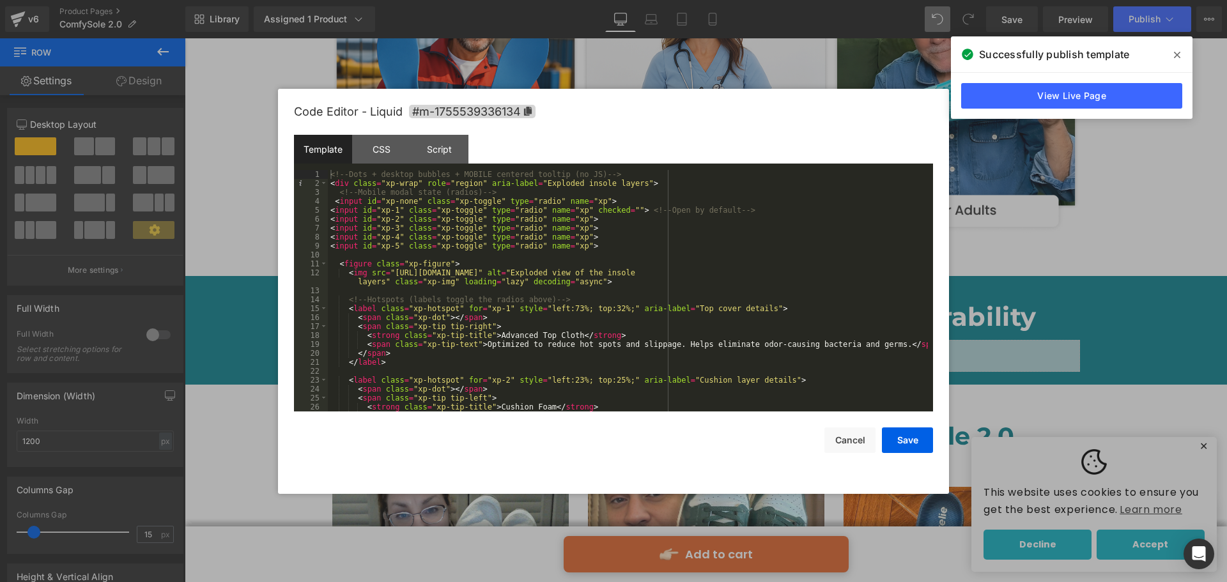
scroll to position [115, 0]
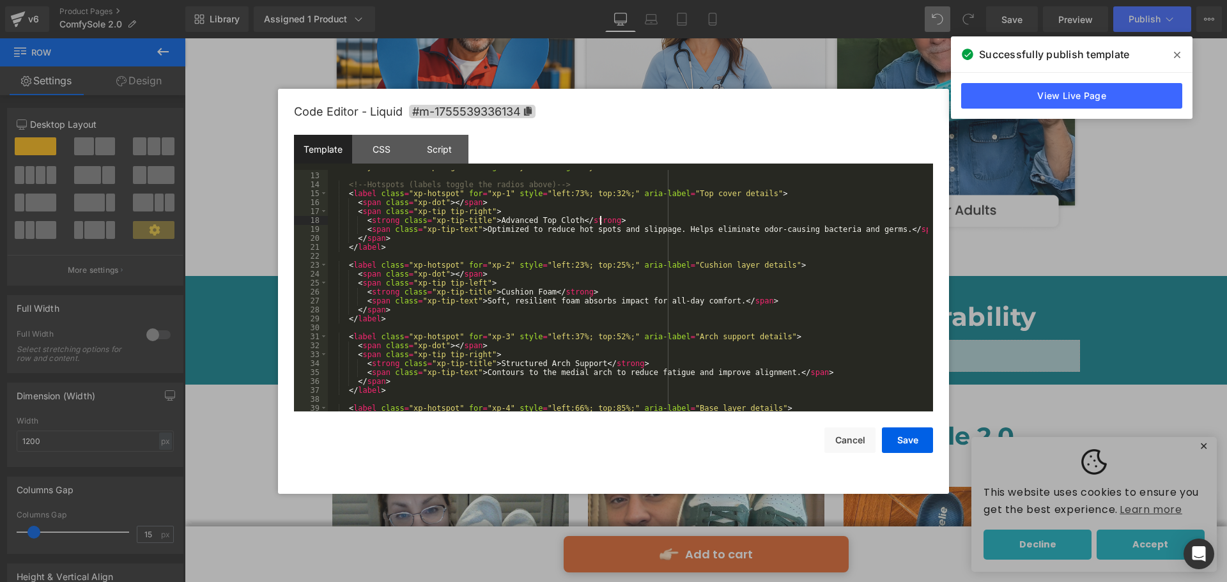
click at [602, 222] on div "< img src = "[URL][DOMAIN_NAME]" alt = "Exploded view of the insole layers" cla…" at bounding box center [628, 287] width 600 height 268
click at [594, 287] on div "< img src = "[URL][DOMAIN_NAME]" alt = "Exploded view of the insole layers" cla…" at bounding box center [628, 287] width 600 height 268
click at [589, 291] on div "< img src = "[URL][DOMAIN_NAME]" alt = "Exploded view of the insole layers" cla…" at bounding box center [628, 287] width 600 height 268
click at [638, 360] on div "< img src = "[URL][DOMAIN_NAME]" alt = "Exploded view of the insole layers" cla…" at bounding box center [628, 287] width 600 height 268
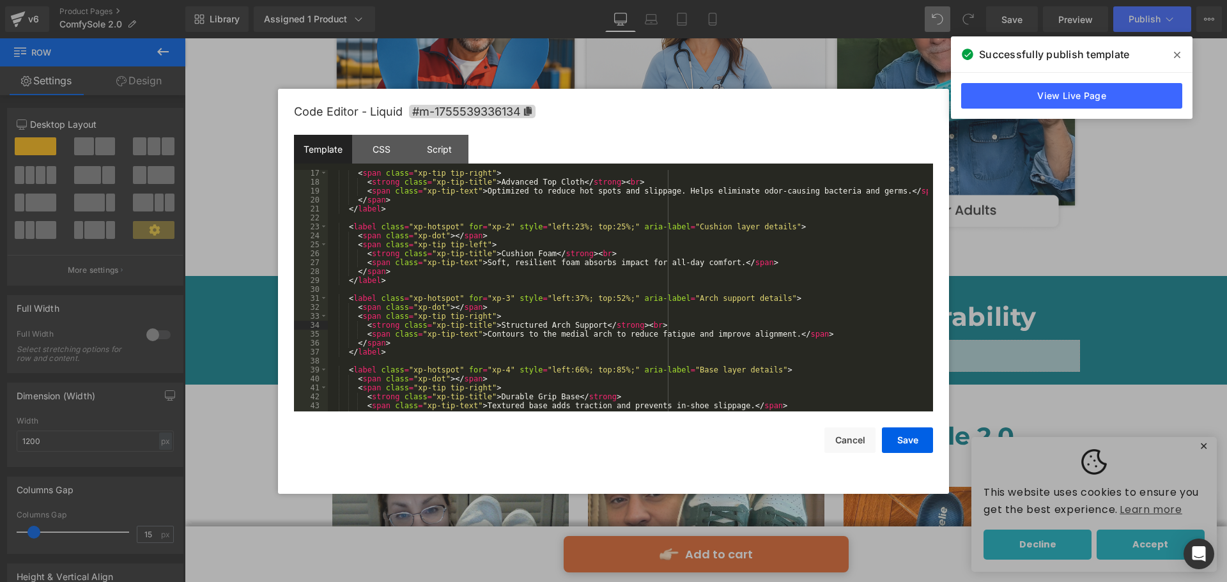
scroll to position [192, 0]
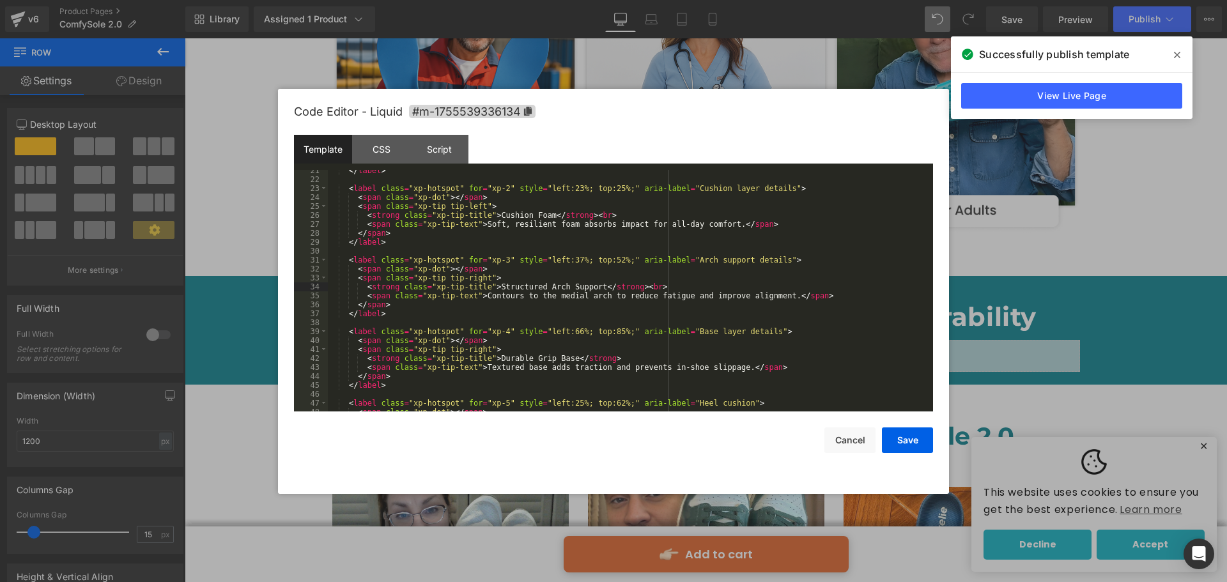
click at [613, 355] on div "</ label > < label class = "xp-hotspot" for = "xp-2" style = "left:23%; top:25%…" at bounding box center [628, 295] width 600 height 259
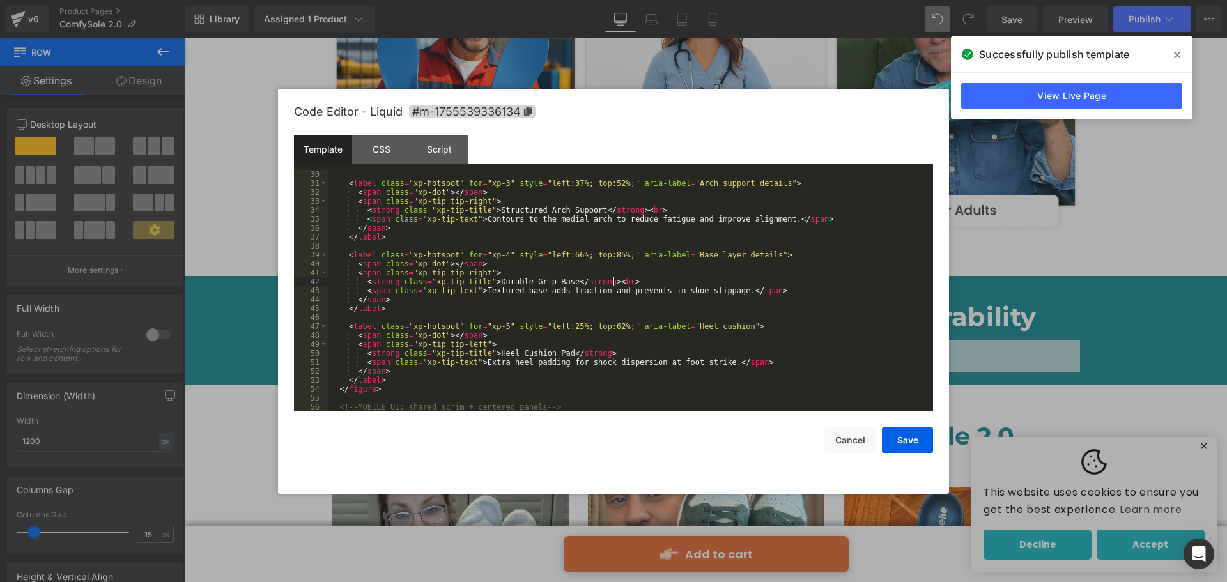
scroll to position [268, 0]
click at [613, 355] on div "< label class = "xp-hotspot" for = "xp-3" style = "left:37%; top:52%;" aria-lab…" at bounding box center [628, 299] width 600 height 259
click at [891, 440] on button "Save" at bounding box center [907, 440] width 51 height 26
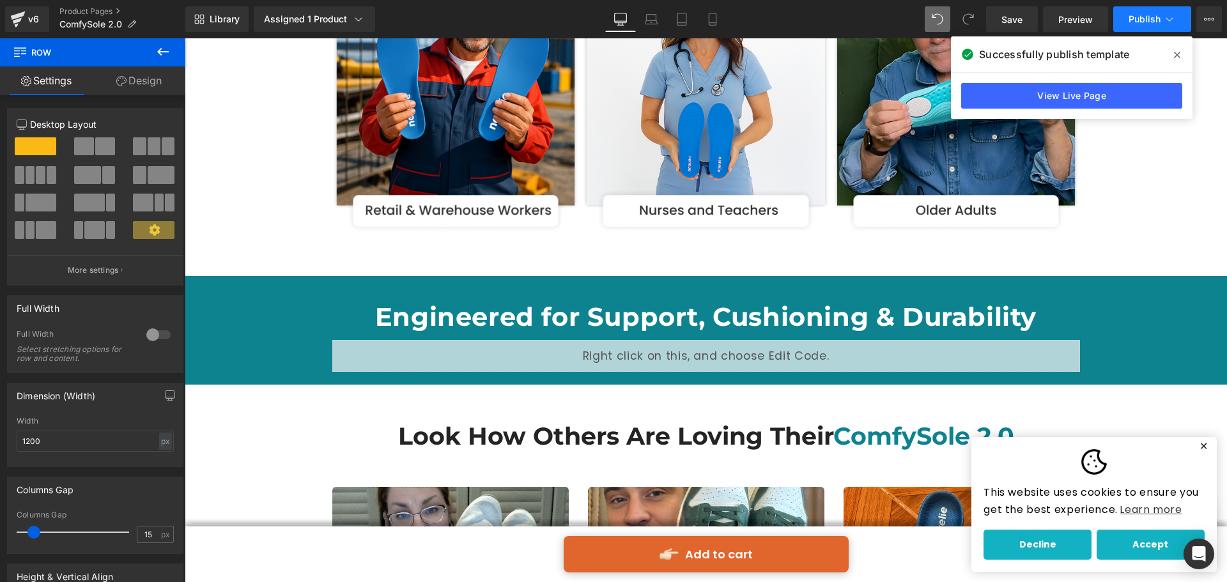
click at [1150, 17] on span "Publish" at bounding box center [1144, 19] width 32 height 10
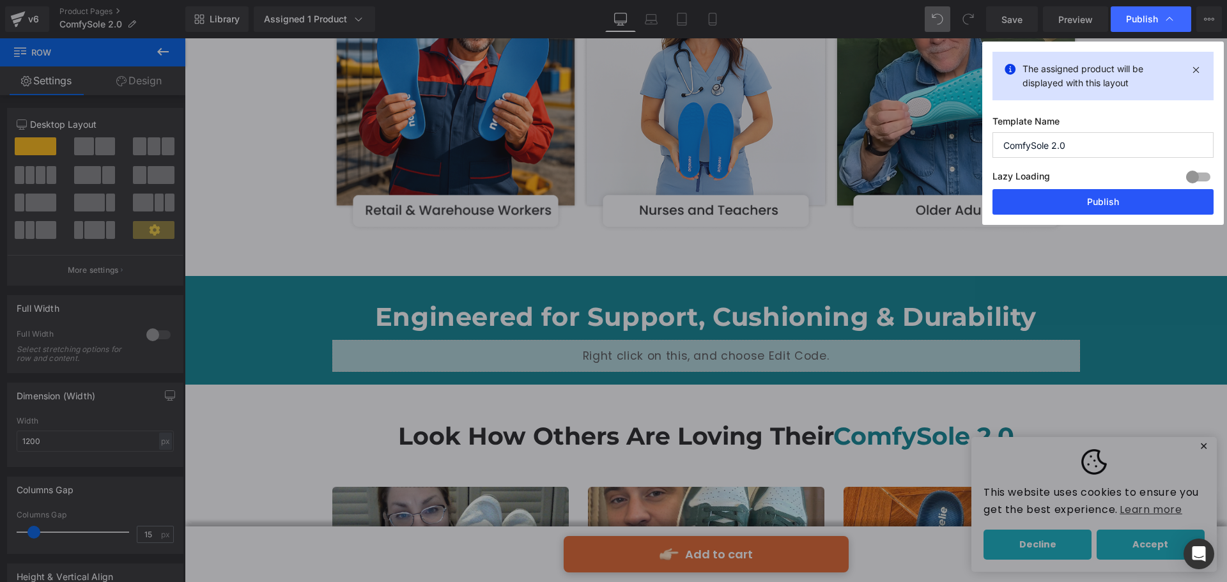
drag, startPoint x: 1090, startPoint y: 208, endPoint x: 905, endPoint y: 169, distance: 188.9
click at [1090, 208] on button "Publish" at bounding box center [1102, 202] width 221 height 26
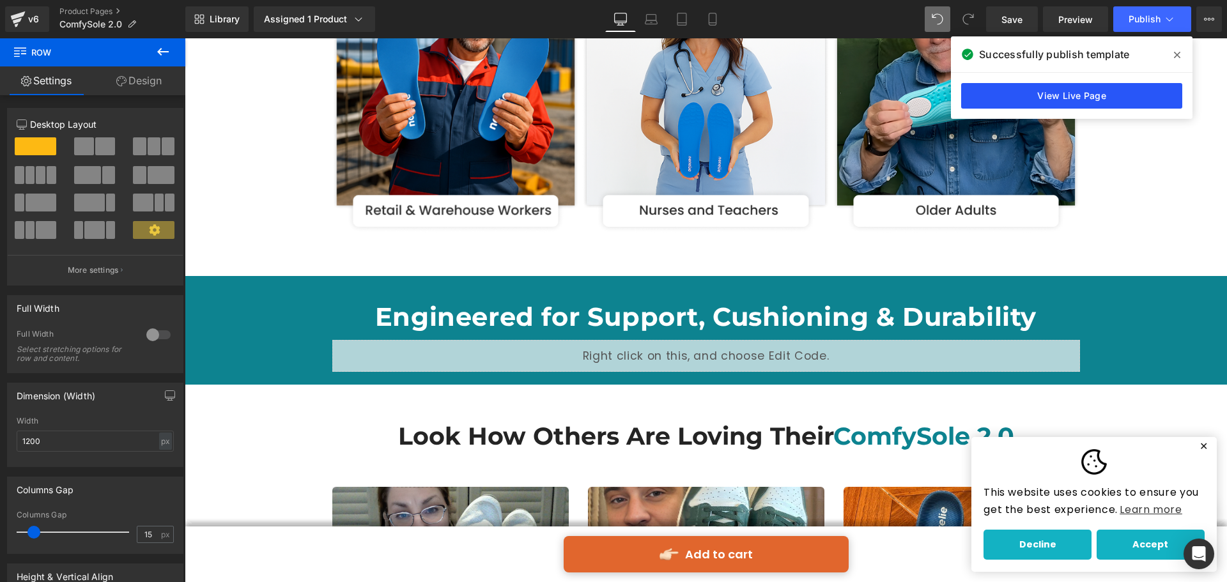
click at [1024, 102] on link "View Live Page" at bounding box center [1071, 96] width 221 height 26
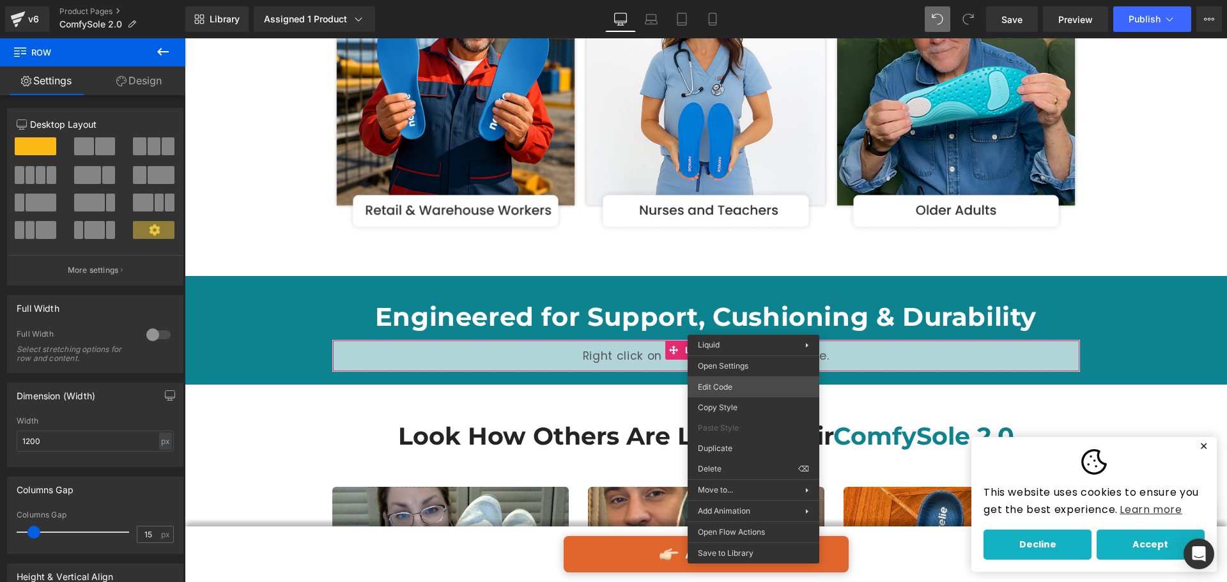
click at [714, 0] on div "(P) Cart Button You are previewing how the will restyle your page. You can not …" at bounding box center [613, 0] width 1227 height 0
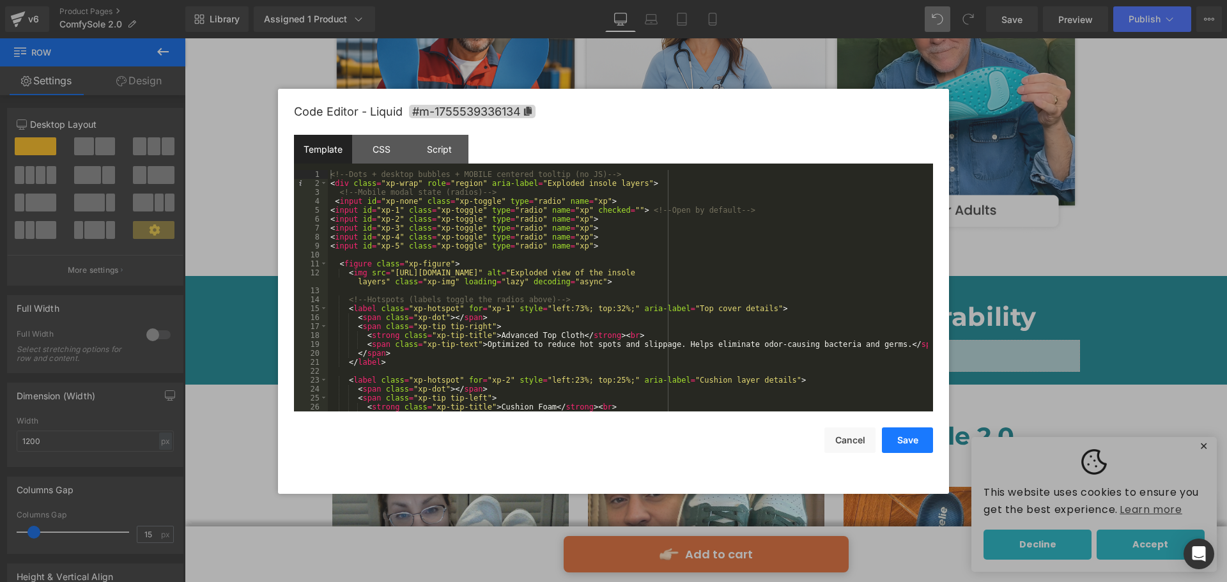
click at [902, 441] on button "Save" at bounding box center [907, 440] width 51 height 26
